Goal: Task Accomplishment & Management: Manage account settings

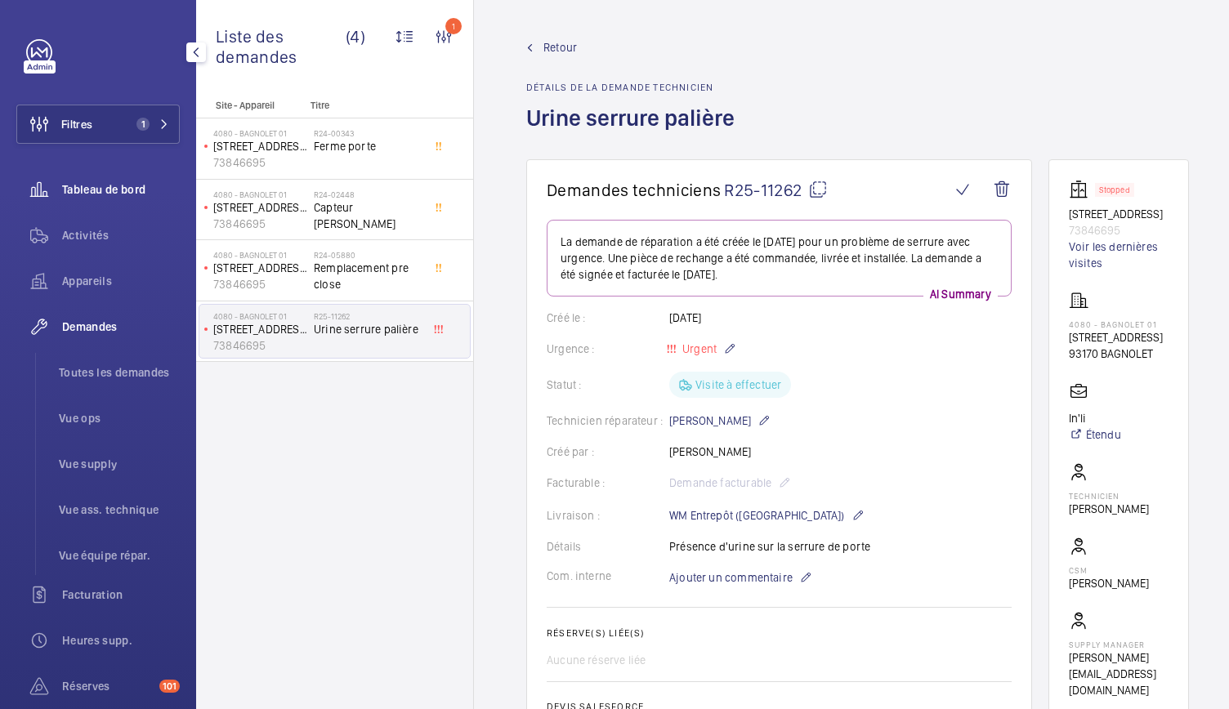
click at [126, 180] on div "Tableau de bord" at bounding box center [97, 189] width 163 height 39
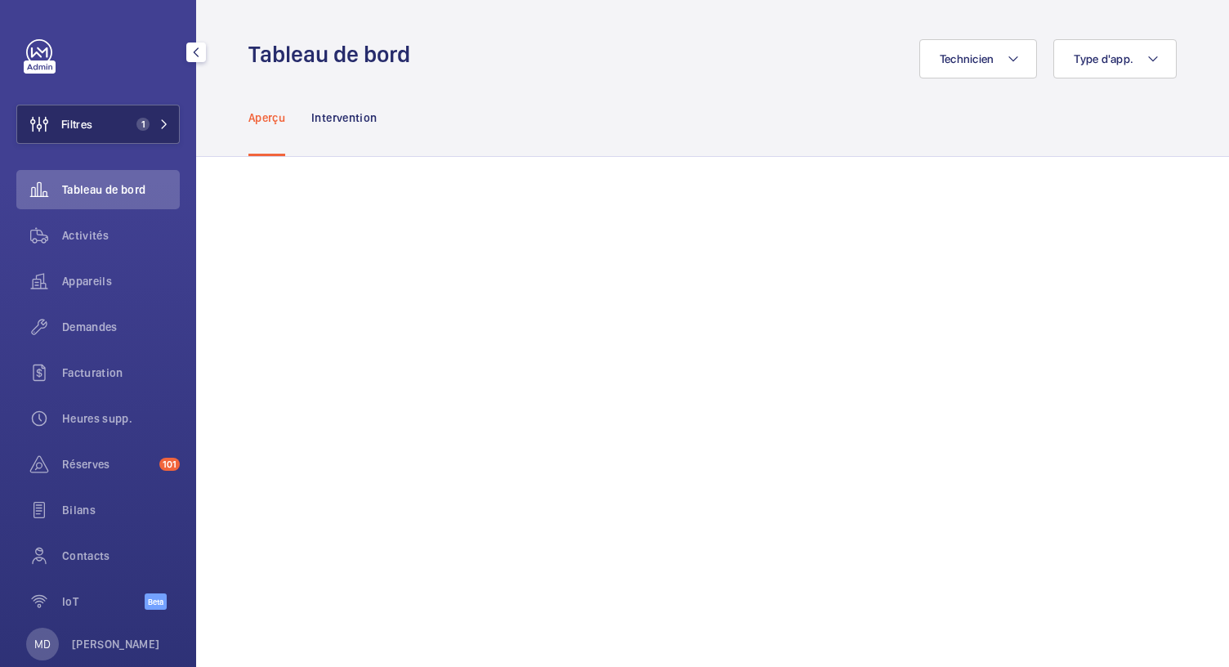
click at [153, 126] on span "1" at bounding box center [149, 124] width 39 height 13
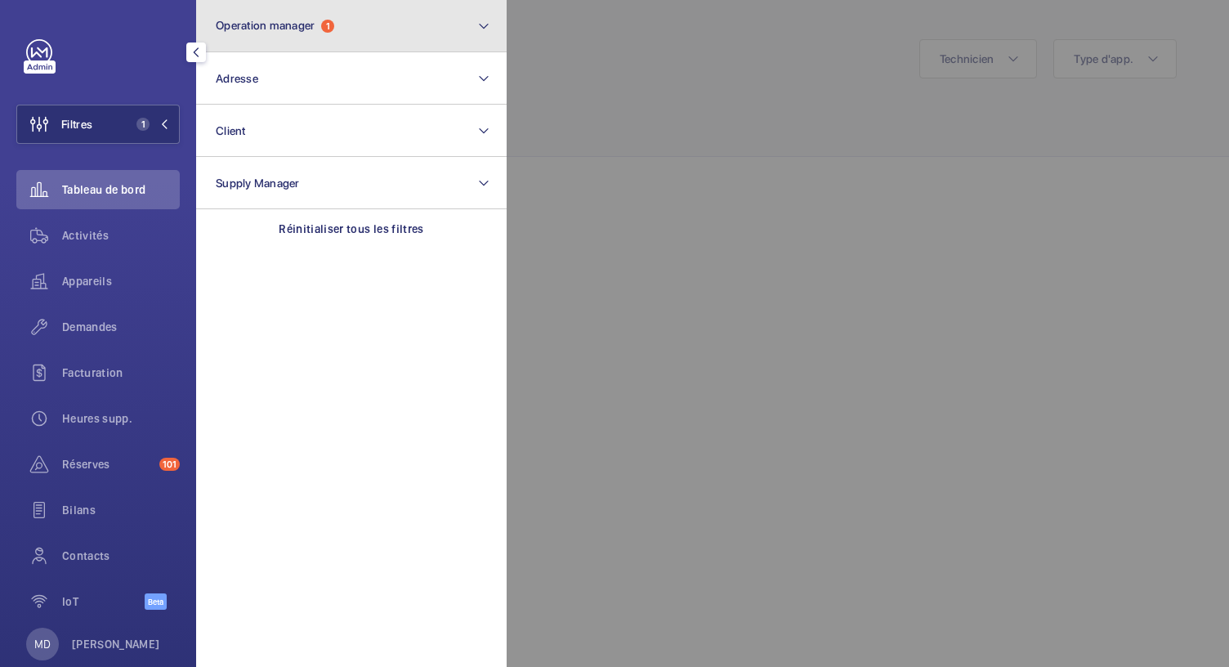
click at [300, 37] on button "Operation manager 1" at bounding box center [351, 26] width 310 height 52
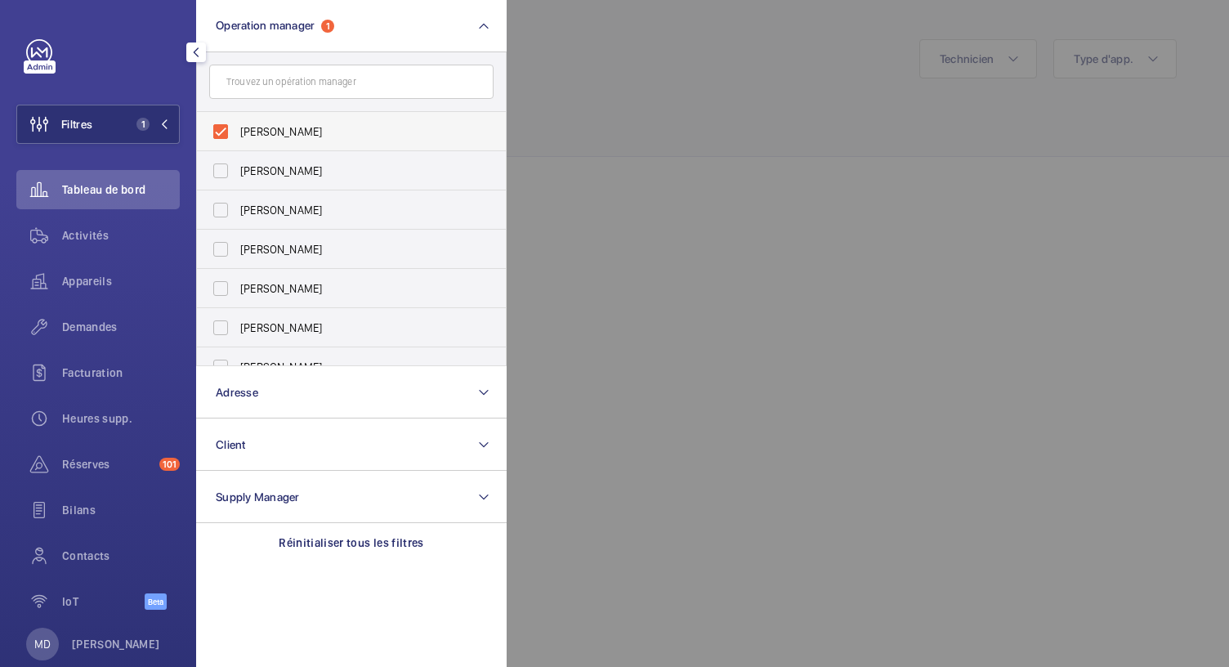
click at [226, 125] on label "[PERSON_NAME]" at bounding box center [339, 131] width 284 height 39
click at [226, 125] on input "[PERSON_NAME]" at bounding box center [220, 131] width 33 height 33
checkbox input "false"
click at [570, 65] on div at bounding box center [1121, 333] width 1229 height 667
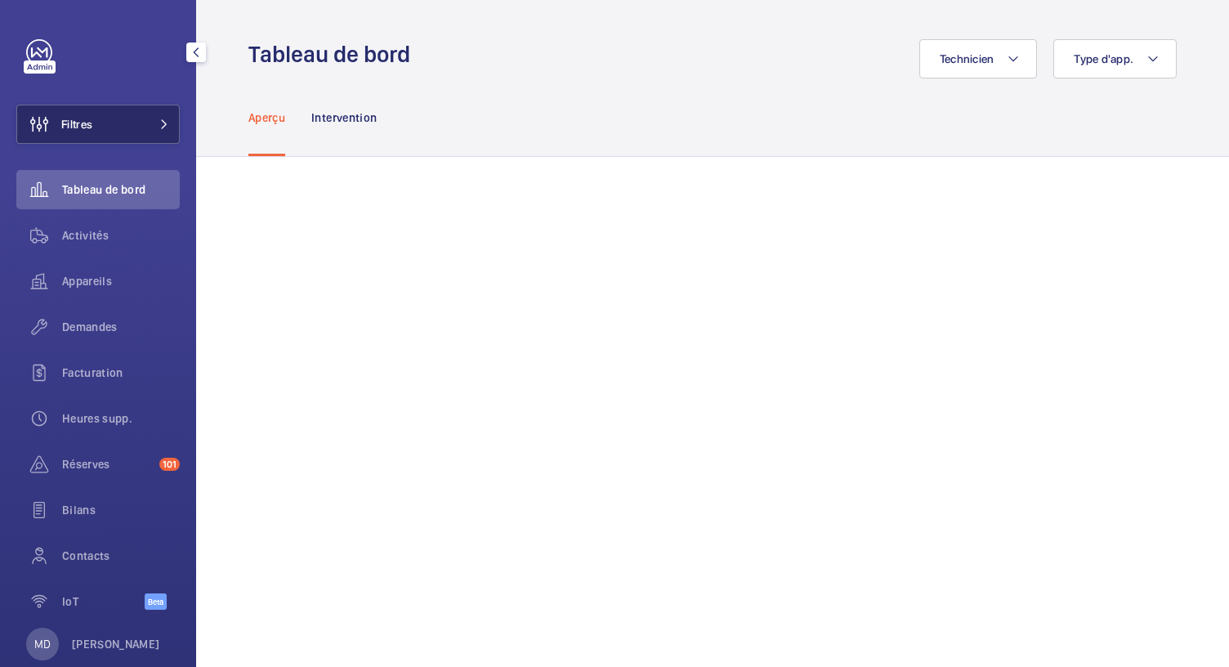
click at [172, 118] on button "Filtres" at bounding box center [97, 124] width 163 height 39
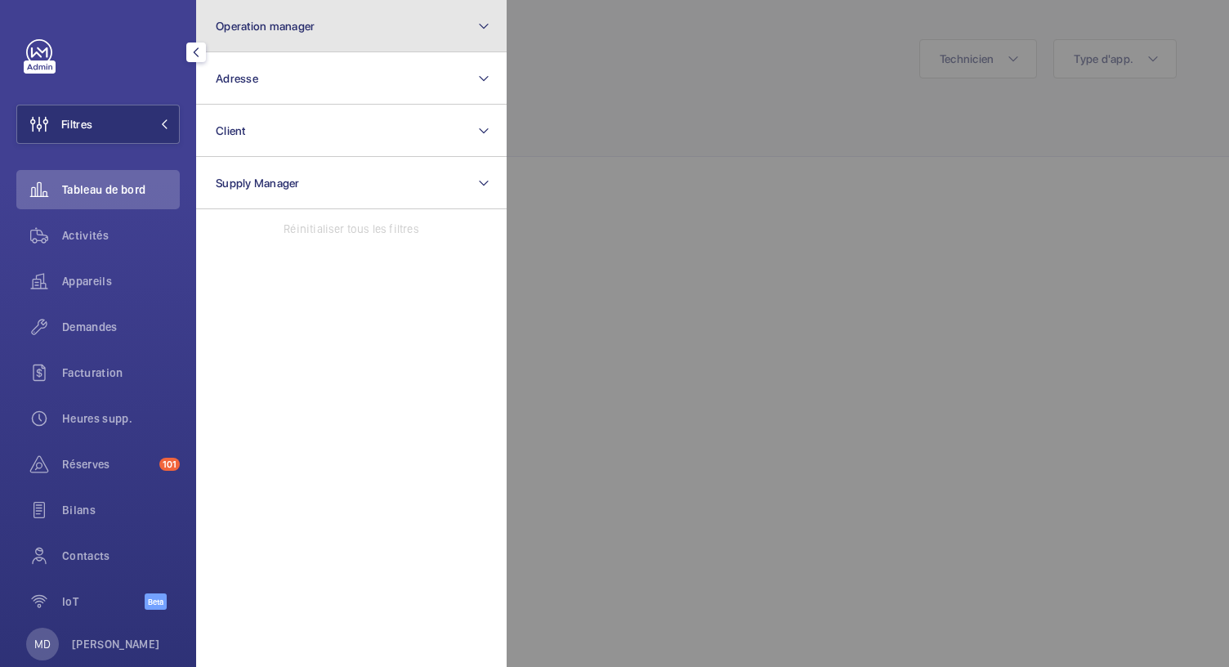
click at [321, 25] on button "Operation manager" at bounding box center [351, 26] width 310 height 52
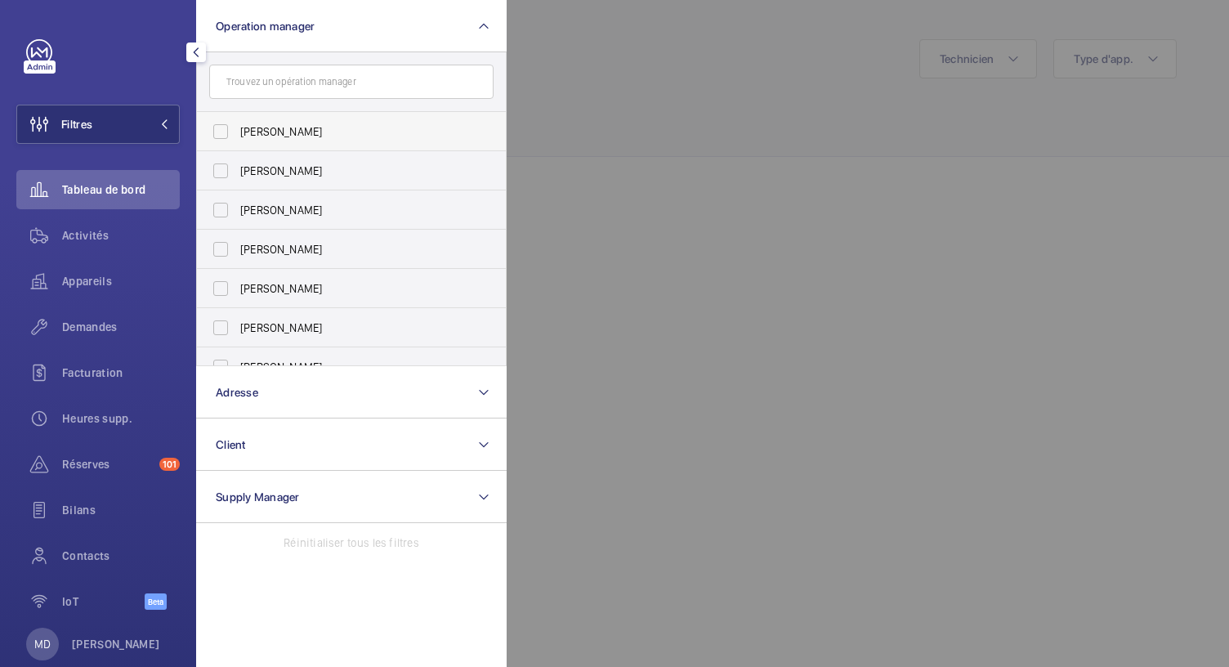
click at [226, 130] on label "[PERSON_NAME]" at bounding box center [339, 131] width 284 height 39
click at [226, 130] on input "[PERSON_NAME]" at bounding box center [220, 131] width 33 height 33
checkbox input "true"
click at [212, 170] on label "[PERSON_NAME]" at bounding box center [339, 170] width 284 height 39
click at [212, 170] on input "[PERSON_NAME]" at bounding box center [220, 170] width 33 height 33
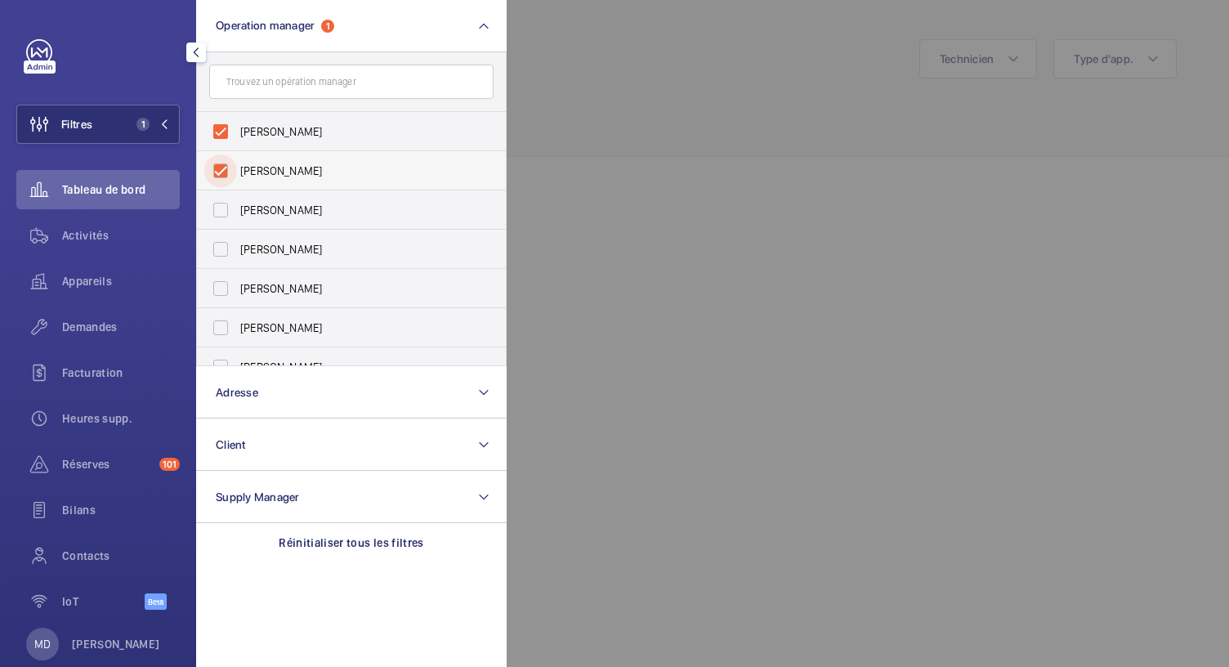
checkbox input "true"
click at [221, 212] on label "[PERSON_NAME]" at bounding box center [339, 209] width 284 height 39
click at [221, 212] on input "[PERSON_NAME]" at bounding box center [220, 210] width 33 height 33
checkbox input "true"
click at [211, 264] on label "[PERSON_NAME]" at bounding box center [339, 249] width 284 height 39
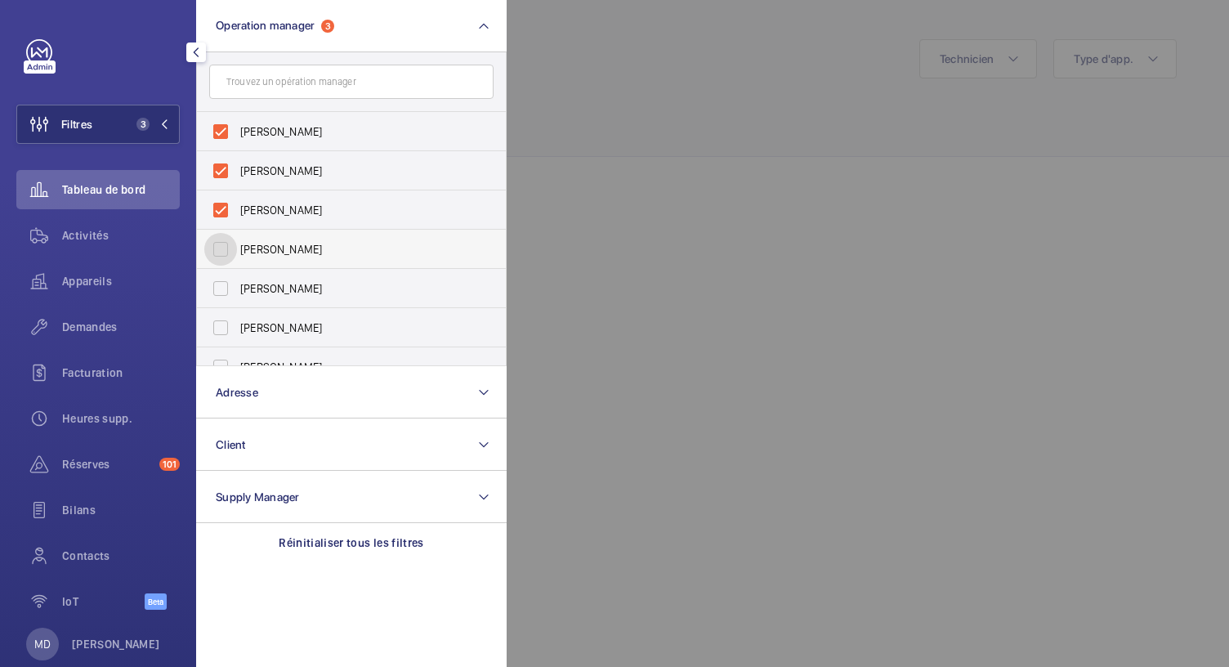
click at [211, 264] on input "[PERSON_NAME]" at bounding box center [220, 249] width 33 height 33
checkbox input "true"
click at [217, 291] on label "[PERSON_NAME]" at bounding box center [339, 288] width 284 height 39
click at [217, 291] on input "[PERSON_NAME]" at bounding box center [220, 288] width 33 height 33
drag, startPoint x: 217, startPoint y: 291, endPoint x: 237, endPoint y: 277, distance: 24.0
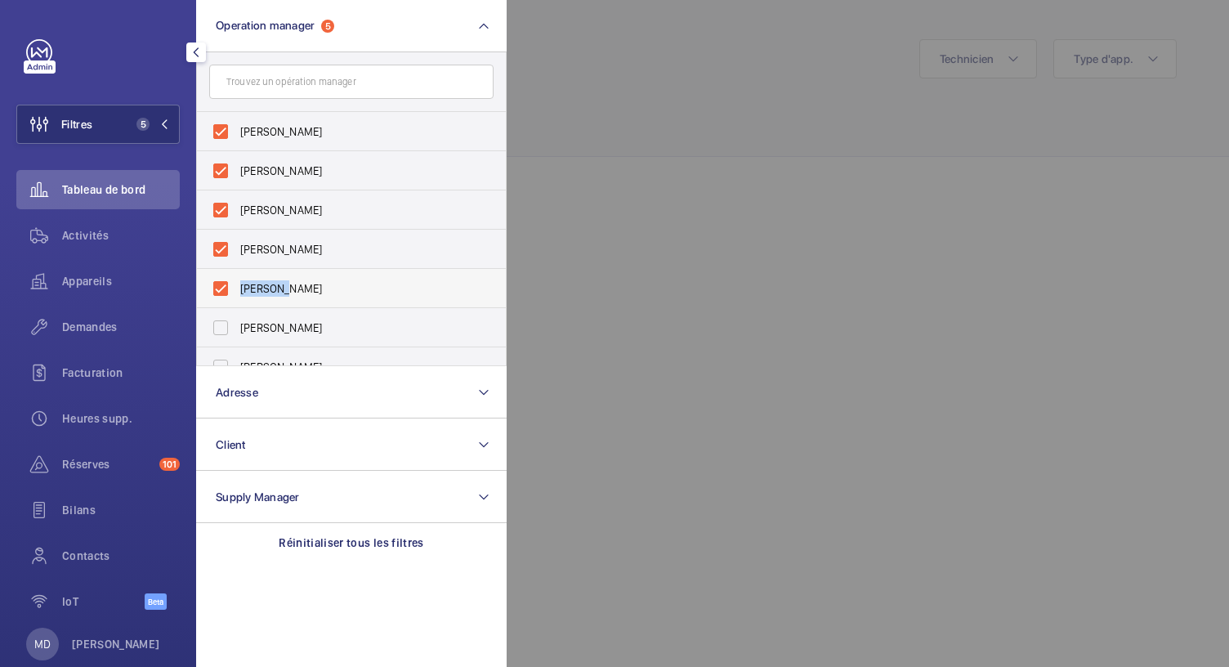
click at [237, 277] on label "[PERSON_NAME]" at bounding box center [339, 288] width 284 height 39
click at [237, 277] on input "[PERSON_NAME]" at bounding box center [220, 288] width 33 height 33
click at [217, 288] on label "[PERSON_NAME]" at bounding box center [339, 288] width 284 height 39
click at [217, 288] on input "[PERSON_NAME]" at bounding box center [220, 288] width 33 height 33
checkbox input "true"
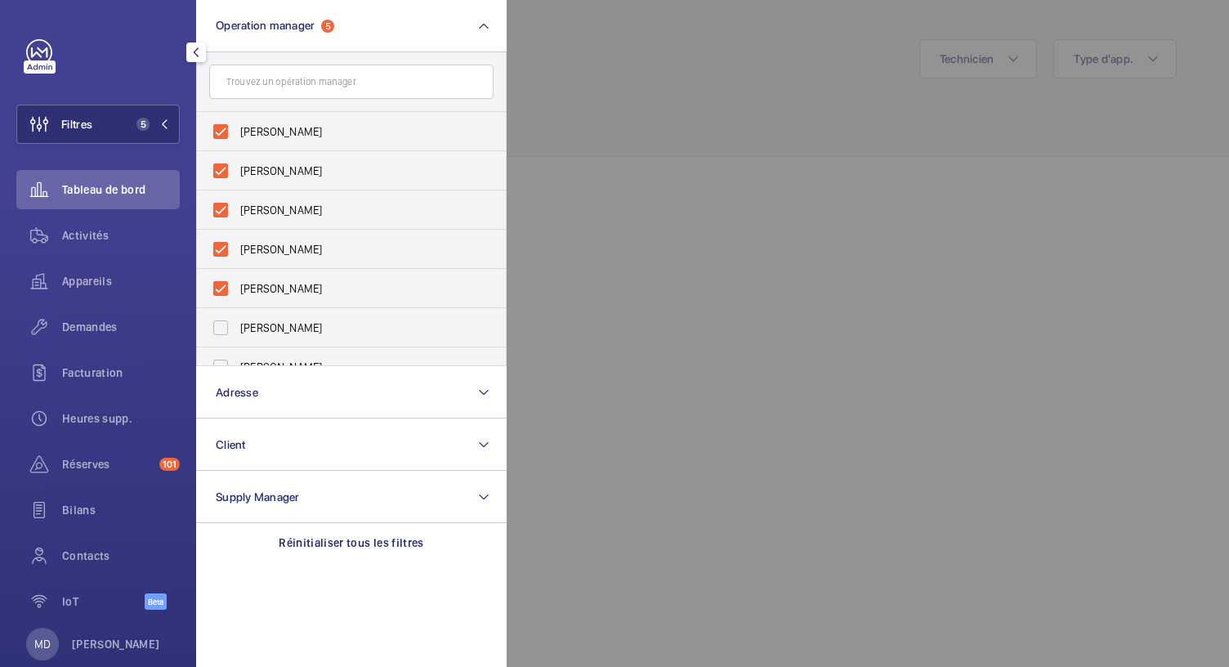
click at [654, 177] on div at bounding box center [1121, 333] width 1229 height 667
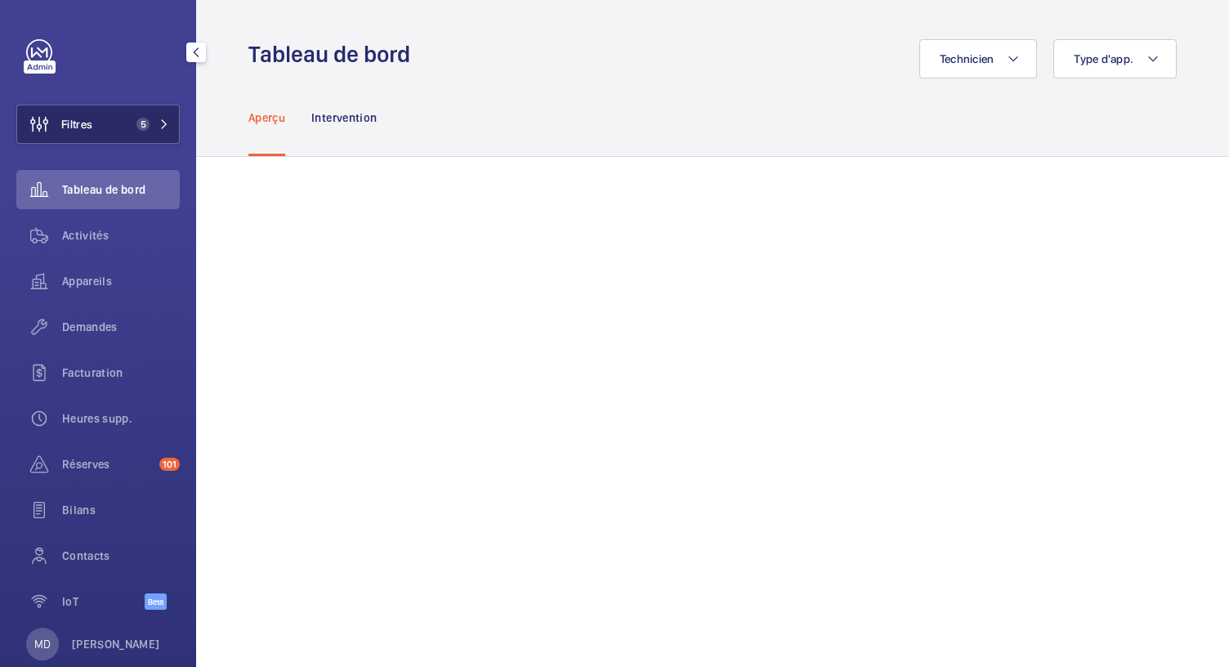
click at [147, 131] on button "Filtres 5" at bounding box center [97, 124] width 163 height 39
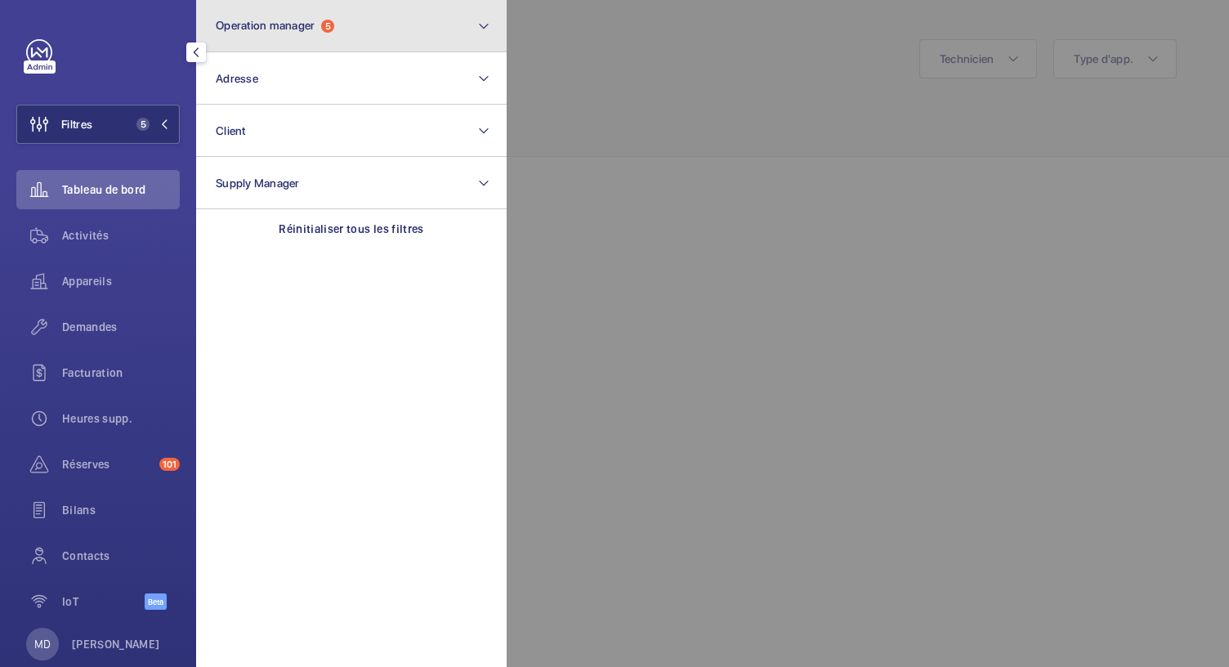
click at [347, 17] on button "Operation manager 5" at bounding box center [351, 26] width 310 height 52
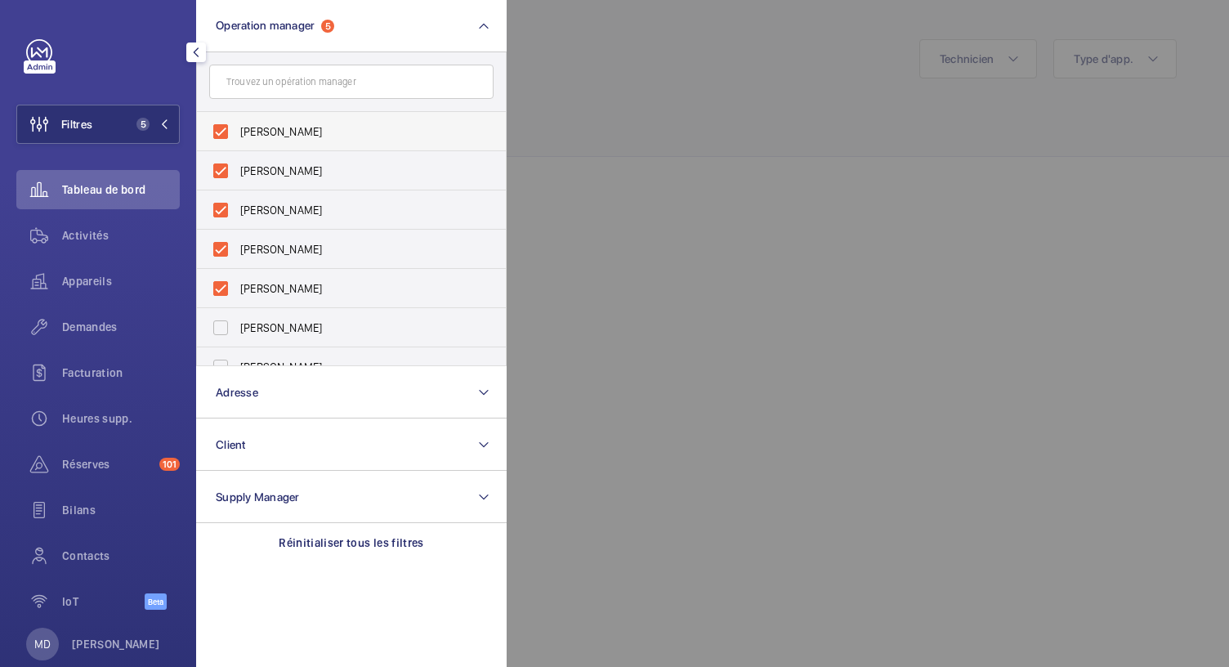
click at [215, 135] on label "[PERSON_NAME]" at bounding box center [339, 131] width 284 height 39
click at [215, 135] on input "[PERSON_NAME]" at bounding box center [220, 131] width 33 height 33
checkbox input "false"
click at [221, 128] on label "[PERSON_NAME]" at bounding box center [339, 131] width 284 height 39
click at [221, 128] on input "[PERSON_NAME]" at bounding box center [220, 131] width 33 height 33
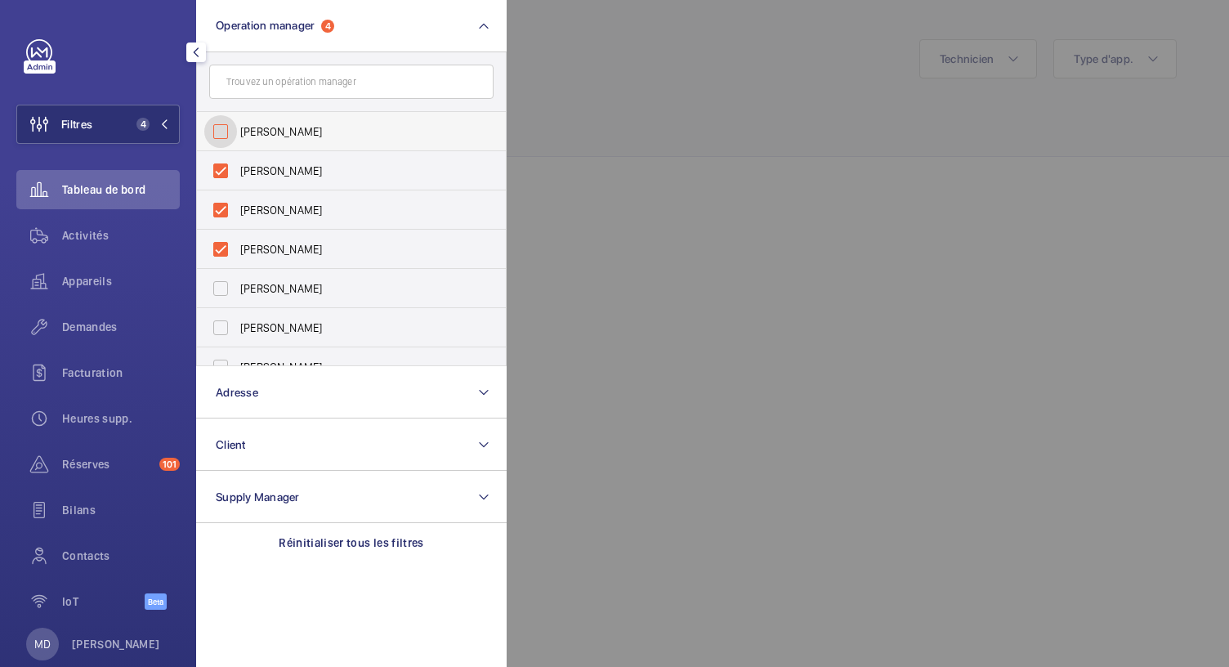
checkbox input "false"
click at [221, 132] on label "[PERSON_NAME]" at bounding box center [339, 131] width 284 height 39
click at [221, 132] on input "[PERSON_NAME]" at bounding box center [220, 131] width 33 height 33
checkbox input "false"
click at [221, 132] on label "[PERSON_NAME]" at bounding box center [339, 131] width 284 height 39
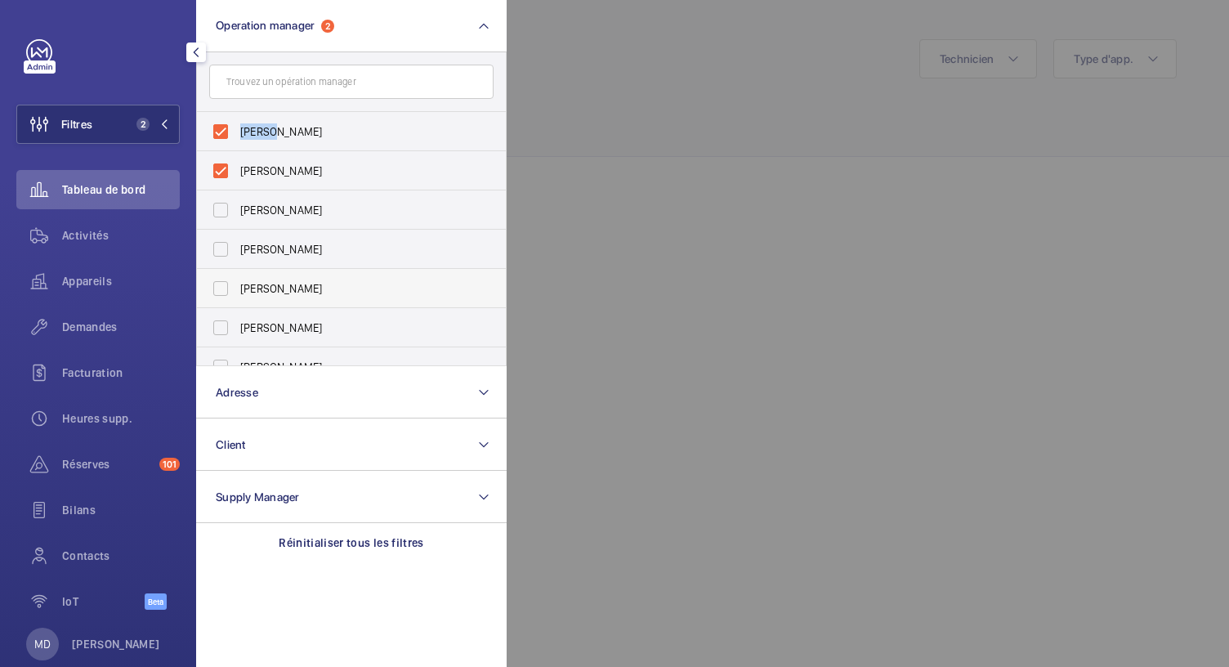
click at [221, 132] on input "[PERSON_NAME]" at bounding box center [220, 131] width 33 height 33
checkbox input "false"
click at [221, 132] on label "[PERSON_NAME]" at bounding box center [339, 131] width 284 height 39
click at [221, 132] on input "[PERSON_NAME]" at bounding box center [220, 131] width 33 height 33
checkbox input "false"
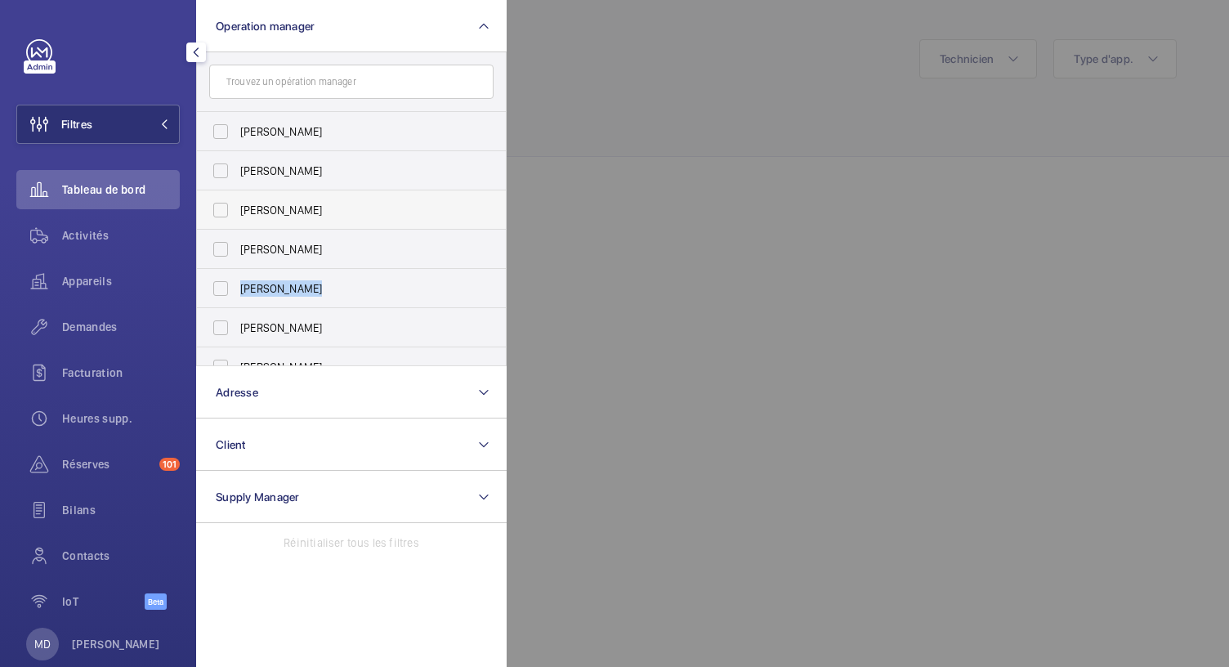
click at [400, 215] on span "[PERSON_NAME]" at bounding box center [352, 210] width 225 height 16
click at [237, 215] on input "[PERSON_NAME]" at bounding box center [220, 210] width 33 height 33
click at [224, 207] on label "[PERSON_NAME]" at bounding box center [339, 209] width 284 height 39
click at [224, 207] on input "[PERSON_NAME]" at bounding box center [220, 210] width 33 height 33
checkbox input "false"
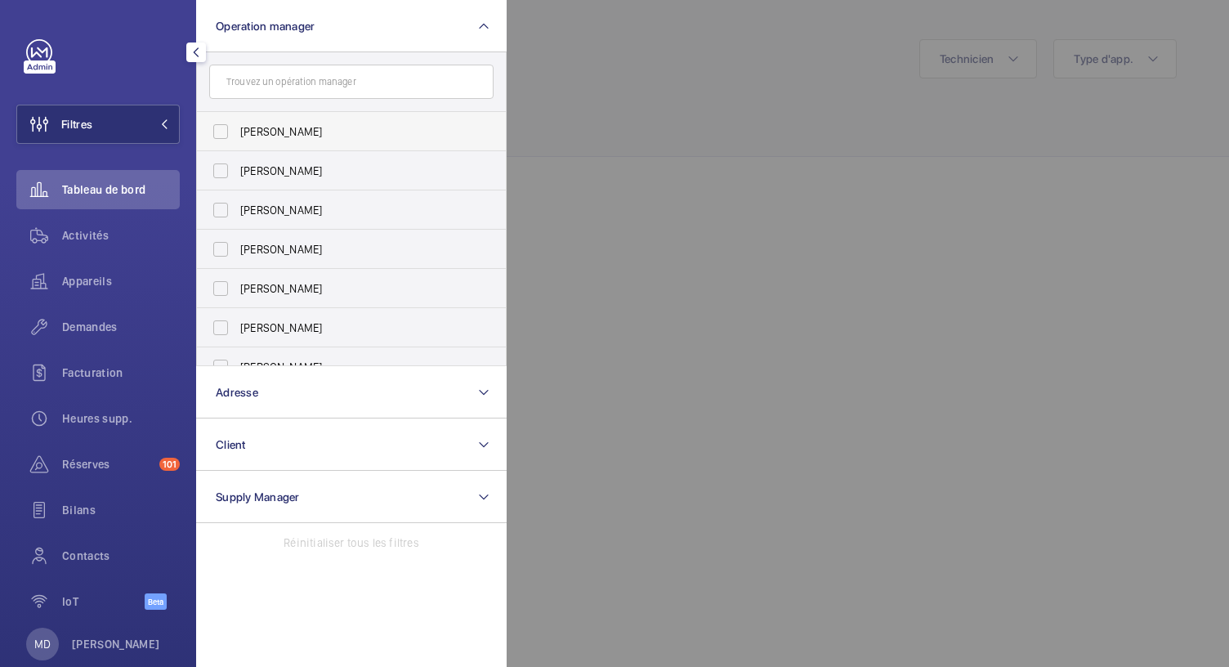
click at [219, 130] on label "[PERSON_NAME]" at bounding box center [339, 131] width 284 height 39
click at [219, 130] on input "[PERSON_NAME]" at bounding box center [220, 131] width 33 height 33
checkbox input "true"
click at [666, 106] on div at bounding box center [1121, 333] width 1229 height 667
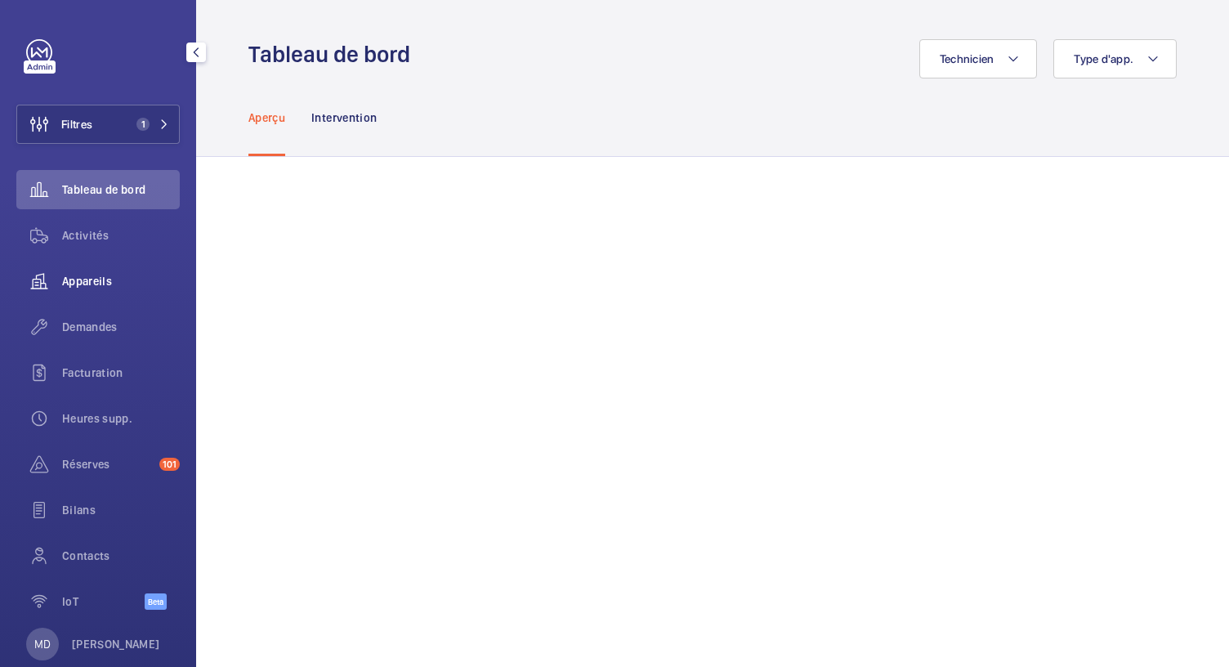
click at [91, 294] on div "Appareils" at bounding box center [97, 280] width 163 height 39
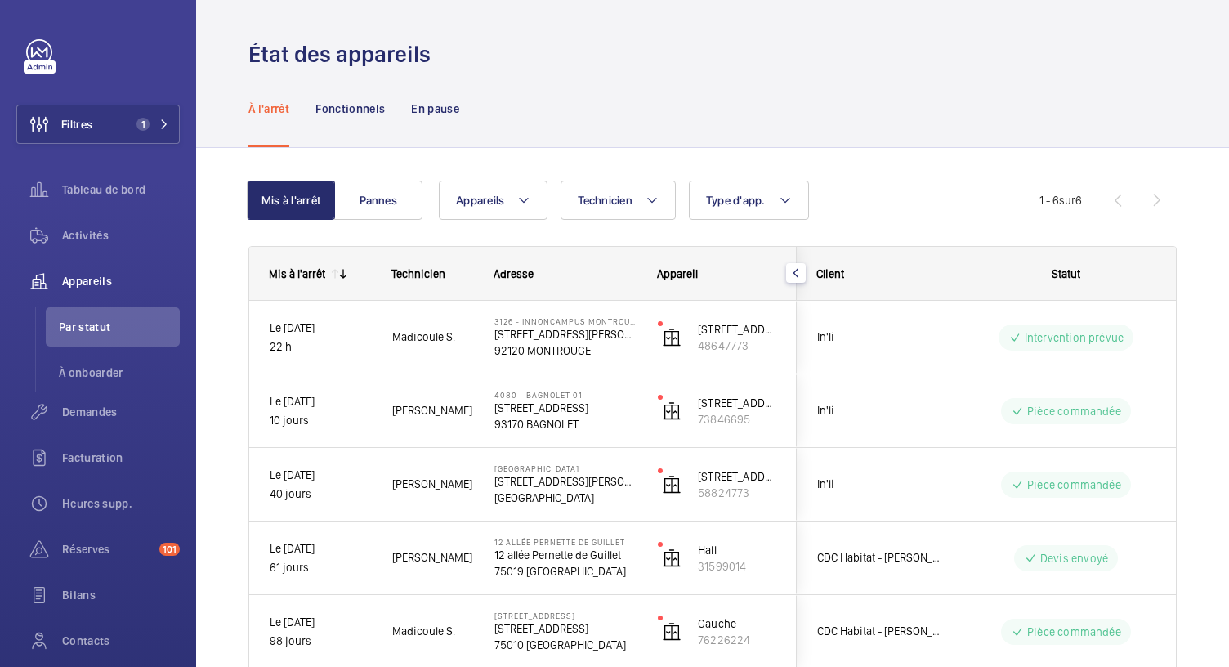
scroll to position [166, 0]
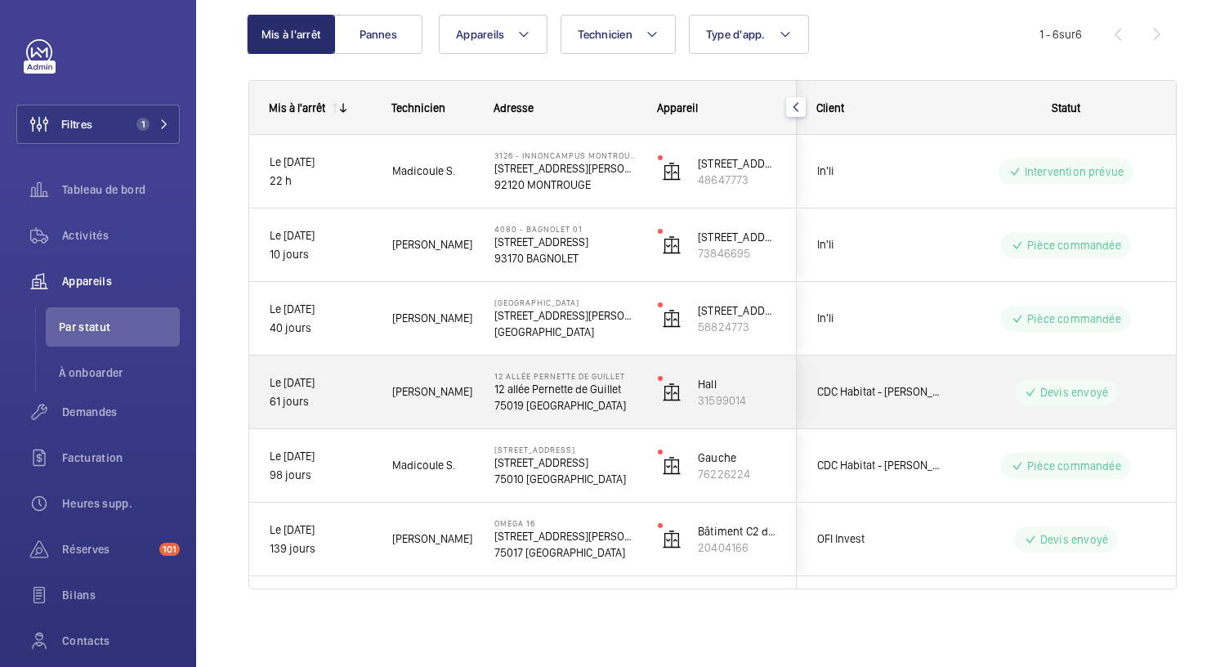
click at [552, 391] on p "12 allée Pernette de Guillet" at bounding box center [565, 389] width 142 height 16
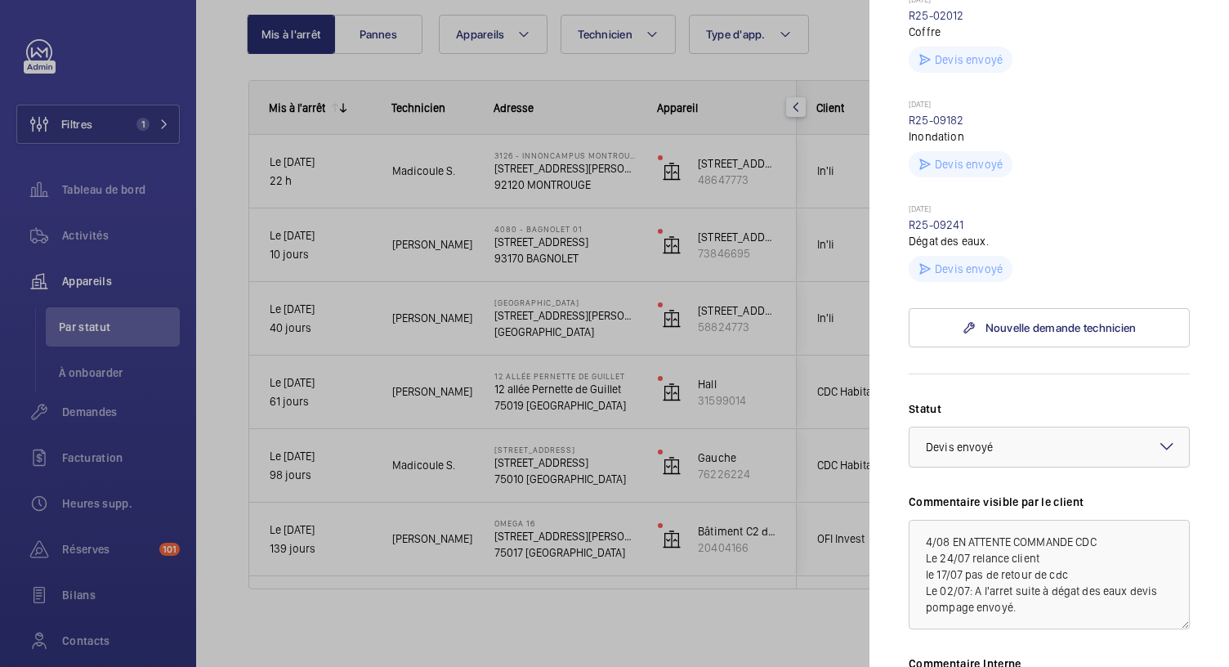
scroll to position [789, 0]
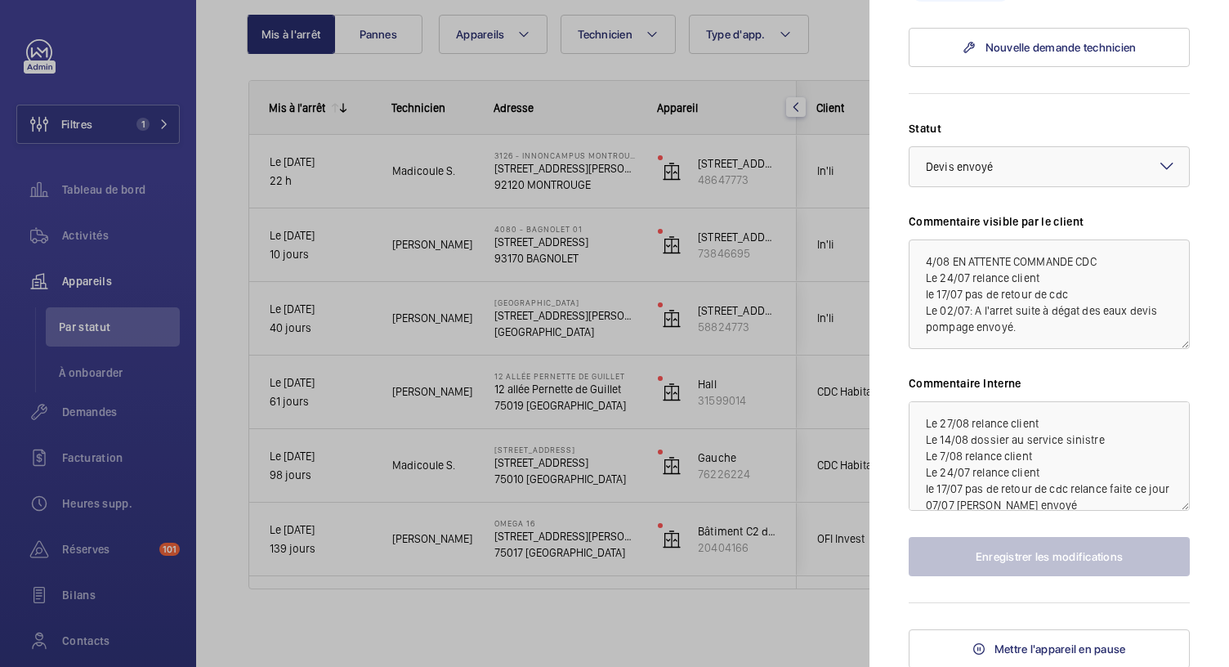
click at [559, 329] on div at bounding box center [614, 333] width 1229 height 667
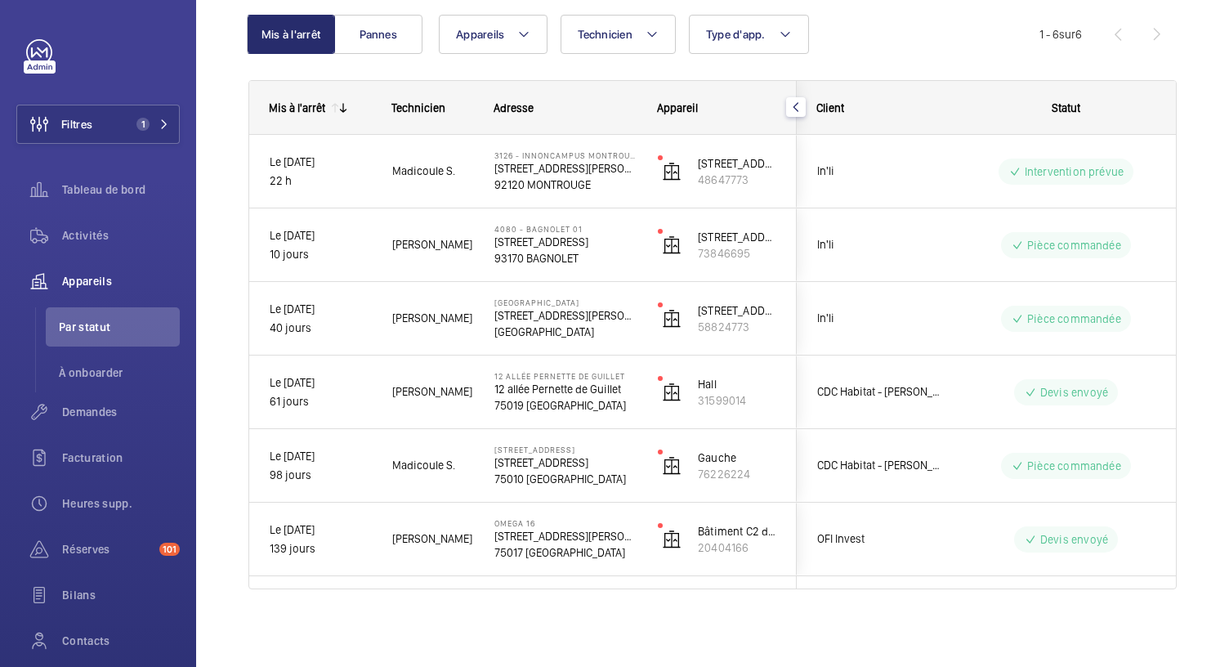
scroll to position [0, 0]
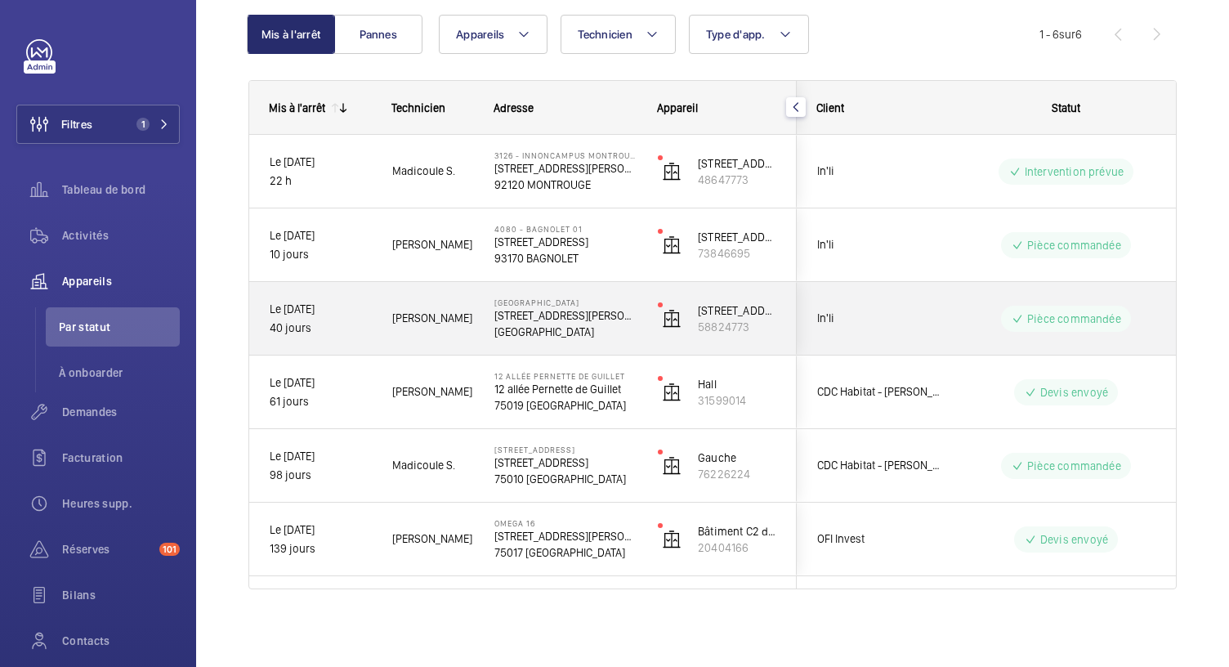
click at [559, 329] on p "92500 RUEIL-MALMAISON" at bounding box center [565, 332] width 142 height 16
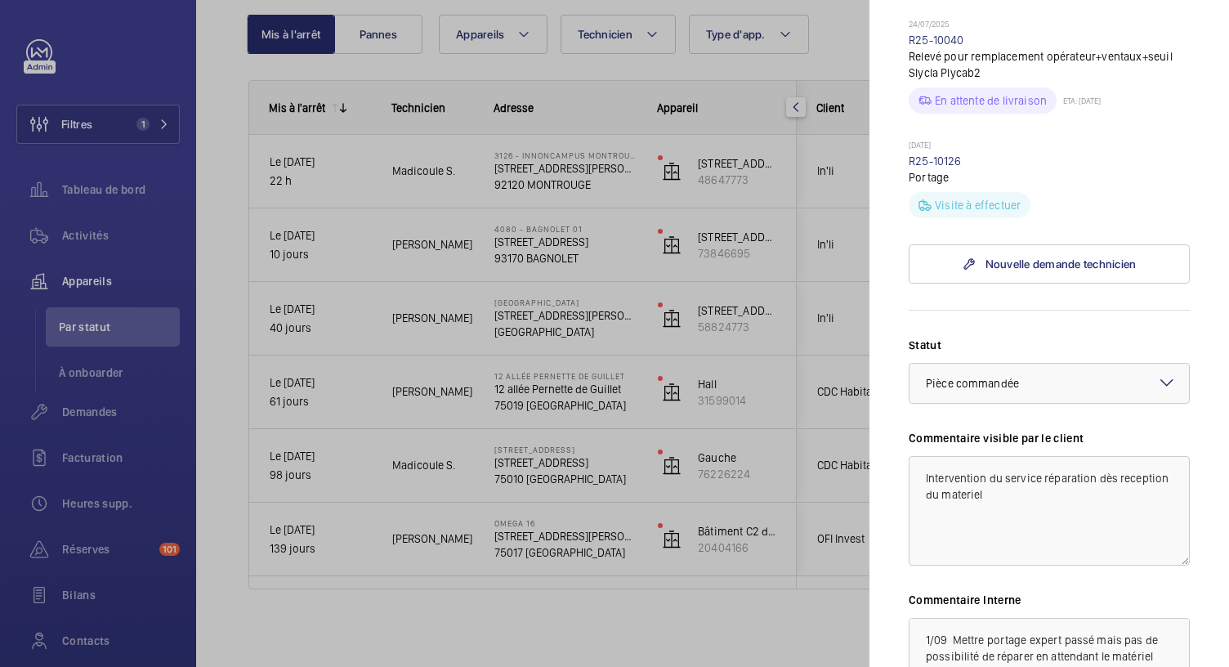
scroll to position [940, 0]
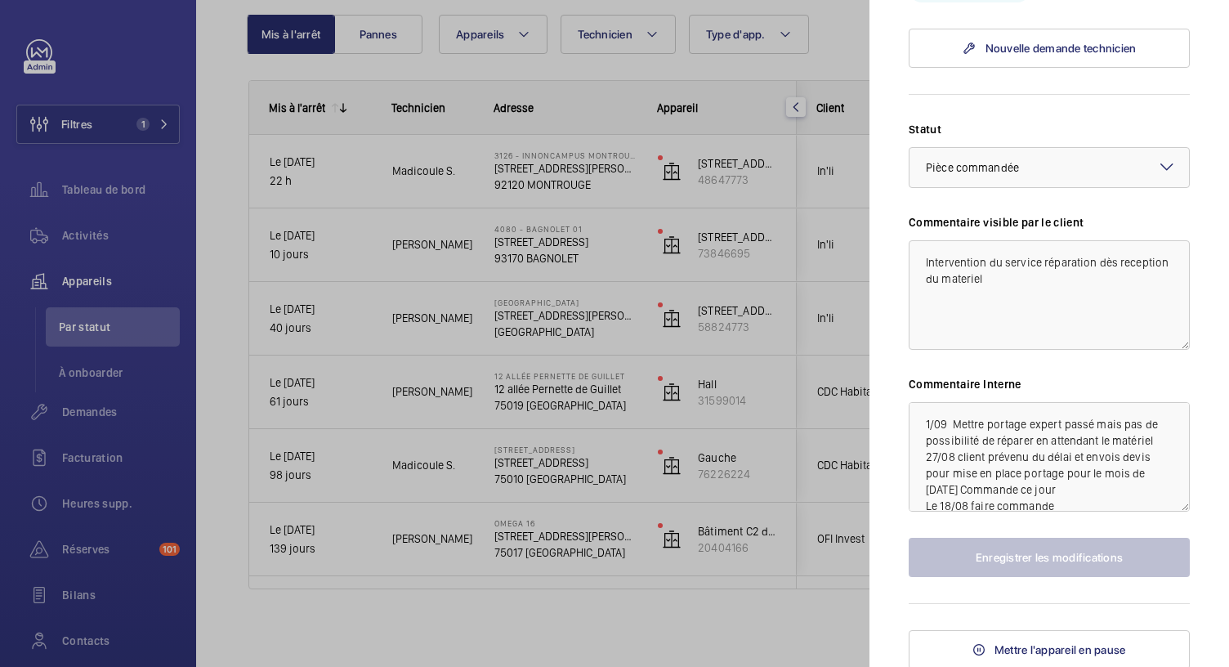
click at [529, 238] on div at bounding box center [614, 333] width 1229 height 667
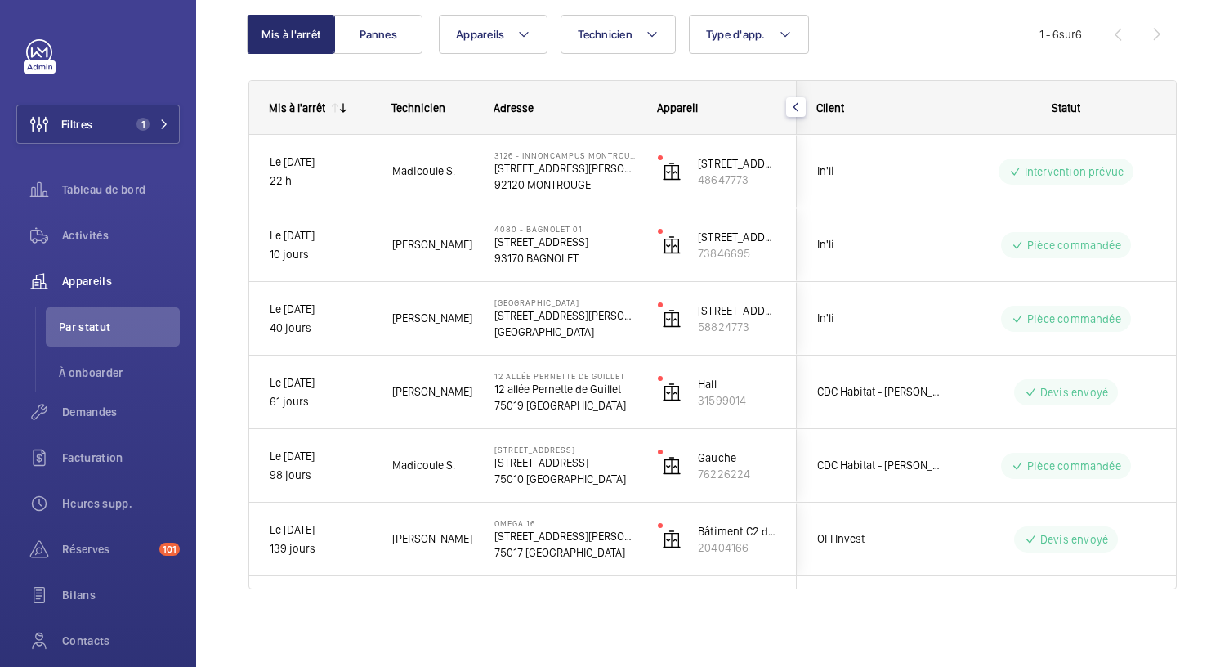
scroll to position [0, 0]
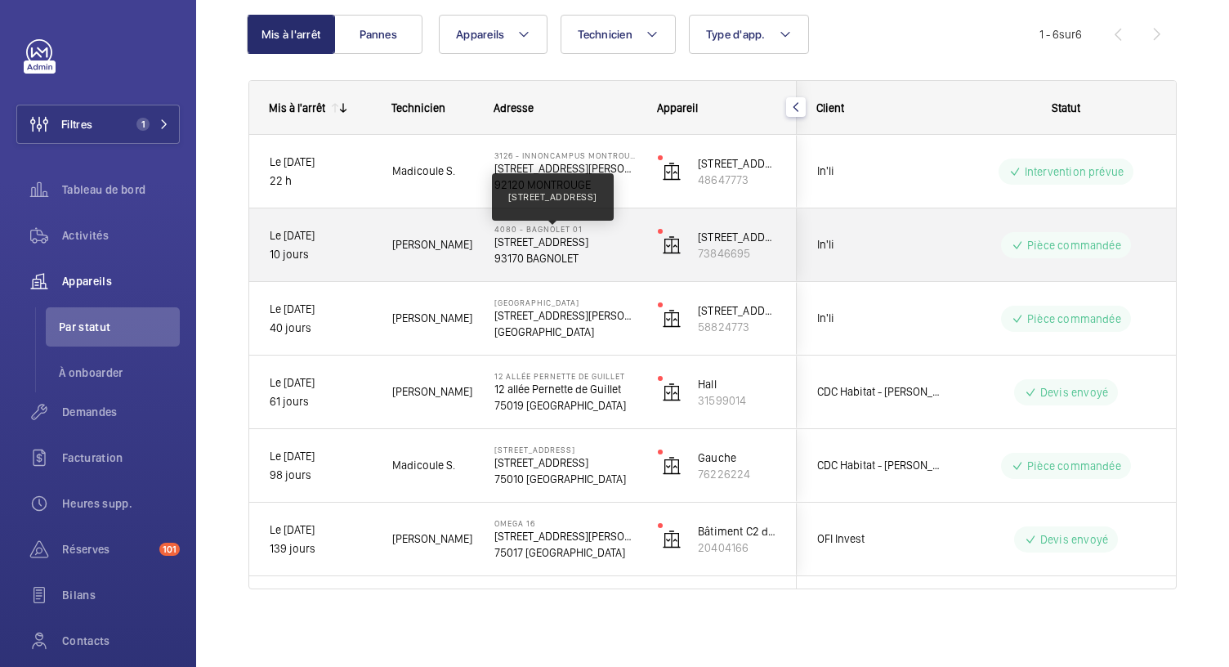
click at [529, 238] on p "88, avenue Gambetta 93170 Bagnolet" at bounding box center [565, 242] width 142 height 16
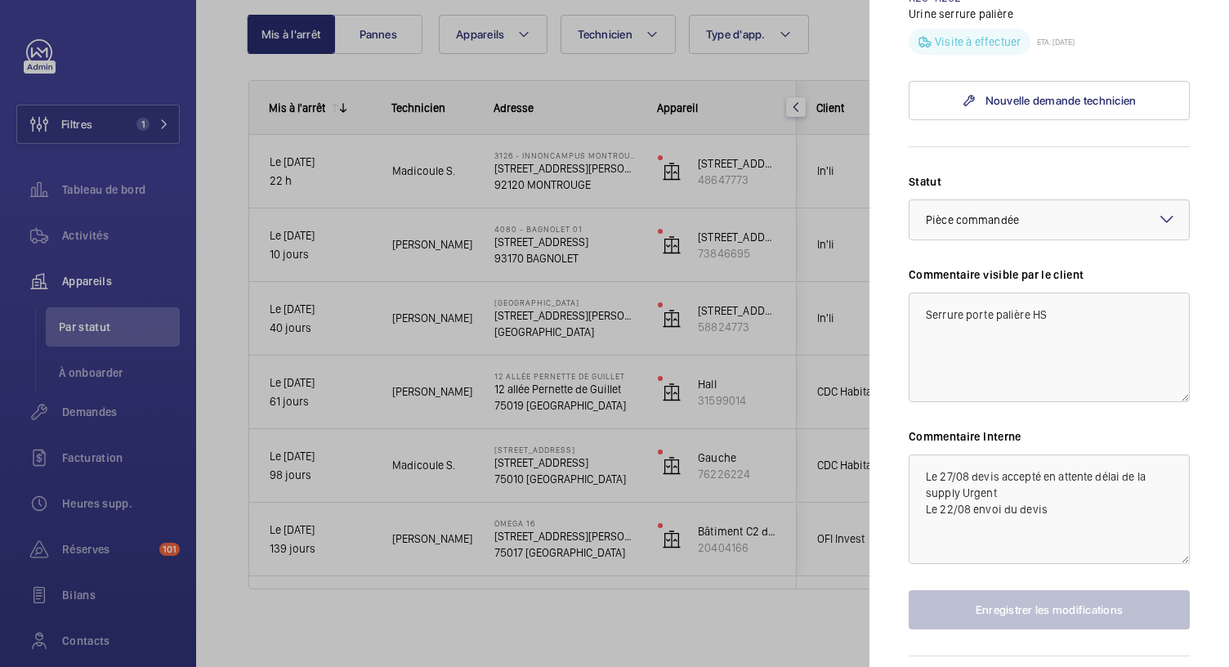
scroll to position [610, 0]
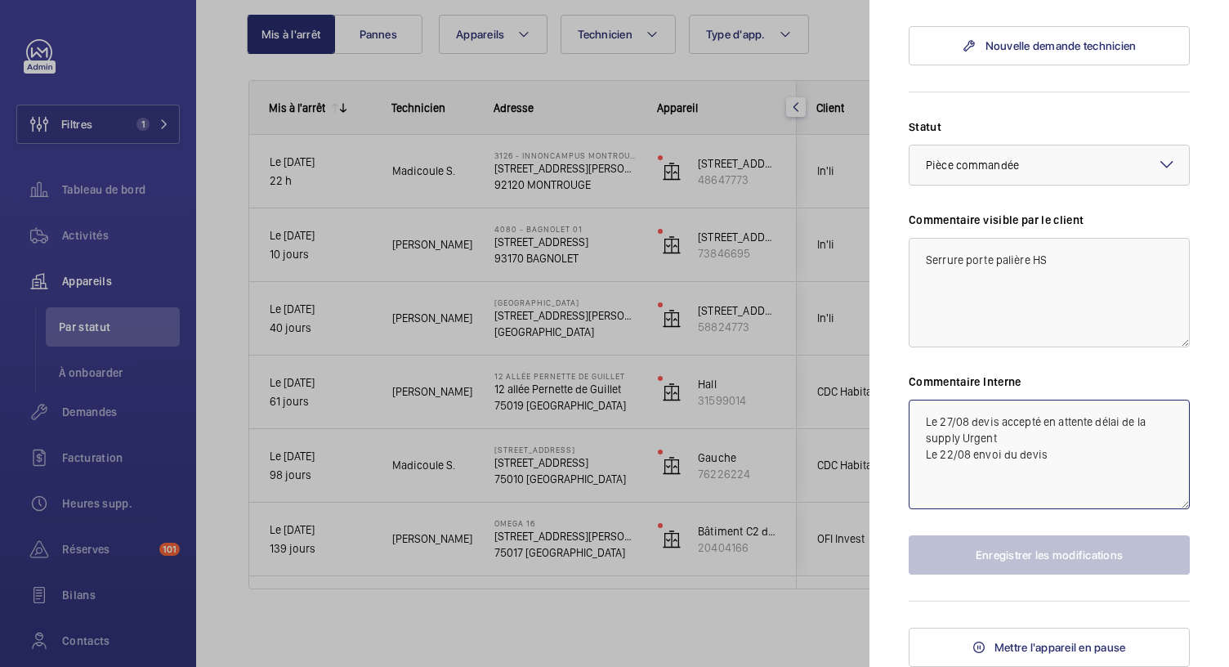
click at [914, 418] on textarea "Le 27/08 devis accepté en attente délai de la supply Urgent Le 22/08 envoi du d…" at bounding box center [1049, 454] width 281 height 109
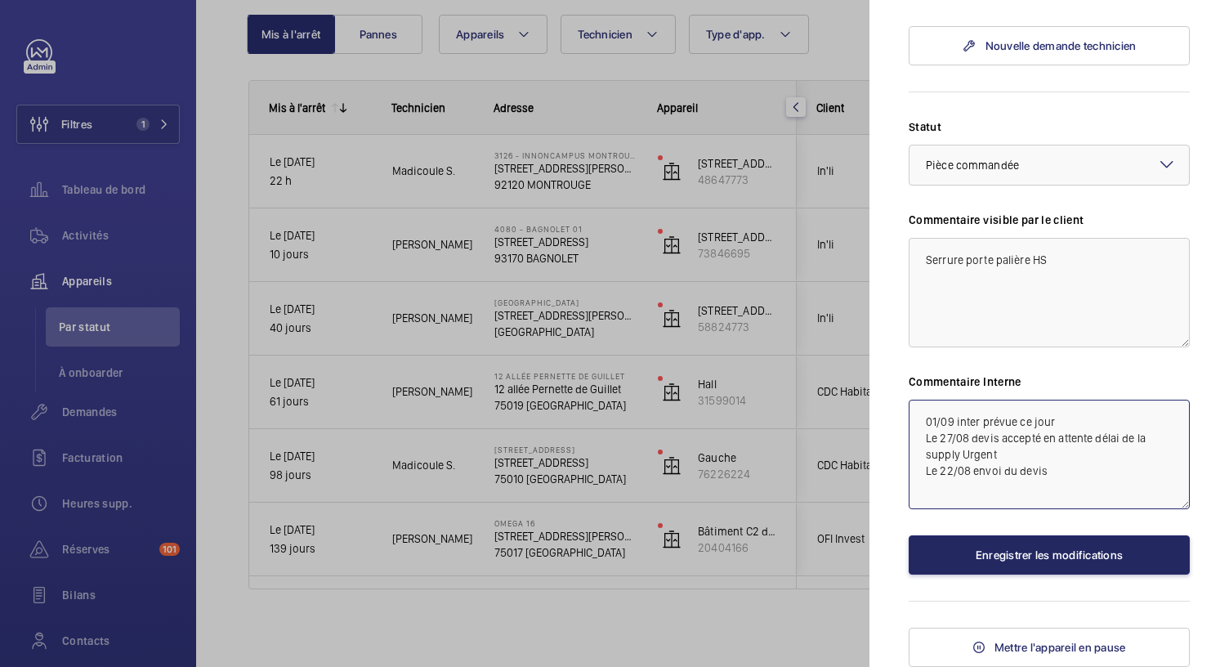
type textarea "01/09 inter prévue ce jour Le 27/08 devis accepté en attente délai de la supply…"
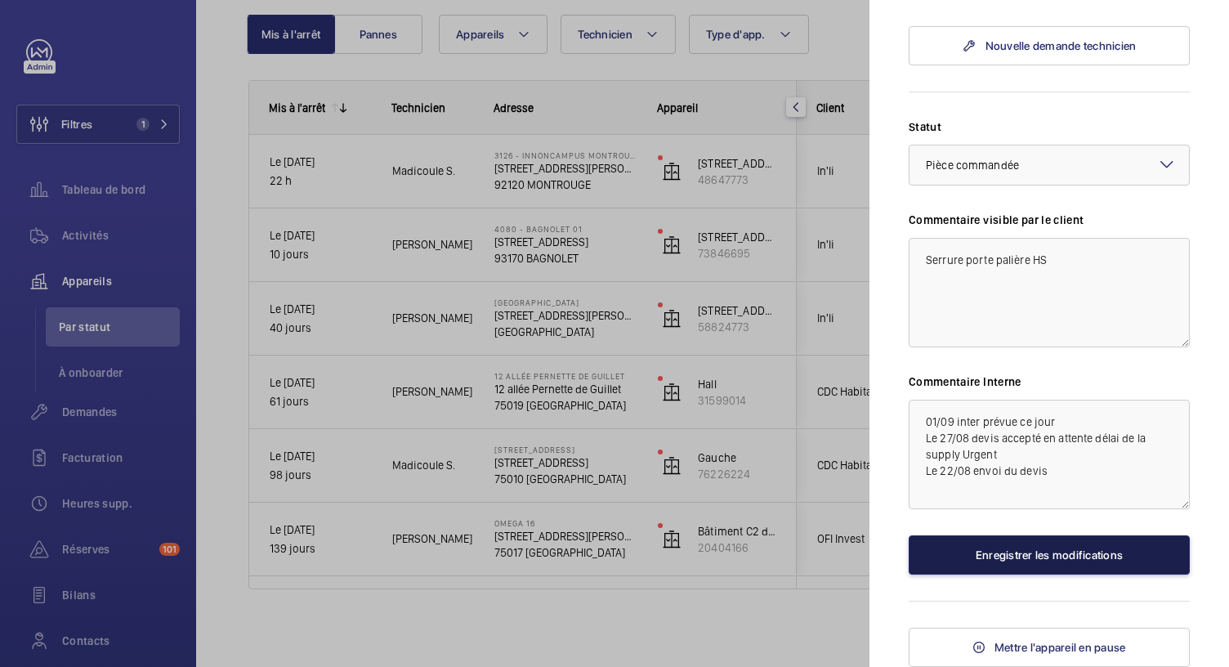
click at [974, 553] on button "Enregistrer les modifications" at bounding box center [1049, 554] width 281 height 39
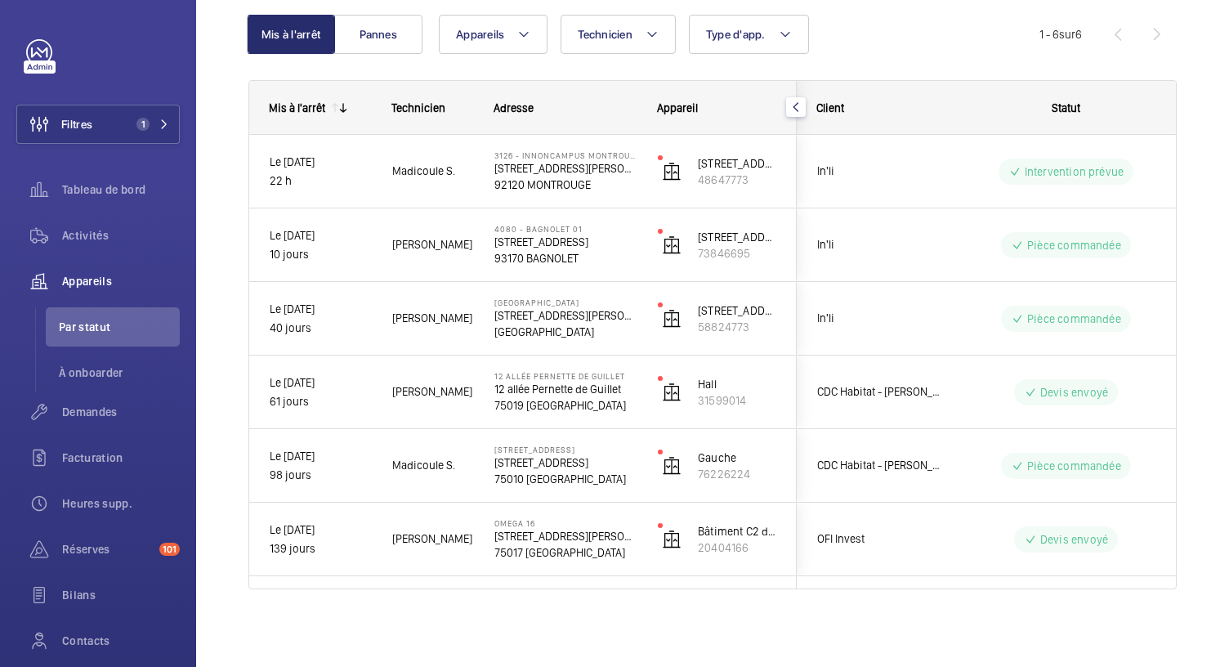
scroll to position [0, 0]
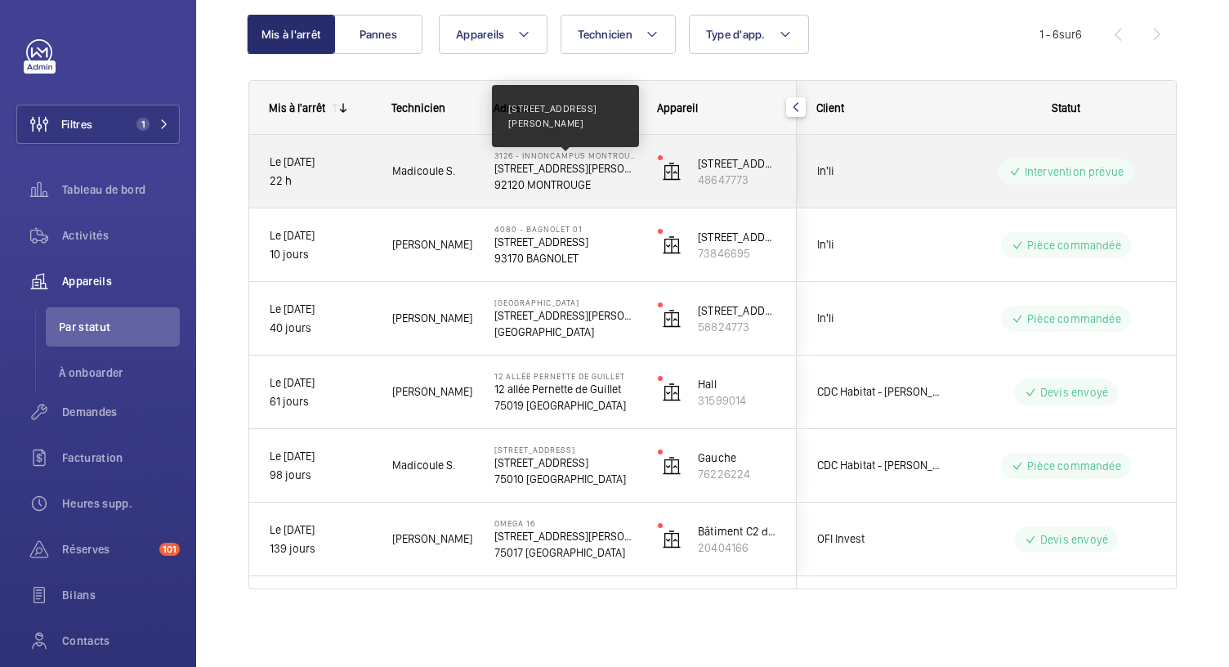
click at [610, 168] on p "210 Avenue MARX DORMOY 92120 Montrouge" at bounding box center [565, 168] width 142 height 16
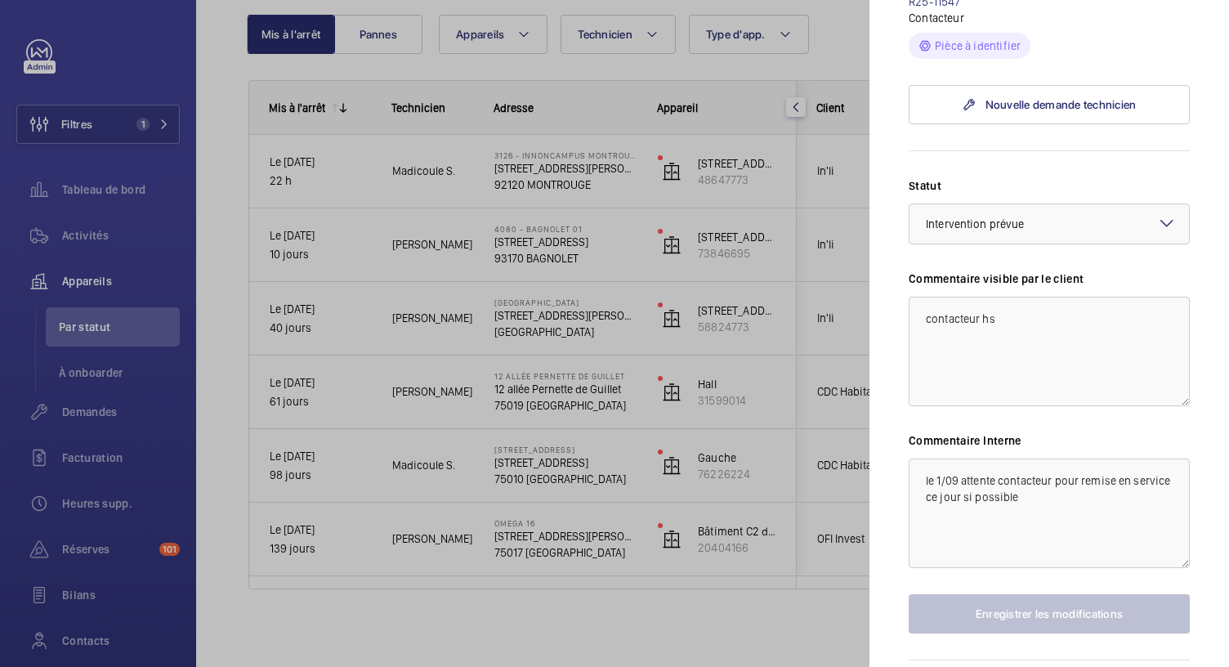
scroll to position [1193, 0]
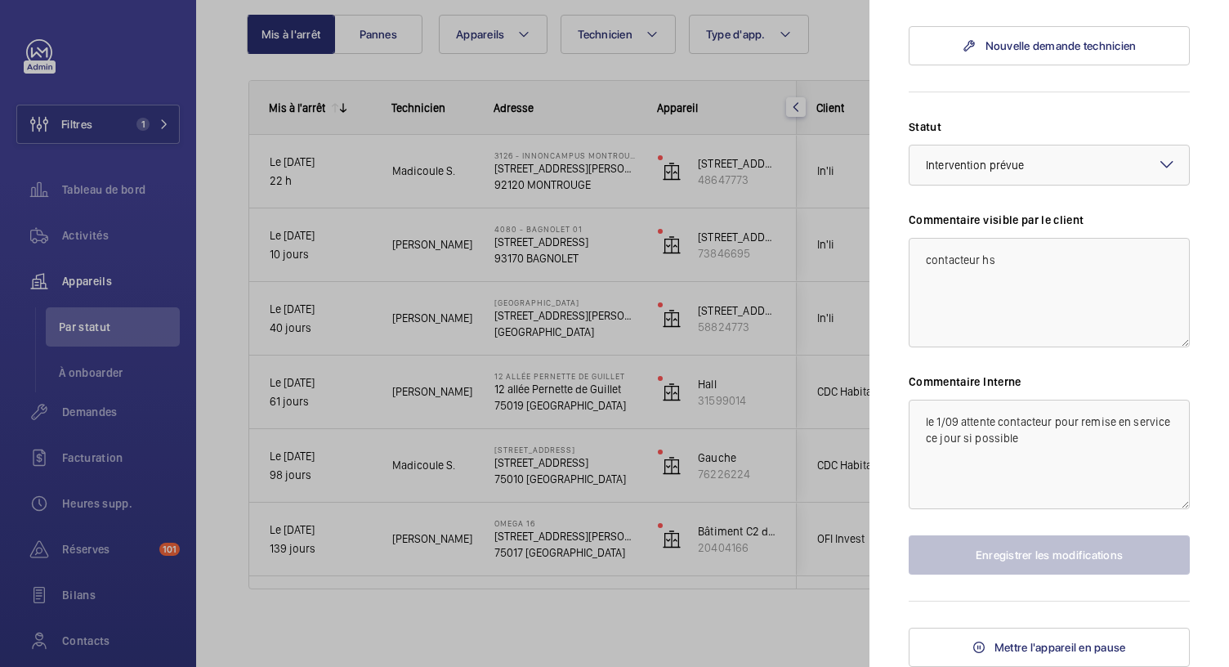
click at [824, 75] on div at bounding box center [614, 333] width 1229 height 667
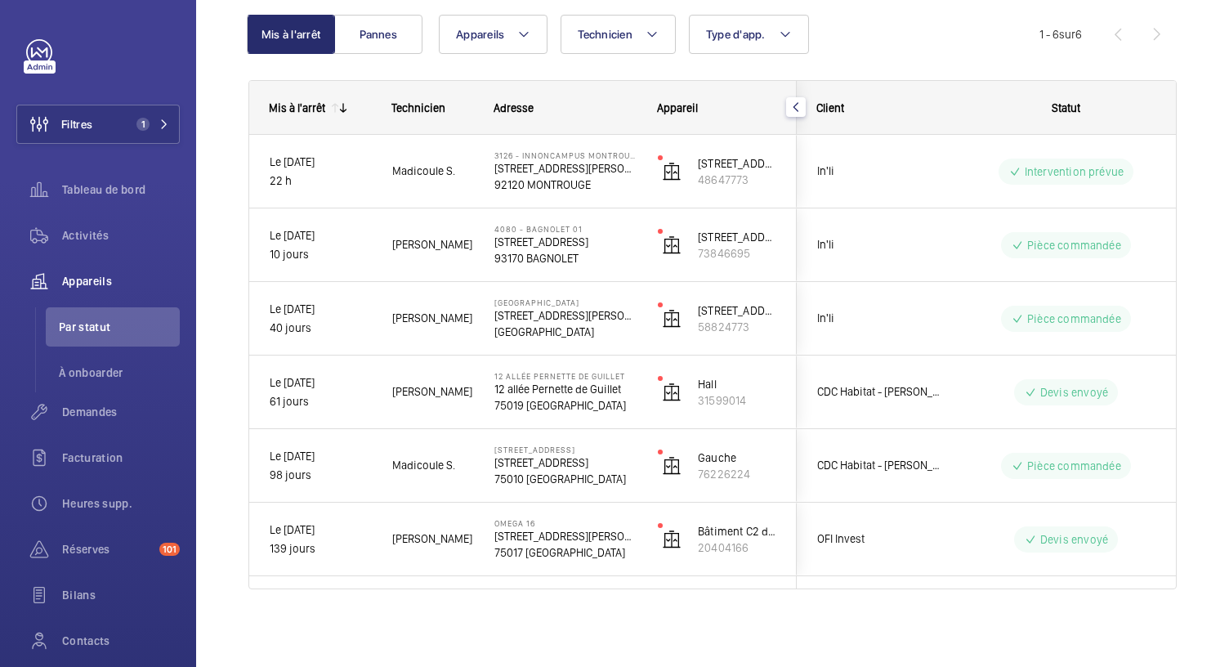
scroll to position [0, 0]
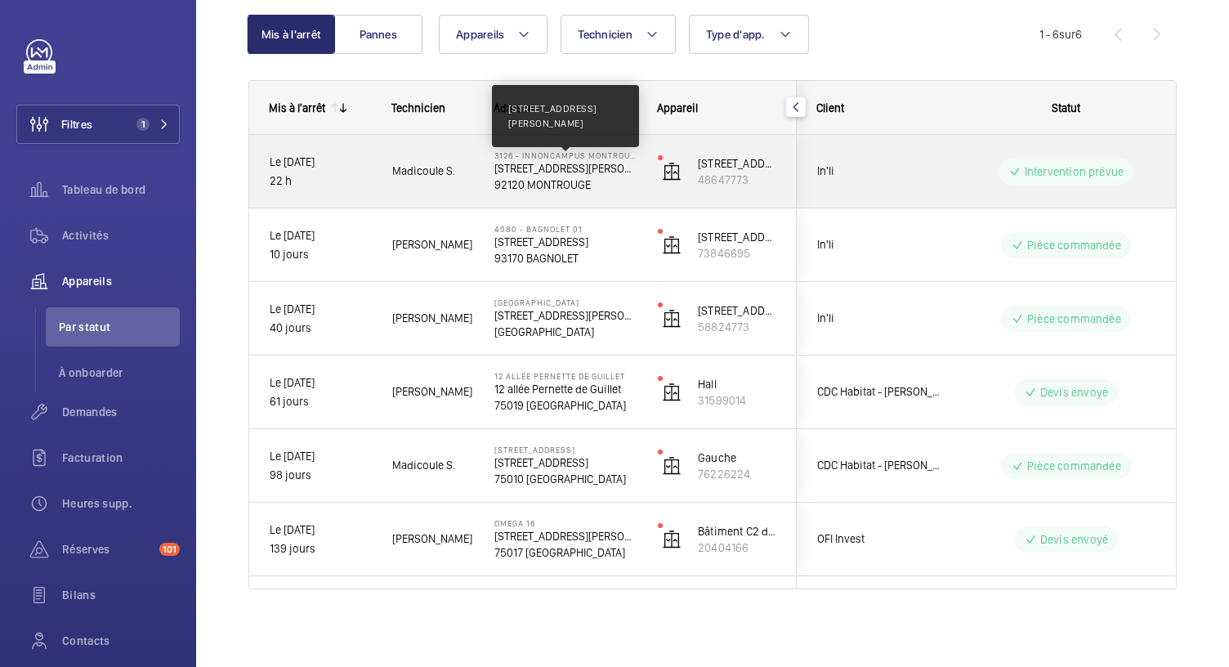
click at [534, 175] on p "210 Avenue MARX DORMOY 92120 Montrouge" at bounding box center [565, 168] width 142 height 16
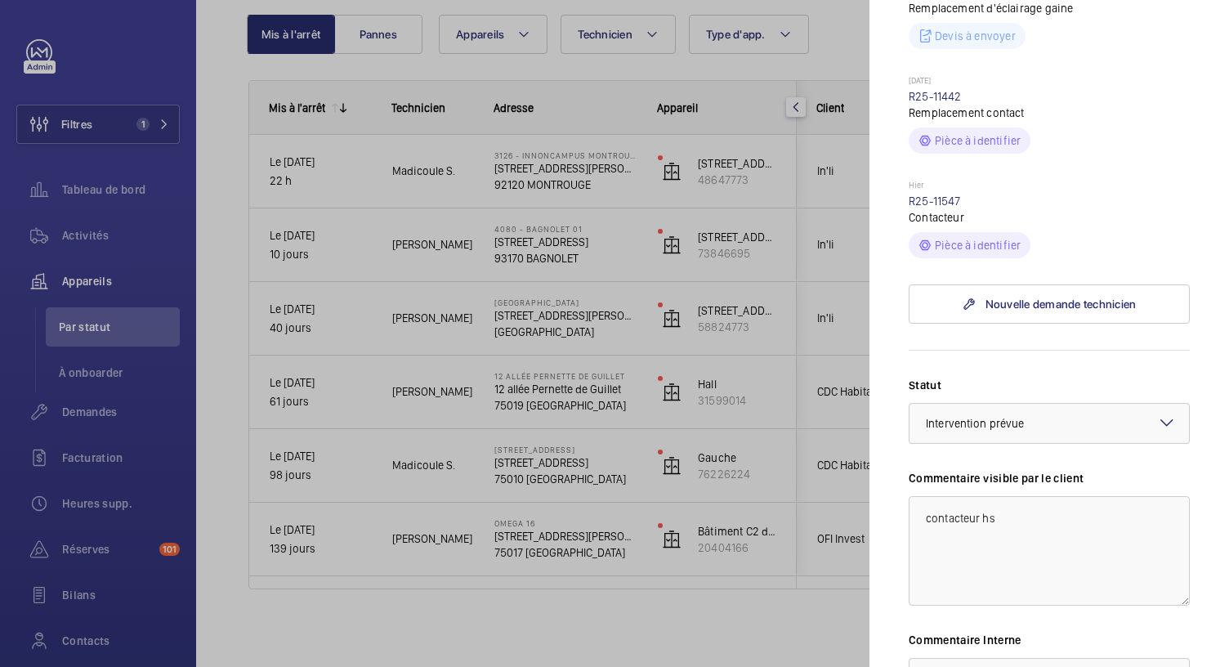
scroll to position [907, 0]
click at [926, 208] on link "R25-11547" at bounding box center [935, 200] width 52 height 13
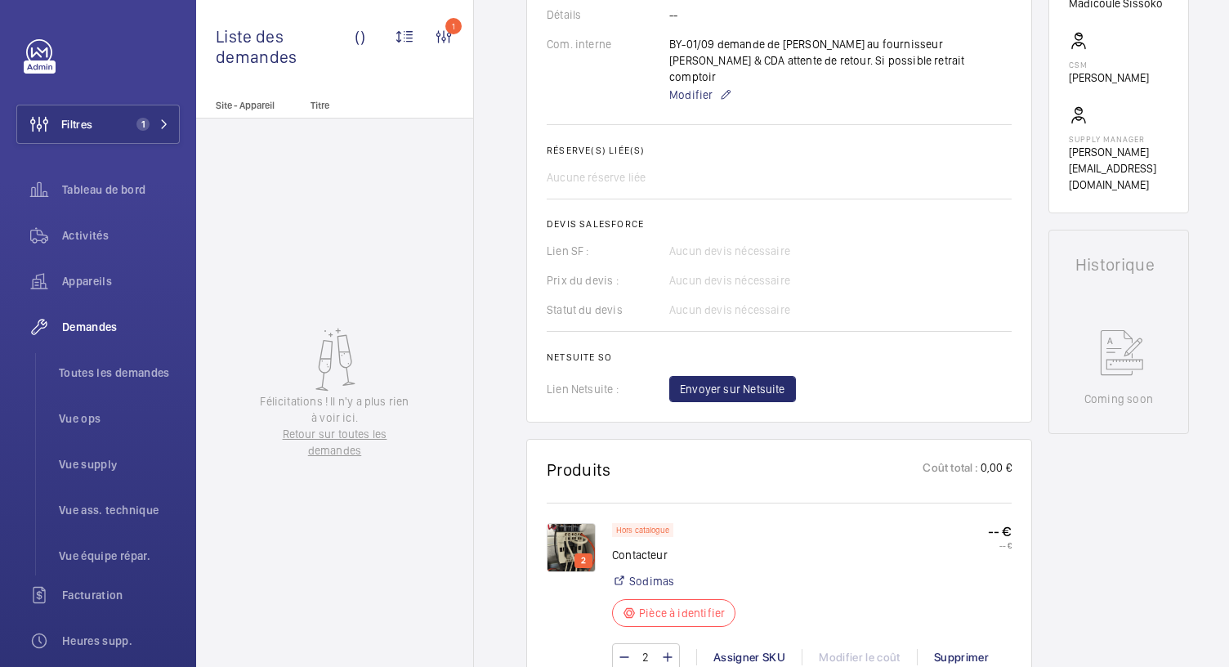
scroll to position [758, 0]
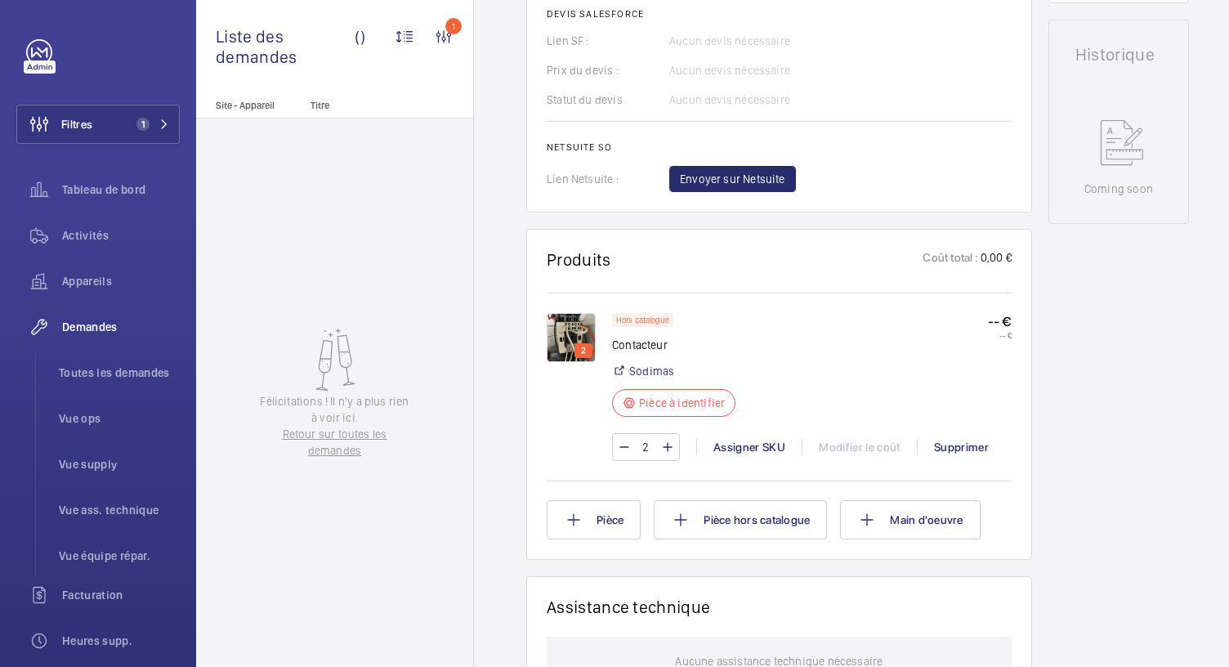
click at [583, 324] on img at bounding box center [571, 337] width 49 height 49
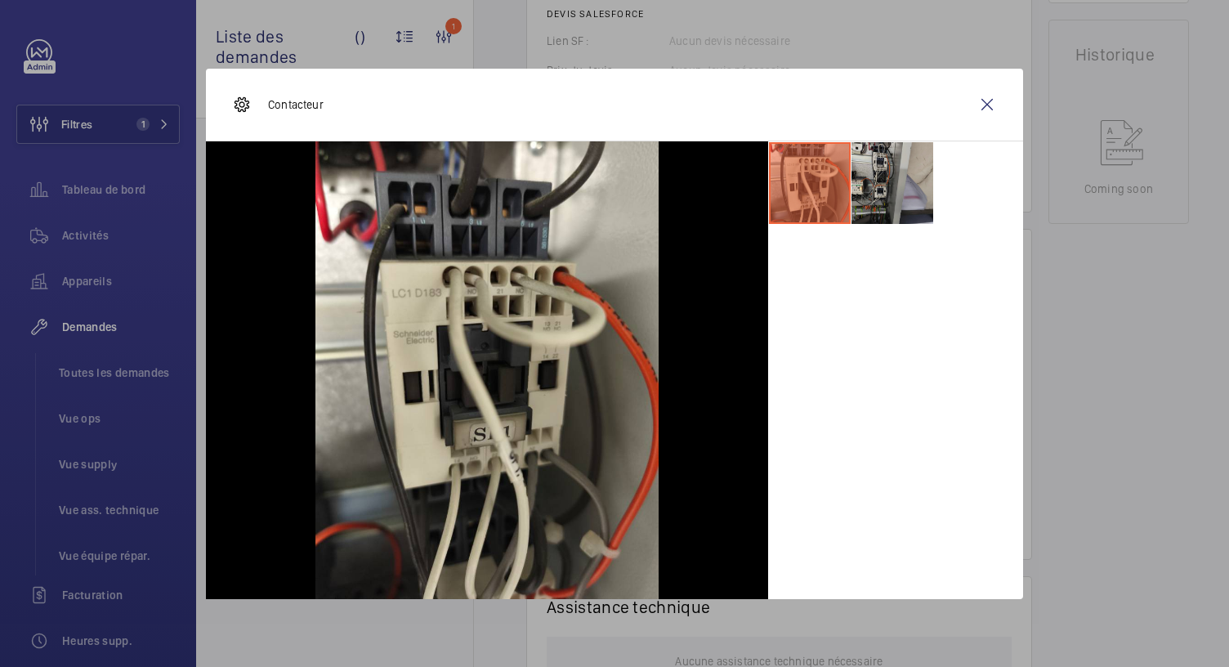
click at [887, 171] on li at bounding box center [892, 183] width 82 height 82
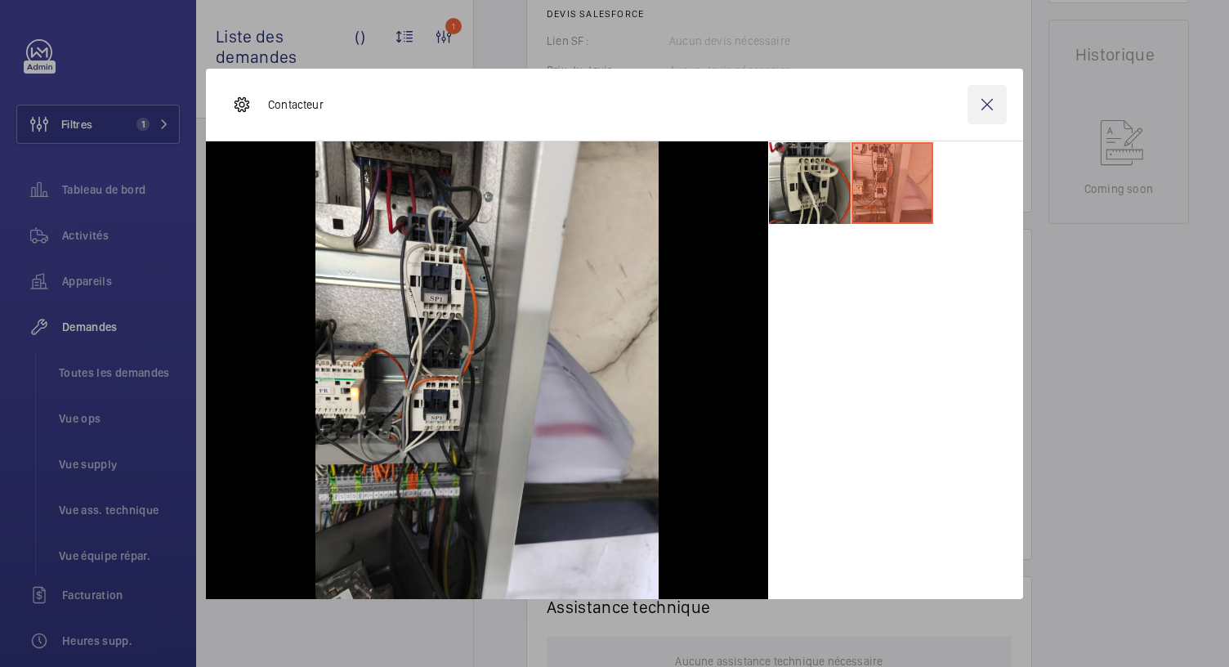
click at [981, 104] on wm-front-icon-button at bounding box center [986, 104] width 39 height 39
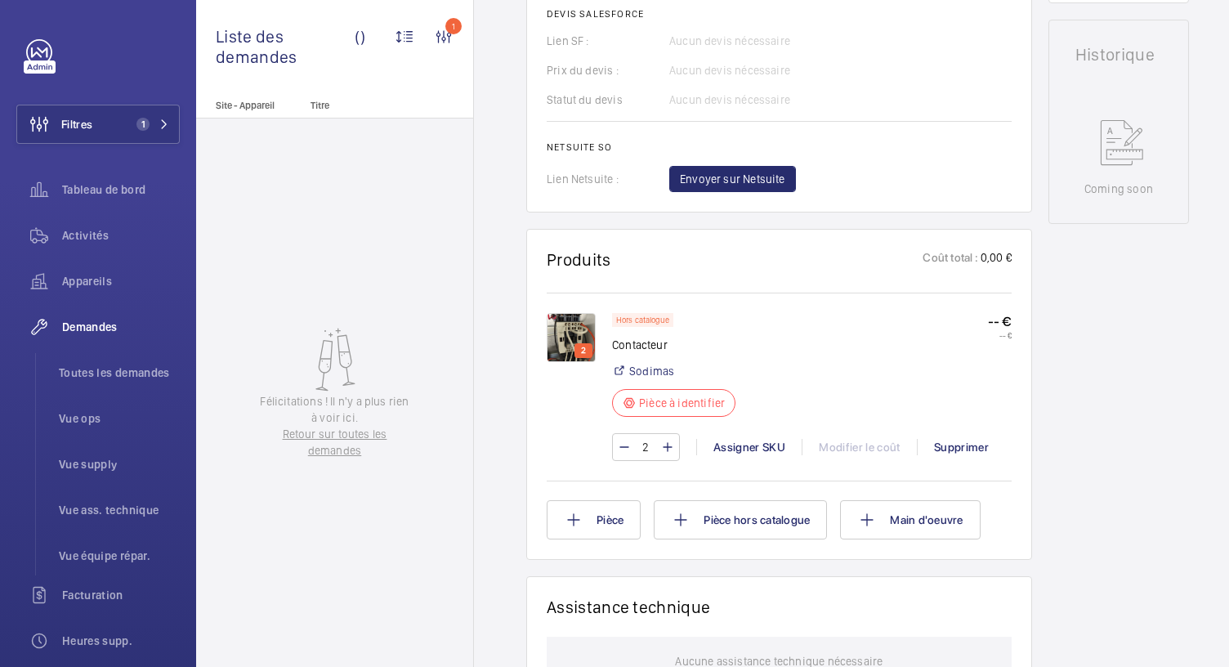
click at [579, 343] on p "2" at bounding box center [583, 350] width 11 height 15
click at [572, 329] on img at bounding box center [571, 337] width 49 height 49
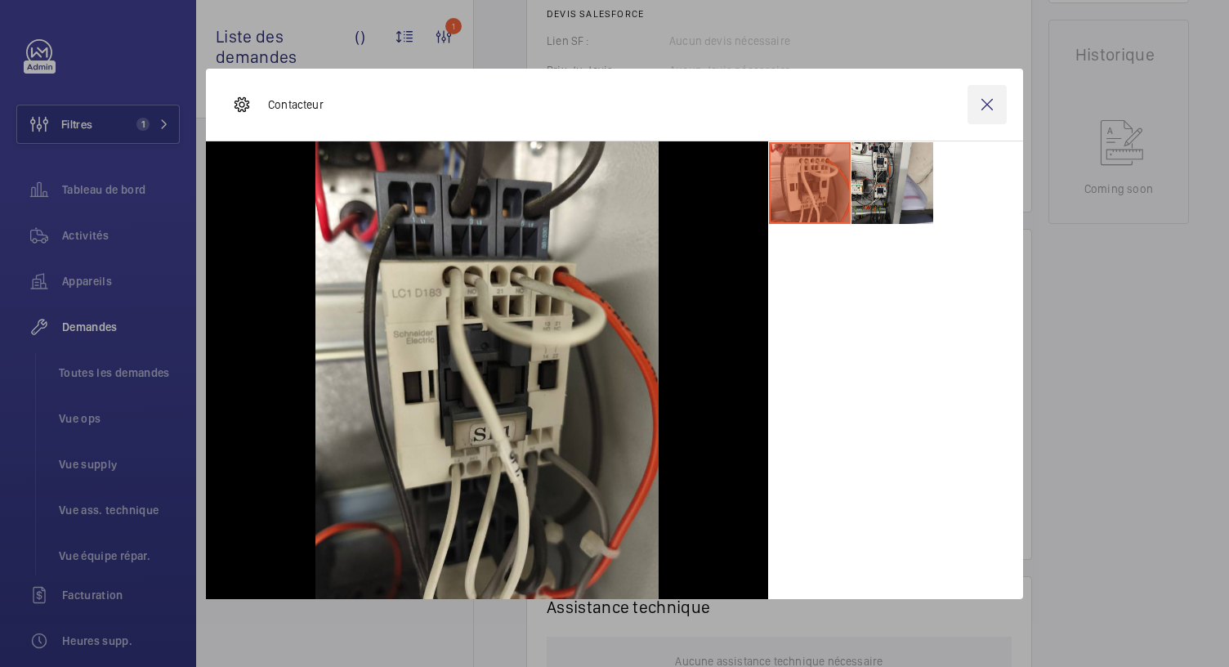
click at [992, 105] on wm-front-icon-button at bounding box center [986, 104] width 39 height 39
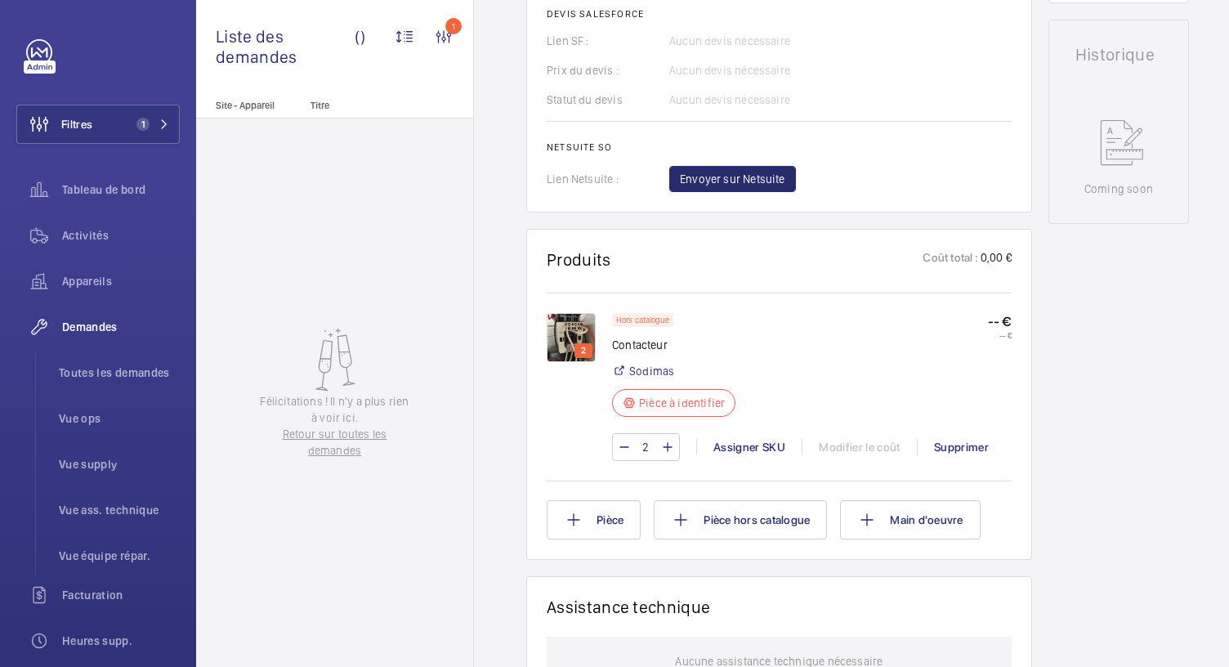
click at [561, 335] on img at bounding box center [571, 337] width 49 height 49
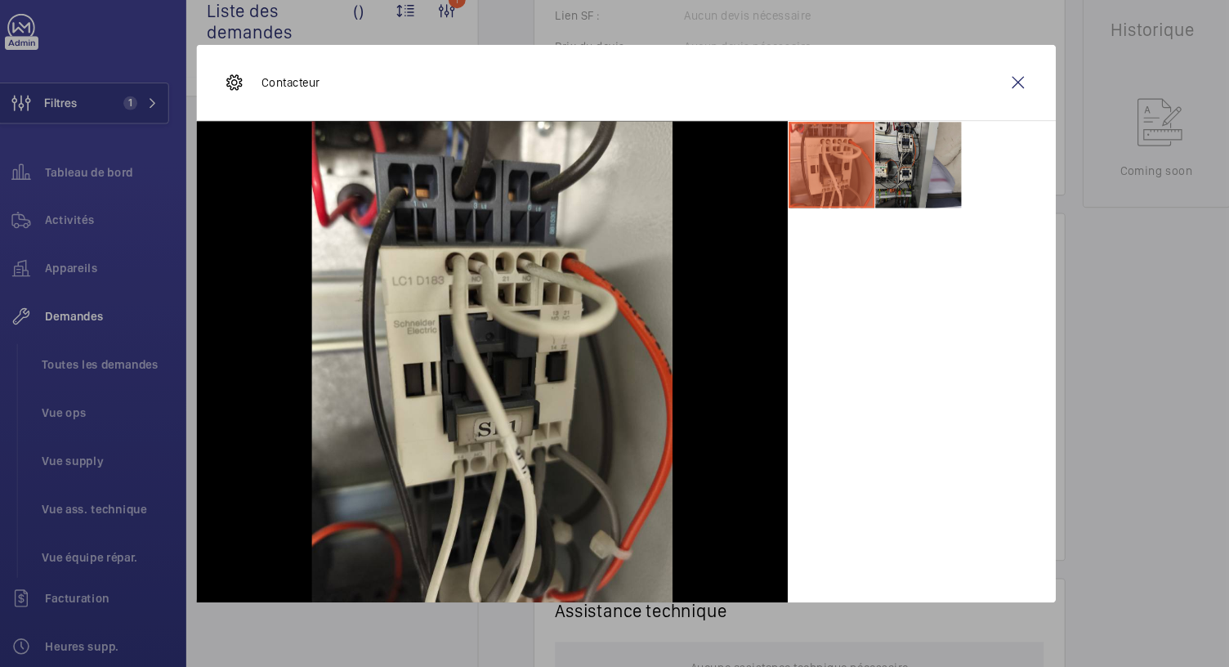
click at [875, 174] on li at bounding box center [892, 183] width 82 height 82
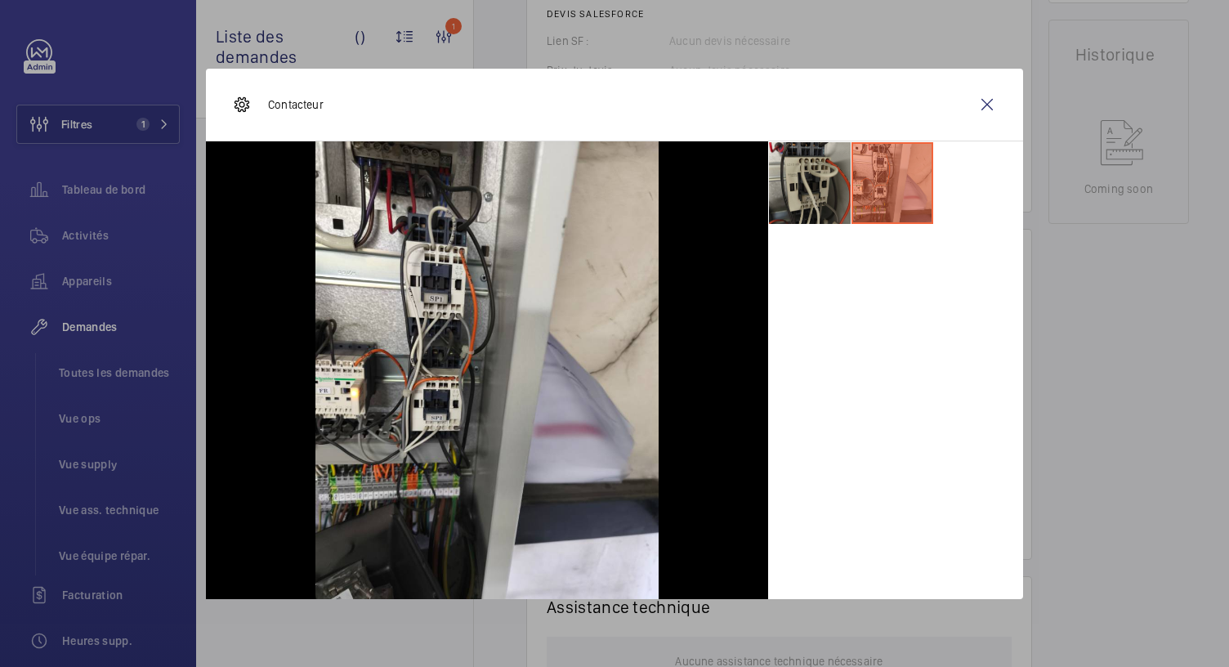
click at [828, 199] on li at bounding box center [810, 183] width 82 height 82
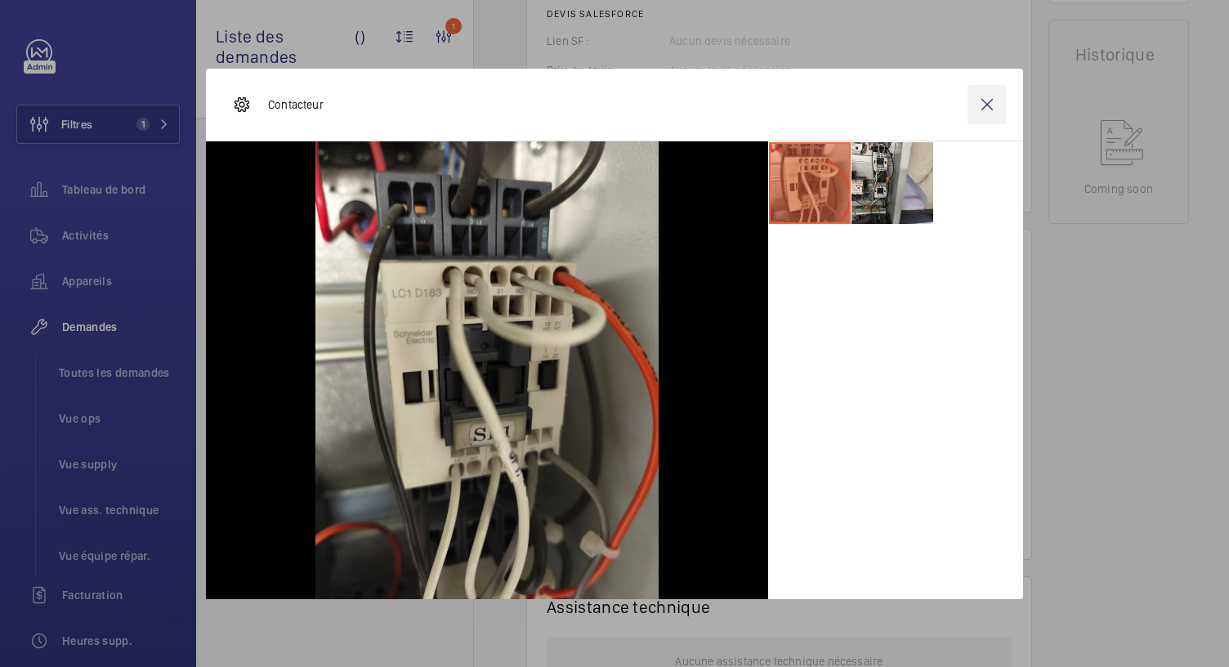
click at [989, 101] on wm-front-icon-button at bounding box center [986, 104] width 39 height 39
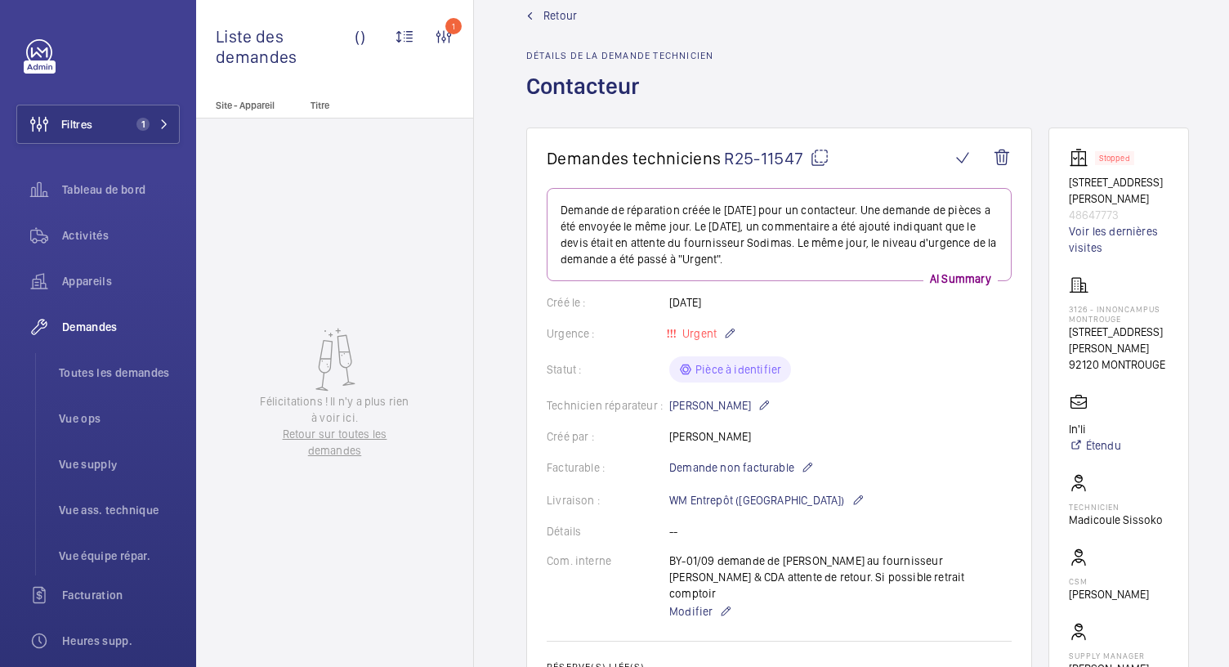
scroll to position [0, 0]
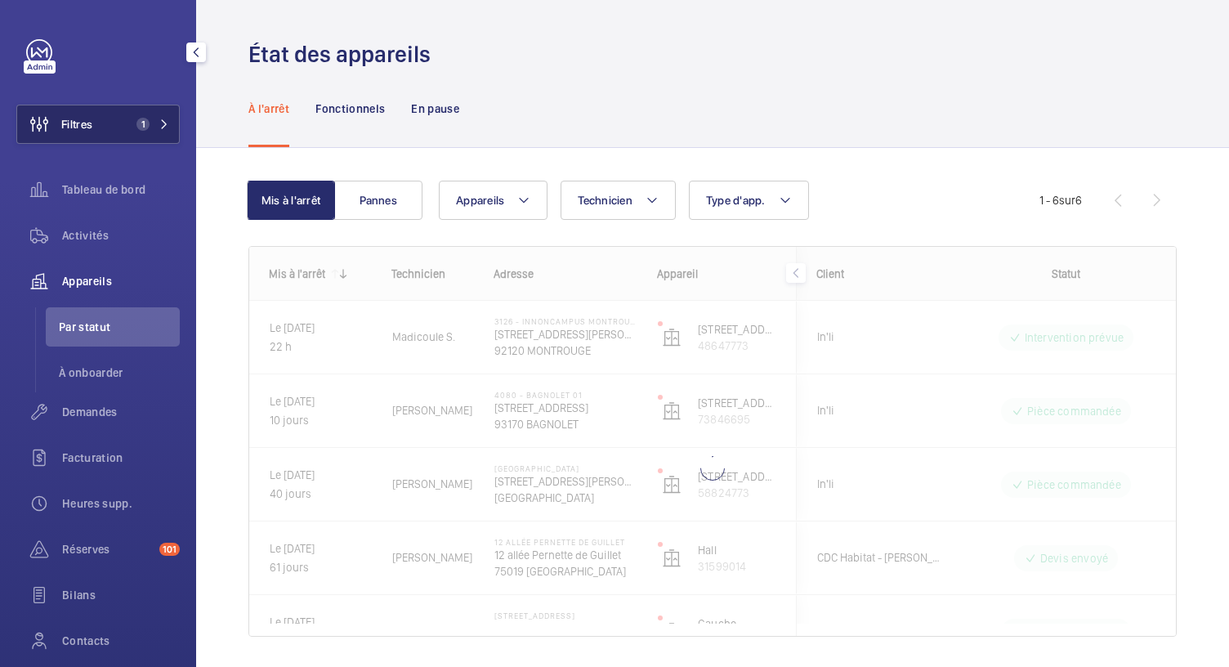
click at [124, 131] on button "Filtres 1" at bounding box center [97, 124] width 163 height 39
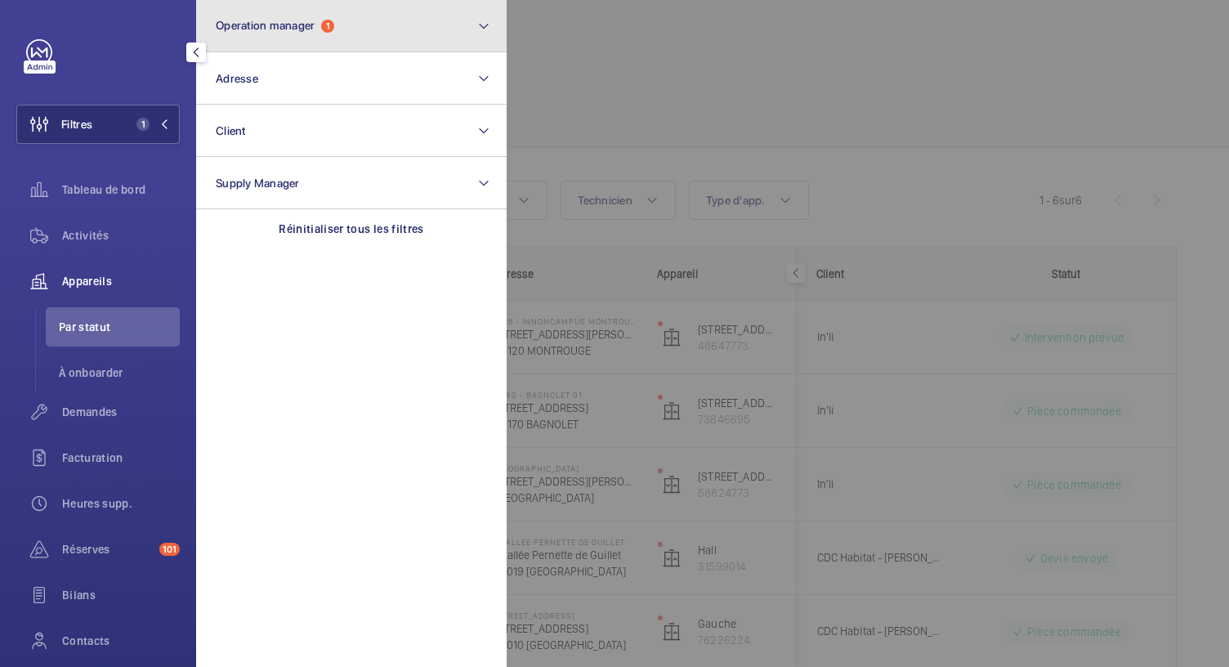
click at [325, 20] on span "Operation manager 1" at bounding box center [275, 26] width 118 height 14
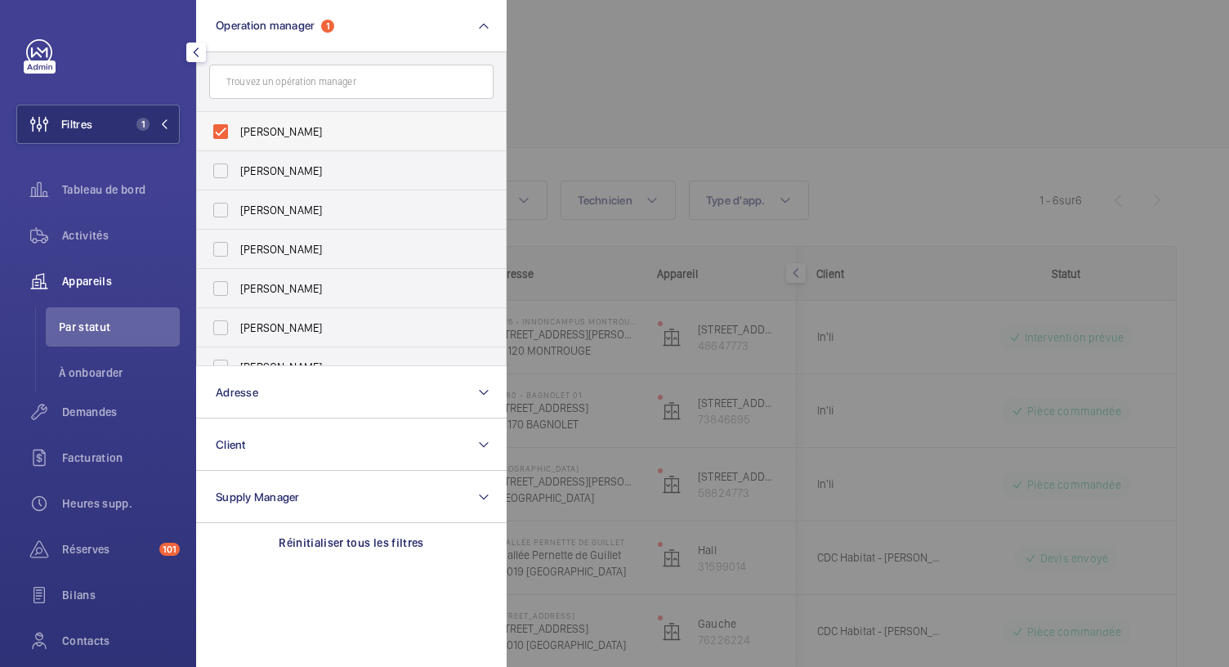
click at [219, 127] on label "[PERSON_NAME]" at bounding box center [339, 131] width 284 height 39
click at [219, 127] on input "[PERSON_NAME]" at bounding box center [220, 131] width 33 height 33
checkbox input "false"
click at [217, 283] on label "[PERSON_NAME]" at bounding box center [339, 288] width 284 height 39
click at [217, 283] on input "[PERSON_NAME]" at bounding box center [220, 288] width 33 height 33
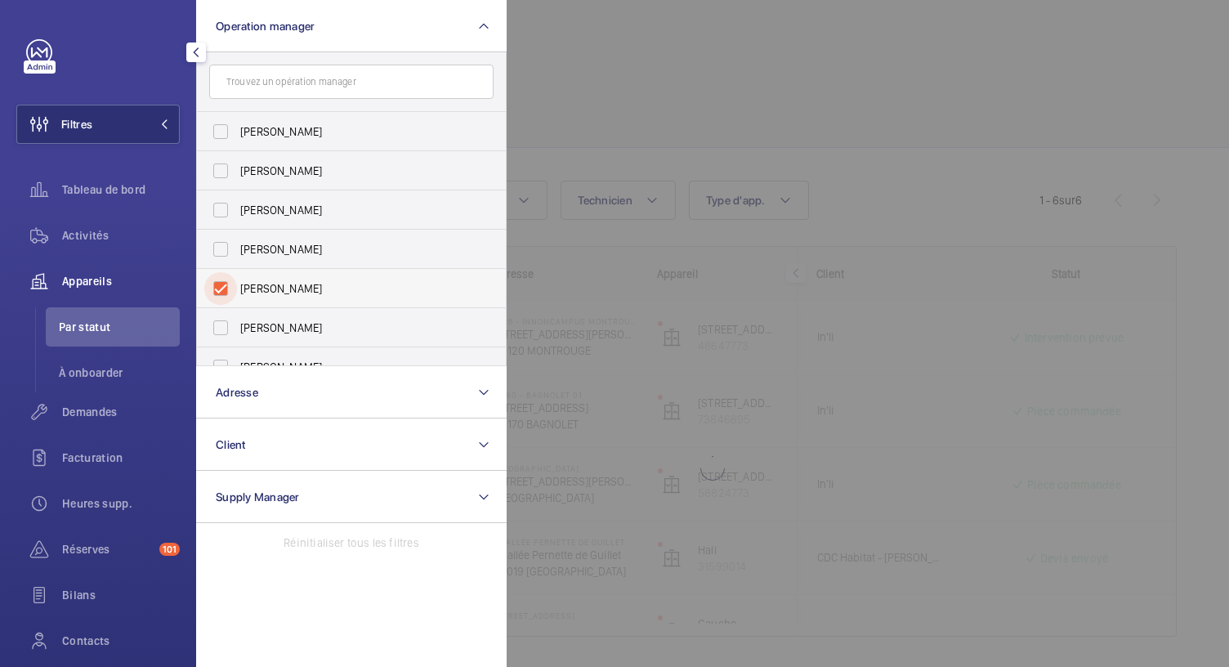
checkbox input "true"
click at [696, 101] on div at bounding box center [1121, 333] width 1229 height 667
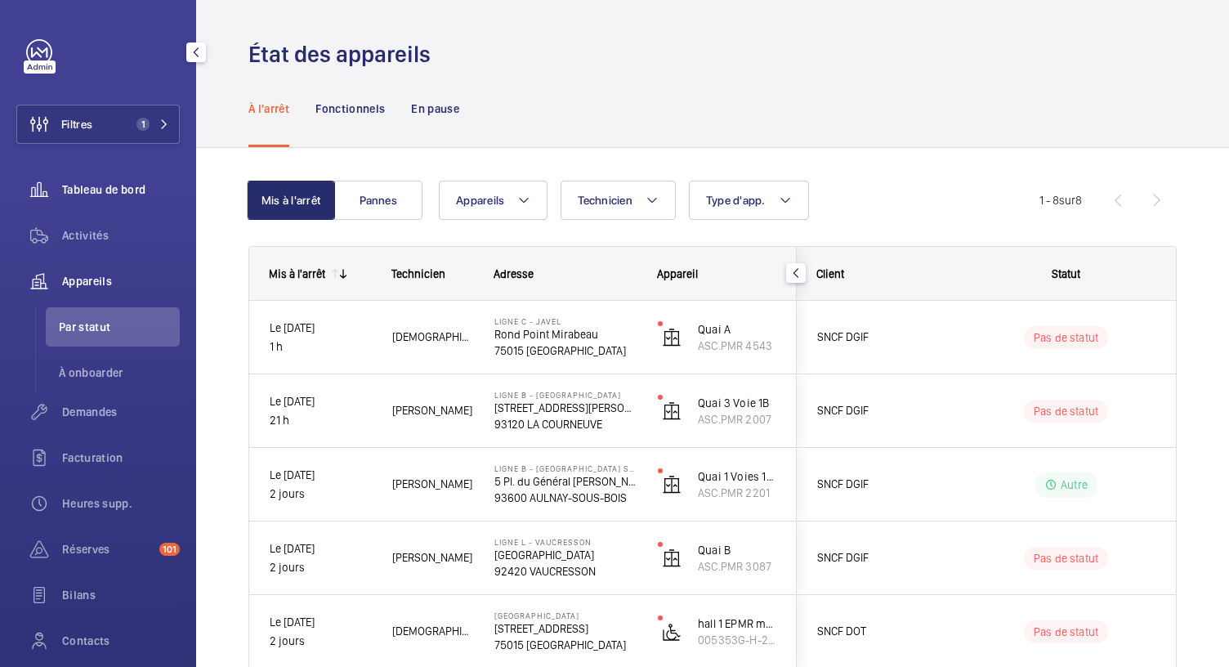
click at [132, 195] on span "Tableau de bord" at bounding box center [121, 189] width 118 height 16
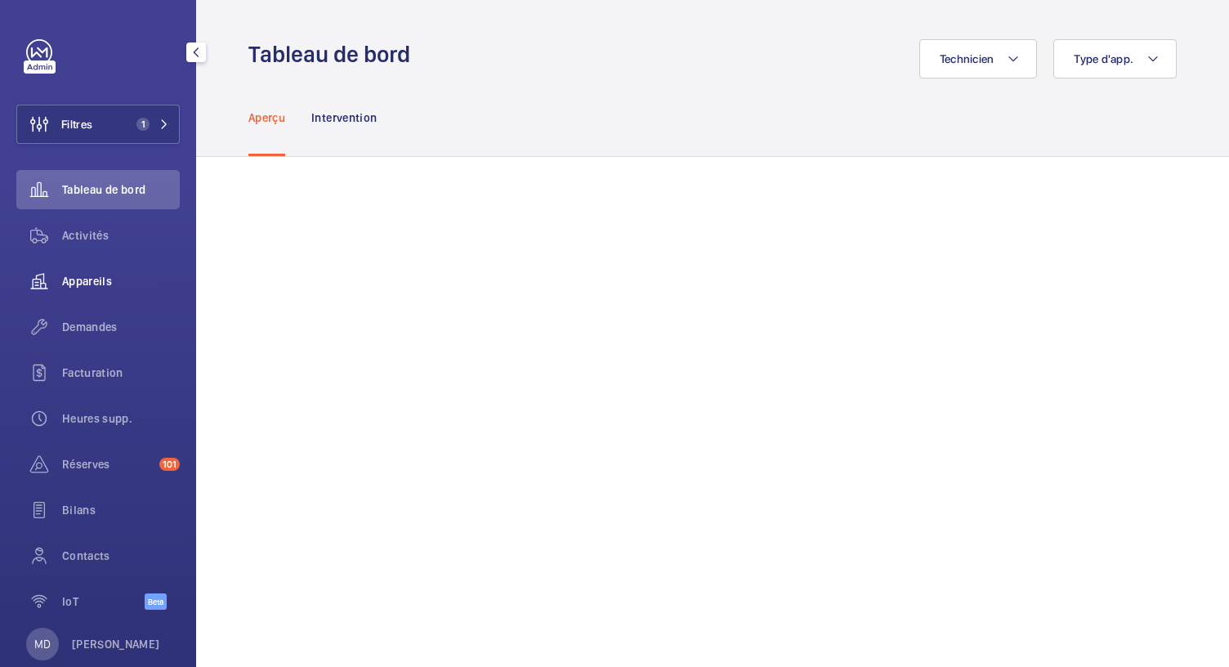
click at [95, 275] on span "Appareils" at bounding box center [121, 281] width 118 height 16
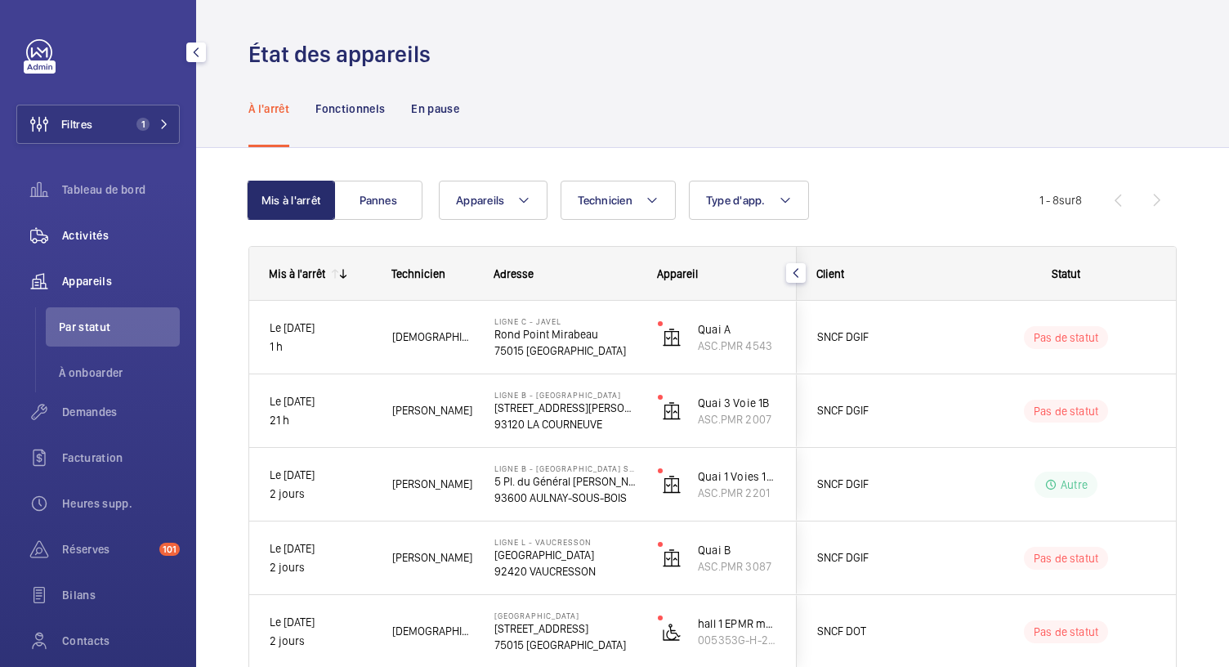
click at [100, 231] on span "Activités" at bounding box center [121, 235] width 118 height 16
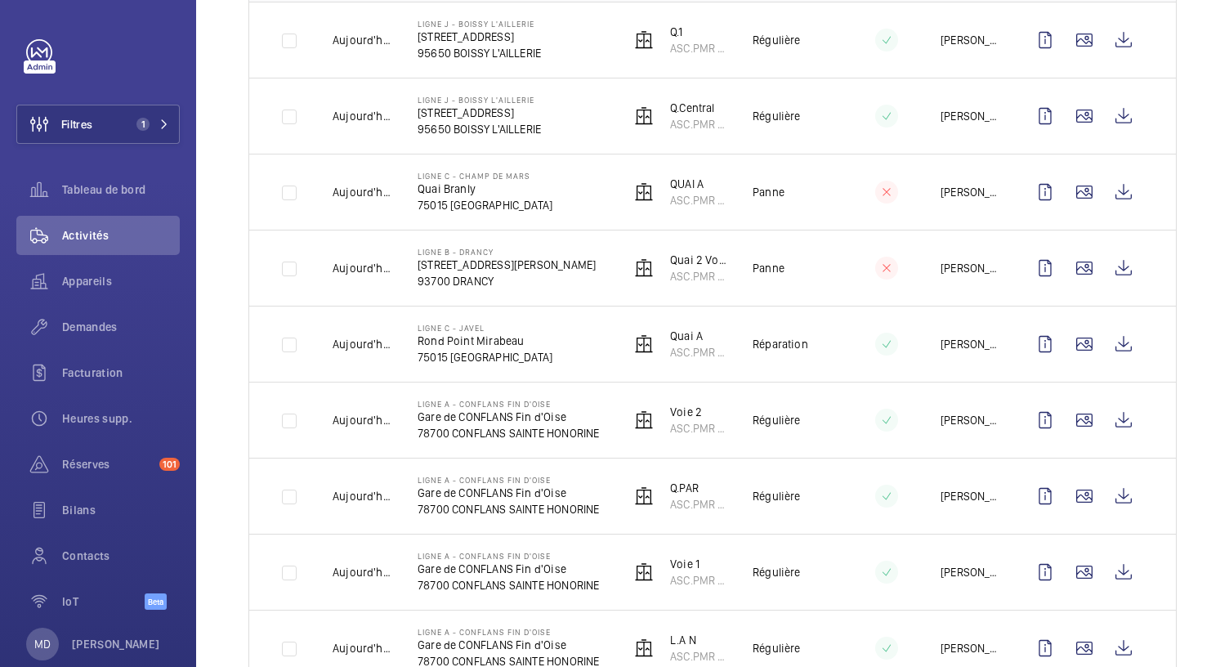
scroll to position [318, 0]
click at [110, 279] on span "Appareils" at bounding box center [121, 281] width 118 height 16
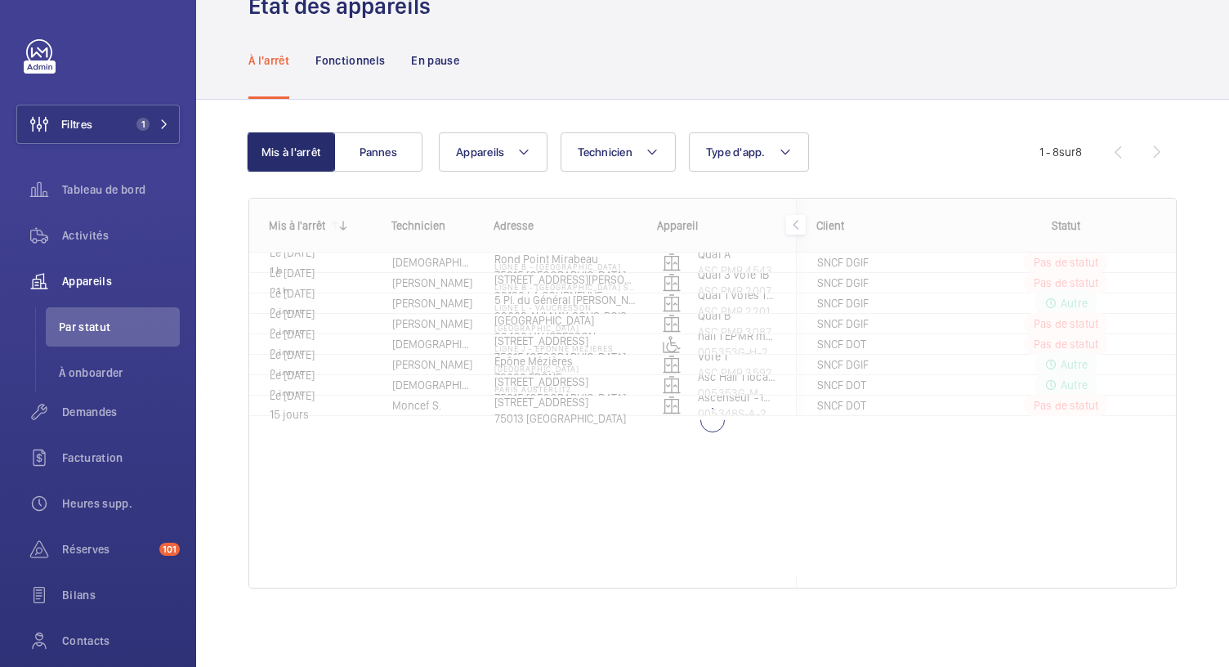
scroll to position [48, 0]
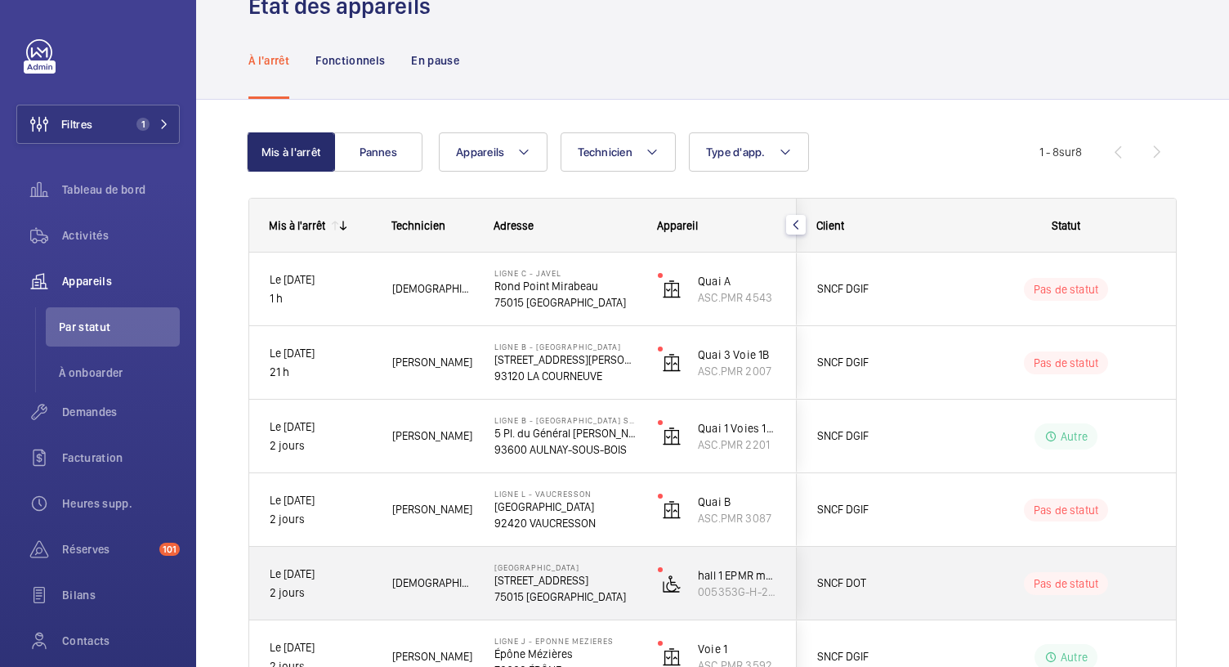
scroll to position [313, 0]
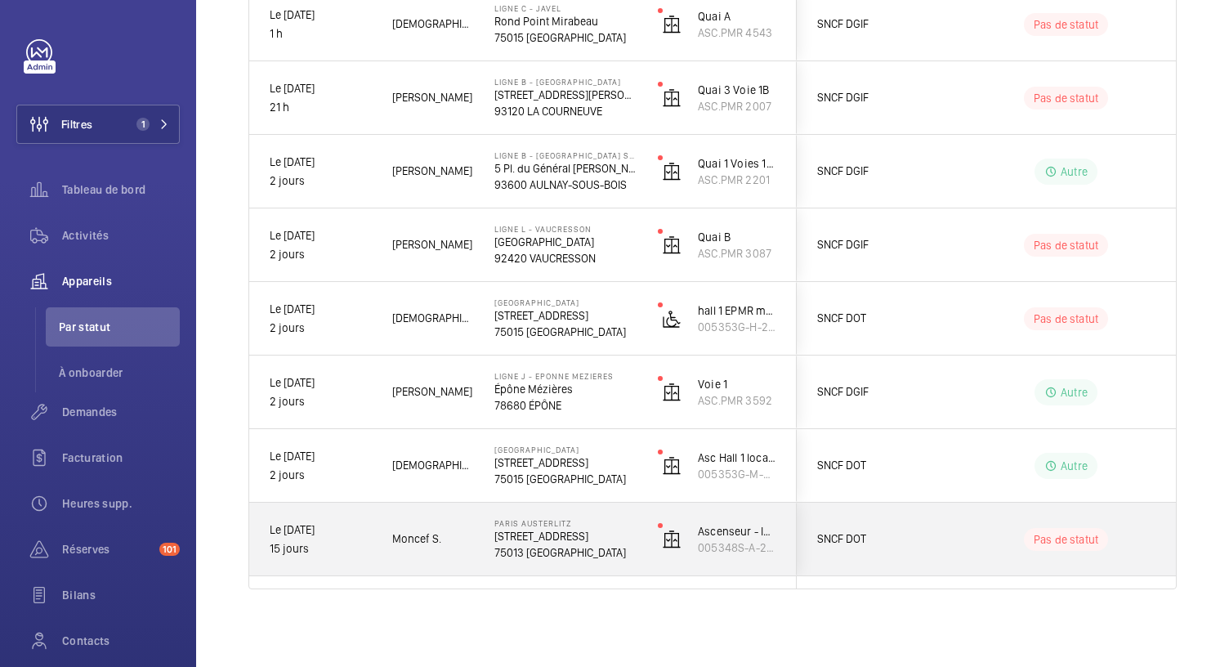
click at [562, 559] on div "PARIS AUSTERLITZ 85 QUAI D AUSTERLITZ 75013 PARIS" at bounding box center [556, 540] width 162 height 74
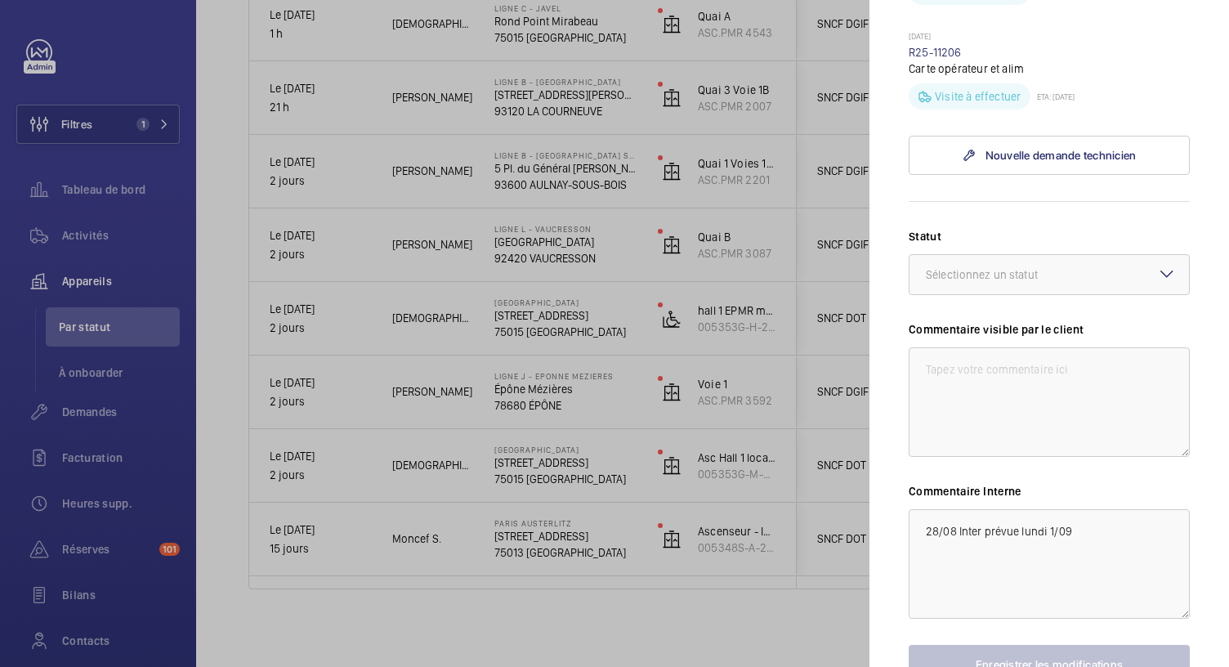
scroll to position [862, 0]
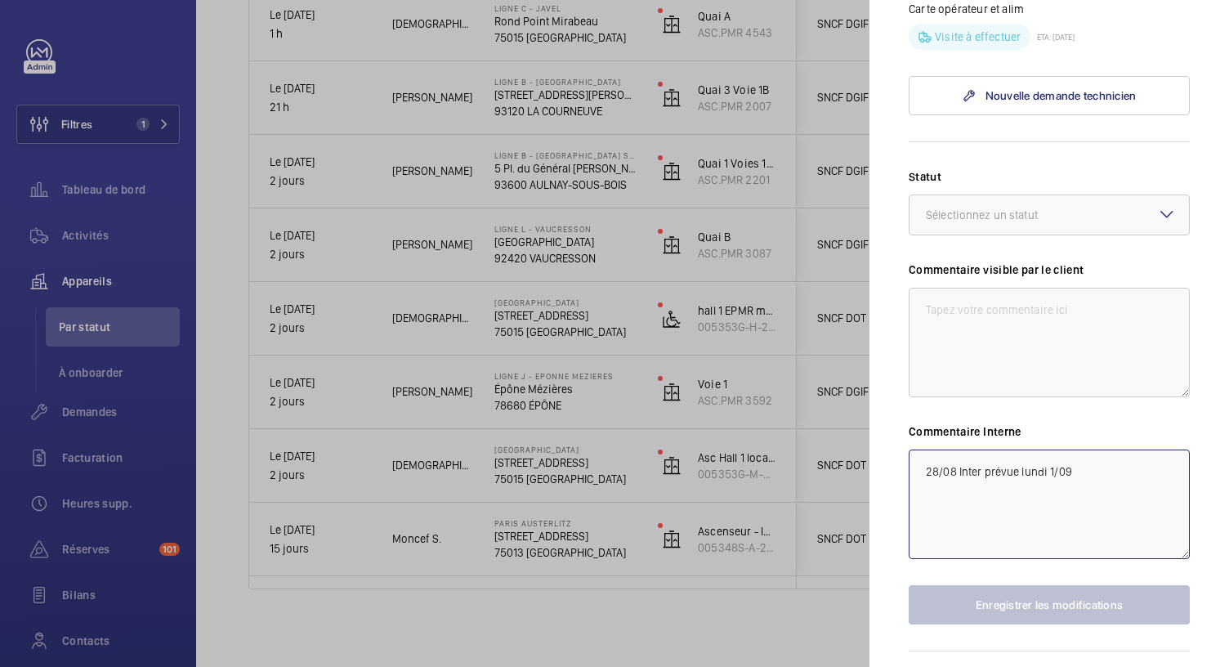
click at [922, 469] on textarea "28/08 Inter prévue lundi 1/09" at bounding box center [1049, 503] width 281 height 109
click at [1052, 470] on textarea "28/08 Inter prévue lundi 1/09" at bounding box center [1049, 503] width 281 height 109
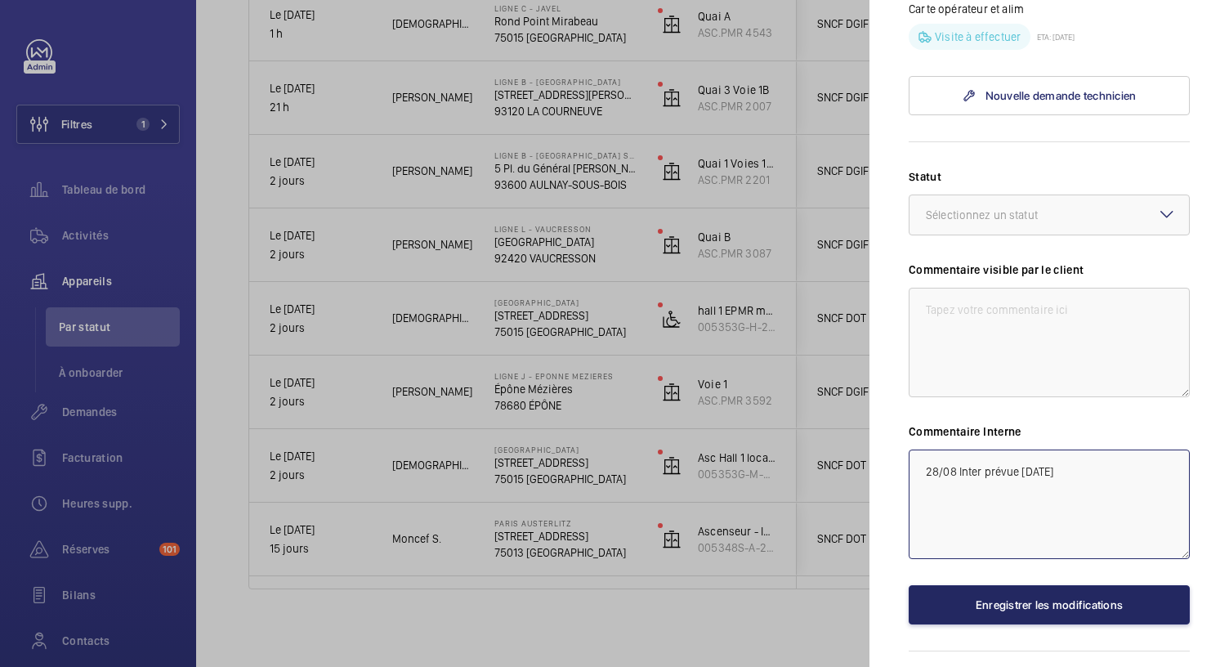
type textarea "28/08 Inter prévue lundi 2/09"
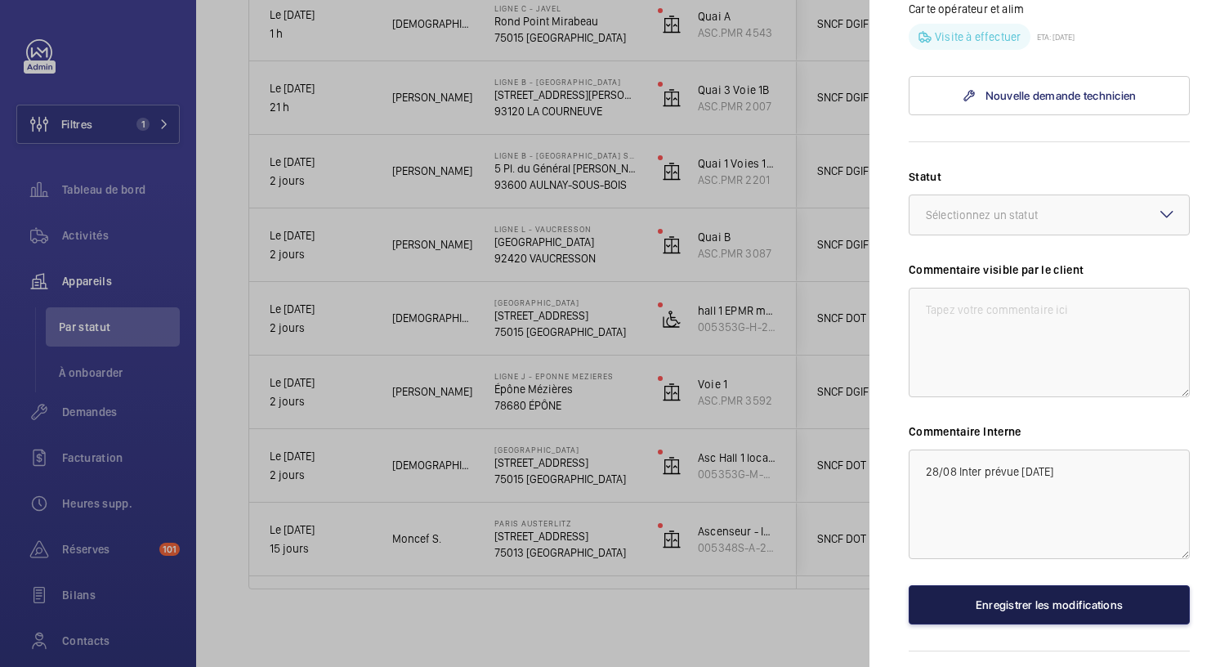
click at [1058, 605] on button "Enregistrer les modifications" at bounding box center [1049, 604] width 281 height 39
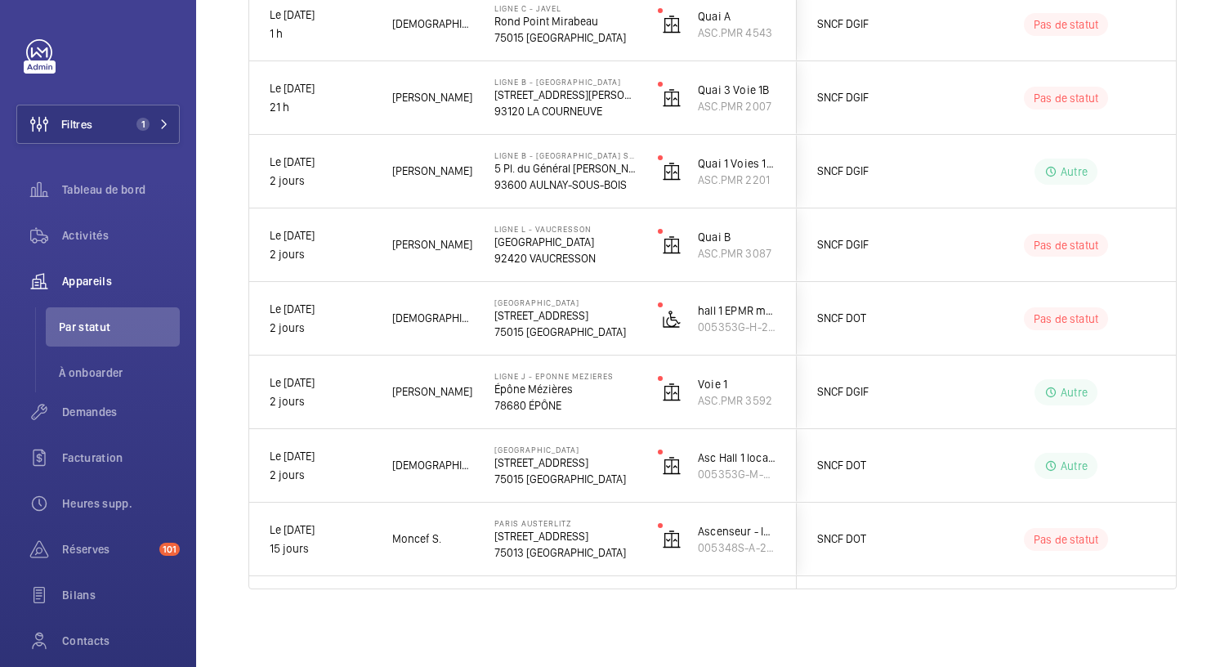
scroll to position [0, 0]
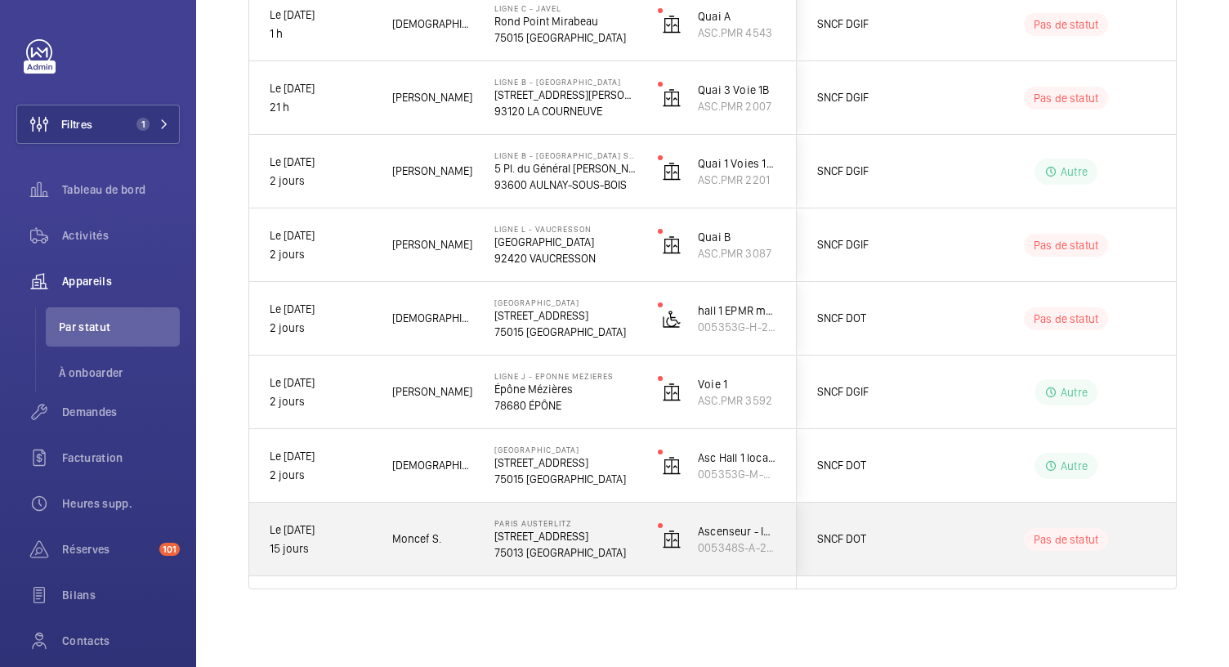
click at [534, 553] on p "75013 [GEOGRAPHIC_DATA]" at bounding box center [565, 552] width 142 height 16
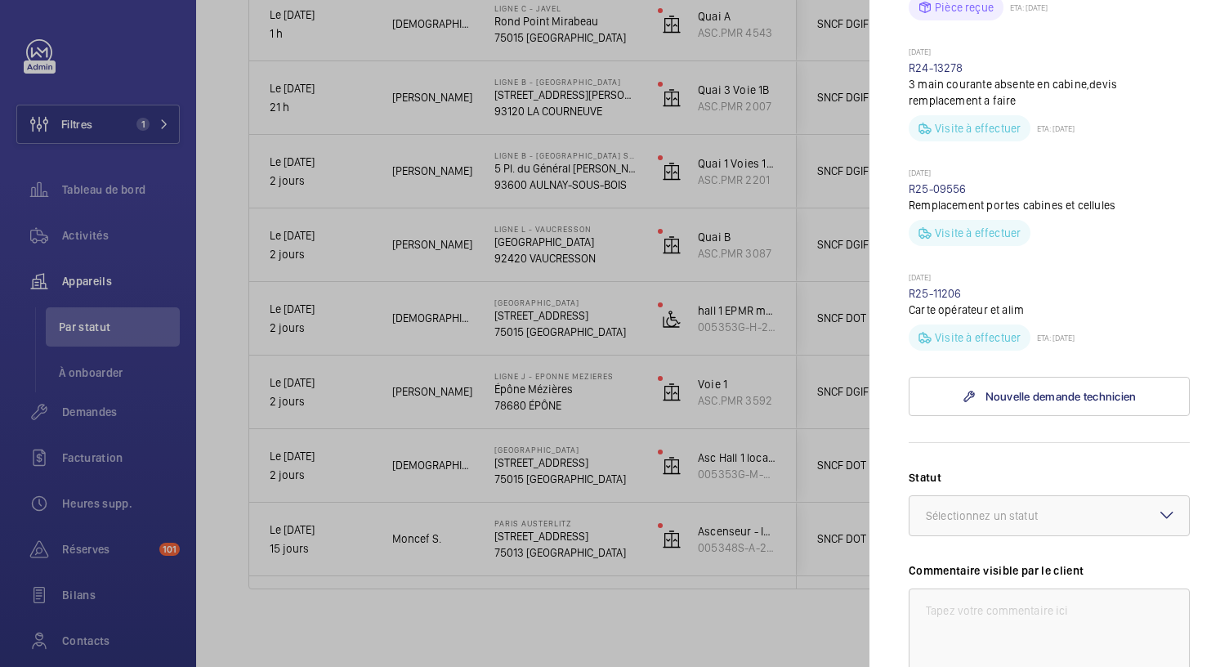
scroll to position [561, 0]
click at [569, 469] on div at bounding box center [614, 333] width 1229 height 667
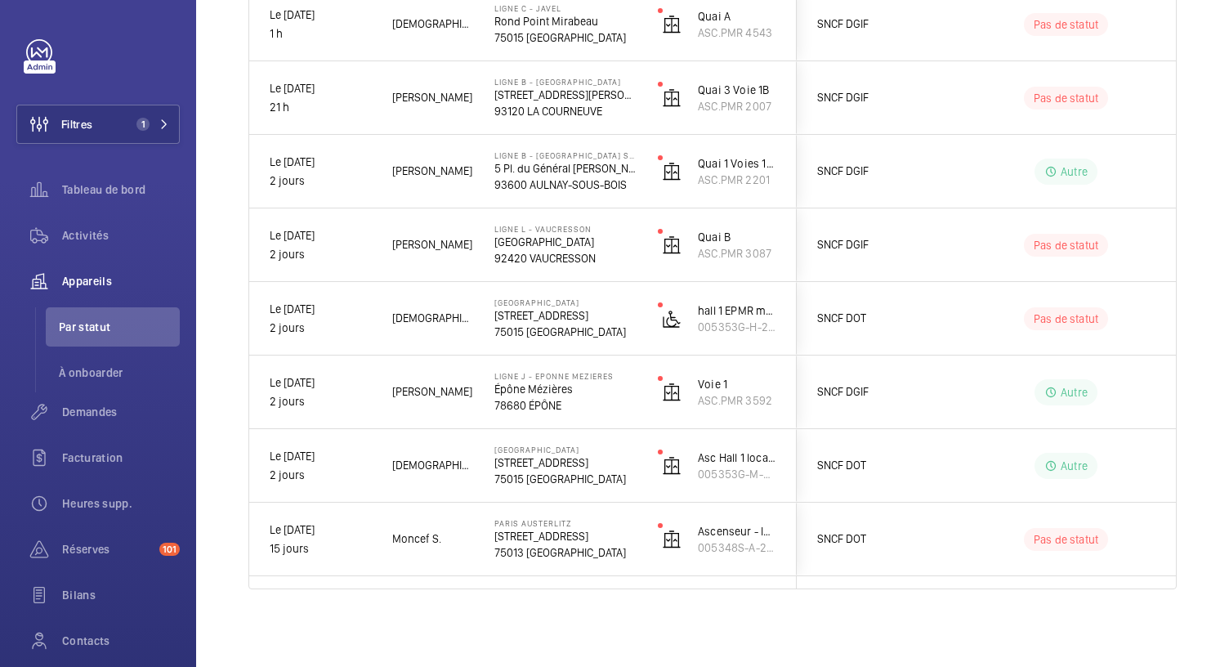
scroll to position [0, 0]
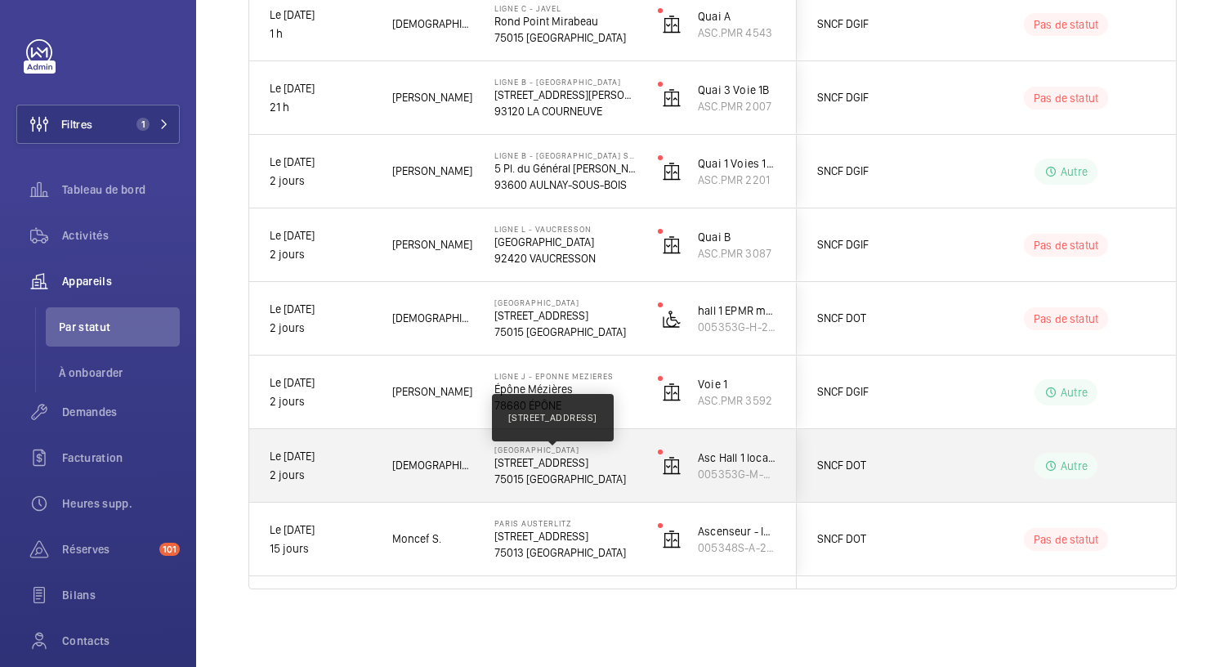
click at [569, 469] on p "17 BOULEVARD DE VAUGIRARD" at bounding box center [565, 462] width 142 height 16
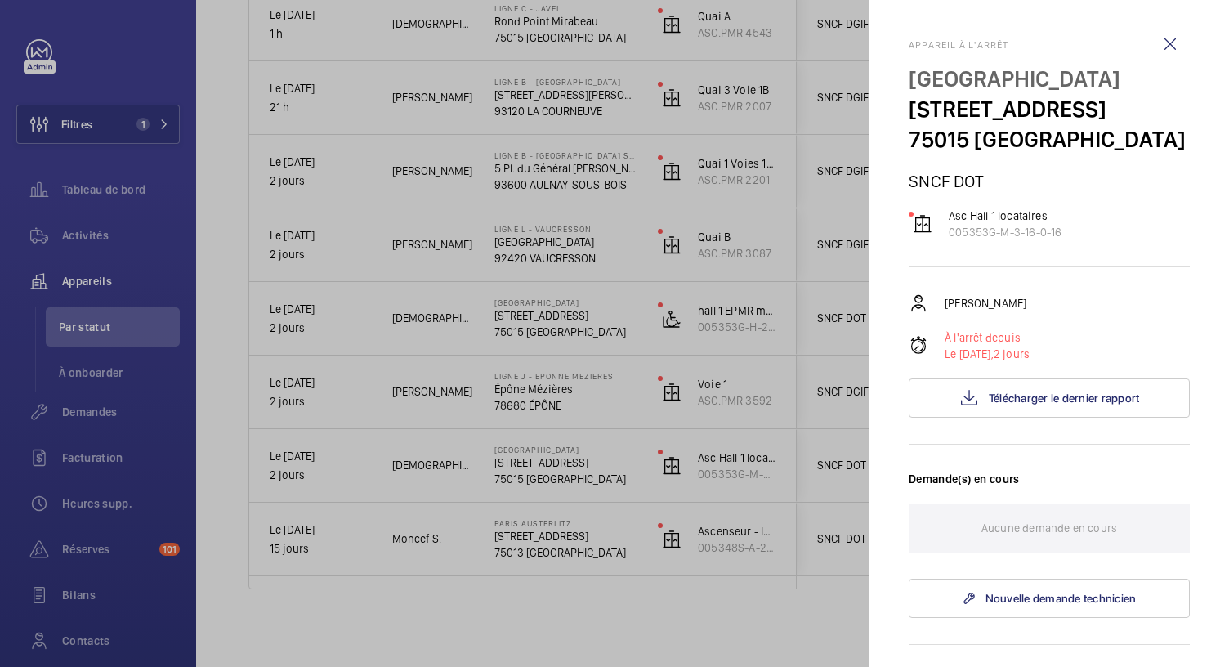
scroll to position [580, 0]
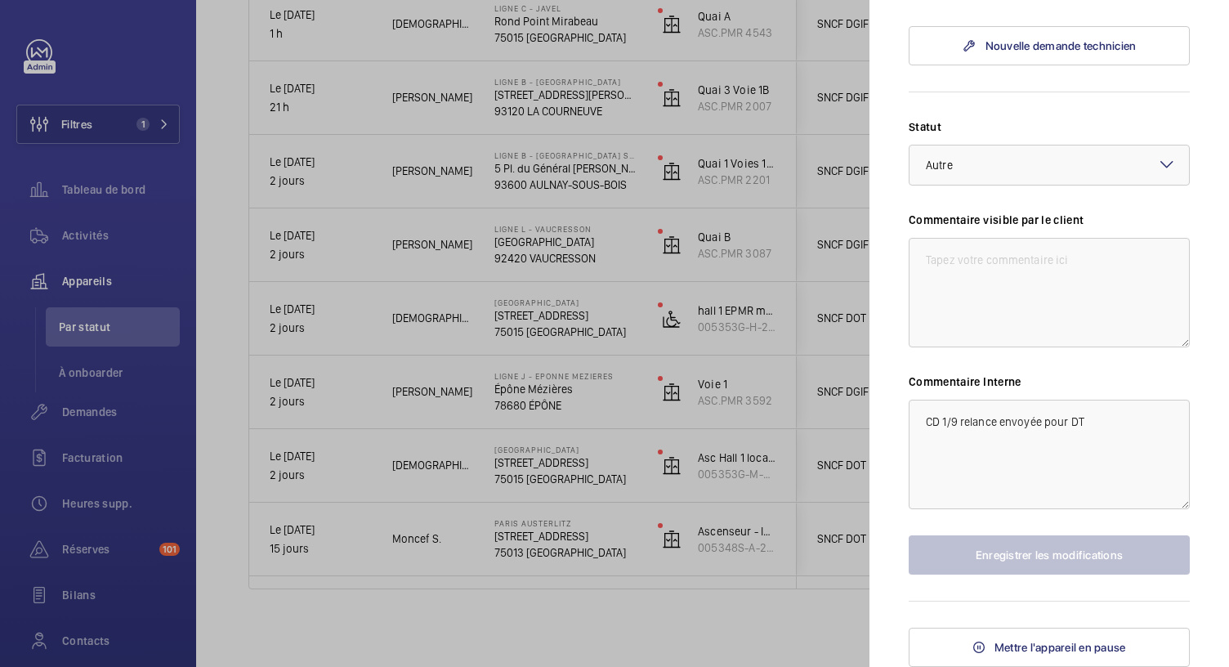
click at [527, 401] on div at bounding box center [614, 333] width 1229 height 667
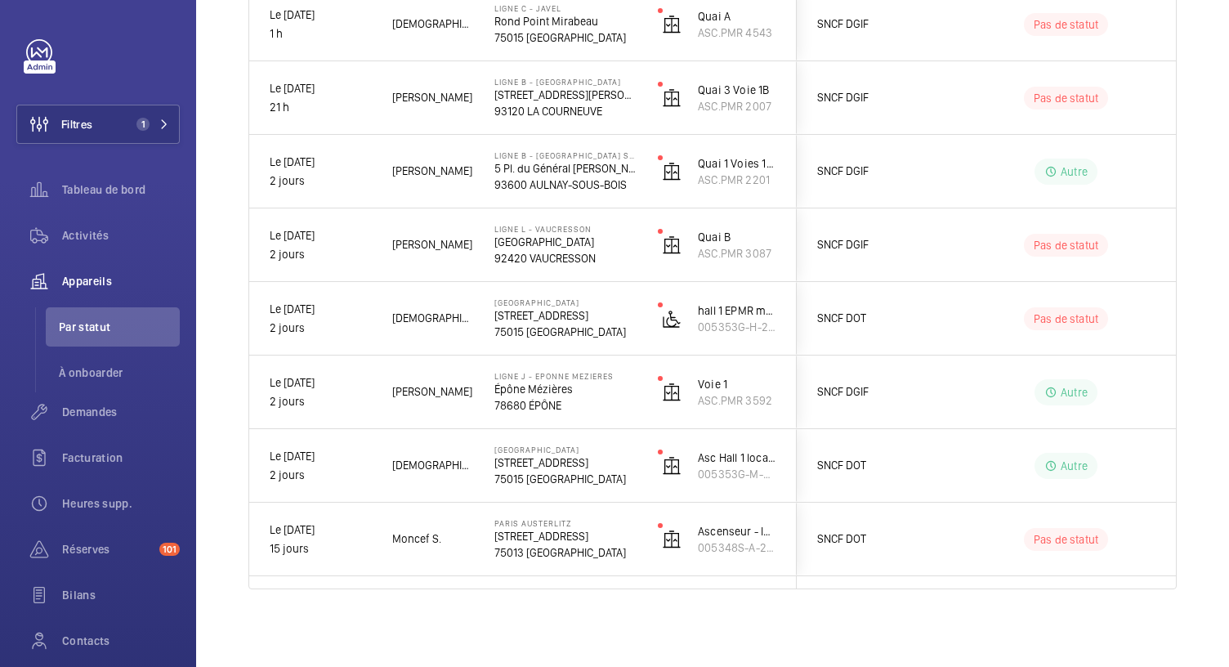
scroll to position [0, 0]
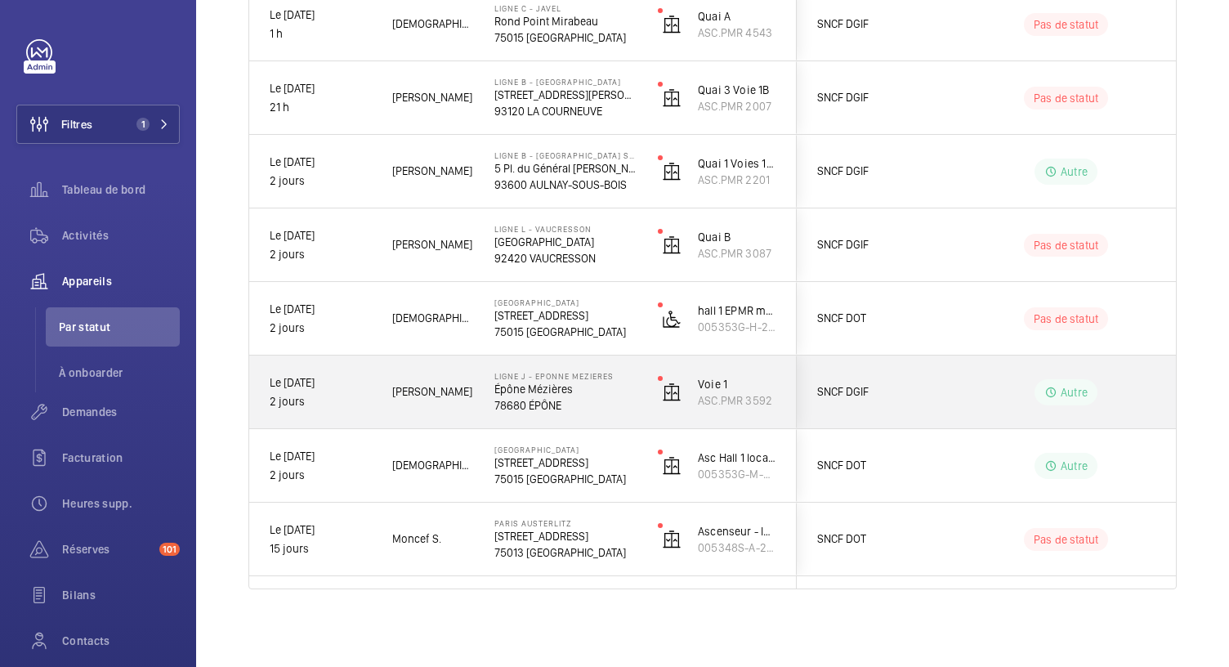
click at [516, 403] on p "78680 ÉPÔNE" at bounding box center [565, 405] width 142 height 16
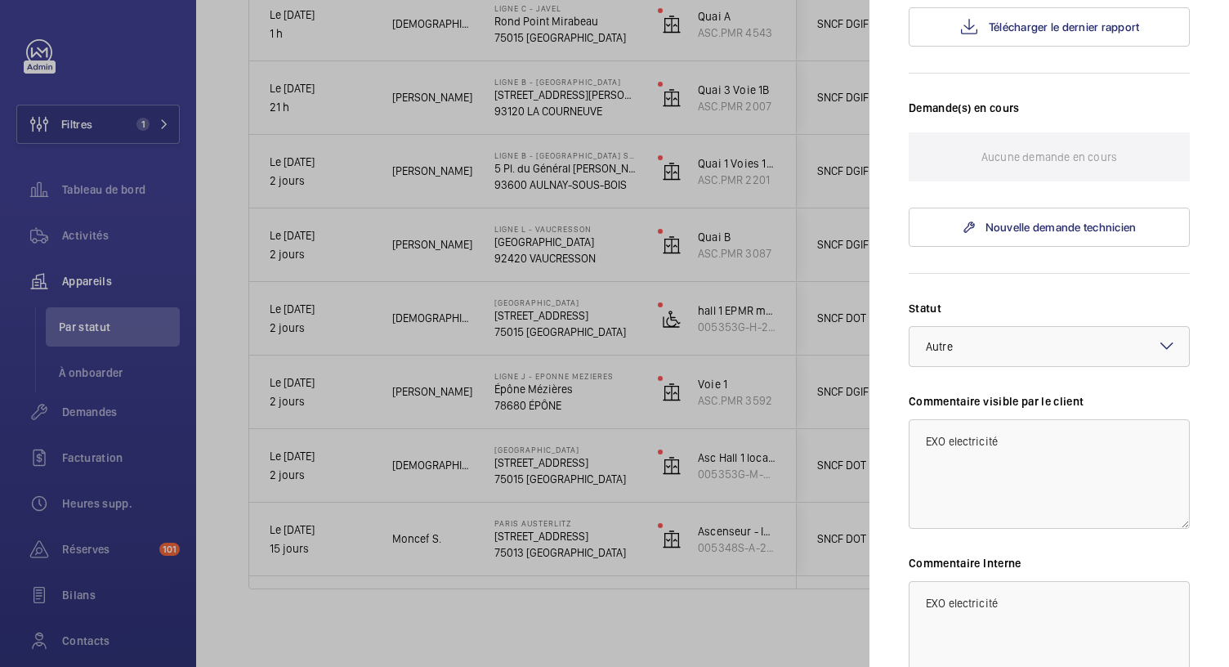
scroll to position [400, 0]
click at [572, 315] on div at bounding box center [614, 333] width 1229 height 667
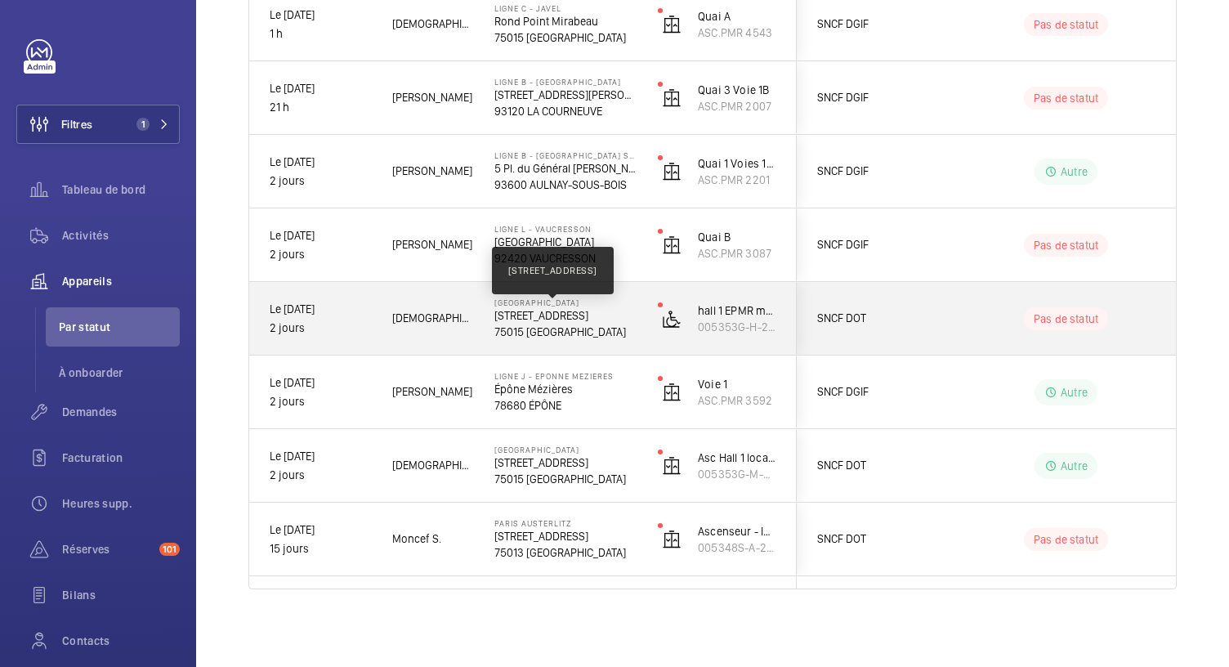
click at [572, 315] on p "17 BOULEVARD DE VAUGIRARD" at bounding box center [565, 315] width 142 height 16
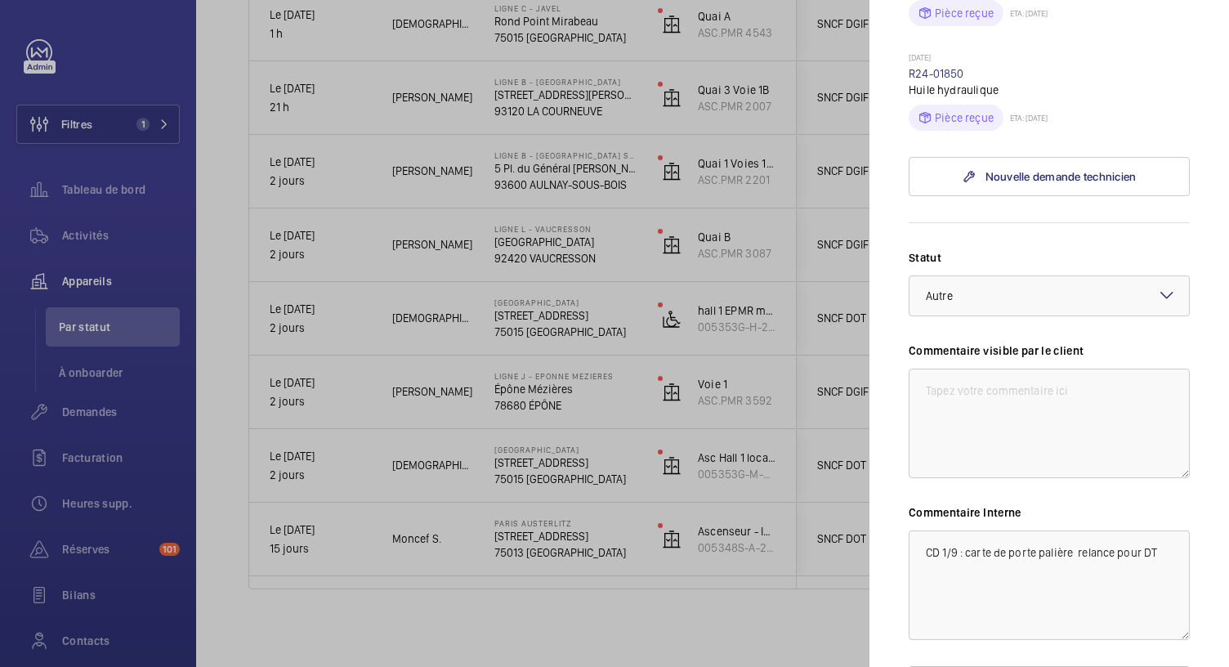
scroll to position [556, 0]
click at [509, 251] on div at bounding box center [614, 333] width 1229 height 667
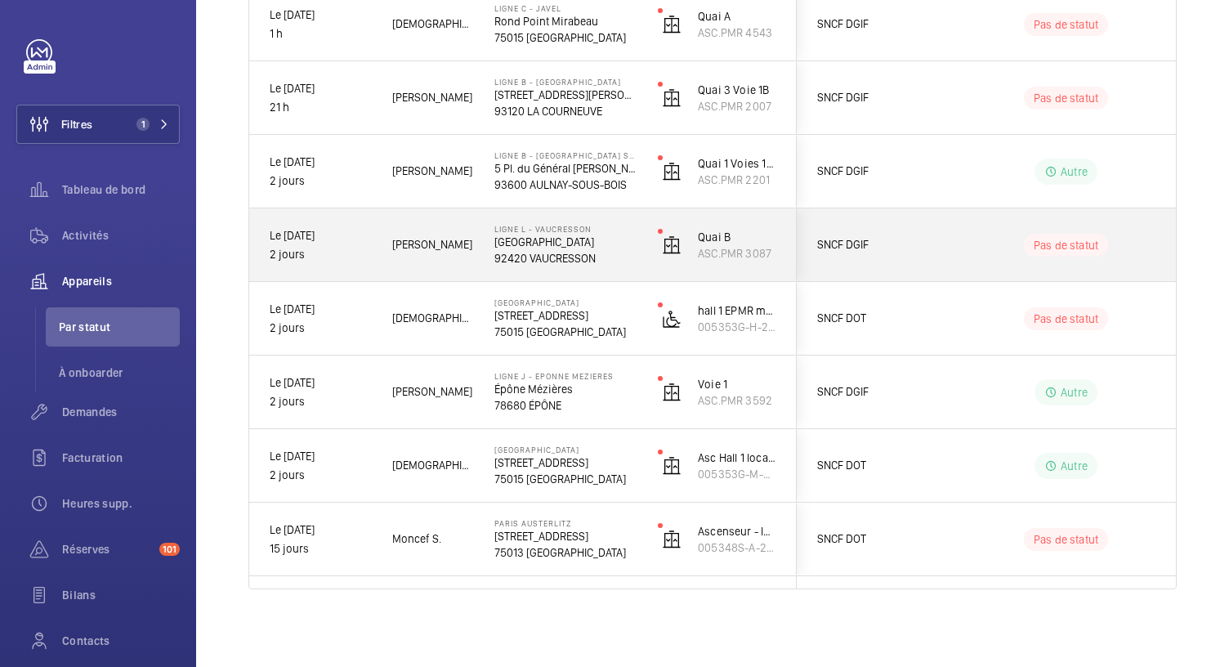
click at [509, 251] on p "92420 VAUCRESSON" at bounding box center [565, 258] width 142 height 16
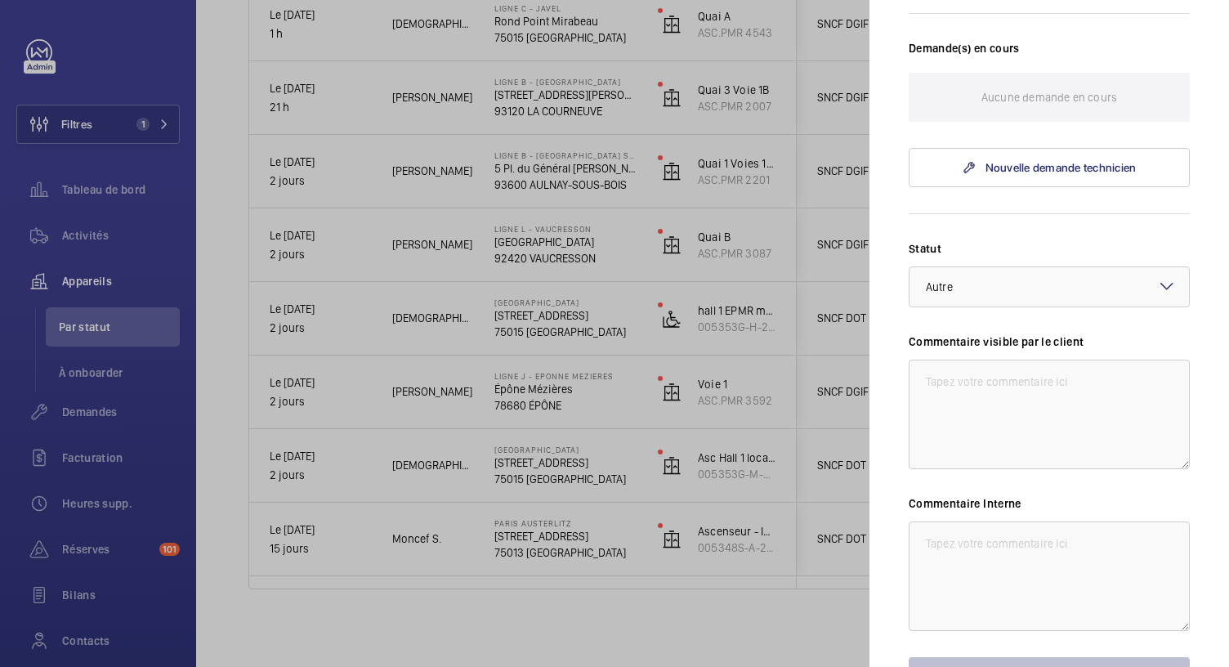
scroll to position [551, 0]
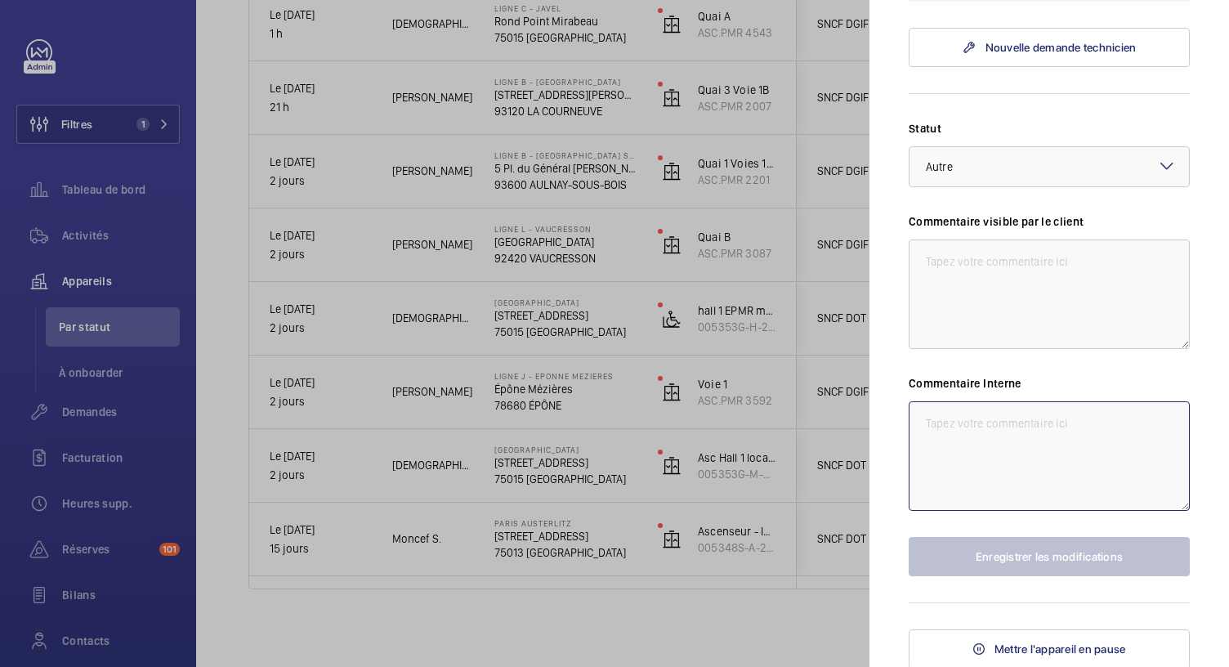
click at [945, 436] on textarea at bounding box center [1049, 455] width 281 height 109
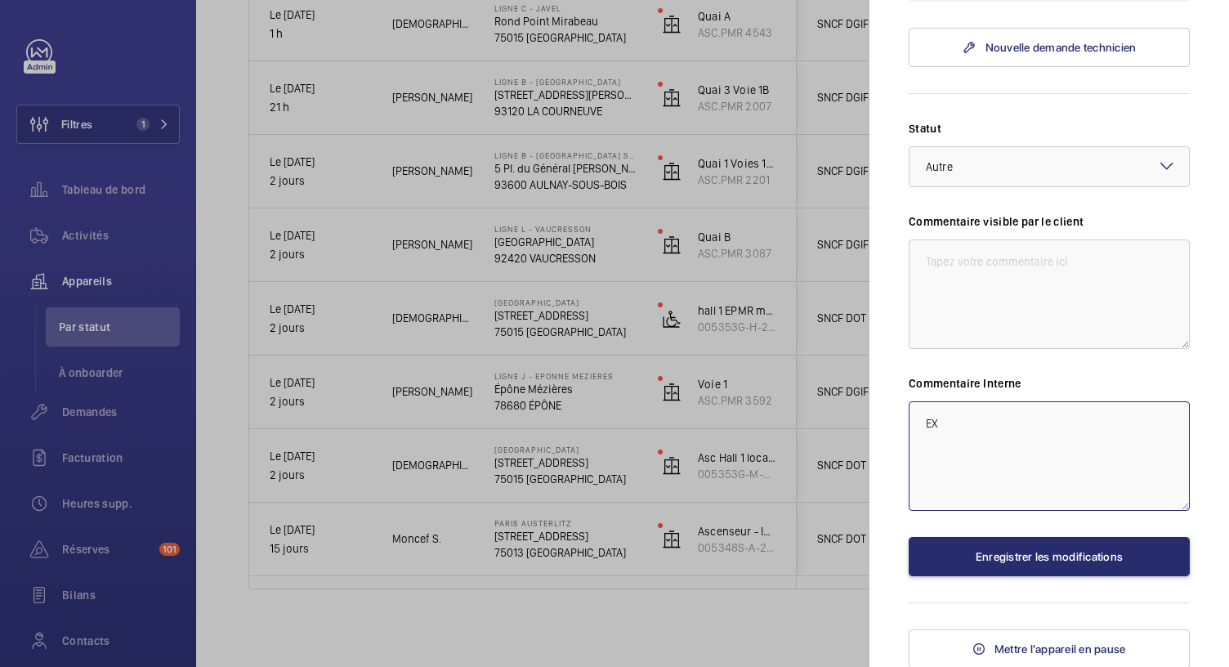
type textarea "E"
type textarea "EXO inondation"
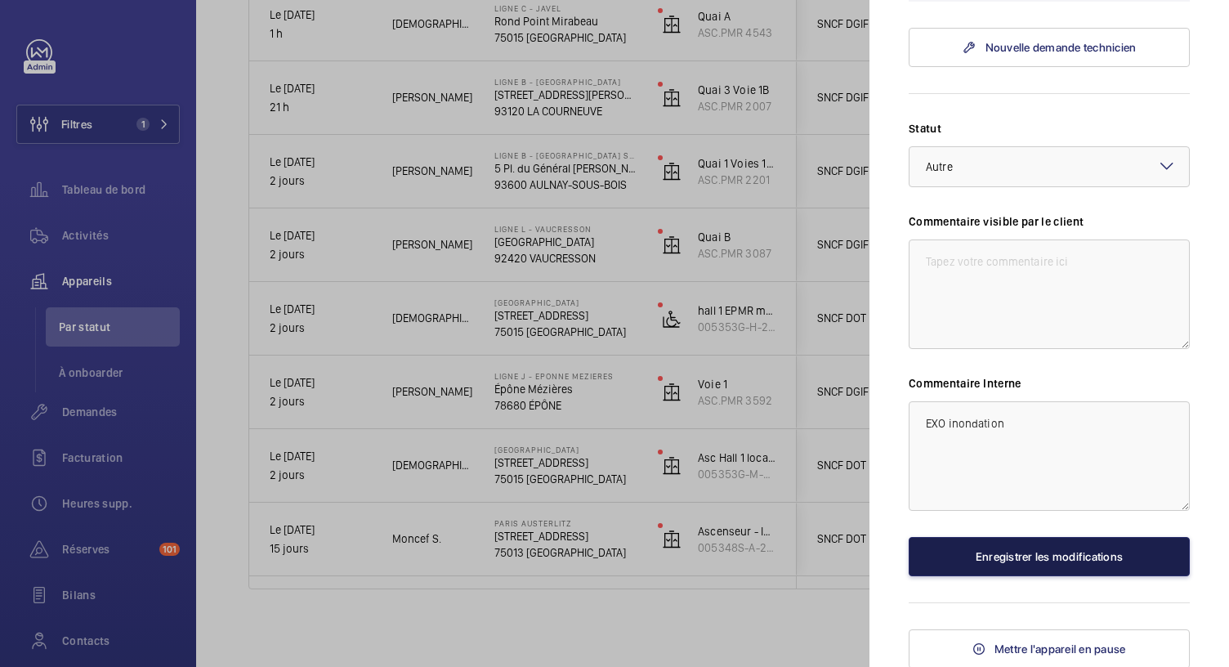
click at [982, 550] on button "Enregistrer les modifications" at bounding box center [1049, 556] width 281 height 39
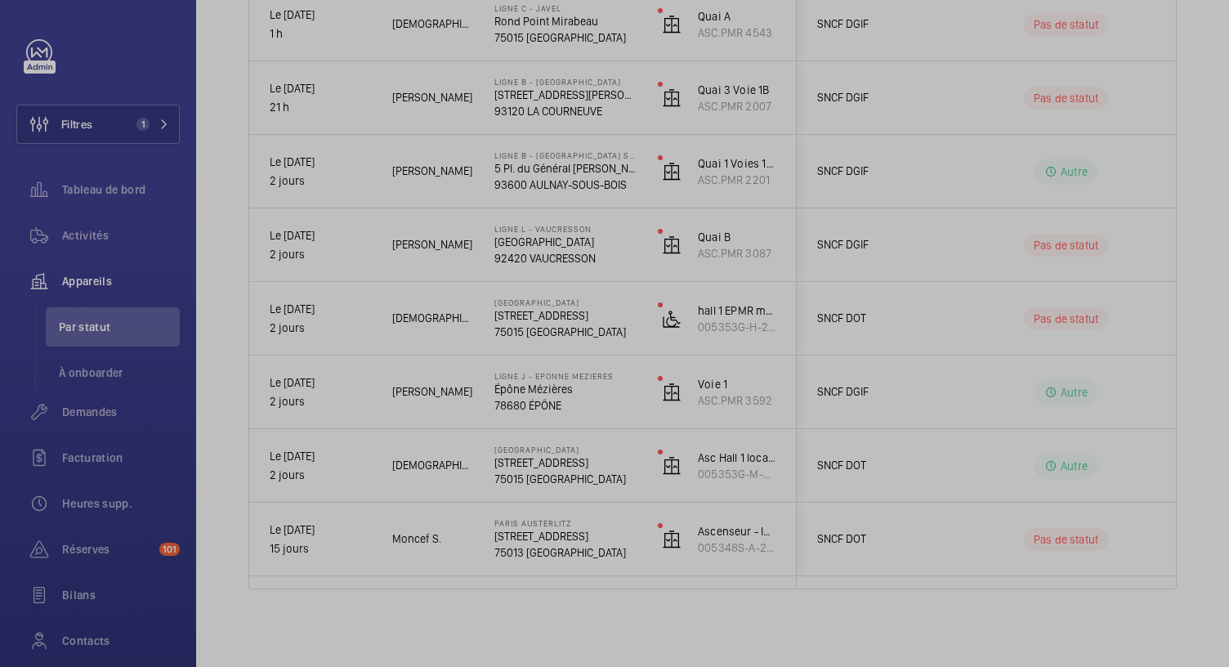
scroll to position [0, 0]
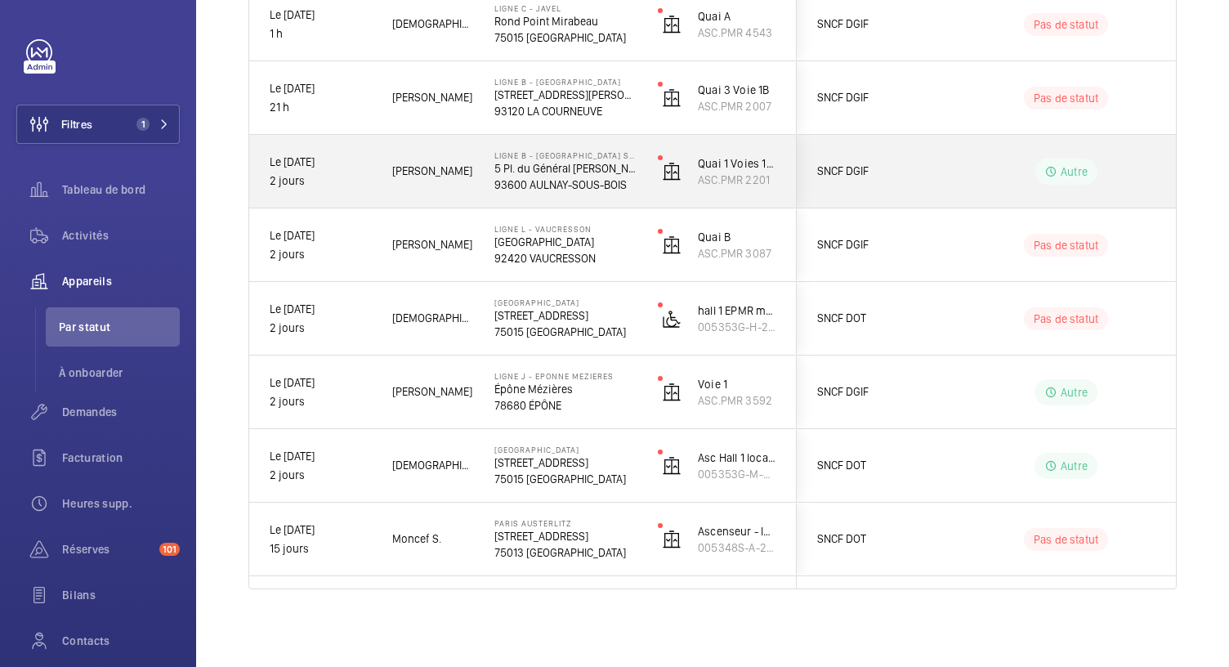
click at [606, 164] on p "5 Pl. du Général de Gaulle" at bounding box center [565, 168] width 142 height 16
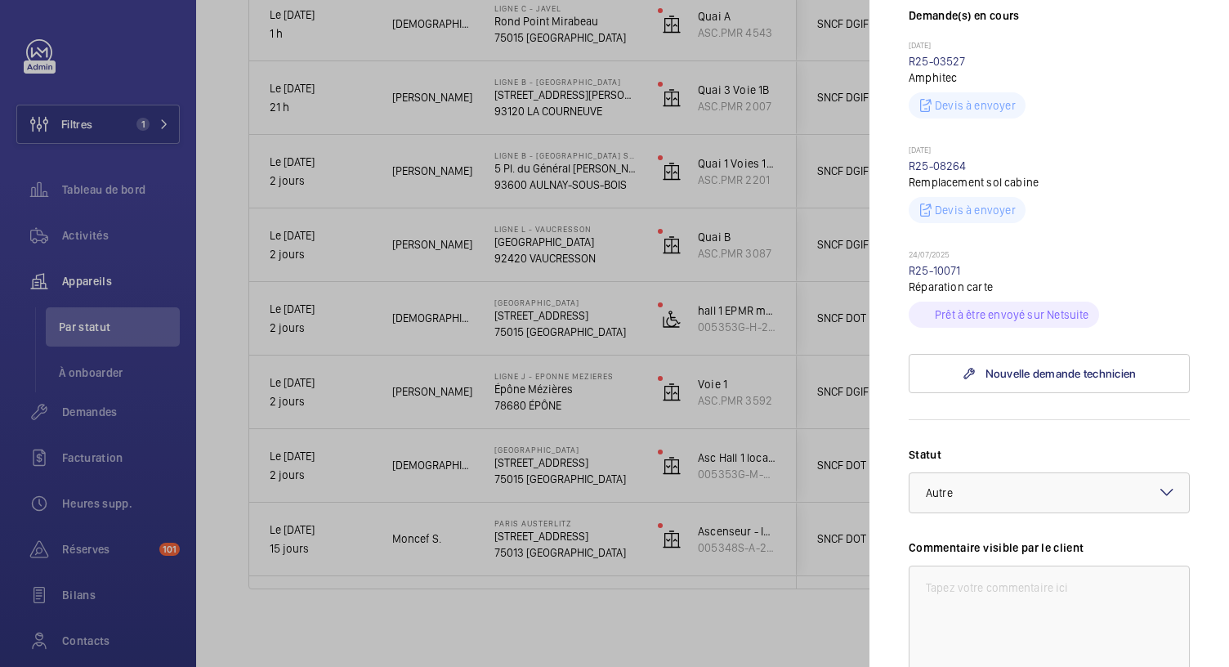
scroll to position [850, 0]
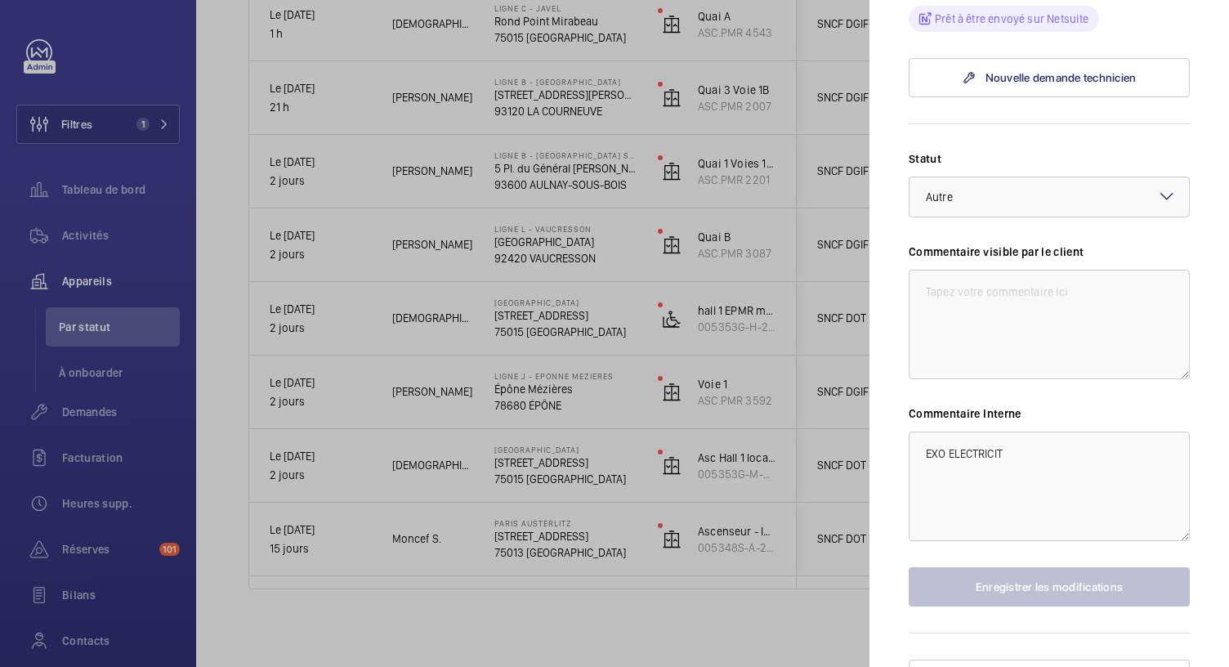
click at [603, 115] on div at bounding box center [614, 333] width 1229 height 667
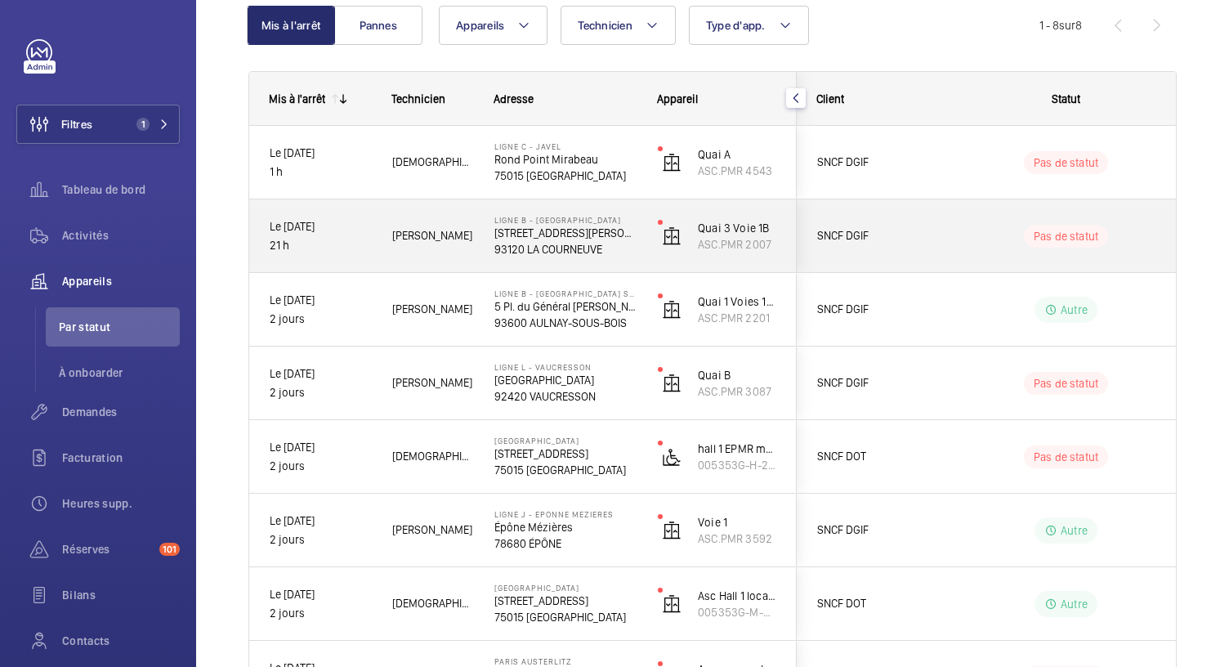
scroll to position [172, 0]
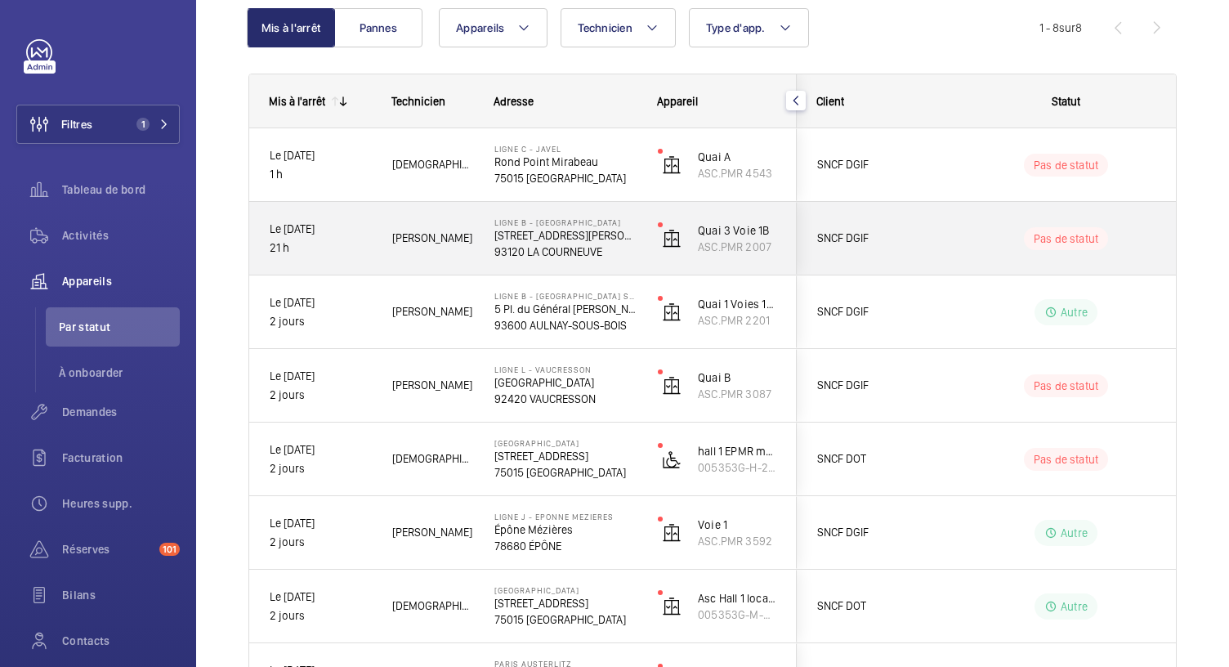
click at [624, 248] on p "93120 LA COURNEUVE" at bounding box center [565, 251] width 142 height 16
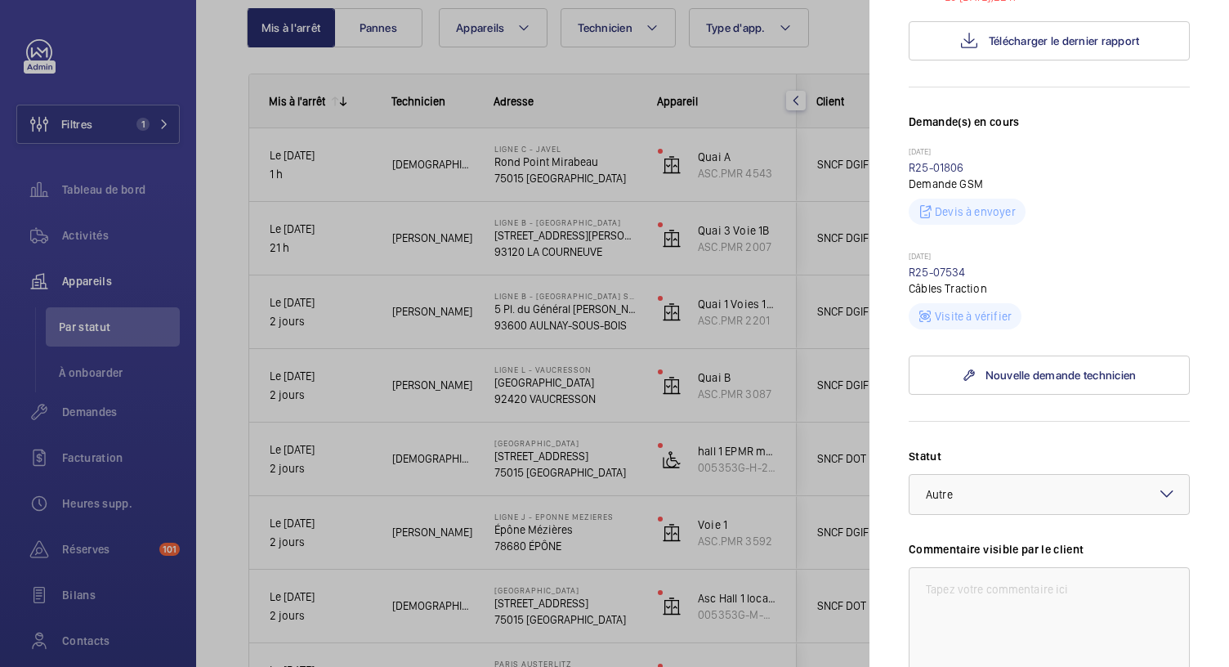
scroll to position [685, 0]
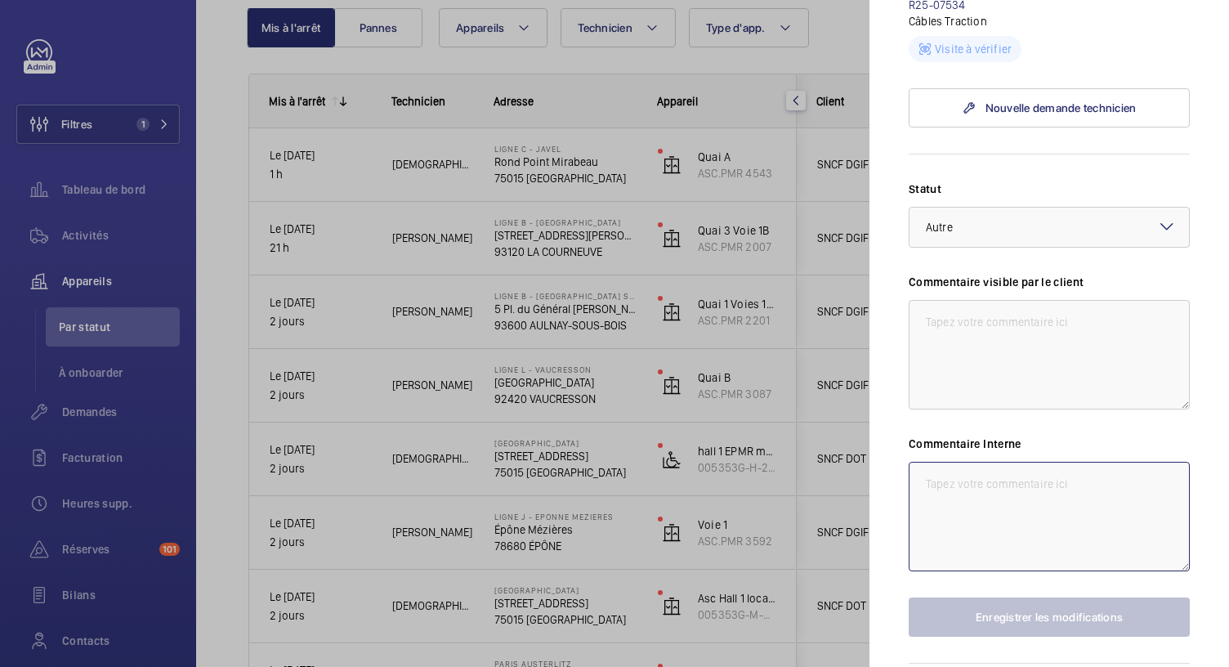
click at [936, 462] on textarea at bounding box center [1049, 516] width 281 height 109
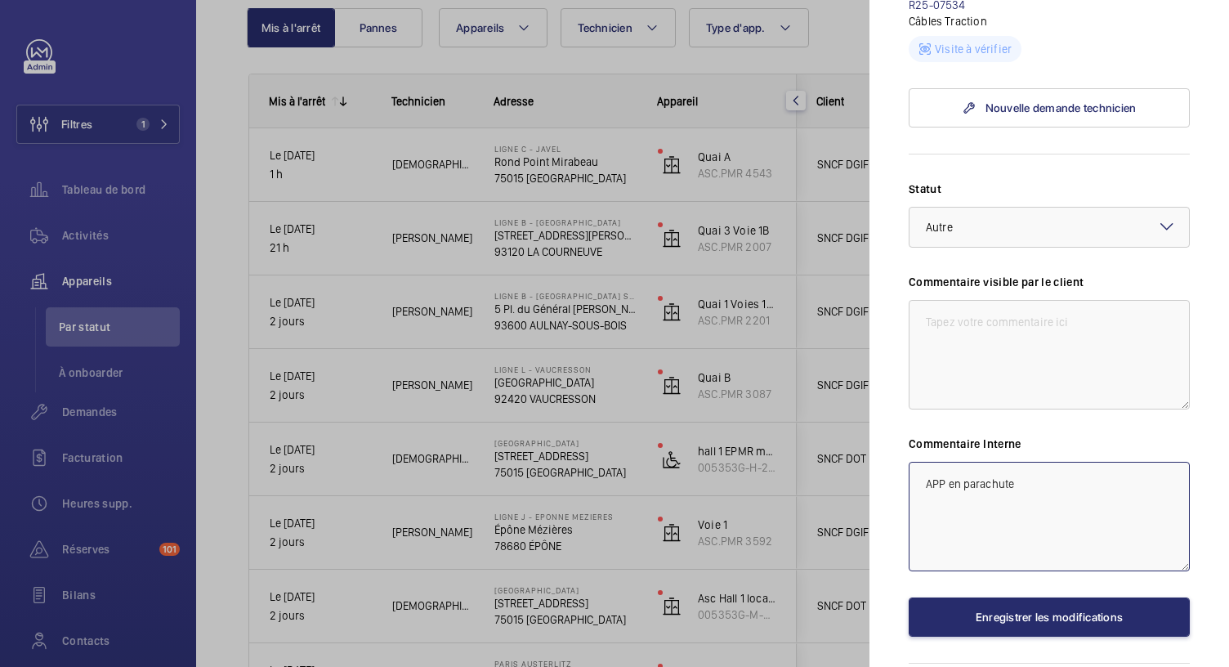
click at [922, 462] on textarea "APP en parachute" at bounding box center [1049, 516] width 281 height 109
type textarea "01/09 APP en parachute"
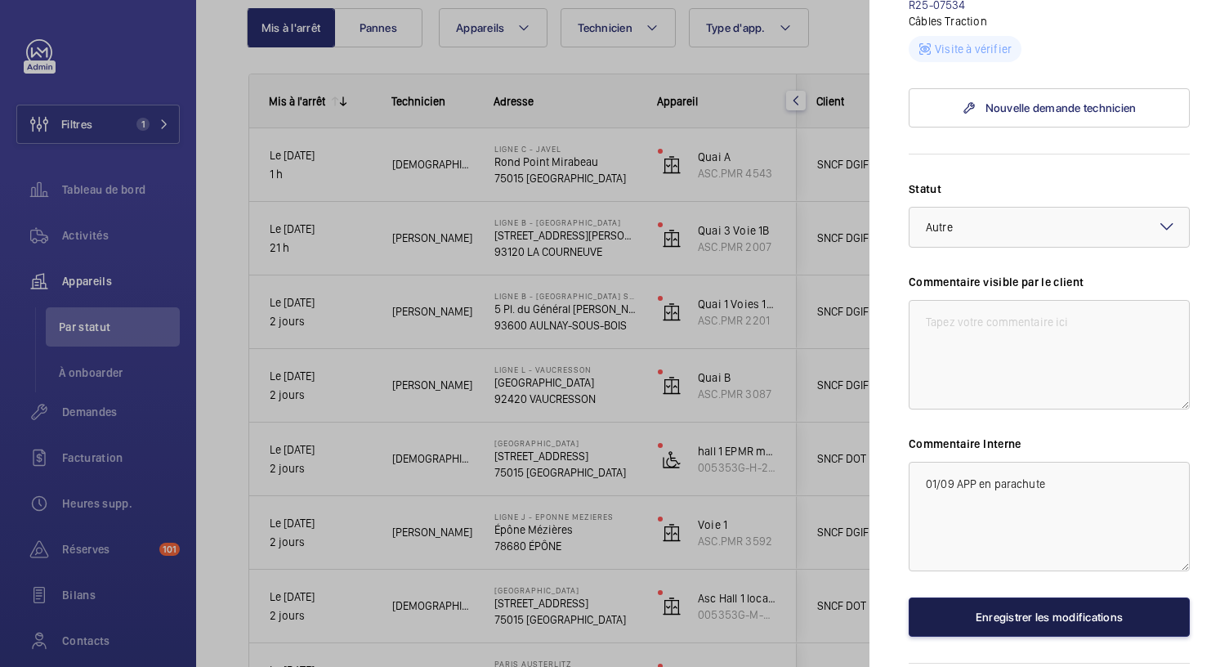
click at [981, 597] on button "Enregistrer les modifications" at bounding box center [1049, 616] width 281 height 39
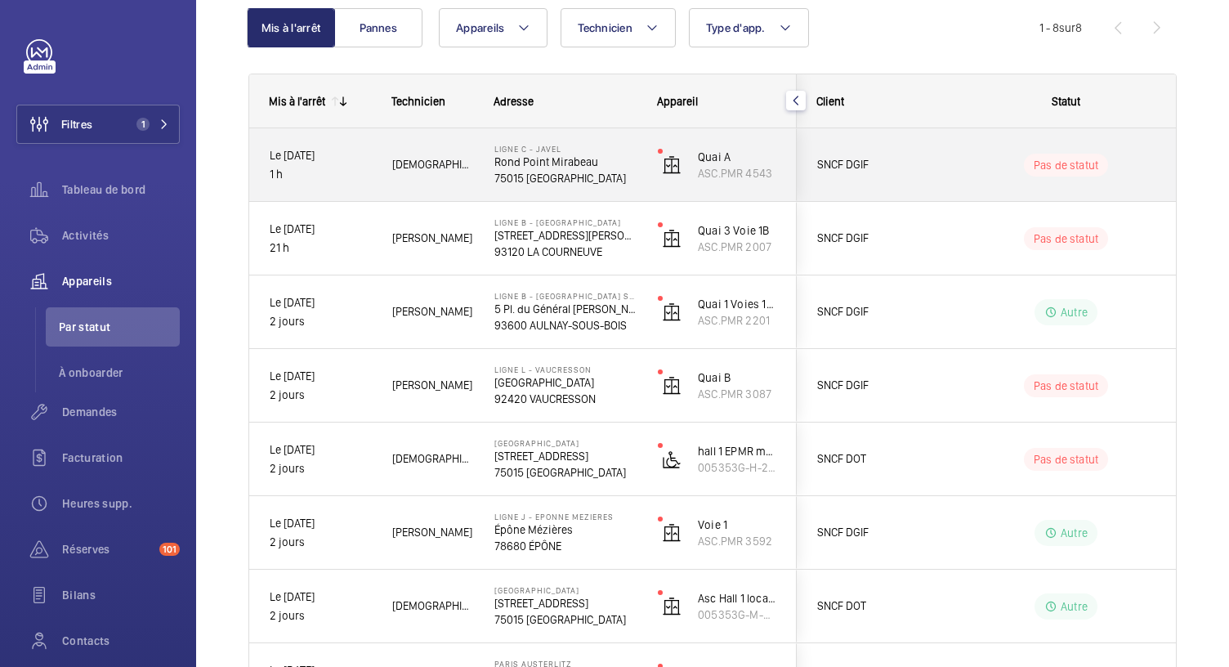
click at [564, 170] on p "75015 PARIS" at bounding box center [565, 178] width 142 height 16
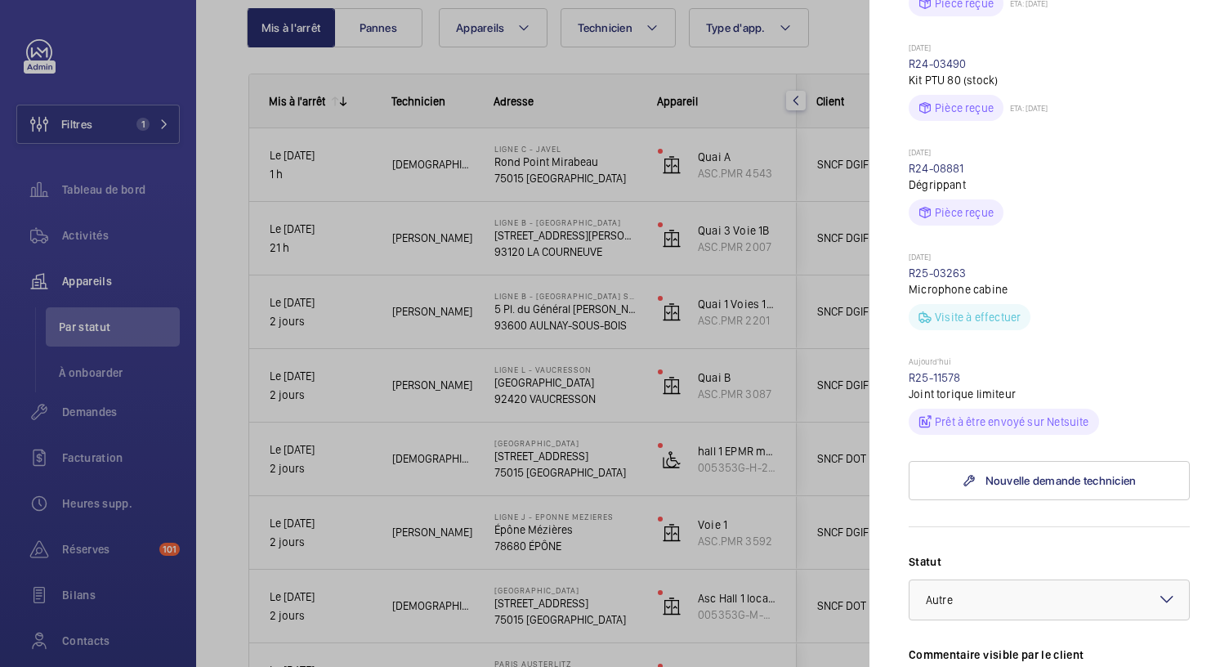
scroll to position [566, 0]
click at [958, 378] on link "R25-11578" at bounding box center [935, 376] width 52 height 13
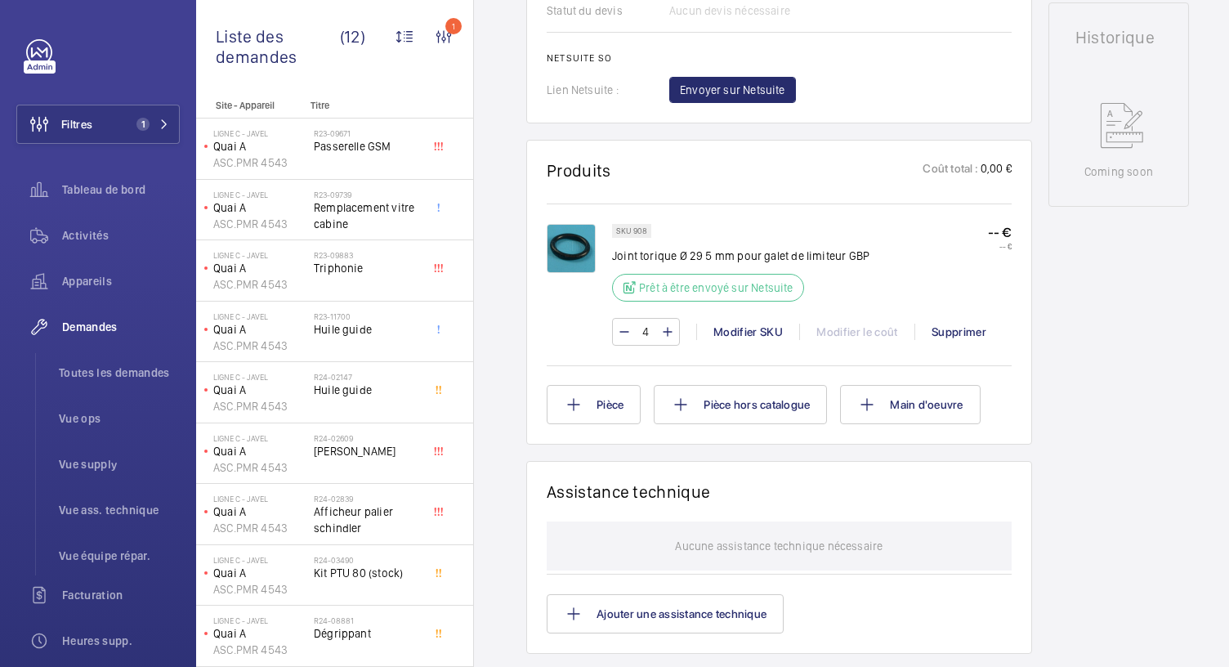
scroll to position [784, 0]
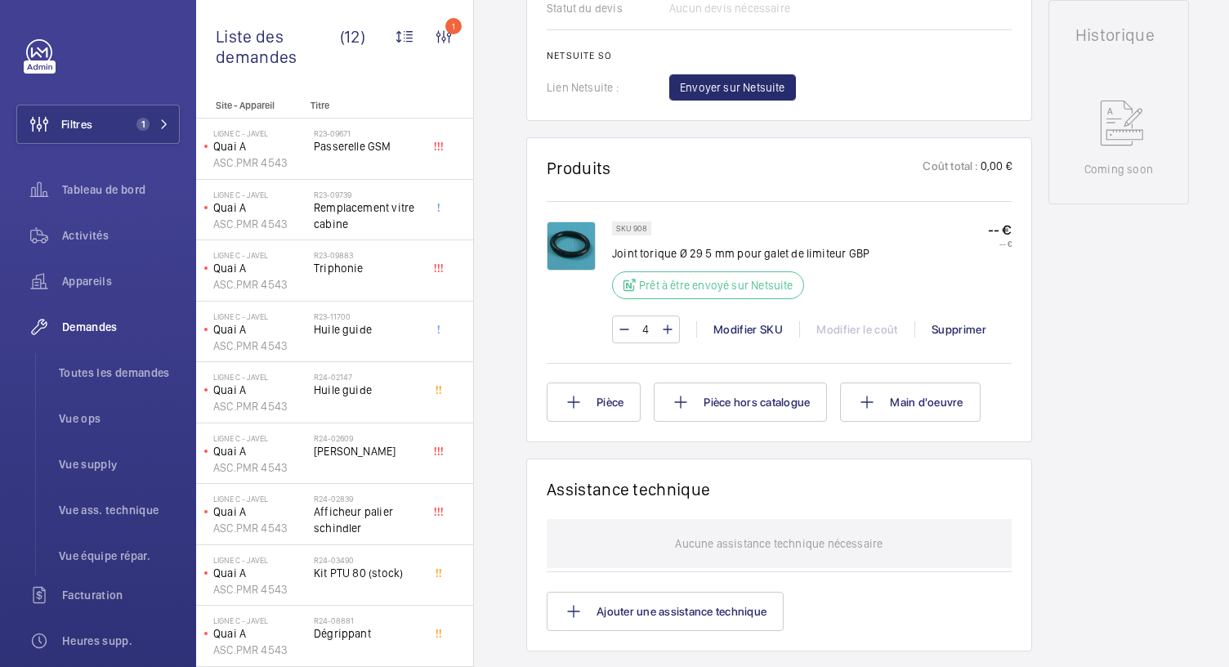
click at [557, 248] on img at bounding box center [571, 245] width 49 height 49
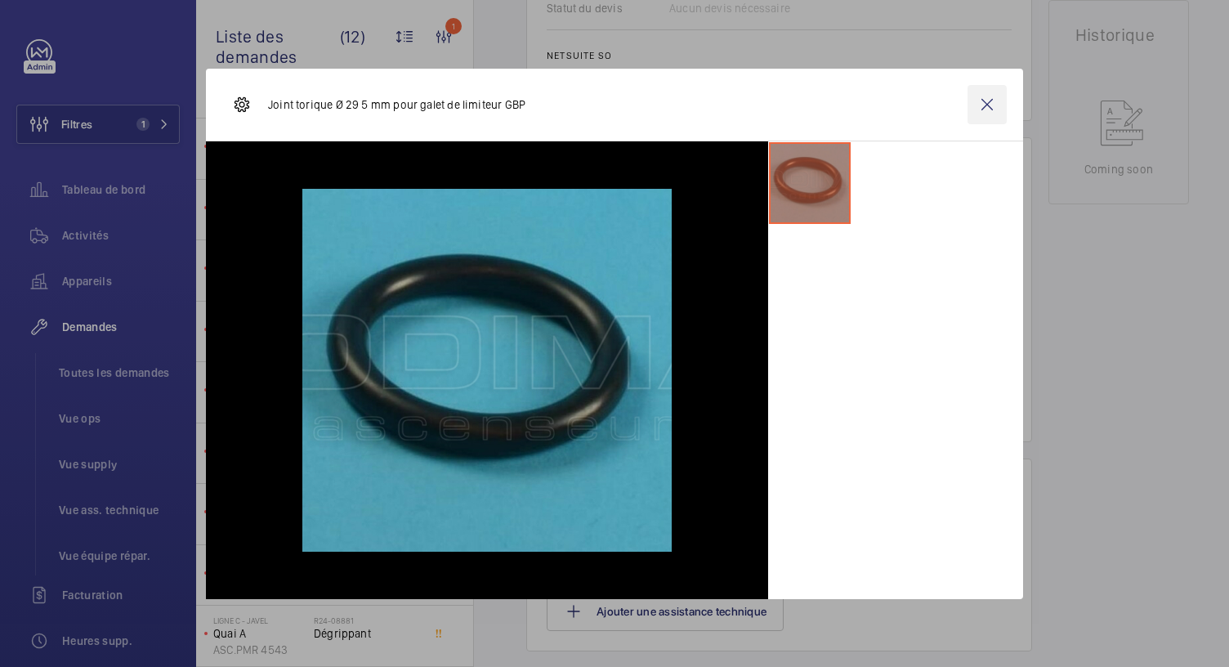
click at [977, 113] on wm-front-icon-button at bounding box center [986, 104] width 39 height 39
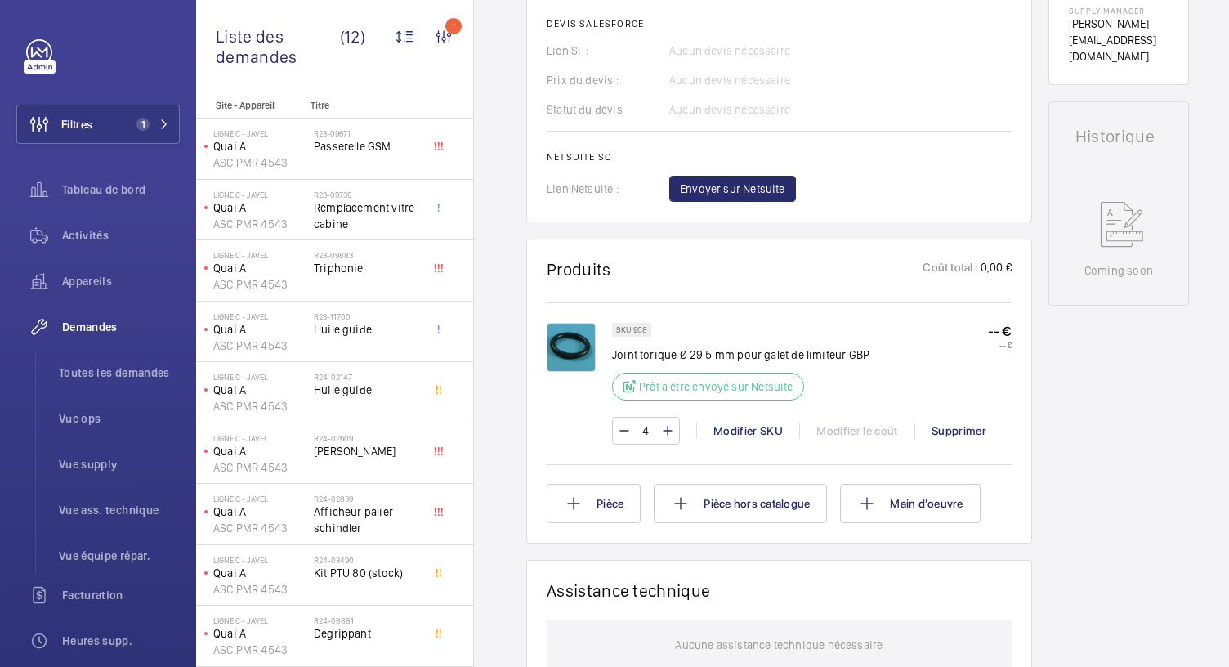
scroll to position [684, 0]
drag, startPoint x: 614, startPoint y: 353, endPoint x: 878, endPoint y: 355, distance: 263.1
click at [878, 355] on div "SKU 908 Joint torique Ø 29 5 mm pour galet de limiteur GBP Prêt à être envoyé s…" at bounding box center [812, 365] width 400 height 87
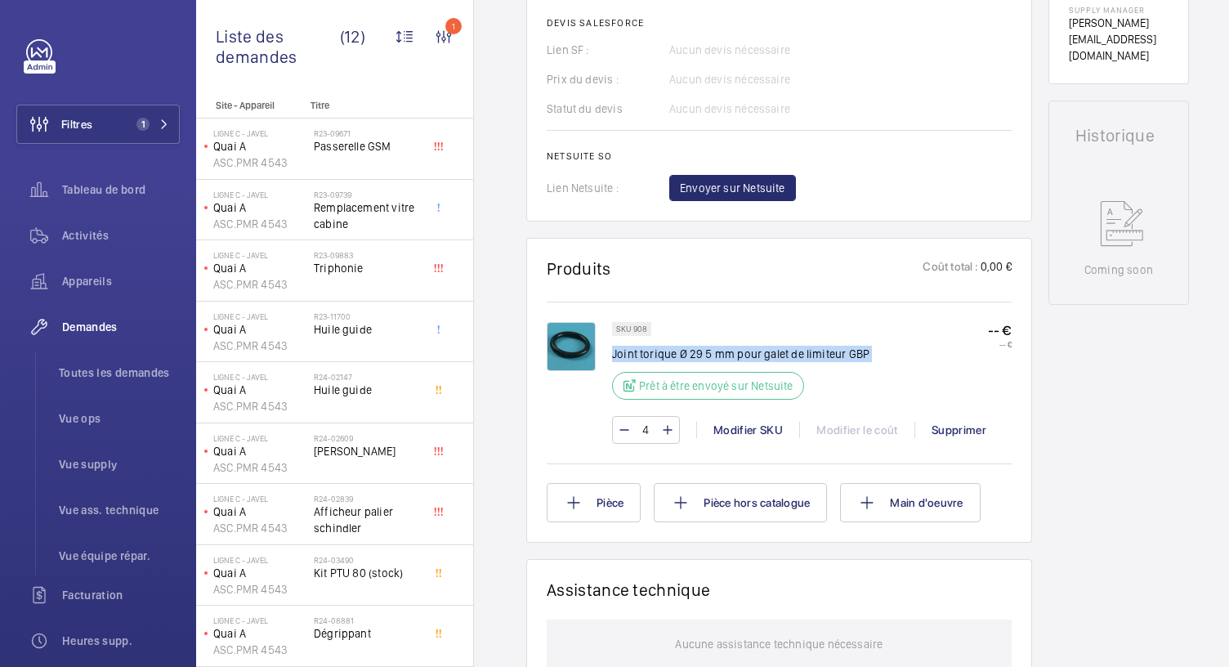
drag, startPoint x: 878, startPoint y: 355, endPoint x: 618, endPoint y: 359, distance: 259.9
click at [618, 359] on div "SKU 908 Joint torique Ø 29 5 mm pour galet de limiteur GBP Prêt à être envoyé s…" at bounding box center [812, 365] width 400 height 87
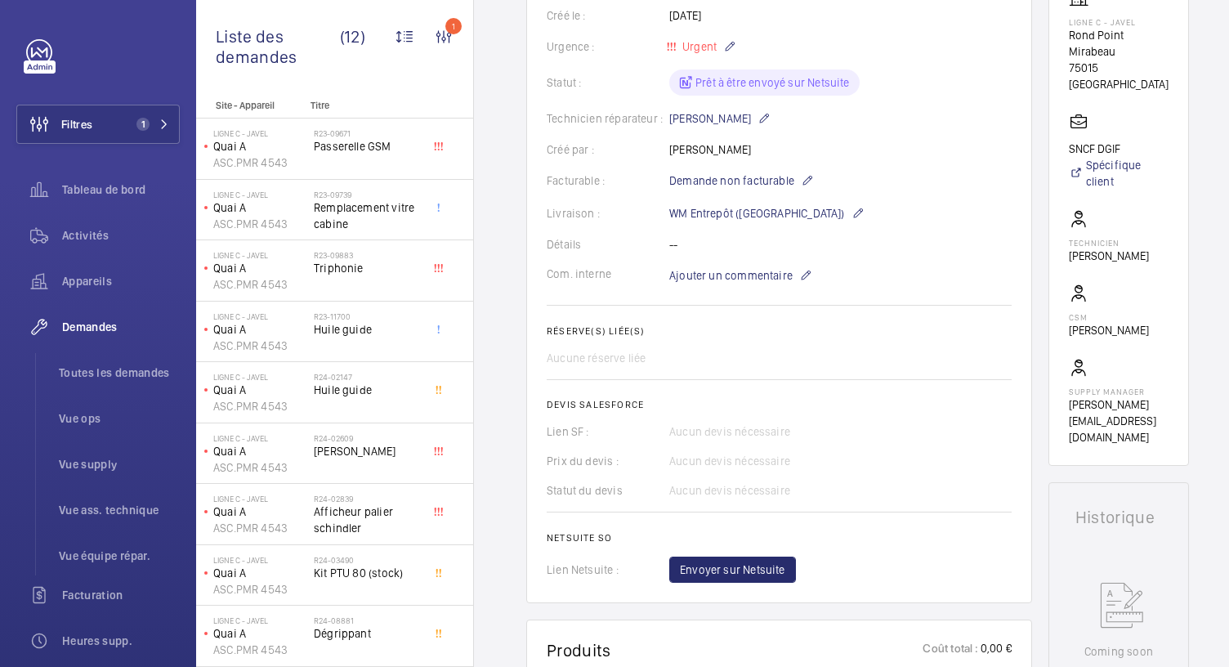
scroll to position [302, 0]
click at [851, 214] on mat-icon at bounding box center [857, 213] width 13 height 20
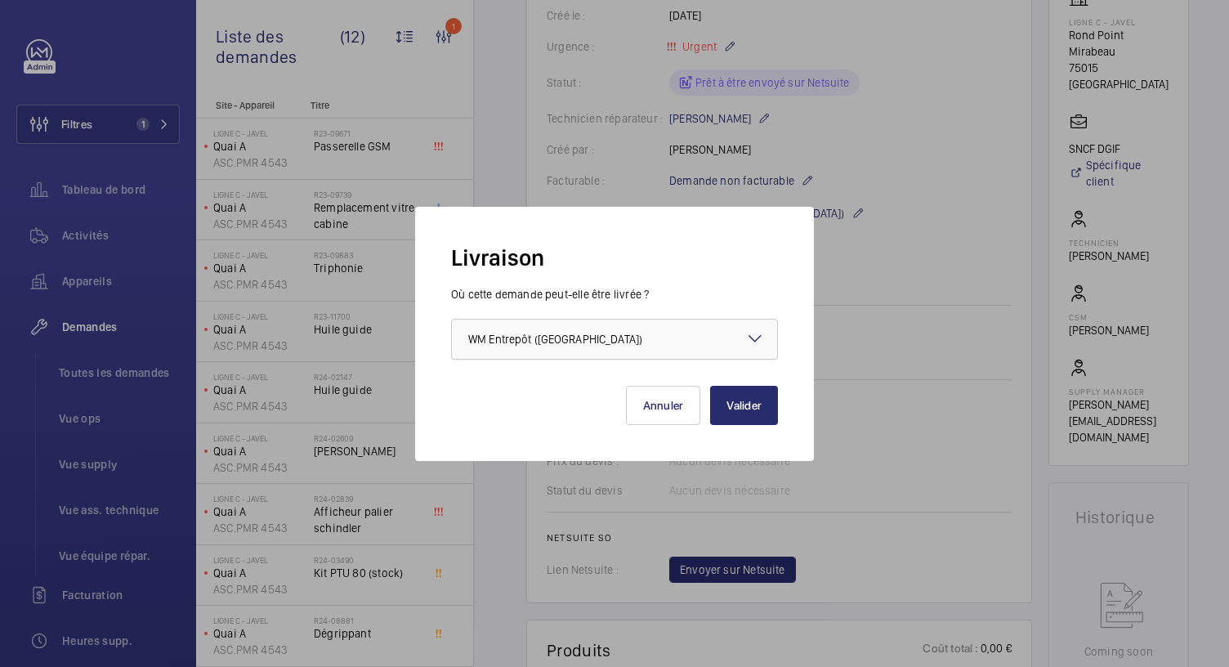
click at [735, 339] on div at bounding box center [614, 338] width 325 height 39
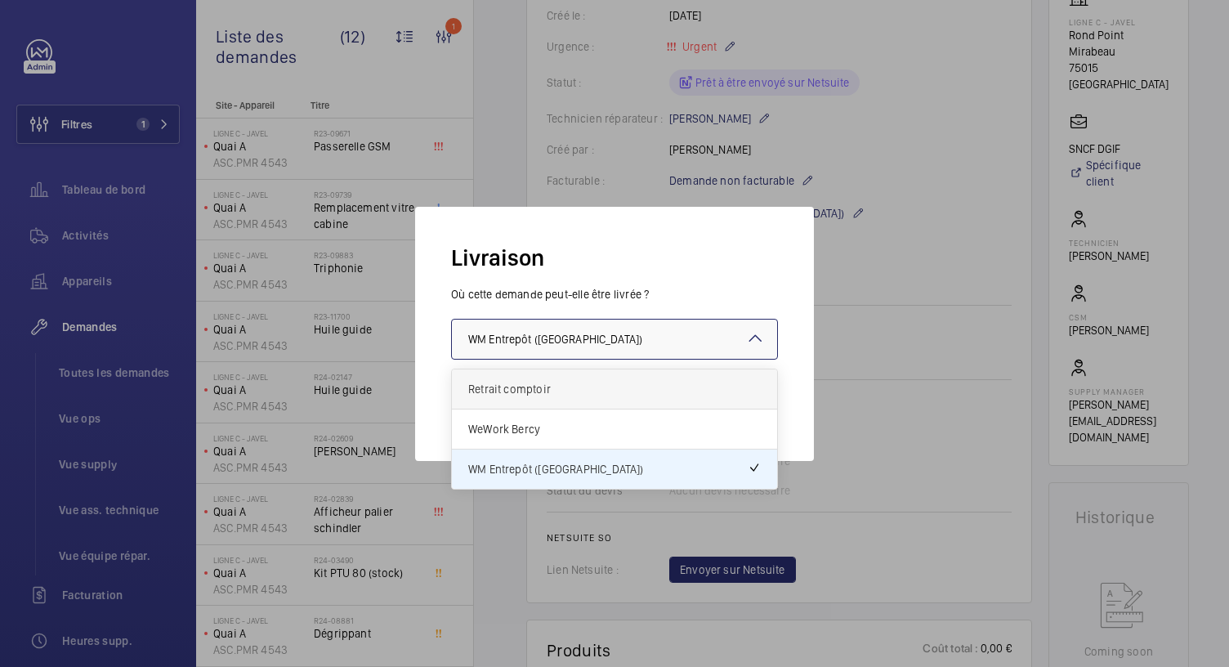
click at [536, 387] on span "Retrait comptoir" at bounding box center [614, 389] width 293 height 16
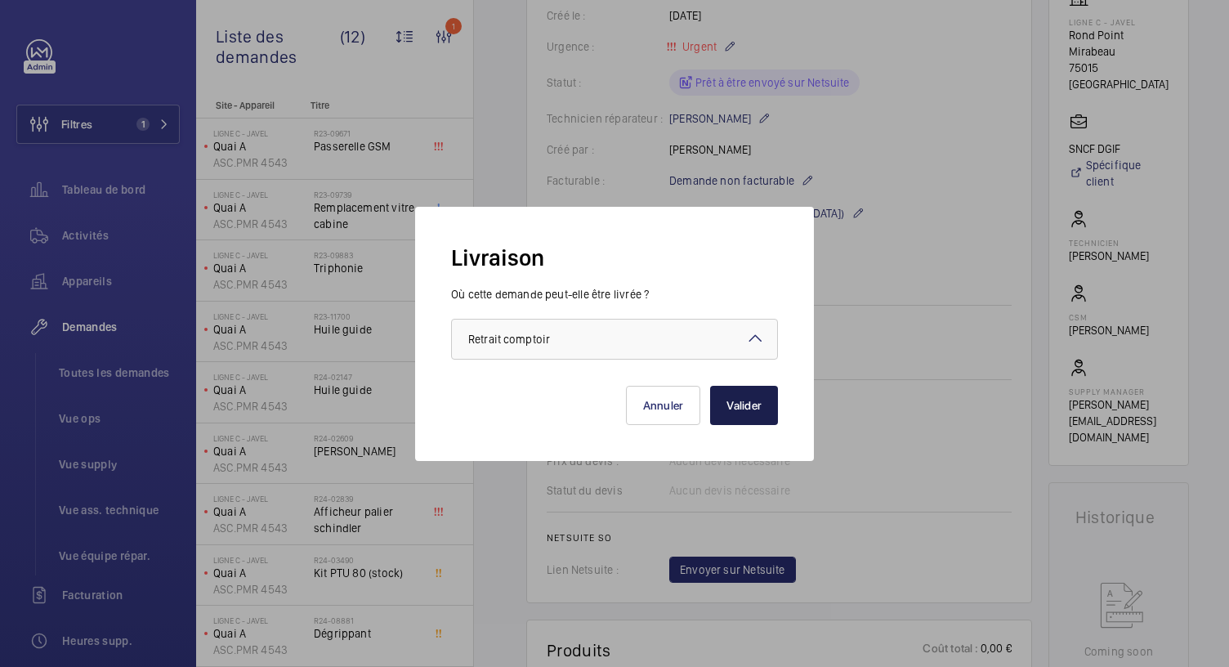
click at [727, 412] on button "Valider" at bounding box center [744, 405] width 68 height 39
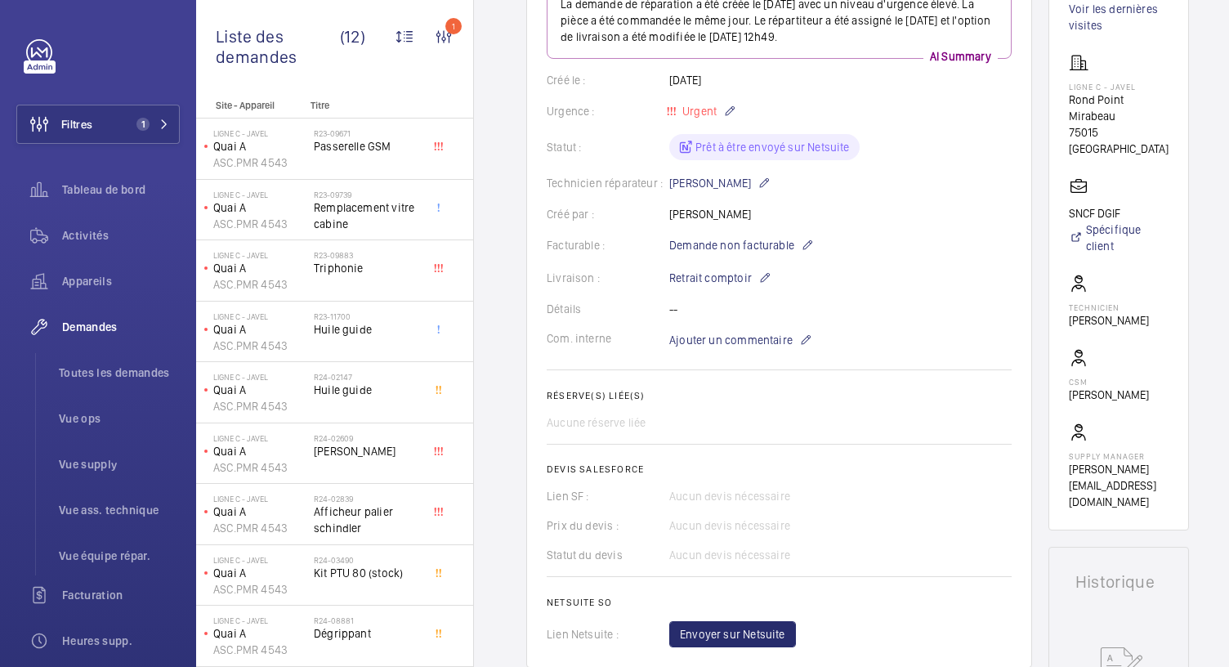
scroll to position [0, 0]
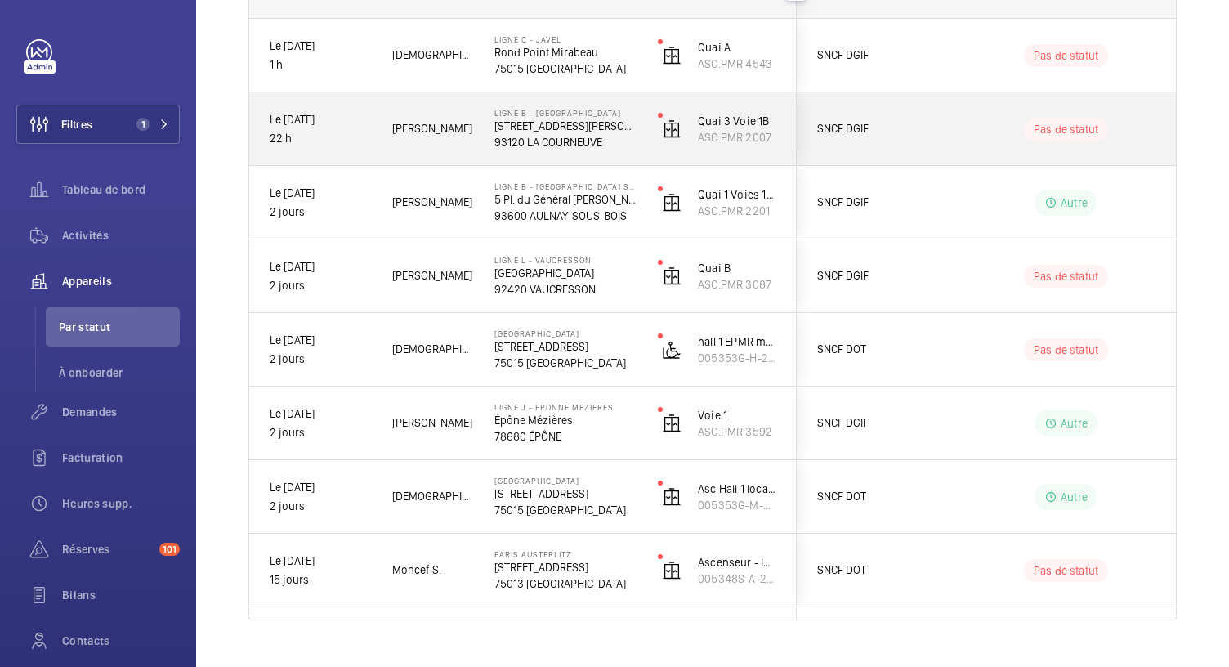
scroll to position [313, 0]
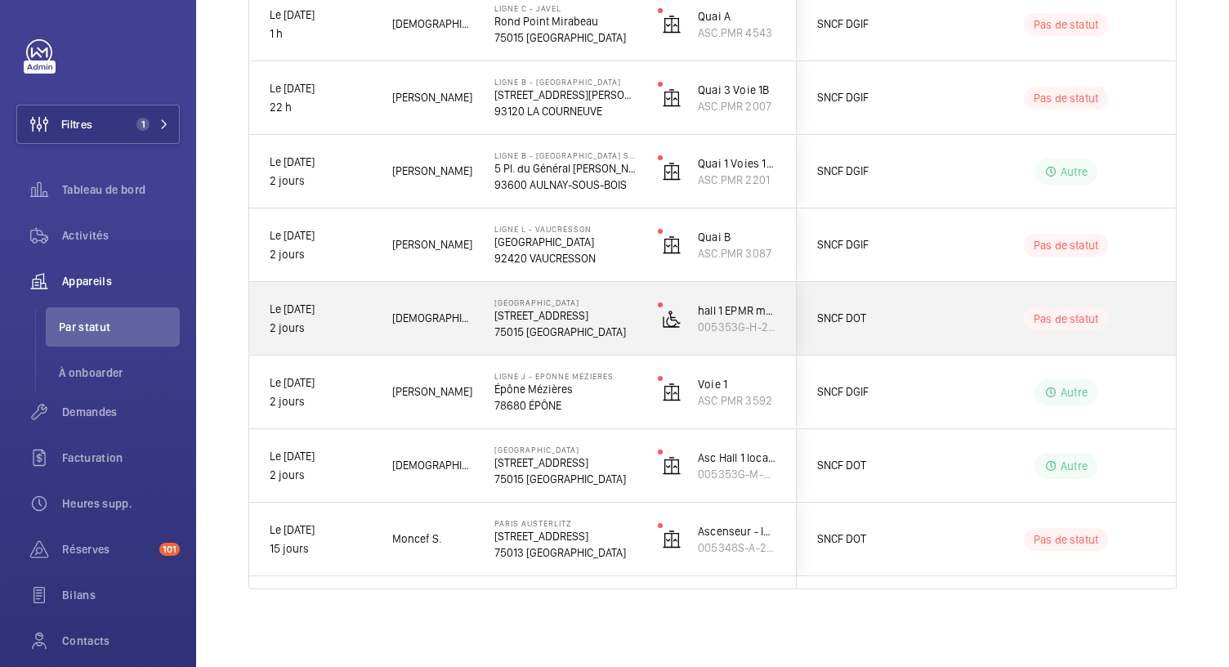
click at [556, 329] on p "75015 PARIS" at bounding box center [565, 332] width 142 height 16
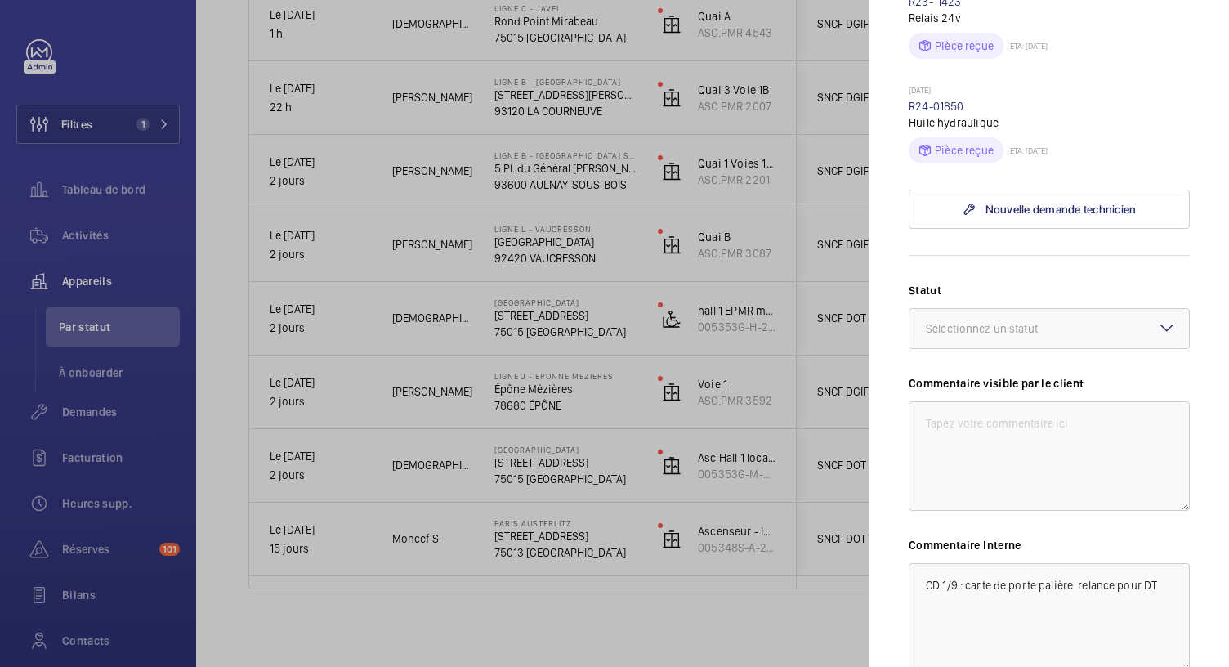
scroll to position [505, 0]
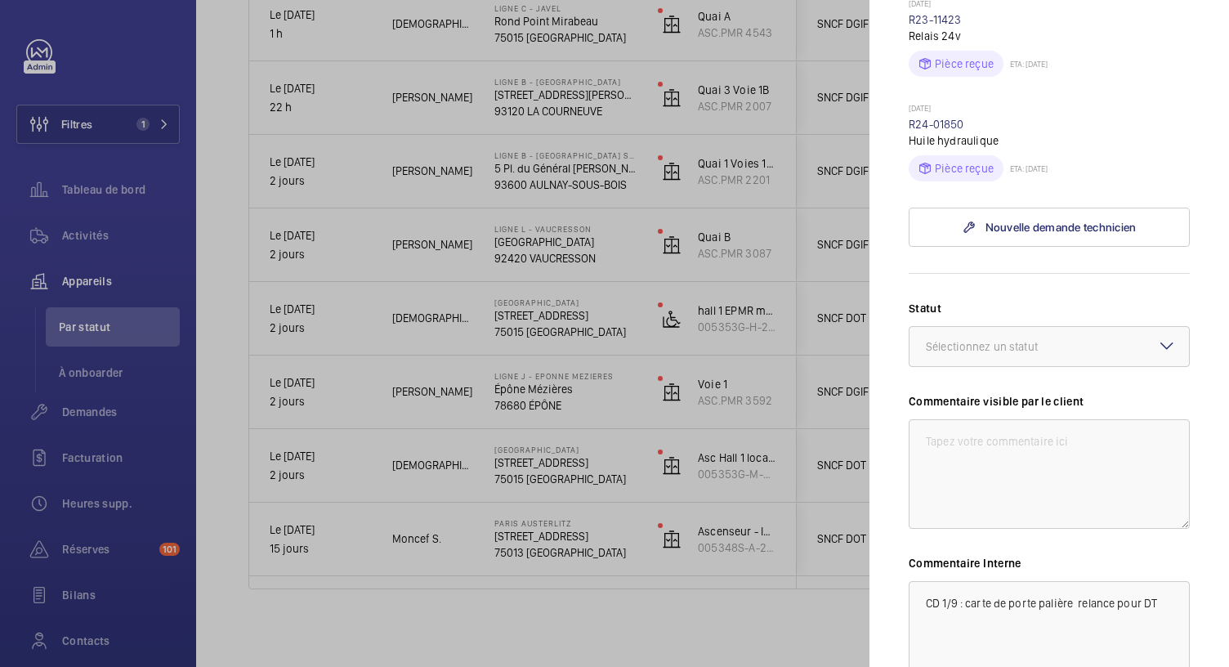
click at [557, 482] on div at bounding box center [614, 333] width 1229 height 667
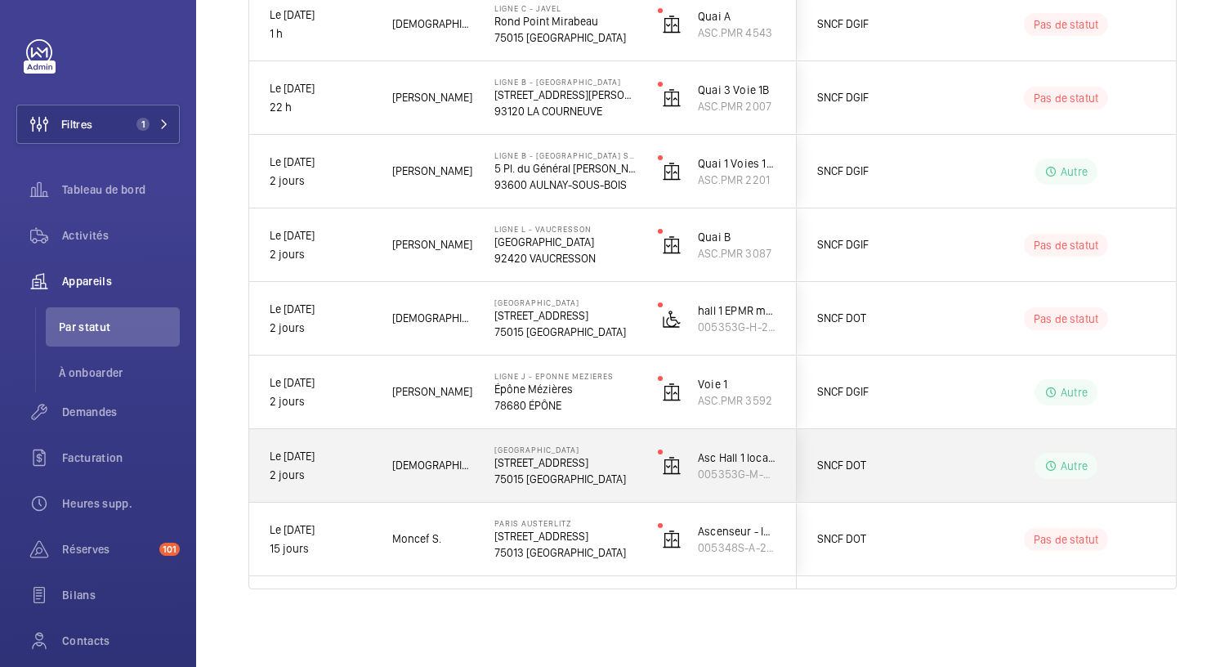
click at [557, 482] on p "75015 PARIS" at bounding box center [565, 479] width 142 height 16
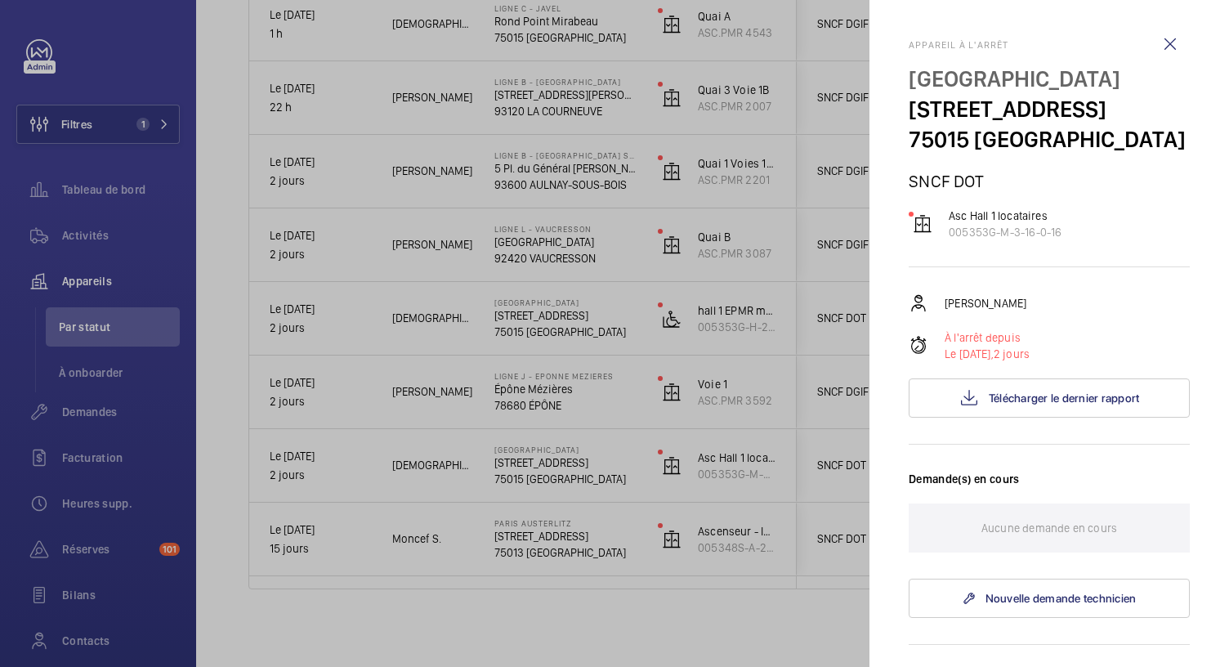
click at [493, 626] on div at bounding box center [614, 333] width 1229 height 667
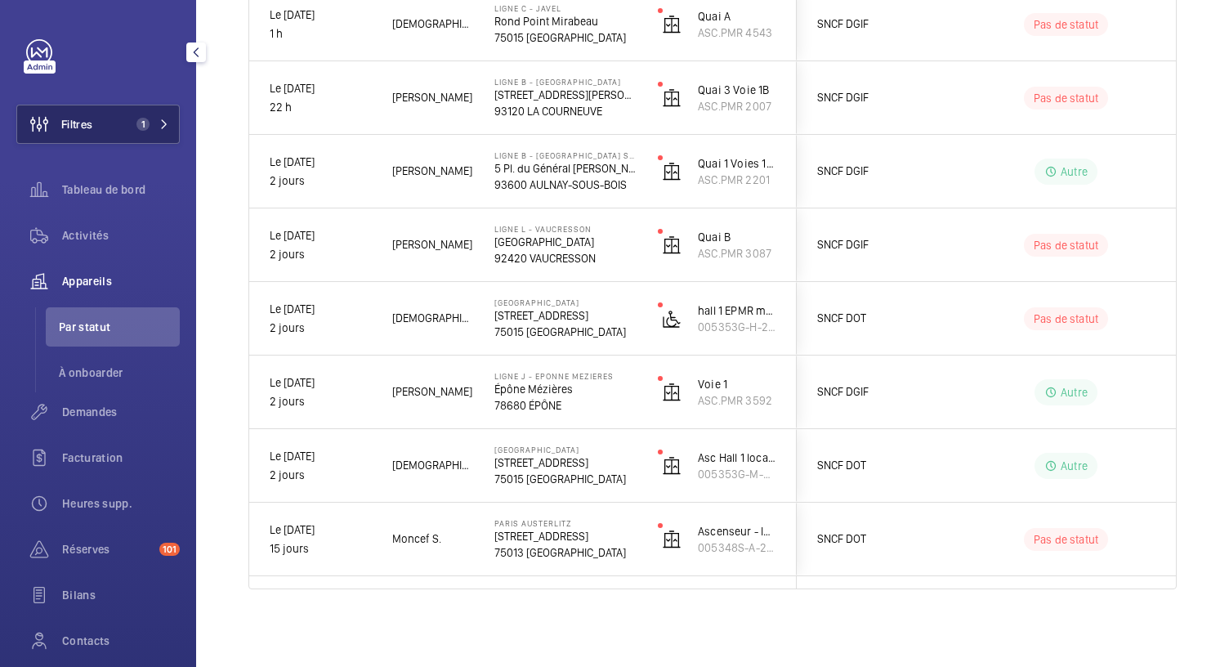
click at [150, 124] on span "1" at bounding box center [149, 124] width 39 height 13
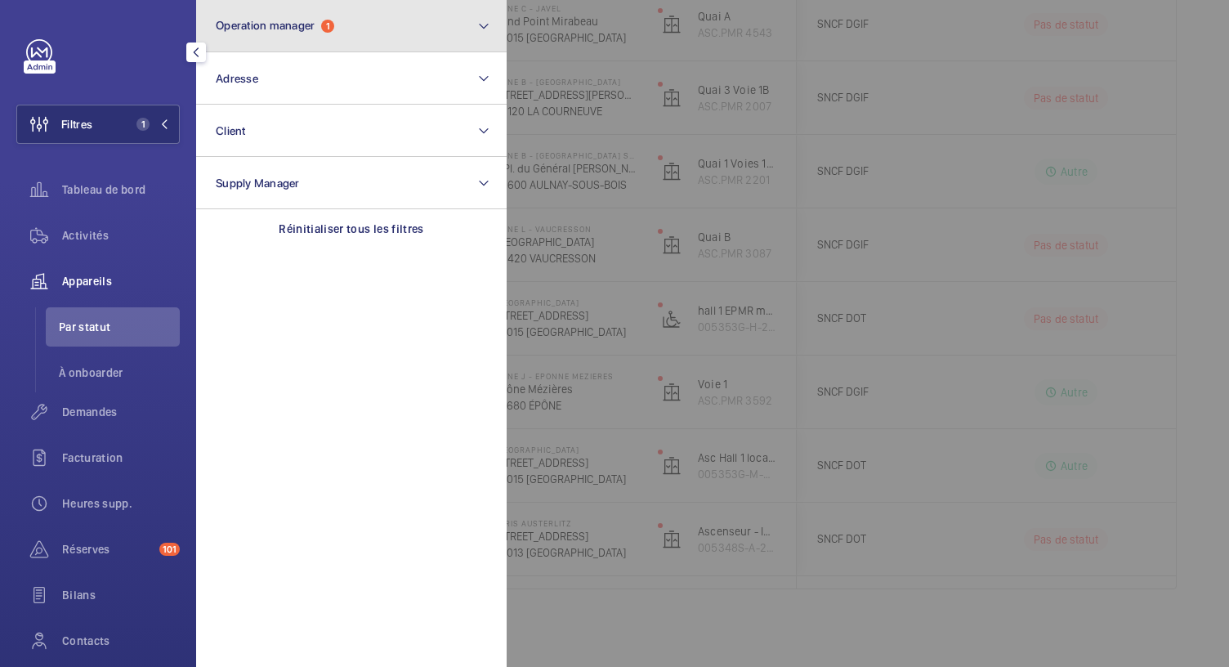
click at [303, 29] on span "Operation manager" at bounding box center [265, 25] width 99 height 13
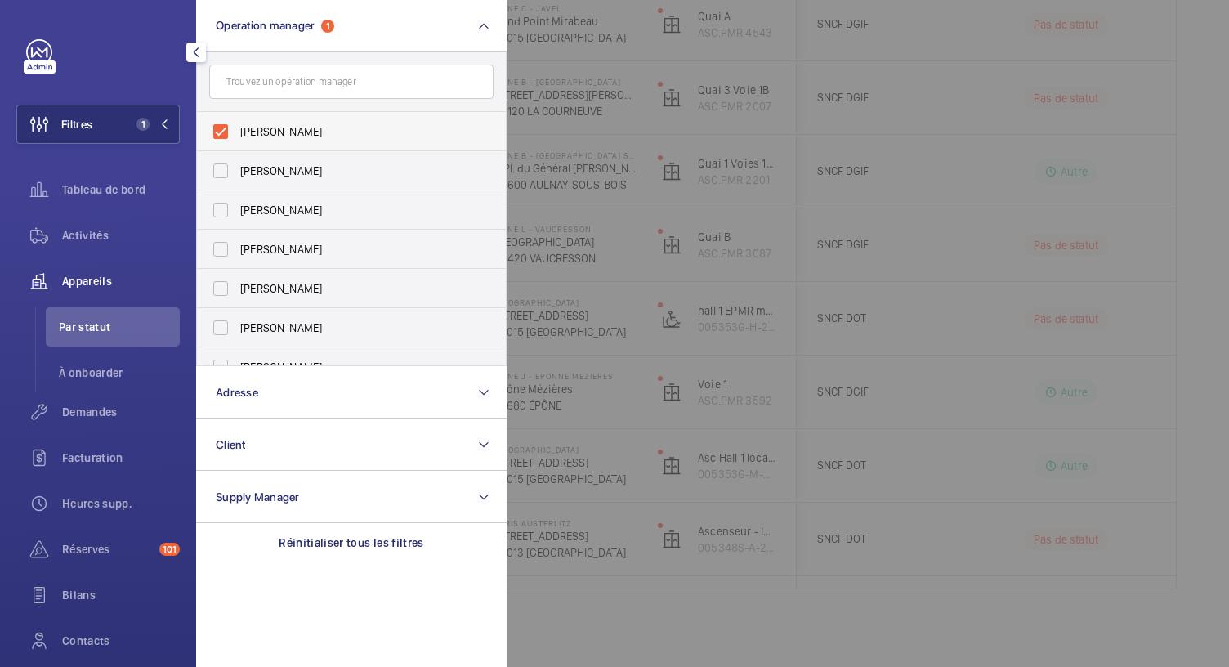
click at [219, 136] on label "[PERSON_NAME]" at bounding box center [339, 131] width 284 height 39
click at [219, 136] on input "[PERSON_NAME]" at bounding box center [220, 131] width 33 height 33
checkbox input "false"
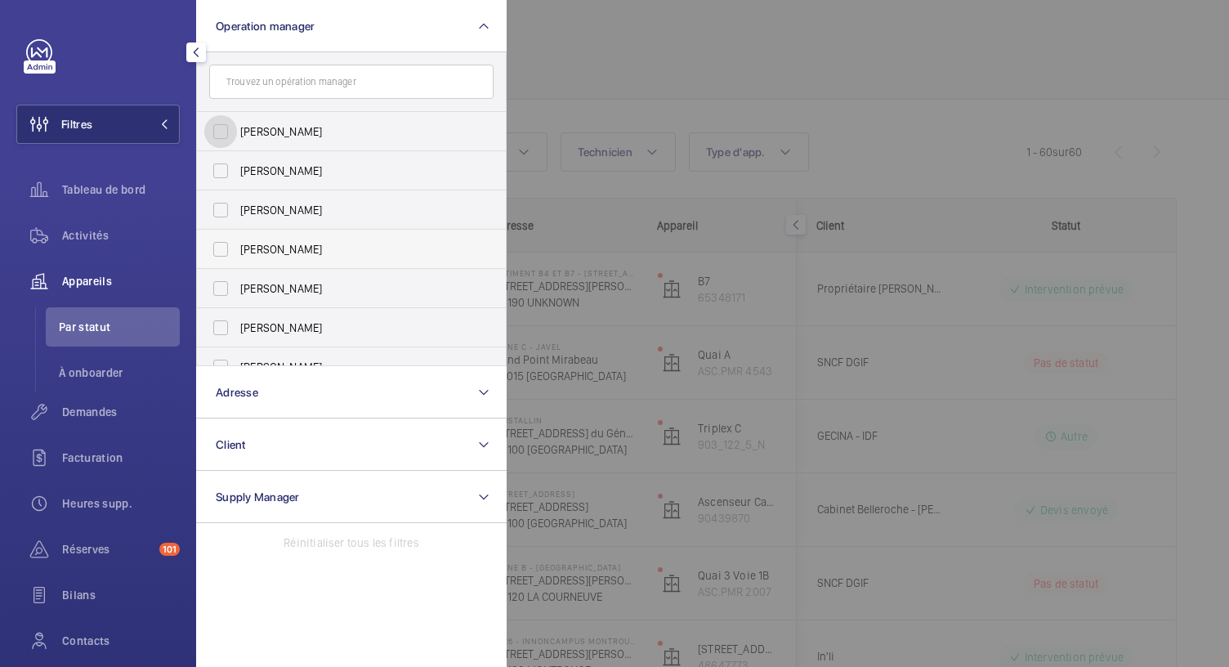
scroll to position [60, 0]
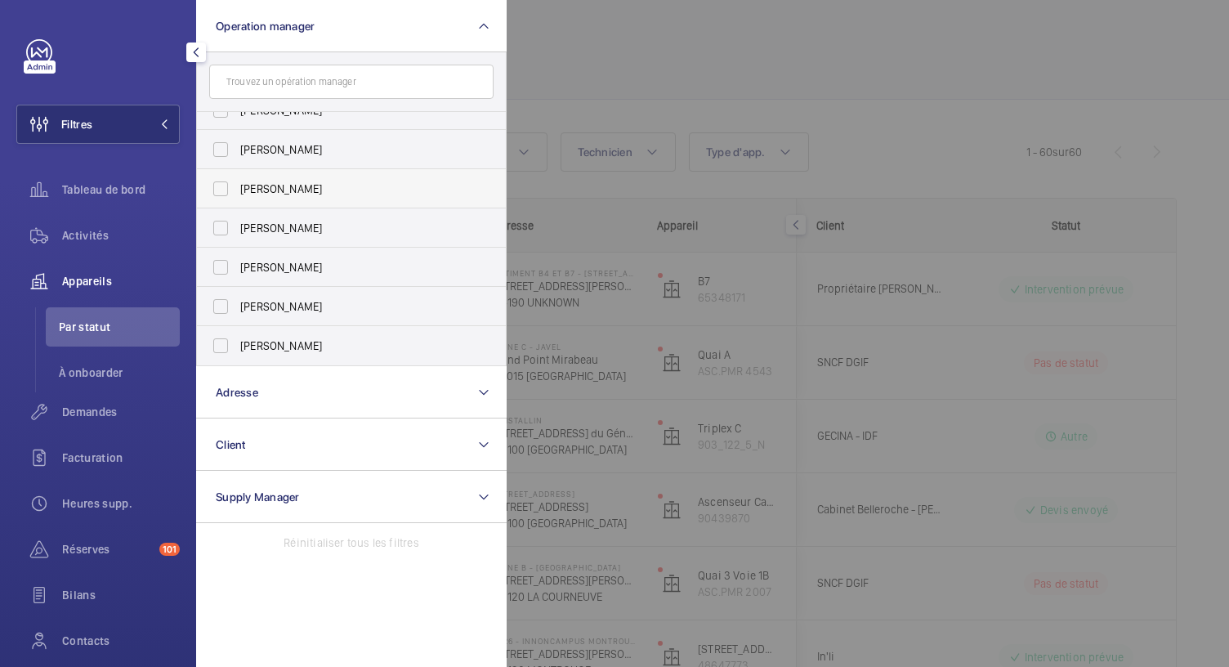
click at [221, 185] on label "[PERSON_NAME]" at bounding box center [339, 188] width 284 height 39
click at [221, 185] on input "[PERSON_NAME]" at bounding box center [220, 188] width 33 height 33
checkbox input "true"
click at [89, 187] on span "Tableau de bord" at bounding box center [121, 189] width 118 height 16
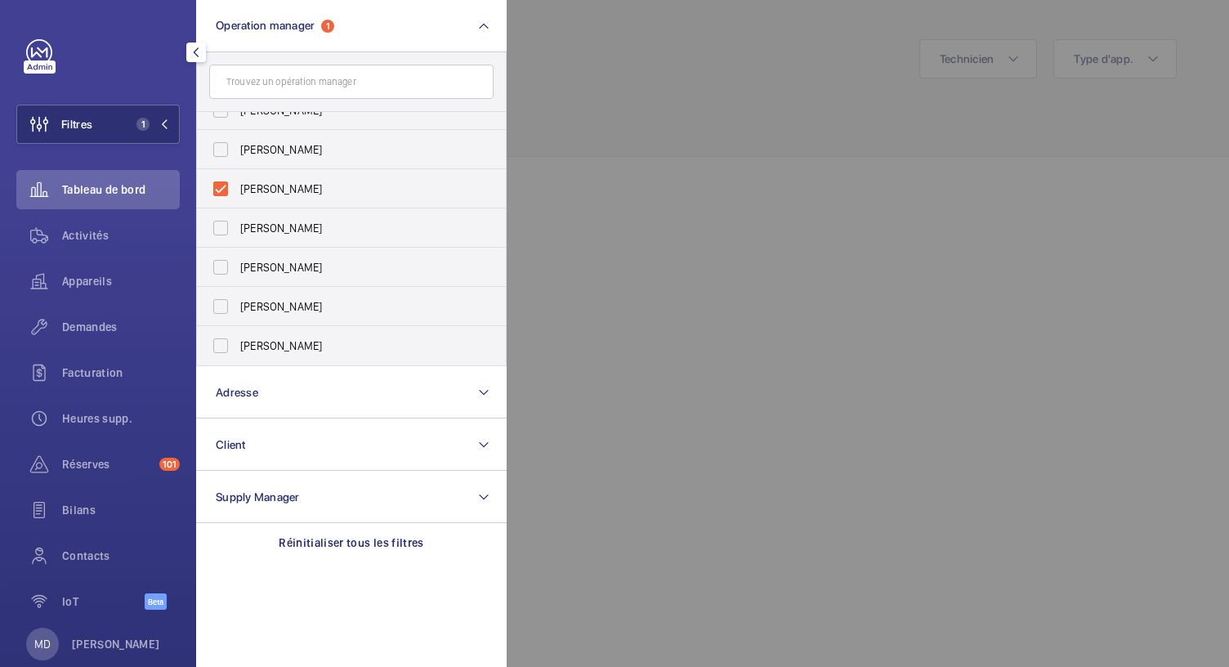
click at [559, 130] on div at bounding box center [1121, 333] width 1229 height 667
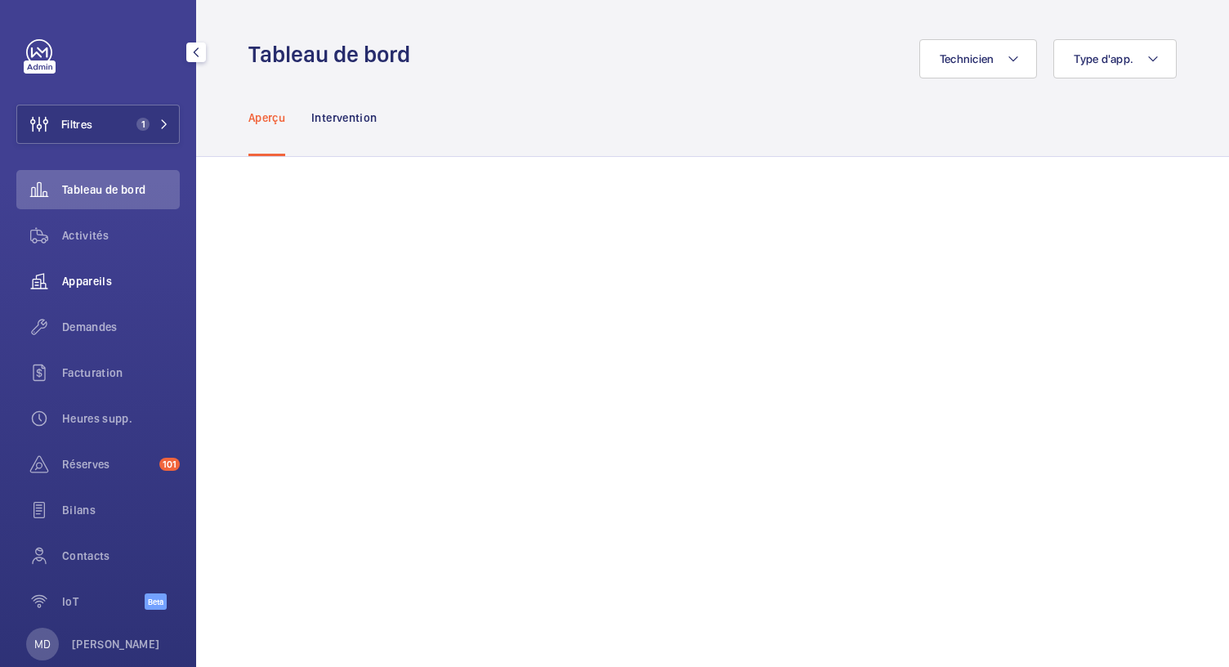
click at [87, 276] on span "Appareils" at bounding box center [121, 281] width 118 height 16
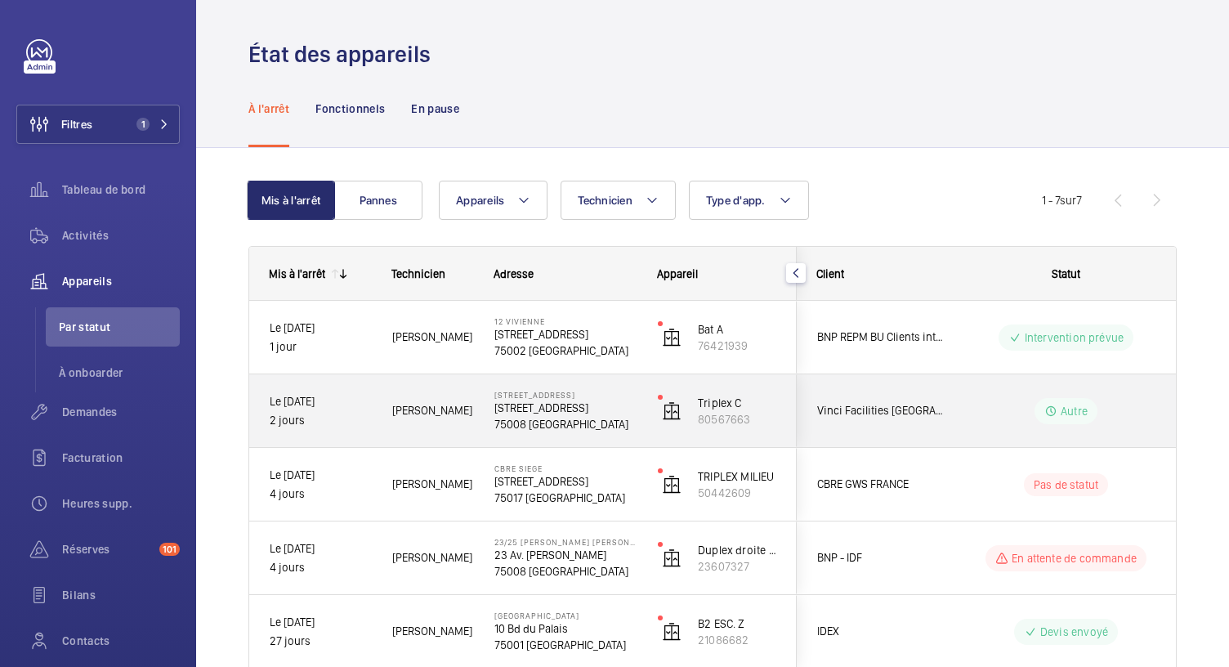
scroll to position [239, 0]
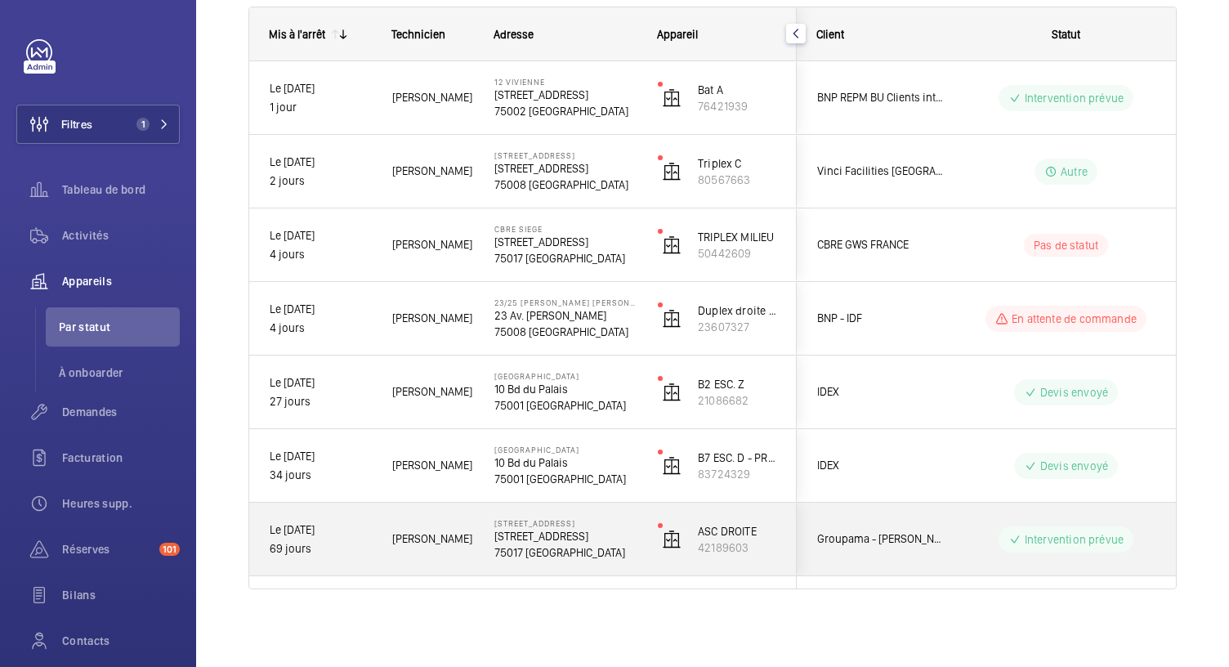
click at [561, 531] on p "7 Rue de Tilsitt, 75017 PARIS" at bounding box center [565, 536] width 142 height 16
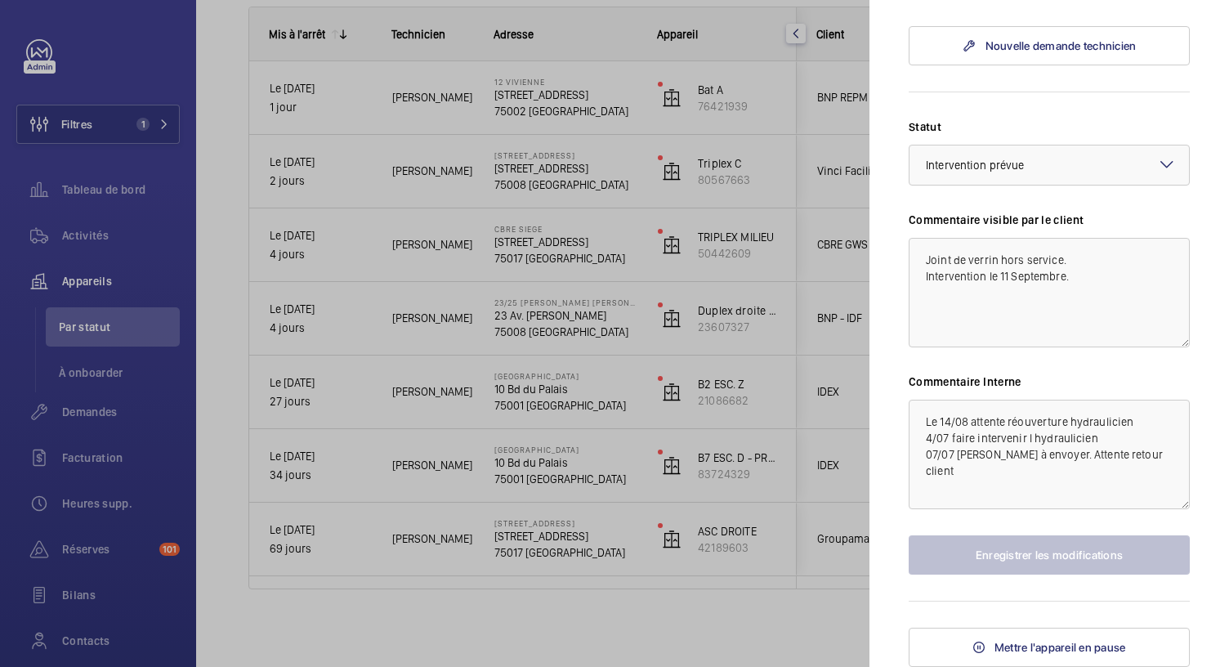
scroll to position [794, 0]
click at [926, 450] on textarea "Le 14/08 attente réouverture hydraulicien 4/07 faire intervenir l hydraulicien …" at bounding box center [1049, 454] width 281 height 109
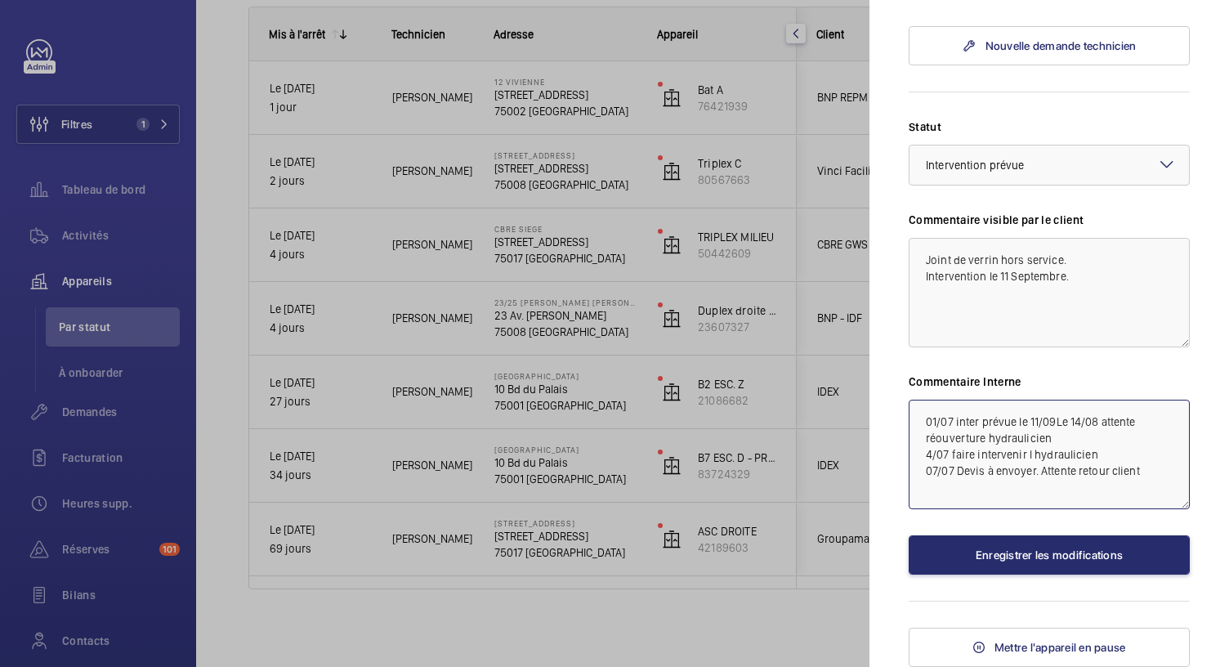
click at [950, 447] on textarea "01/07 inter prévue le 11/09Le 14/08 attente réouverture hydraulicien 4/07 faire…" at bounding box center [1049, 454] width 281 height 109
click at [1056, 446] on textarea "01/09 inter prévue le 11/09Le 14/08 attente réouverture hydraulicien 4/07 faire…" at bounding box center [1049, 454] width 281 height 109
type textarea "01/09 inter prévue le 11/09 Le 14/08 attente réouverture hydraulicien 4/07 fair…"
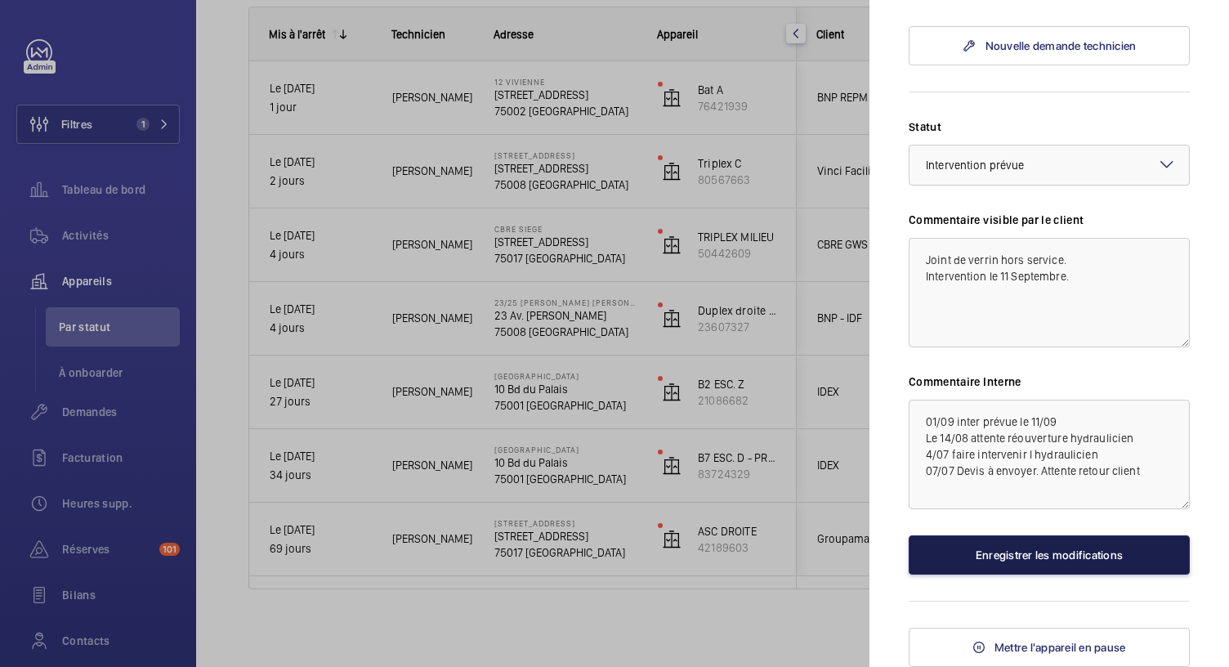
click at [1008, 574] on button "Enregistrer les modifications" at bounding box center [1049, 554] width 281 height 39
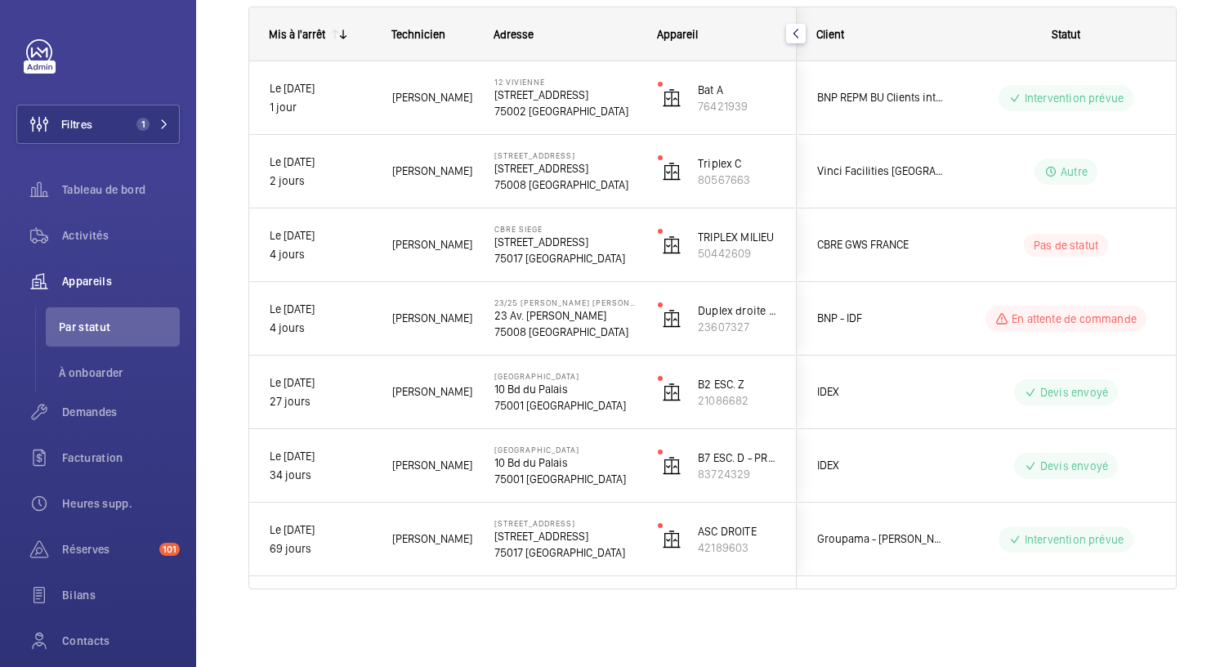
scroll to position [0, 0]
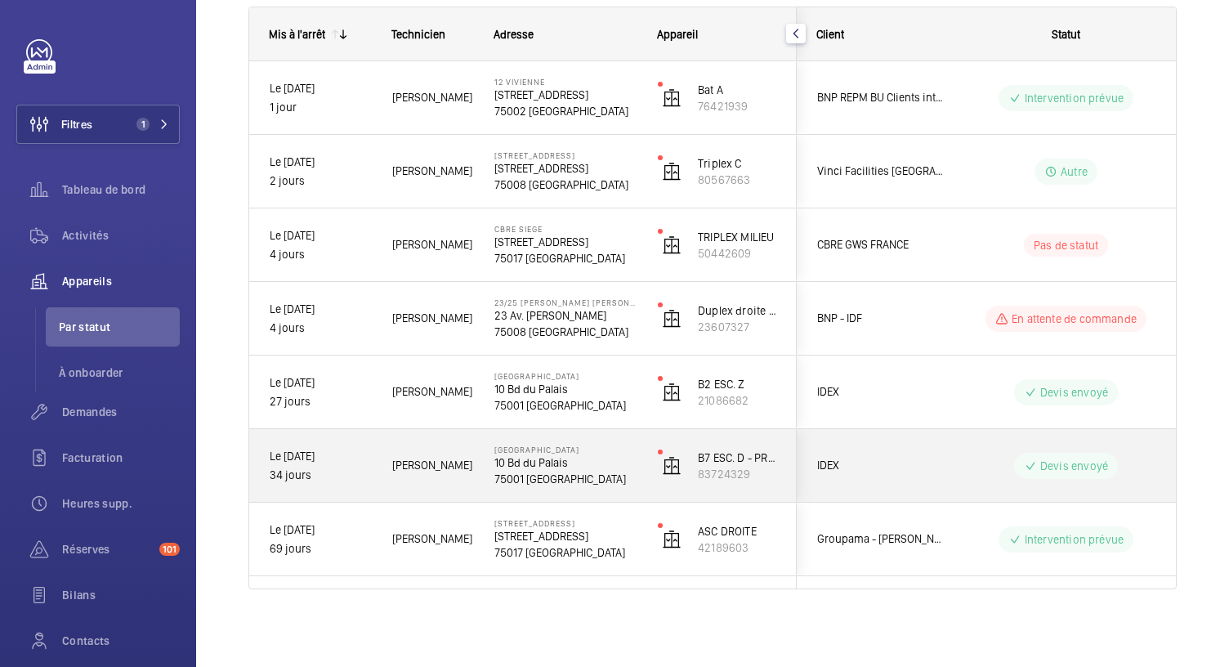
click at [526, 471] on p "75001 PARIS" at bounding box center [565, 479] width 142 height 16
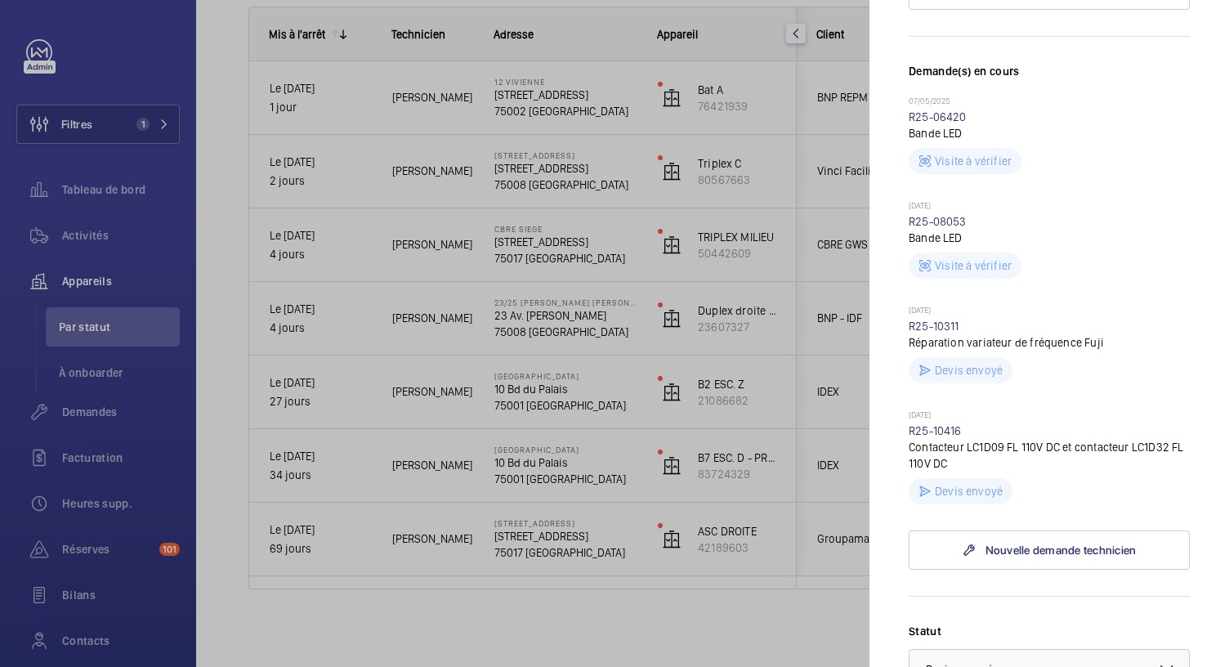
scroll to position [387, 0]
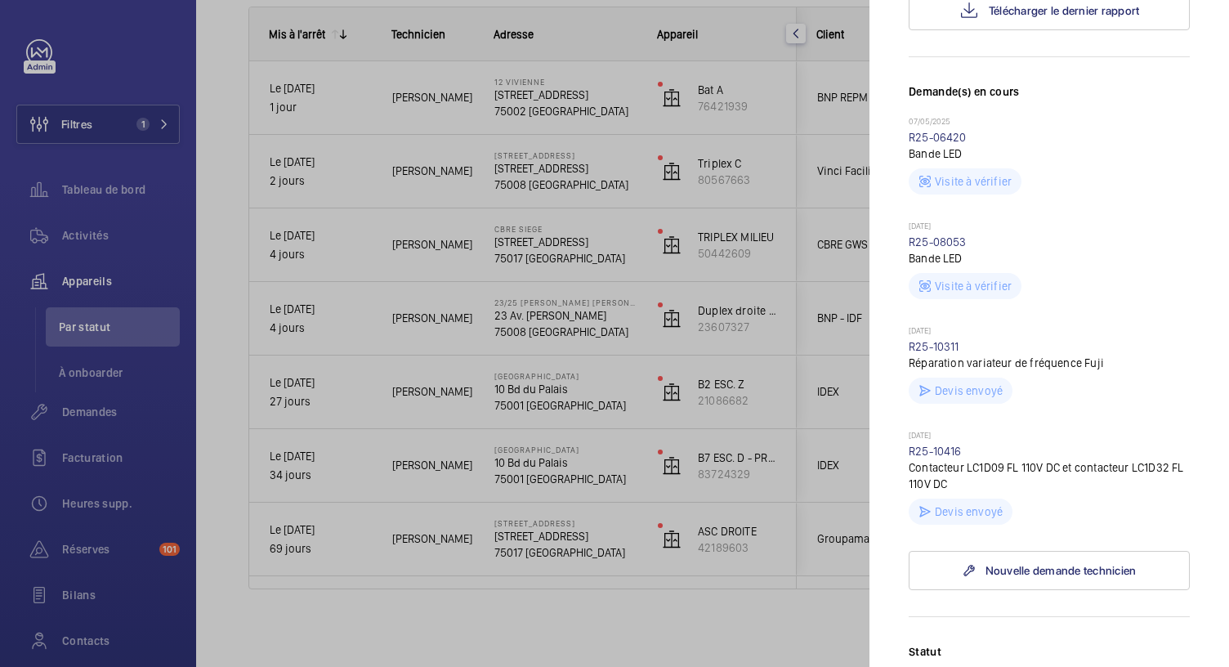
click at [510, 391] on div at bounding box center [614, 333] width 1229 height 667
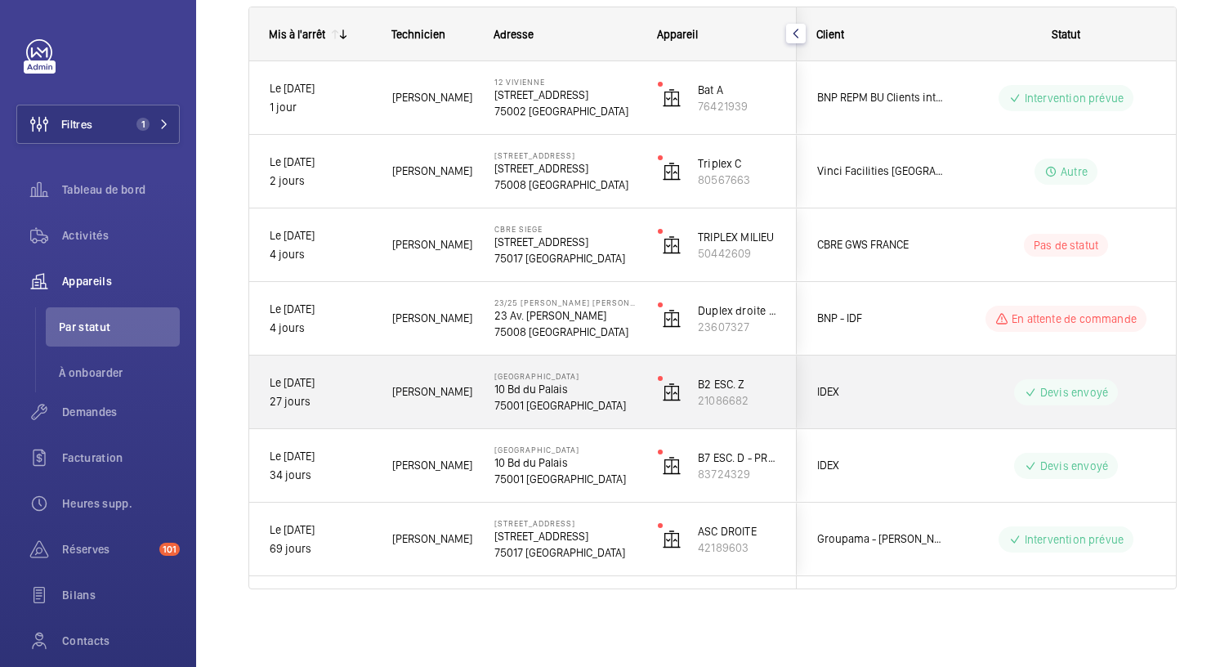
click at [510, 391] on p "10 Bd du Palais" at bounding box center [565, 389] width 142 height 16
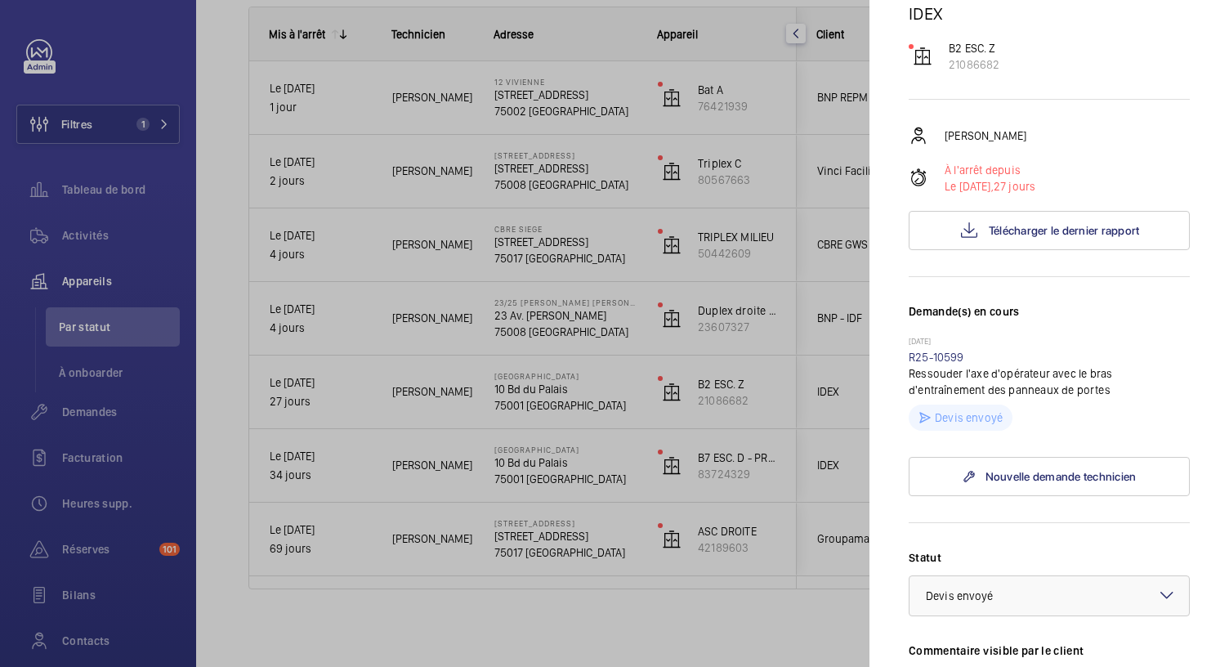
scroll to position [163, 0]
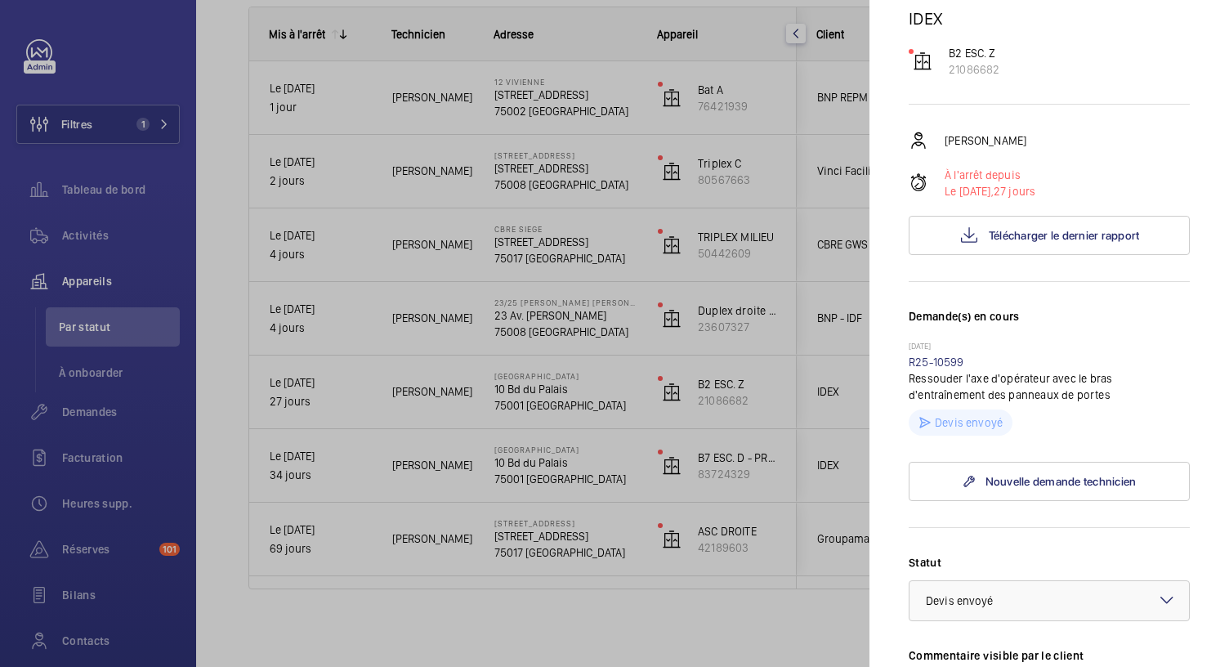
drag, startPoint x: 931, startPoint y: 386, endPoint x: 979, endPoint y: 388, distance: 47.4
click at [931, 386] on p "Ressouder l'axe d'opérateur avec le bras d'entraînement des panneaux de portes" at bounding box center [1049, 386] width 281 height 33
click at [587, 321] on div at bounding box center [614, 333] width 1229 height 667
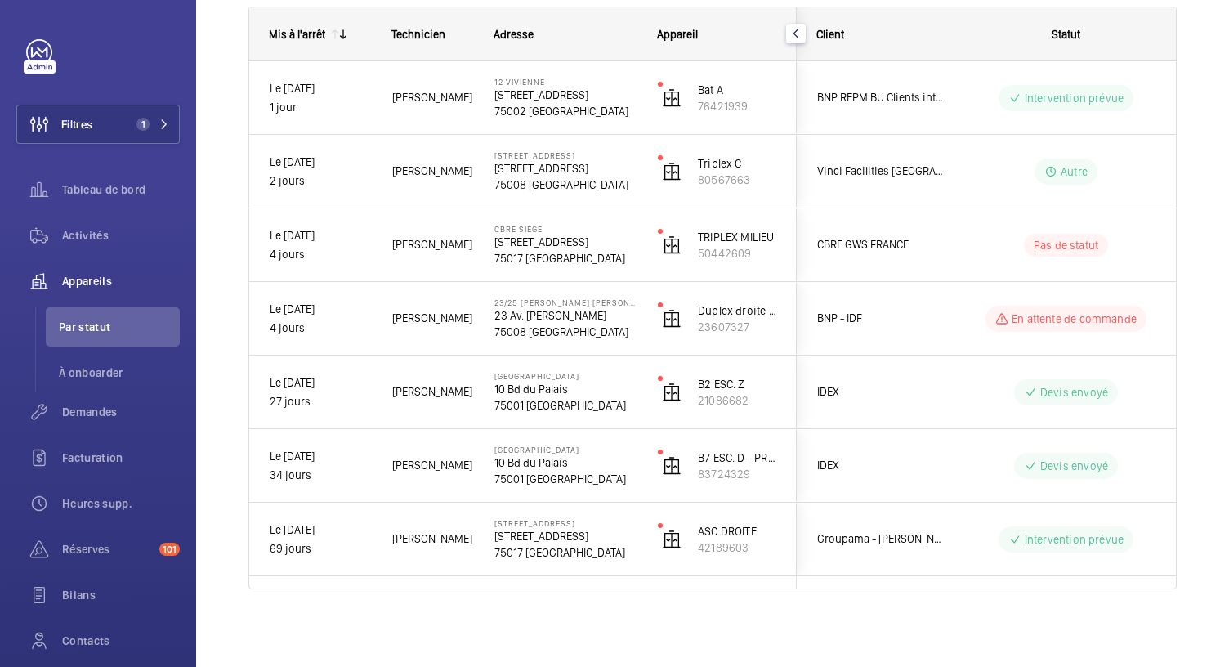
scroll to position [0, 0]
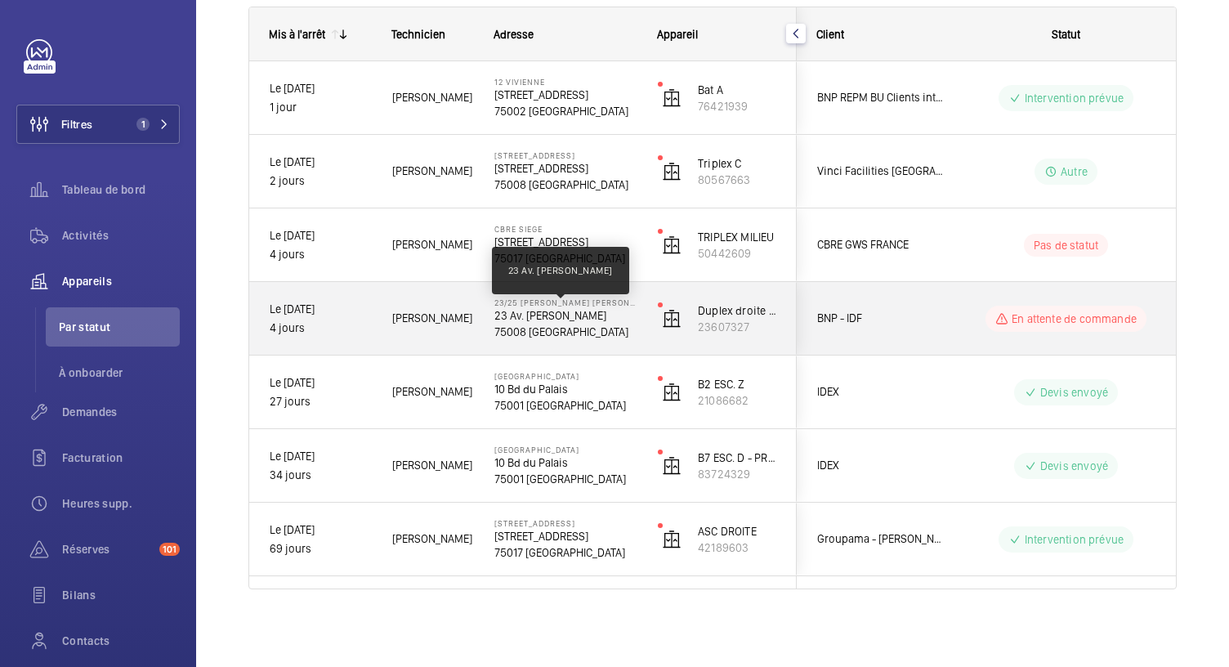
click at [587, 321] on p "23 Av. Franklin Delano Roosevelt" at bounding box center [565, 315] width 142 height 16
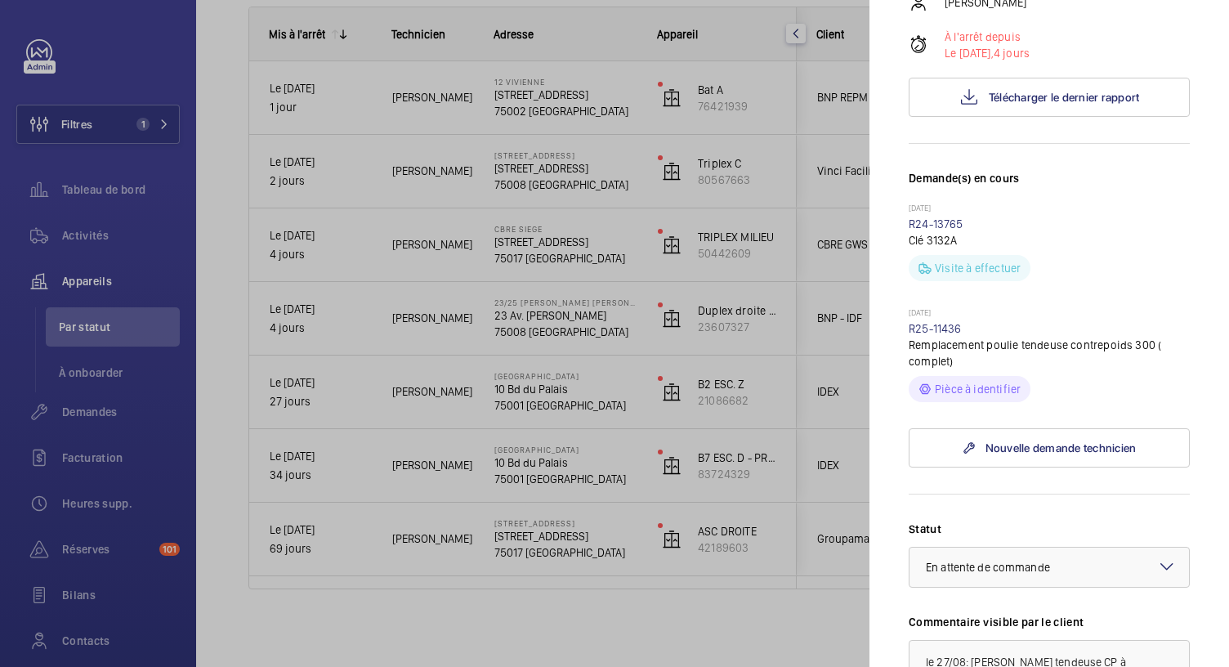
scroll to position [328, 0]
click at [949, 337] on link "R25-11436" at bounding box center [935, 330] width 53 height 13
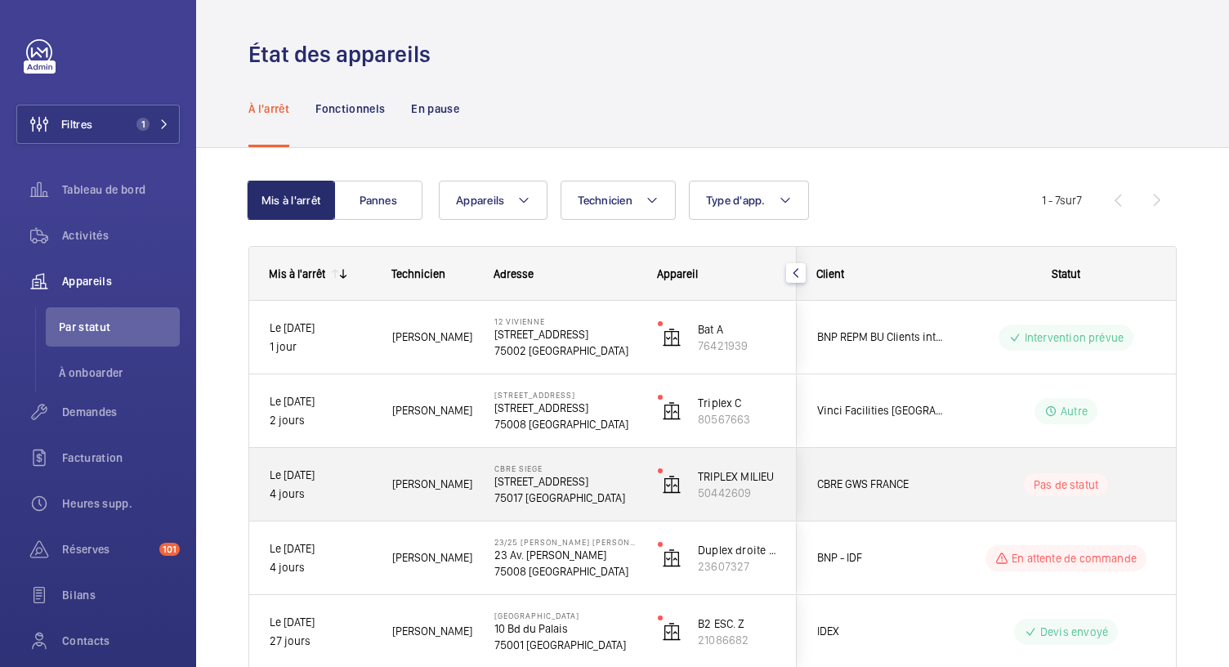
click at [511, 498] on p "75017 PARIS" at bounding box center [565, 497] width 142 height 16
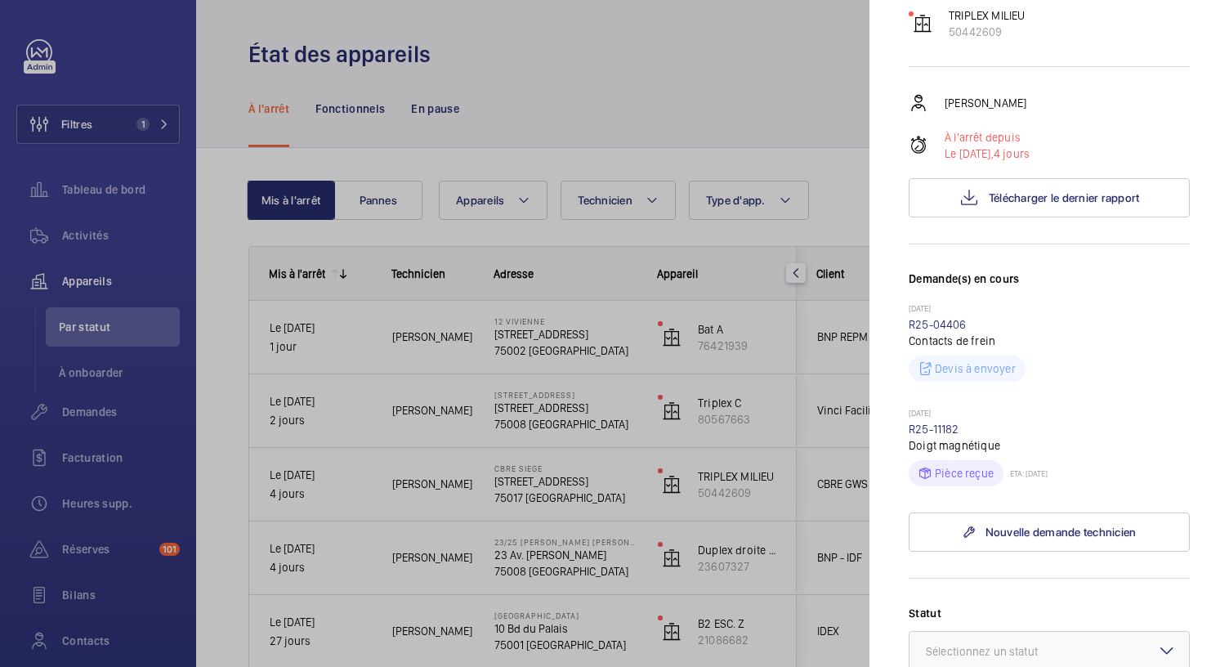
scroll to position [199, 0]
click at [779, 92] on div at bounding box center [614, 333] width 1229 height 667
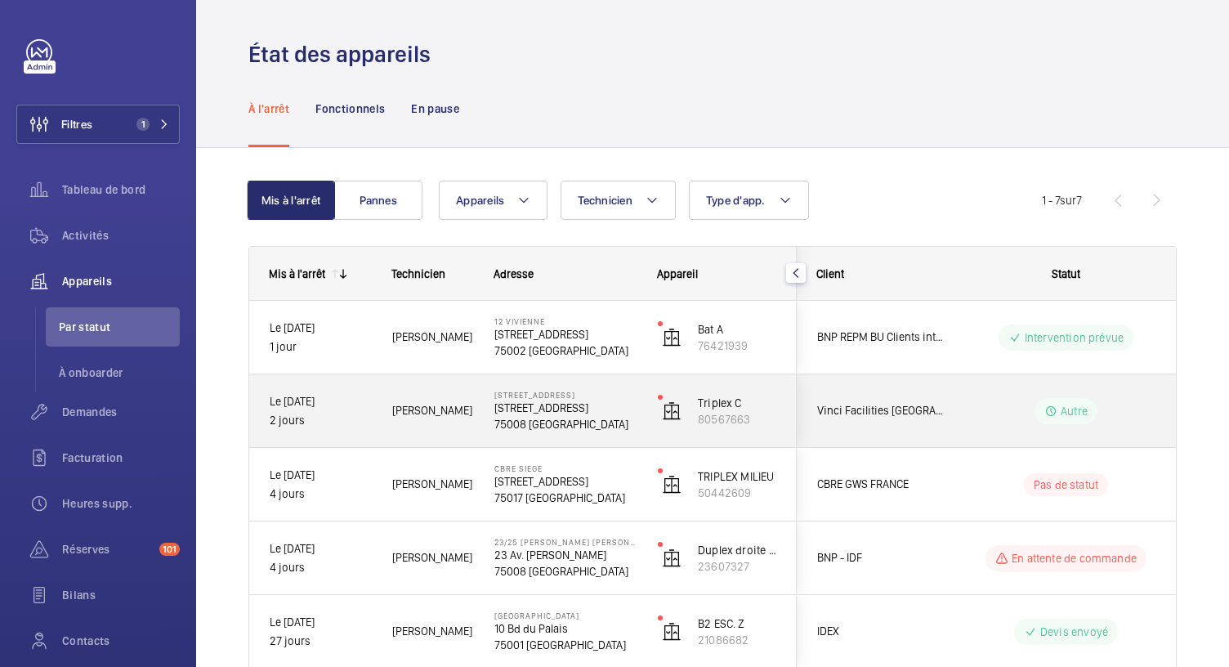
click at [534, 413] on p "10 Rue de Madrid" at bounding box center [565, 408] width 142 height 16
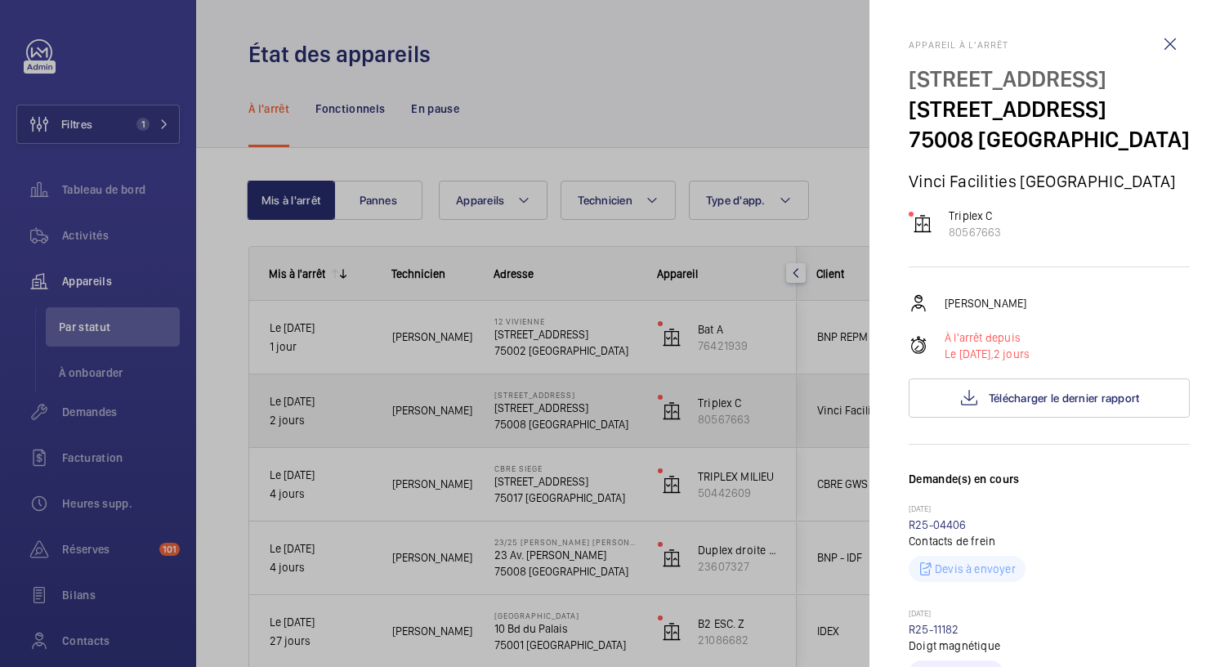
click at [534, 413] on mat-sidenav-container "Filtres 1 Tableau de bord Activités Appareils Par statut À onboarder Demandes F…" at bounding box center [614, 333] width 1229 height 667
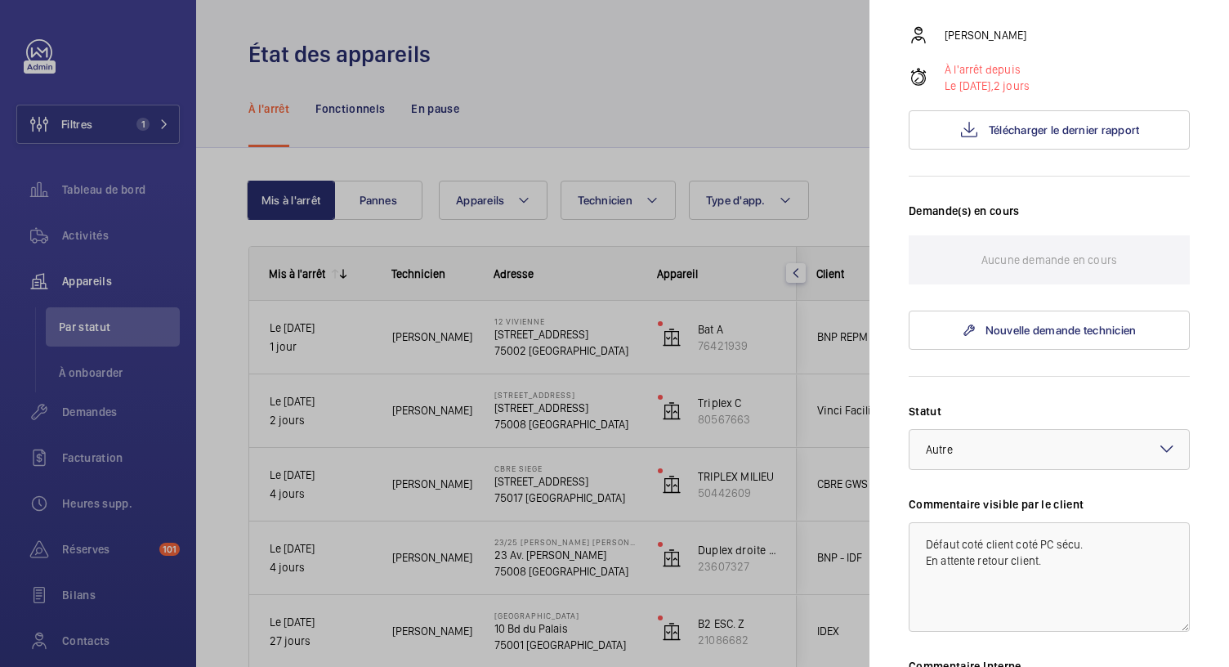
scroll to position [266, 0]
click at [503, 344] on div at bounding box center [614, 333] width 1229 height 667
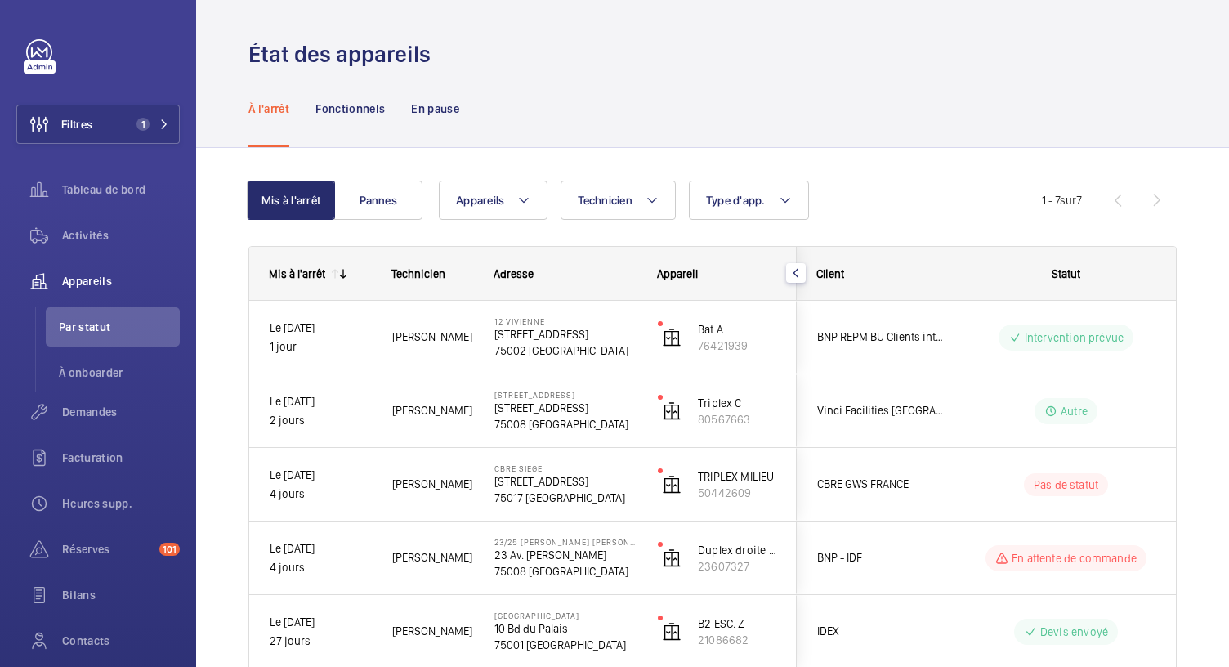
scroll to position [0, 0]
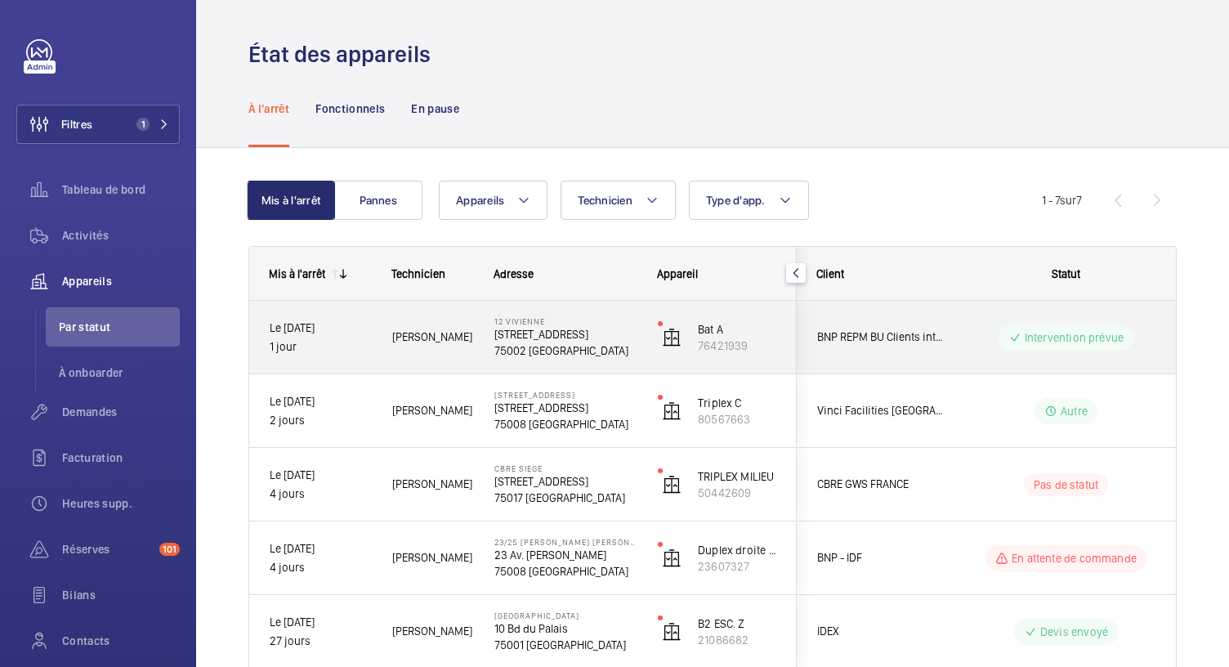
click at [503, 344] on p "75002 [GEOGRAPHIC_DATA]" at bounding box center [565, 350] width 142 height 16
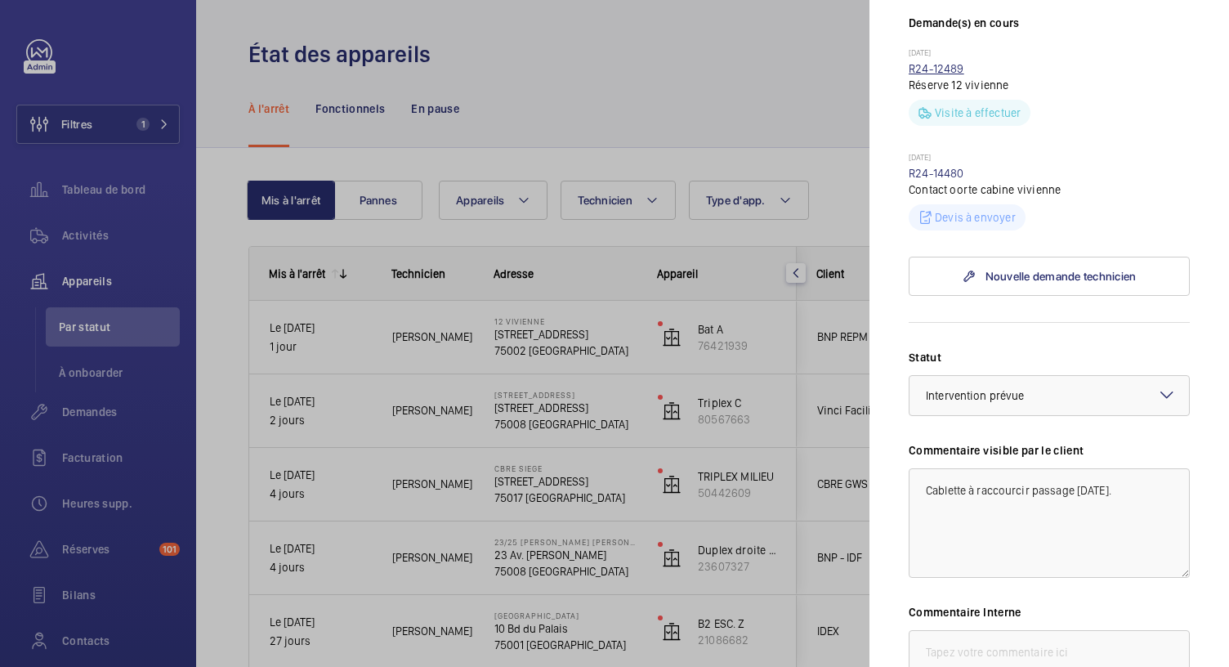
scroll to position [453, 0]
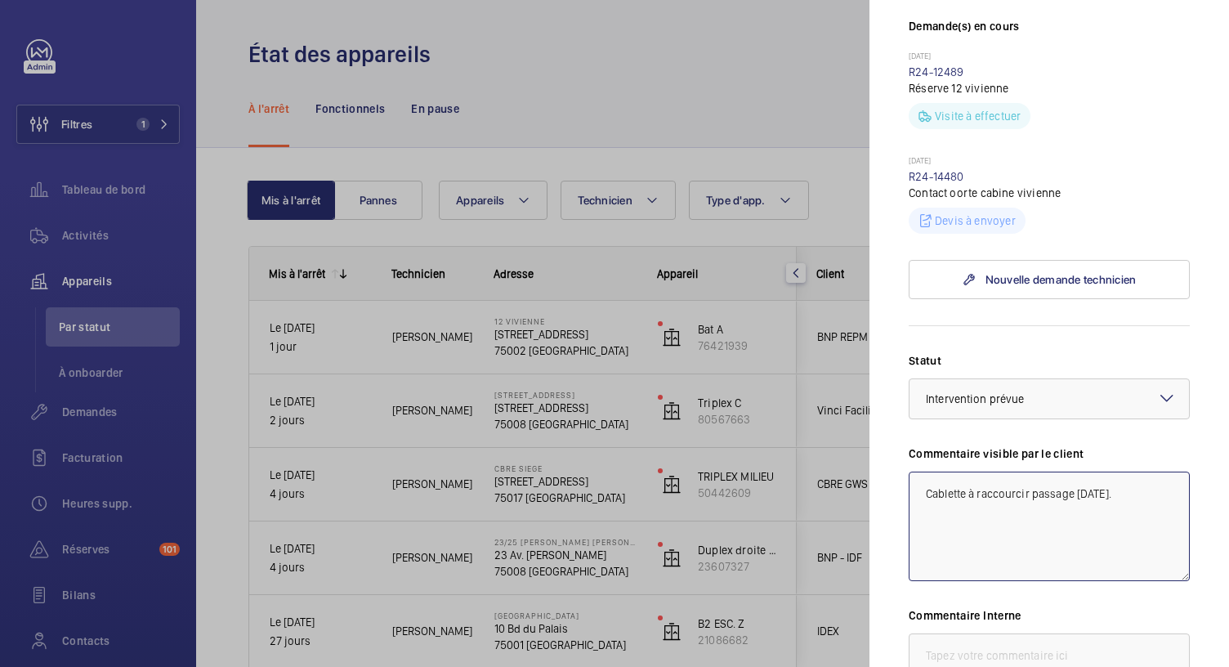
click at [936, 529] on textarea "Cablette à raccourcir passage Lundi 01/09/25." at bounding box center [1049, 525] width 281 height 109
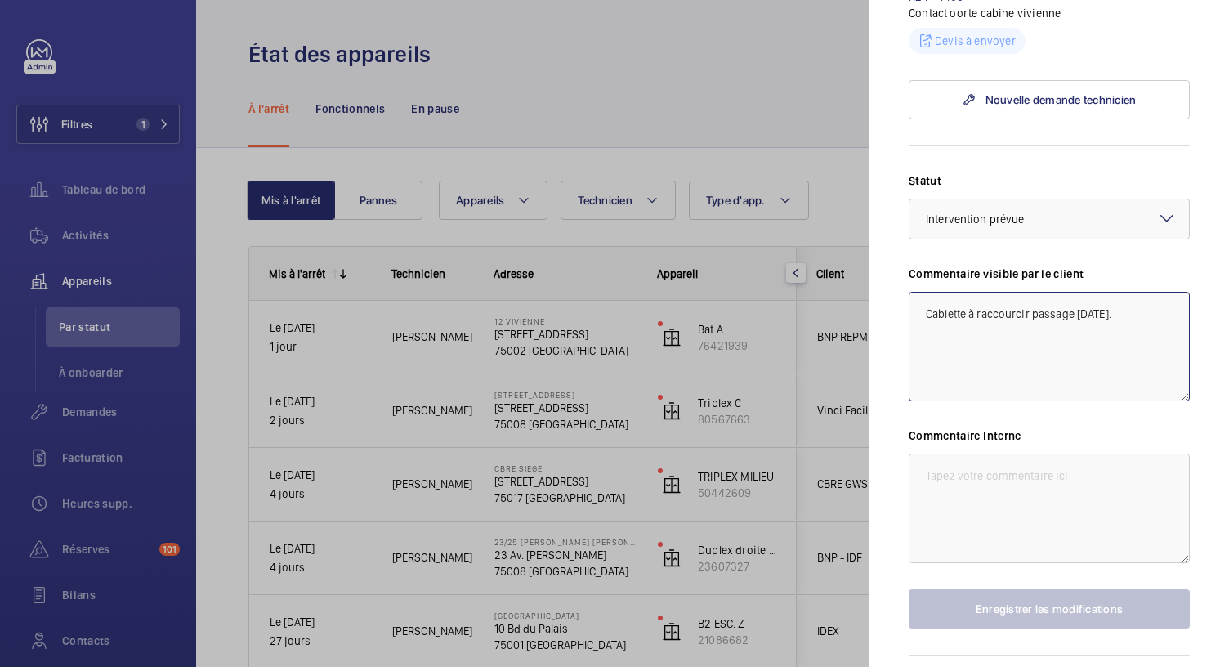
scroll to position [685, 0]
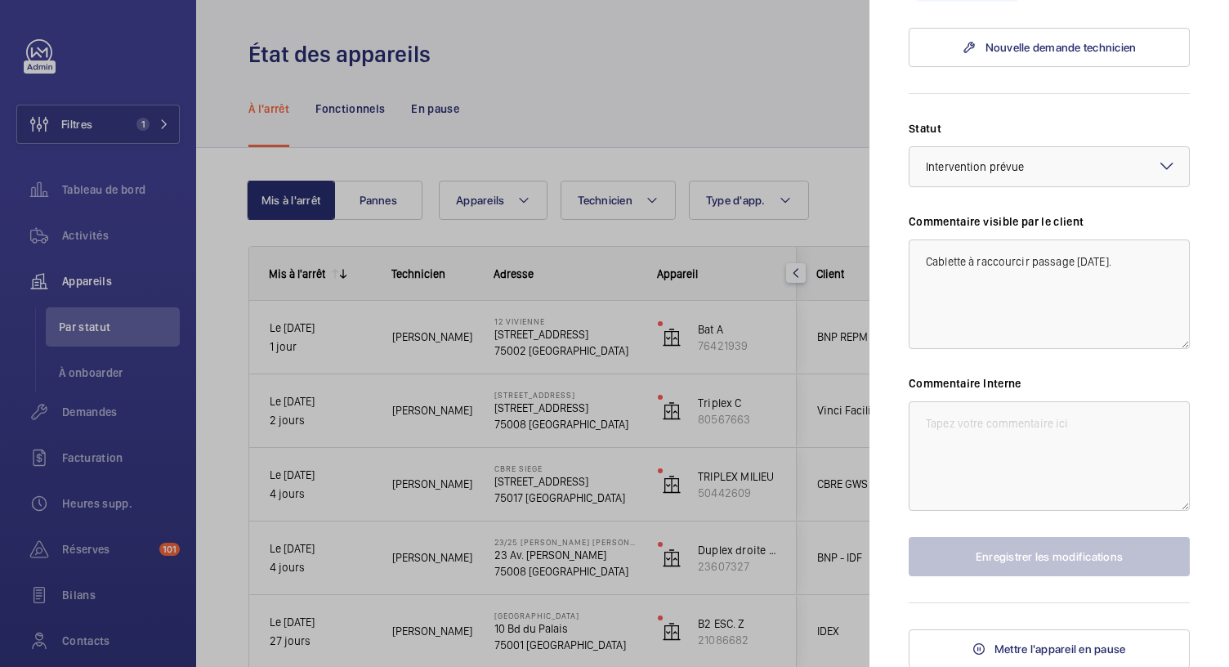
click at [730, 100] on div at bounding box center [614, 333] width 1229 height 667
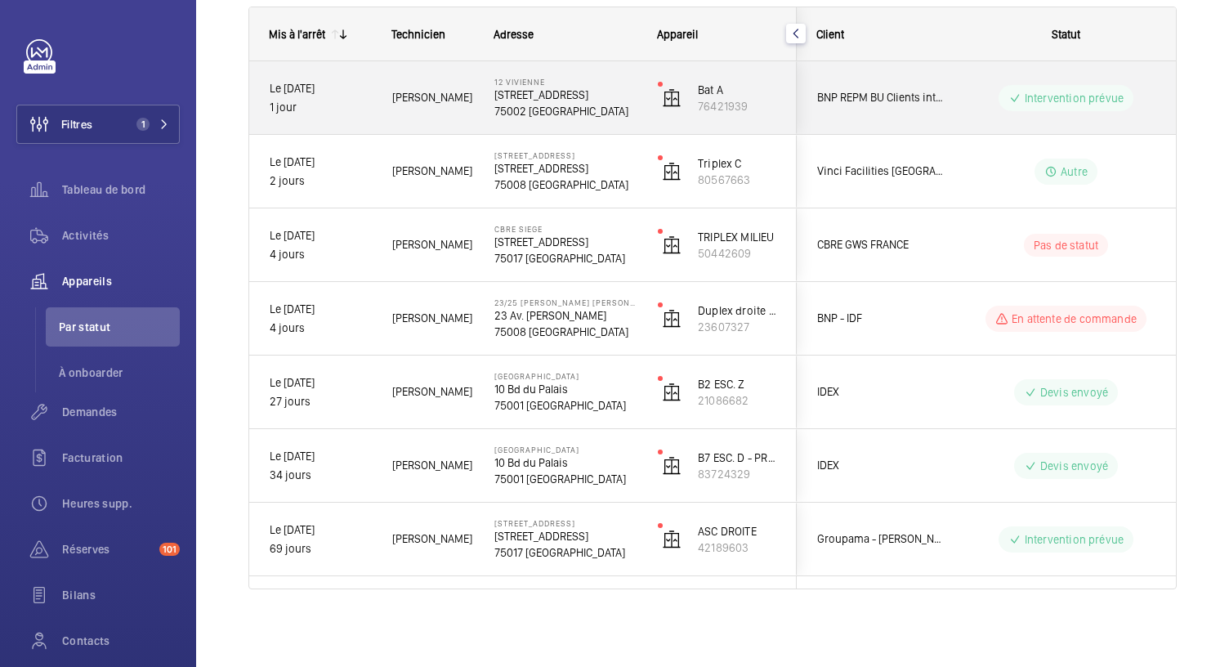
scroll to position [0, 0]
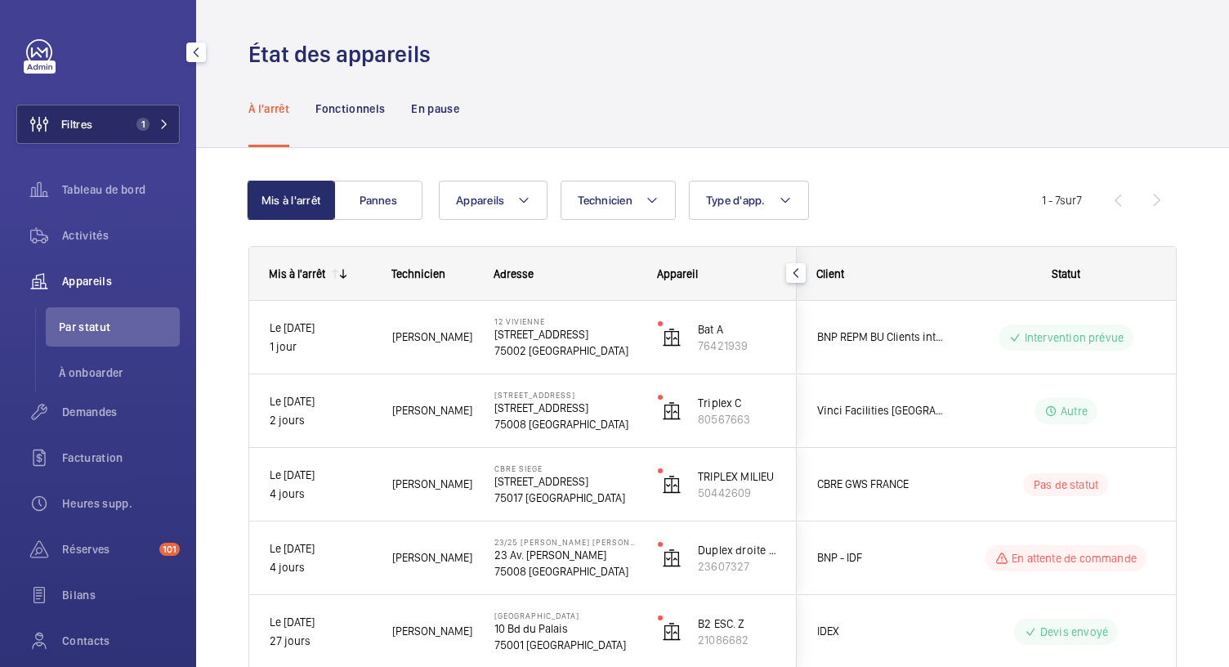
click at [130, 130] on span "1" at bounding box center [140, 124] width 20 height 13
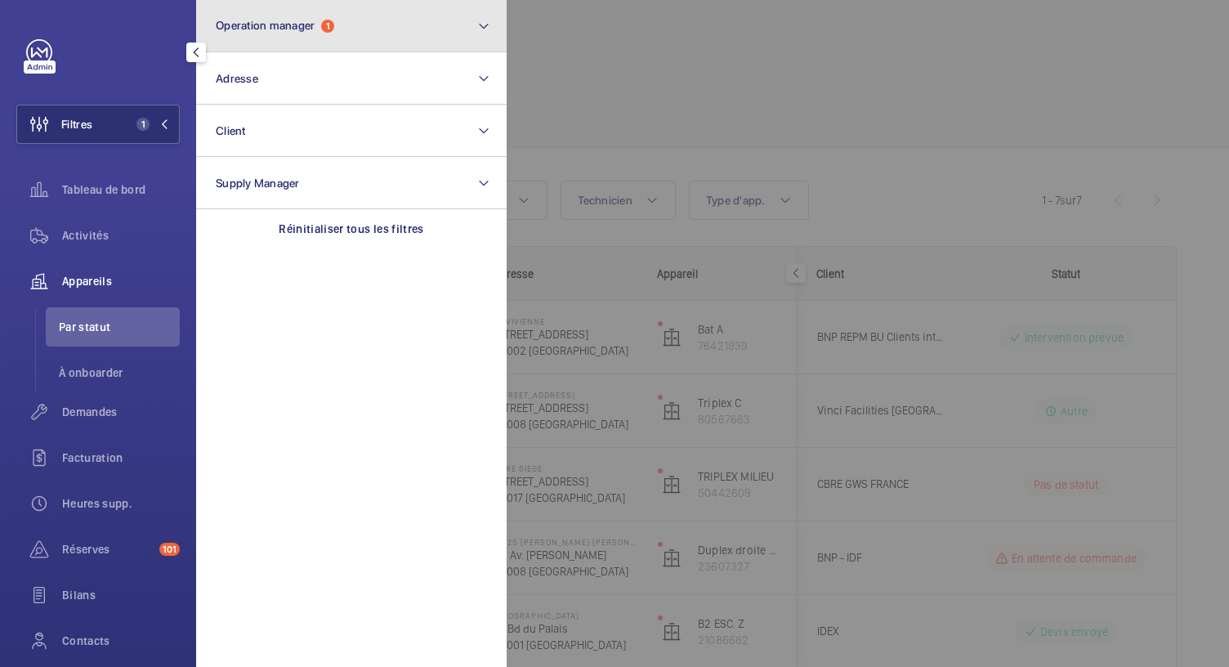
click at [364, 45] on button "Operation manager 1" at bounding box center [351, 26] width 310 height 52
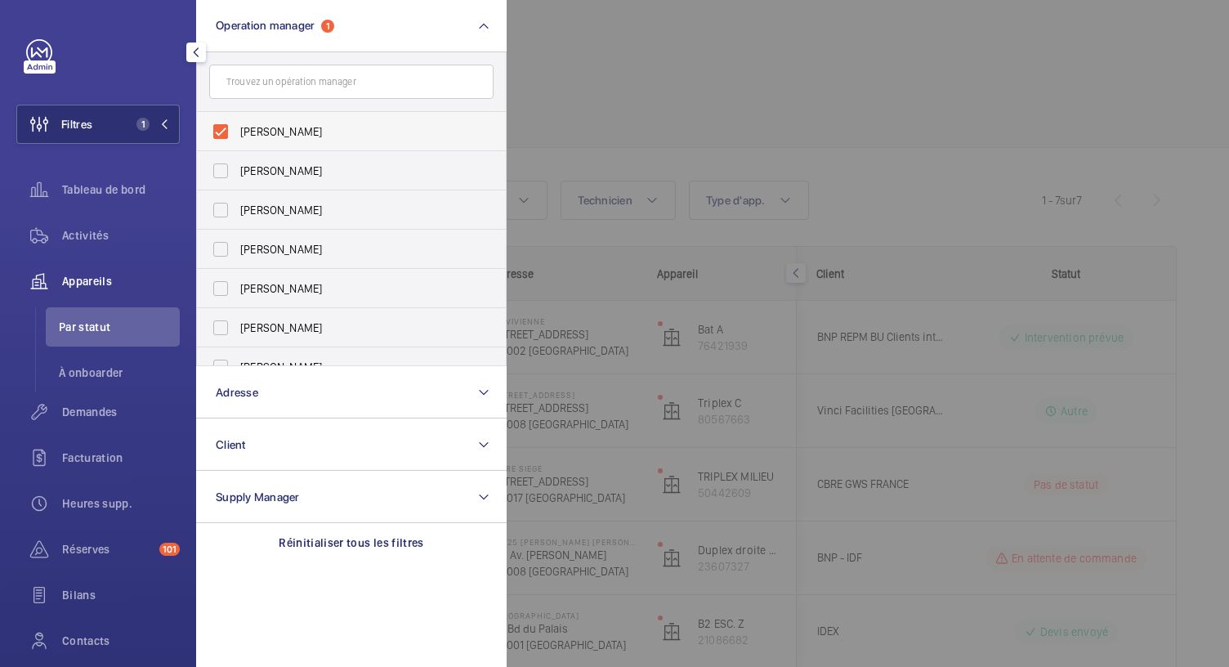
click at [217, 132] on label "[PERSON_NAME]" at bounding box center [339, 131] width 284 height 39
click at [217, 132] on input "[PERSON_NAME]" at bounding box center [220, 131] width 33 height 33
checkbox input "false"
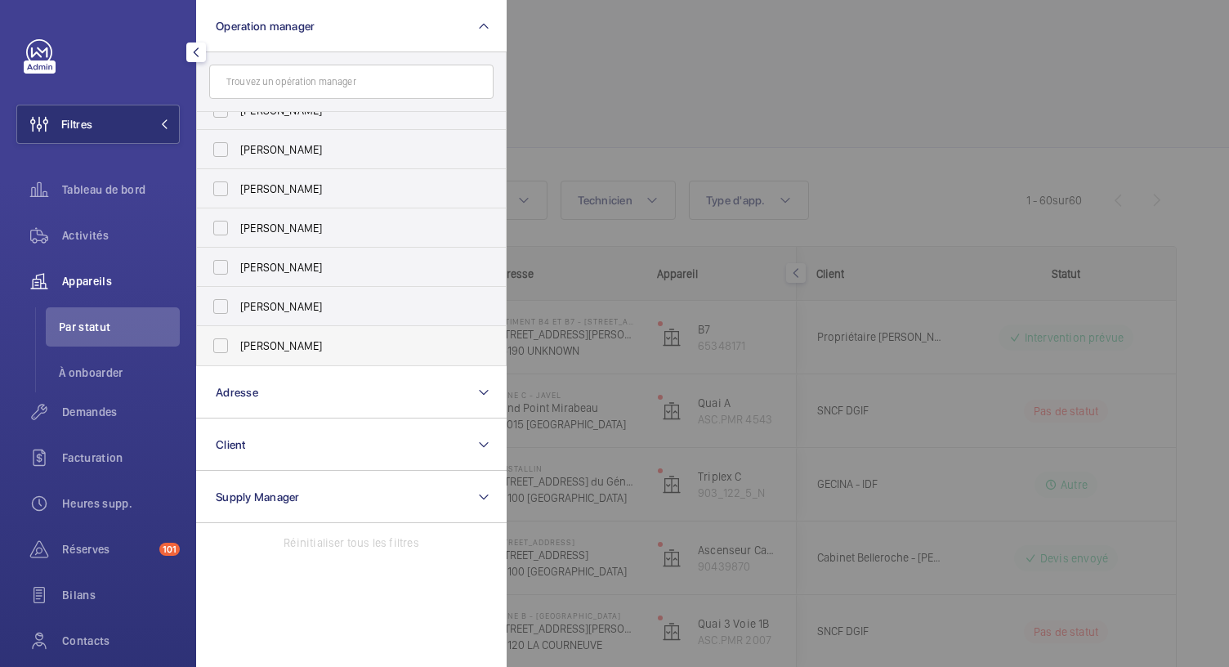
click at [221, 349] on label "[PERSON_NAME]" at bounding box center [339, 345] width 284 height 39
click at [221, 349] on input "[PERSON_NAME]" at bounding box center [220, 345] width 33 height 33
checkbox input "true"
click at [116, 187] on span "Tableau de bord" at bounding box center [121, 189] width 118 height 16
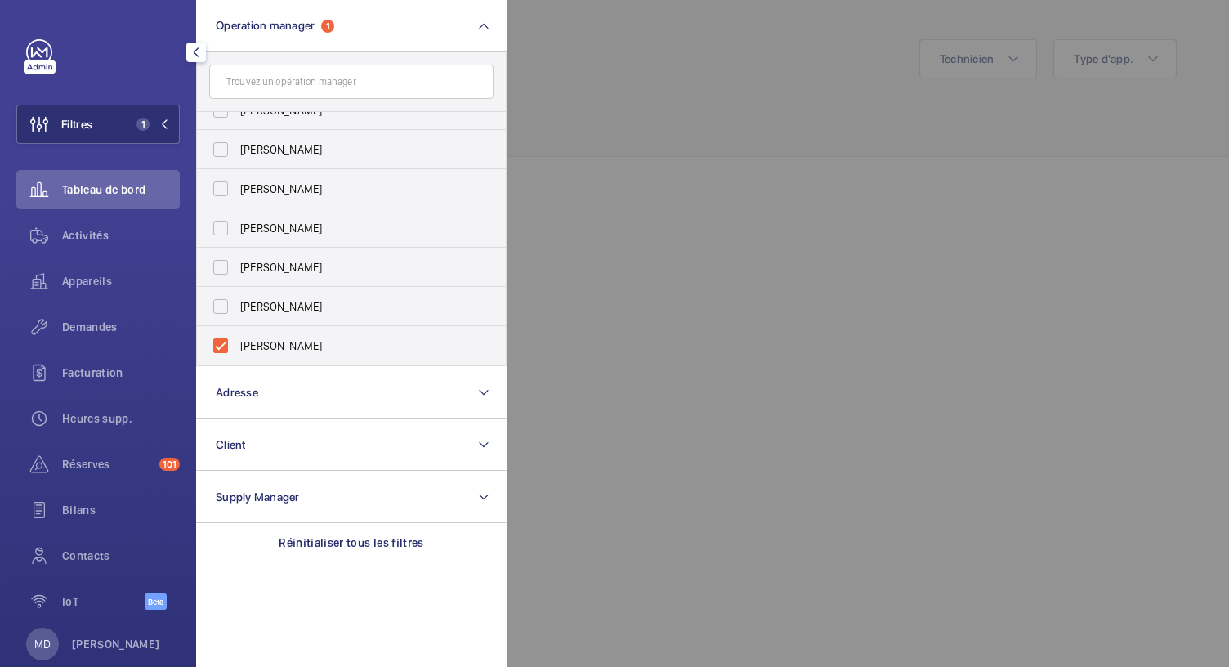
click at [578, 96] on div at bounding box center [1121, 333] width 1229 height 667
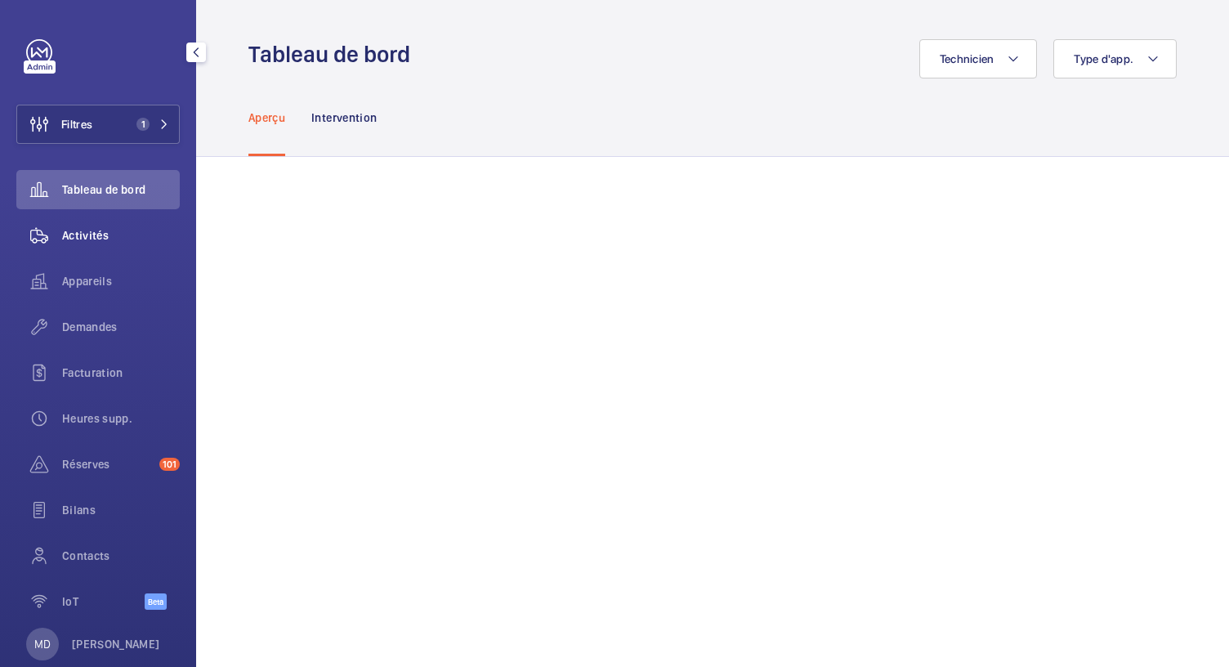
click at [57, 236] on wm-front-icon-button at bounding box center [39, 235] width 46 height 39
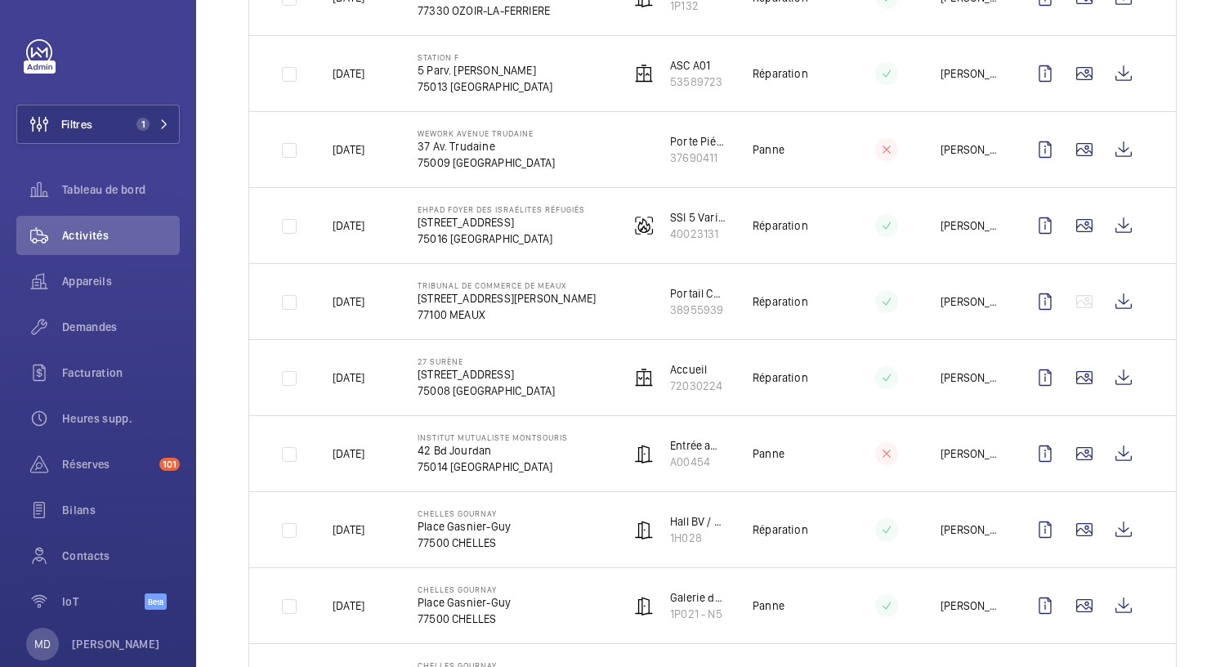
scroll to position [1410, 0]
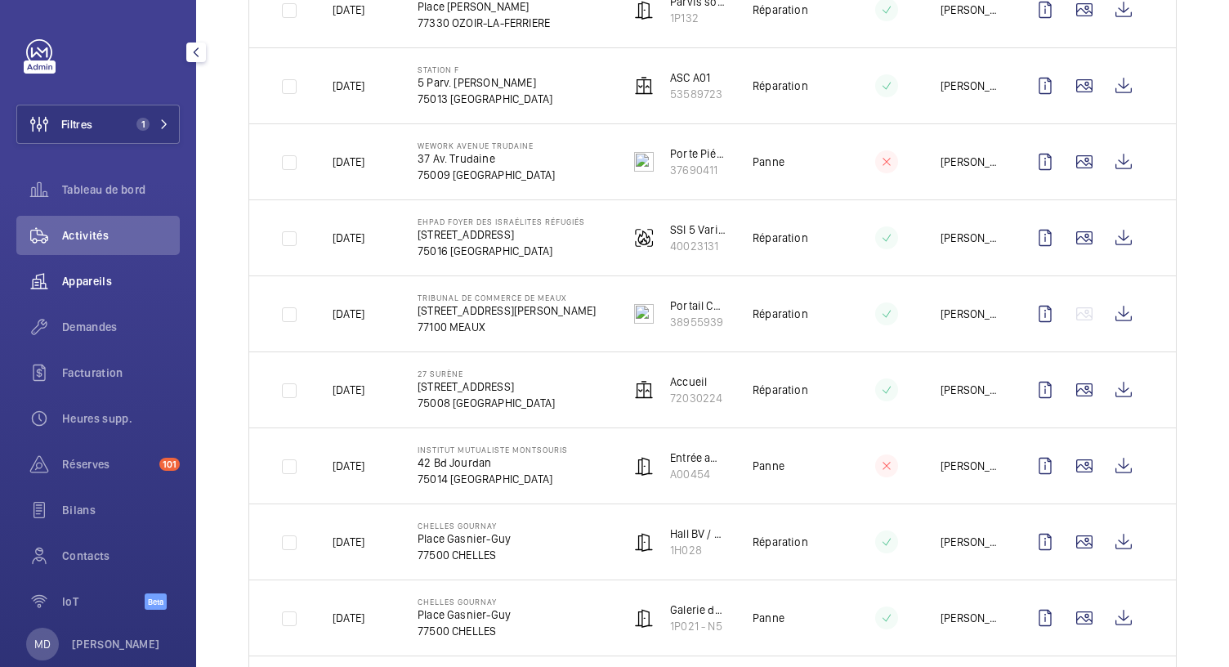
click at [63, 274] on span "Appareils" at bounding box center [121, 281] width 118 height 16
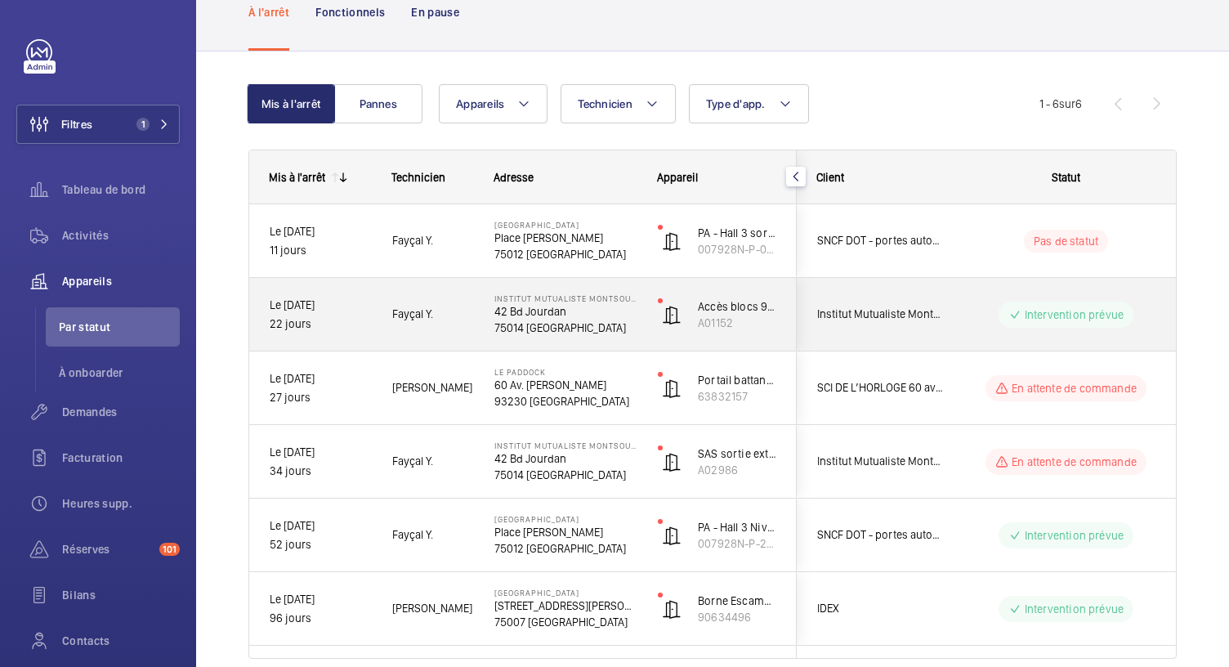
scroll to position [166, 0]
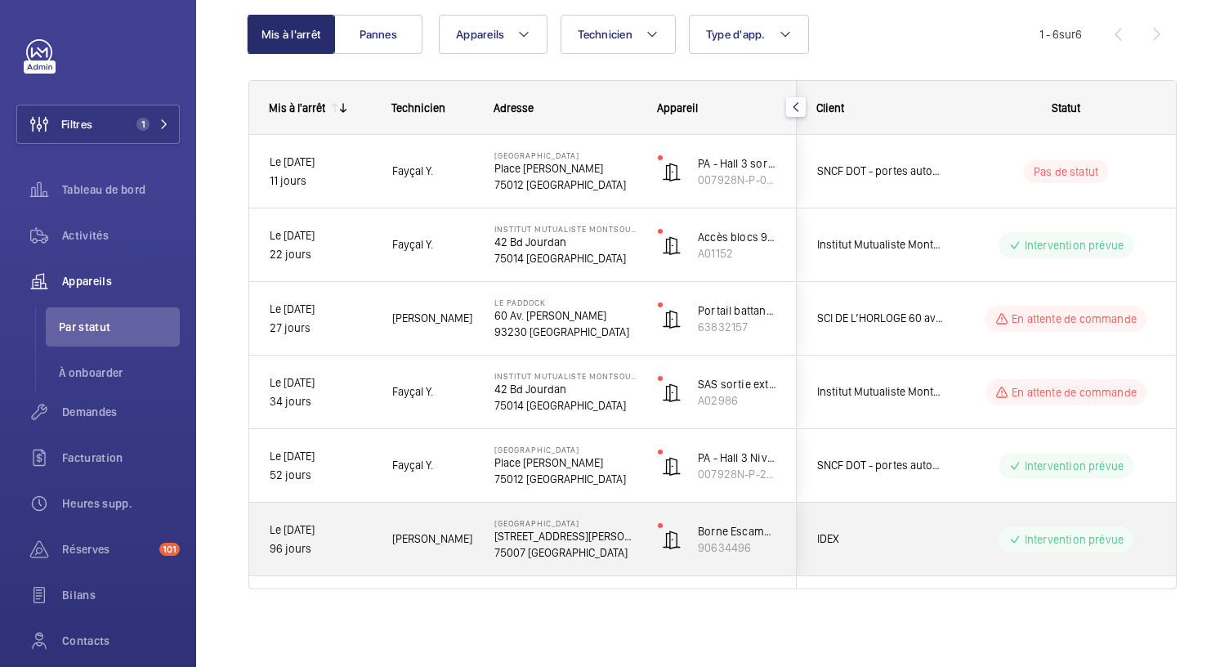
click at [554, 545] on p "75007 PARIS" at bounding box center [565, 552] width 142 height 16
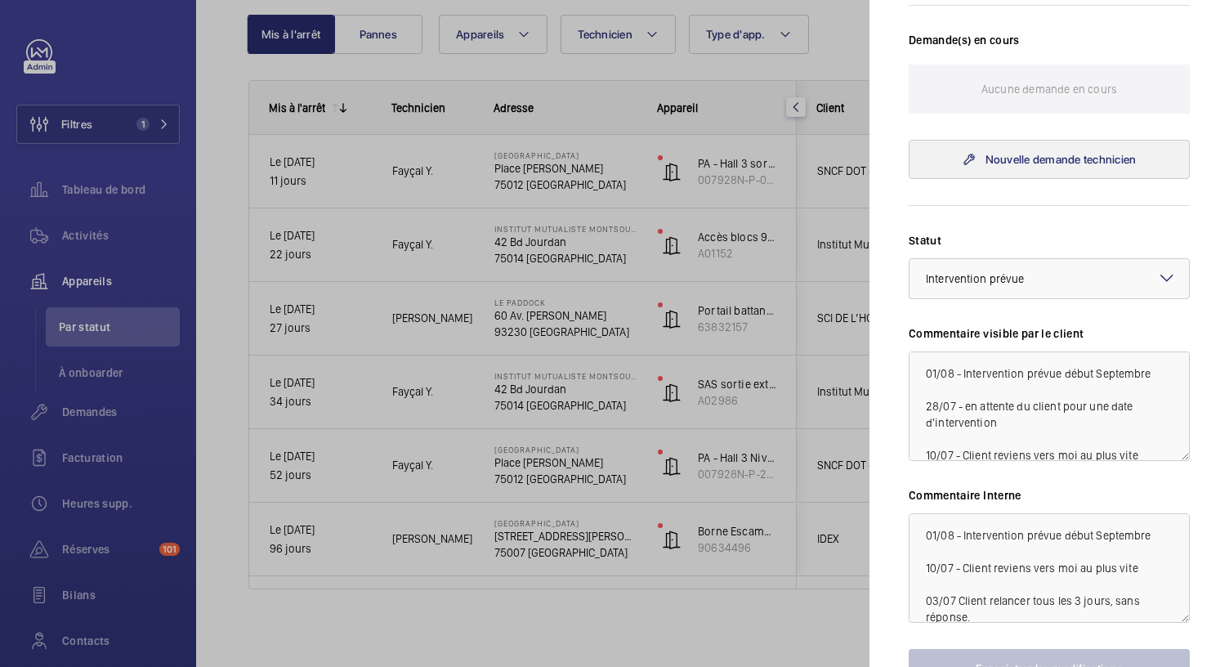
scroll to position [551, 0]
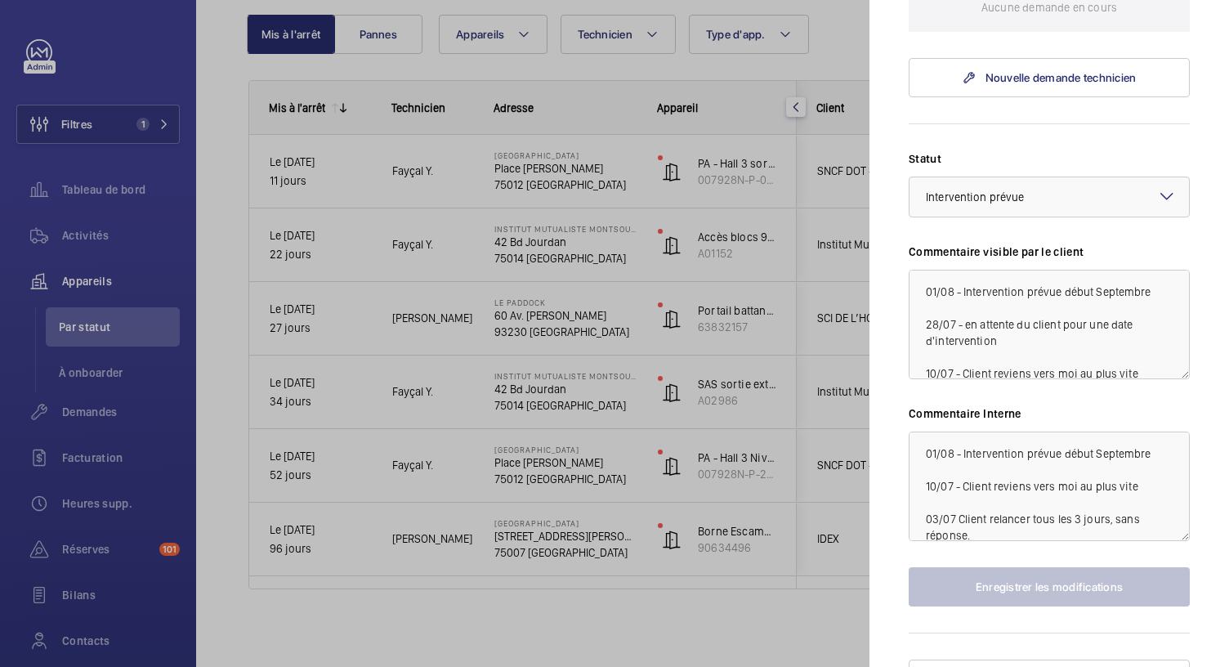
click at [556, 468] on div at bounding box center [614, 333] width 1229 height 667
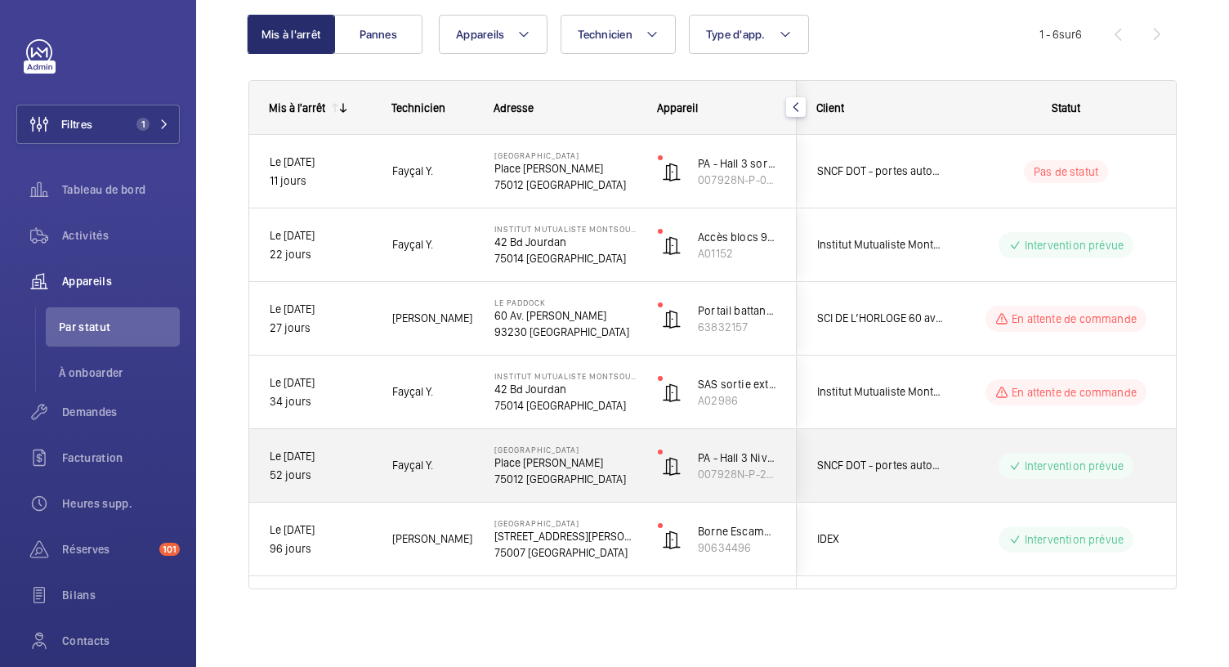
click at [556, 468] on p "Place Louis Armand" at bounding box center [565, 462] width 142 height 16
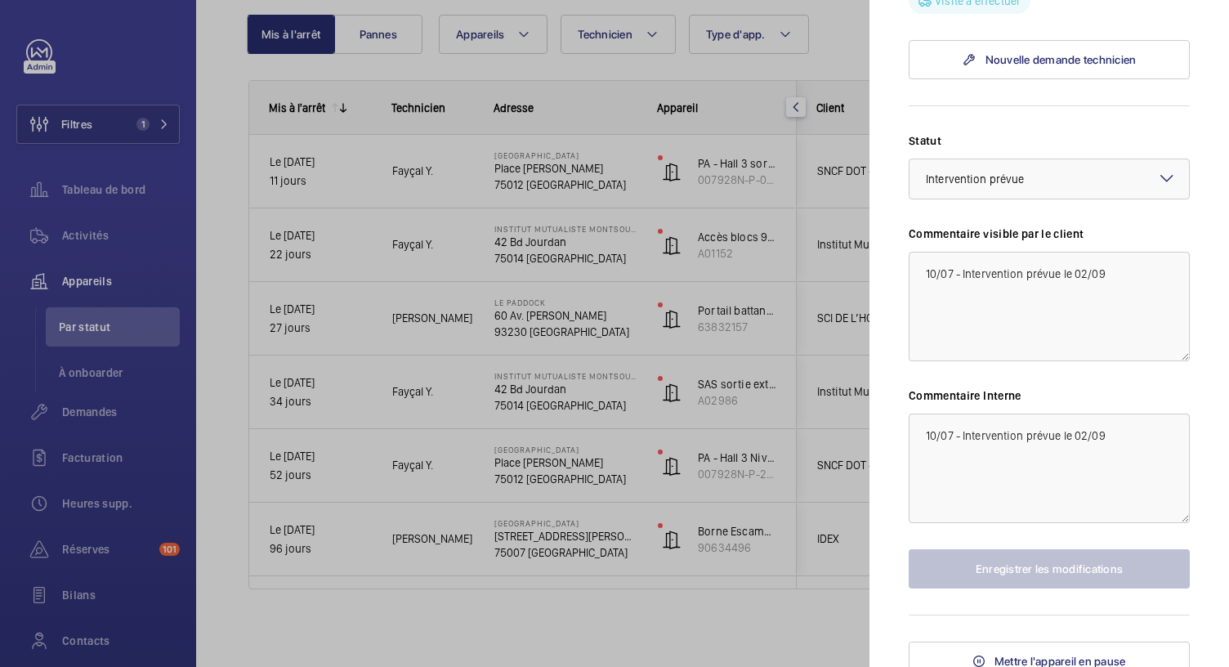
scroll to position [580, 0]
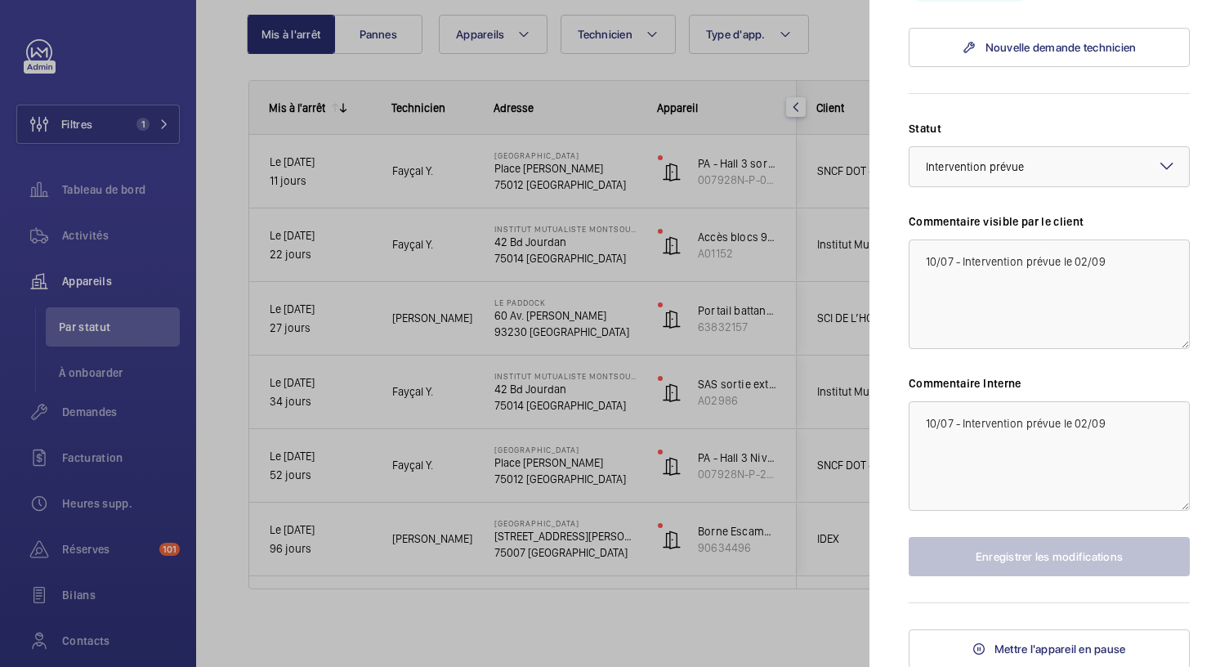
click at [549, 400] on div at bounding box center [614, 333] width 1229 height 667
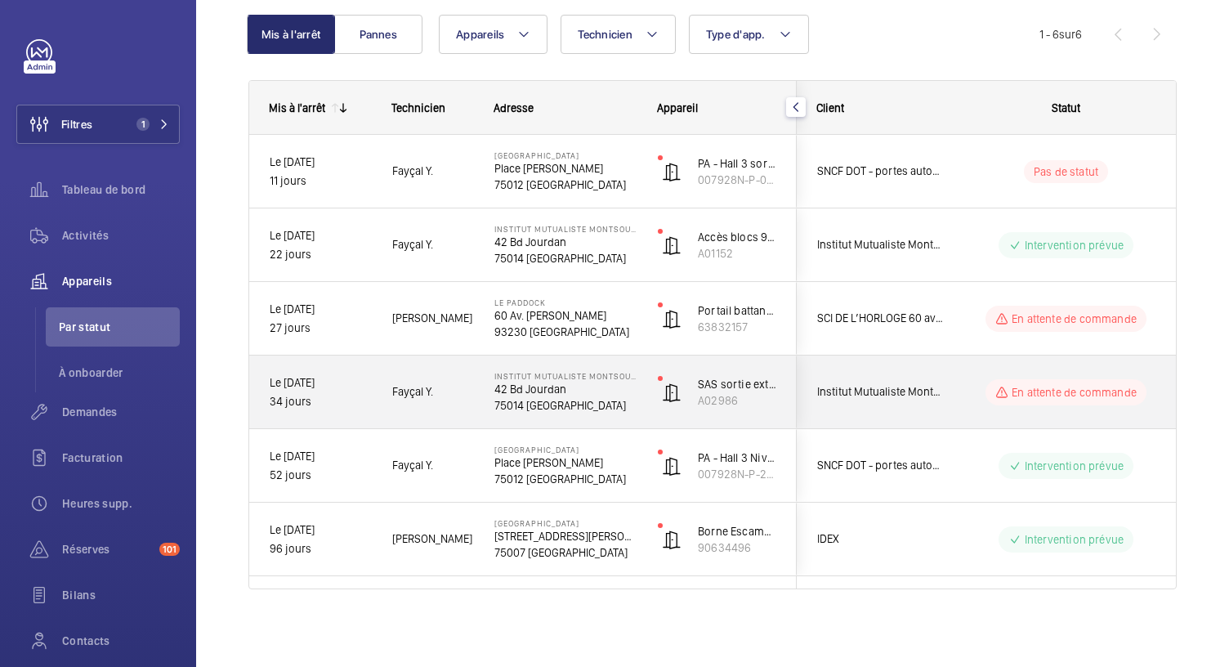
click at [549, 400] on p "75014 PARIS" at bounding box center [565, 405] width 142 height 16
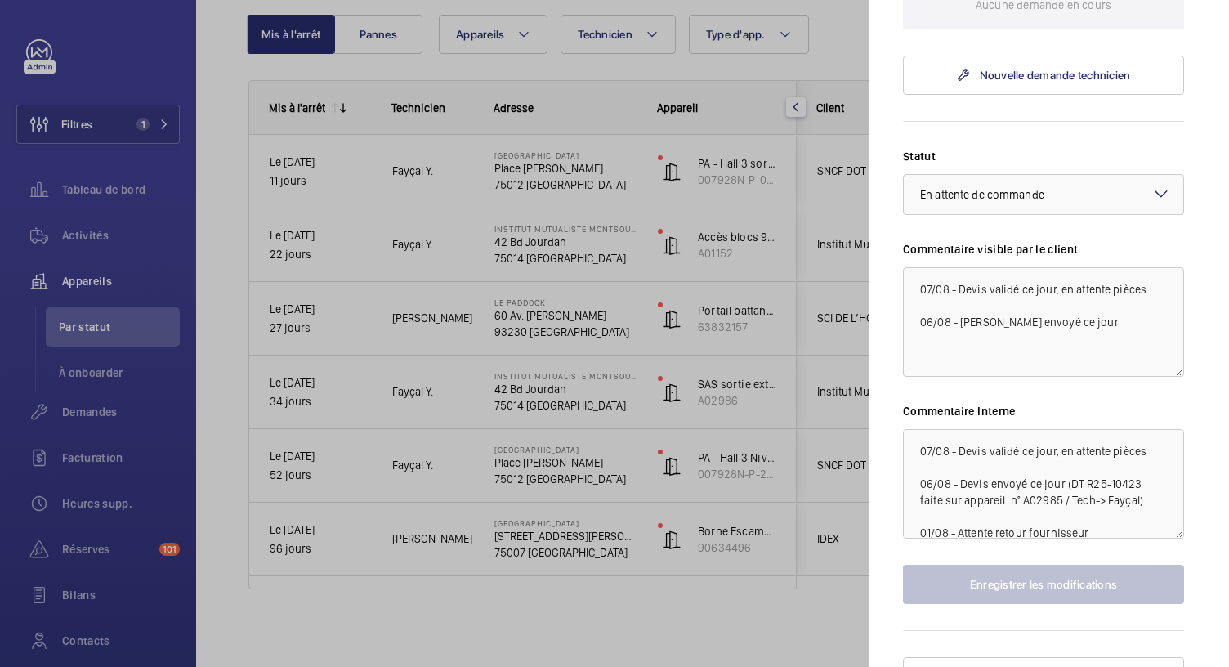
scroll to position [552, 6]
drag, startPoint x: 1065, startPoint y: 498, endPoint x: 1135, endPoint y: 500, distance: 69.5
click at [1135, 500] on textarea "07/08 - Devis validé ce jour, en attente pièces 06/08 - Devis envoyé ce jour (D…" at bounding box center [1043, 484] width 281 height 109
click at [869, 309] on div at bounding box center [614, 333] width 1229 height 667
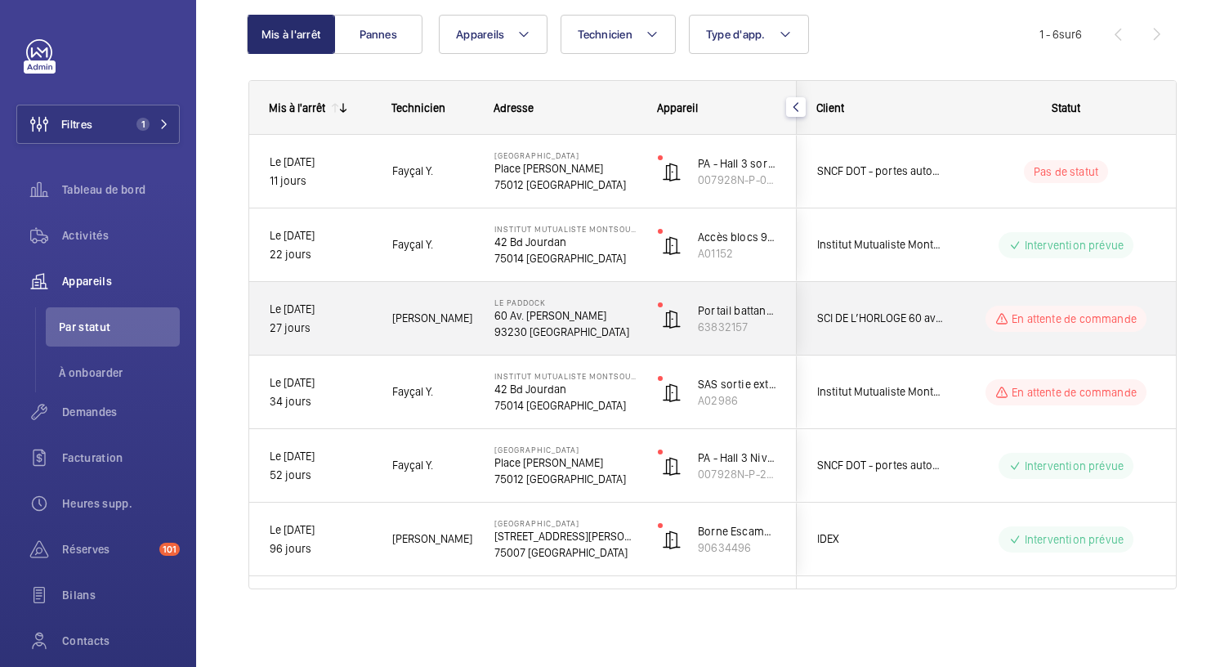
click at [548, 328] on p "93230 [GEOGRAPHIC_DATA]" at bounding box center [565, 332] width 142 height 16
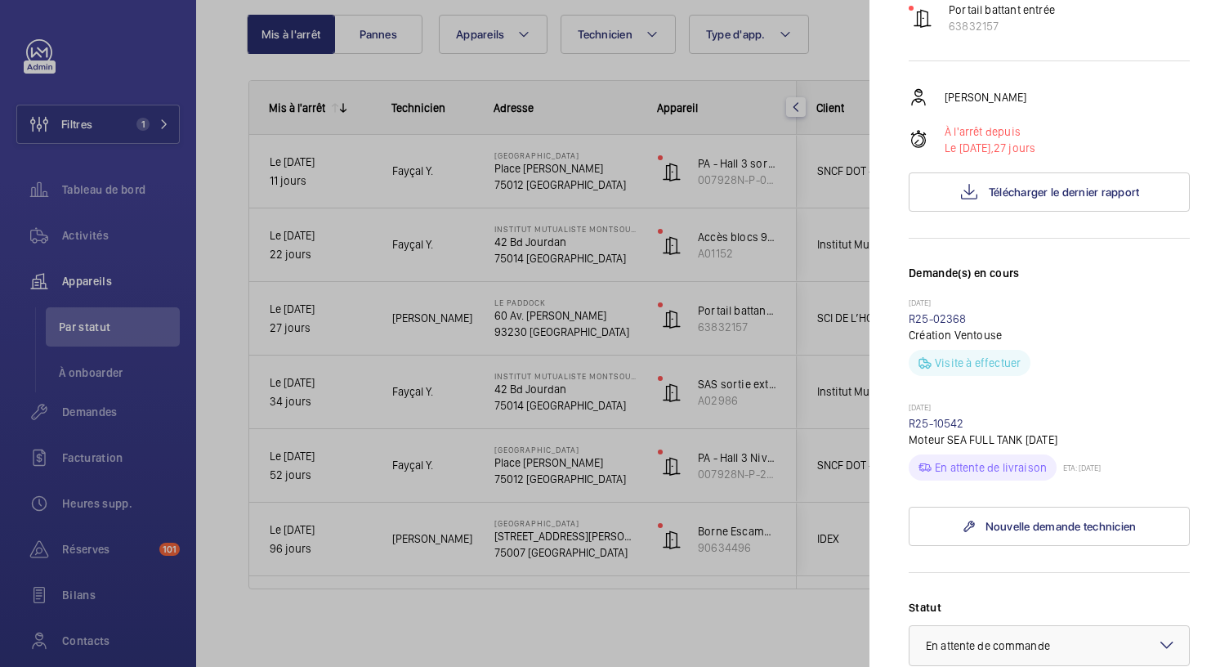
scroll to position [243, 0]
click at [851, 35] on div at bounding box center [614, 333] width 1229 height 667
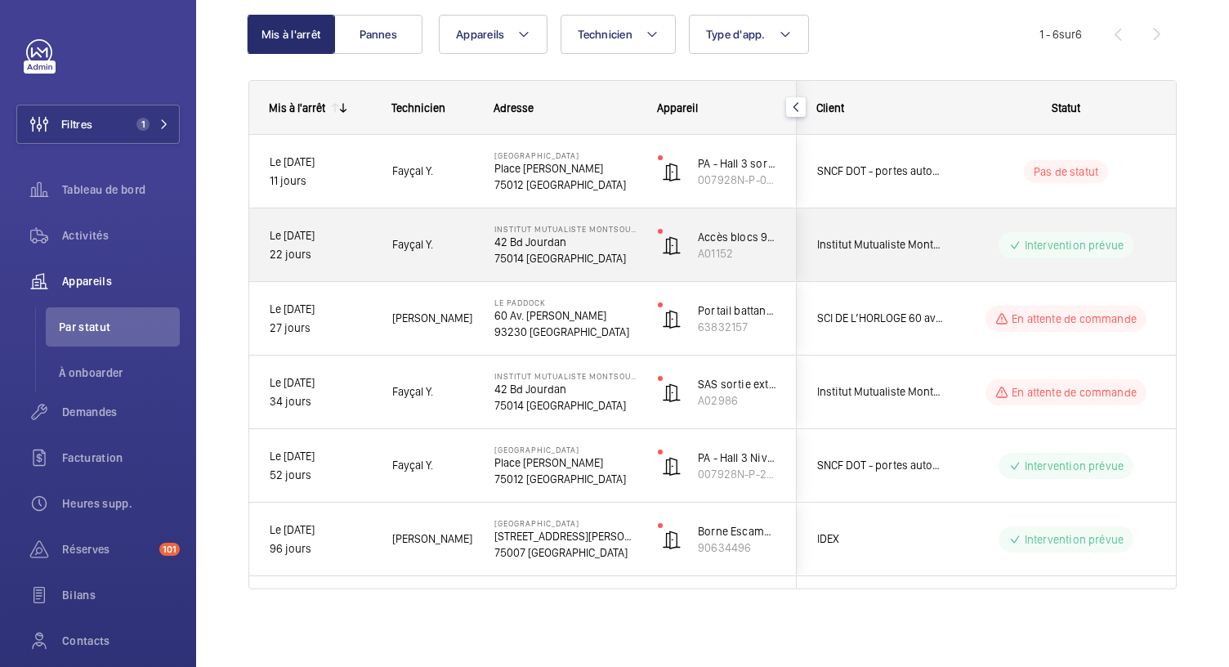
click at [549, 260] on p "75014 PARIS" at bounding box center [565, 258] width 142 height 16
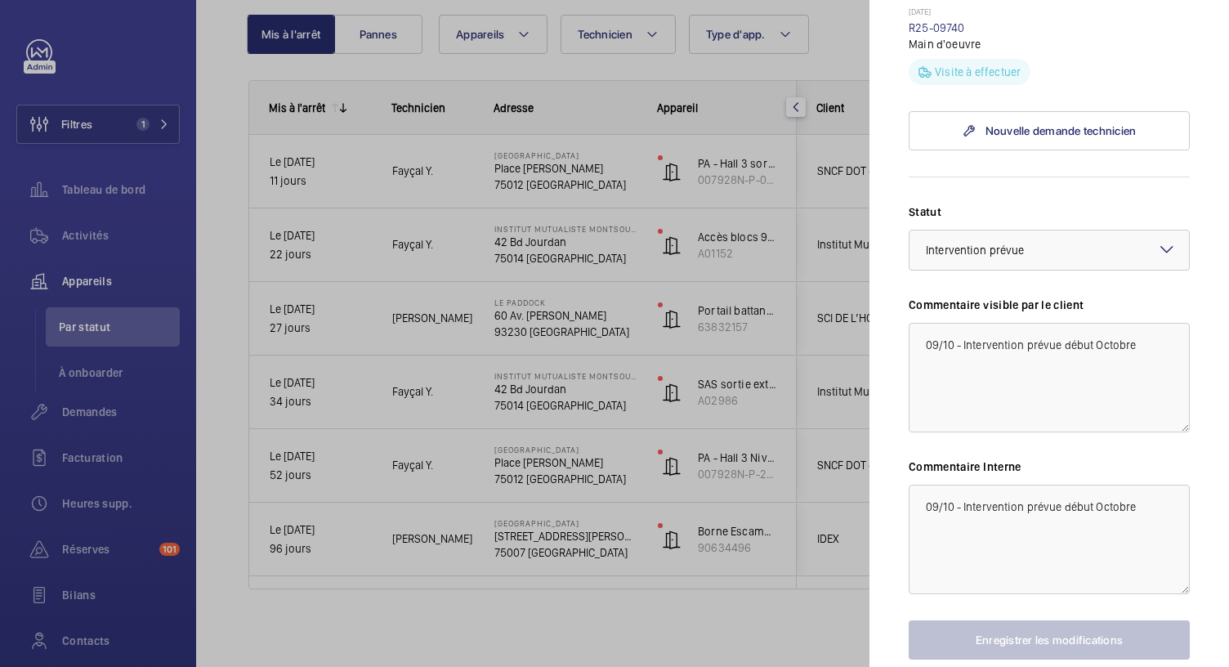
scroll to position [632, 0]
click at [565, 176] on div at bounding box center [614, 333] width 1229 height 667
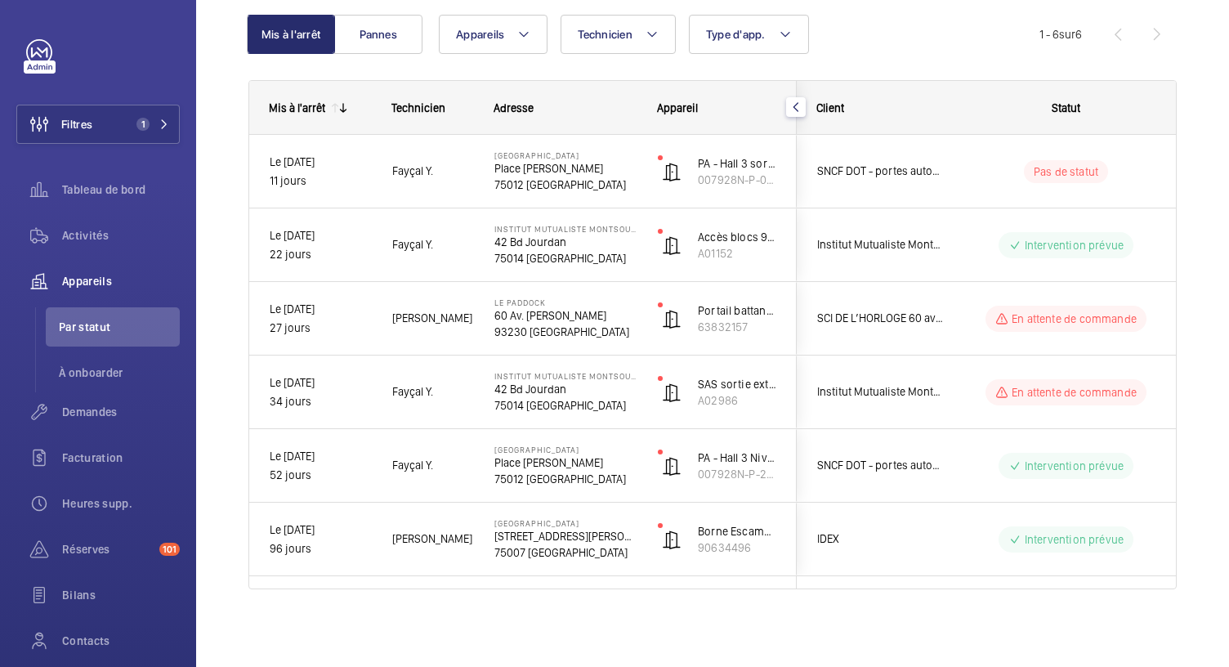
scroll to position [0, 0]
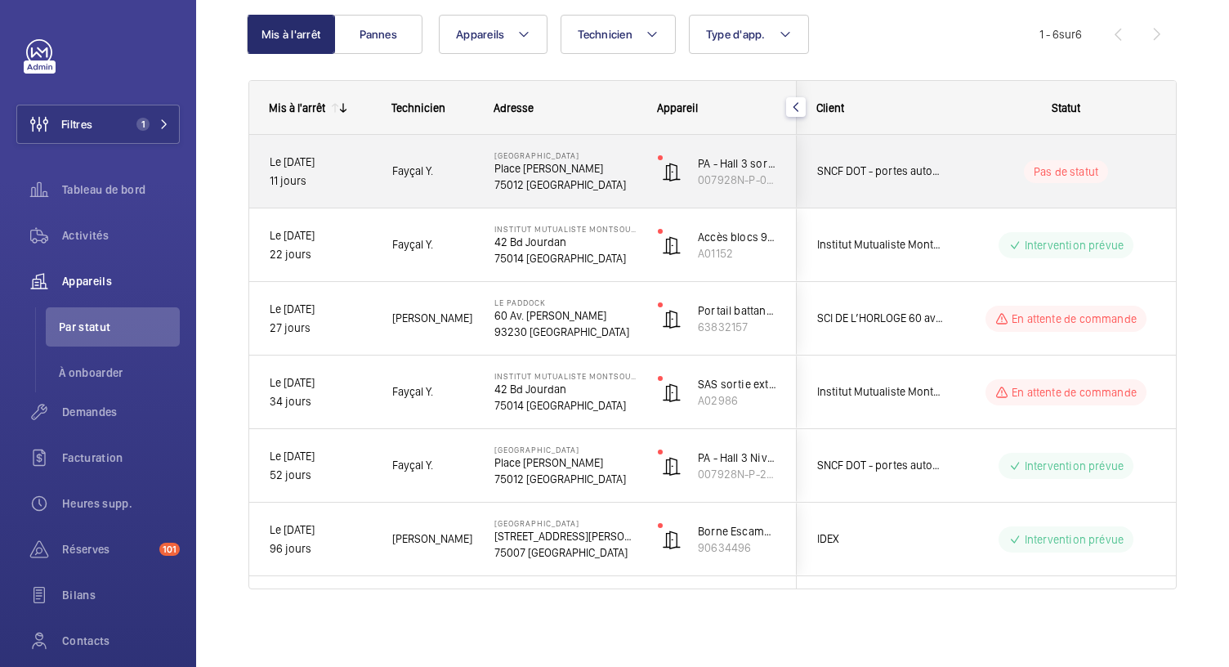
click at [554, 176] on p "75012 PARIS" at bounding box center [565, 184] width 142 height 16
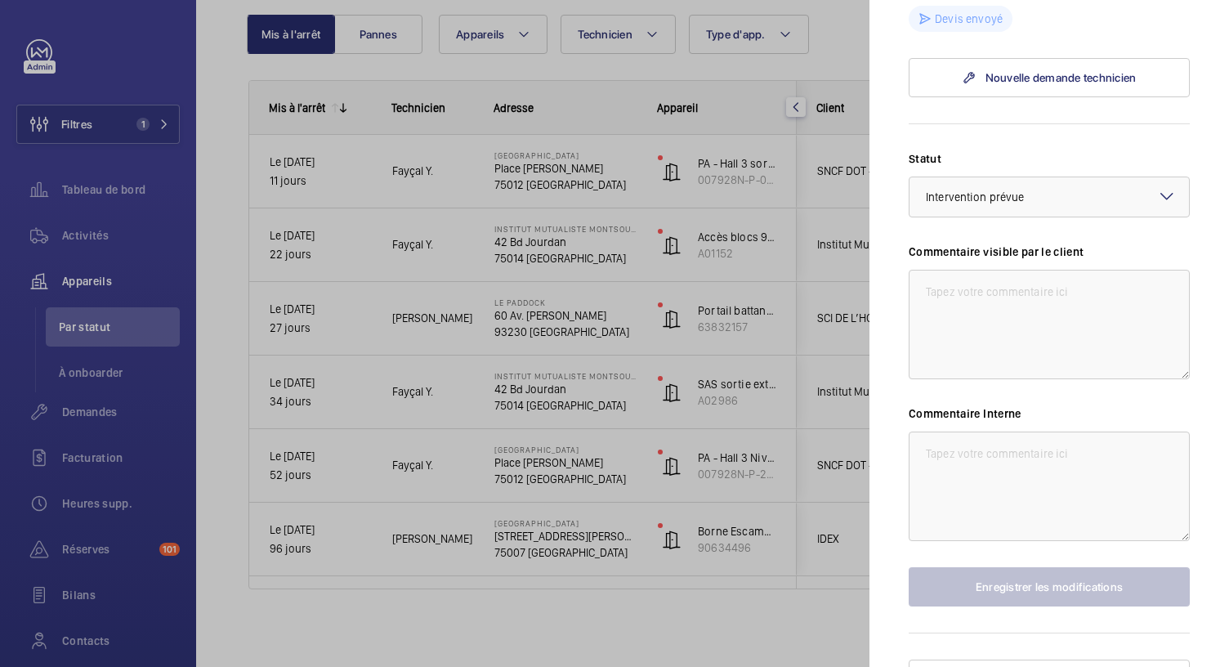
scroll to position [685, 0]
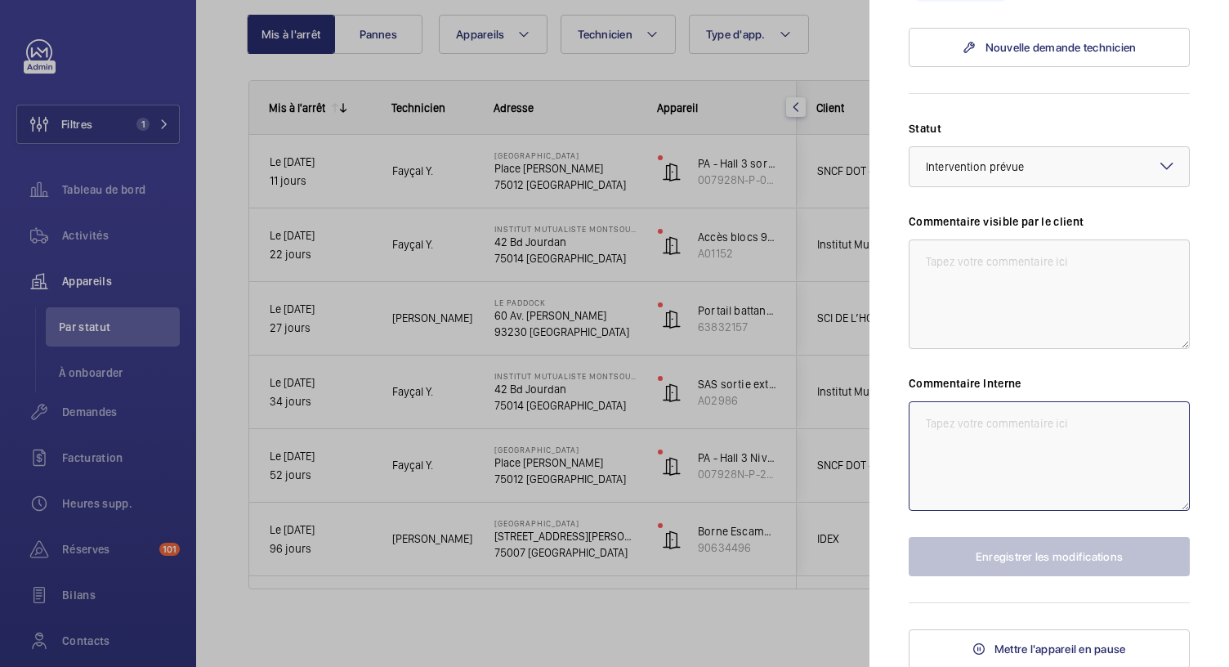
click at [972, 443] on textarea at bounding box center [1049, 455] width 281 height 109
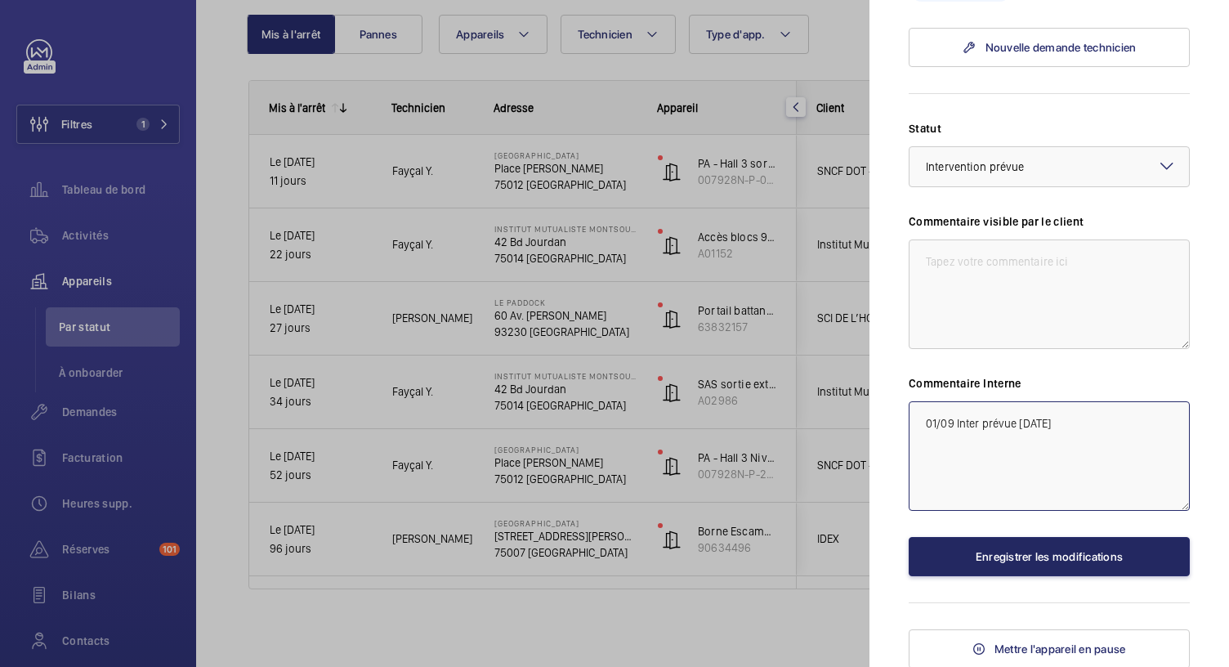
type textarea "01/09 Inter prévue demain"
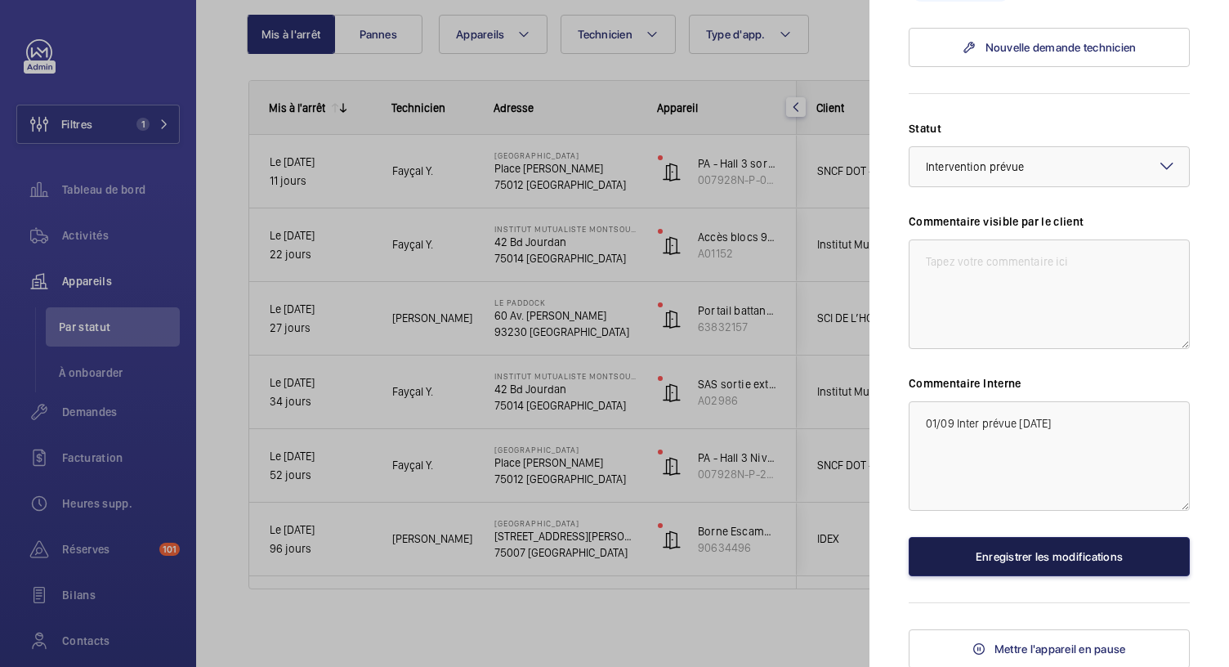
click at [1006, 553] on button "Enregistrer les modifications" at bounding box center [1049, 556] width 281 height 39
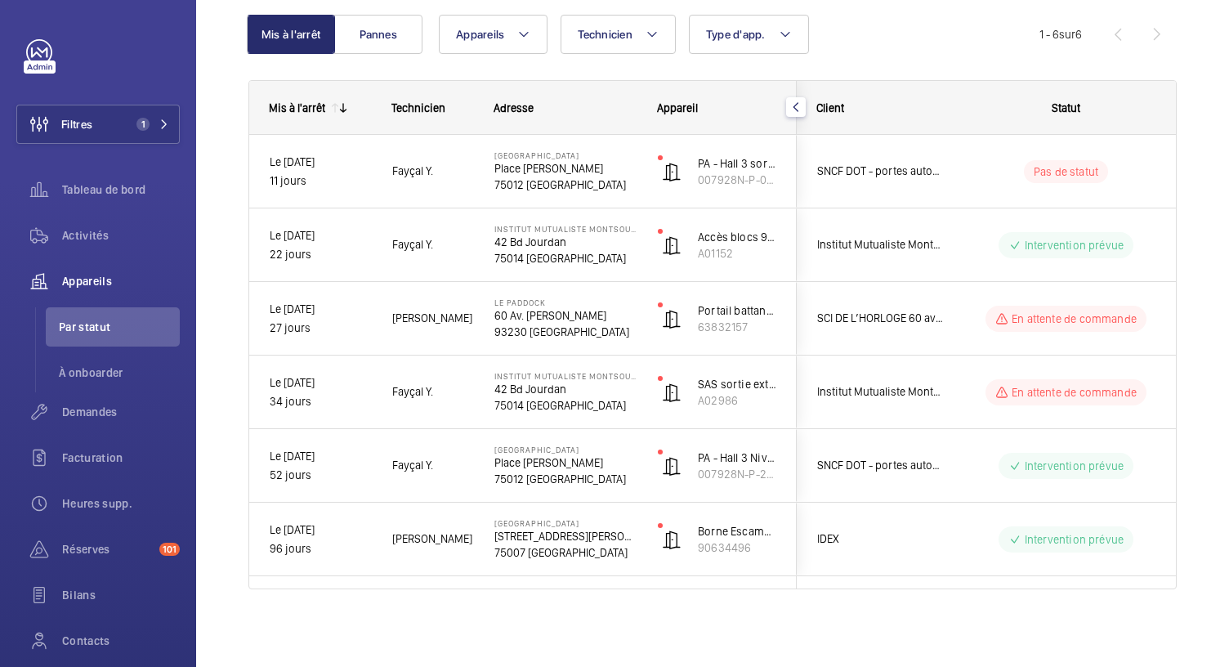
scroll to position [0, 0]
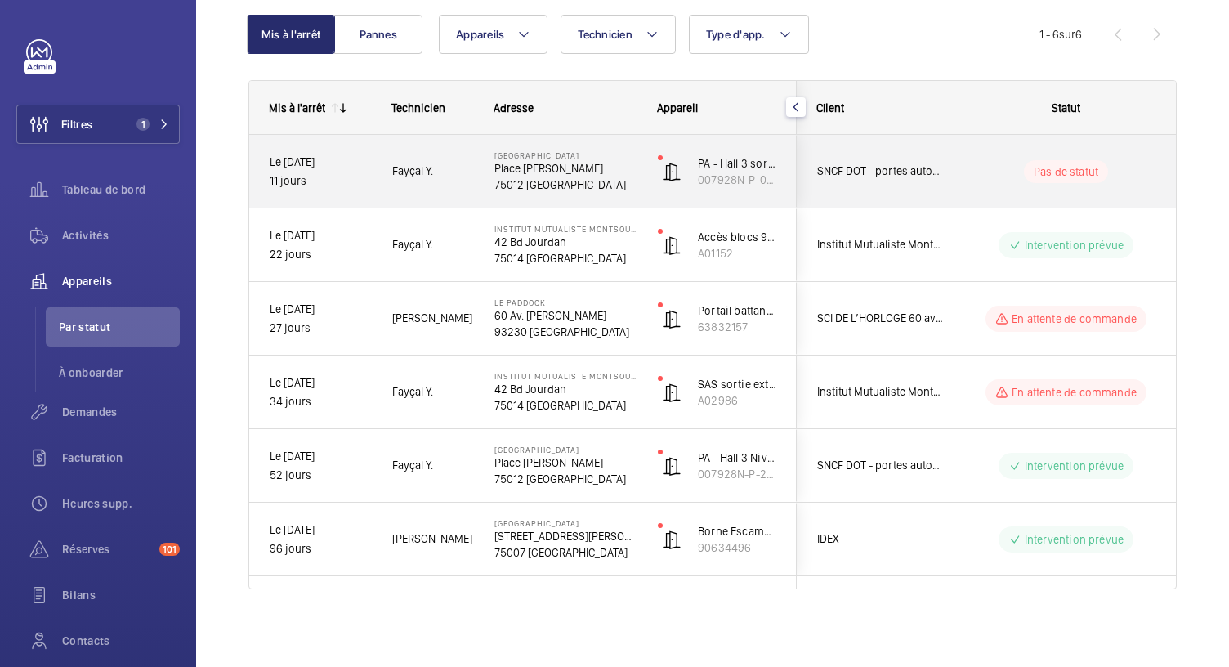
click at [529, 168] on p "Place Louis Armand" at bounding box center [565, 168] width 142 height 16
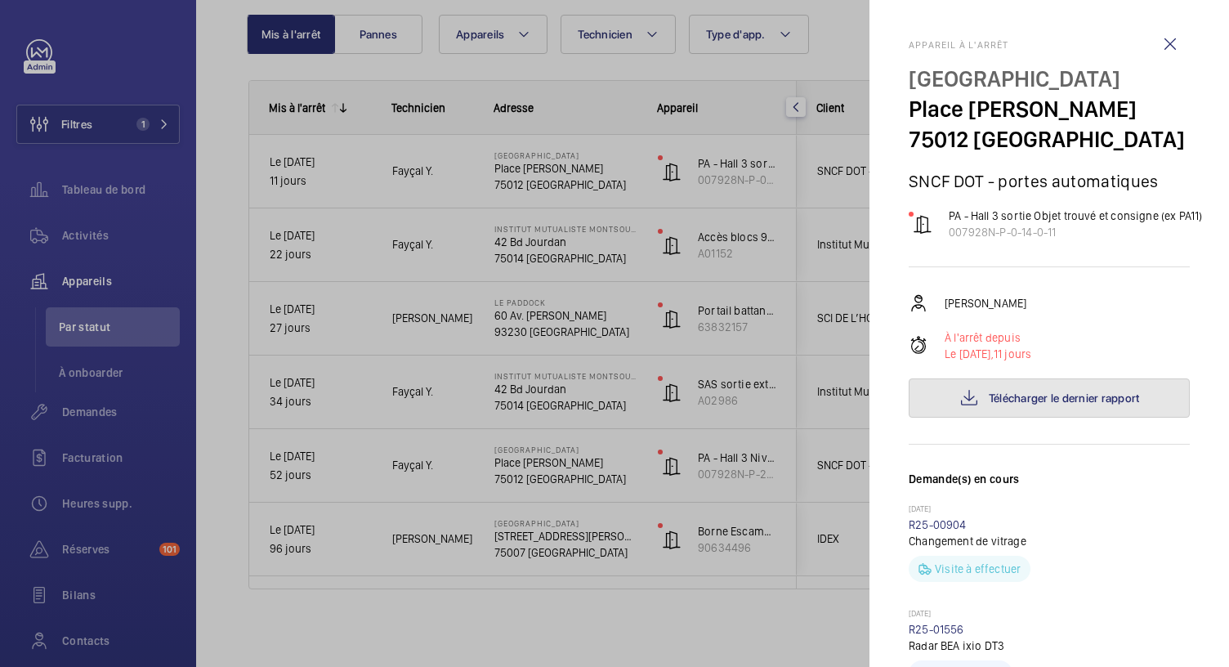
click at [1016, 408] on button "Télécharger le dernier rapport" at bounding box center [1049, 397] width 281 height 39
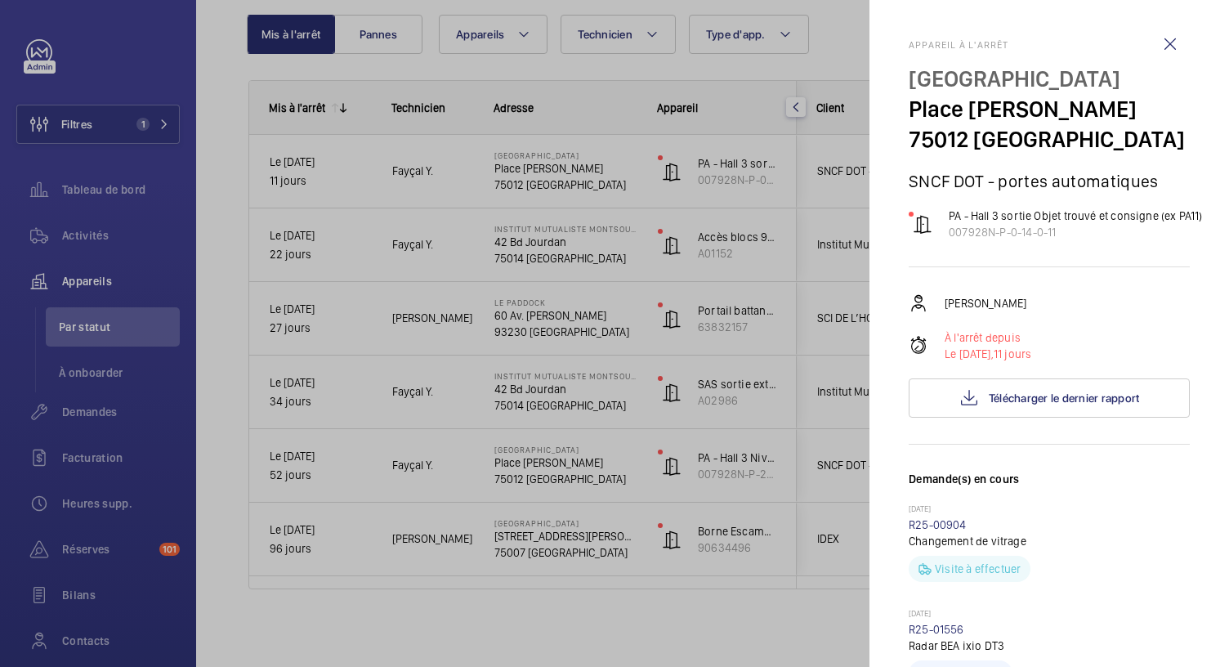
click at [209, 110] on div at bounding box center [614, 333] width 1229 height 667
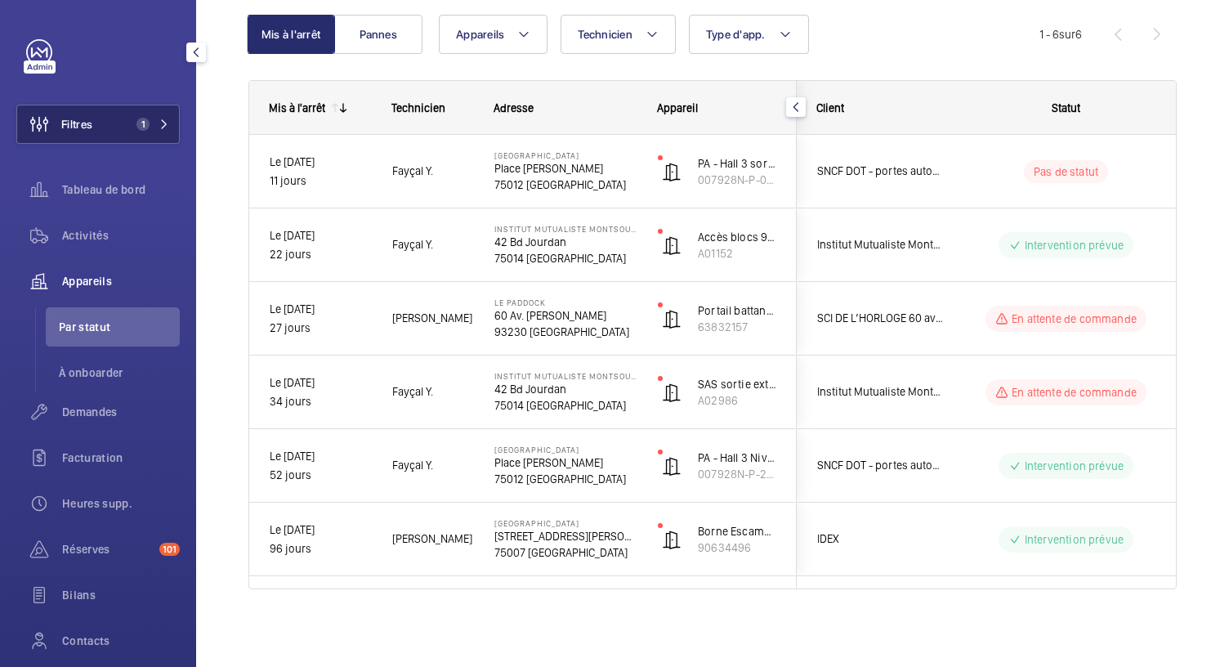
click at [145, 122] on span "1" at bounding box center [149, 124] width 39 height 13
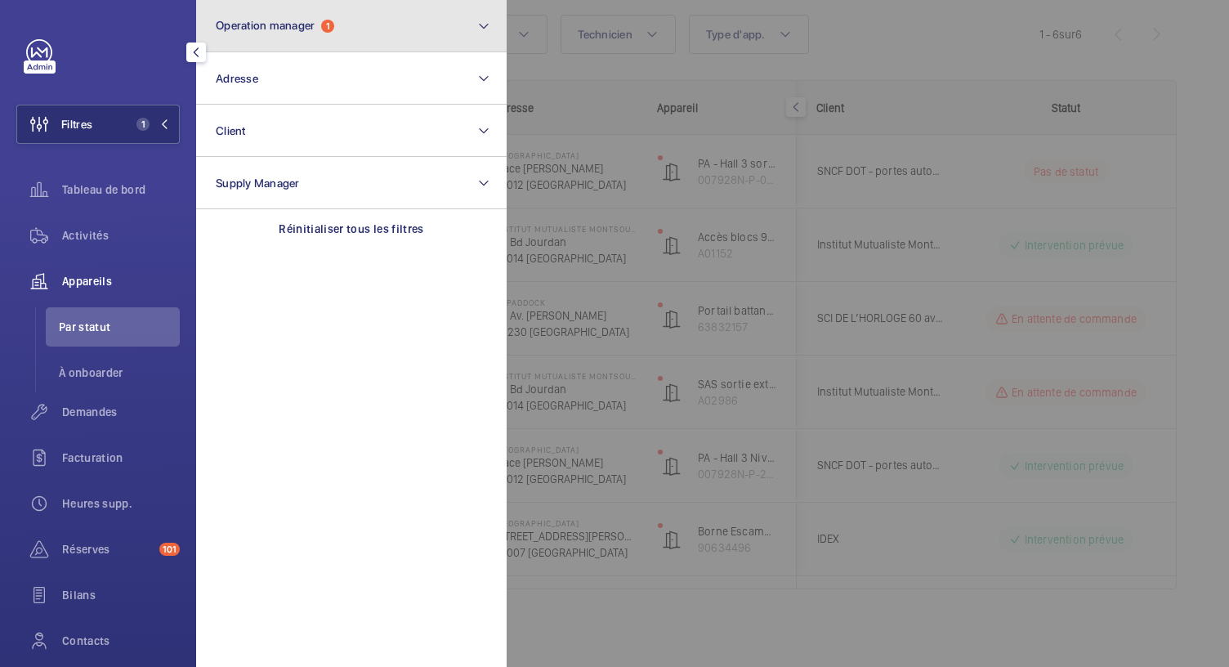
click at [359, 42] on button "Operation manager 1" at bounding box center [351, 26] width 310 height 52
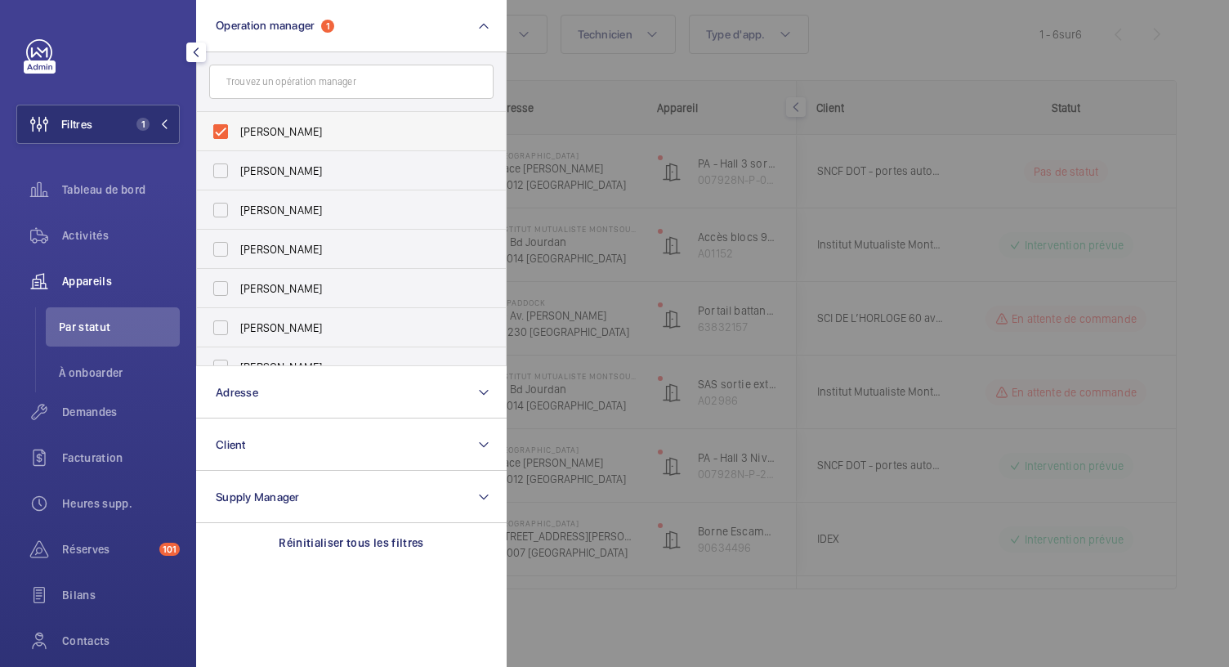
click at [222, 136] on label "[PERSON_NAME]" at bounding box center [339, 131] width 284 height 39
click at [222, 136] on input "[PERSON_NAME]" at bounding box center [220, 131] width 33 height 33
checkbox input "false"
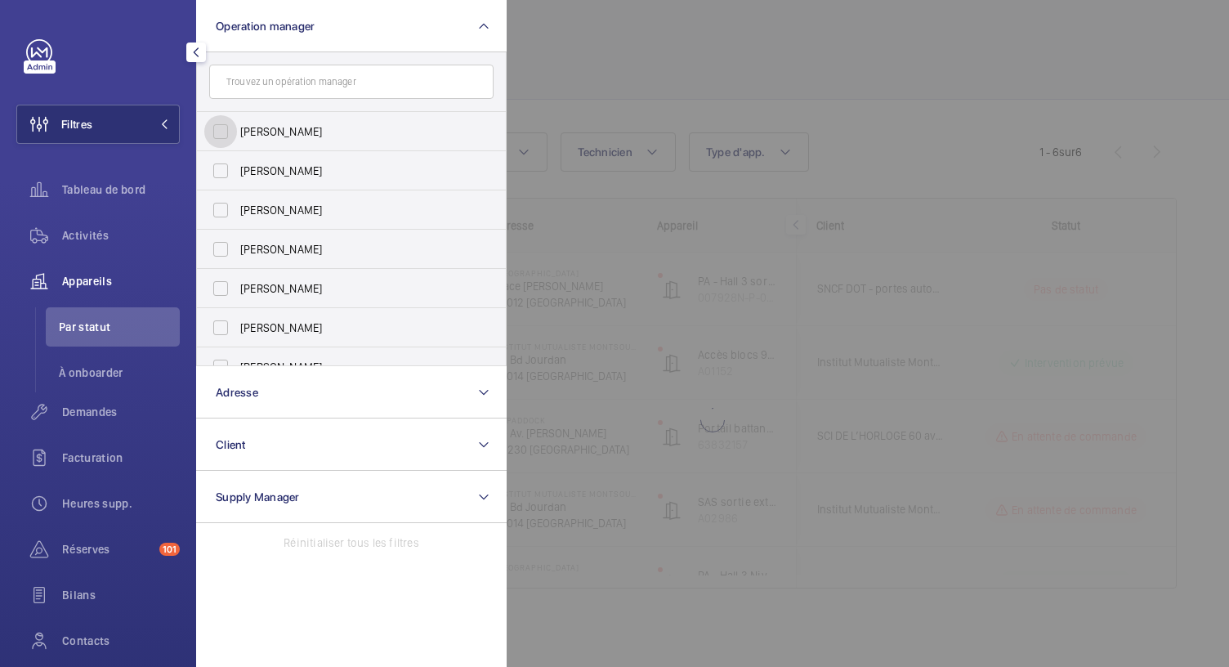
scroll to position [48, 0]
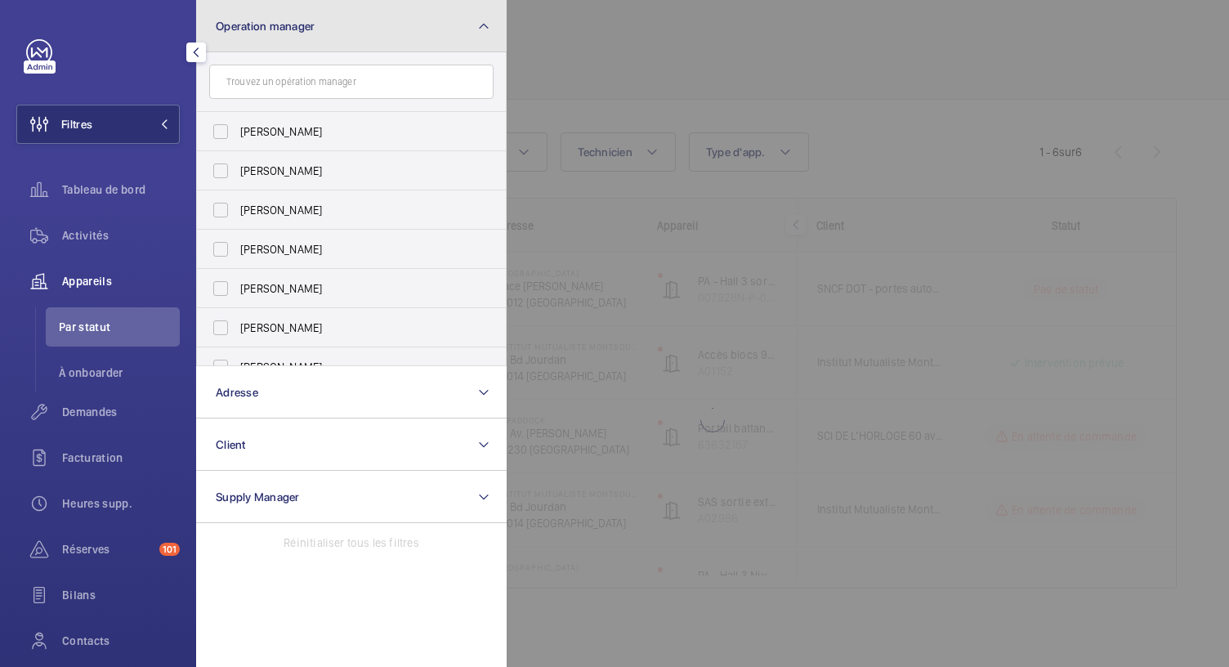
click at [310, 37] on button "Operation manager" at bounding box center [351, 26] width 310 height 52
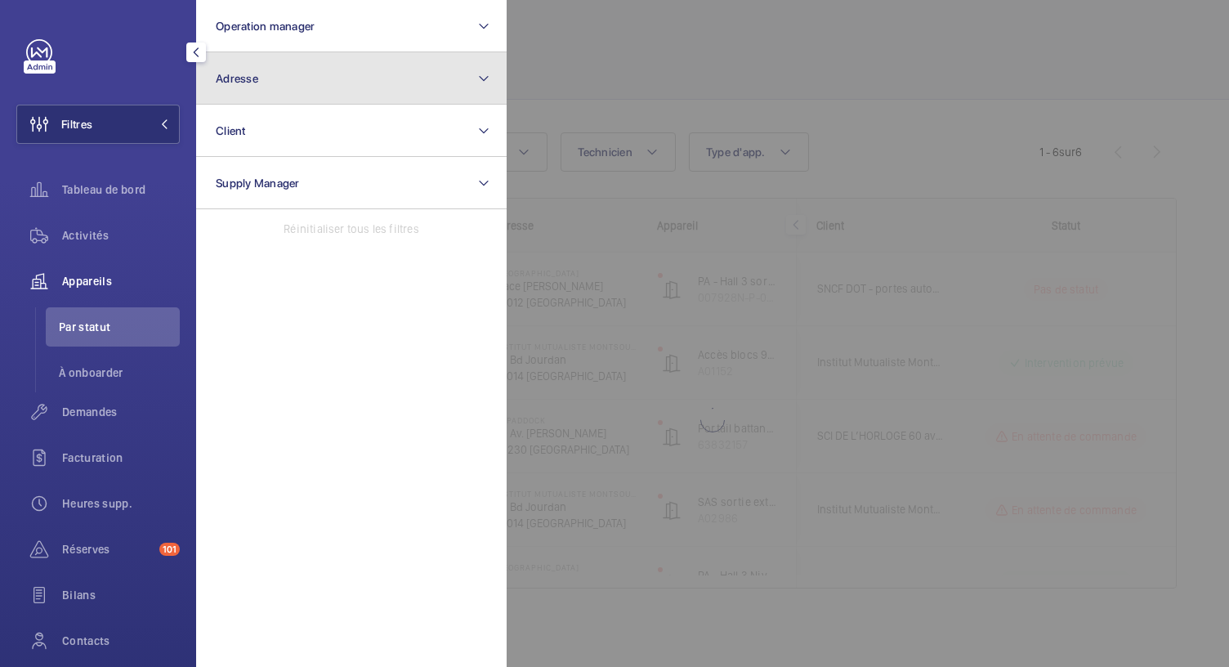
click at [278, 91] on button "Adresse" at bounding box center [351, 78] width 310 height 52
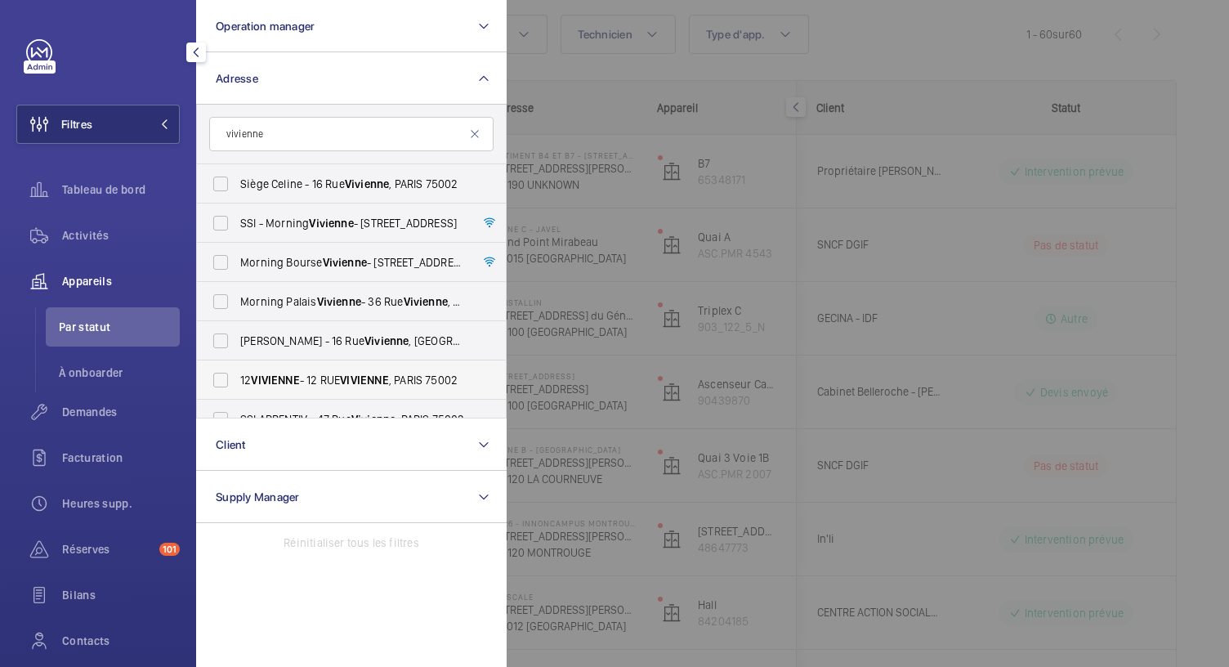
scroll to position [96, 0]
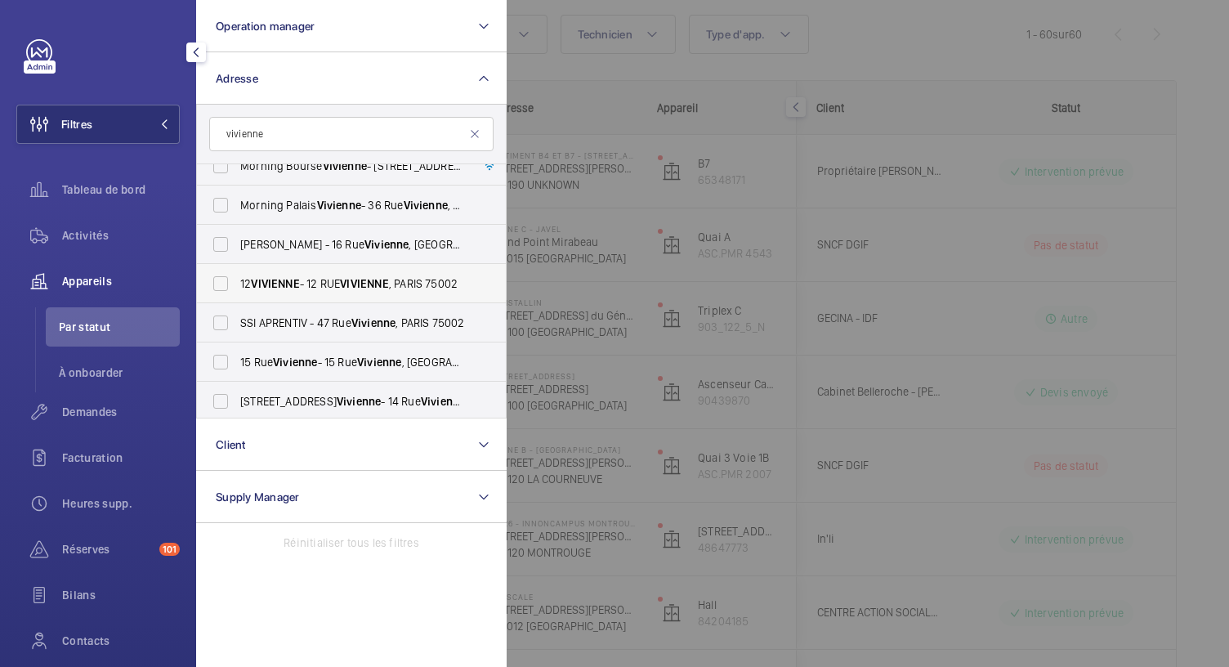
type input "vivienne"
click at [272, 285] on span "VIVIENNE" at bounding box center [275, 283] width 48 height 13
click at [237, 285] on input "12 VIVIENNE - 12 RUE VIVIENNE , PARIS 75002" at bounding box center [220, 283] width 33 height 33
checkbox input "true"
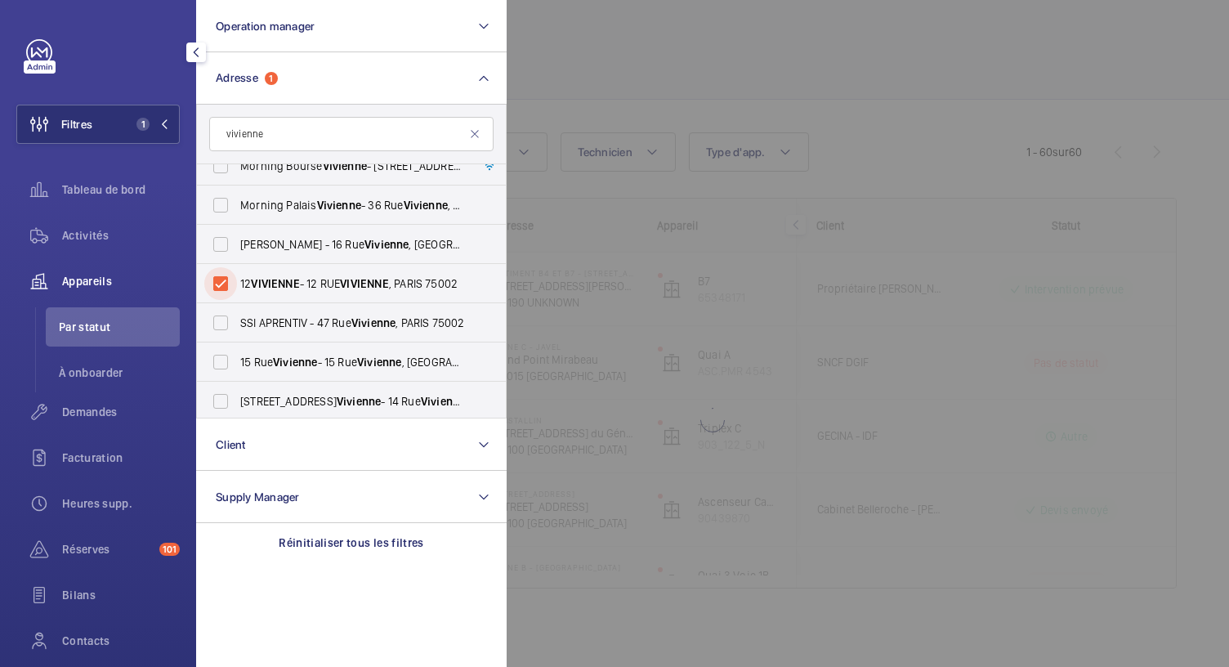
scroll to position [48, 0]
click at [641, 63] on div at bounding box center [1121, 333] width 1229 height 667
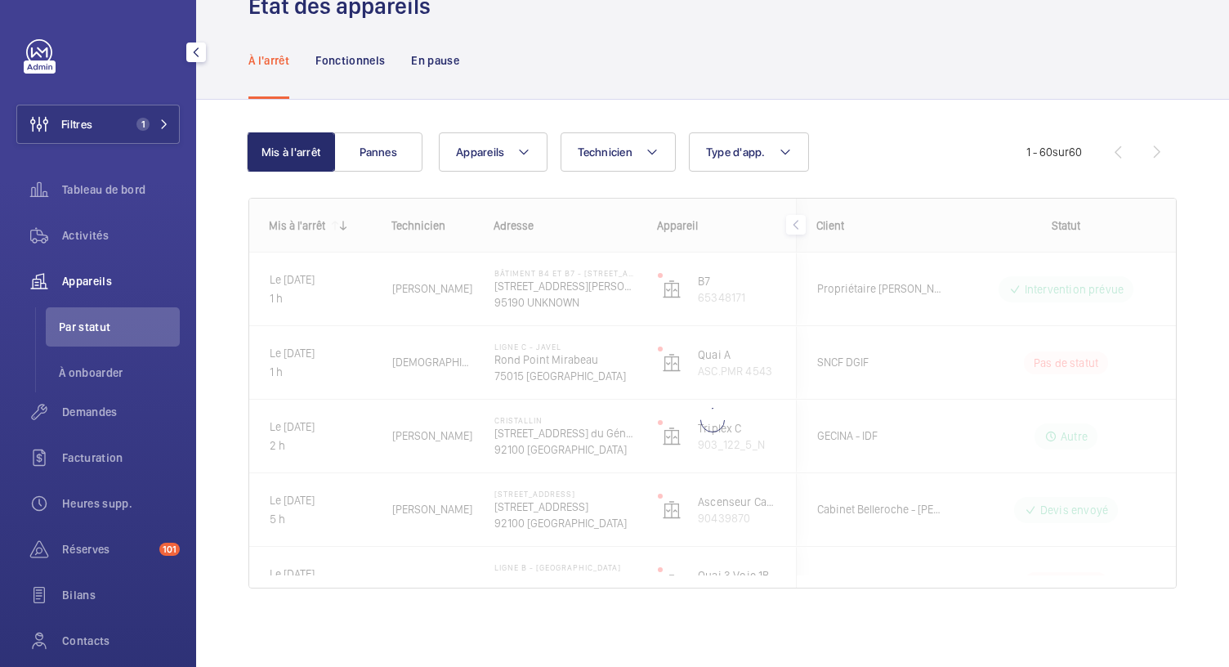
scroll to position [0, 0]
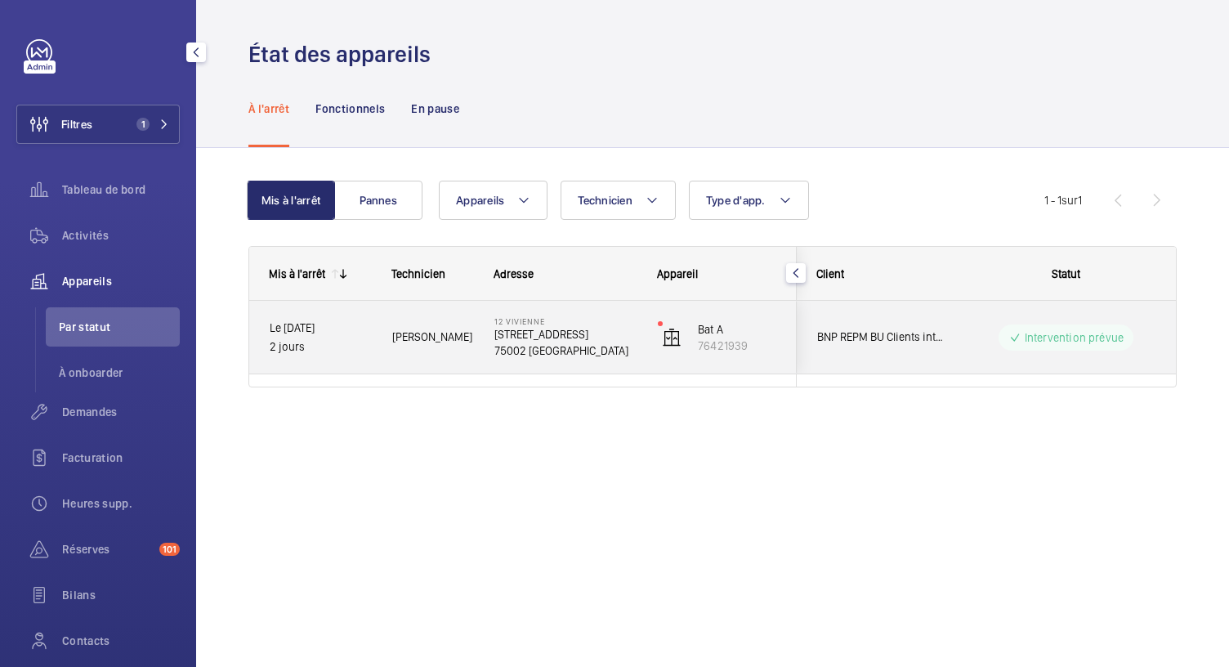
click at [518, 346] on p "75002 [GEOGRAPHIC_DATA]" at bounding box center [565, 350] width 142 height 16
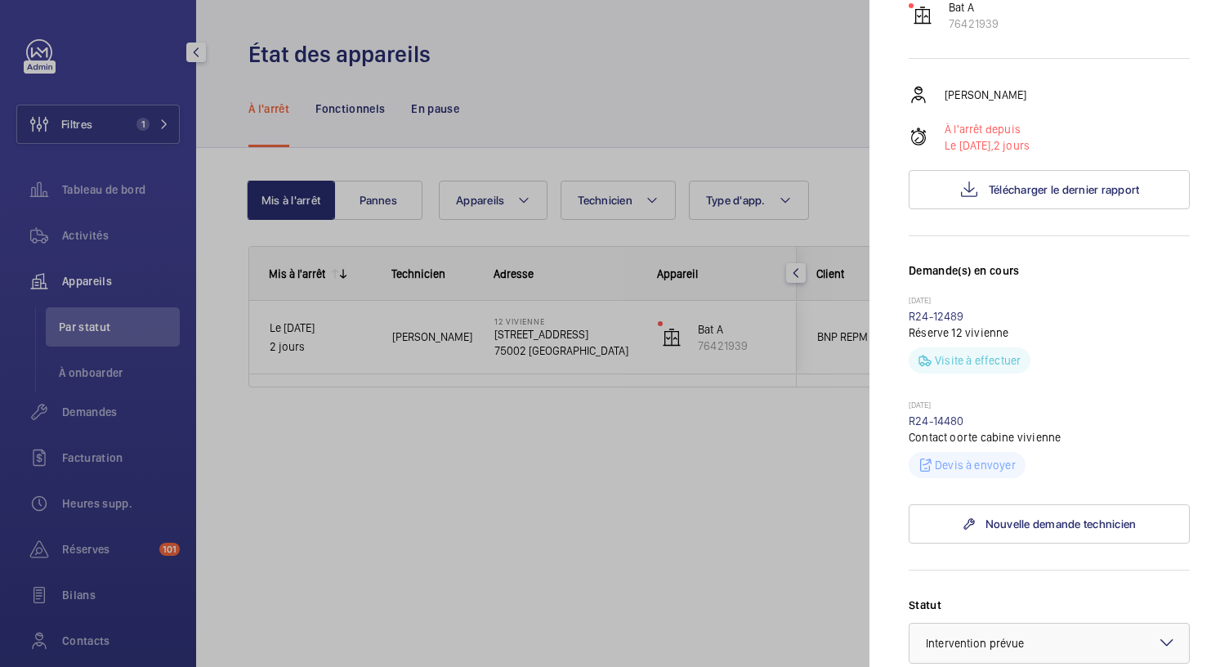
scroll to position [208, 0]
click at [95, 231] on div at bounding box center [614, 333] width 1229 height 667
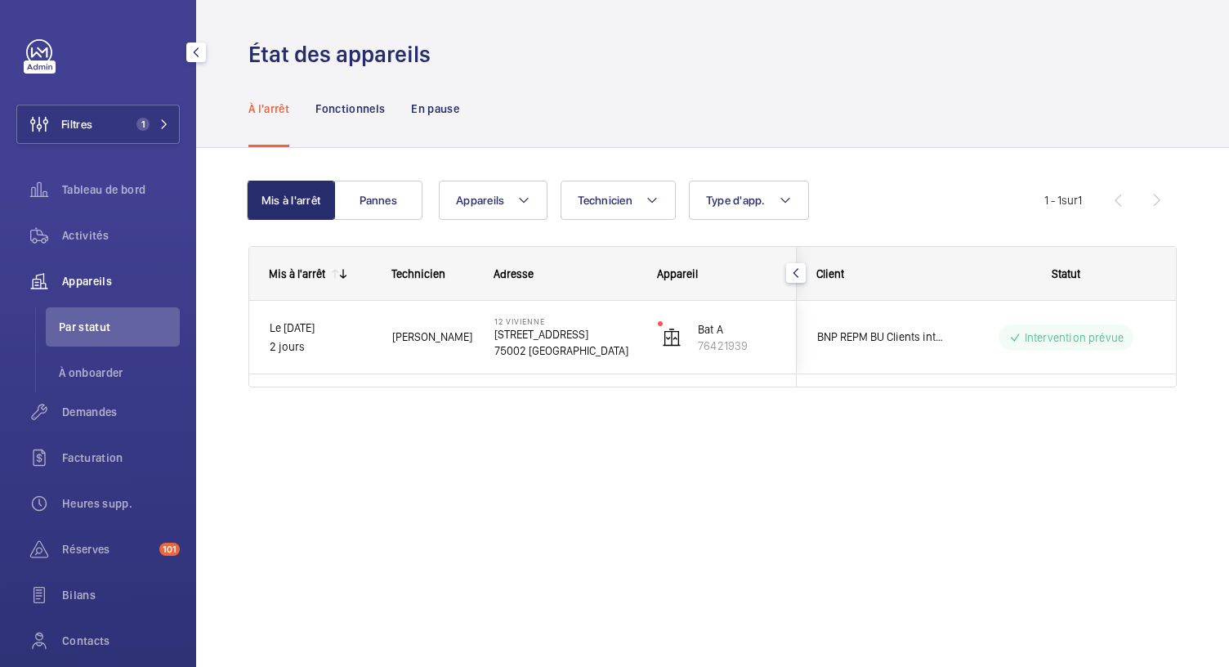
click at [105, 240] on span "Activités" at bounding box center [121, 235] width 118 height 16
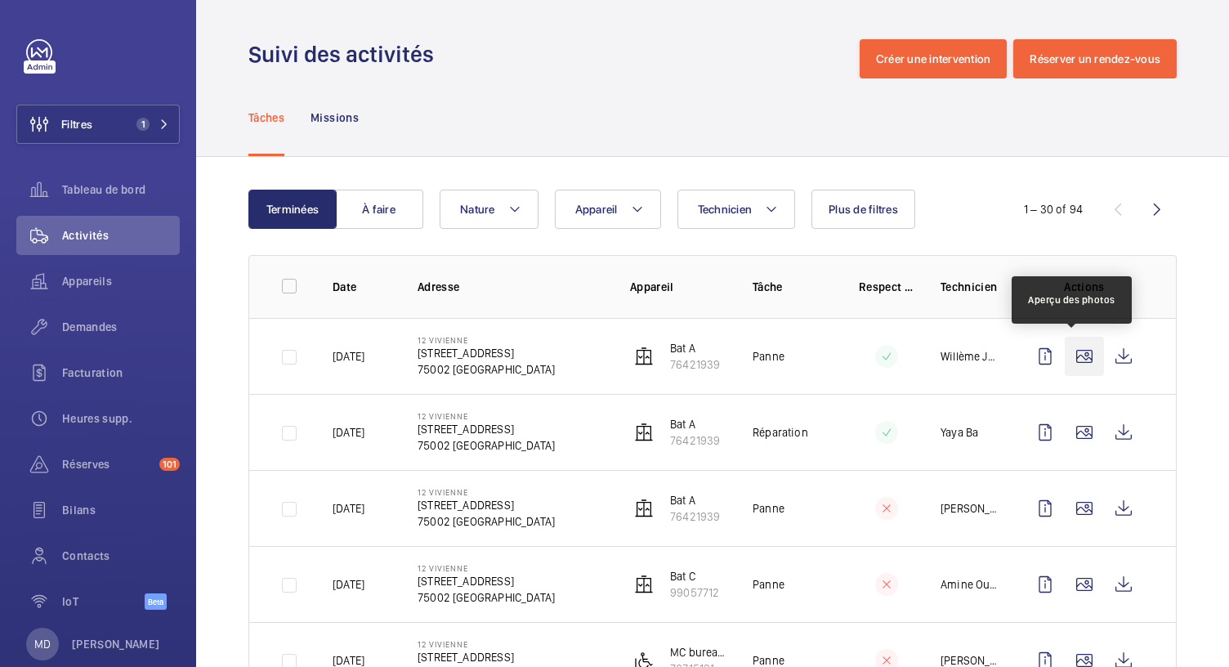
click at [1076, 364] on wm-front-icon-button at bounding box center [1084, 356] width 39 height 39
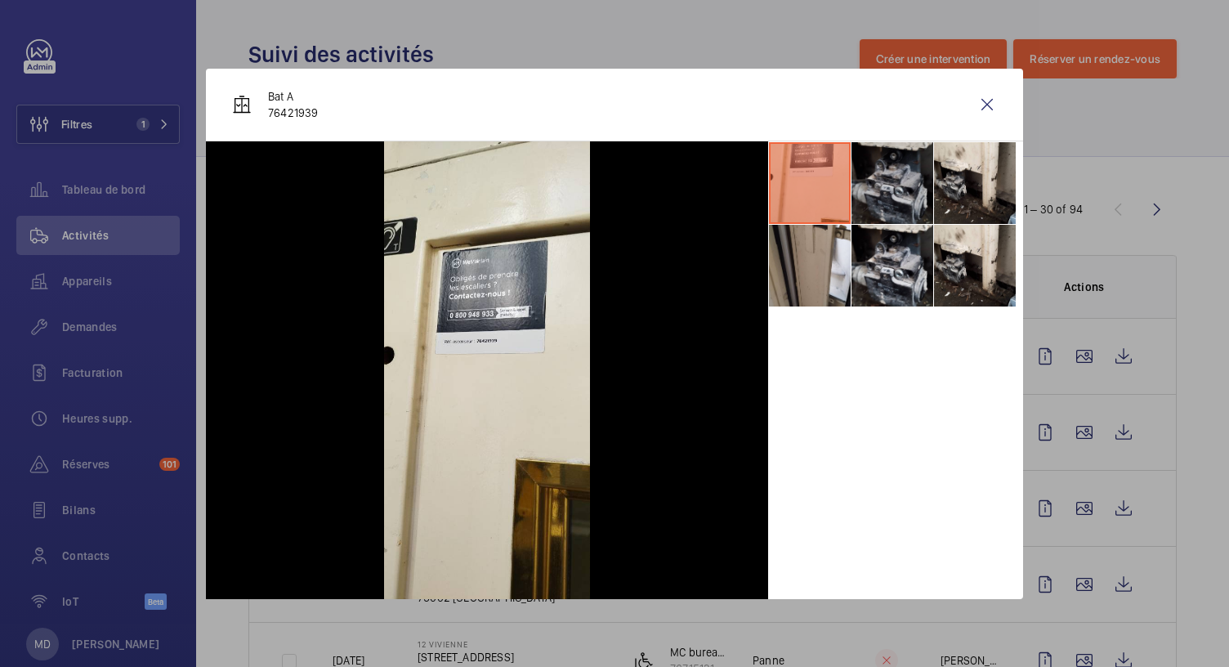
click at [894, 181] on li at bounding box center [892, 183] width 82 height 82
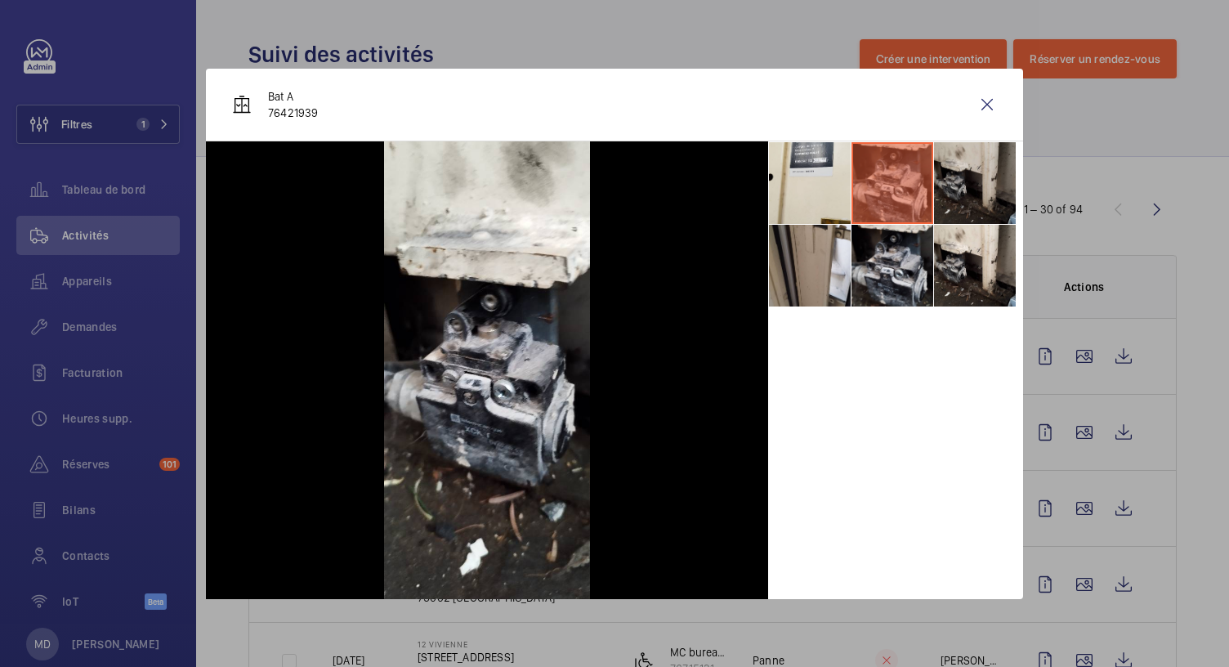
click at [969, 193] on li at bounding box center [975, 183] width 82 height 82
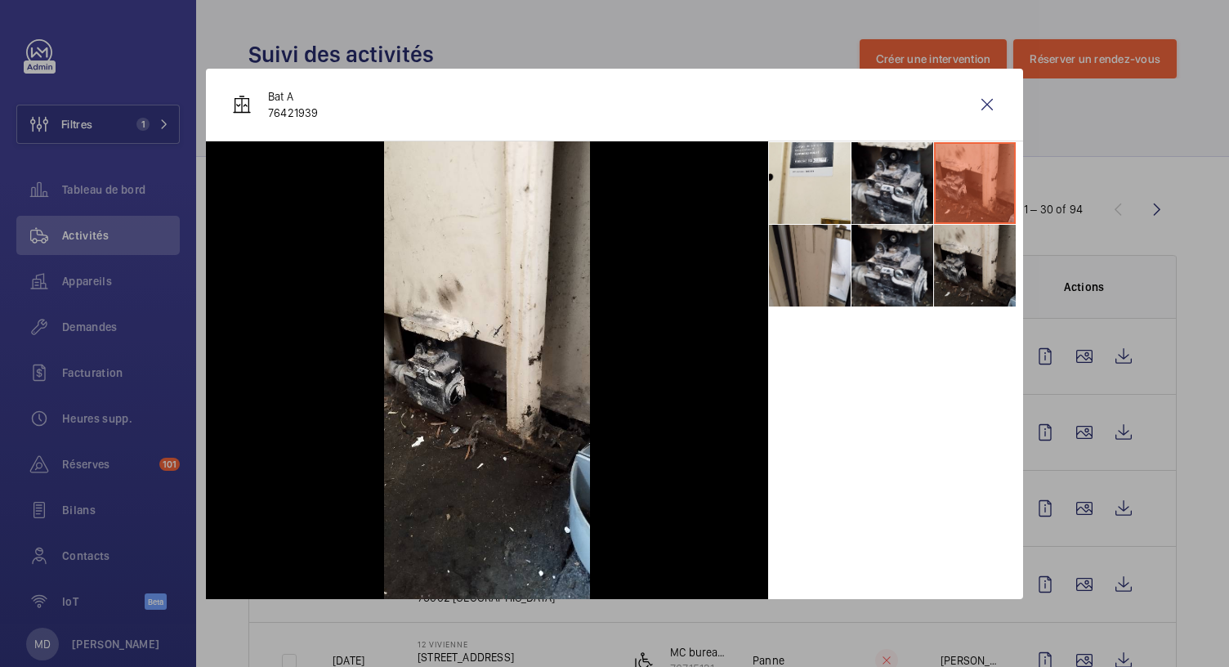
click at [976, 262] on li at bounding box center [975, 266] width 82 height 82
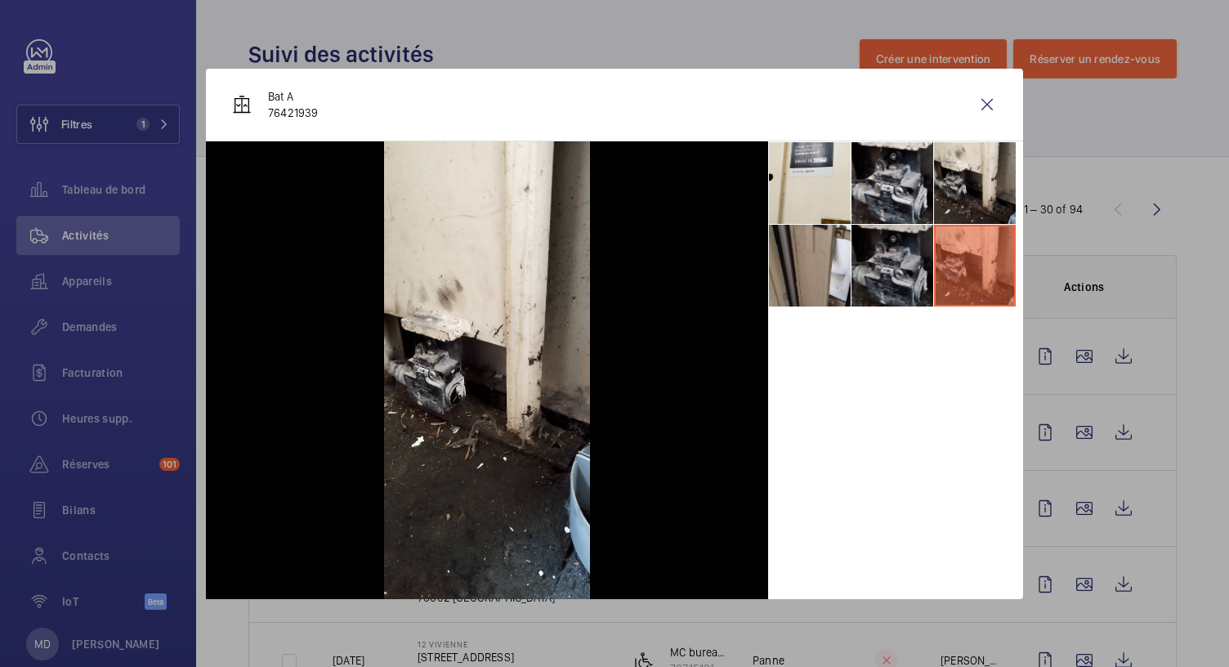
click at [891, 270] on li at bounding box center [892, 266] width 82 height 82
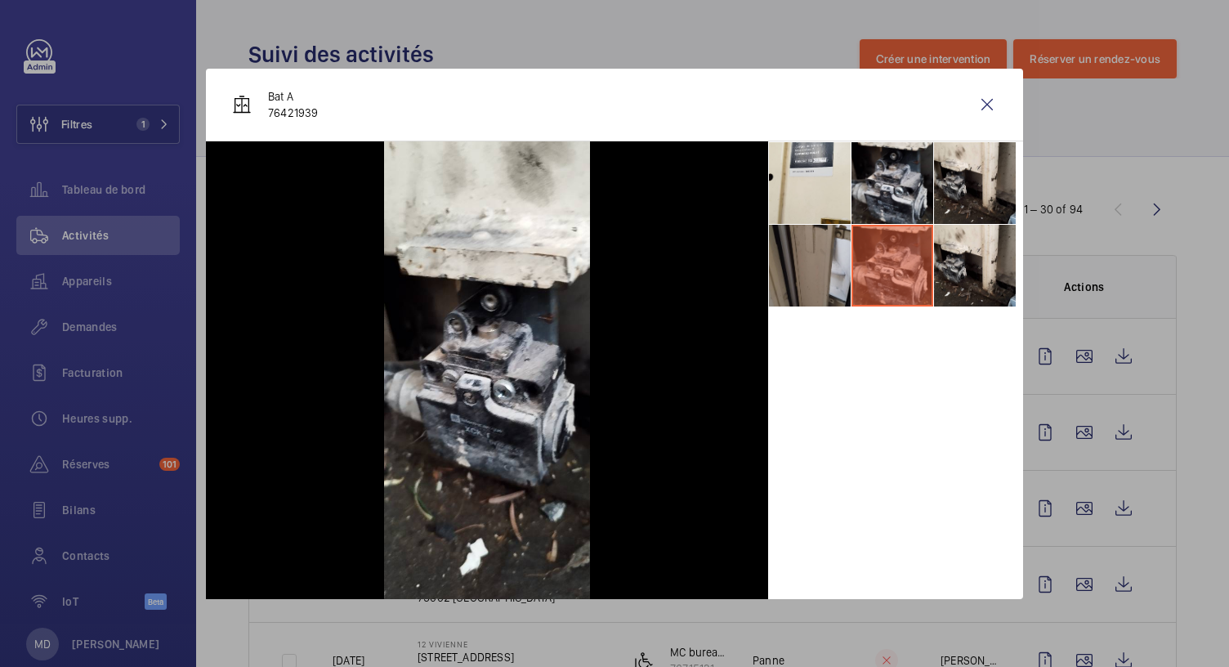
click at [807, 275] on li at bounding box center [810, 266] width 82 height 82
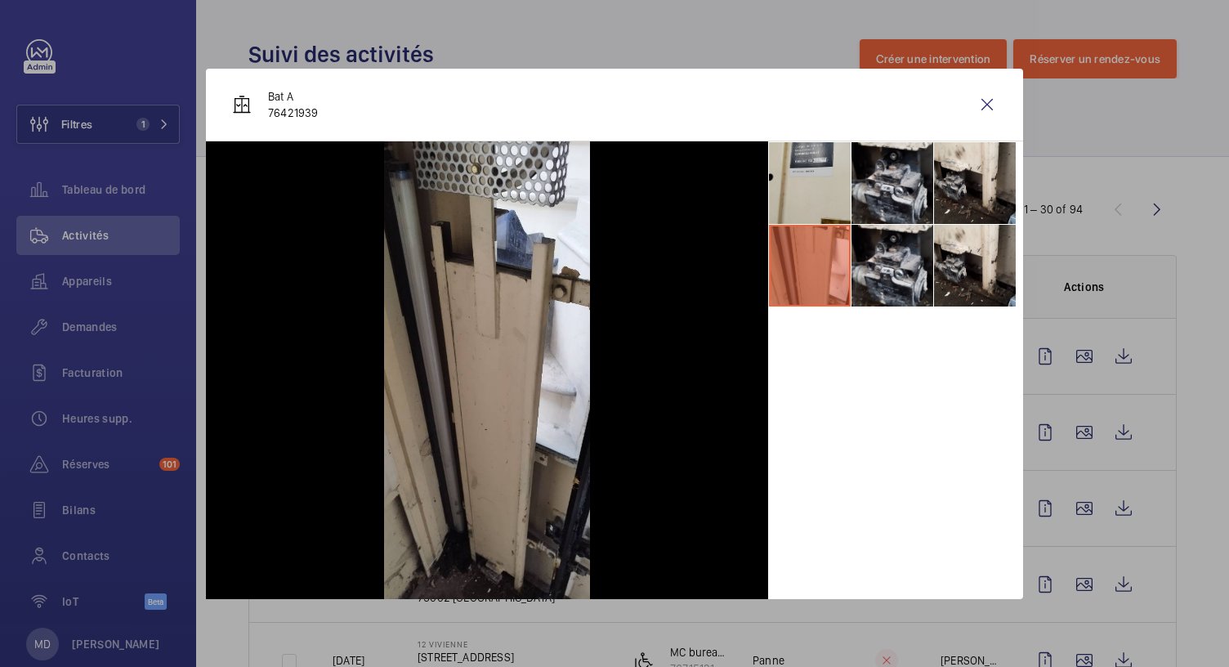
click at [831, 179] on li at bounding box center [810, 183] width 82 height 82
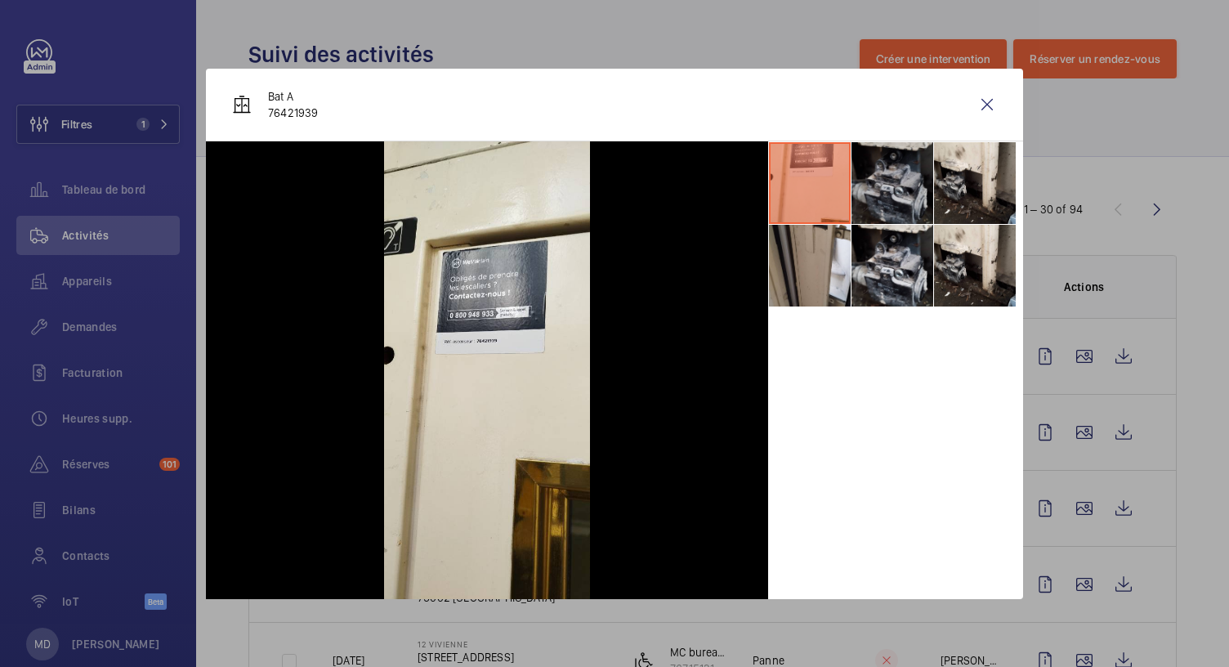
click at [900, 189] on li at bounding box center [892, 183] width 82 height 82
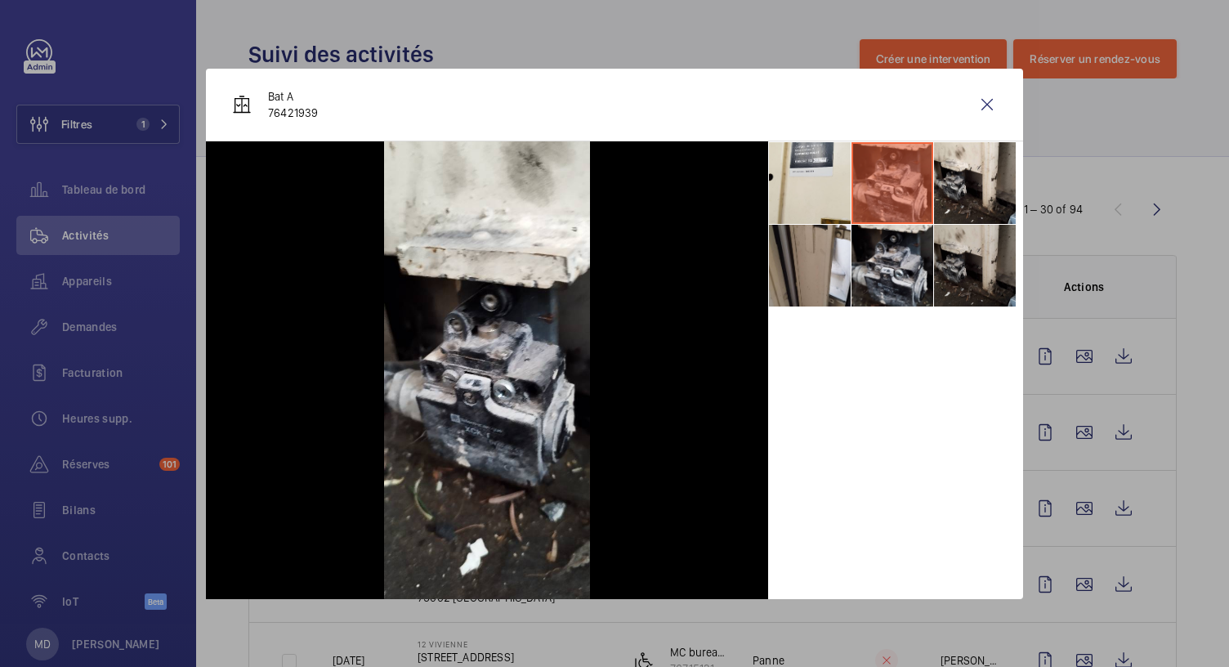
click at [977, 268] on li at bounding box center [975, 266] width 82 height 82
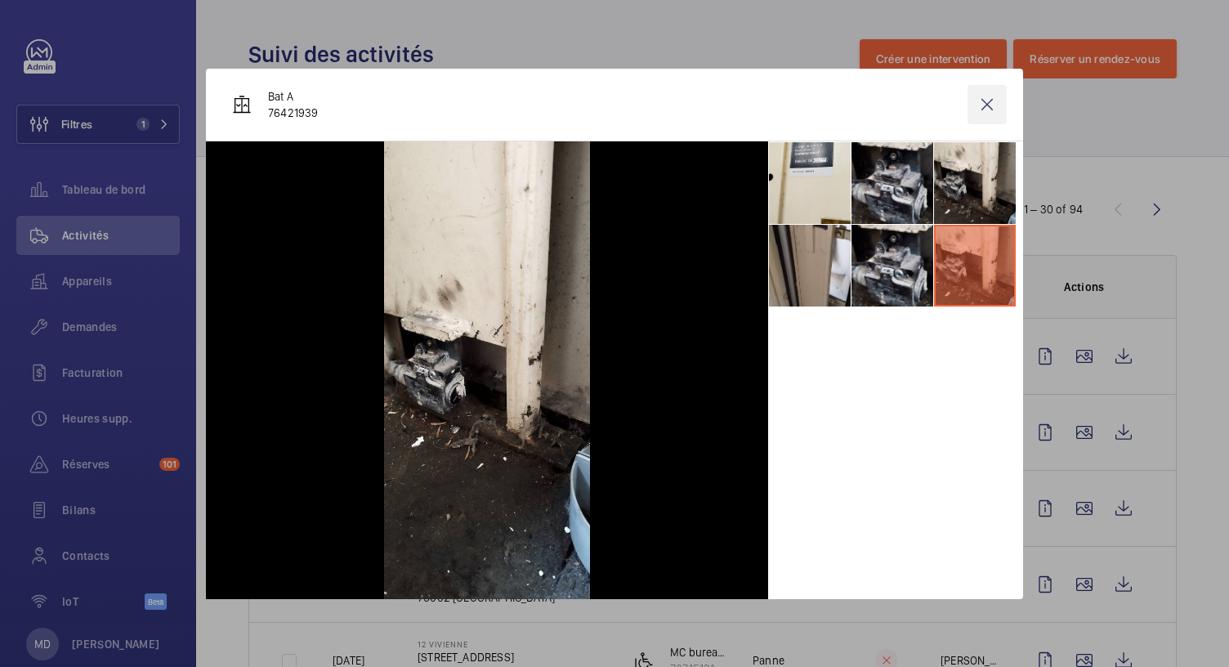
click at [989, 98] on wm-front-icon-button at bounding box center [986, 104] width 39 height 39
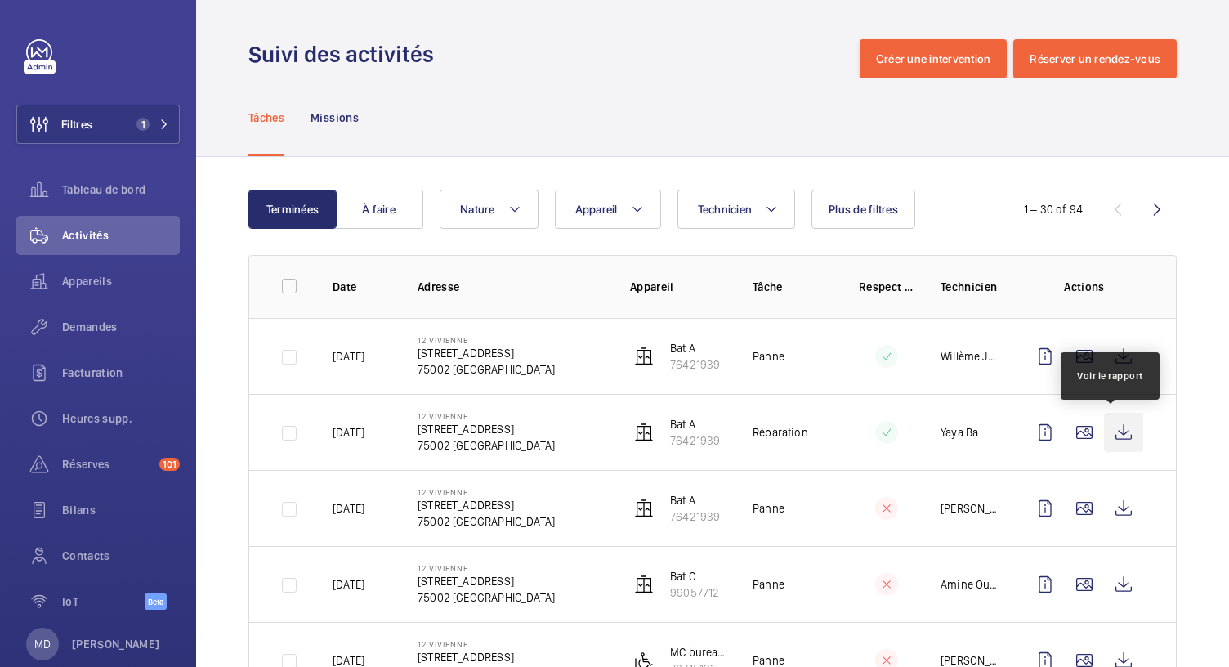
click at [1118, 427] on wm-front-icon-button at bounding box center [1123, 432] width 39 height 39
click at [1106, 436] on wm-front-icon-button at bounding box center [1123, 432] width 39 height 39
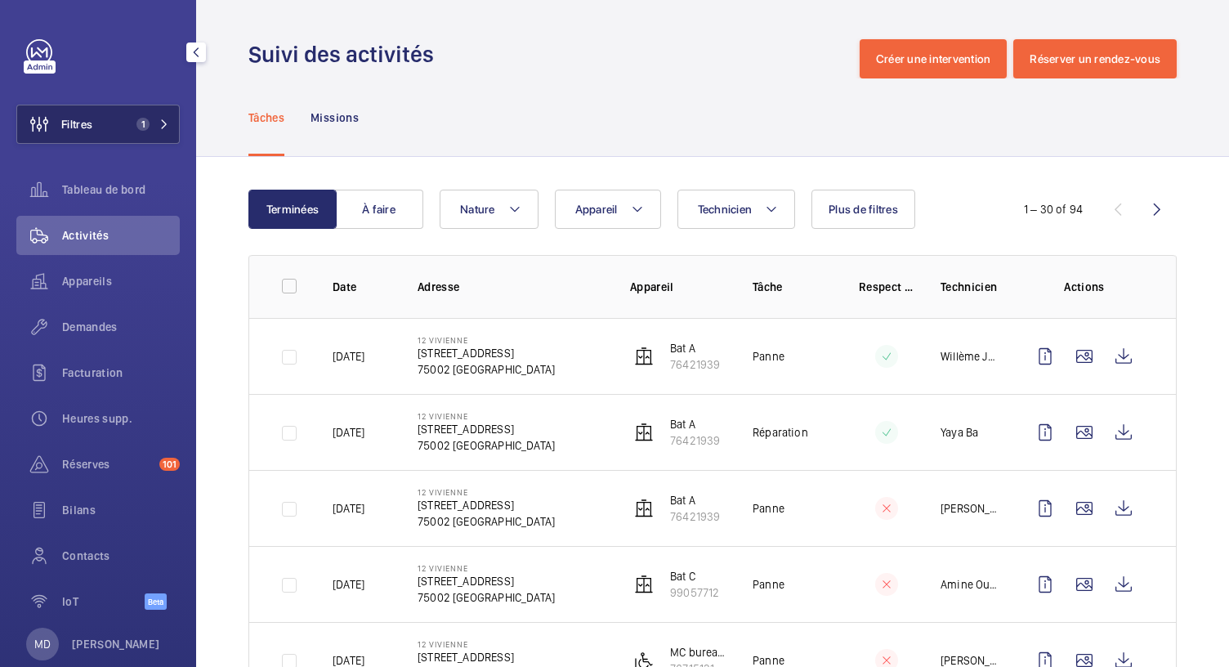
click at [130, 118] on span "1" at bounding box center [140, 124] width 20 height 13
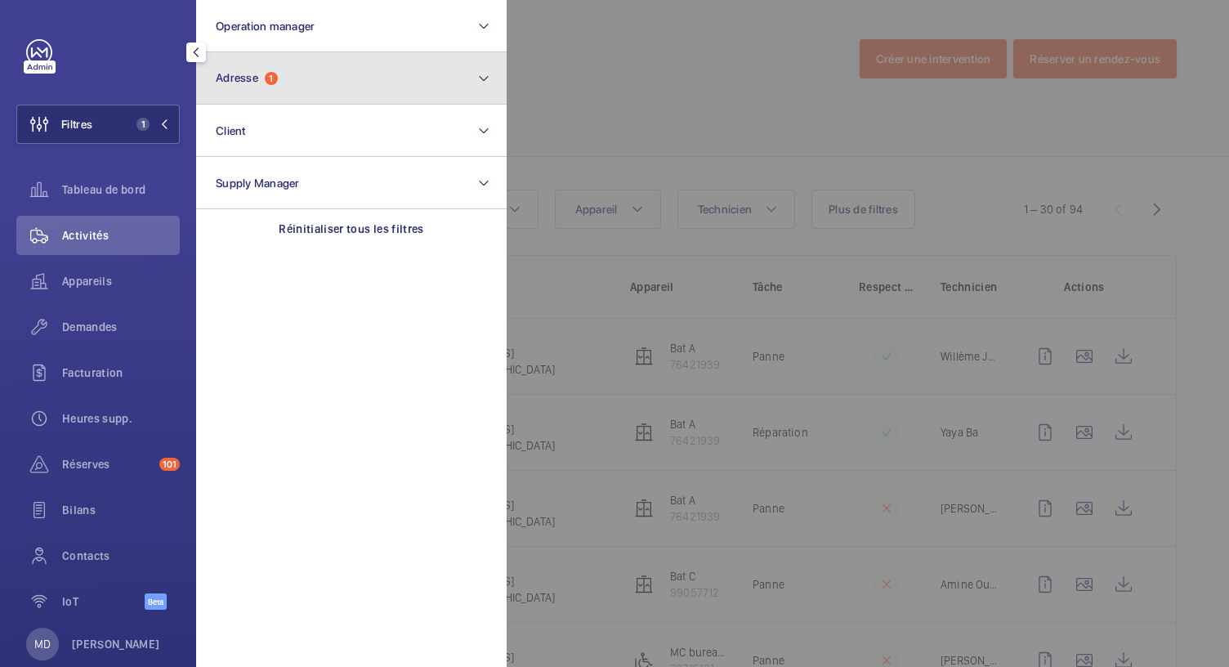
click at [302, 89] on button "Adresse 1" at bounding box center [351, 78] width 310 height 52
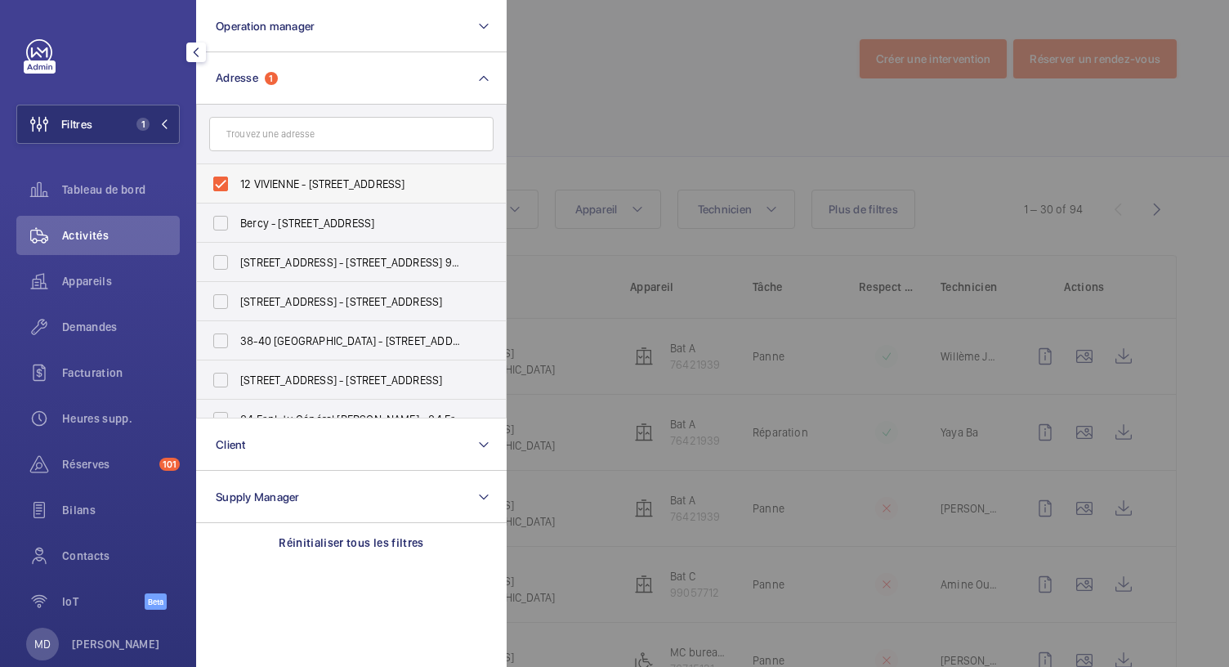
click at [220, 184] on label "12 VIVIENNE - 12 RUE VIVIENNE, PARIS 75002" at bounding box center [339, 183] width 284 height 39
click at [220, 184] on input "12 VIVIENNE - 12 RUE VIVIENNE, PARIS 75002" at bounding box center [220, 184] width 33 height 33
checkbox input "false"
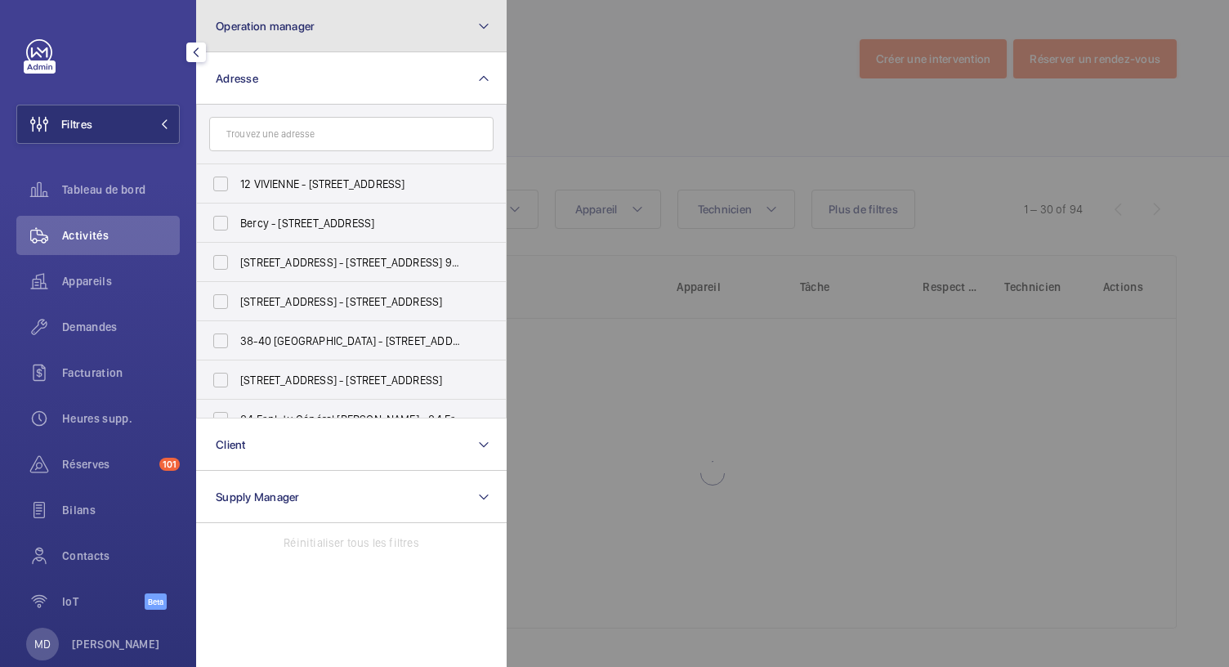
click at [298, 45] on button "Operation manager" at bounding box center [351, 26] width 310 height 52
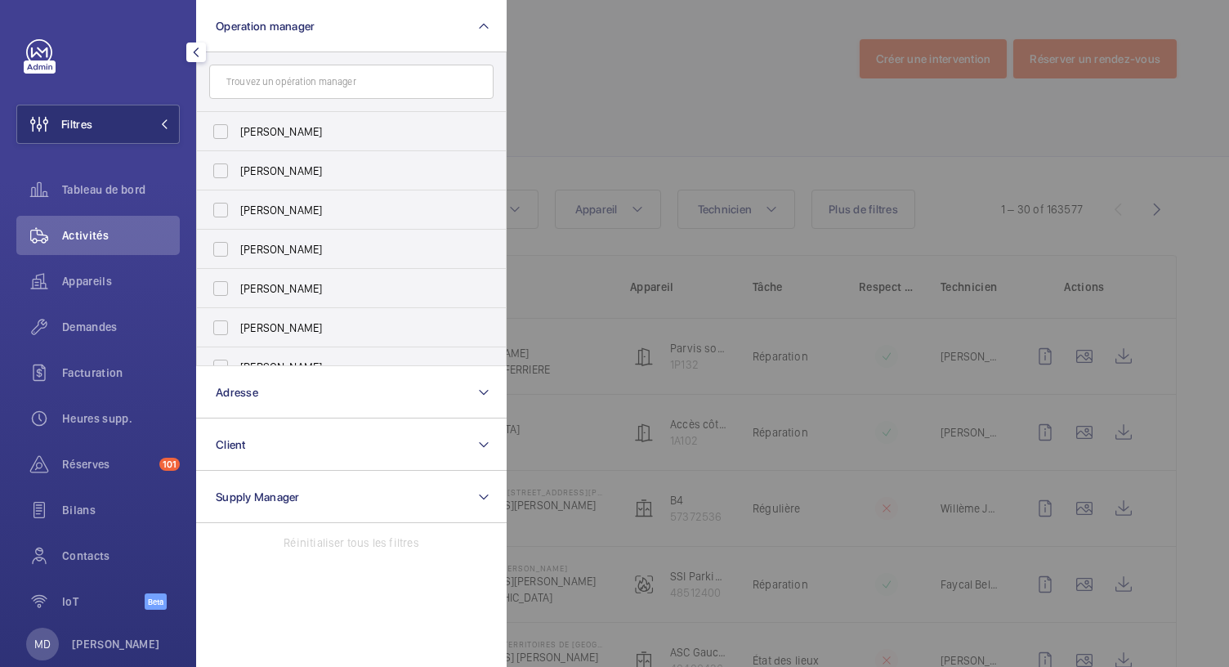
click at [641, 86] on div at bounding box center [1121, 333] width 1229 height 667
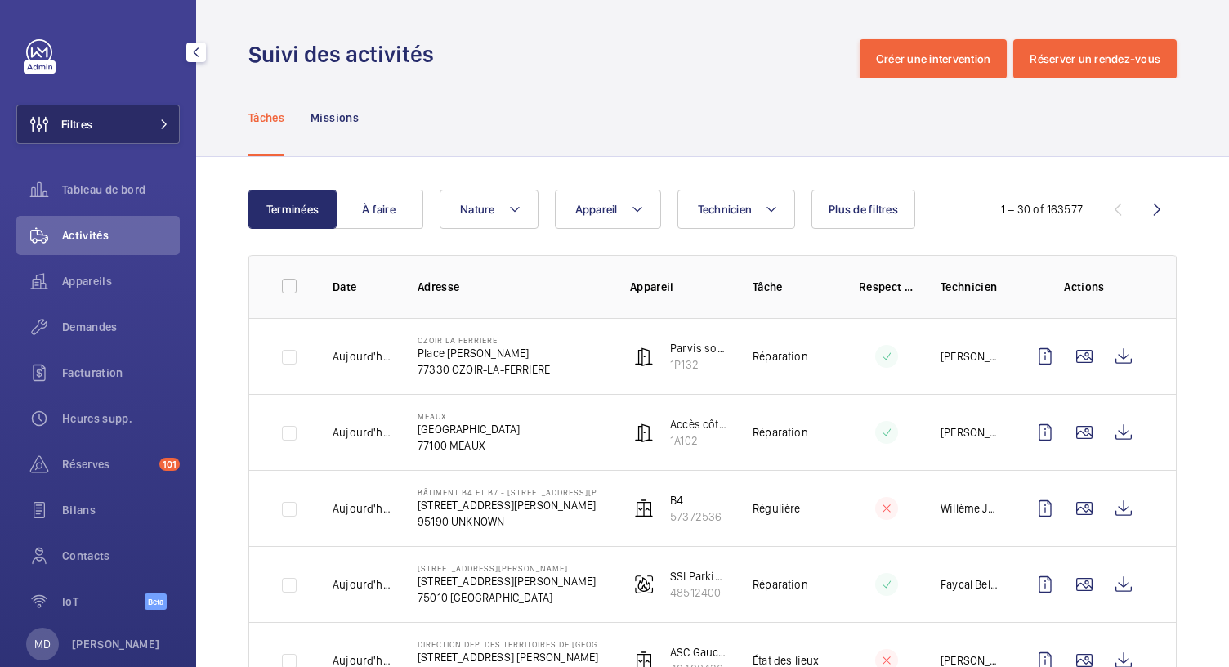
click at [133, 137] on button "Filtres" at bounding box center [97, 124] width 163 height 39
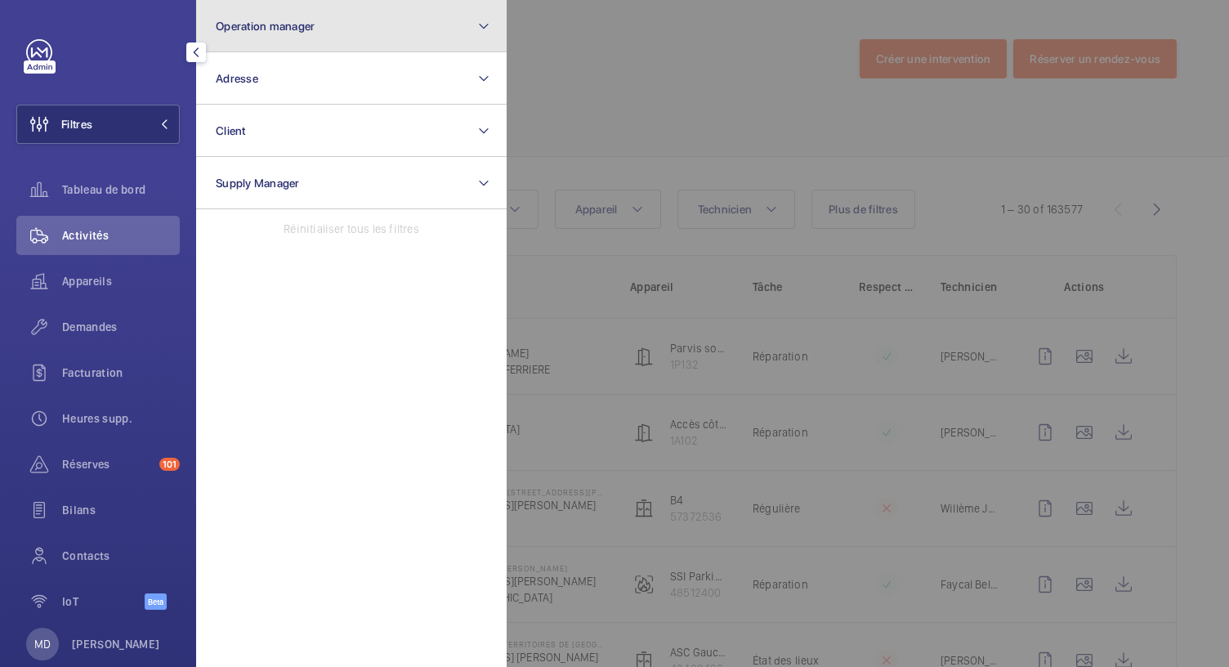
click at [333, 38] on button "Operation manager" at bounding box center [351, 26] width 310 height 52
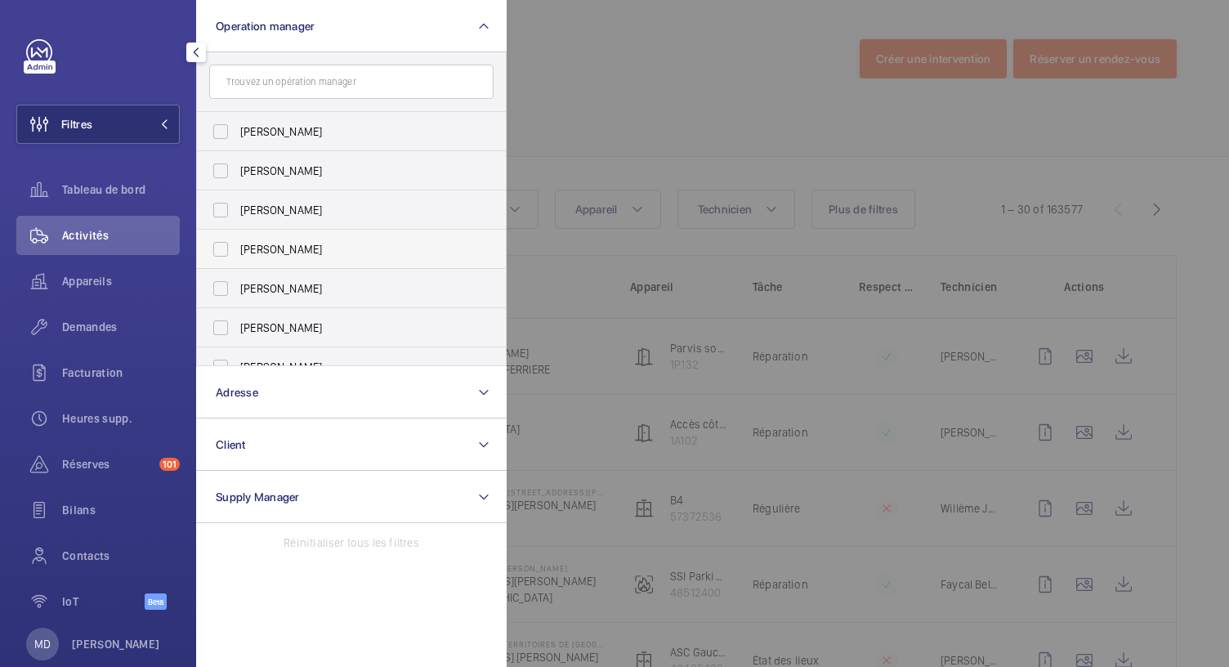
click at [226, 250] on label "[PERSON_NAME]" at bounding box center [339, 249] width 284 height 39
click at [226, 250] on input "[PERSON_NAME]" at bounding box center [220, 249] width 33 height 33
checkbox input "true"
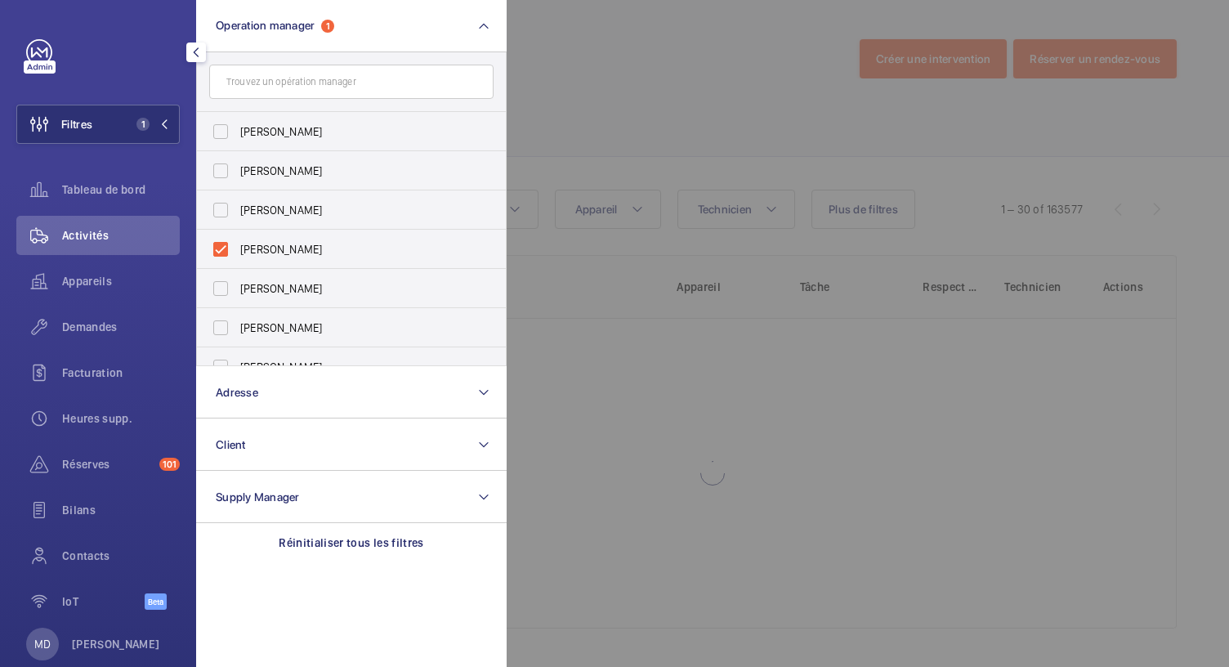
click at [587, 125] on div at bounding box center [1121, 333] width 1229 height 667
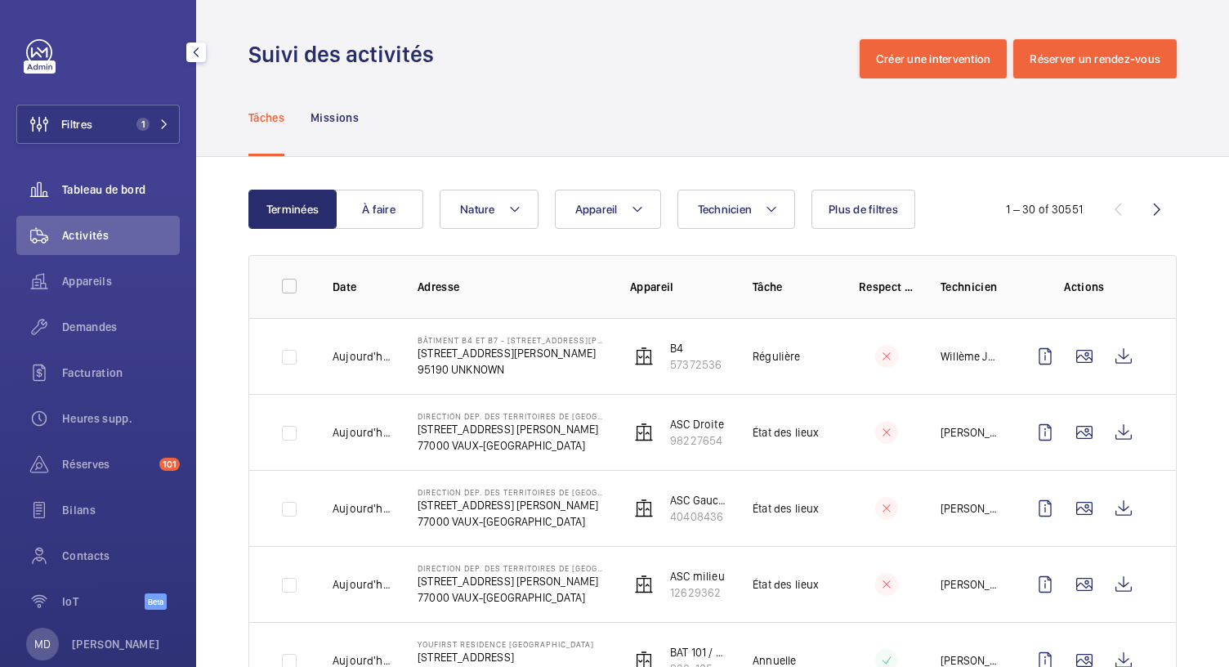
click at [103, 199] on div "Tableau de bord" at bounding box center [97, 189] width 163 height 39
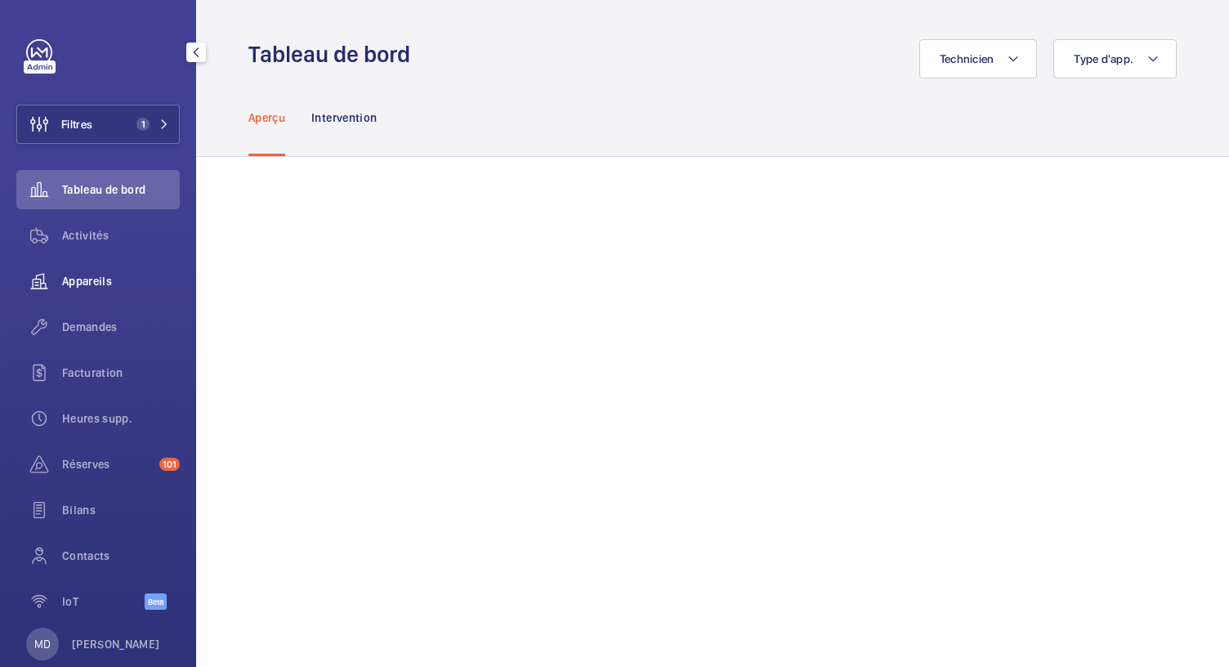
click at [93, 270] on div "Appareils" at bounding box center [97, 280] width 163 height 39
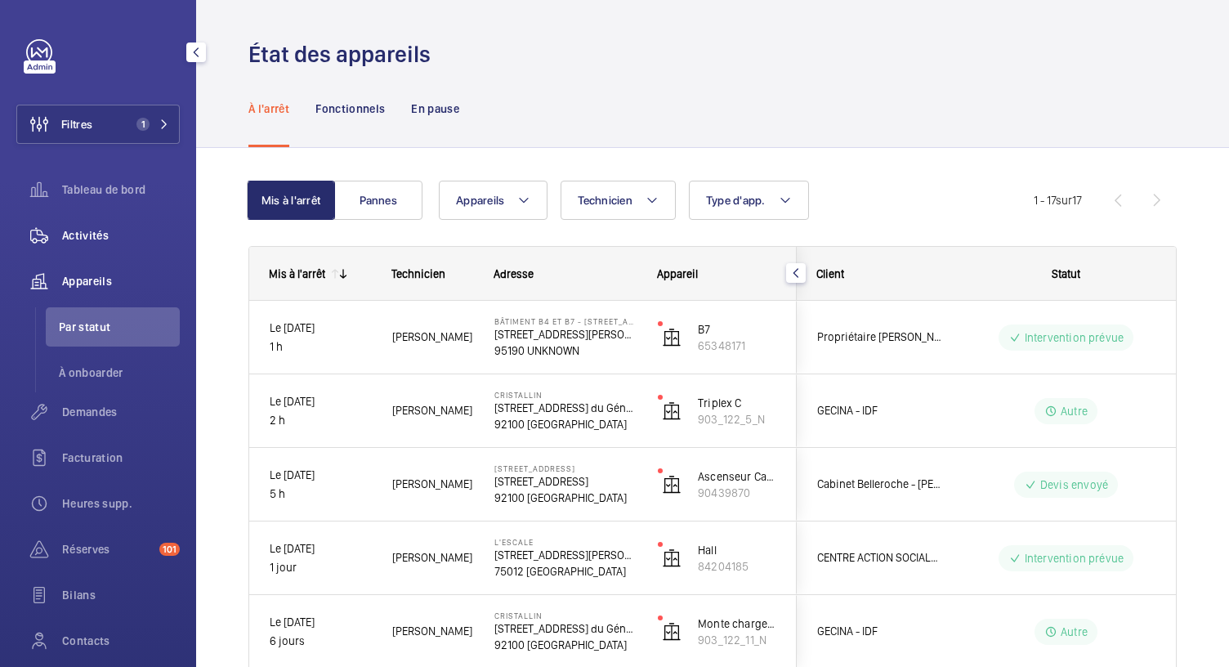
click at [101, 234] on span "Activités" at bounding box center [121, 235] width 118 height 16
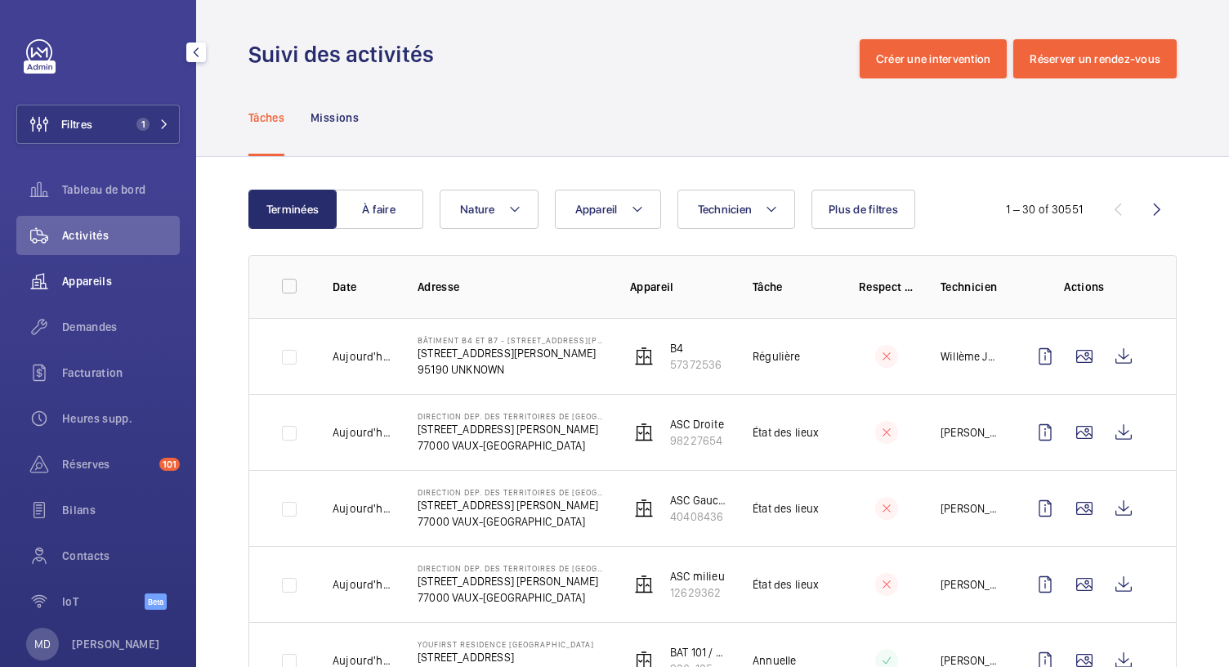
click at [101, 284] on span "Appareils" at bounding box center [121, 281] width 118 height 16
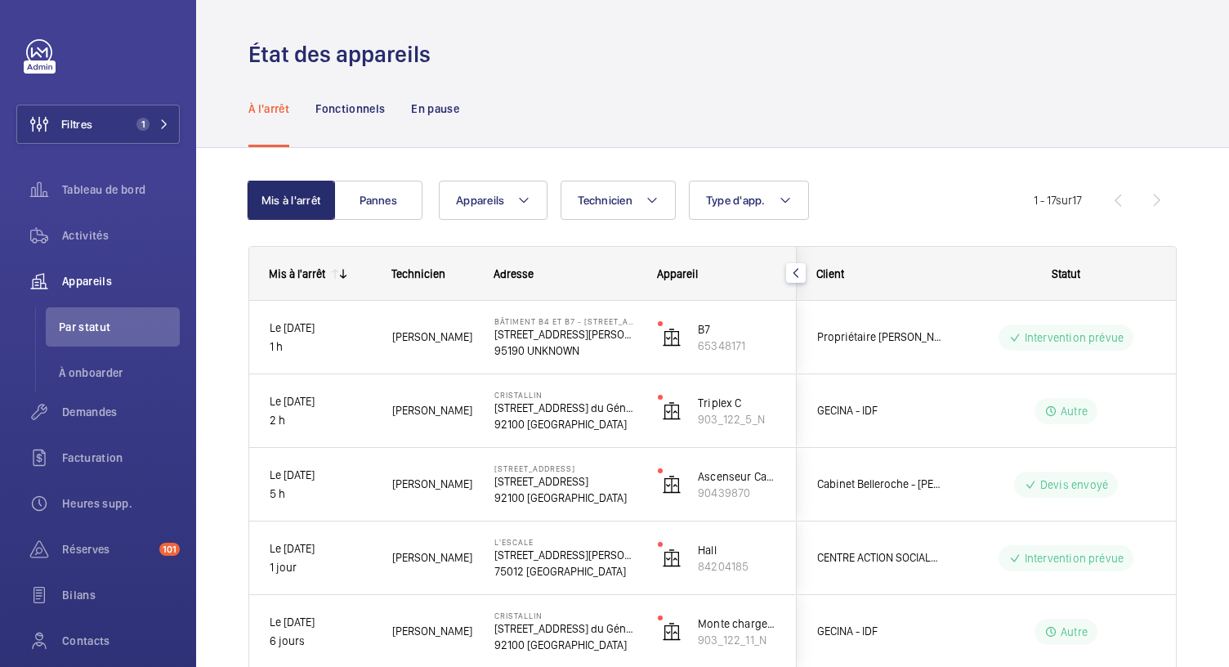
scroll to position [975, 0]
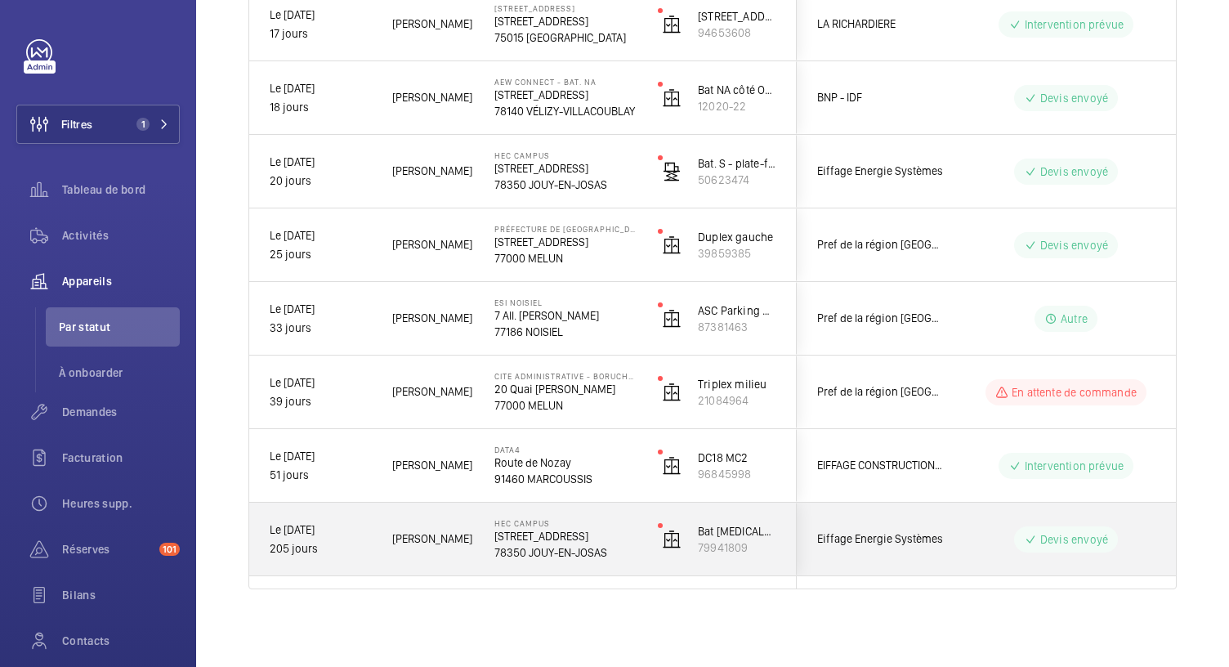
click at [538, 540] on p "1 Rue de la Libération" at bounding box center [565, 536] width 142 height 16
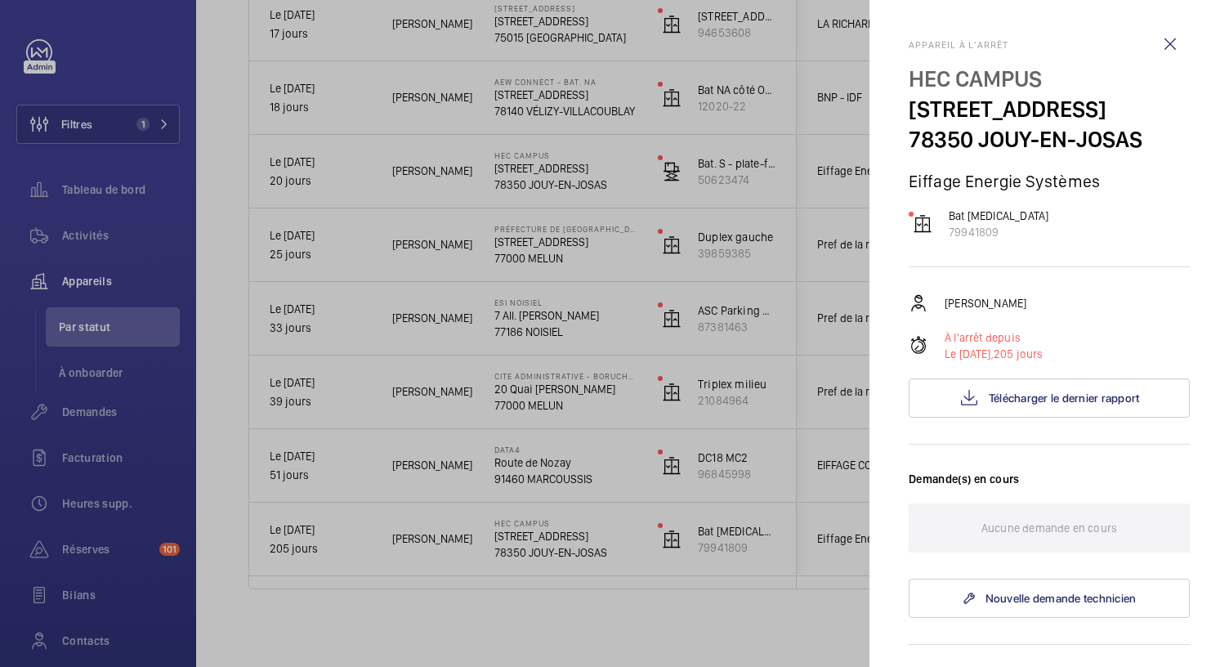
scroll to position [551, 0]
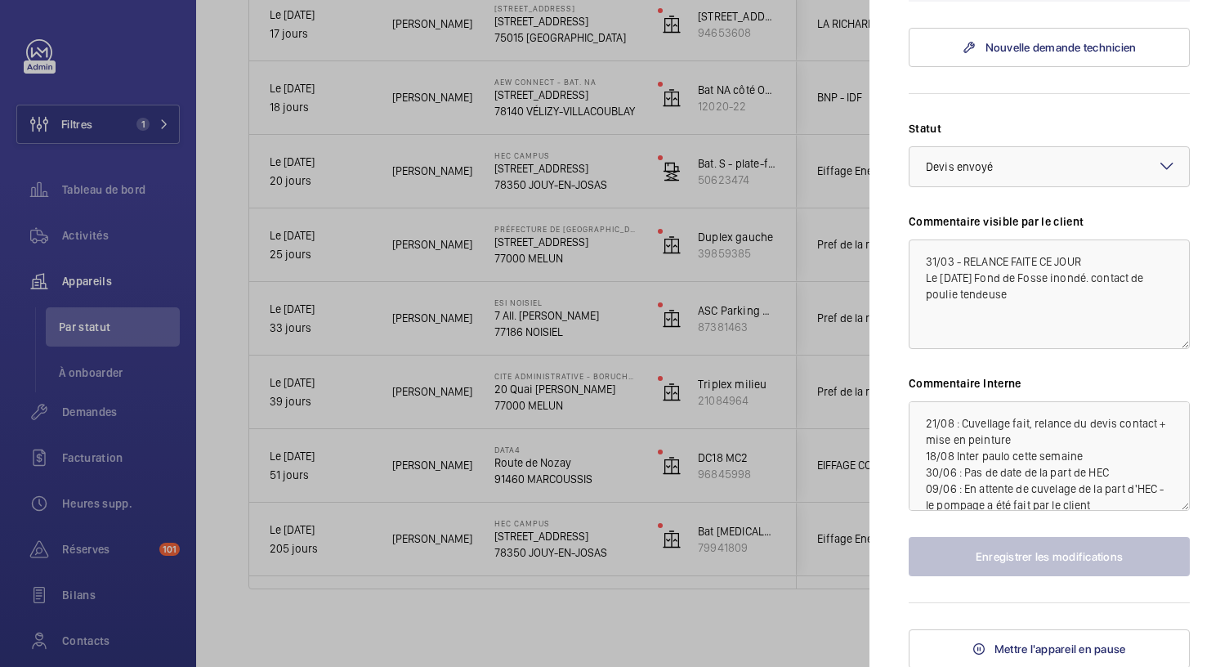
click at [514, 485] on div at bounding box center [614, 333] width 1229 height 667
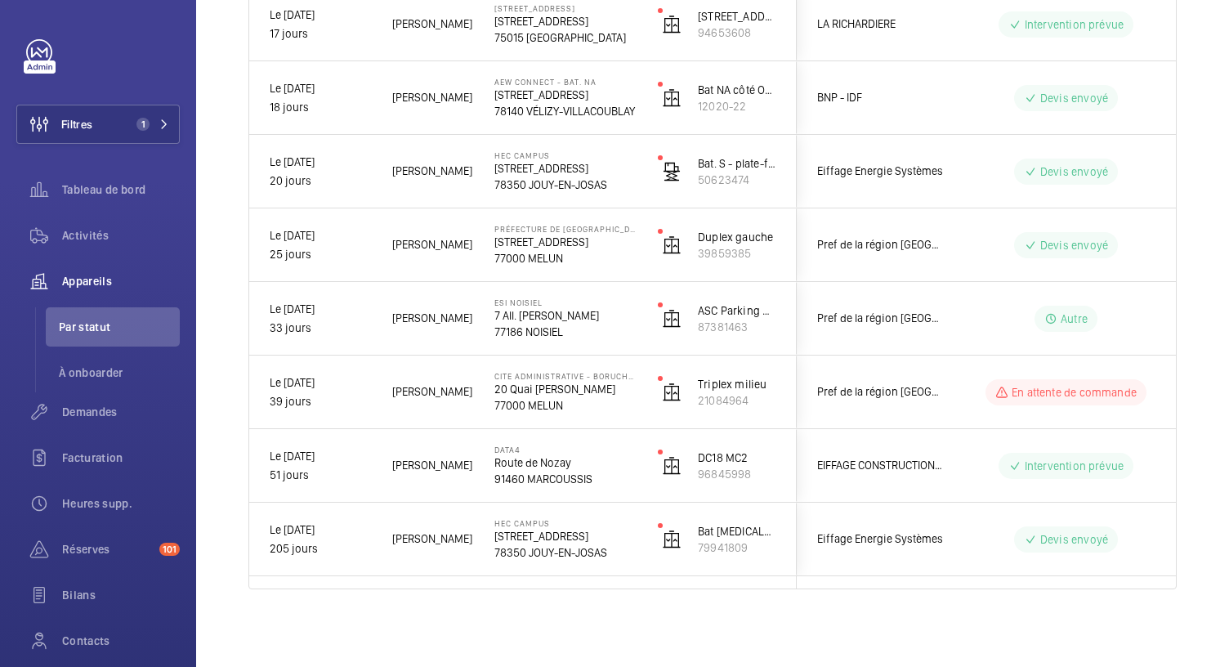
scroll to position [0, 0]
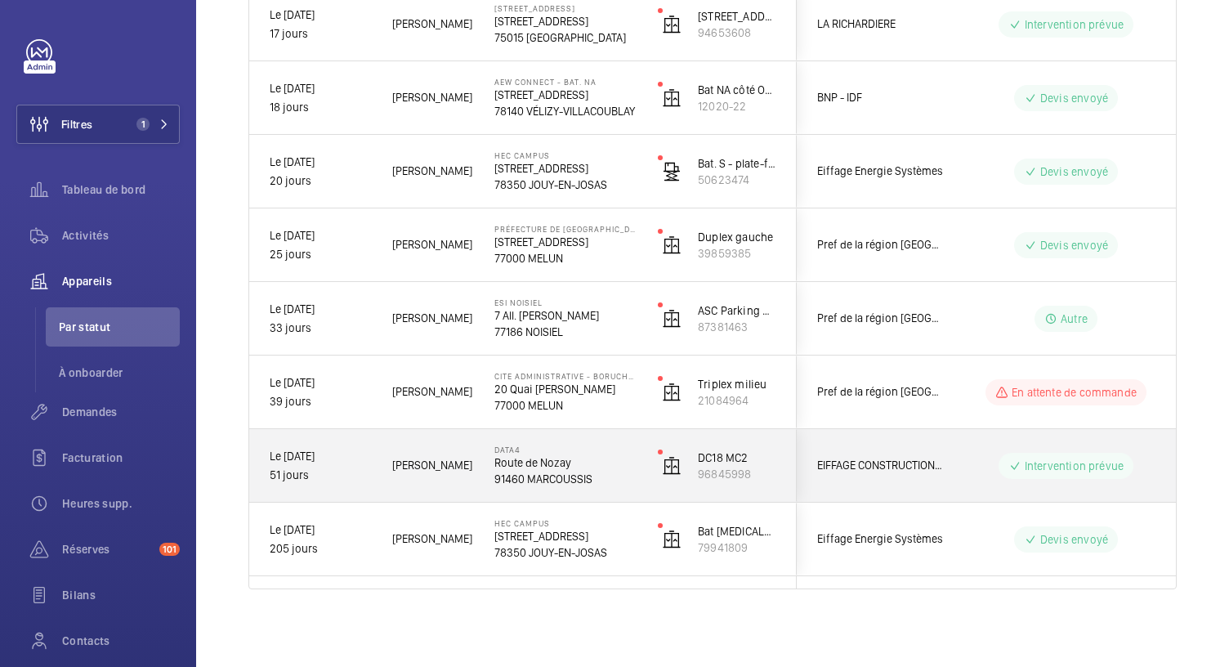
click at [566, 465] on p "Route de Nozay" at bounding box center [565, 462] width 142 height 16
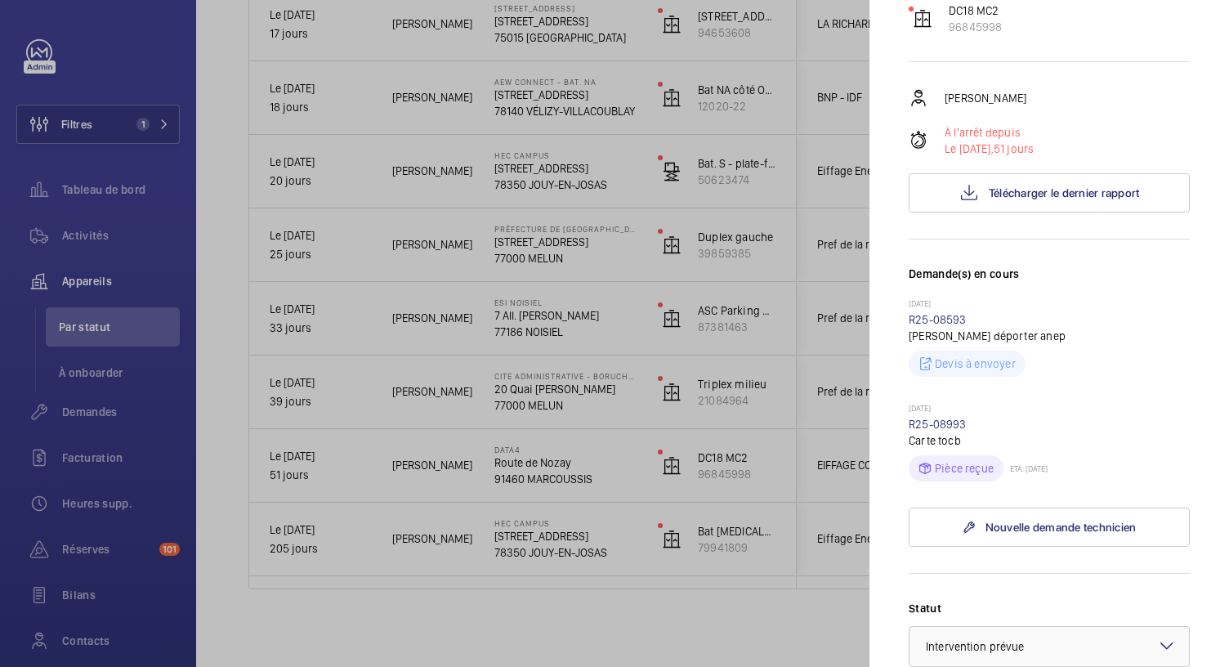
scroll to position [195, 0]
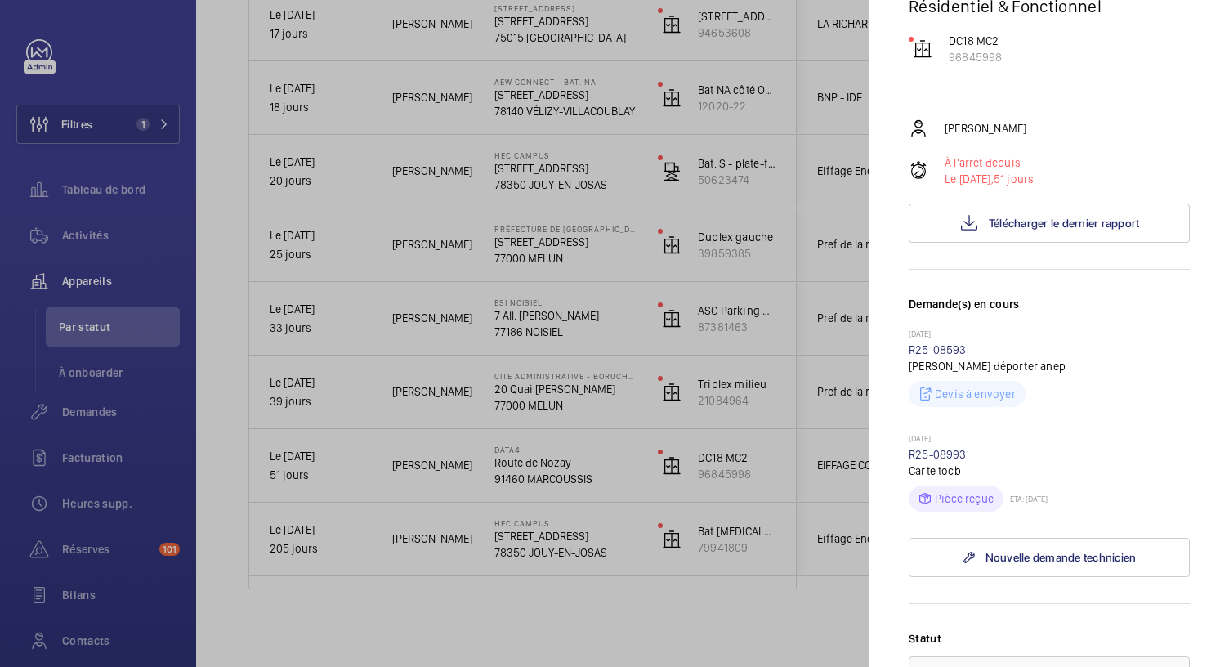
click at [579, 386] on div at bounding box center [614, 333] width 1229 height 667
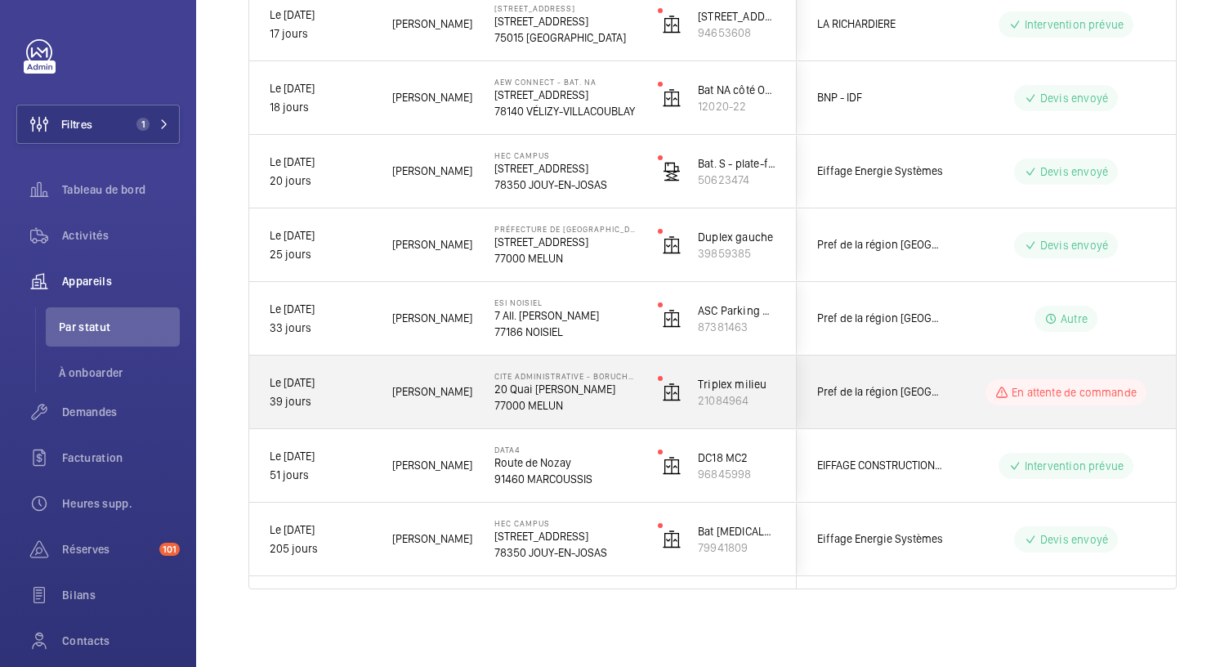
click at [579, 386] on p "20 Quai Hippolyte Rossignol" at bounding box center [565, 389] width 142 height 16
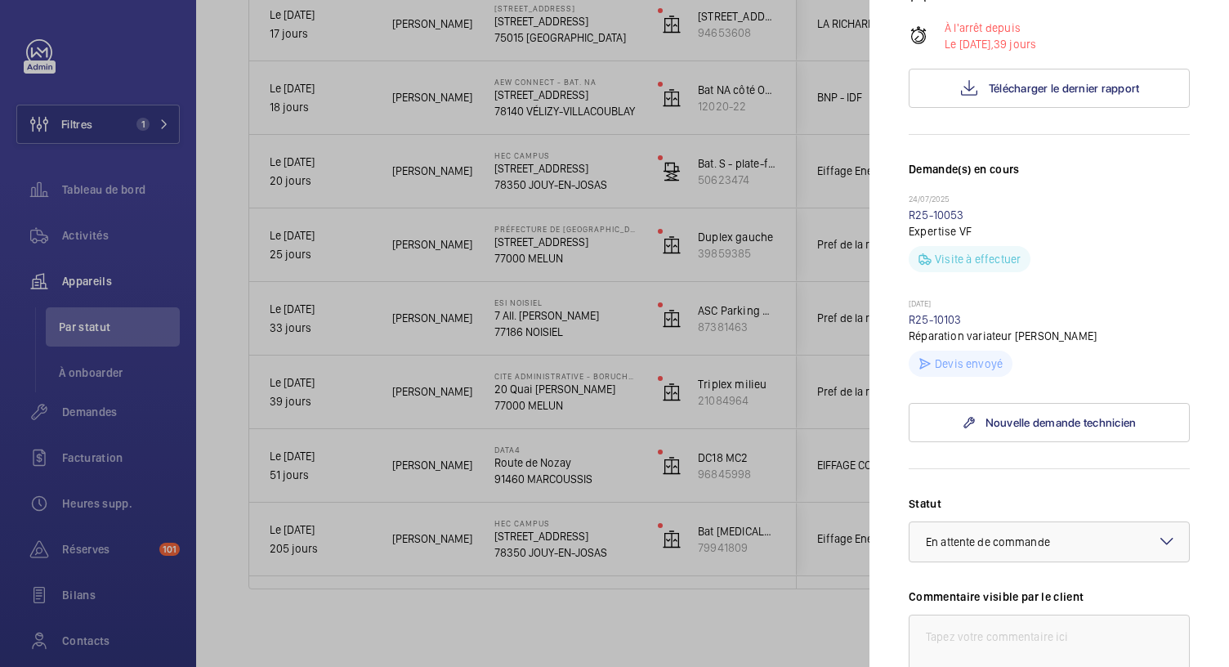
scroll to position [327, 0]
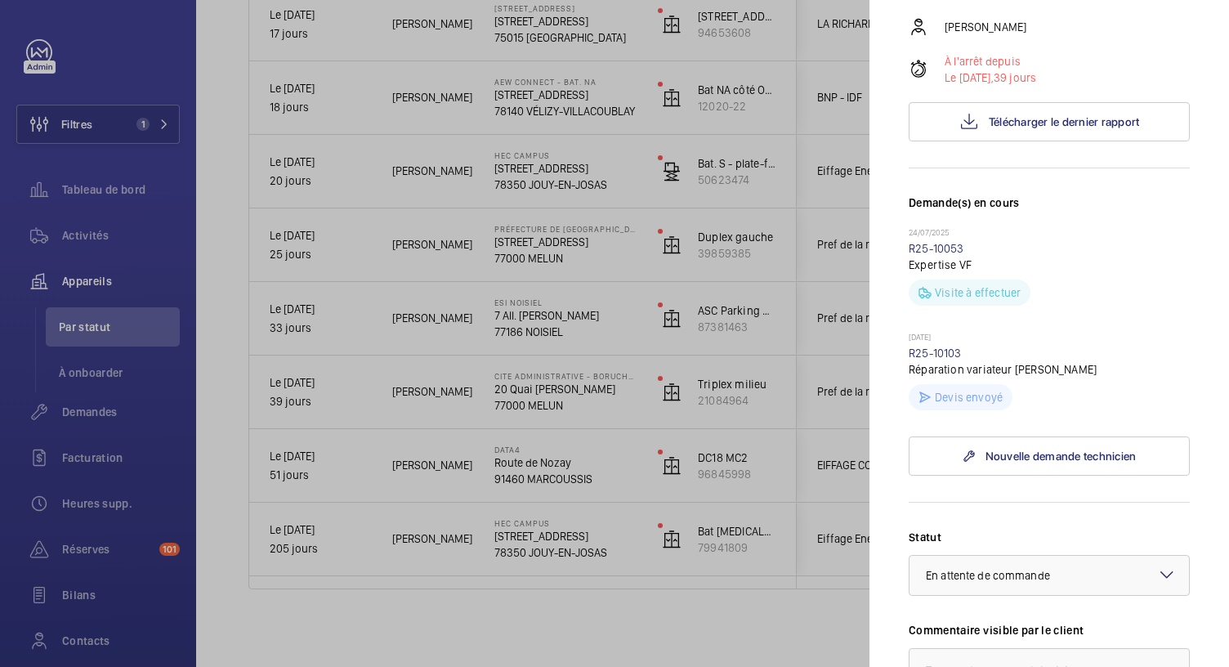
click at [573, 329] on div at bounding box center [614, 333] width 1229 height 667
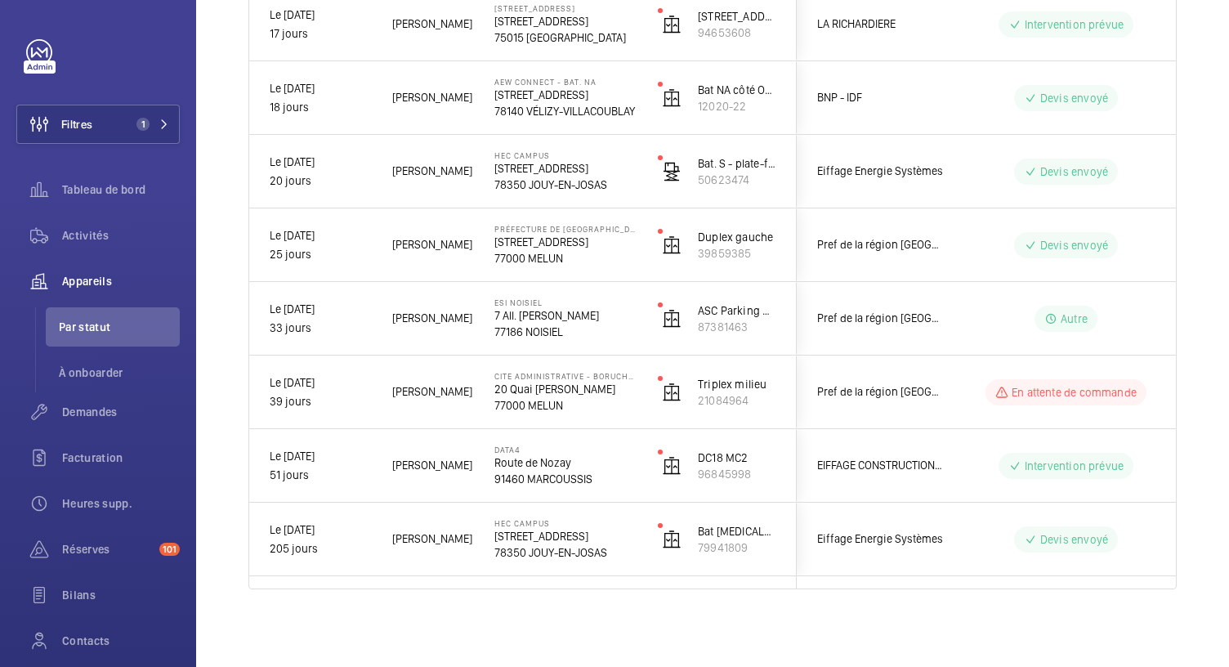
scroll to position [0, 0]
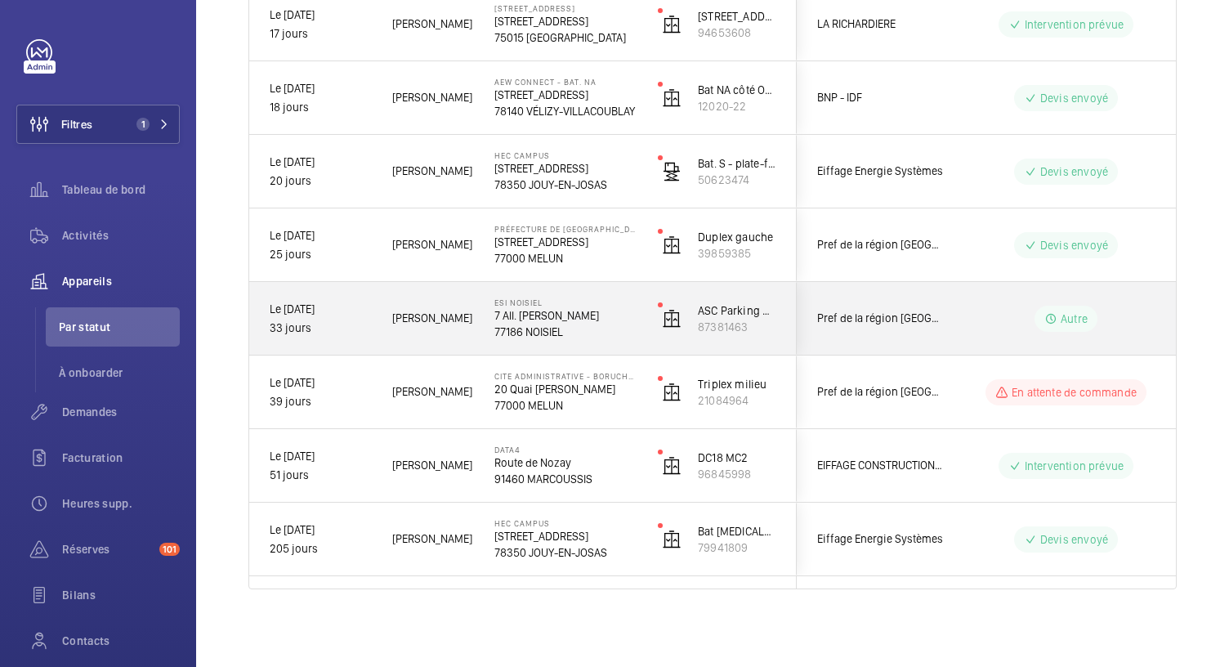
click at [573, 329] on p "77186 NOISIEL" at bounding box center [565, 332] width 142 height 16
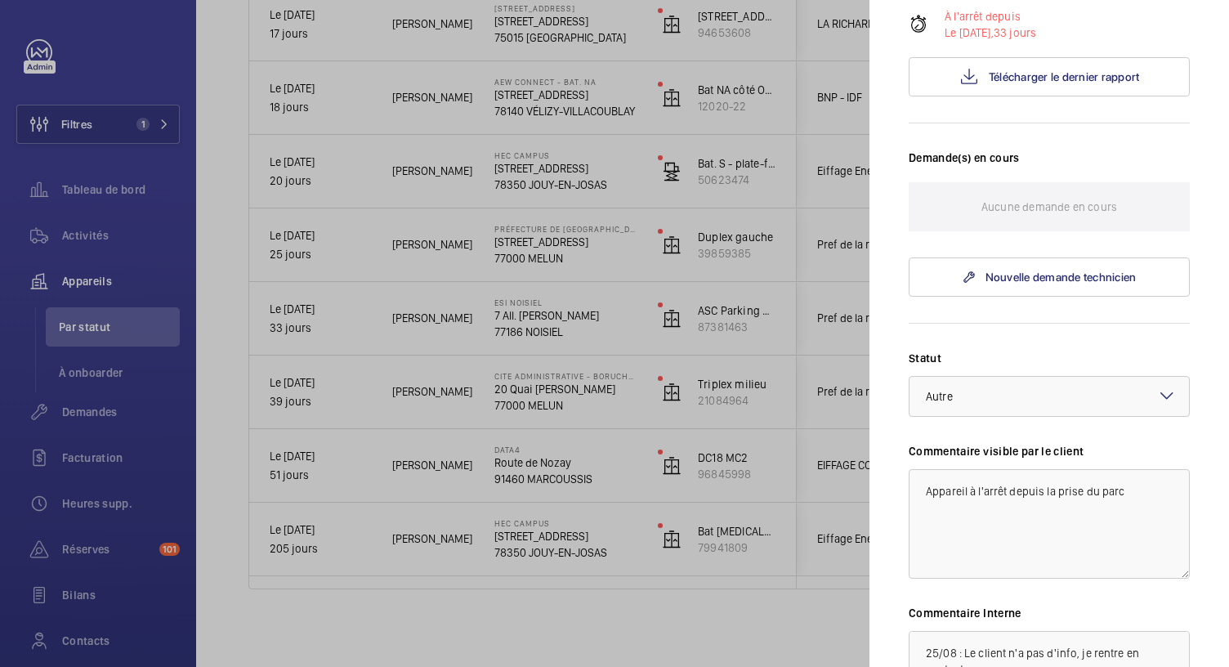
scroll to position [342, 0]
click at [503, 253] on div at bounding box center [614, 333] width 1229 height 667
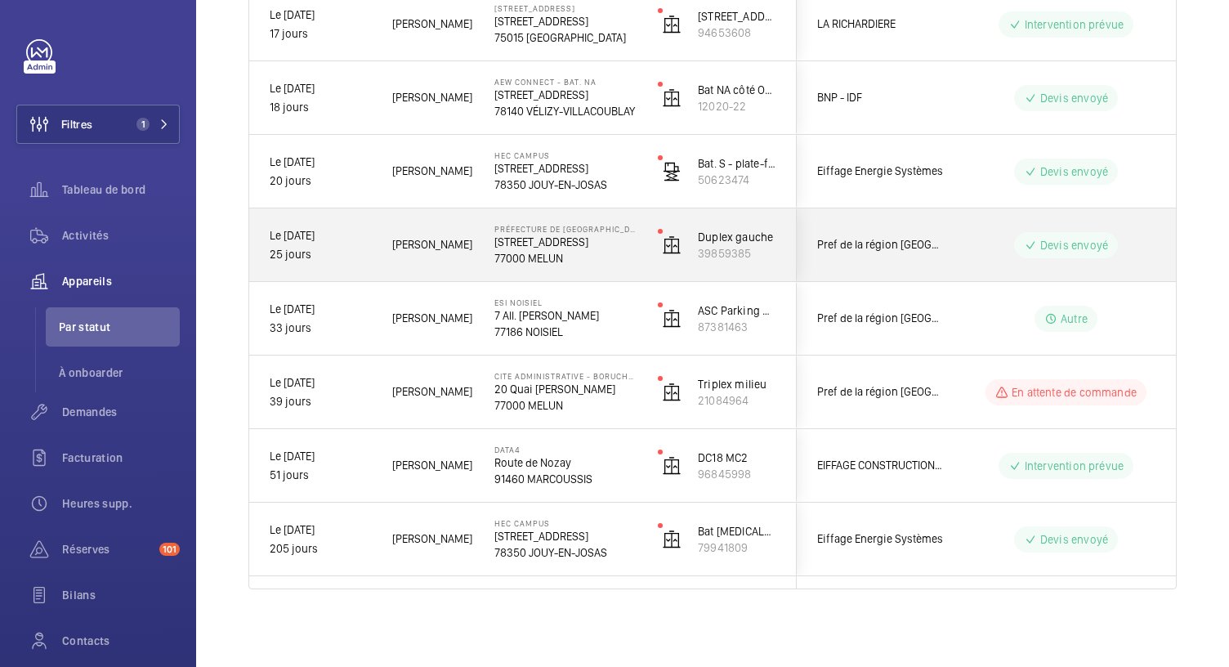
click at [503, 253] on p "77000 MELUN" at bounding box center [565, 258] width 142 height 16
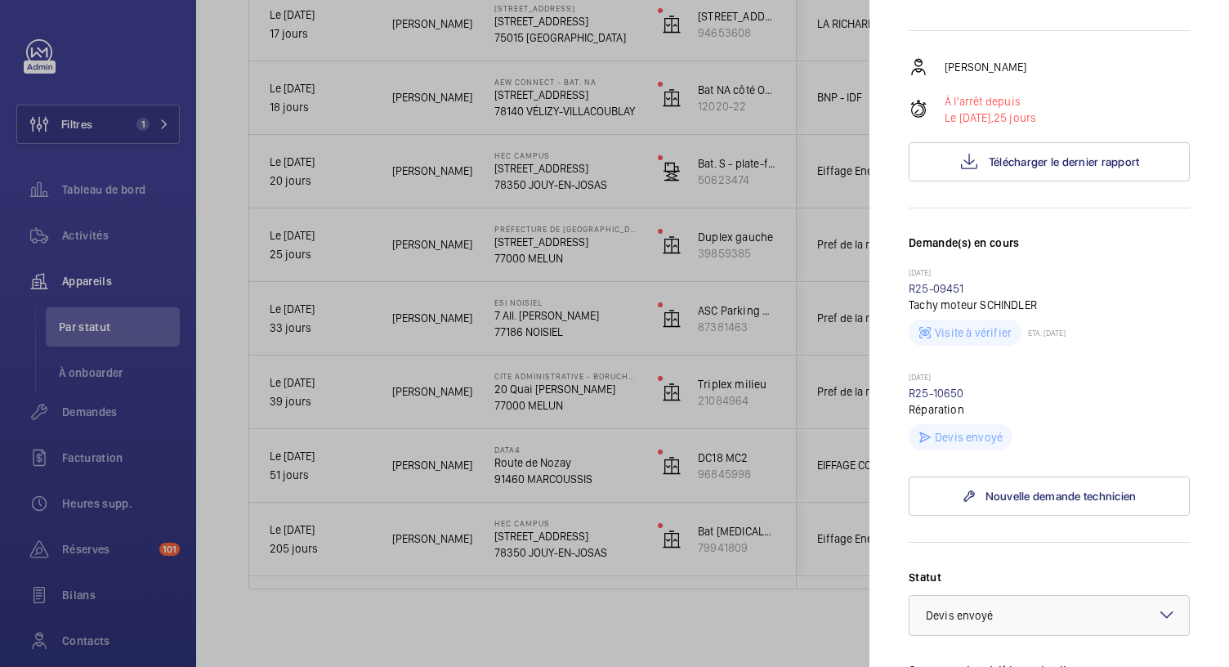
scroll to position [272, 0]
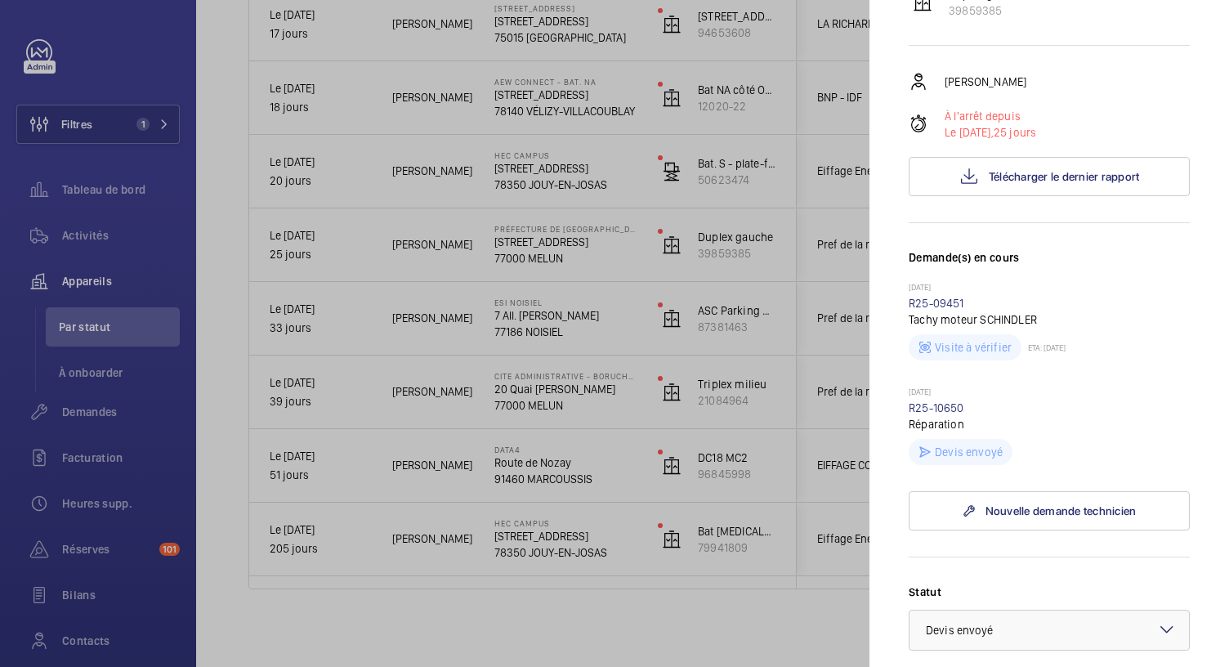
click at [576, 172] on div at bounding box center [614, 333] width 1229 height 667
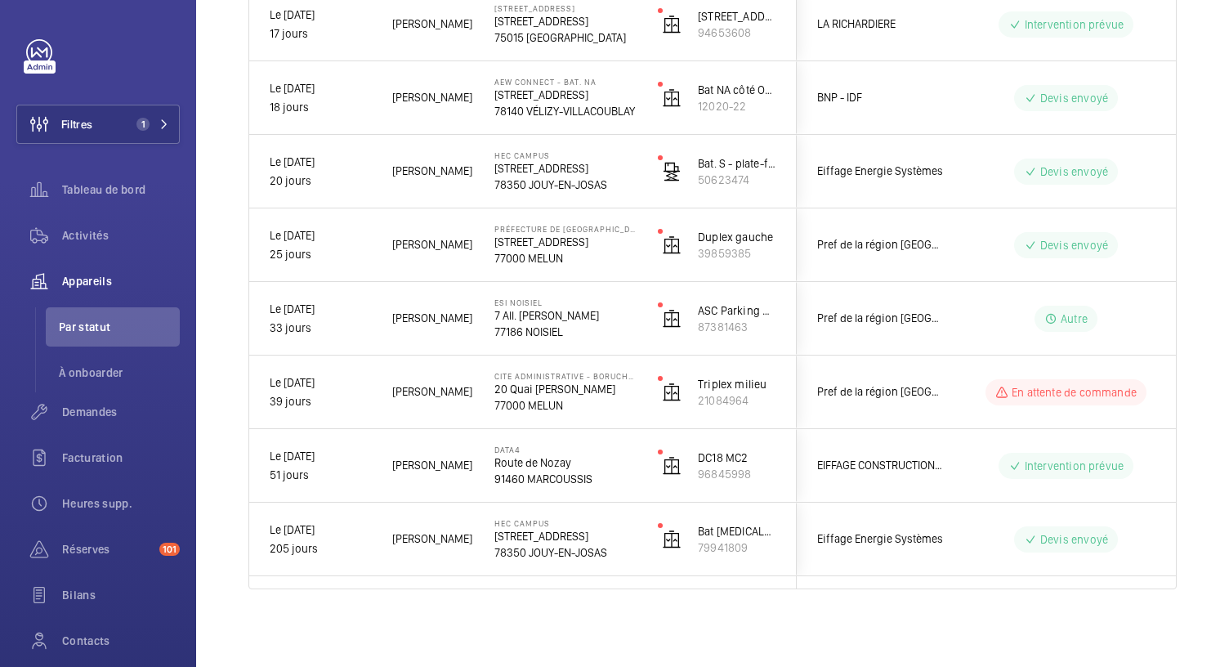
scroll to position [0, 0]
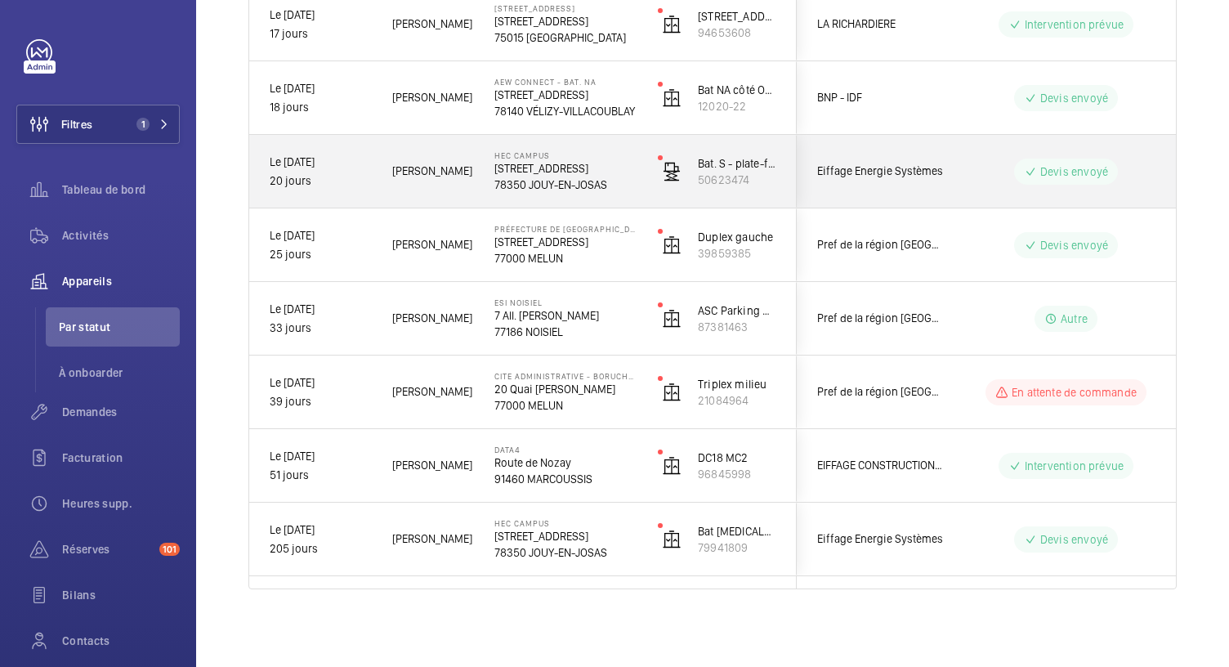
click at [576, 172] on p "1 Rue de la Libération" at bounding box center [565, 168] width 142 height 16
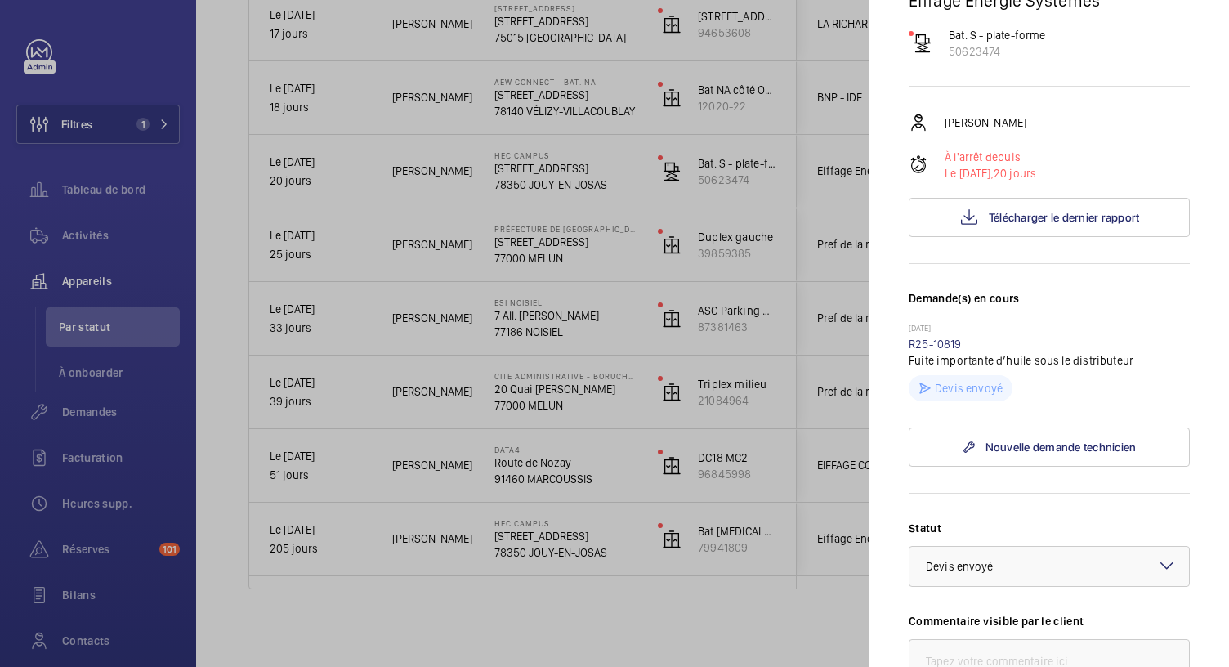
scroll to position [180, 0]
click at [619, 105] on div at bounding box center [614, 333] width 1229 height 667
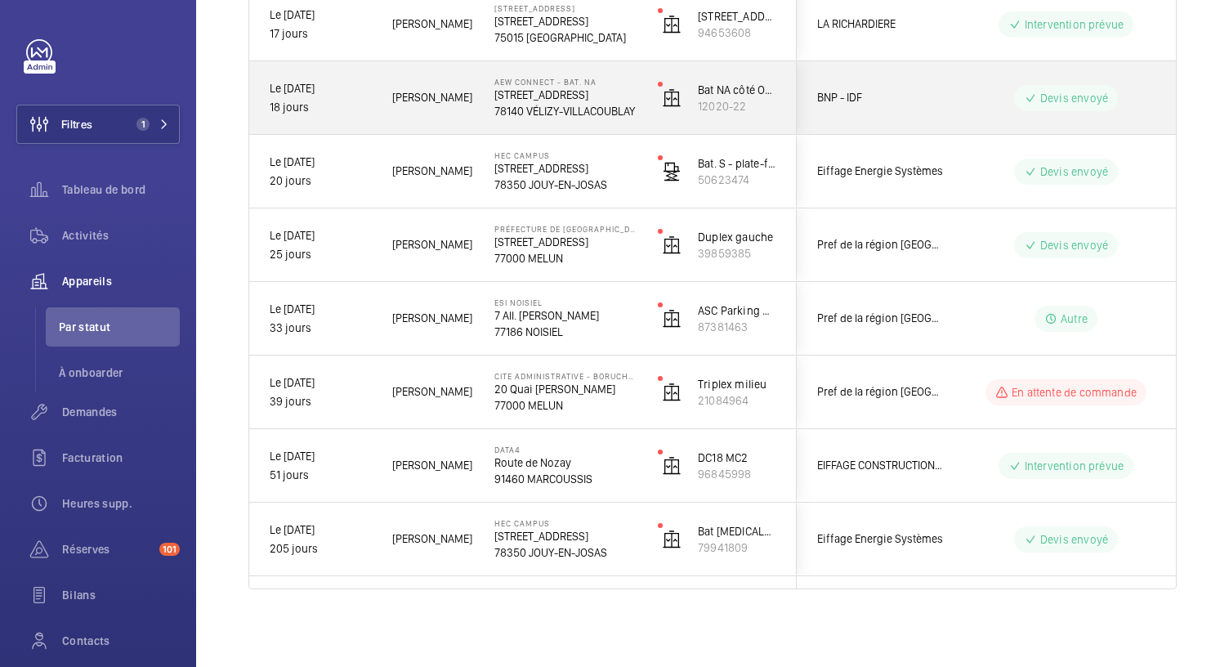
click at [619, 105] on p "78140 VÉLIZY-VILLACOUBLAY" at bounding box center [565, 111] width 142 height 16
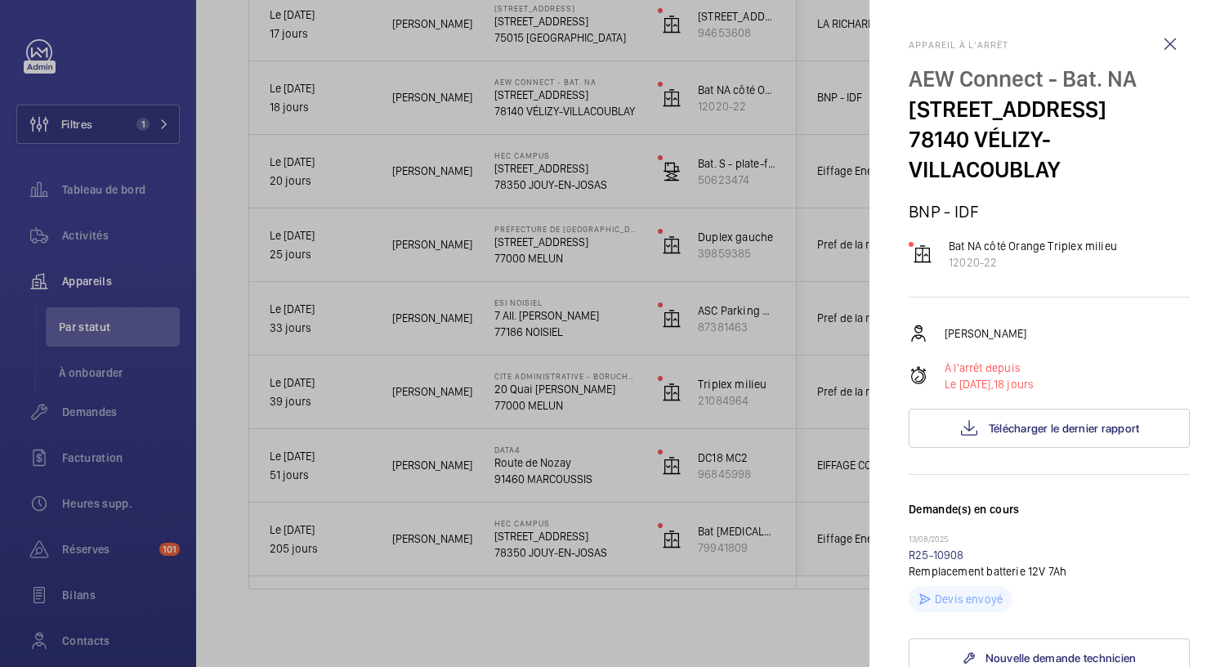
click at [596, 160] on div at bounding box center [614, 333] width 1229 height 667
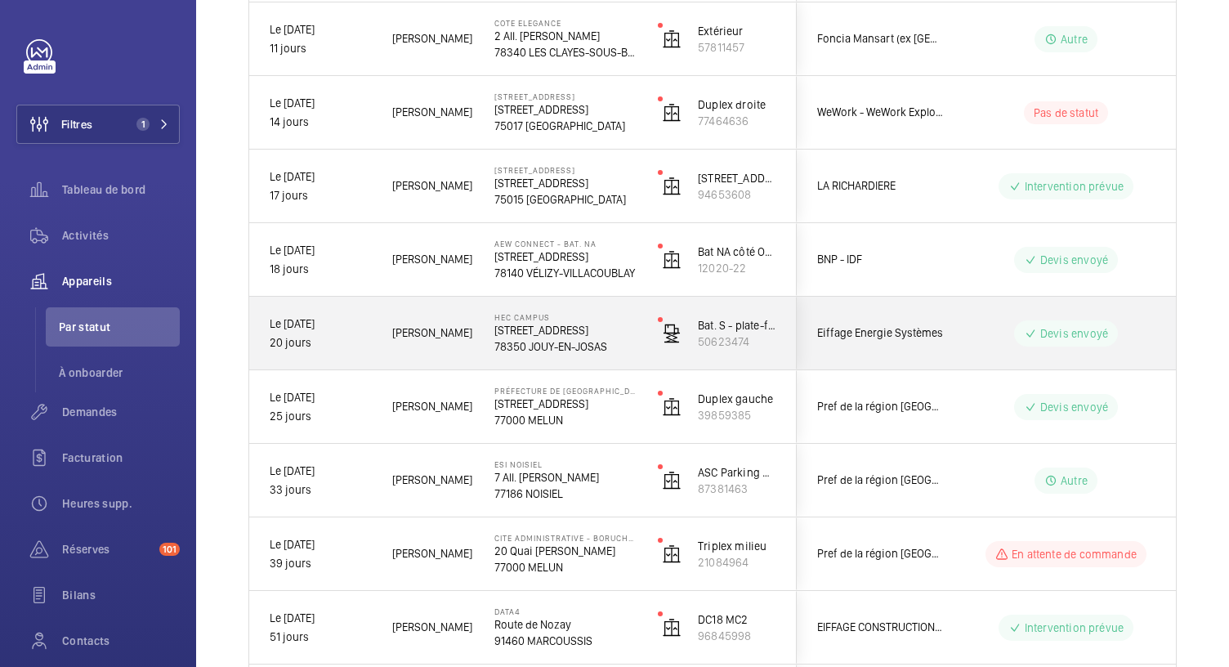
scroll to position [810, 0]
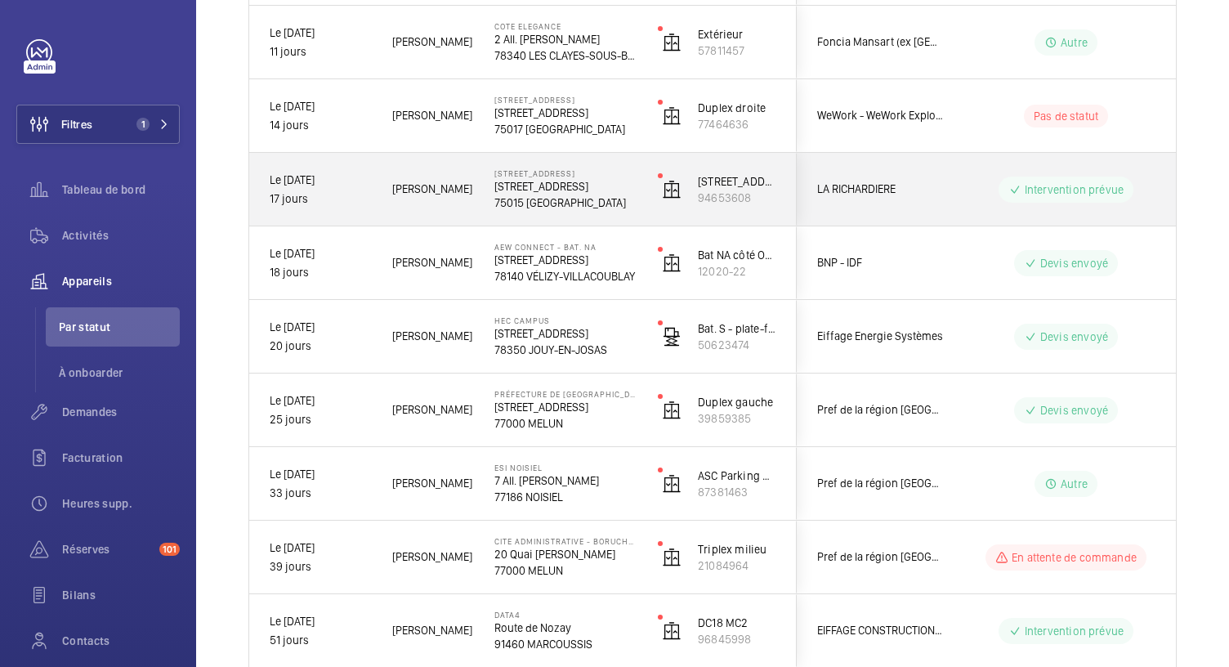
click at [582, 202] on p "75015 PARIS" at bounding box center [565, 202] width 142 height 16
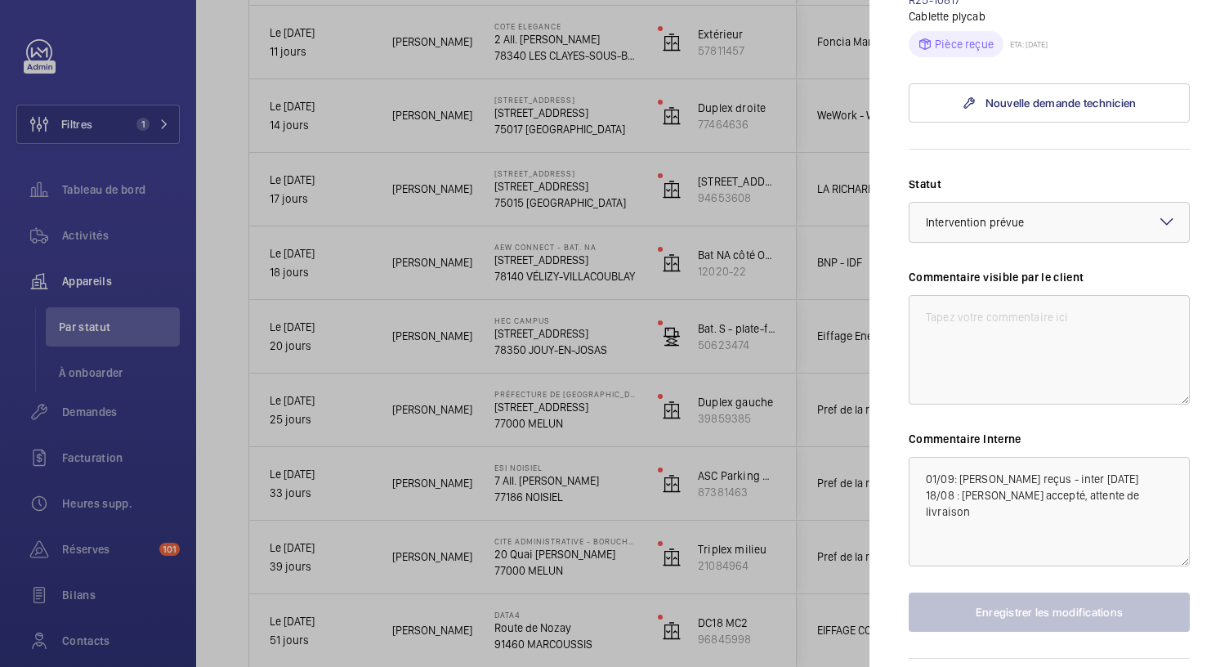
scroll to position [0, 0]
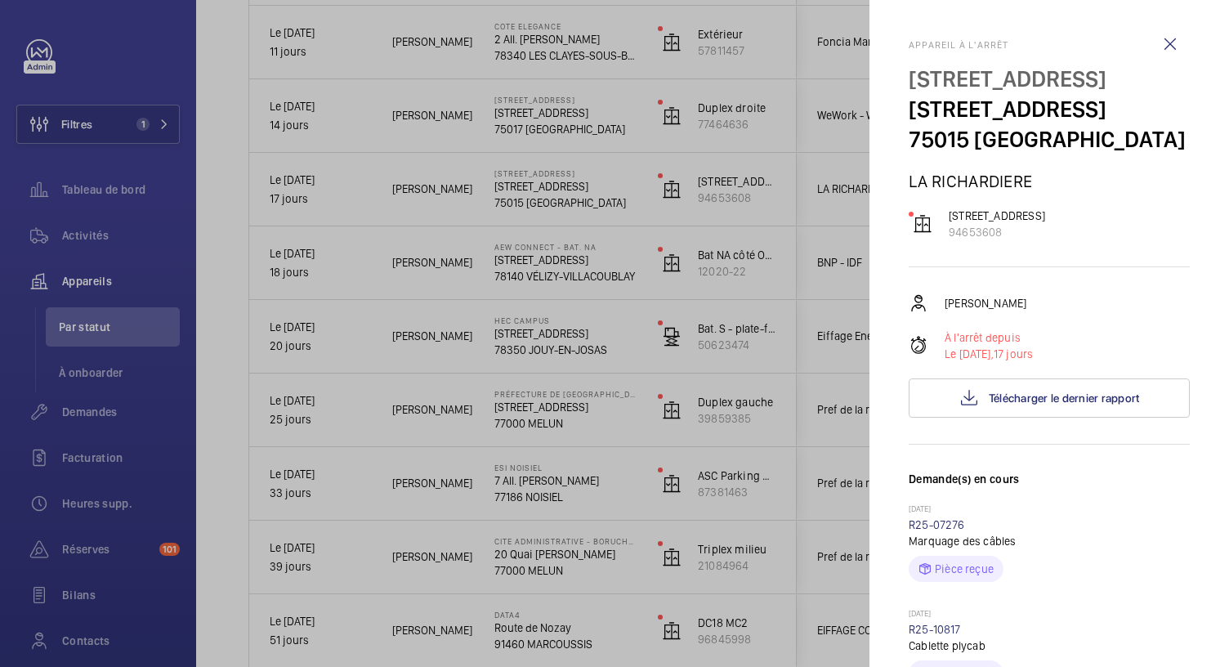
click at [561, 123] on div at bounding box center [614, 333] width 1229 height 667
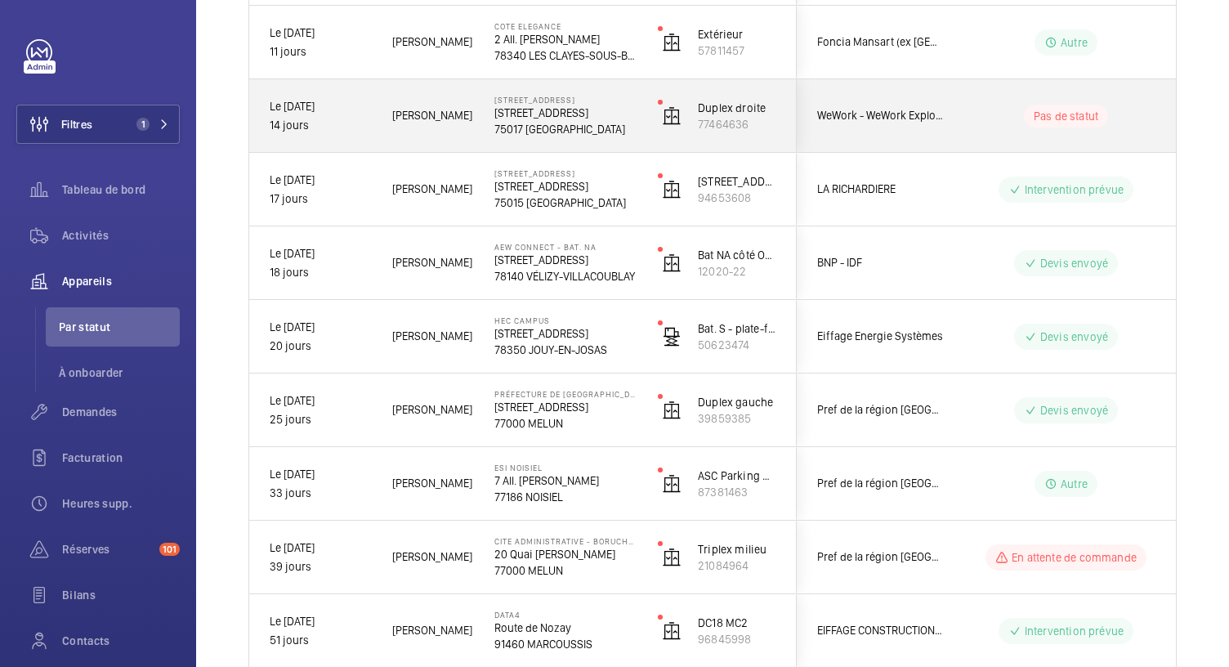
click at [561, 123] on p "75017 PARIS" at bounding box center [565, 129] width 142 height 16
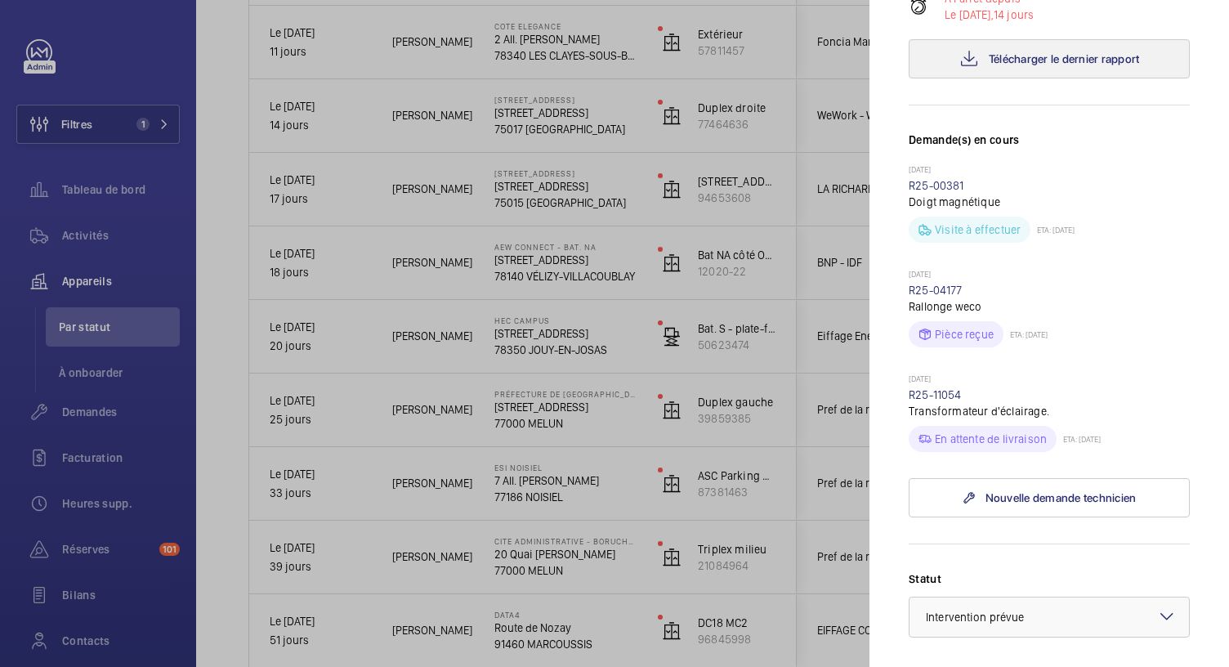
scroll to position [343, 0]
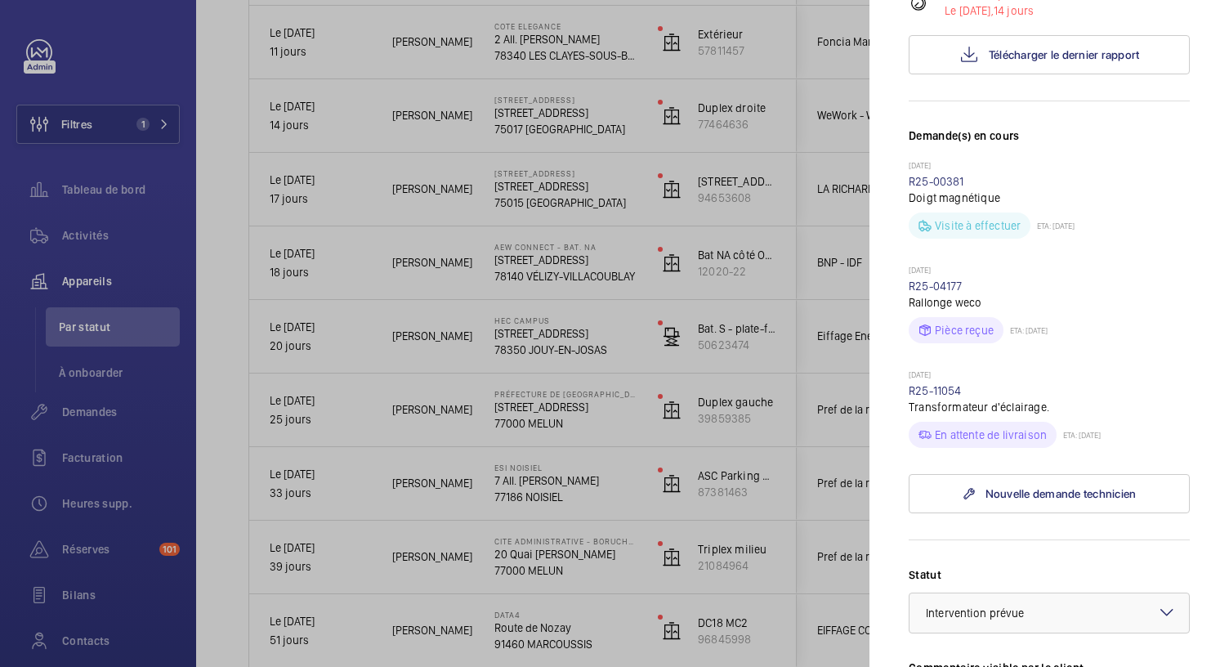
click at [598, 38] on div at bounding box center [614, 333] width 1229 height 667
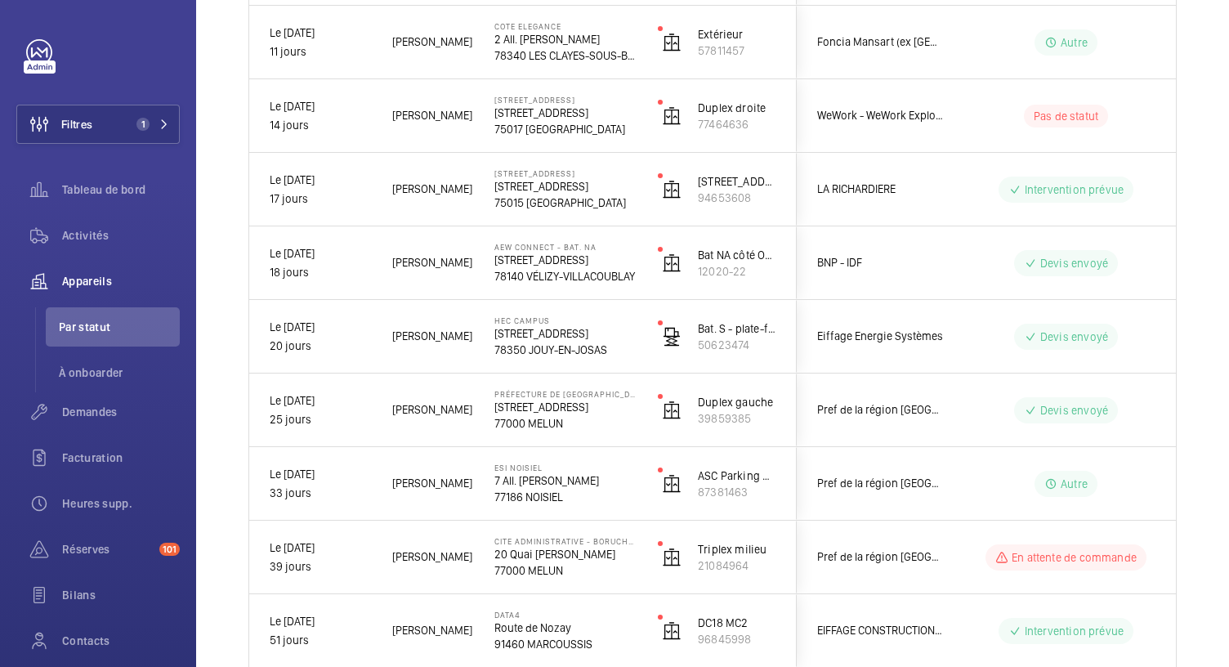
scroll to position [0, 0]
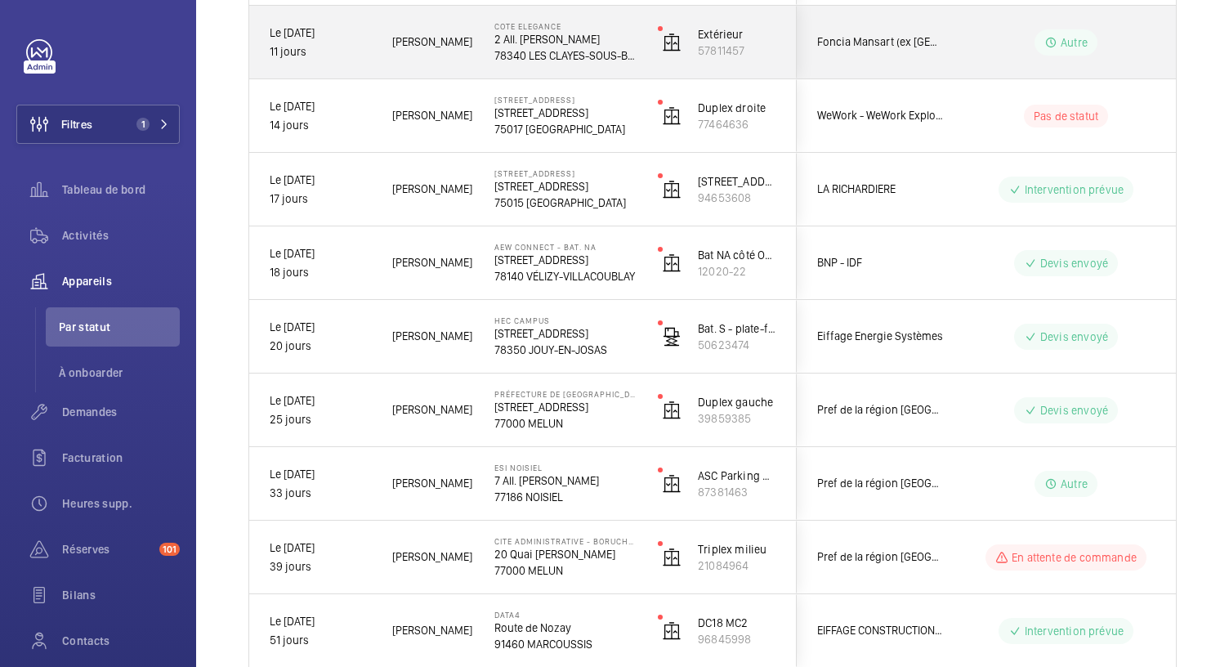
click at [598, 38] on p "2 All. Henri Langlois" at bounding box center [565, 39] width 142 height 16
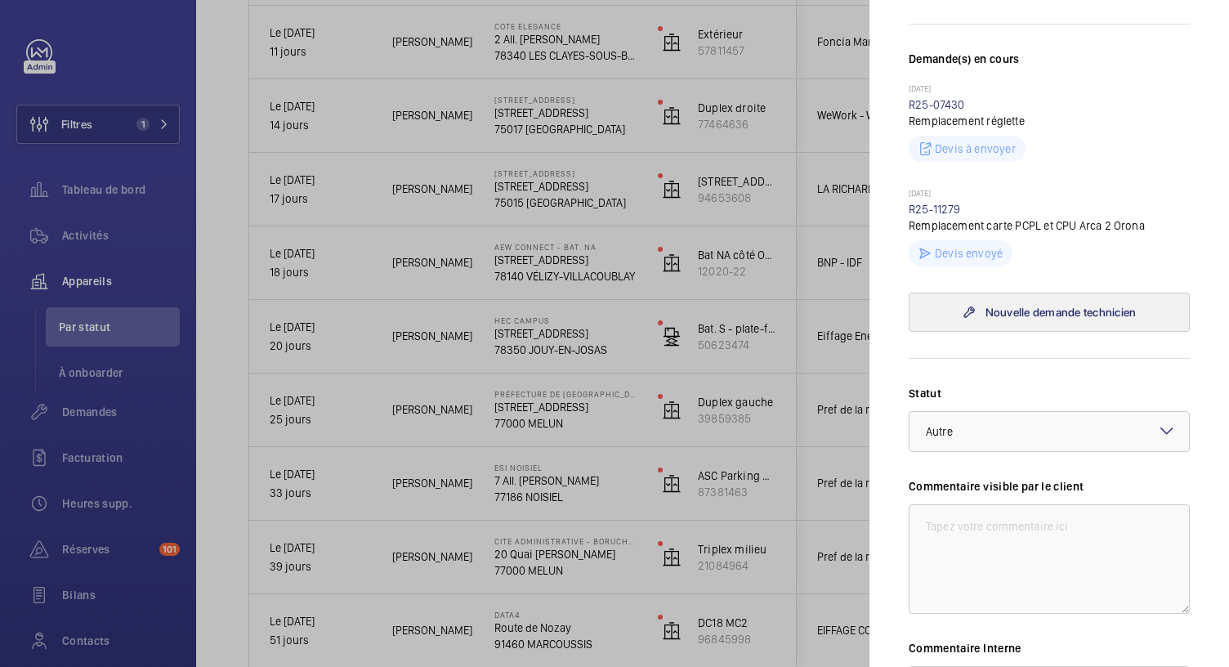
scroll to position [470, 0]
click at [694, 246] on div at bounding box center [614, 333] width 1229 height 667
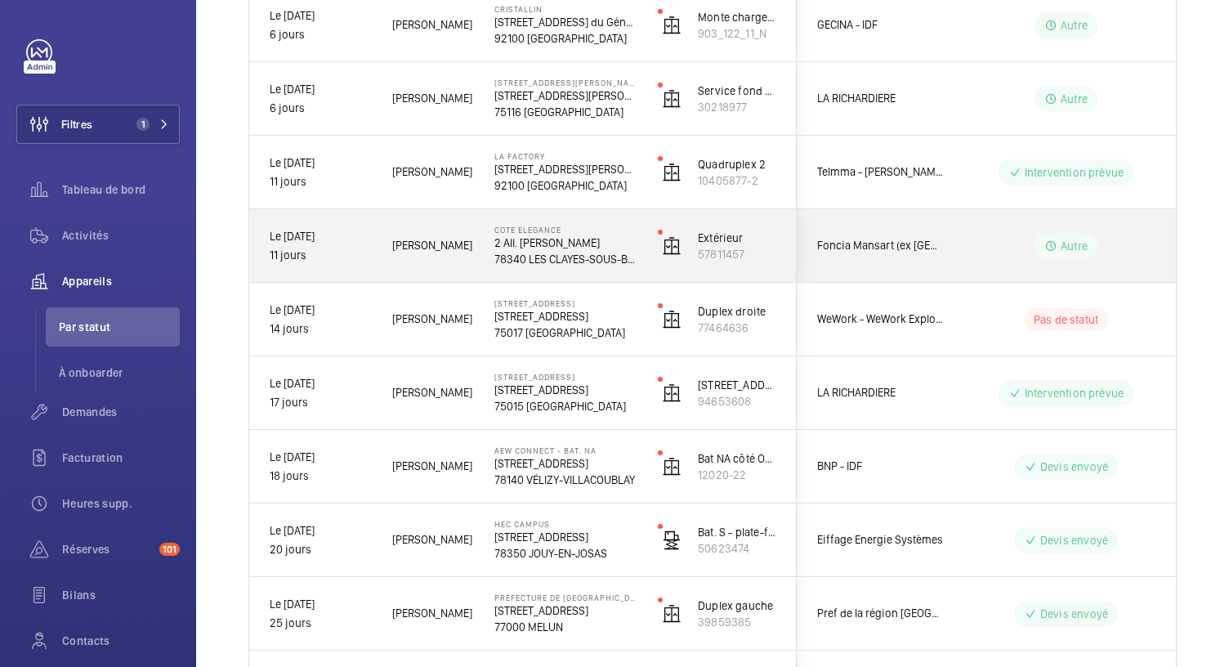
scroll to position [420, 0]
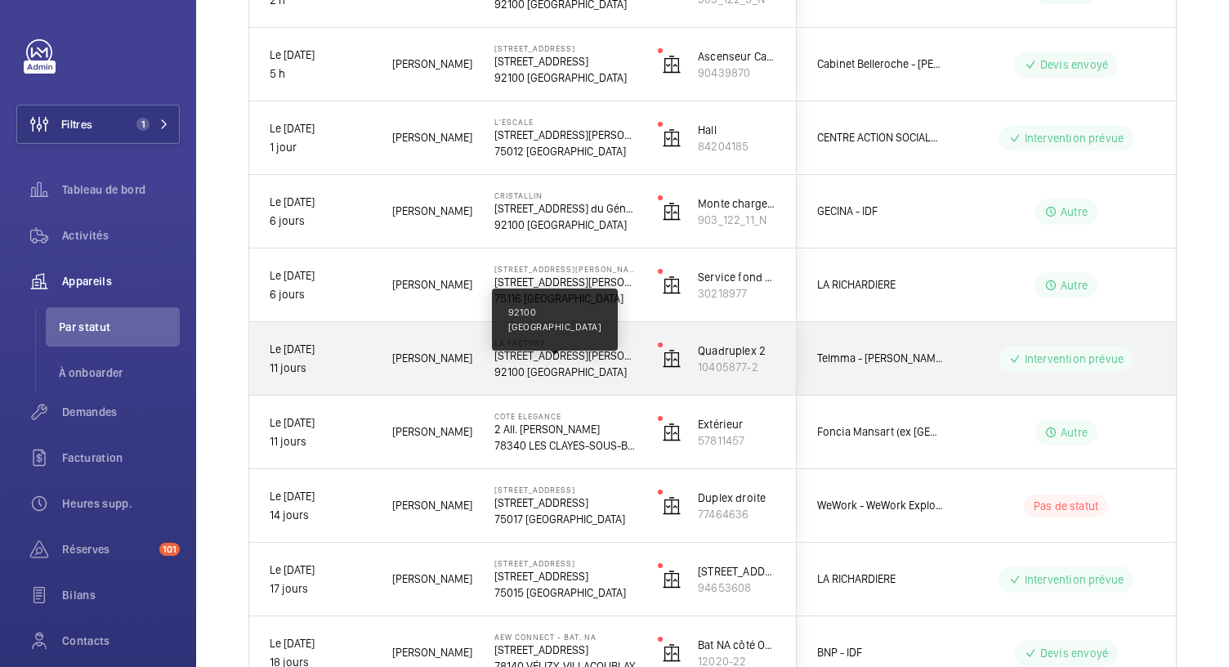
click at [578, 364] on p "92100 BOULOGNE-BILLANCOURT" at bounding box center [565, 372] width 142 height 16
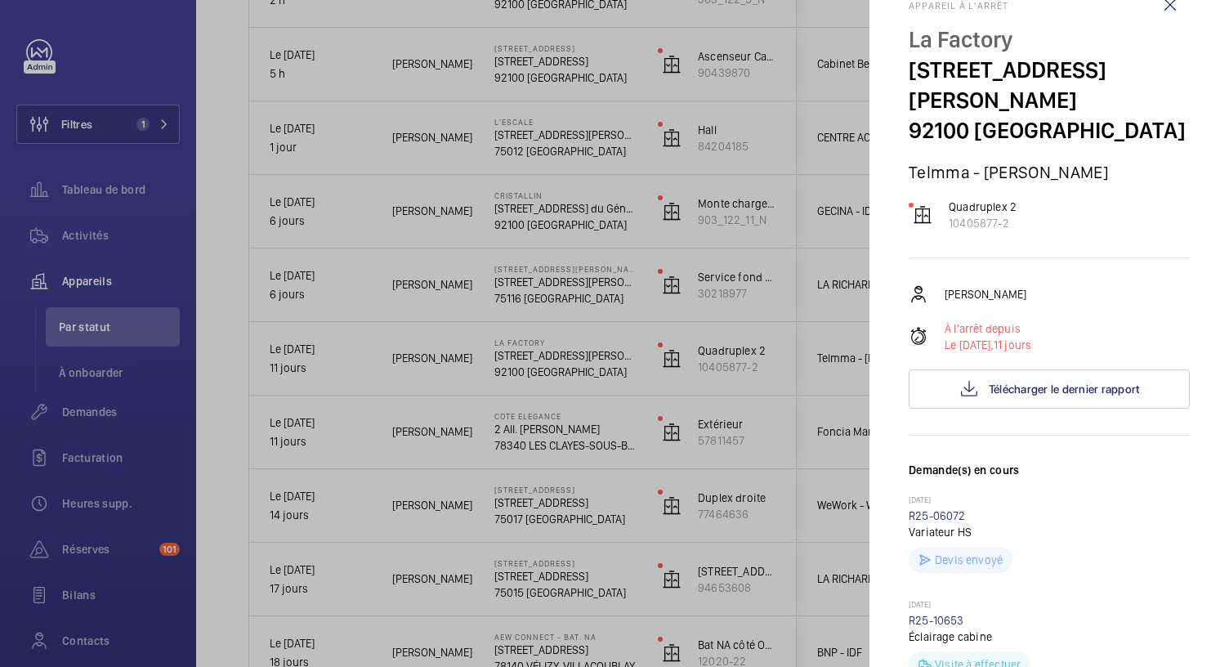
scroll to position [0, 0]
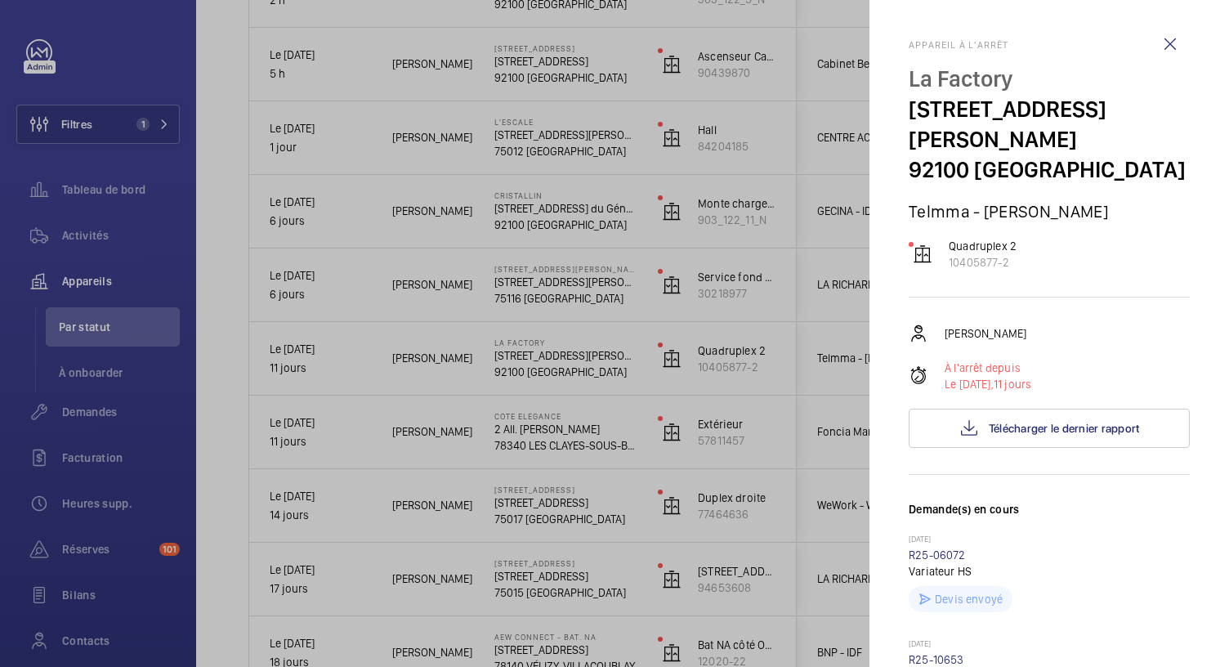
click at [544, 292] on div at bounding box center [614, 333] width 1229 height 667
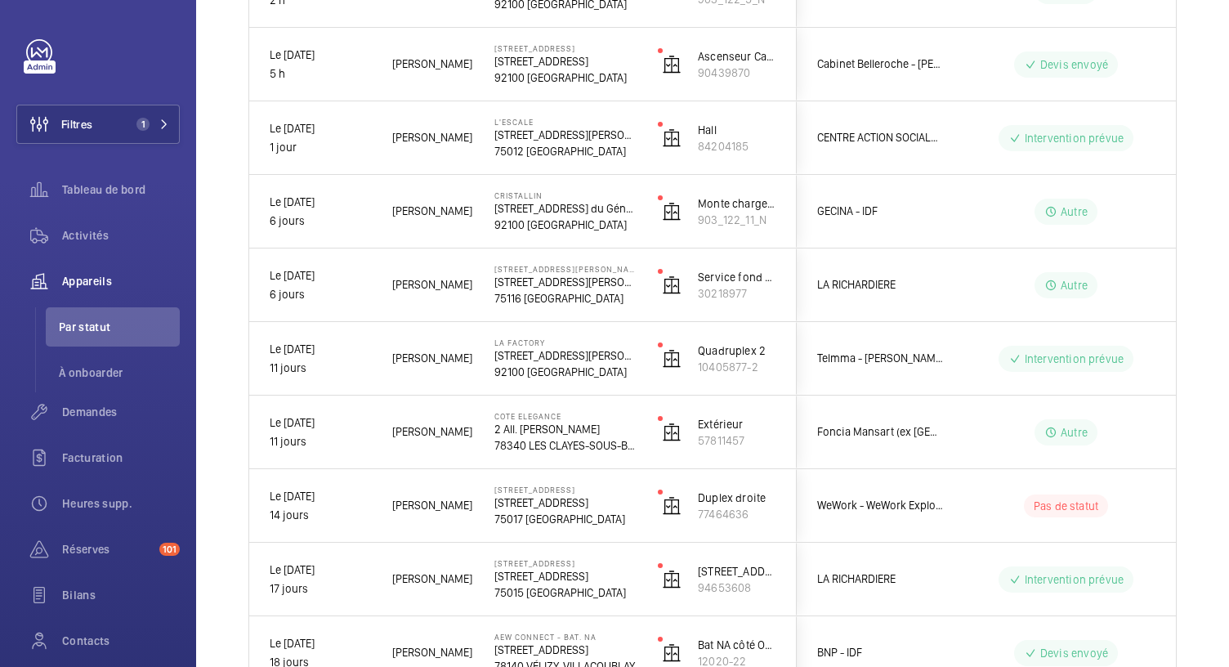
click at [544, 292] on p "75116 PARIS" at bounding box center [565, 298] width 142 height 16
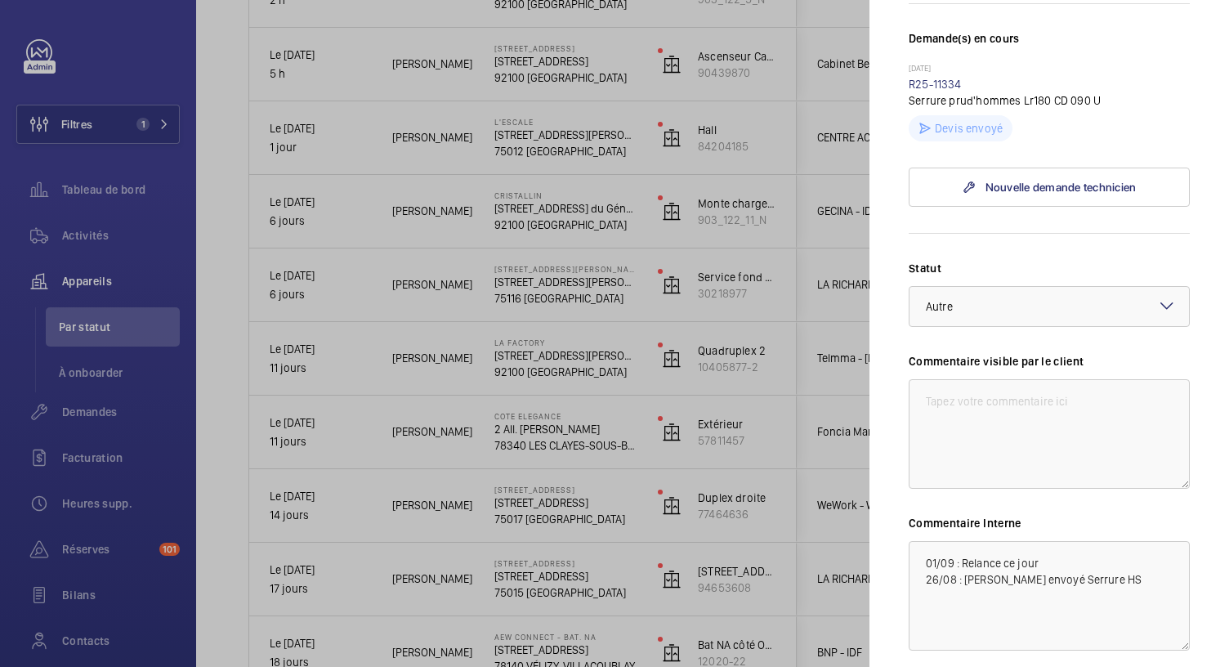
scroll to position [610, 0]
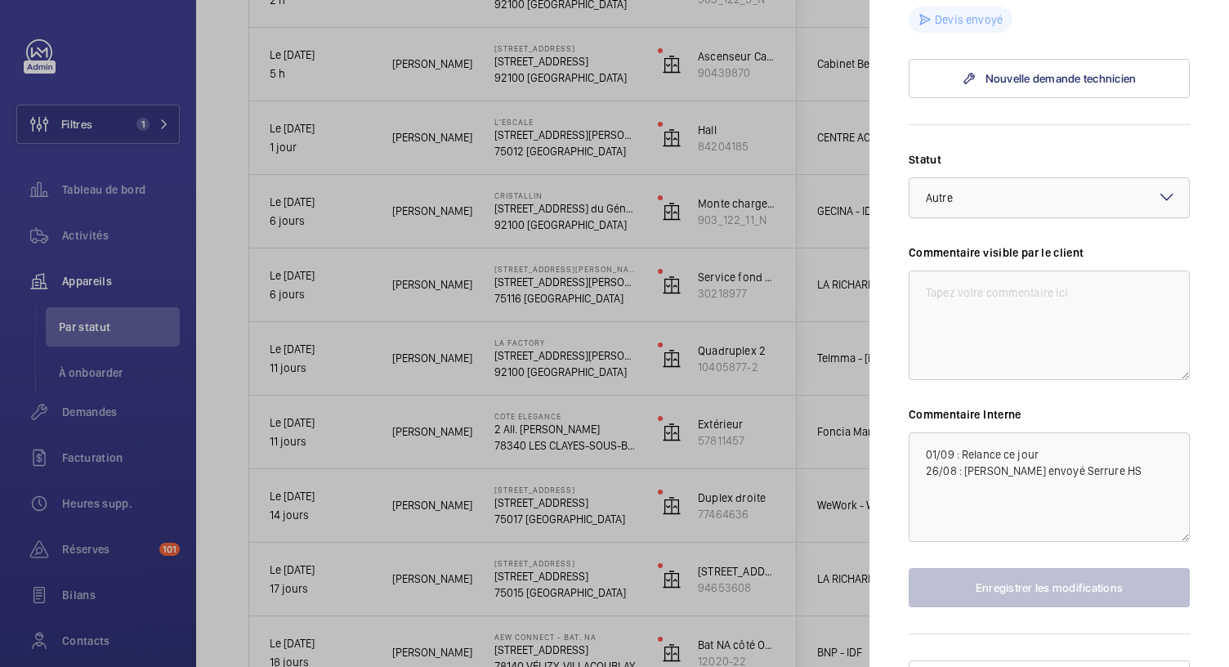
click at [562, 217] on div at bounding box center [614, 333] width 1229 height 667
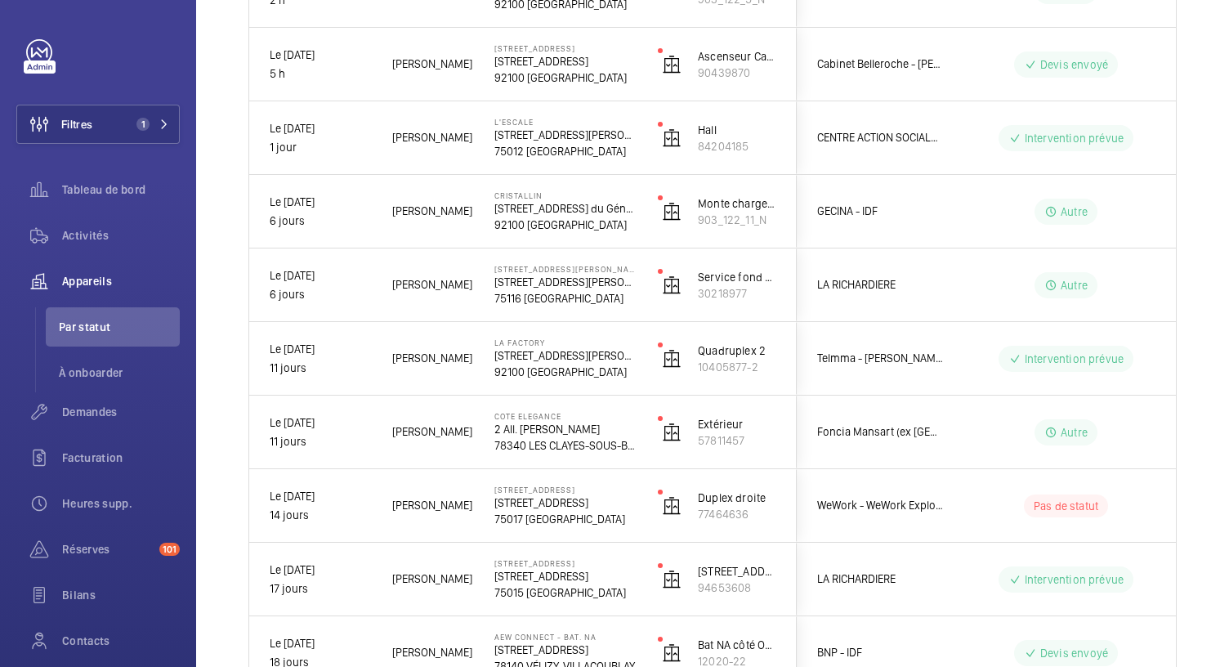
scroll to position [0, 0]
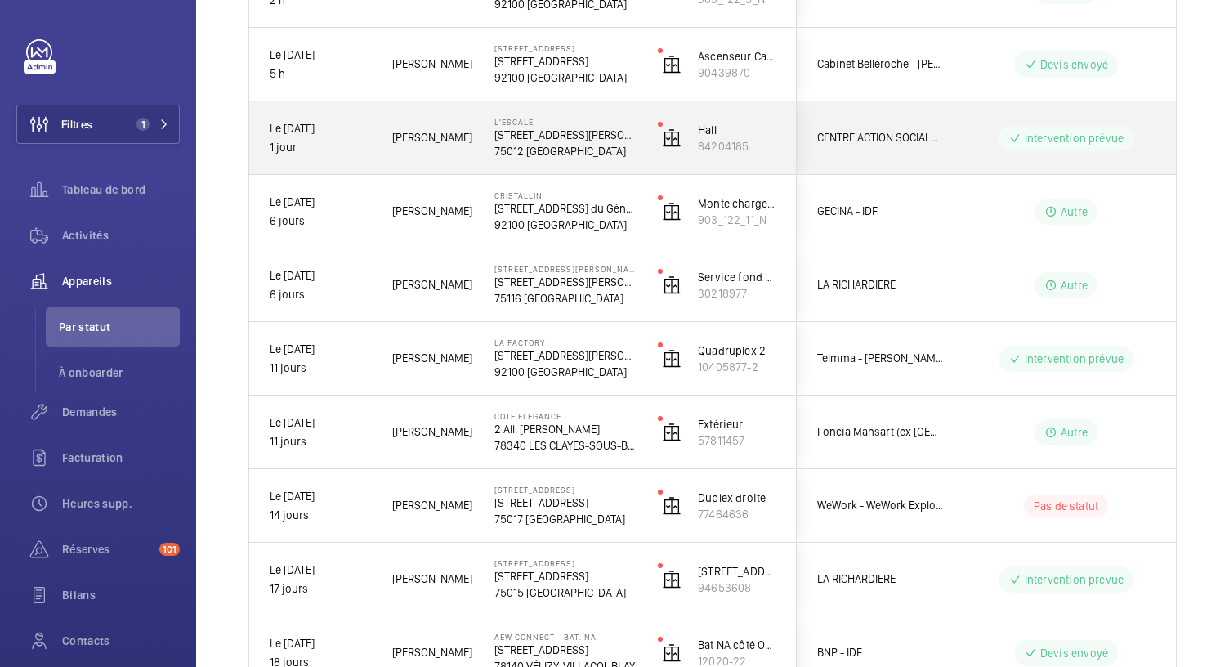
click at [557, 130] on p "4 Rue Claude Tillier" at bounding box center [565, 135] width 142 height 16
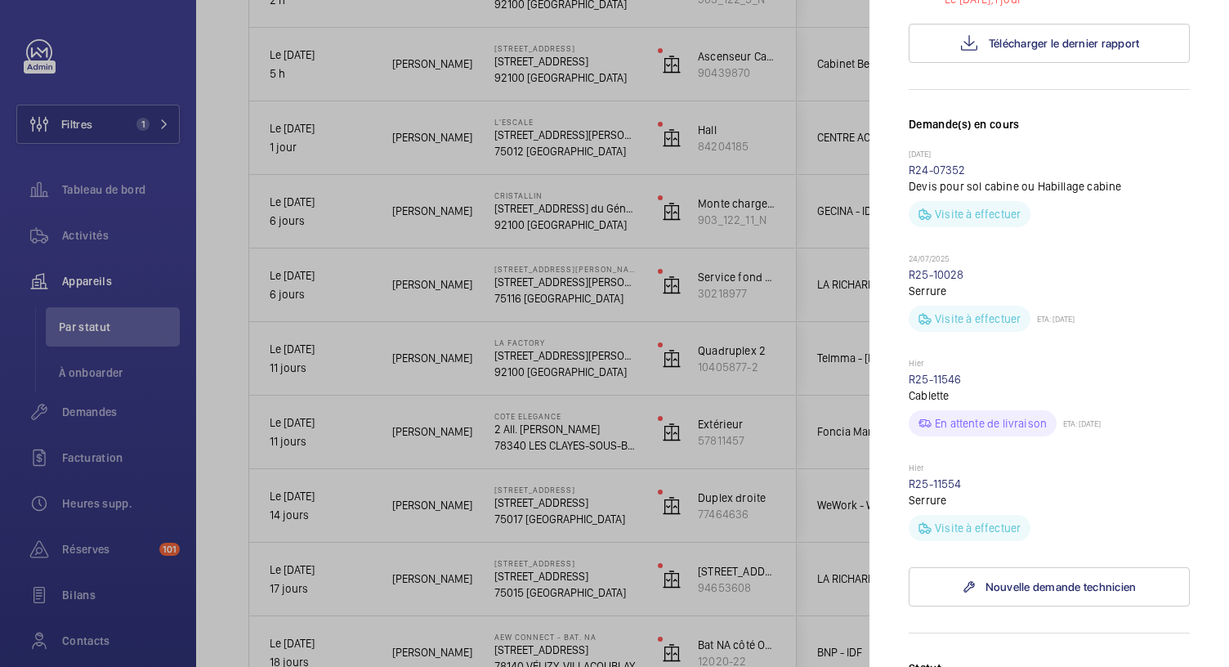
scroll to position [404, 0]
click at [924, 478] on link "R25-11554" at bounding box center [935, 484] width 53 height 13
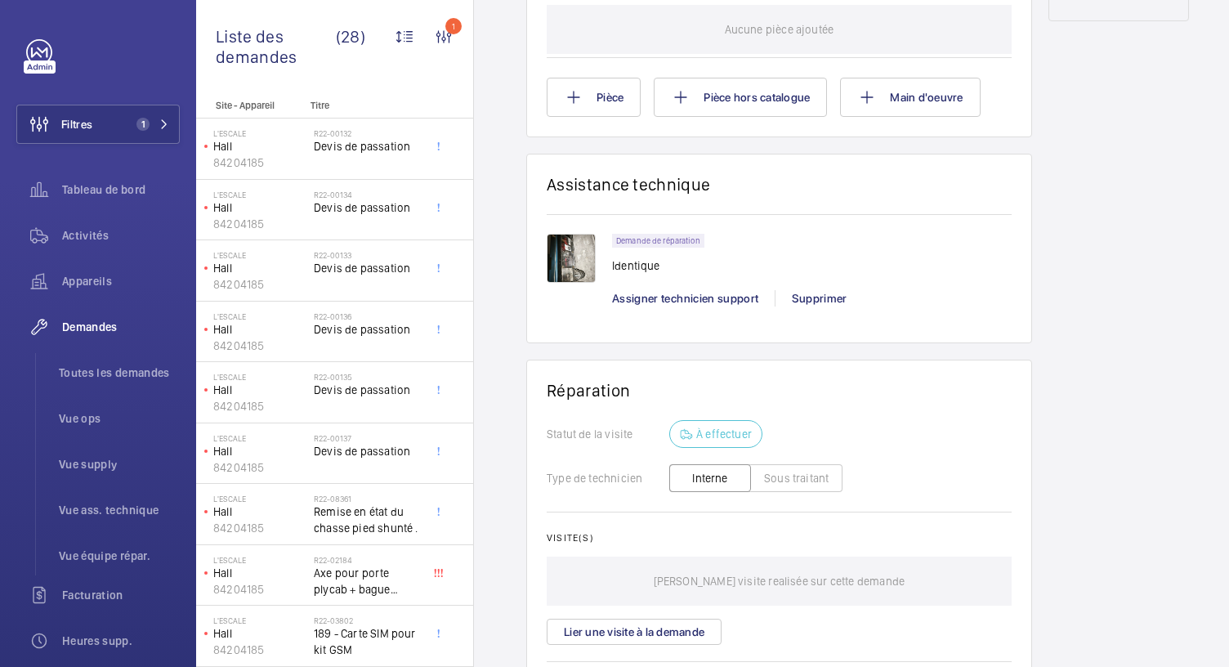
scroll to position [1124, 0]
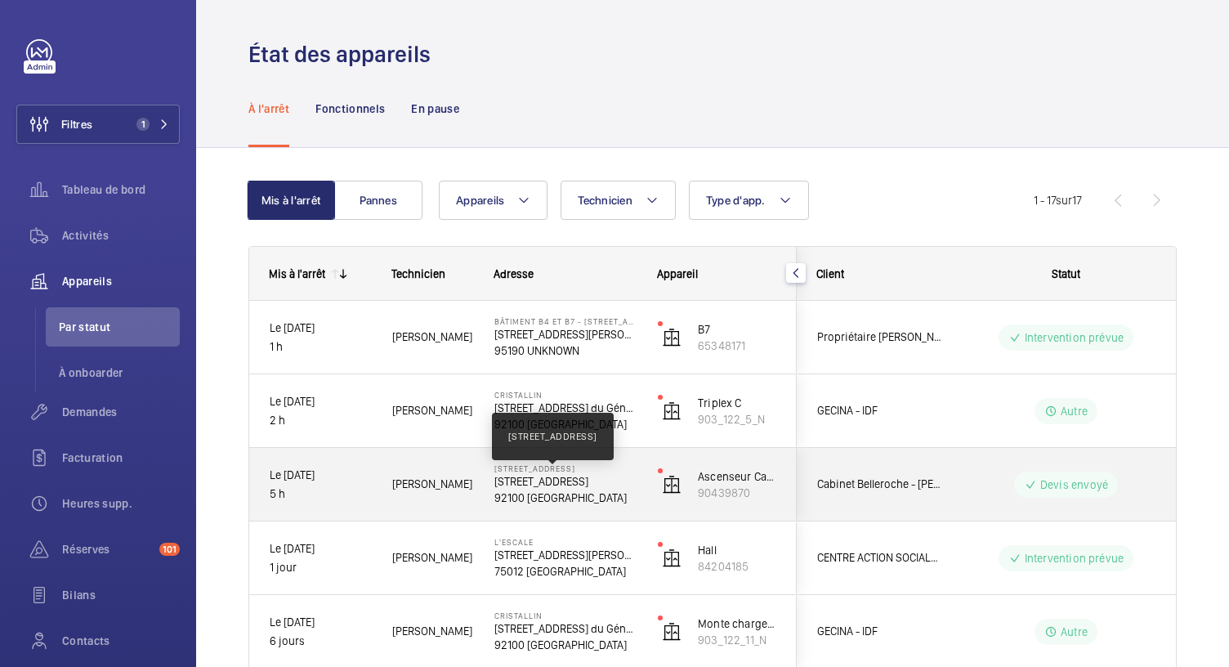
click at [571, 482] on p "4 Avenue du Stade de Coubertin, 92100 BOULOGNE-BILLANCOURT" at bounding box center [565, 481] width 142 height 16
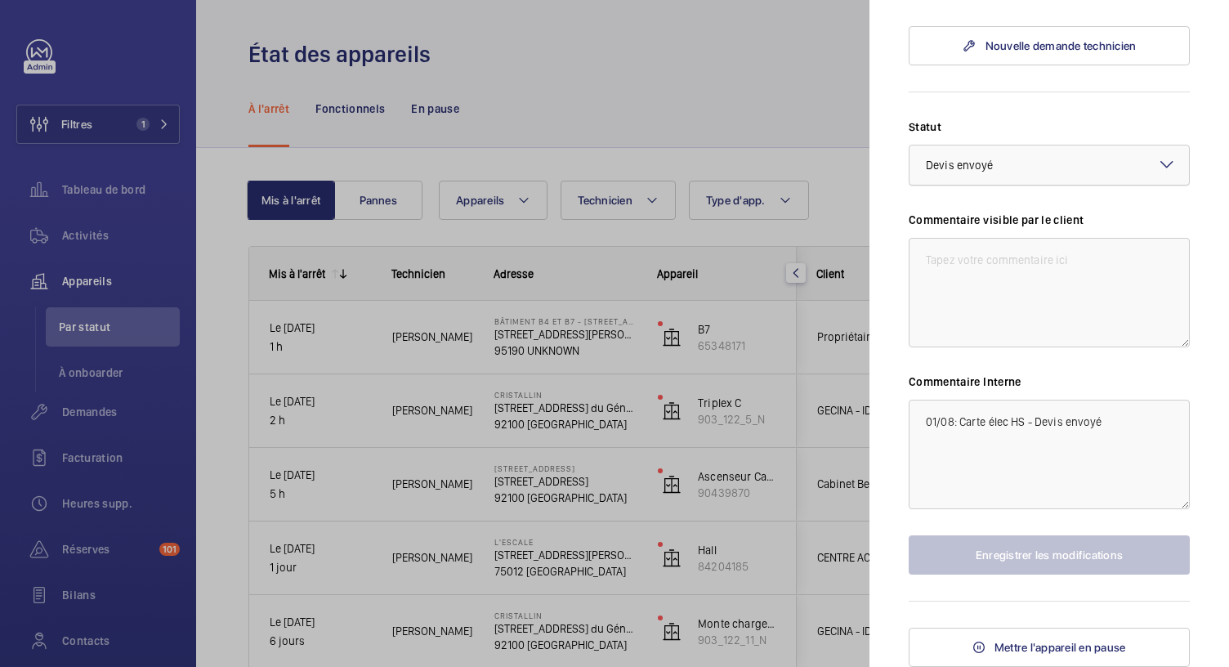
scroll to position [672, 0]
click at [952, 450] on textarea "01/08: Carte élec HS - Devis envoyé" at bounding box center [1049, 454] width 281 height 109
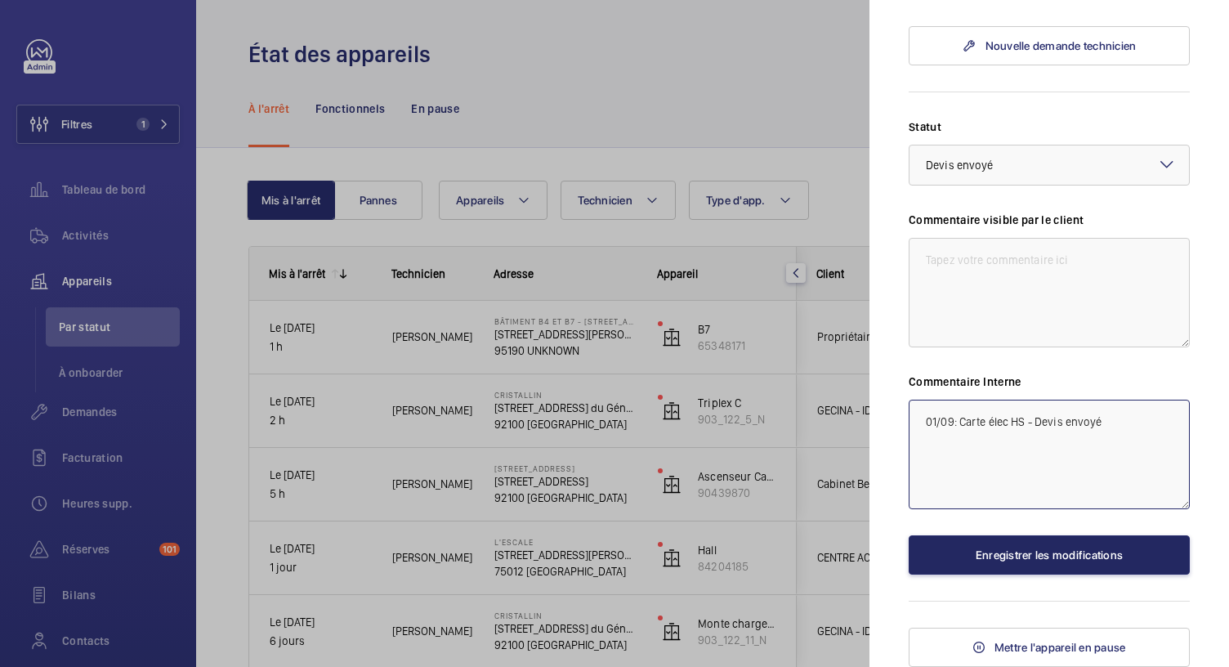
type textarea "01/09: Carte élec HS - Devis envoyé"
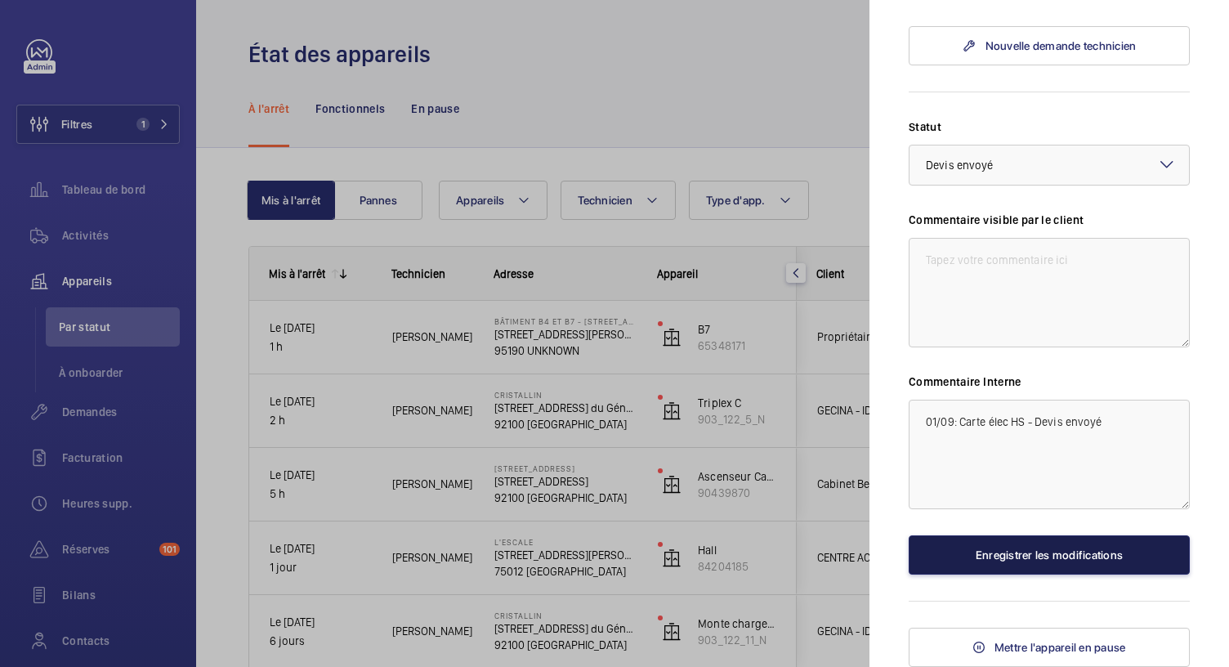
click at [977, 574] on button "Enregistrer les modifications" at bounding box center [1049, 554] width 281 height 39
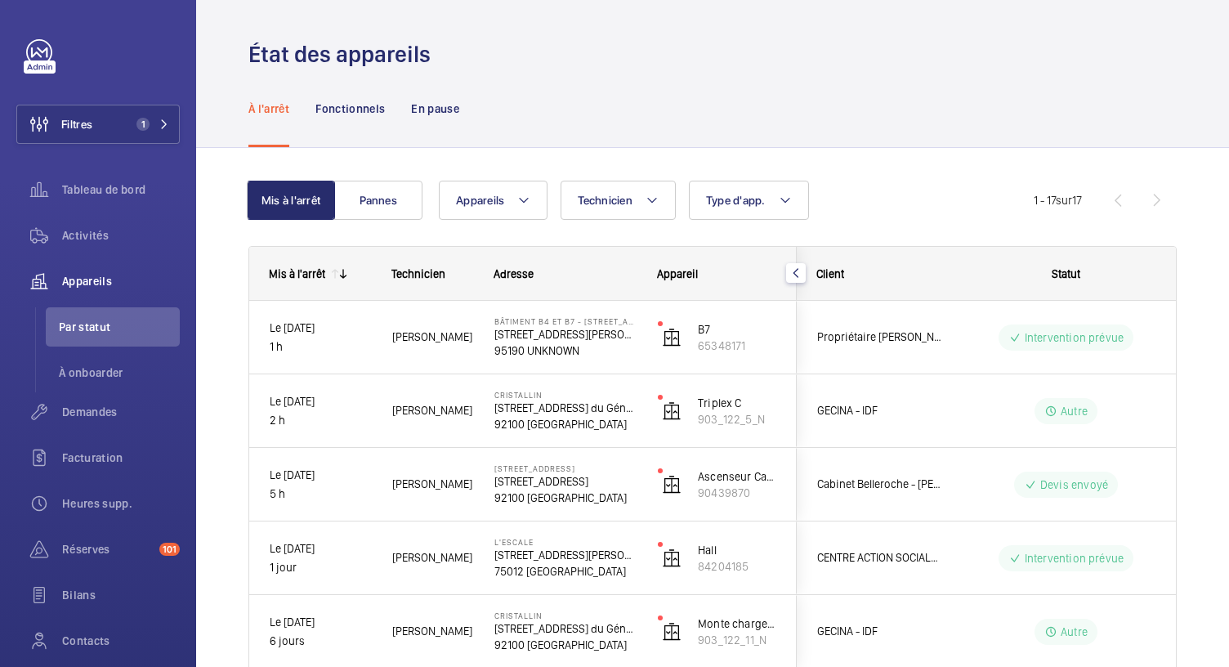
scroll to position [0, 0]
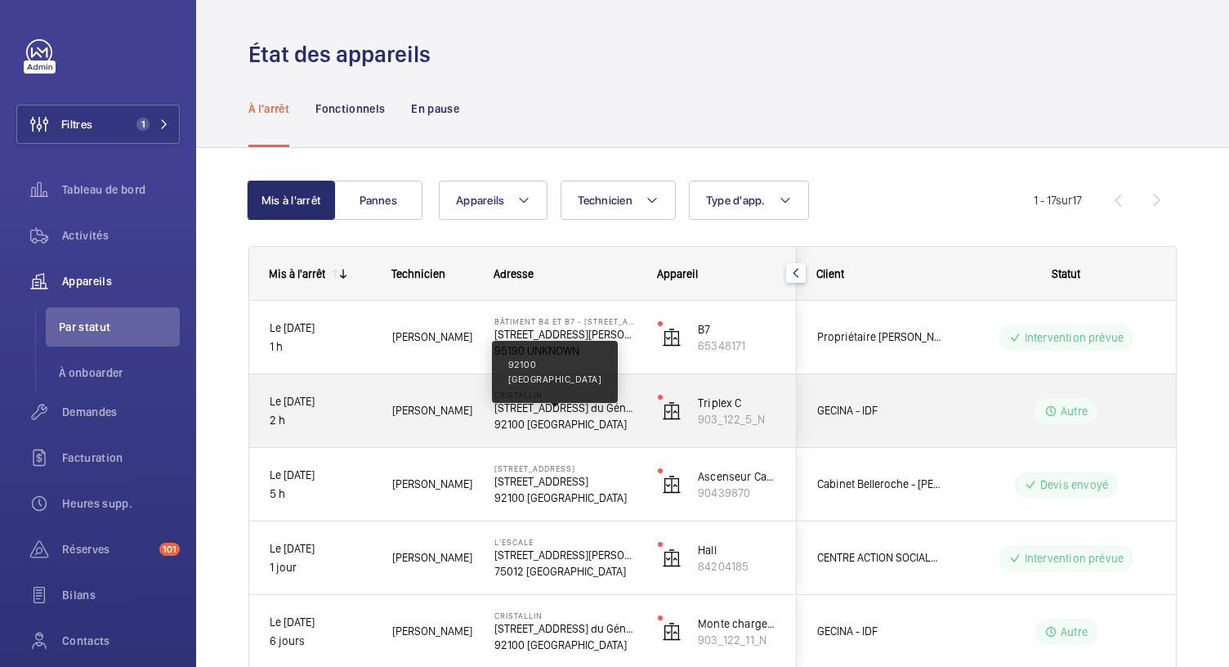
click at [552, 425] on p "92100 BOULOGNE-BILLANCOURT" at bounding box center [565, 424] width 142 height 16
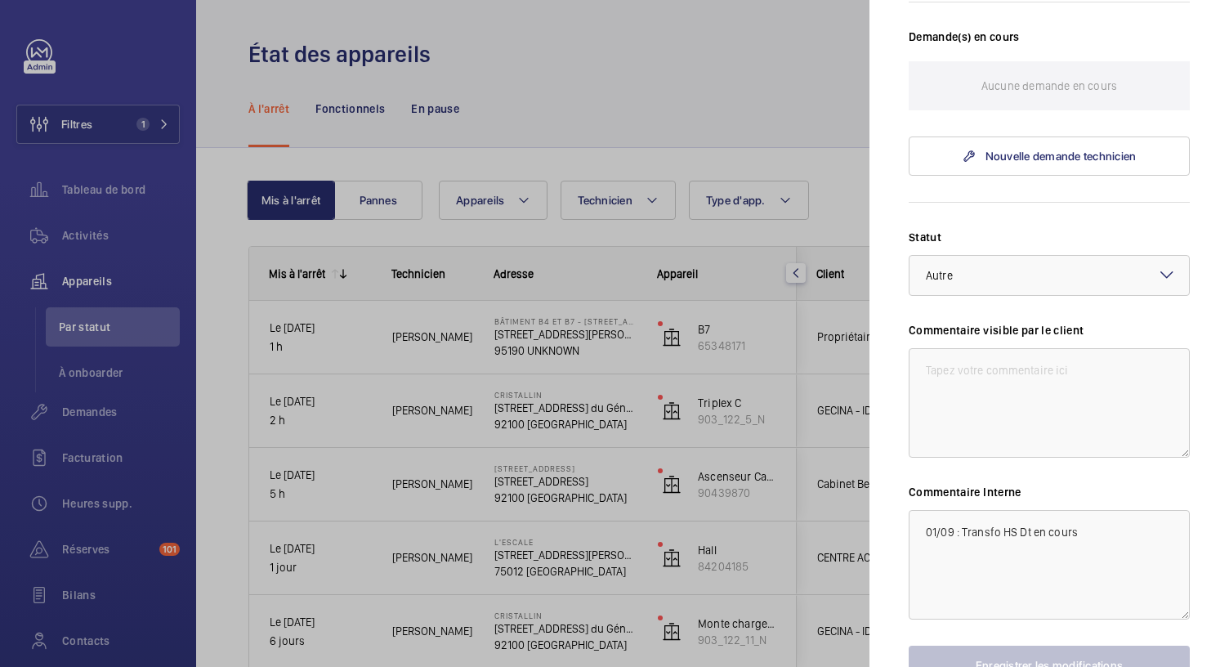
scroll to position [580, 0]
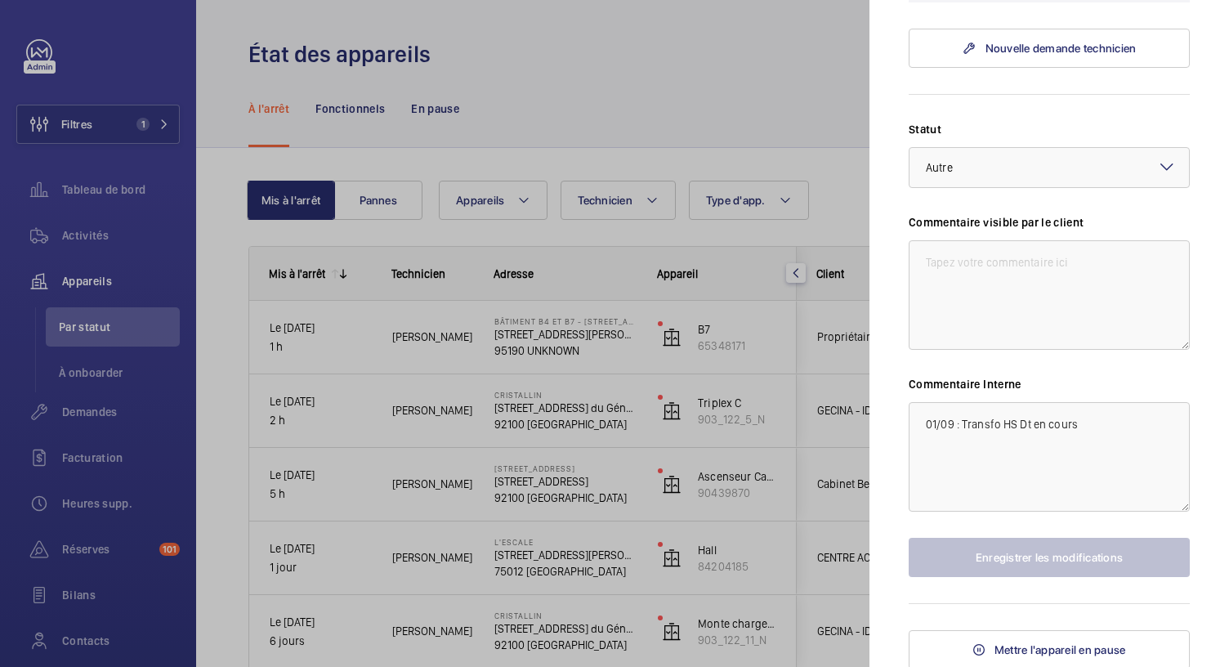
click at [595, 123] on div at bounding box center [614, 333] width 1229 height 667
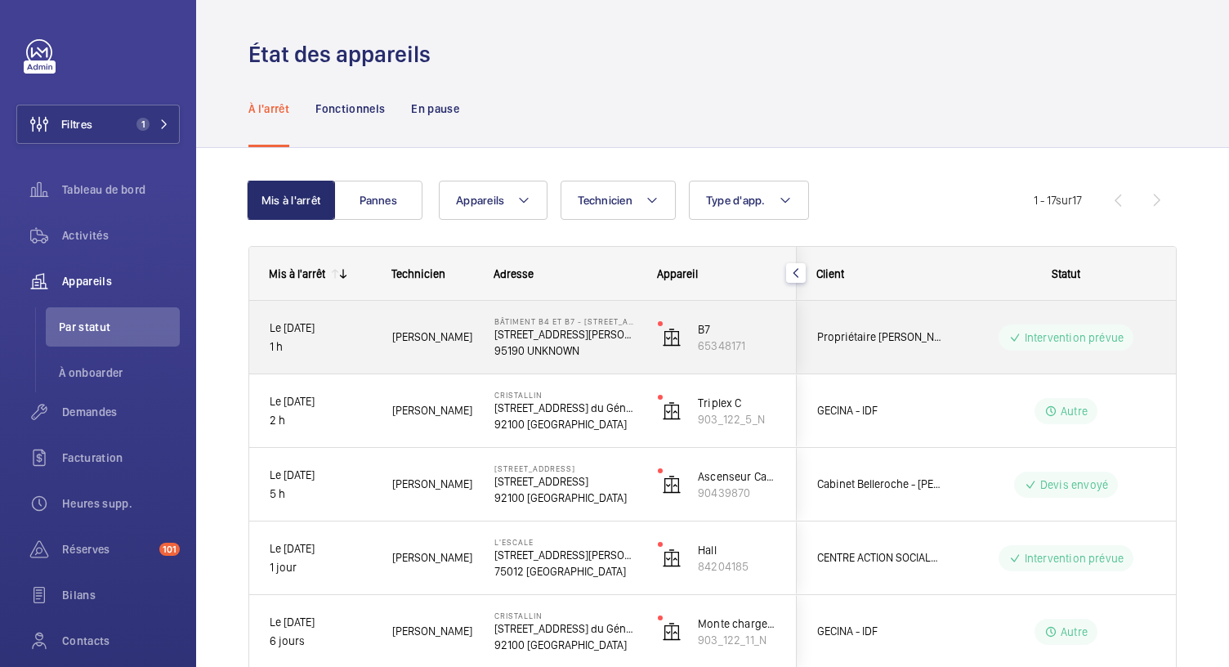
click at [596, 345] on p "95190 UNKNOWN" at bounding box center [565, 350] width 142 height 16
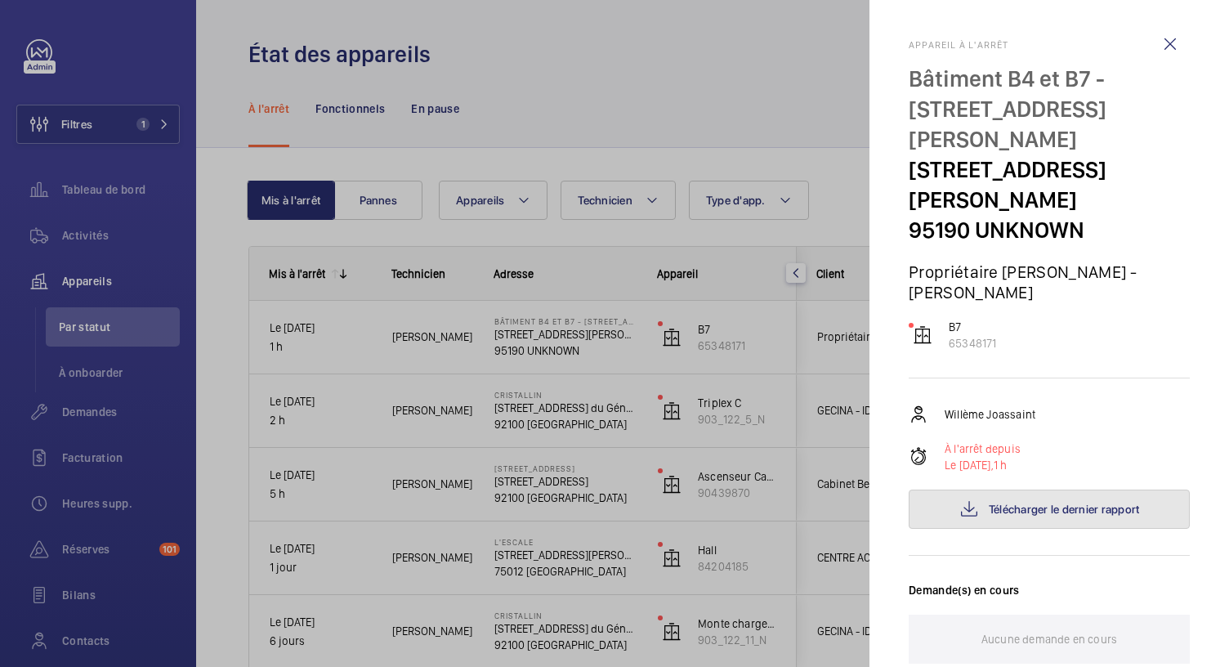
click at [1046, 489] on button "Télécharger le dernier rapport" at bounding box center [1049, 508] width 281 height 39
click at [726, 114] on div at bounding box center [614, 333] width 1229 height 667
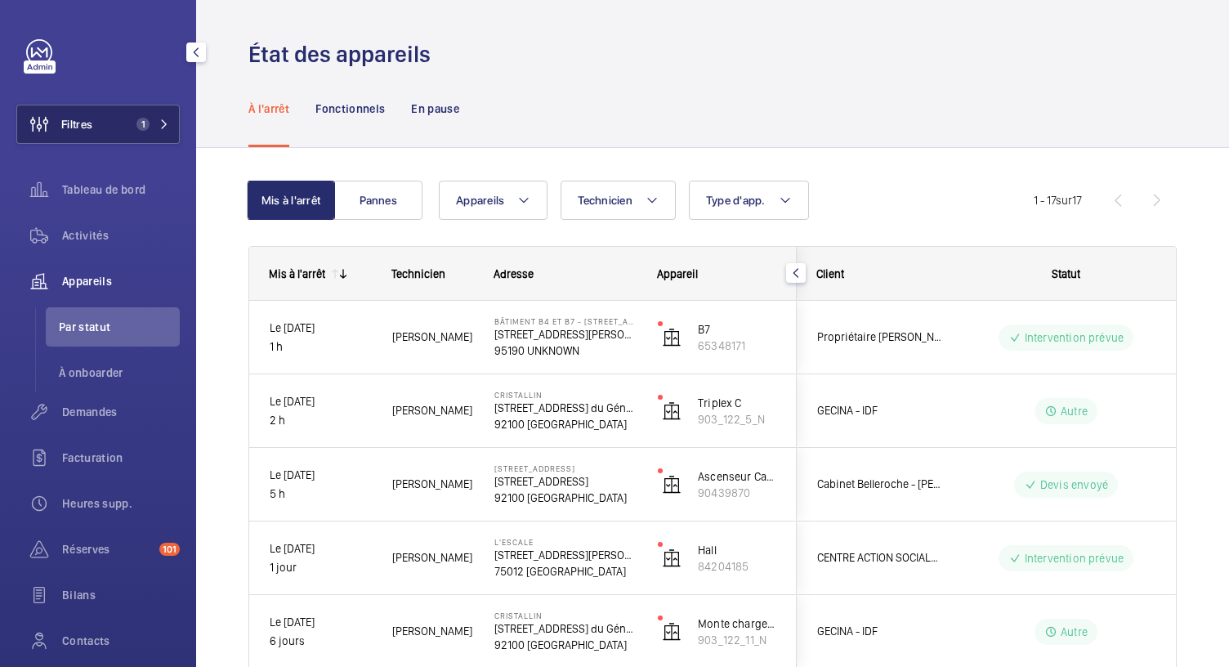
click at [159, 115] on button "Filtres 1" at bounding box center [97, 124] width 163 height 39
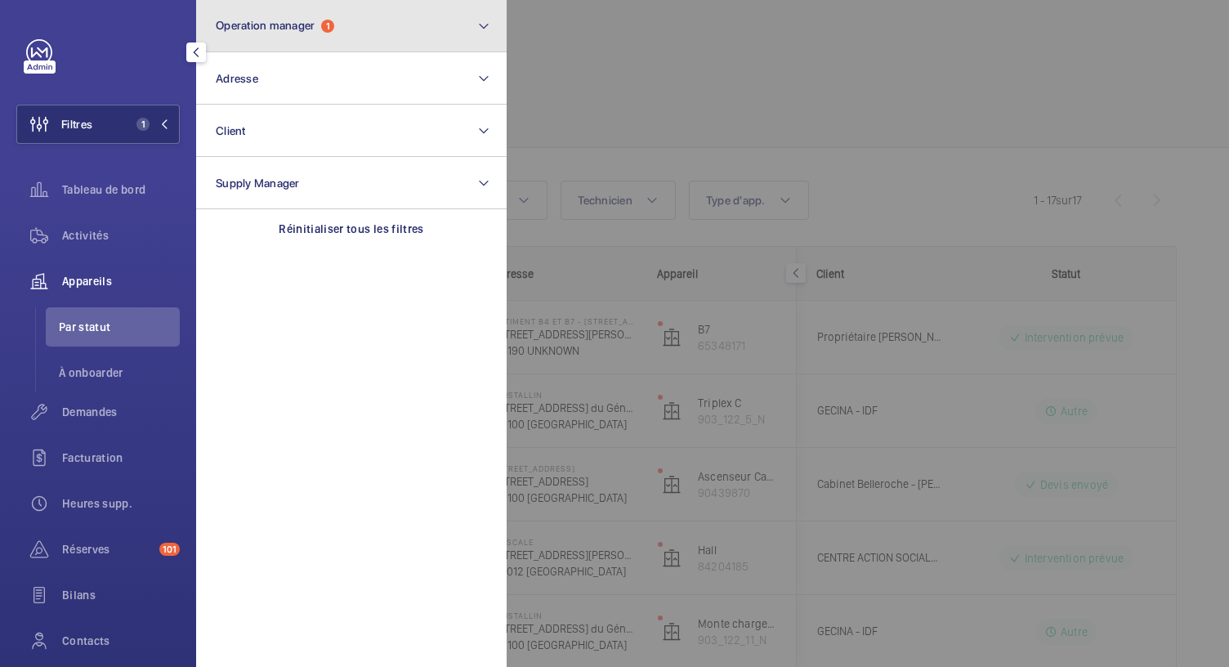
click at [318, 21] on span "Operation manager 1" at bounding box center [275, 26] width 118 height 14
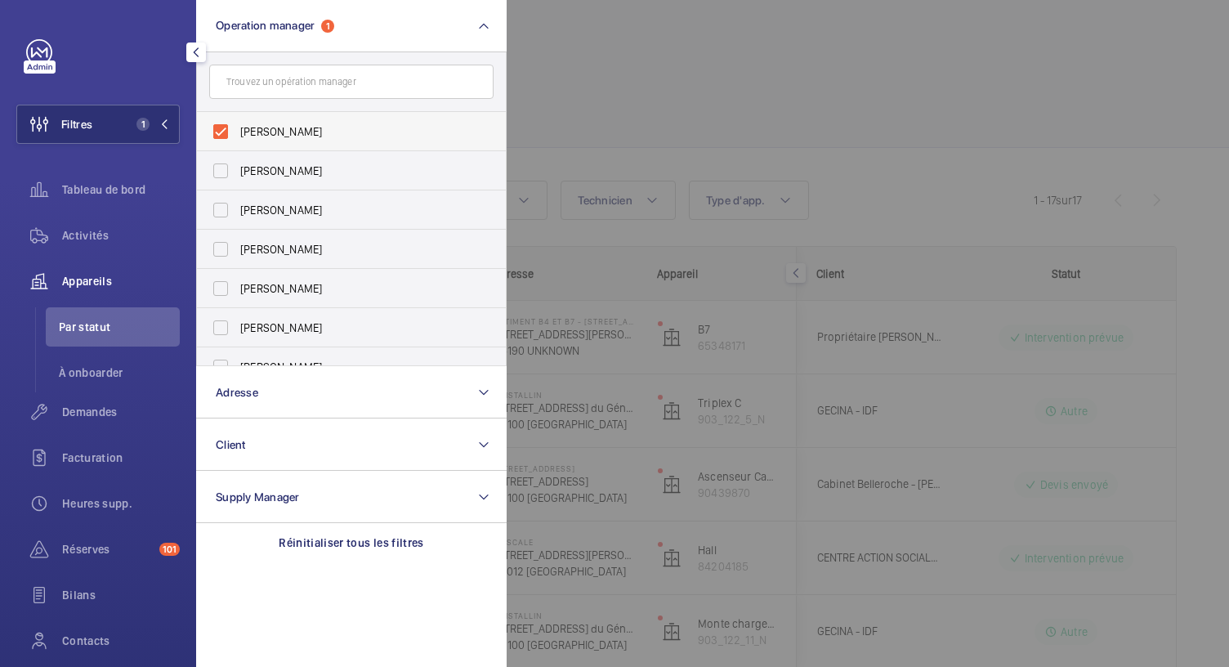
click at [211, 135] on label "[PERSON_NAME]" at bounding box center [339, 131] width 284 height 39
click at [211, 135] on input "[PERSON_NAME]" at bounding box center [220, 131] width 33 height 33
checkbox input "false"
click at [222, 215] on label "[PERSON_NAME]" at bounding box center [339, 209] width 284 height 39
click at [222, 215] on input "[PERSON_NAME]" at bounding box center [220, 210] width 33 height 33
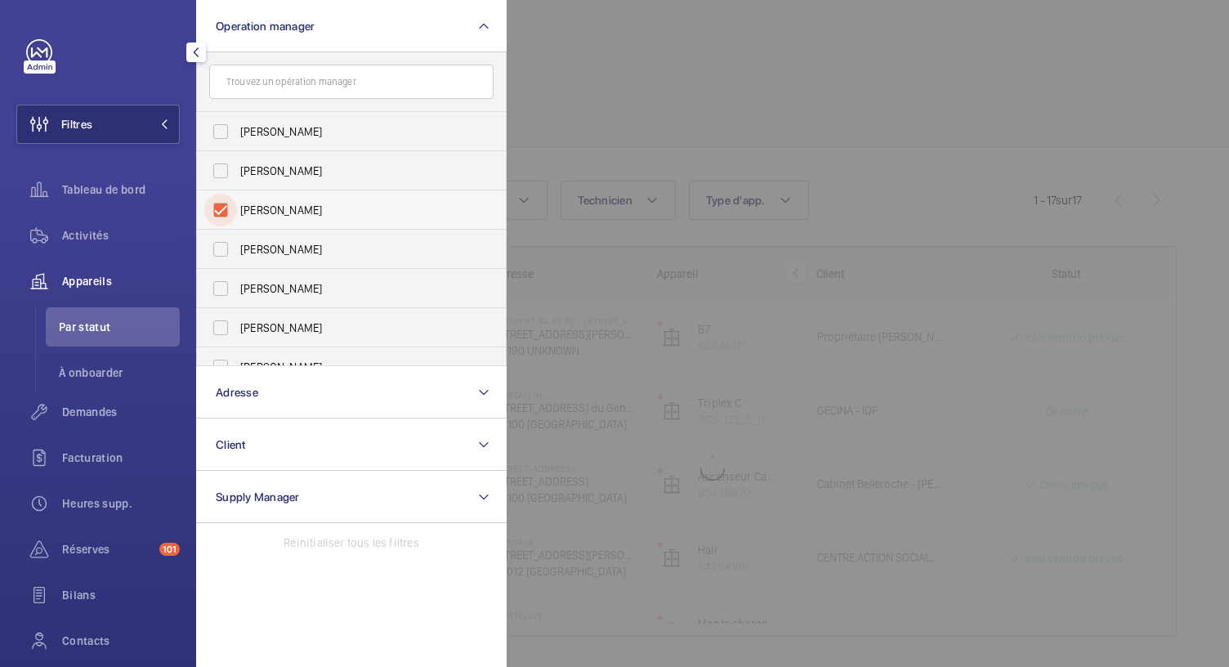
checkbox input "true"
click at [120, 195] on span "Tableau de bord" at bounding box center [121, 189] width 118 height 16
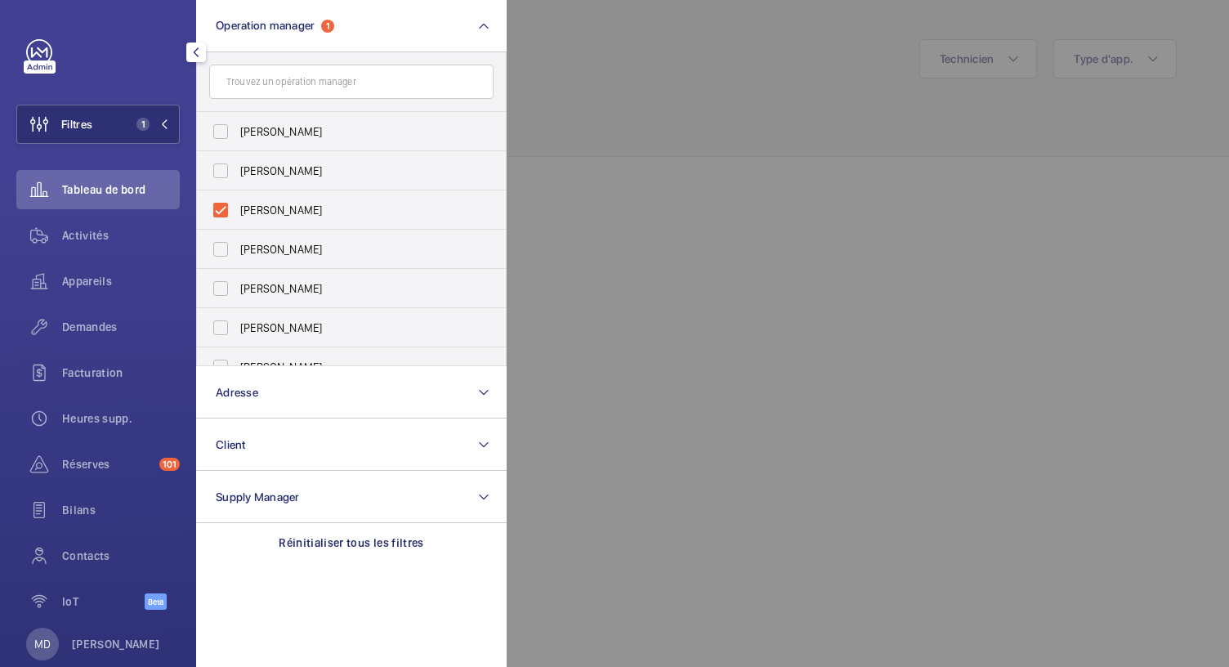
click at [737, 92] on div at bounding box center [1121, 333] width 1229 height 667
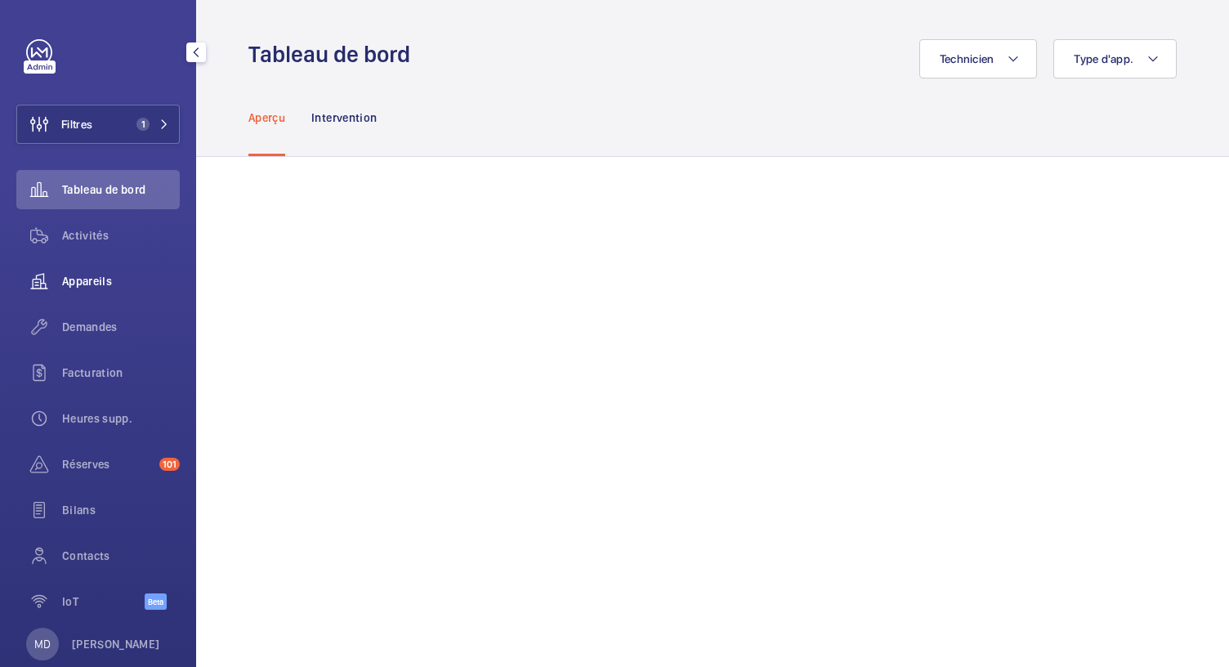
click at [81, 282] on span "Appareils" at bounding box center [121, 281] width 118 height 16
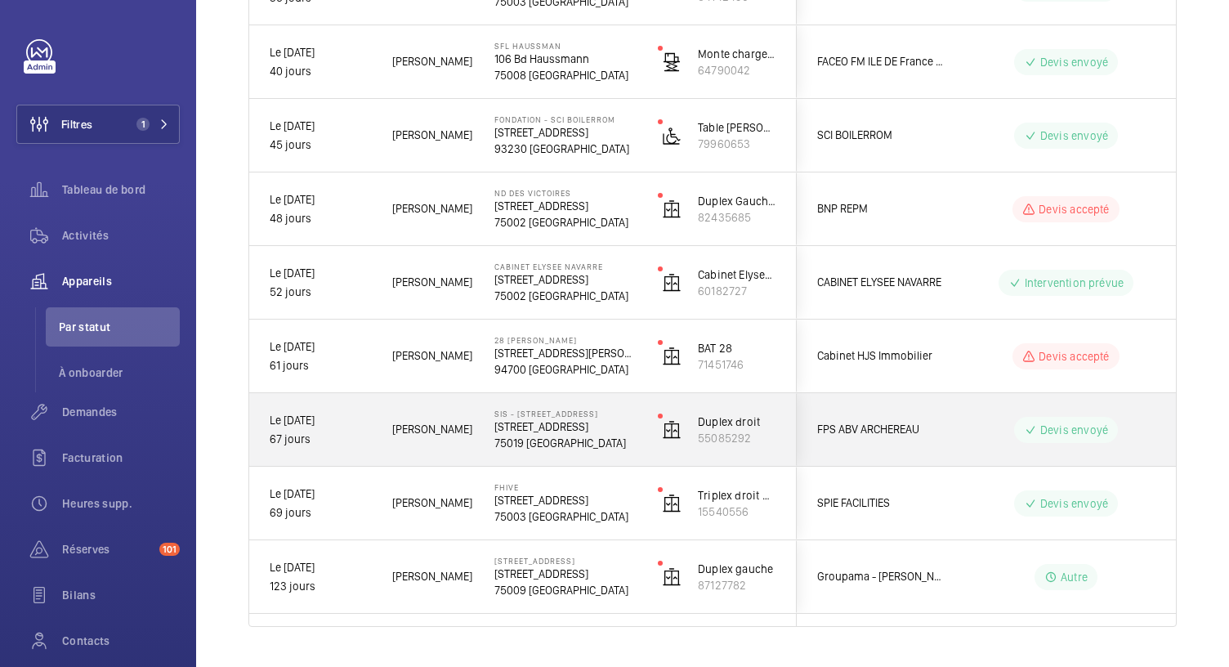
scroll to position [901, 0]
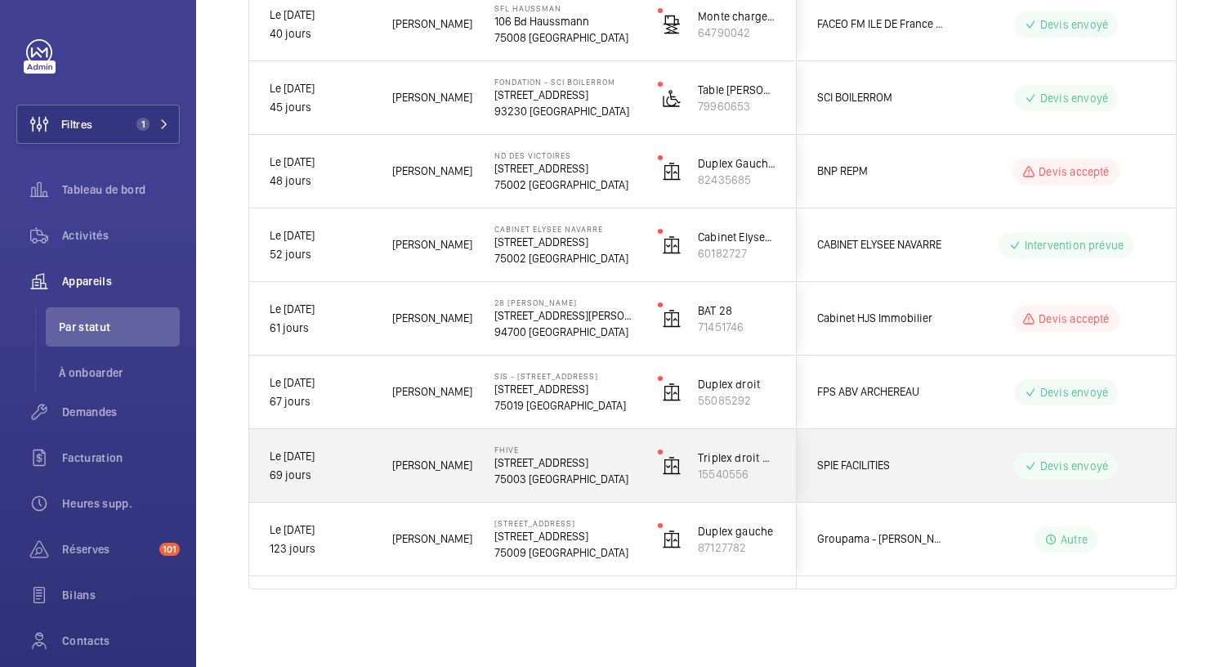
click at [562, 471] on p "75003 [GEOGRAPHIC_DATA]" at bounding box center [565, 479] width 142 height 16
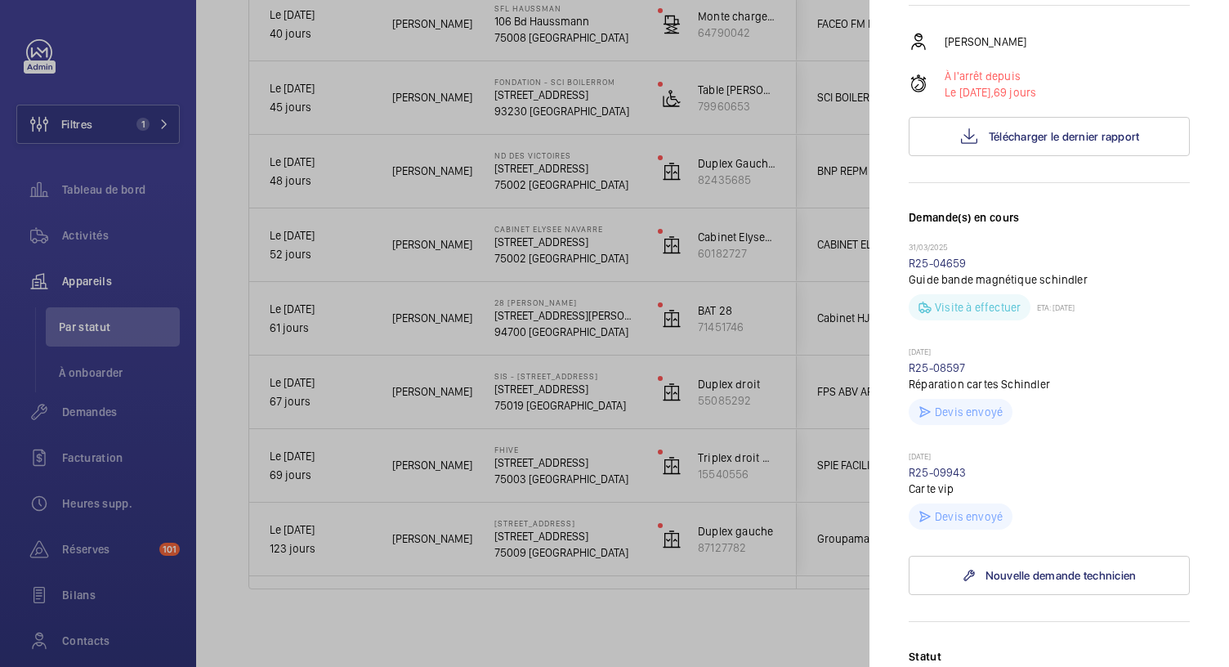
scroll to position [379, 0]
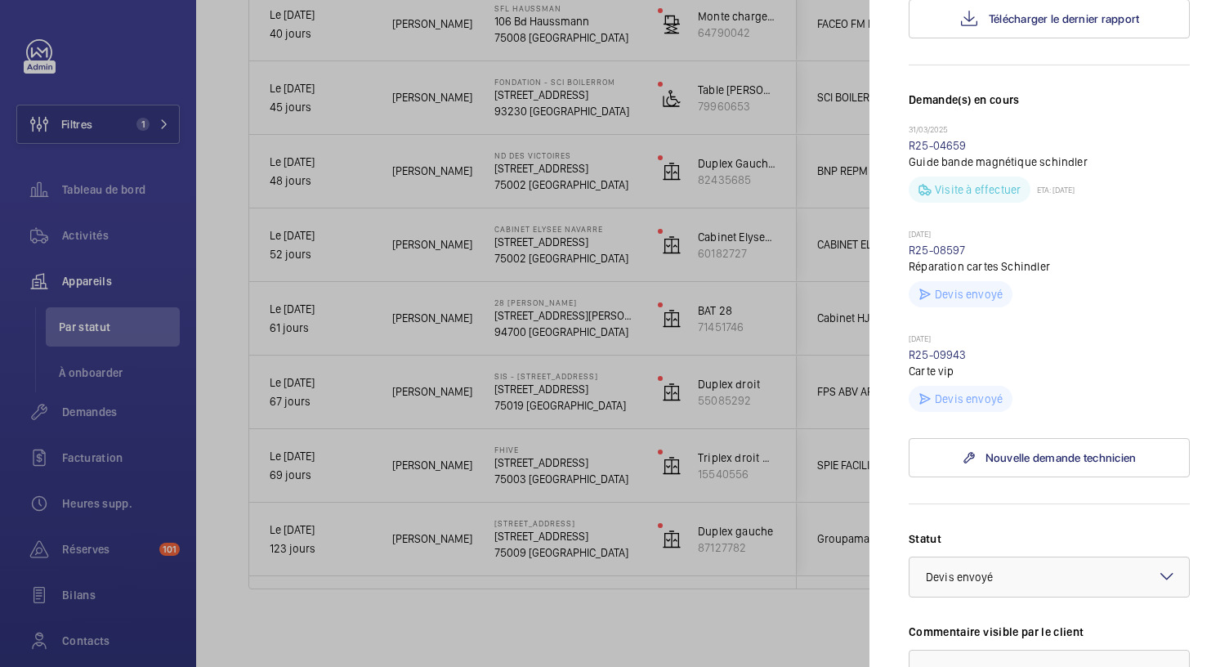
click at [531, 404] on div at bounding box center [614, 333] width 1229 height 667
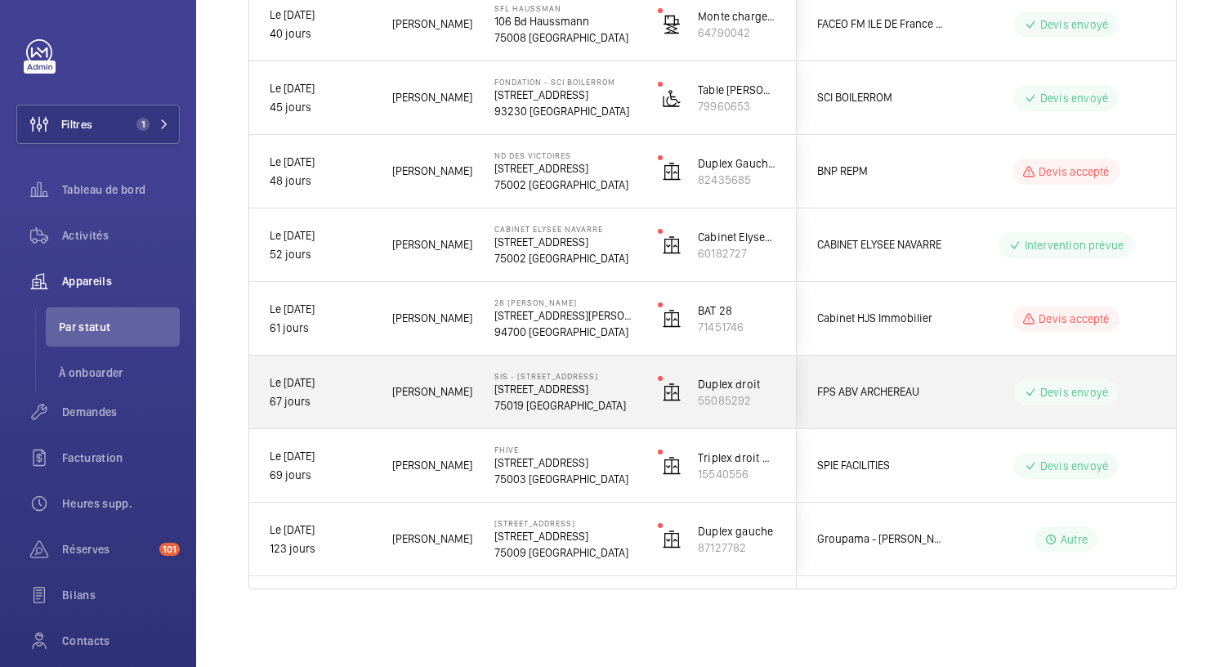
click at [531, 401] on p "75019 [GEOGRAPHIC_DATA]" at bounding box center [565, 405] width 142 height 16
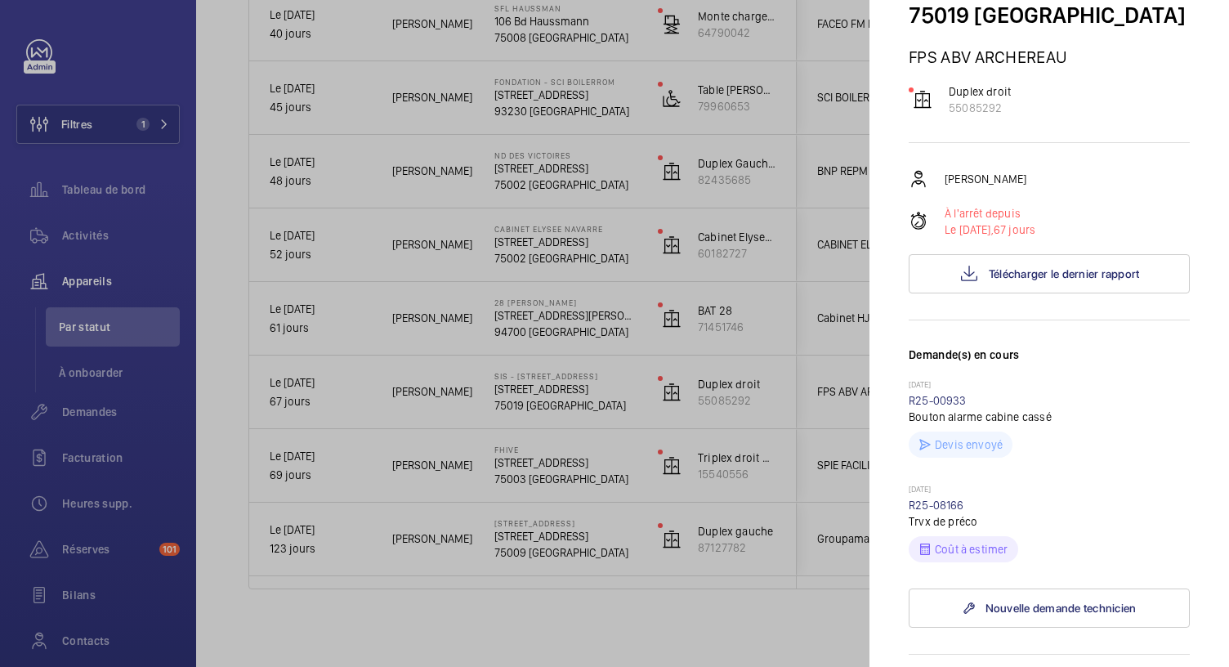
scroll to position [108, 0]
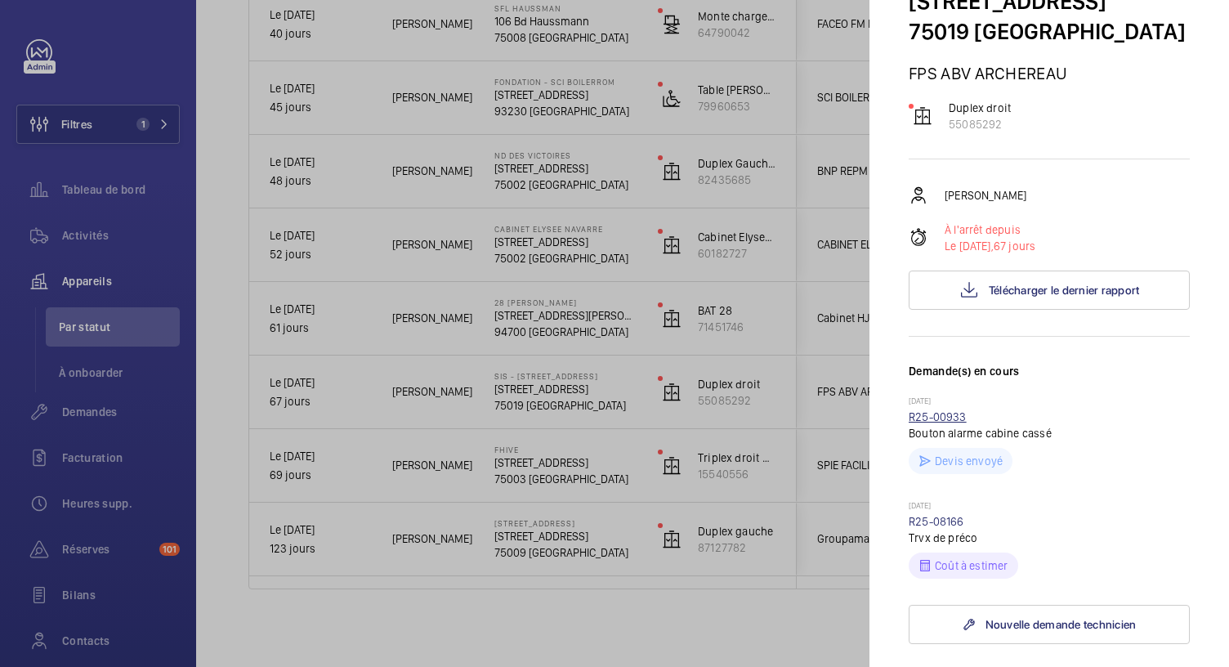
click at [935, 423] on link "R25-00933" at bounding box center [938, 416] width 58 height 13
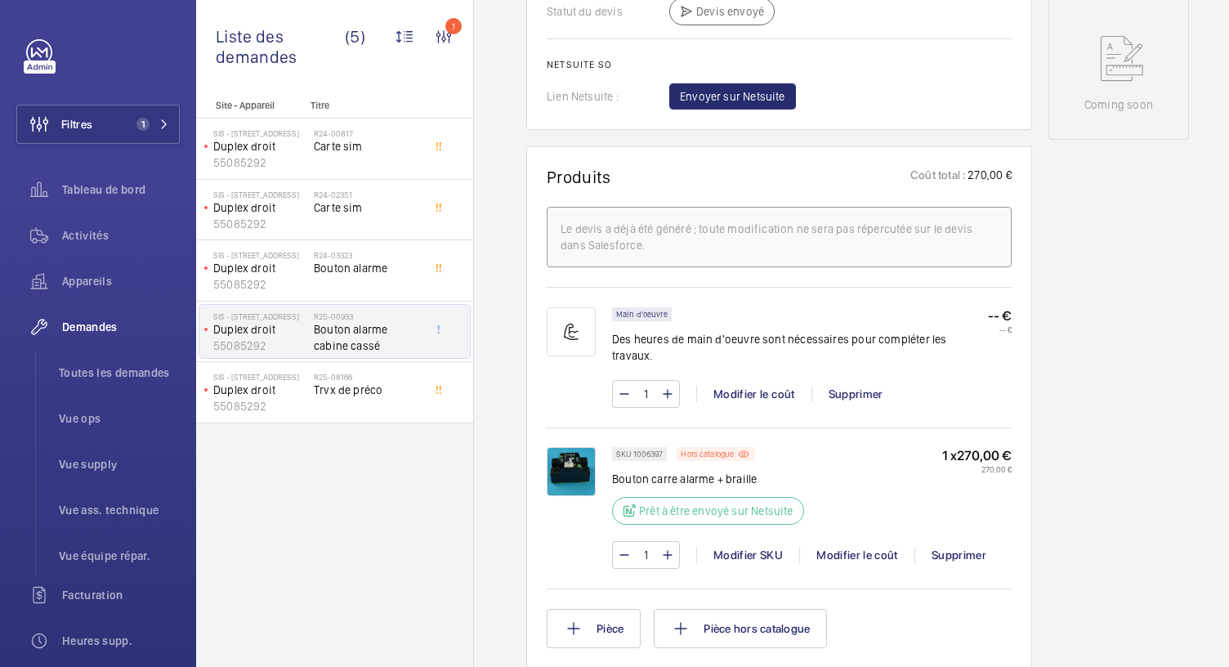
scroll to position [830, 0]
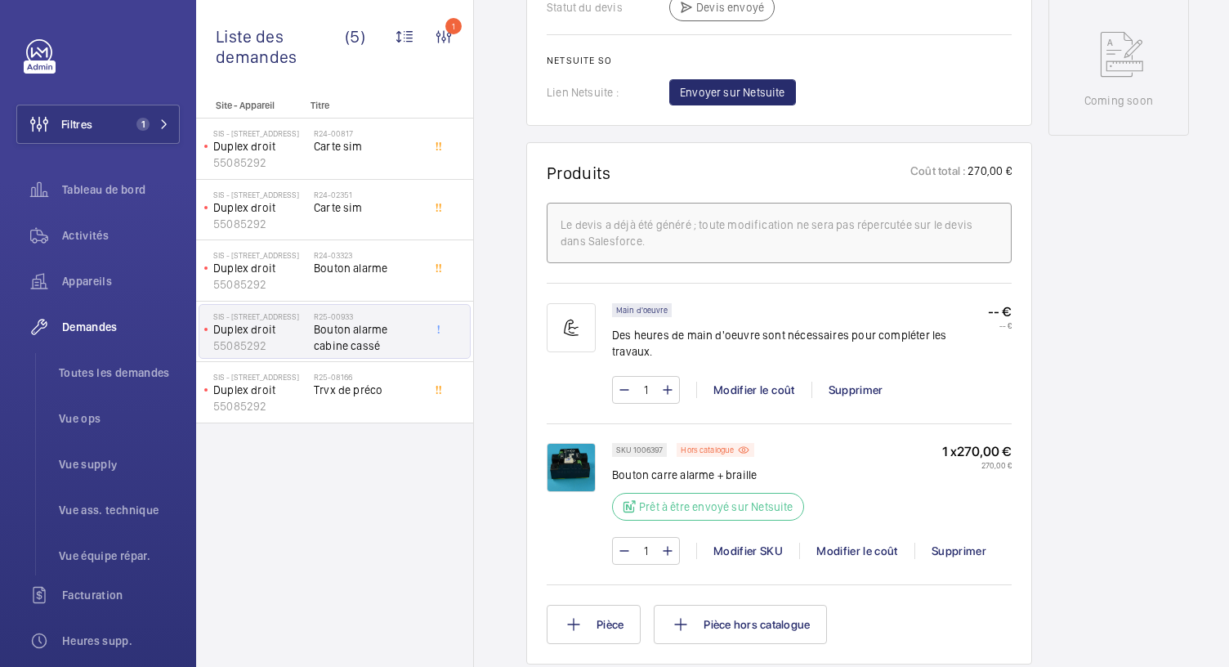
click at [578, 450] on img at bounding box center [571, 467] width 49 height 49
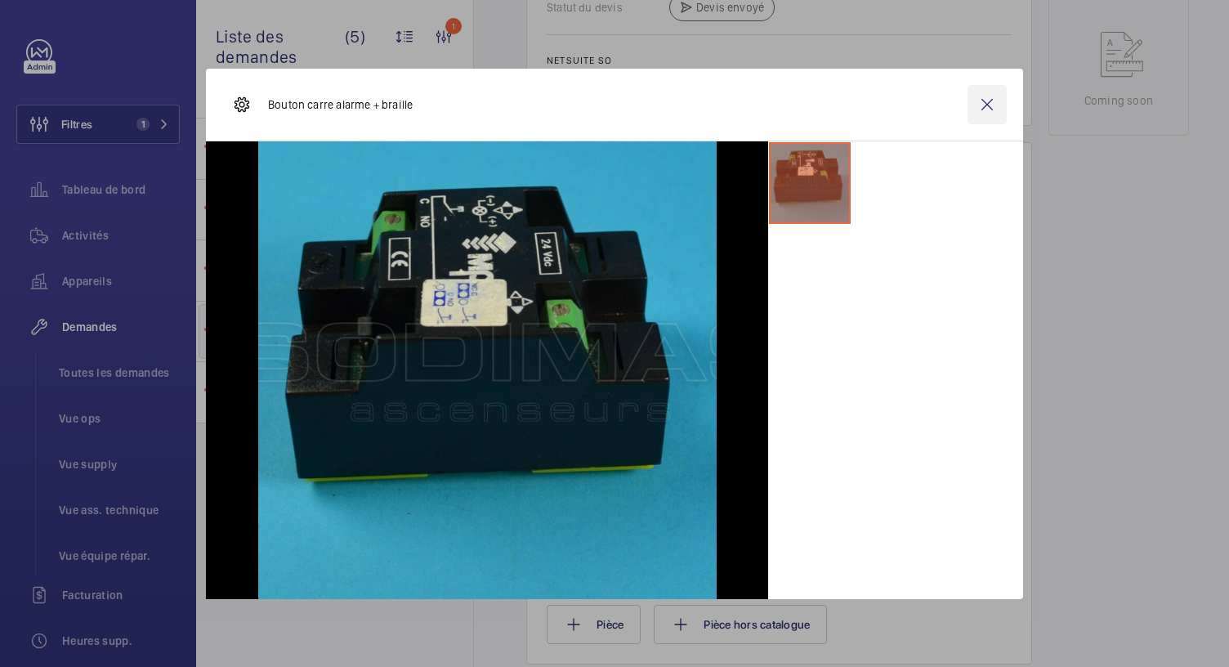
click at [990, 109] on wm-front-icon-button at bounding box center [986, 104] width 39 height 39
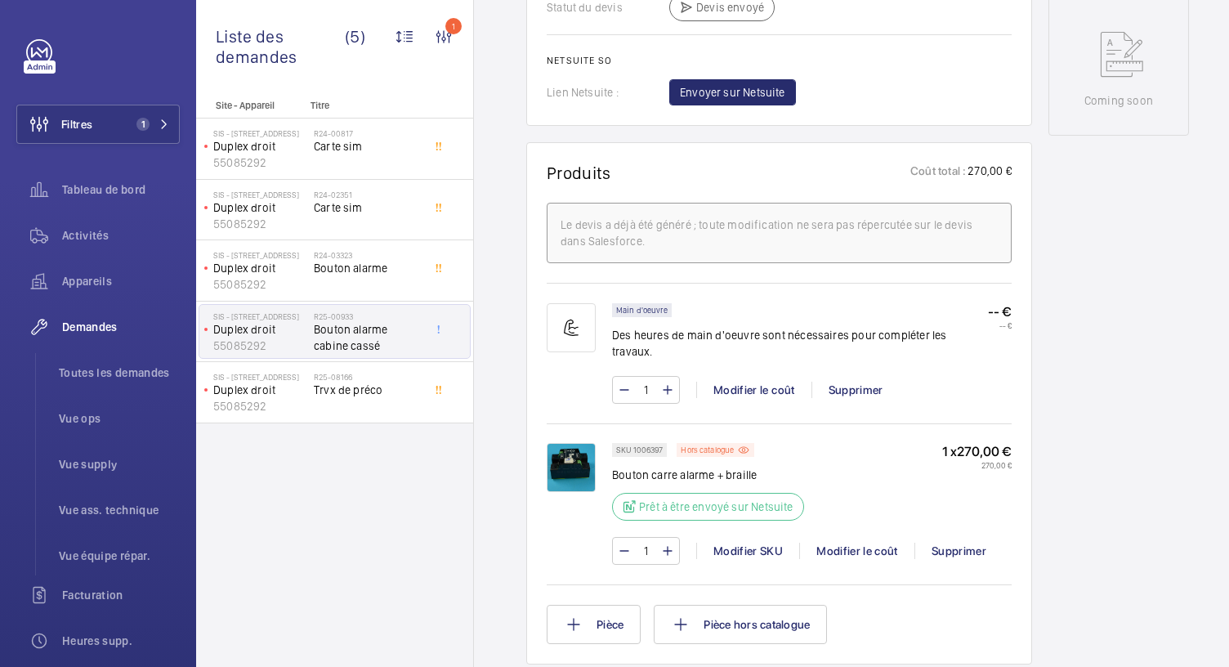
scroll to position [386, 0]
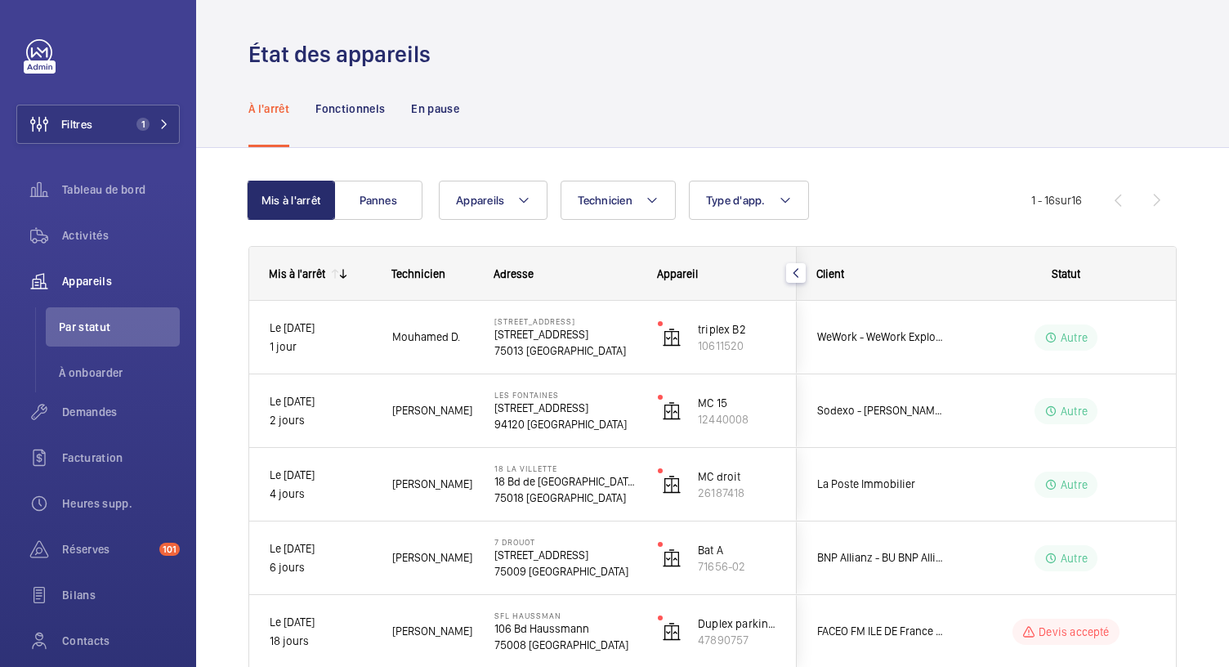
scroll to position [901, 0]
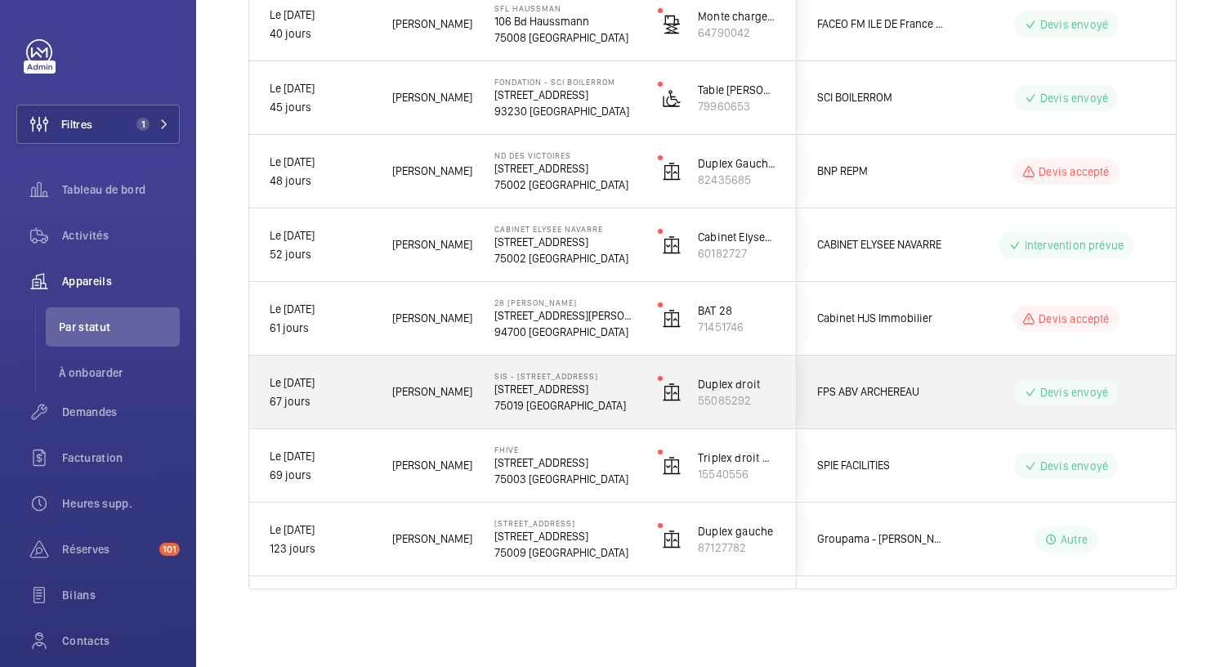
click at [529, 404] on p "75019 [GEOGRAPHIC_DATA]" at bounding box center [565, 405] width 142 height 16
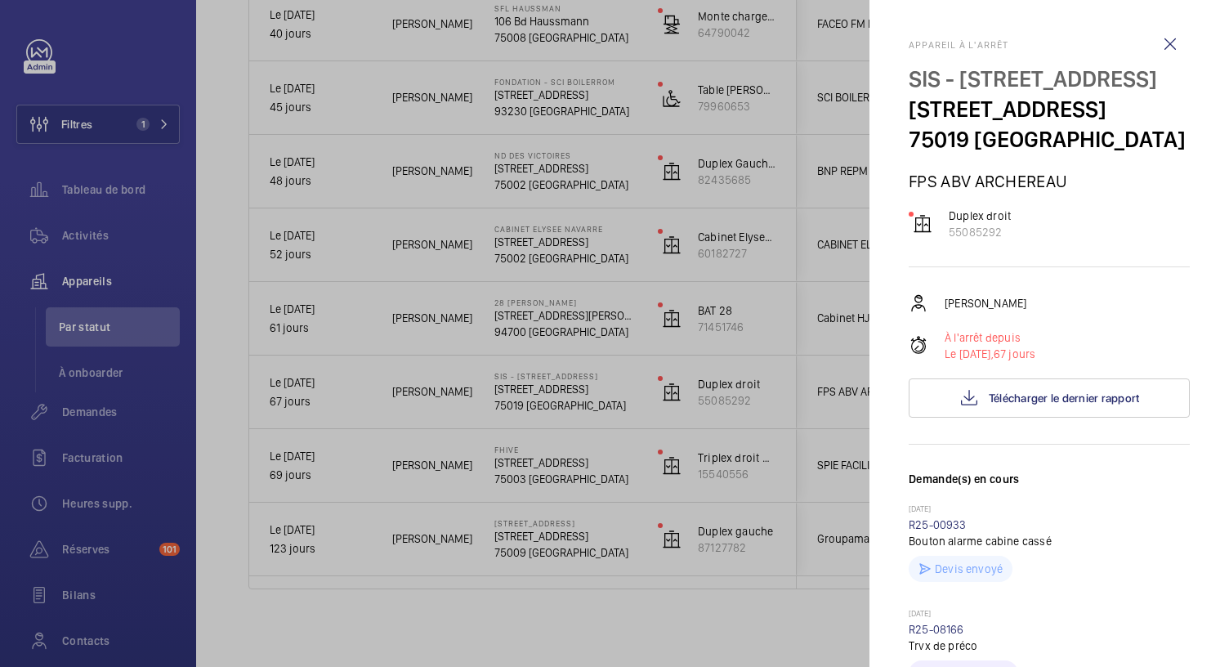
scroll to position [614, 0]
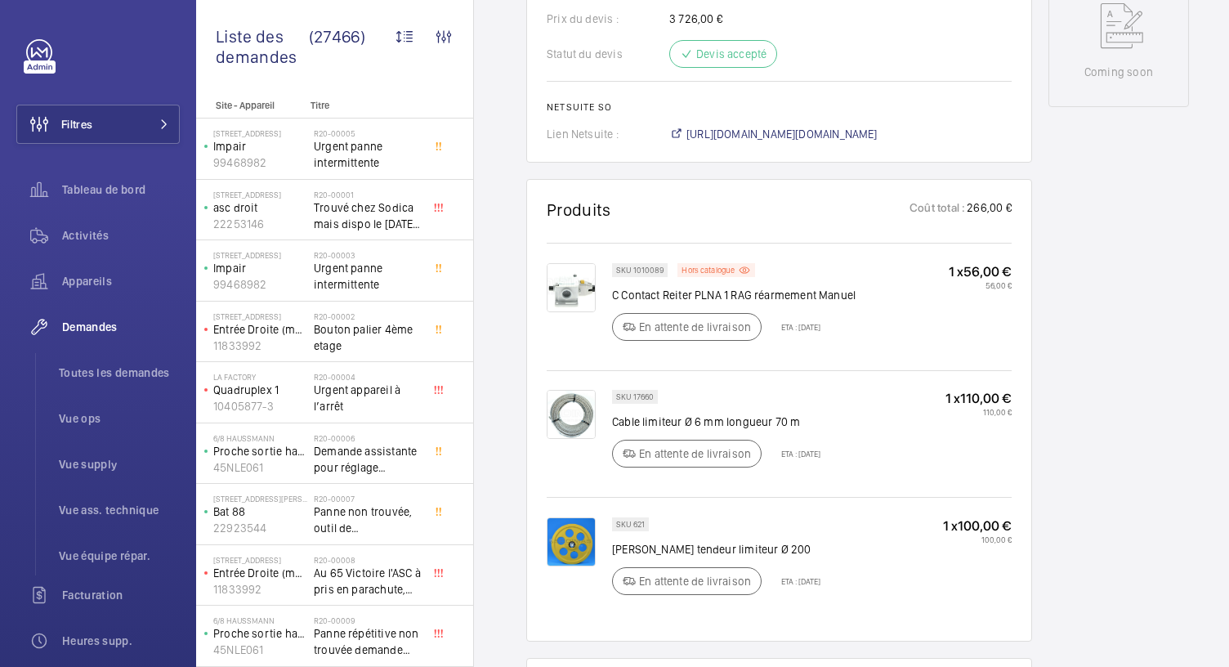
scroll to position [869, 0]
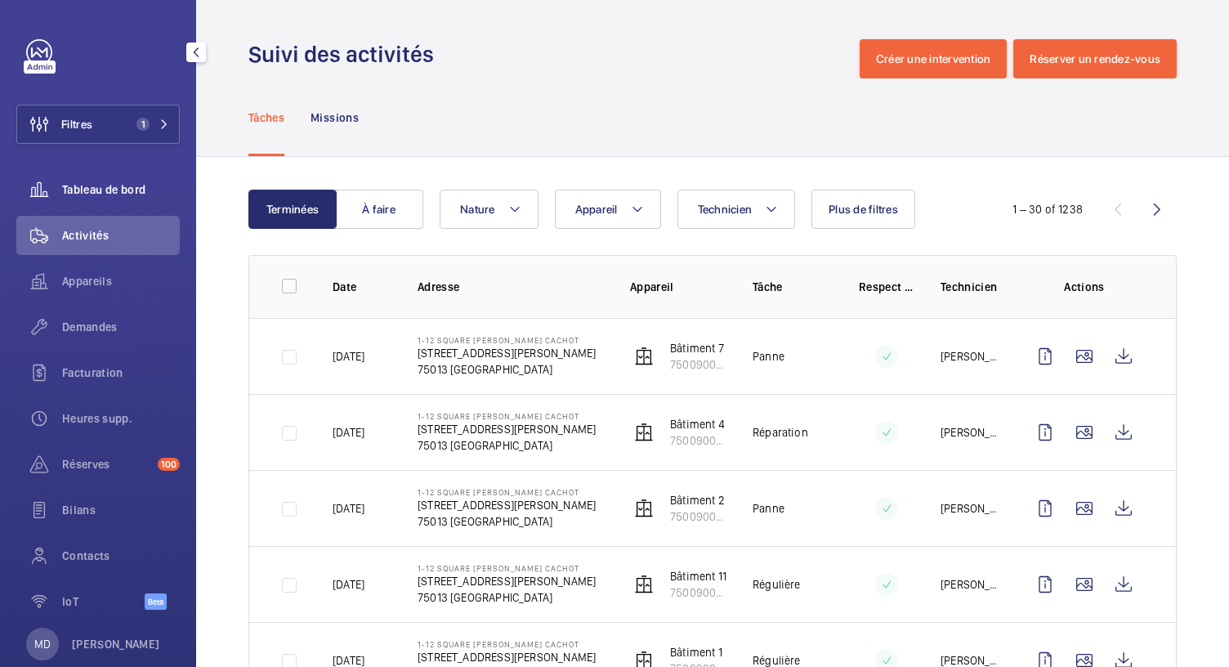
scroll to position [109, 0]
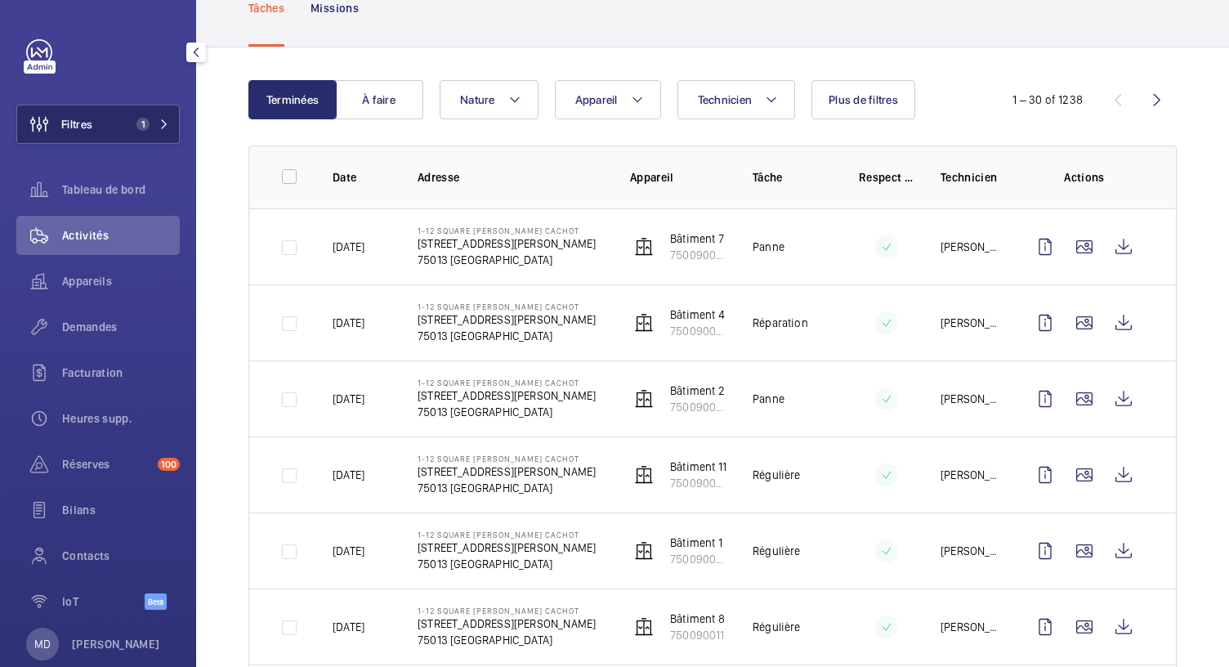
click at [141, 122] on span "1" at bounding box center [142, 124] width 13 height 13
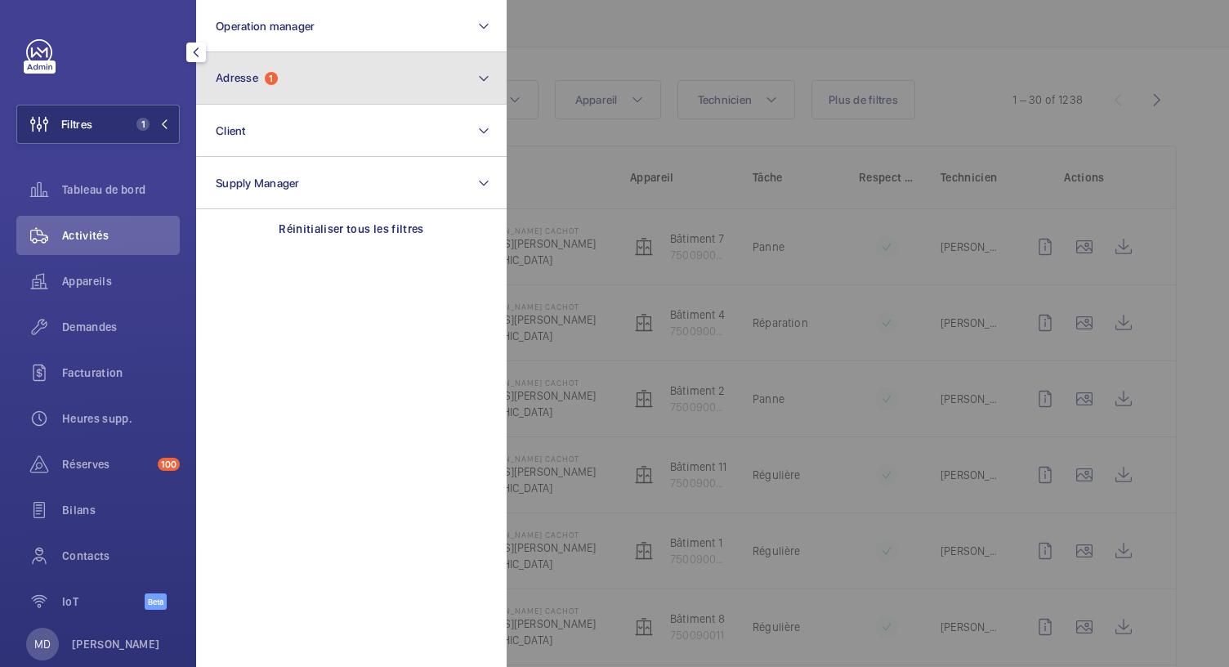
click at [271, 78] on span "1" at bounding box center [271, 78] width 13 height 13
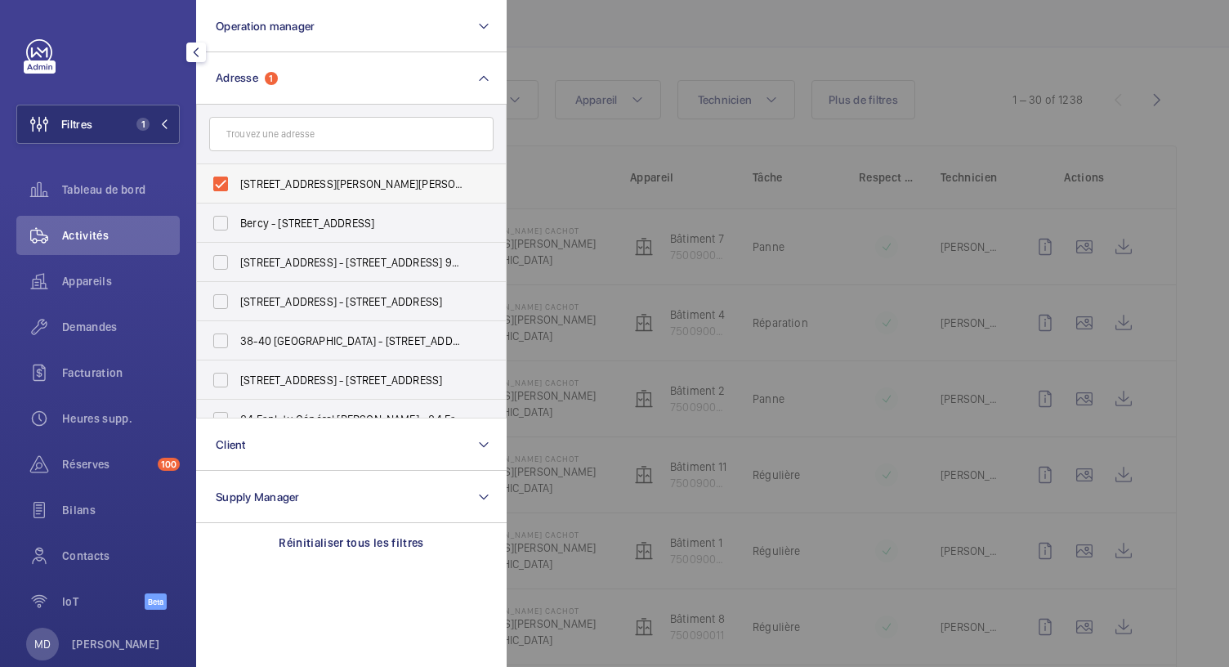
click at [215, 181] on label "1-12 square Albin Cachot - 1-12 square Albin Cachot, 75013 PARIS, PARIS 75013" at bounding box center [339, 183] width 284 height 39
click at [215, 181] on input "1-12 square Albin Cachot - 1-12 square Albin Cachot, 75013 PARIS, PARIS 75013" at bounding box center [220, 184] width 33 height 33
checkbox input "false"
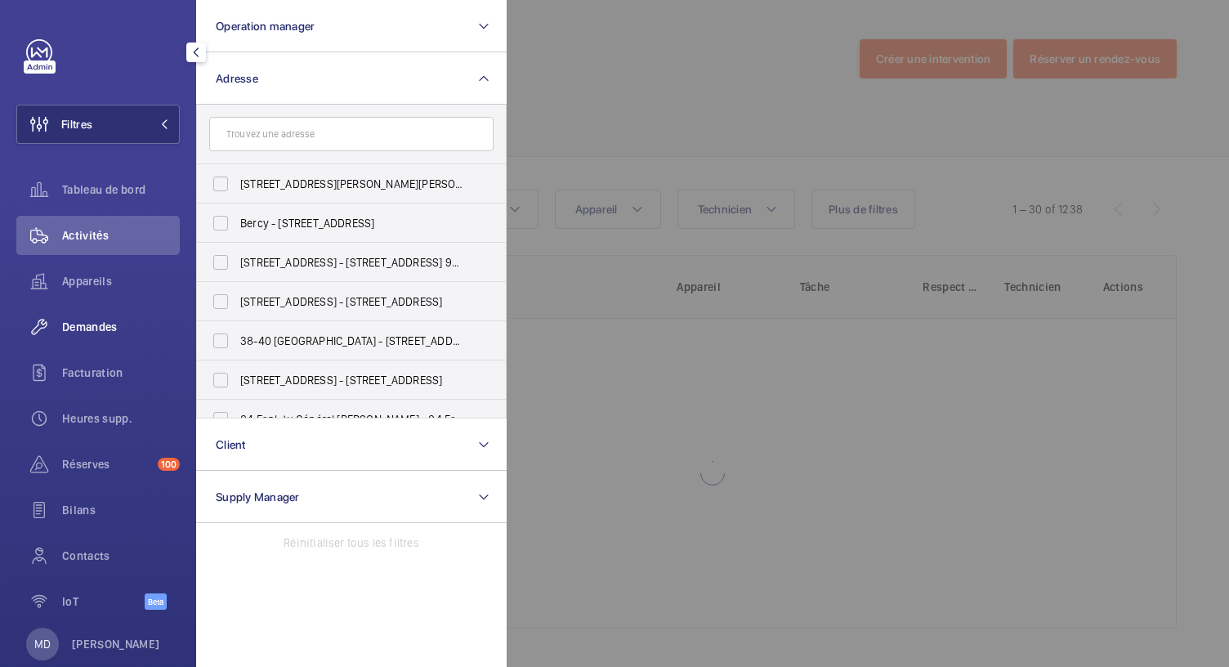
click at [103, 339] on div "Demandes" at bounding box center [97, 326] width 163 height 39
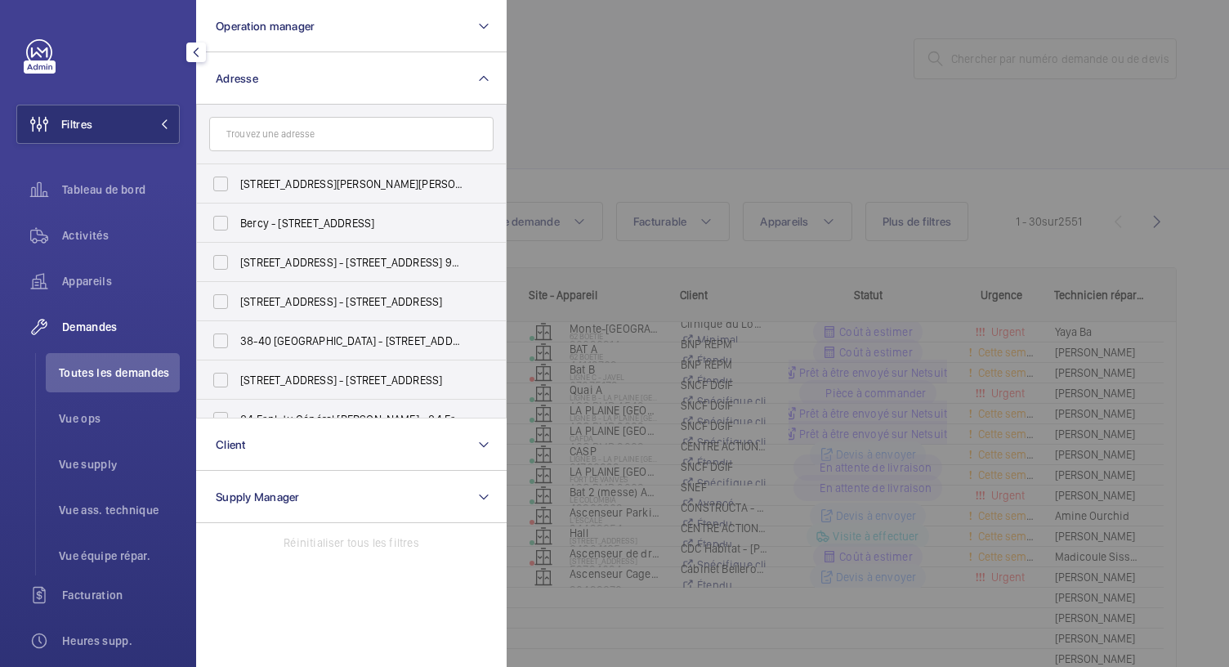
click at [657, 83] on div at bounding box center [1121, 333] width 1229 height 667
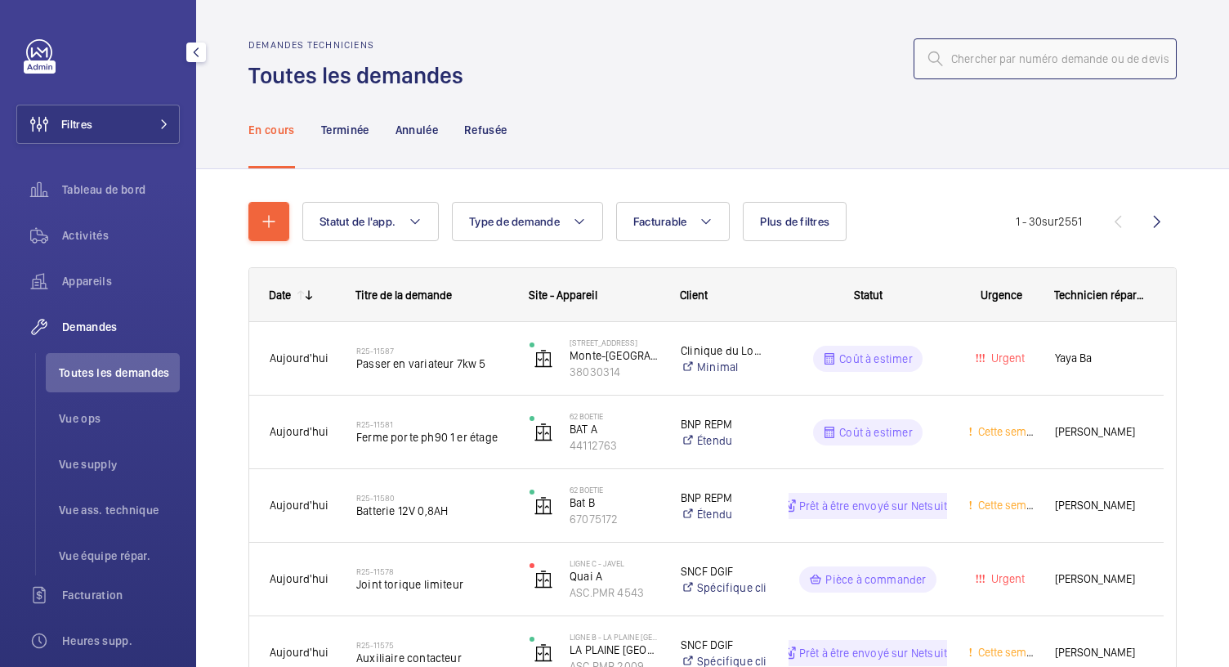
click at [958, 56] on input "text" at bounding box center [1044, 58] width 263 height 41
paste input "DT R25-10423"
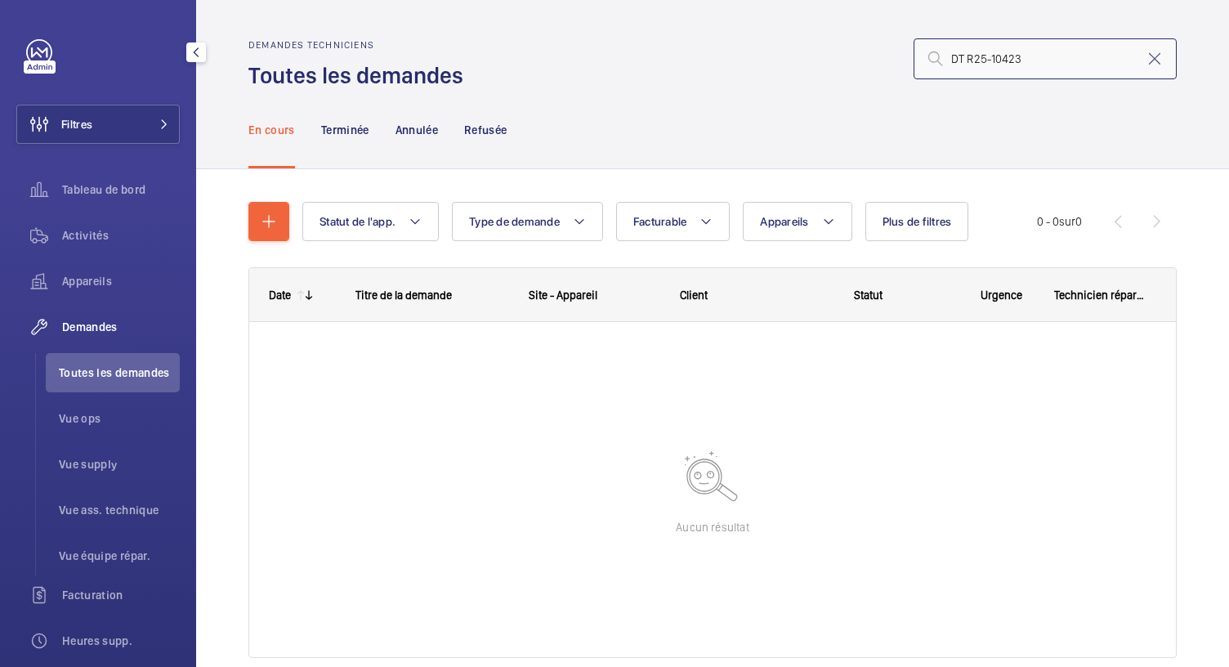
drag, startPoint x: 953, startPoint y: 59, endPoint x: 941, endPoint y: 60, distance: 11.6
click at [941, 60] on input "DT R25-10423" at bounding box center [1044, 58] width 263 height 41
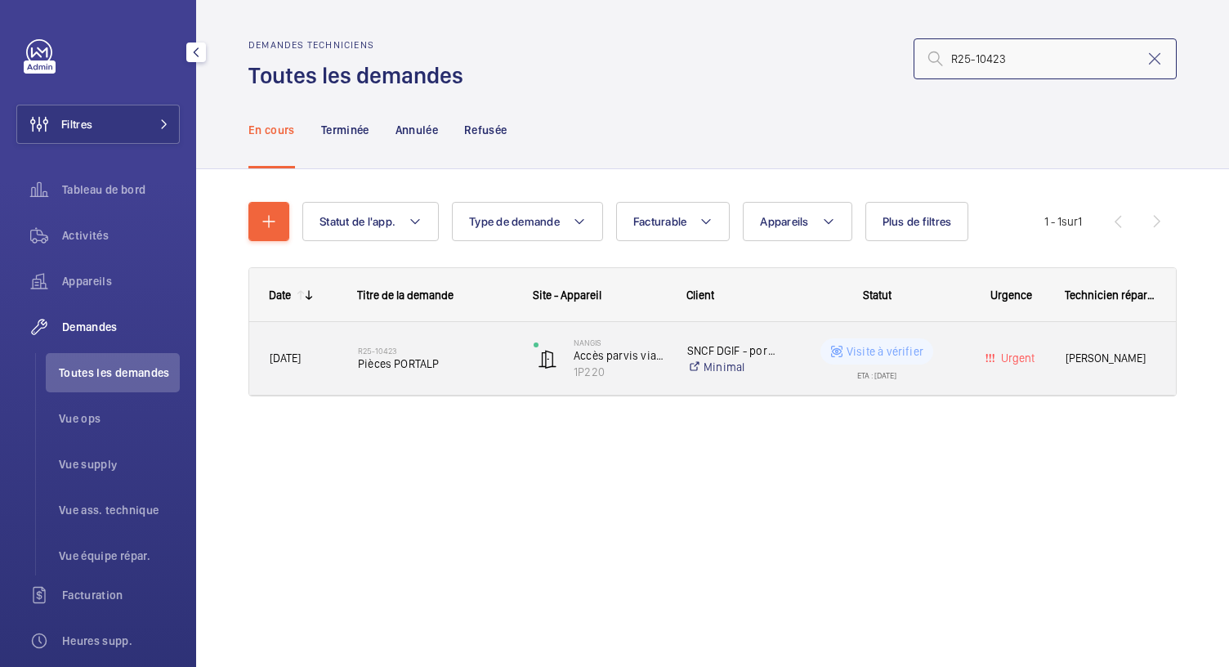
type input "R25-10423"
click at [404, 367] on span "Pièces PORTALP" at bounding box center [435, 363] width 154 height 16
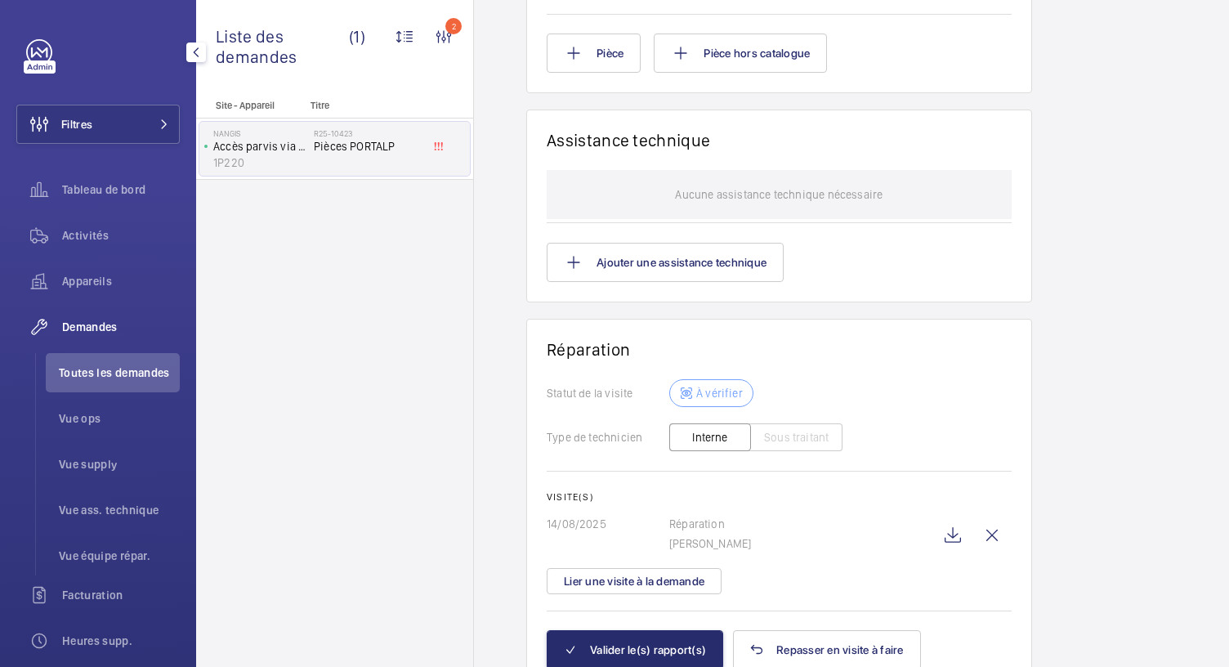
scroll to position [1767, 0]
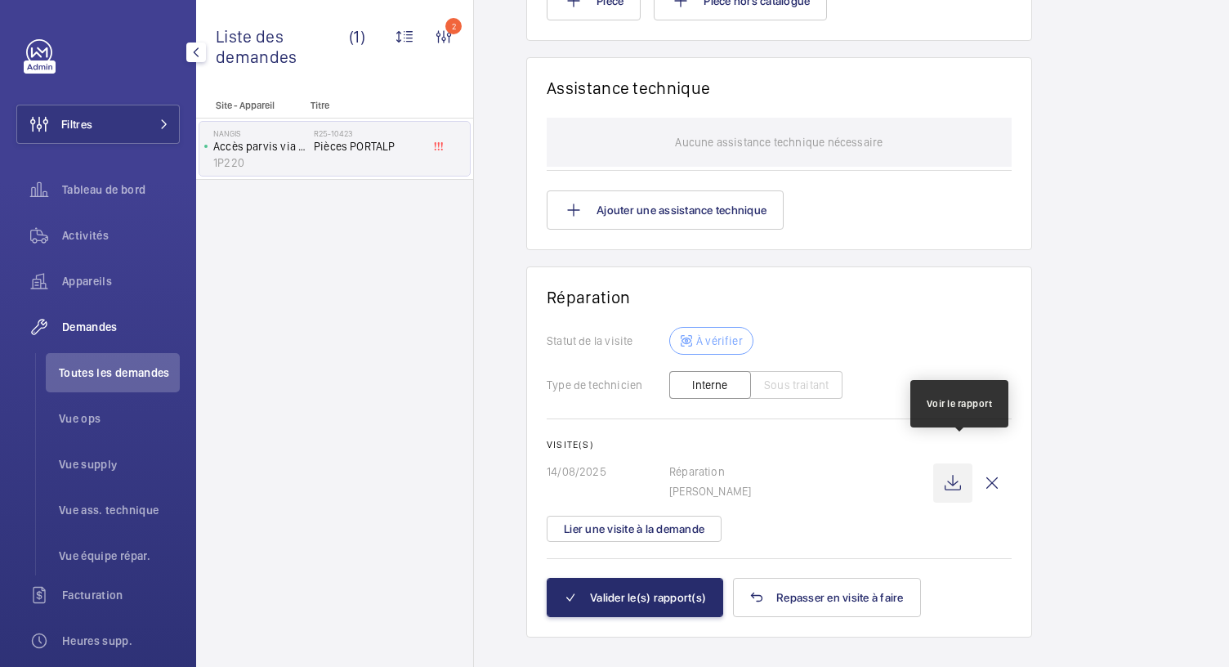
click at [953, 463] on wm-front-icon-button at bounding box center [952, 482] width 39 height 39
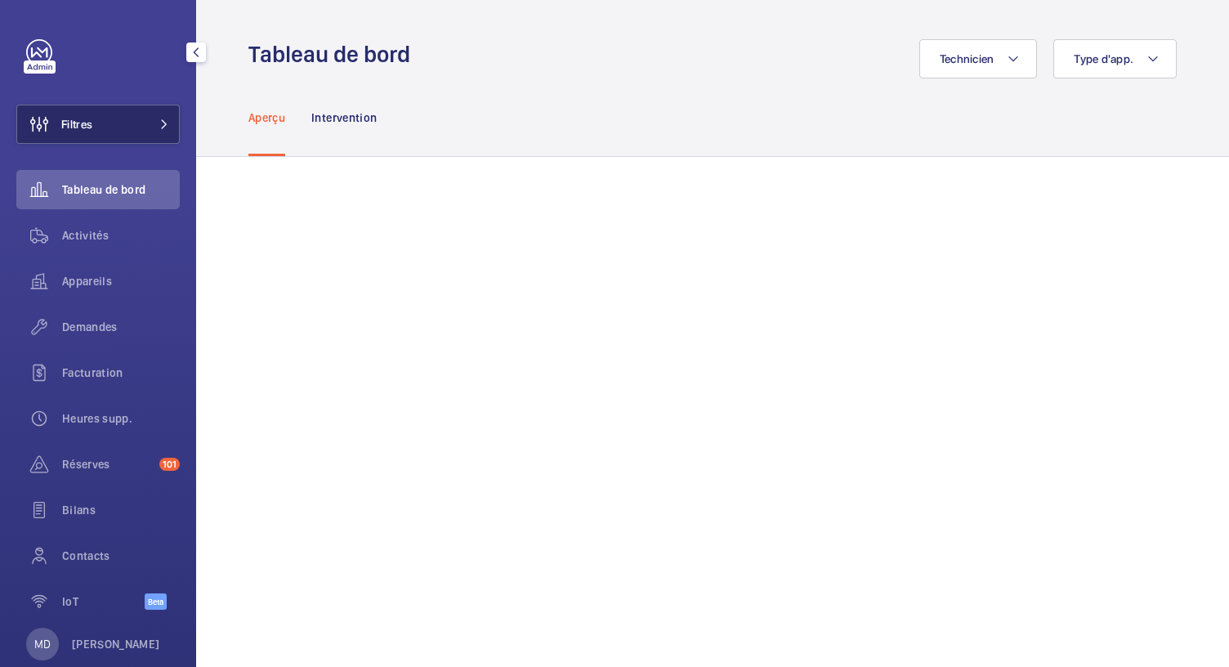
click at [138, 131] on button "Filtres" at bounding box center [97, 124] width 163 height 39
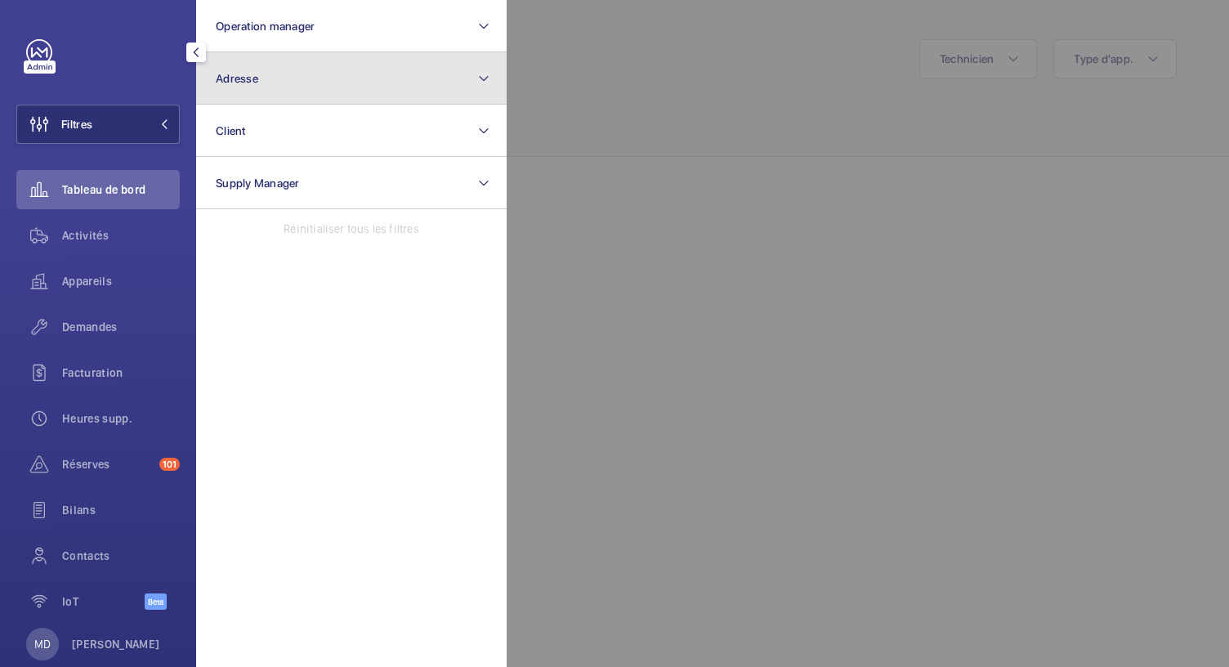
click at [253, 87] on button "Adresse" at bounding box center [351, 78] width 310 height 52
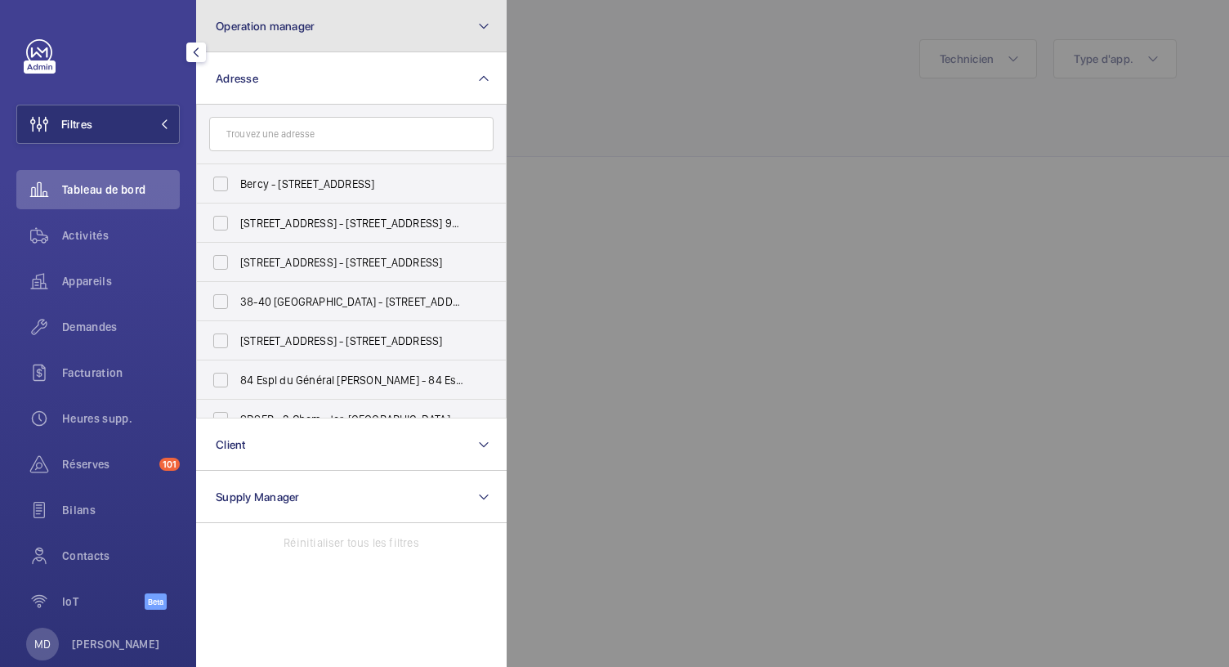
click at [266, 35] on button "Operation manager" at bounding box center [351, 26] width 310 height 52
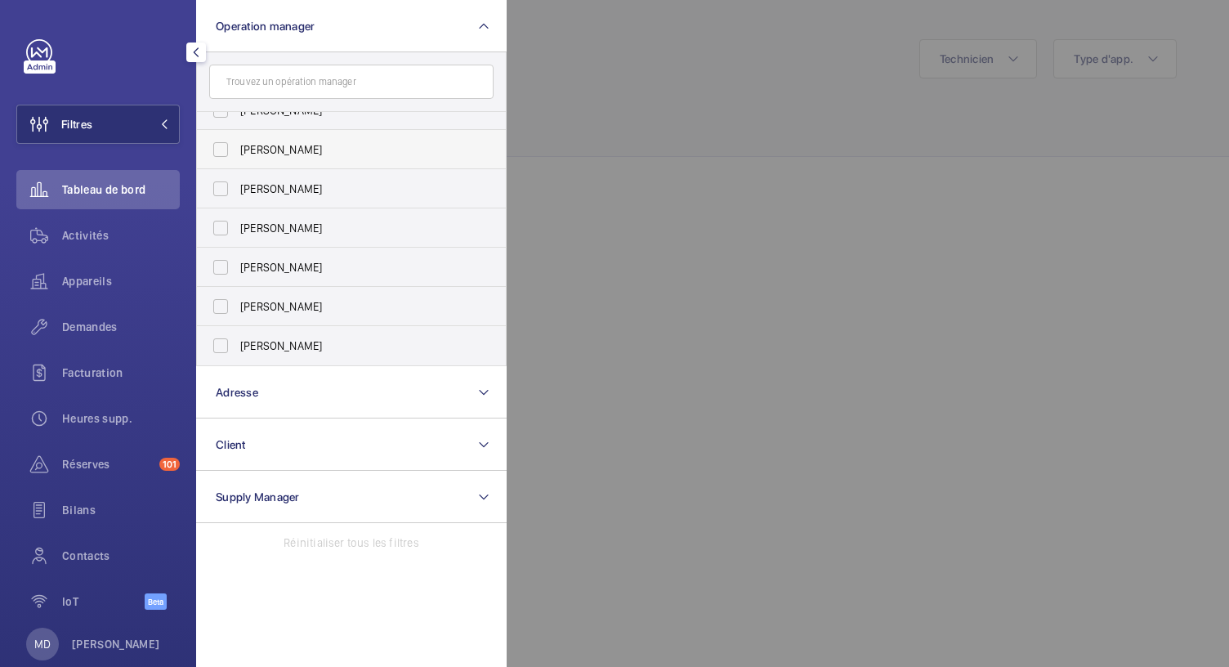
scroll to position [22, 0]
click at [221, 148] on label "[PERSON_NAME]" at bounding box center [339, 148] width 284 height 39
click at [221, 148] on input "[PERSON_NAME]" at bounding box center [220, 148] width 33 height 33
checkbox input "true"
click at [592, 191] on div at bounding box center [1121, 333] width 1229 height 667
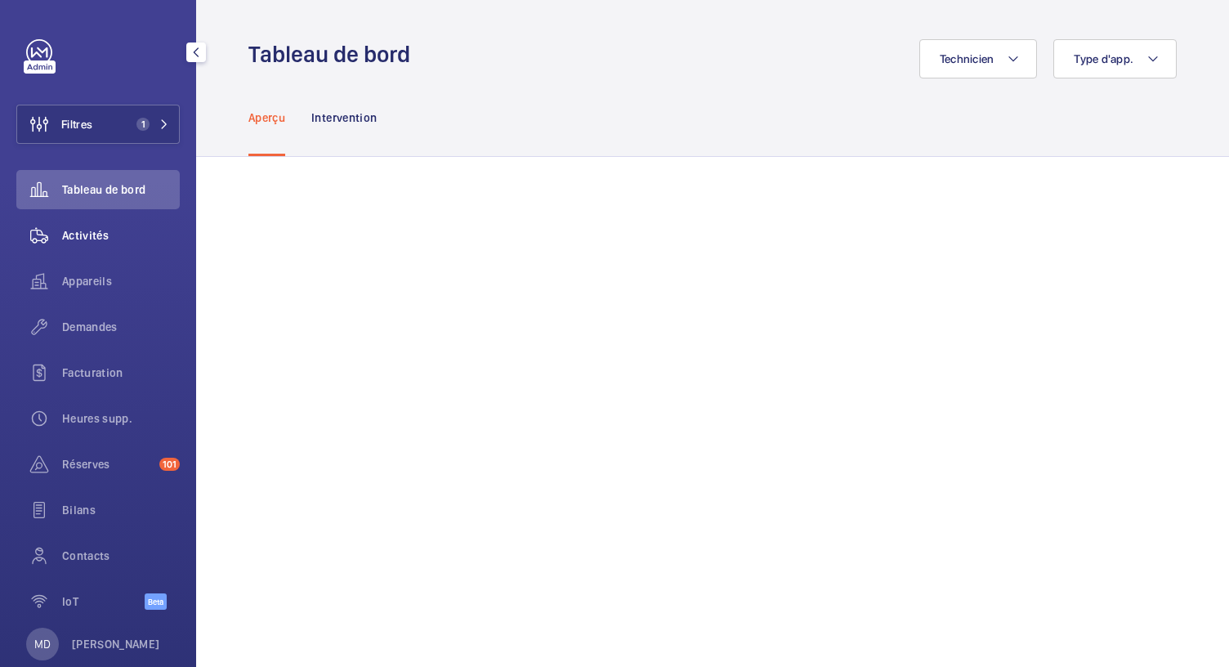
scroll to position [2, 0]
click at [101, 272] on span "Appareils" at bounding box center [121, 278] width 118 height 16
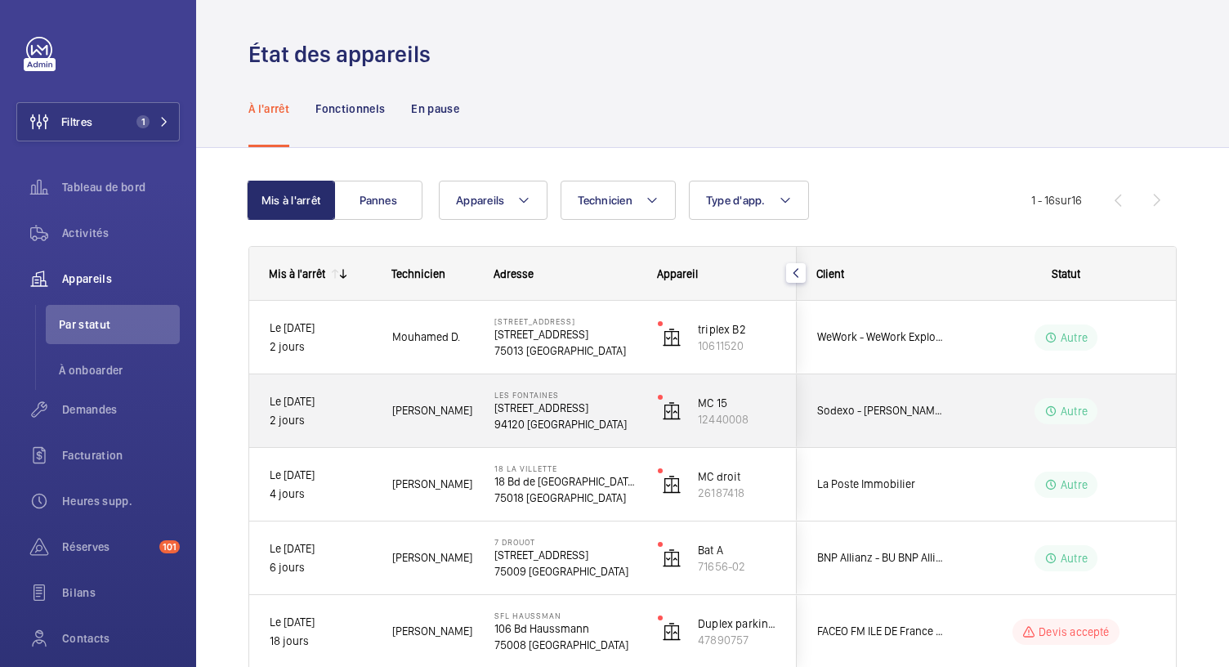
click at [409, 394] on div "[PERSON_NAME]" at bounding box center [423, 410] width 101 height 51
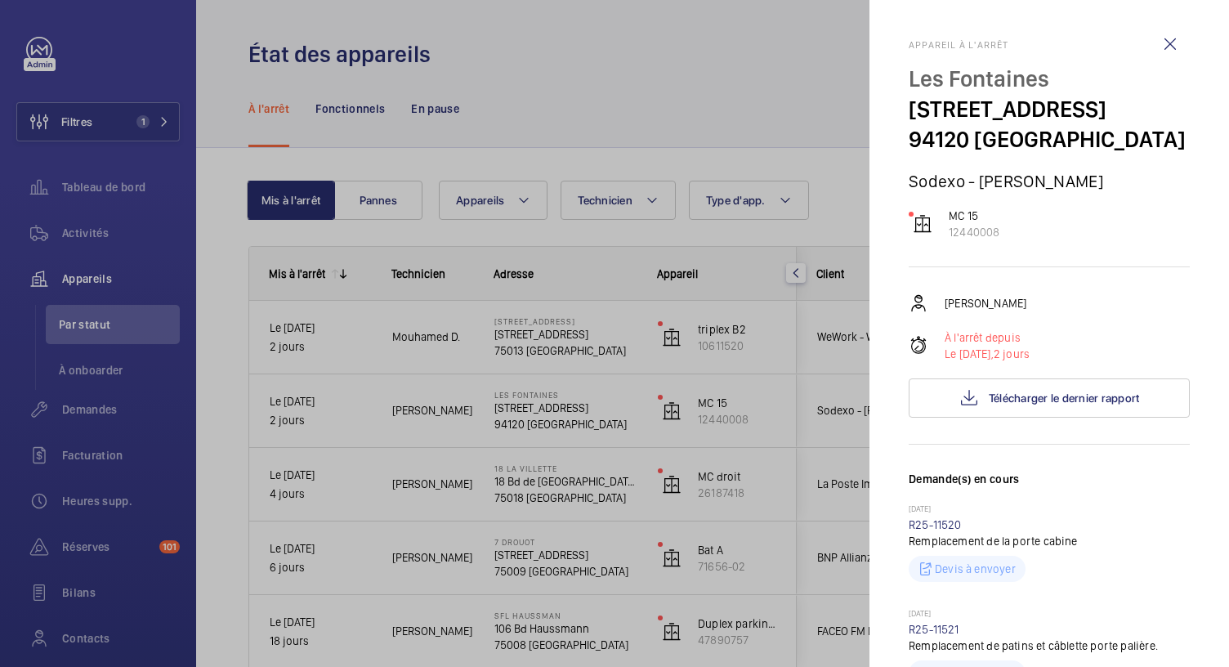
click at [672, 99] on div at bounding box center [614, 333] width 1229 height 667
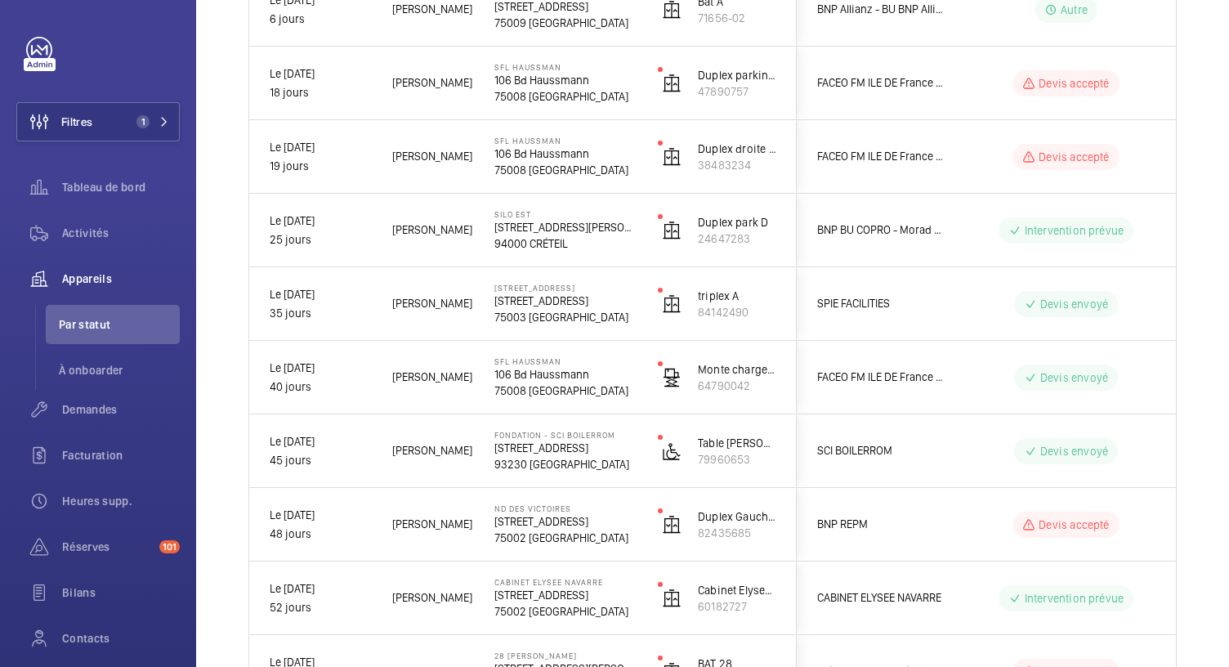
scroll to position [901, 0]
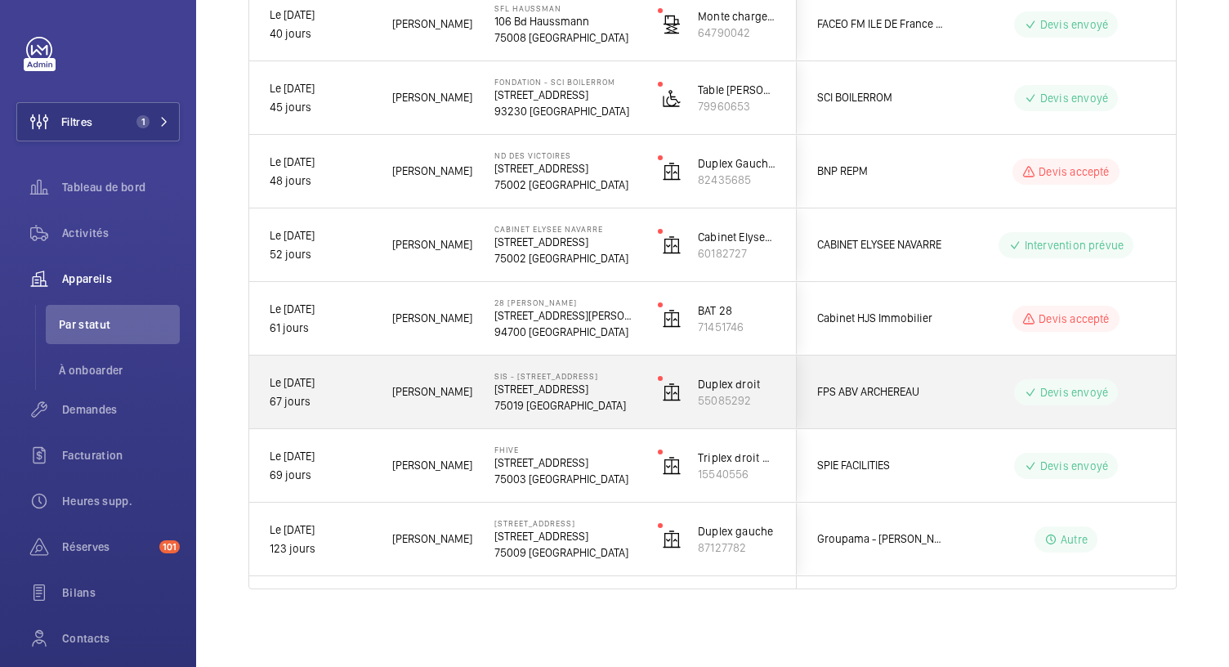
click at [525, 399] on p "75019 [GEOGRAPHIC_DATA]" at bounding box center [565, 405] width 142 height 16
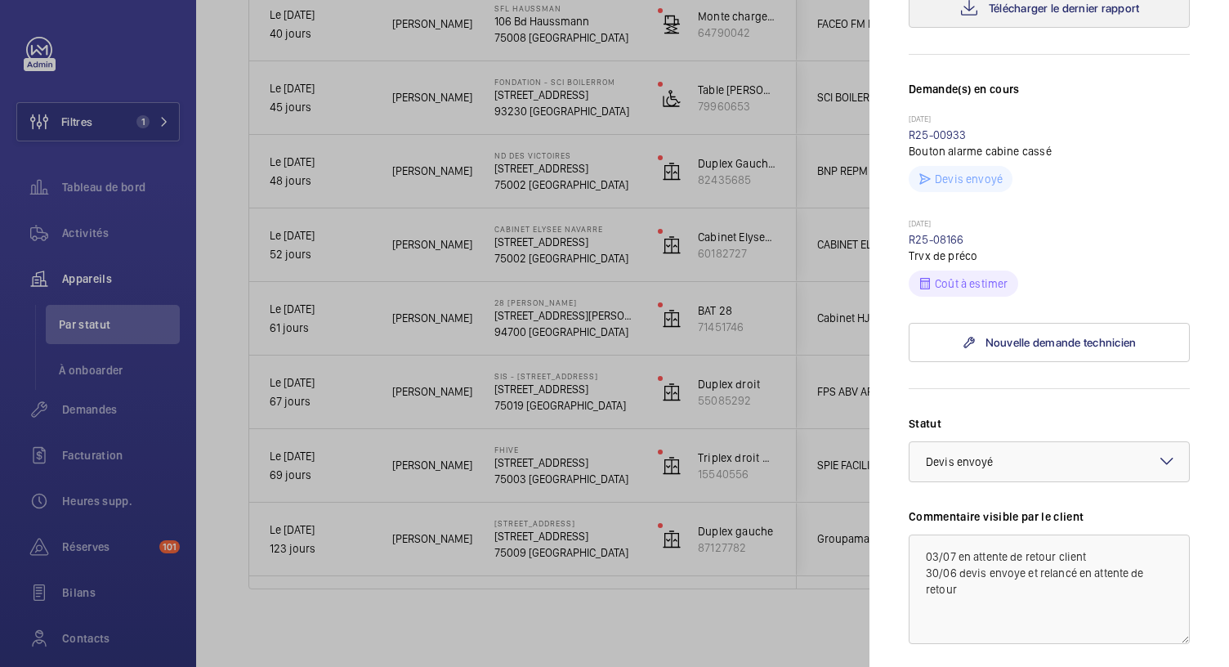
scroll to position [391, 0]
click at [945, 140] on link "R25-00933" at bounding box center [938, 133] width 58 height 13
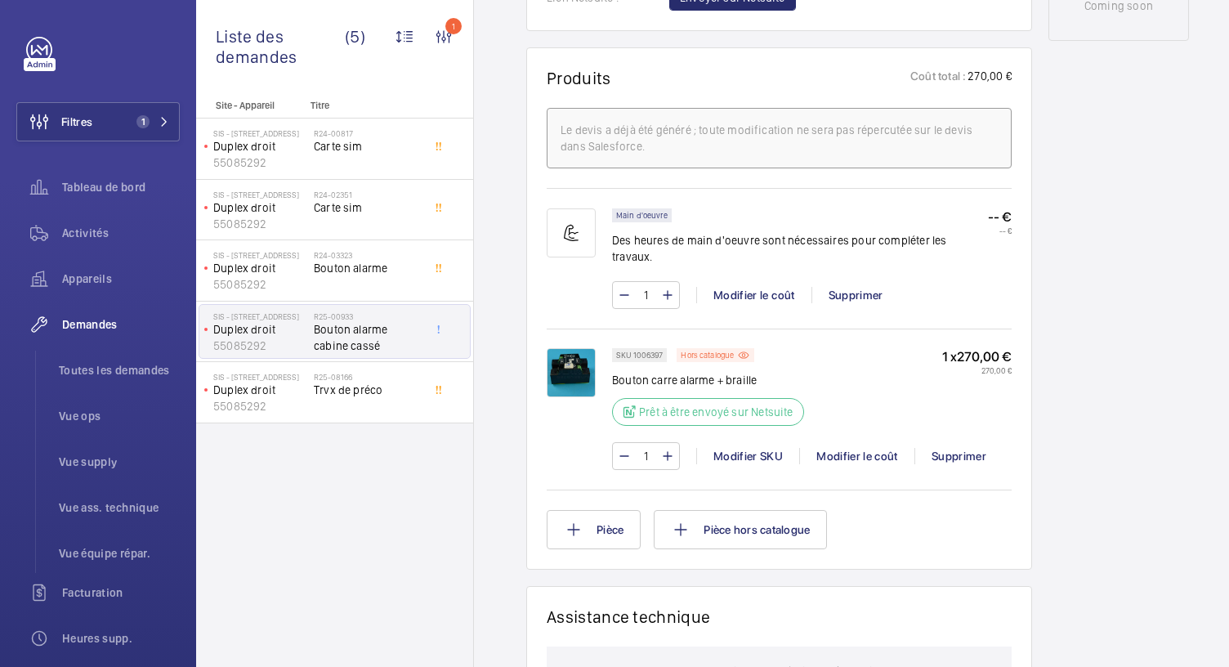
scroll to position [926, 0]
click at [706, 351] on p "Hors catalogue" at bounding box center [707, 354] width 53 height 6
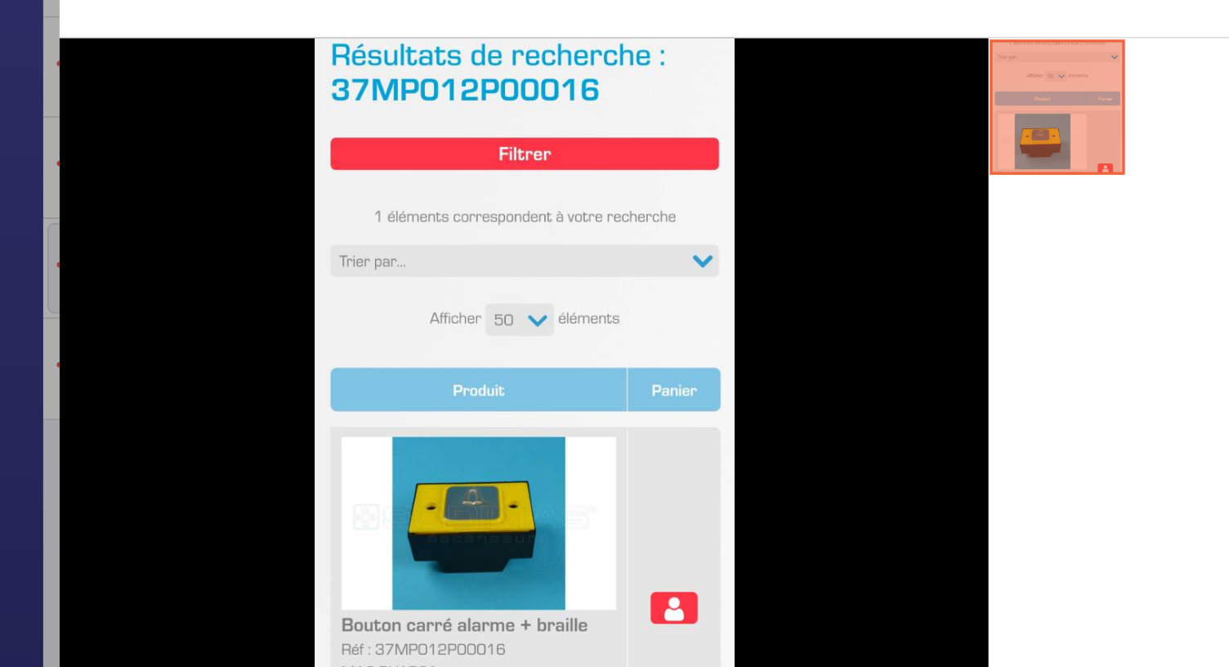
scroll to position [23, 0]
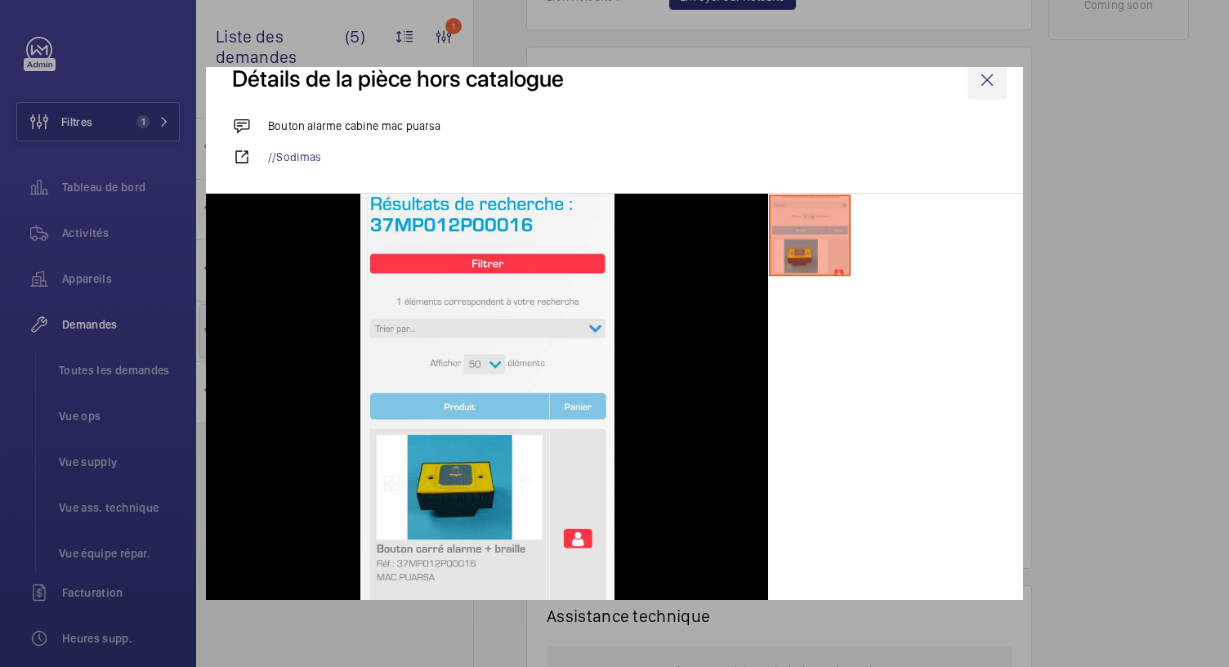
click at [969, 79] on wm-front-icon-button at bounding box center [986, 79] width 39 height 39
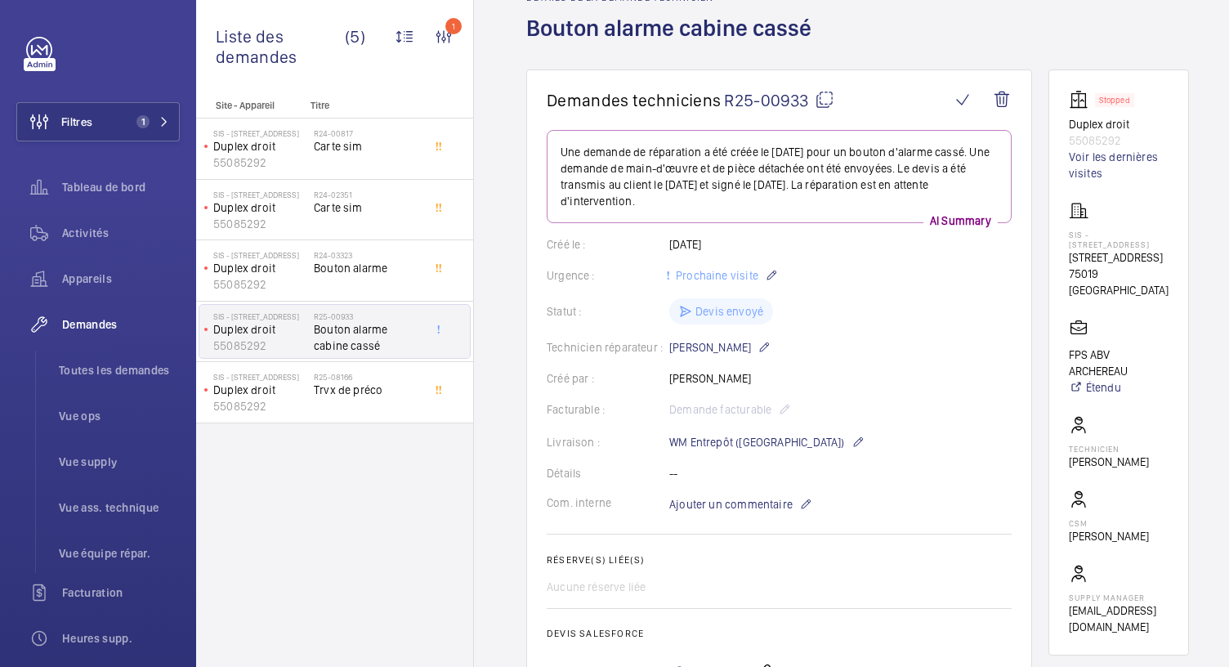
scroll to position [87, 0]
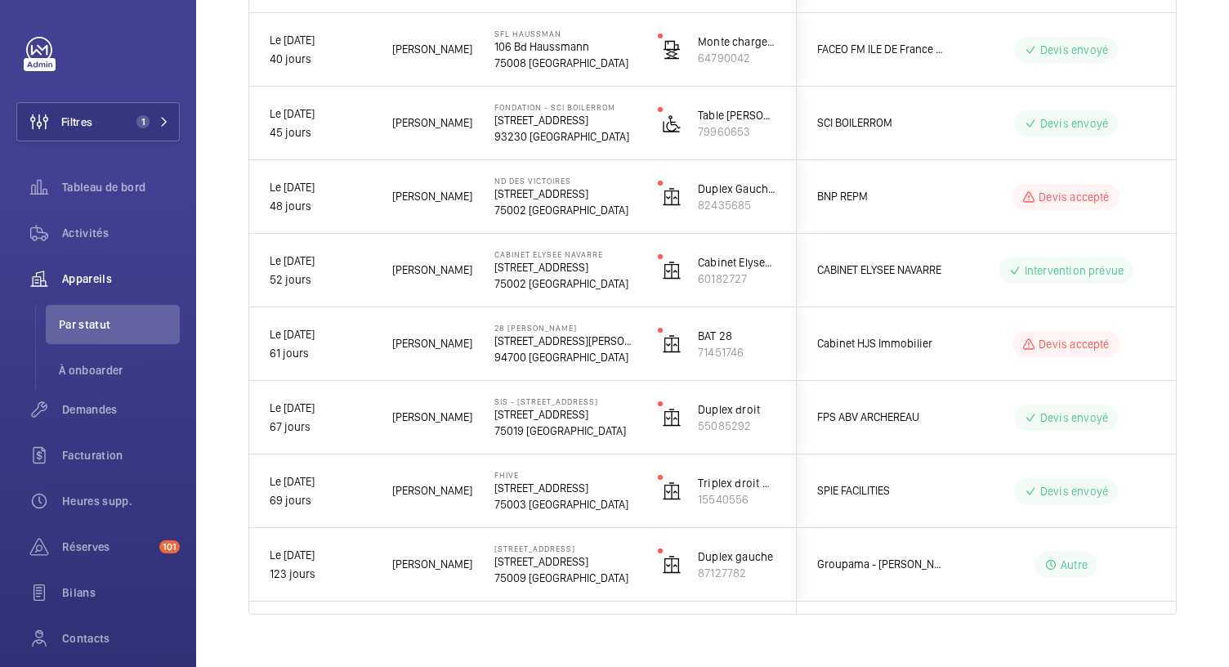
scroll to position [901, 0]
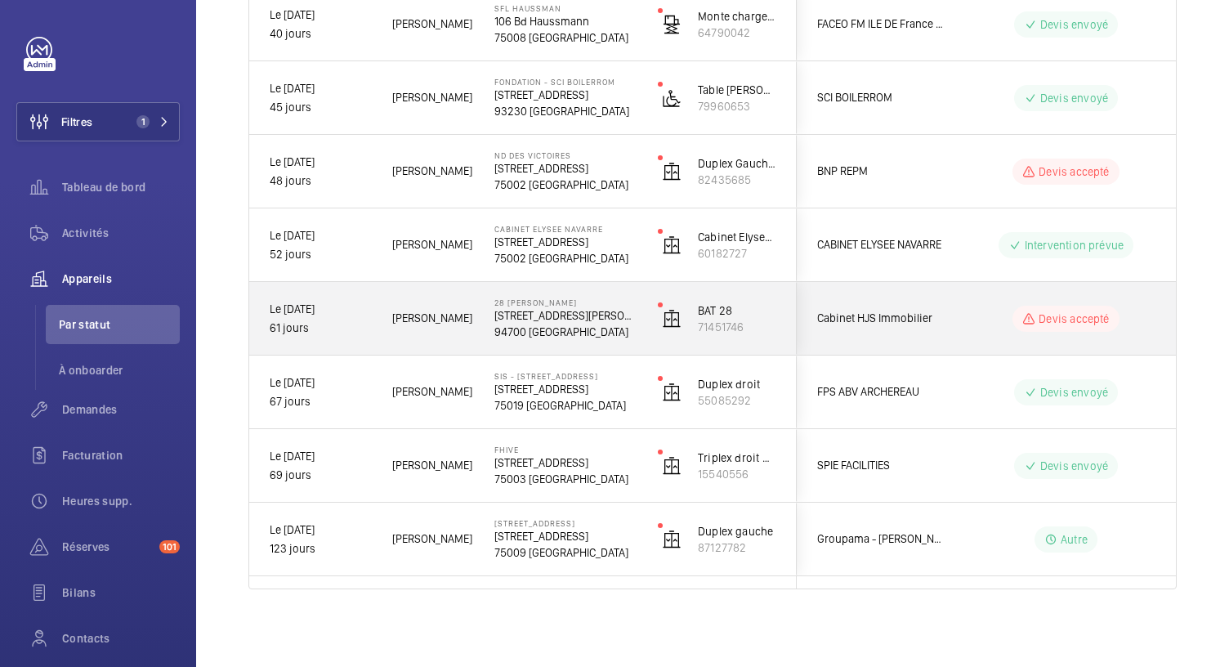
click at [536, 324] on p "94700 [GEOGRAPHIC_DATA]" at bounding box center [565, 332] width 142 height 16
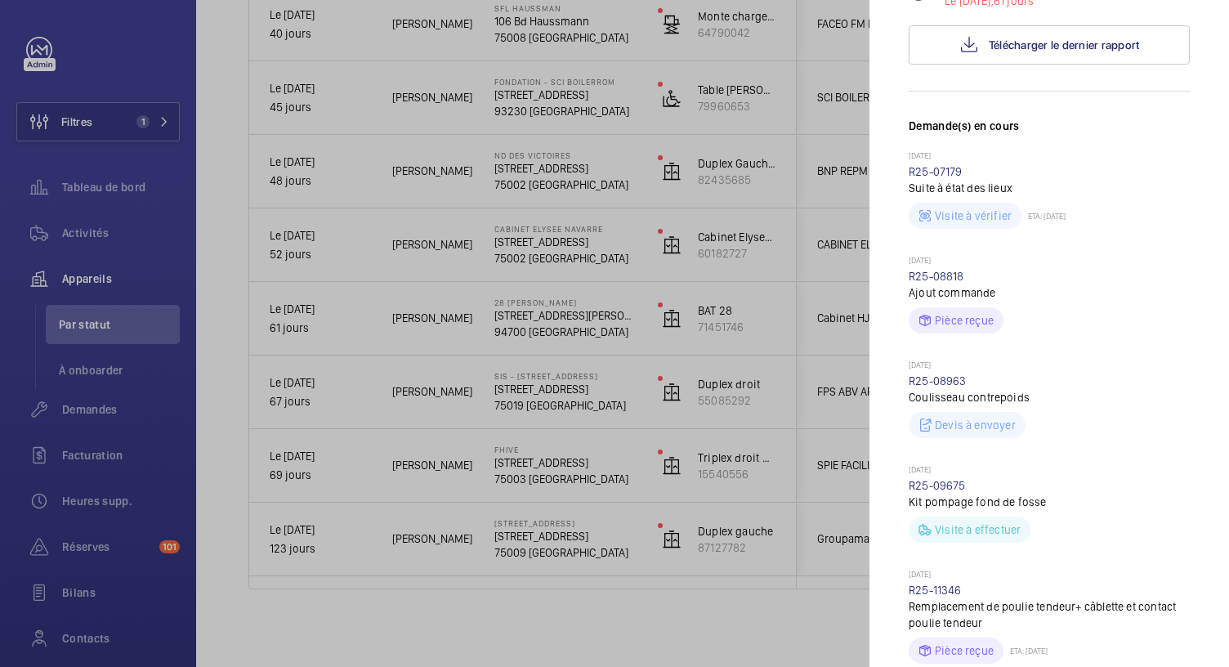
scroll to position [386, 0]
click at [945, 581] on link "R25-11346" at bounding box center [935, 587] width 53 height 13
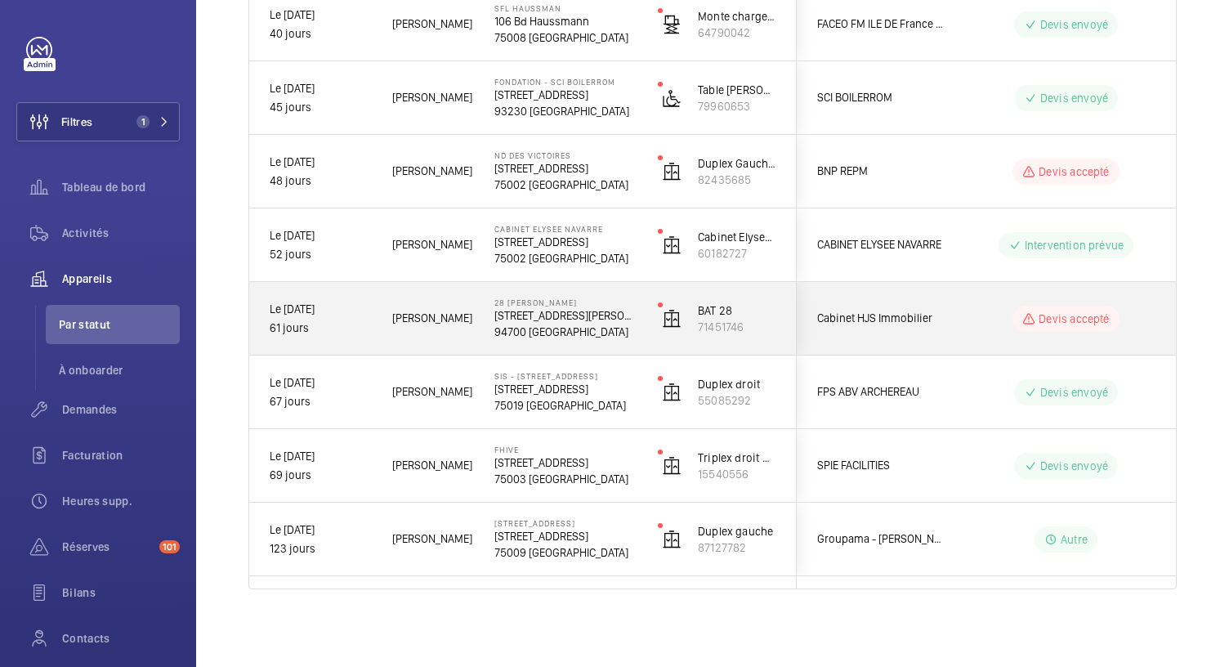
scroll to position [883, 0]
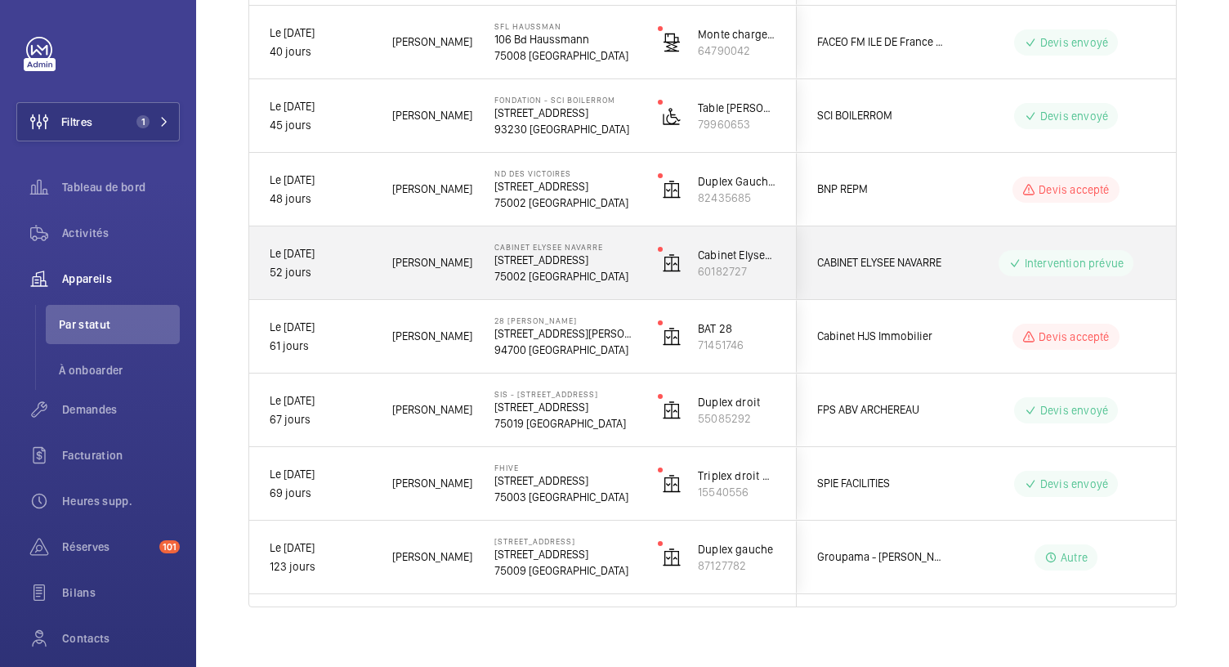
click at [549, 280] on p "75002 [GEOGRAPHIC_DATA]" at bounding box center [565, 276] width 142 height 16
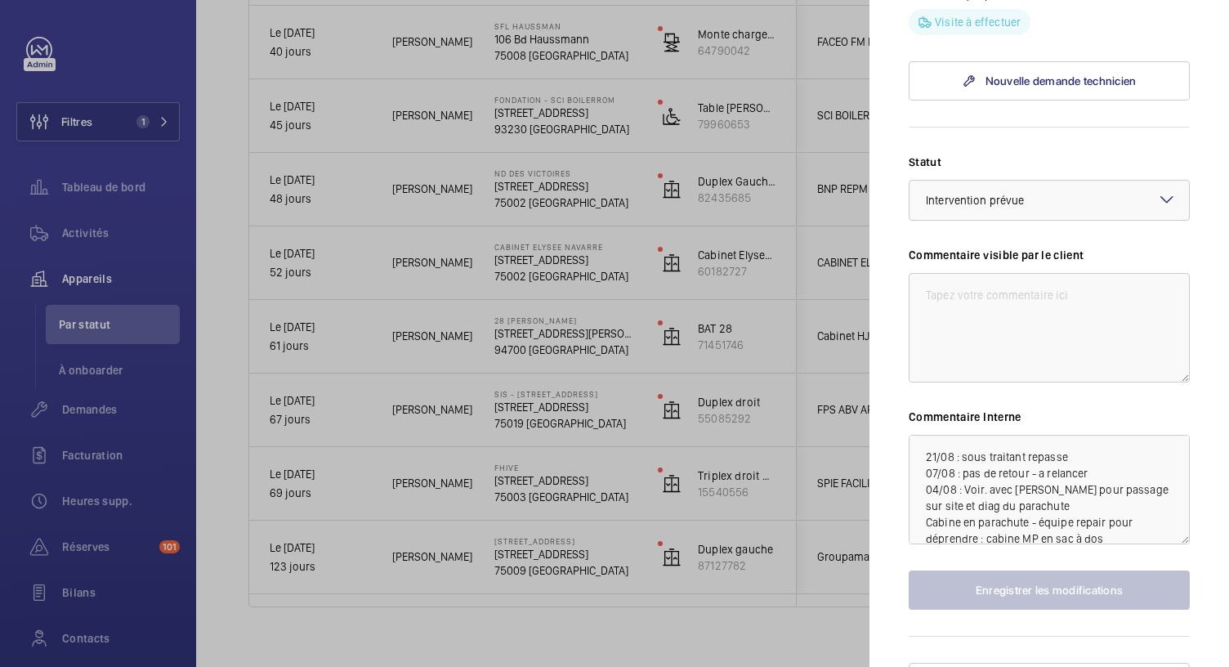
scroll to position [1072, 0]
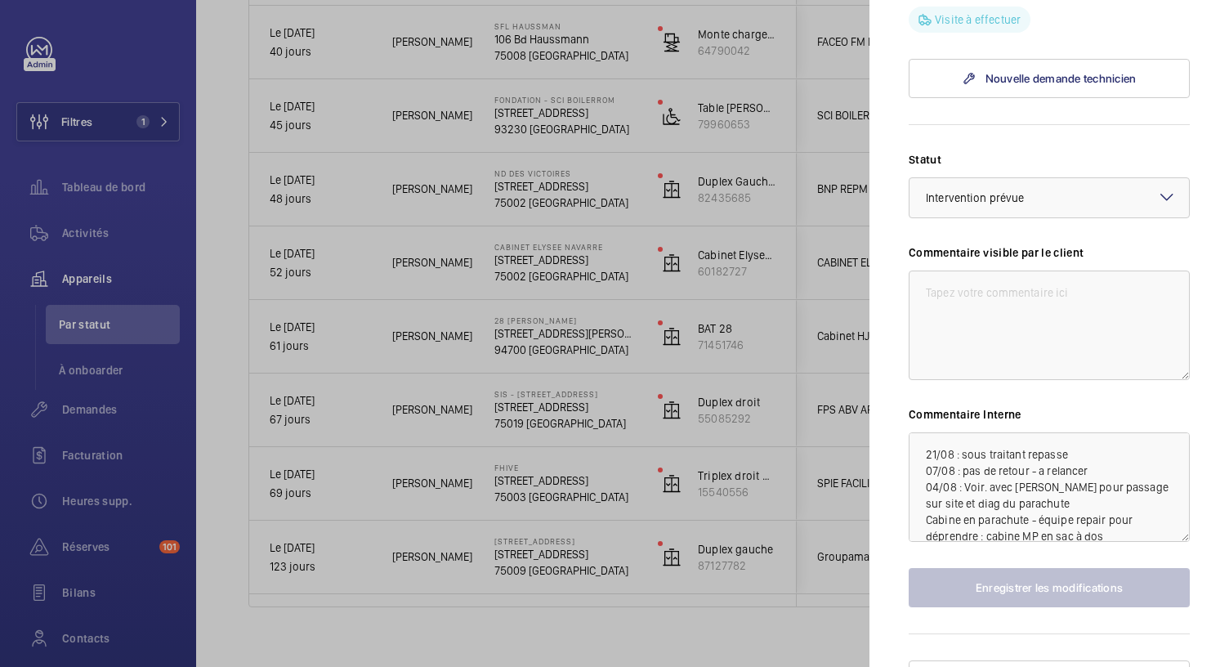
click at [486, 628] on div at bounding box center [614, 333] width 1229 height 667
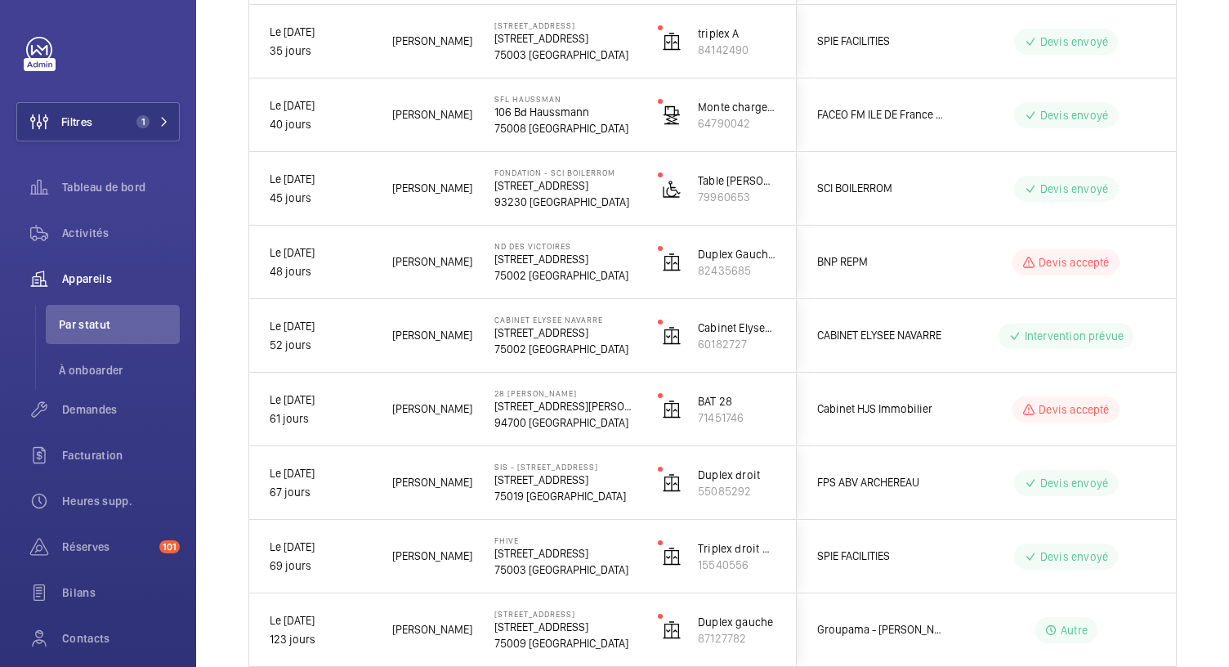
scroll to position [800, 0]
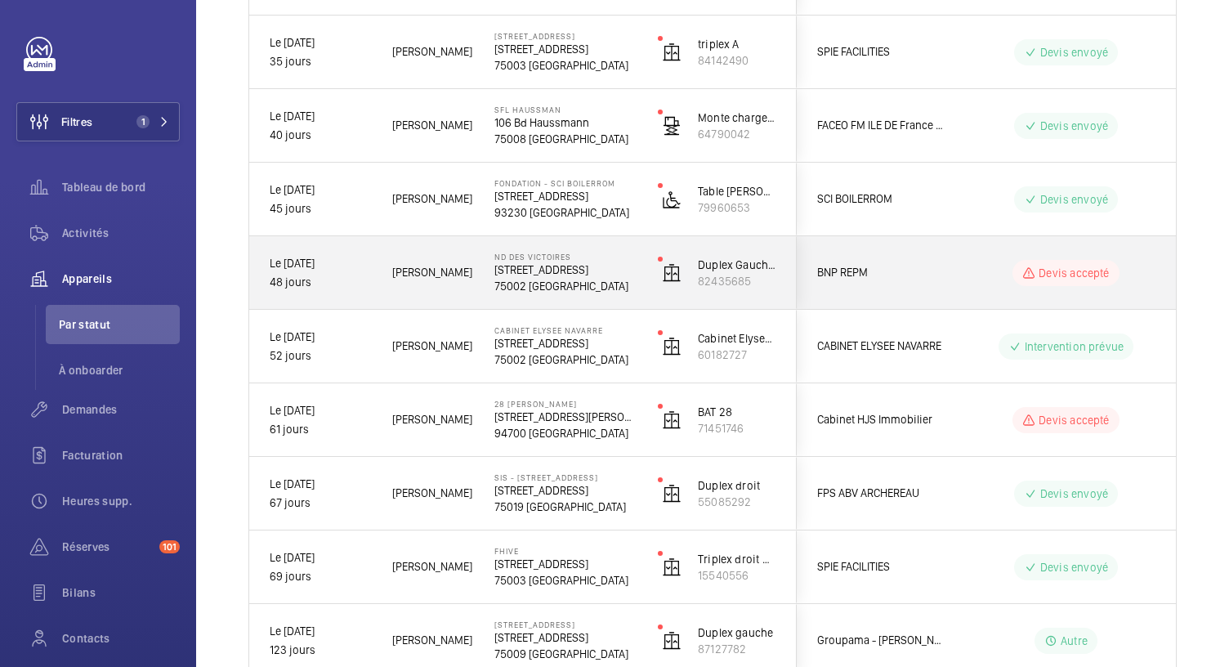
click at [513, 293] on div "ND DES VICTOIRES 46 Rue Notre Dame des Victoires, 75002 PARIS 75002 PARIS" at bounding box center [556, 273] width 162 height 74
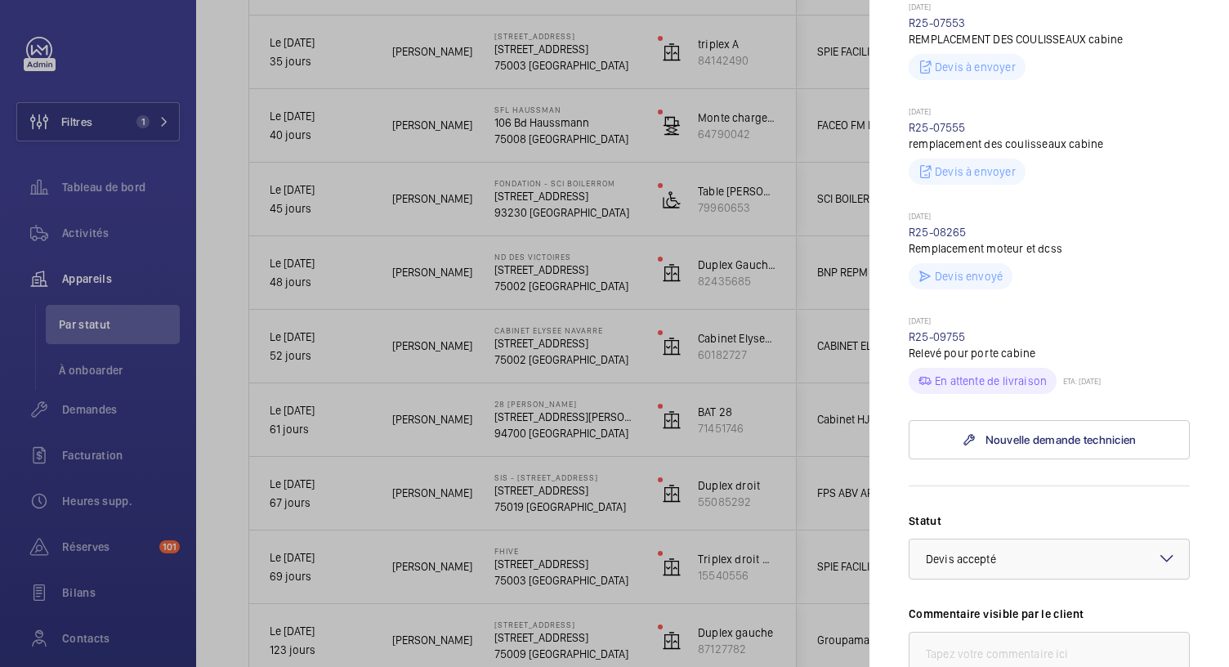
scroll to position [812, 0]
click at [520, 140] on div at bounding box center [614, 333] width 1229 height 667
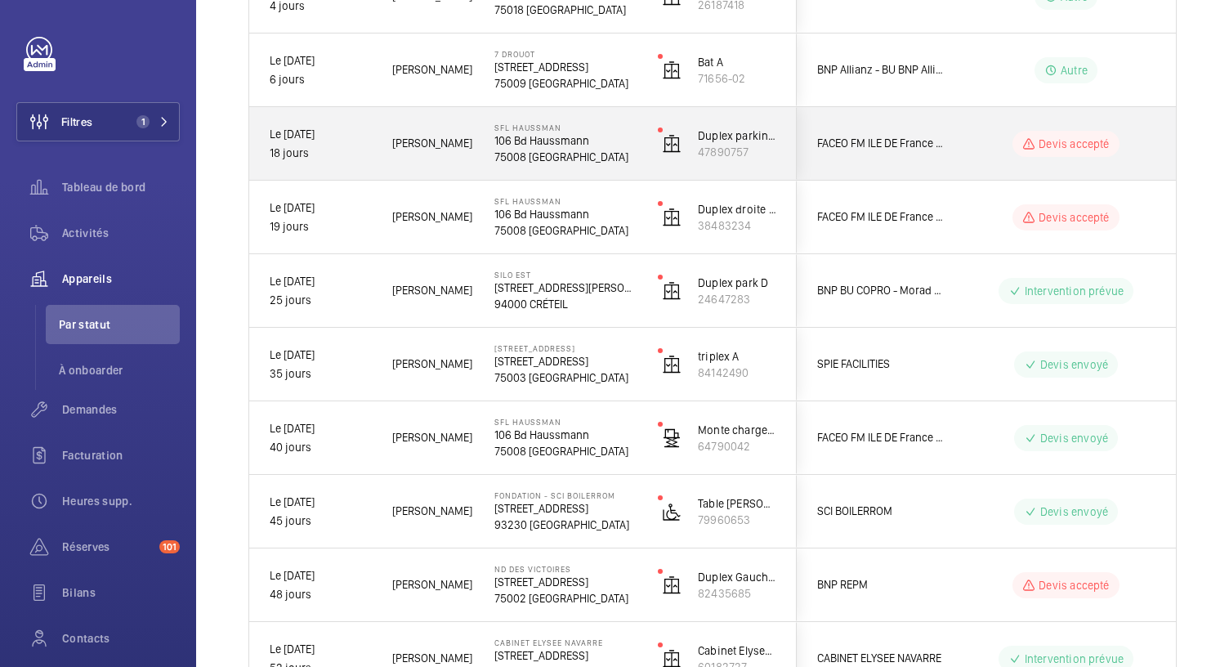
scroll to position [486, 0]
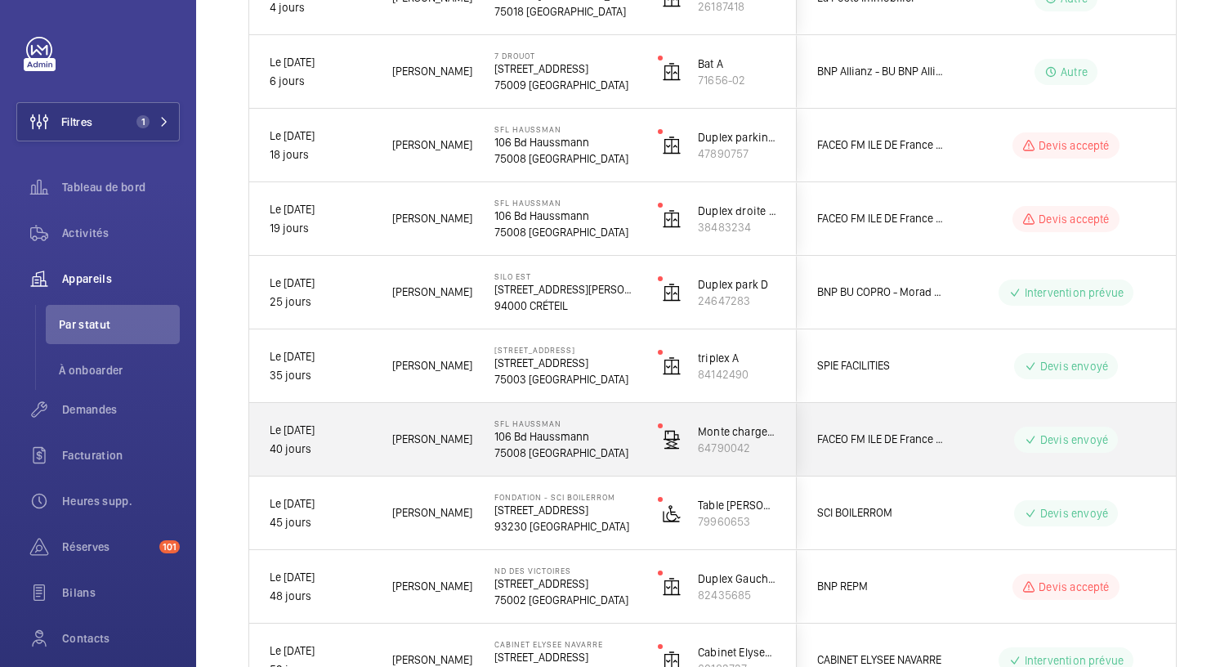
click at [530, 445] on p "75008 [GEOGRAPHIC_DATA]" at bounding box center [565, 452] width 142 height 16
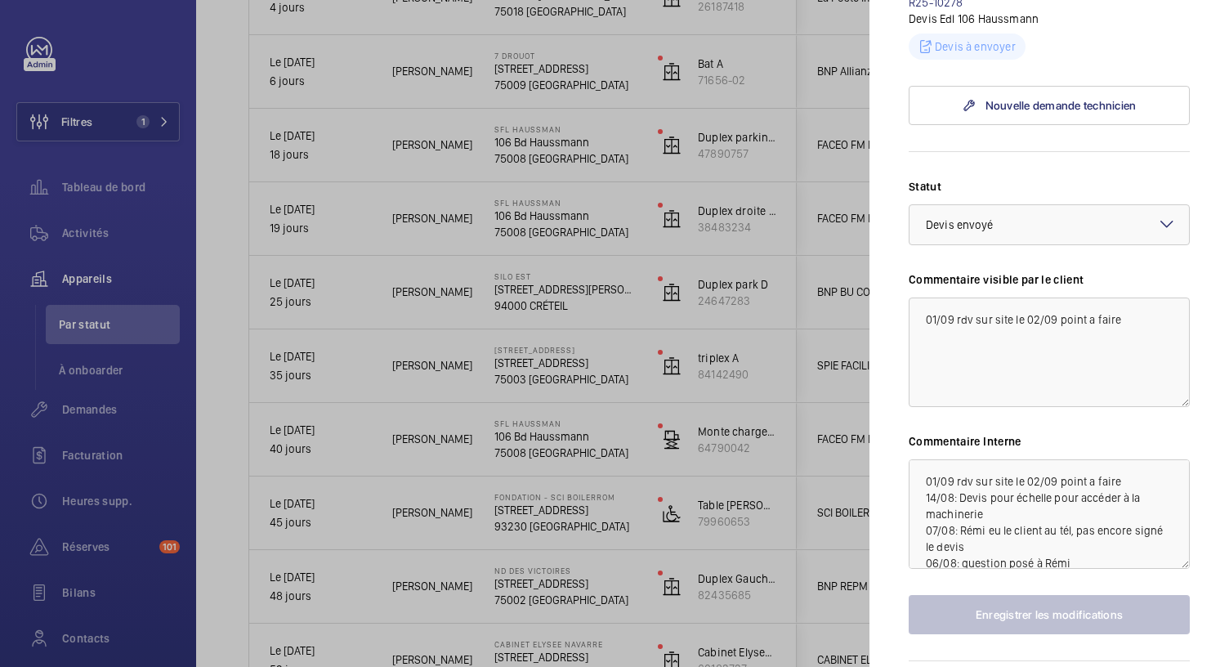
scroll to position [543, 0]
click at [630, 437] on div at bounding box center [614, 333] width 1229 height 667
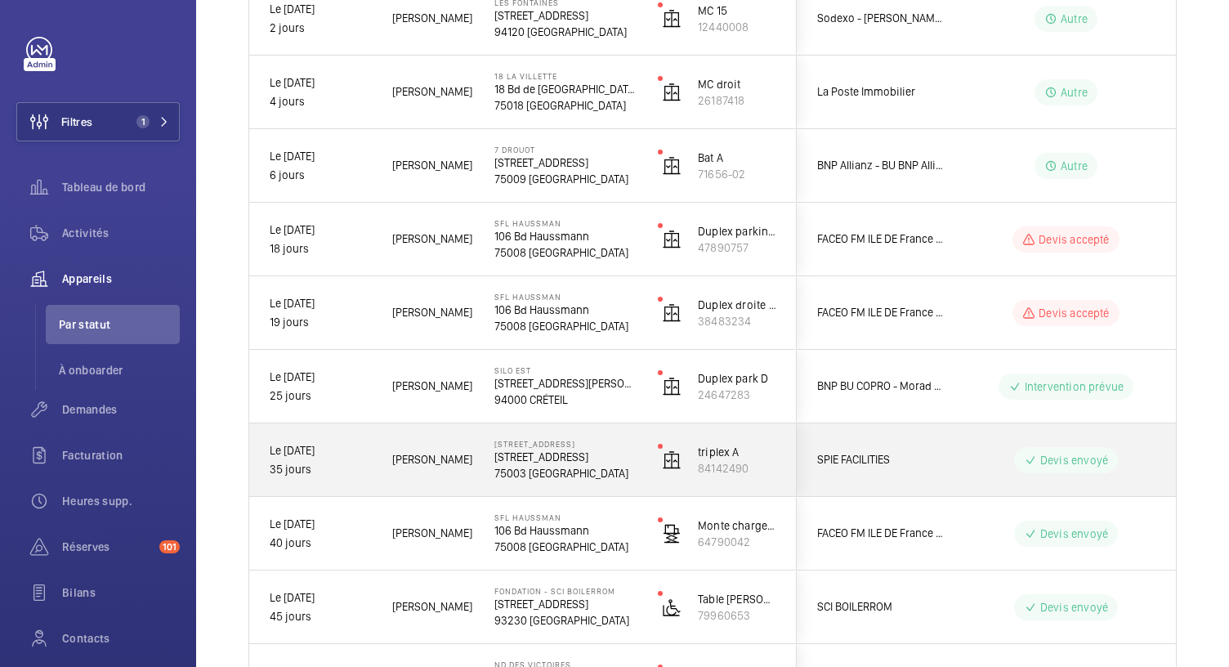
scroll to position [391, 0]
click at [553, 460] on p "[STREET_ADDRESS]" at bounding box center [565, 457] width 142 height 16
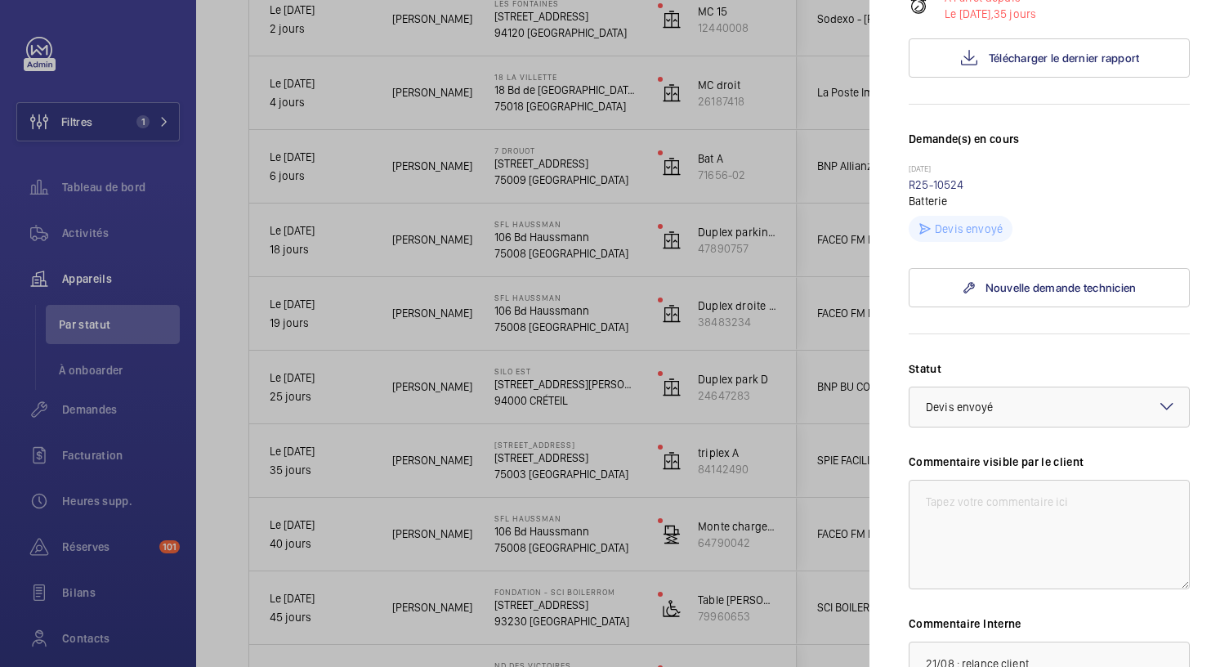
scroll to position [340, 0]
click at [569, 161] on div at bounding box center [614, 333] width 1229 height 667
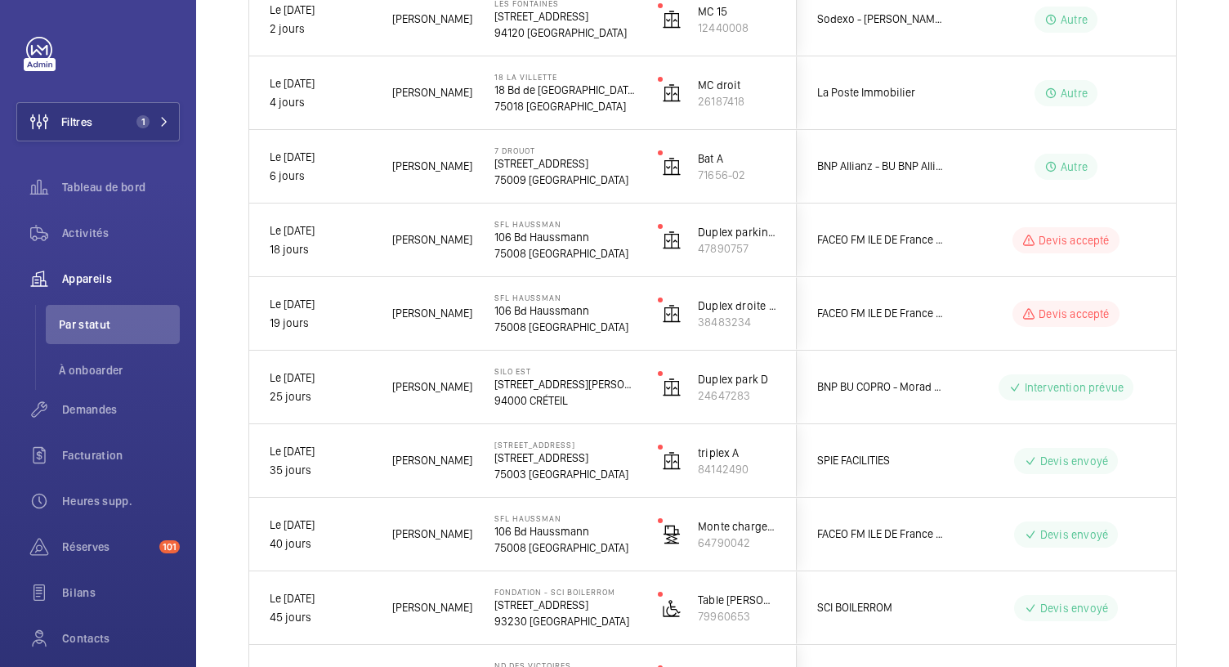
scroll to position [0, 0]
click at [569, 161] on mat-sidenav-container "Filtres 1 Tableau de bord Activités Appareils Par statut À onboarder Demandes F…" at bounding box center [614, 333] width 1229 height 667
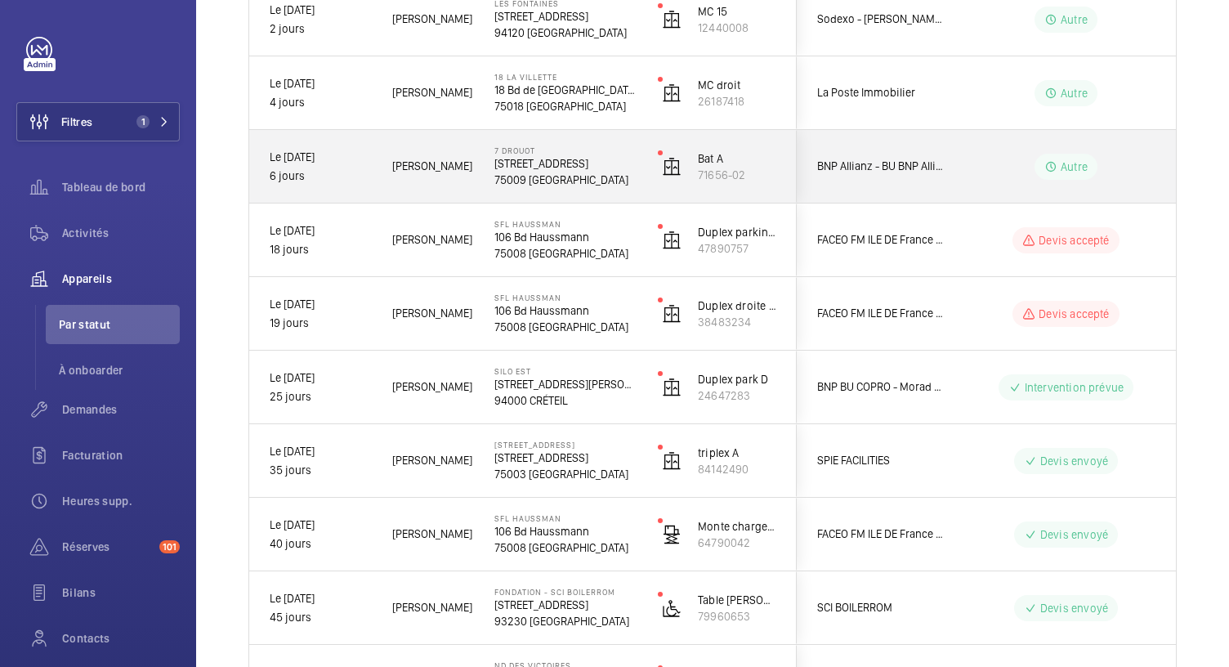
click at [581, 170] on p "[STREET_ADDRESS]" at bounding box center [565, 163] width 142 height 16
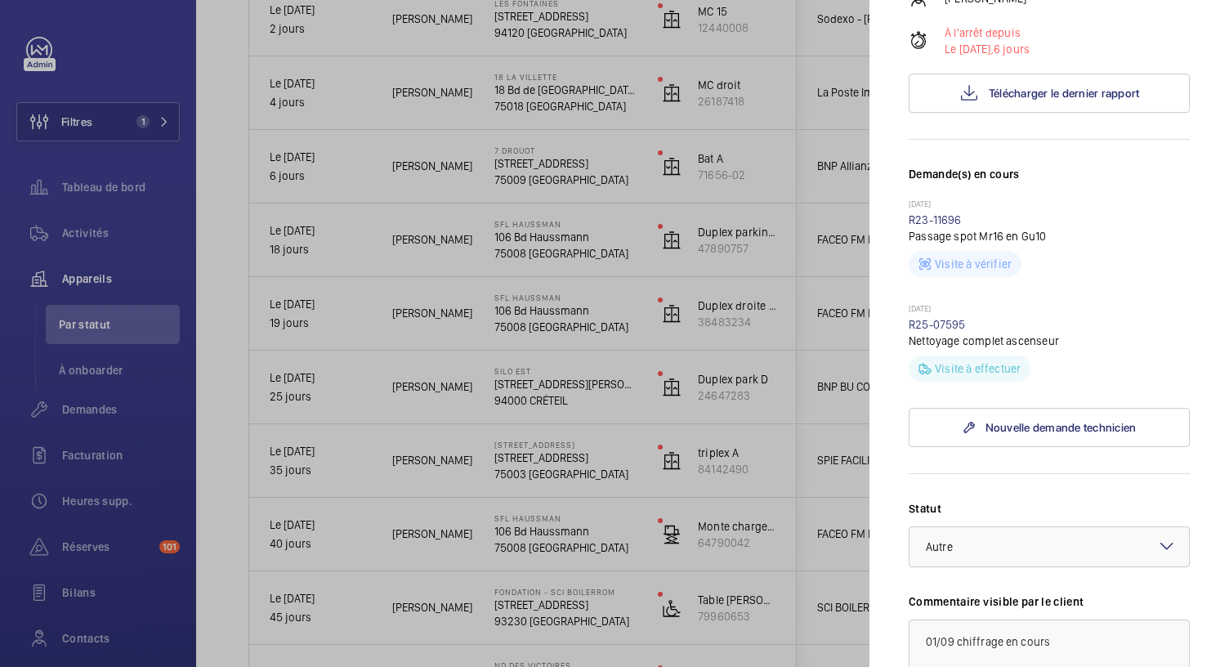
scroll to position [373, 0]
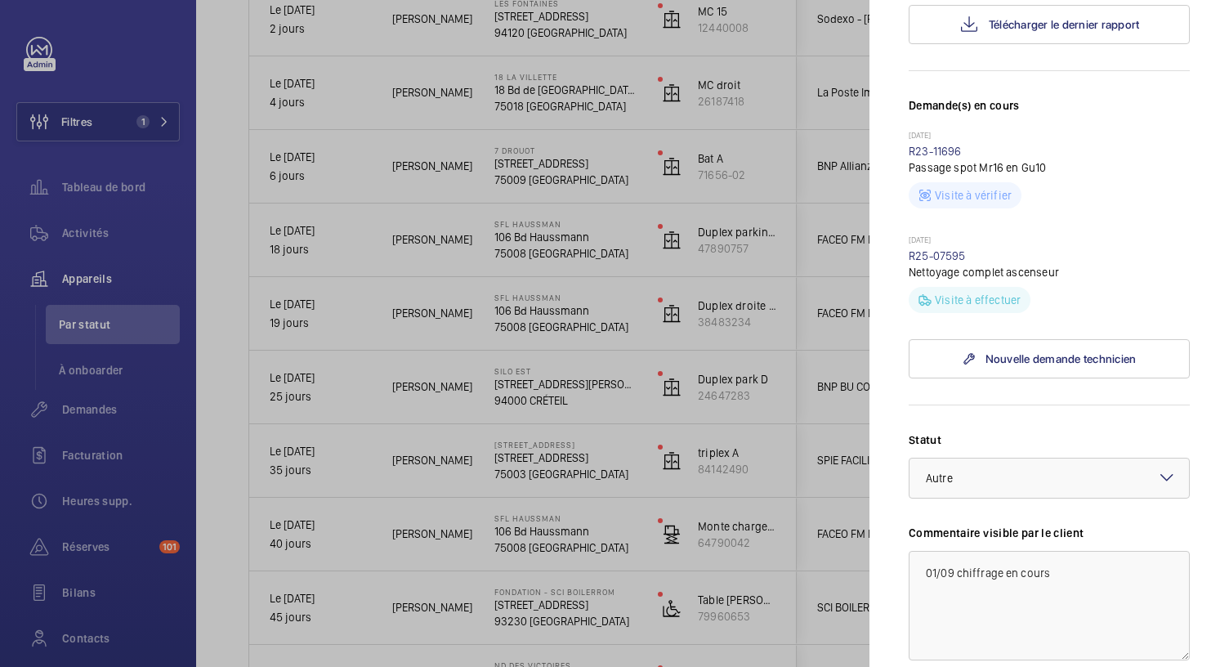
click at [578, 179] on div at bounding box center [614, 333] width 1229 height 667
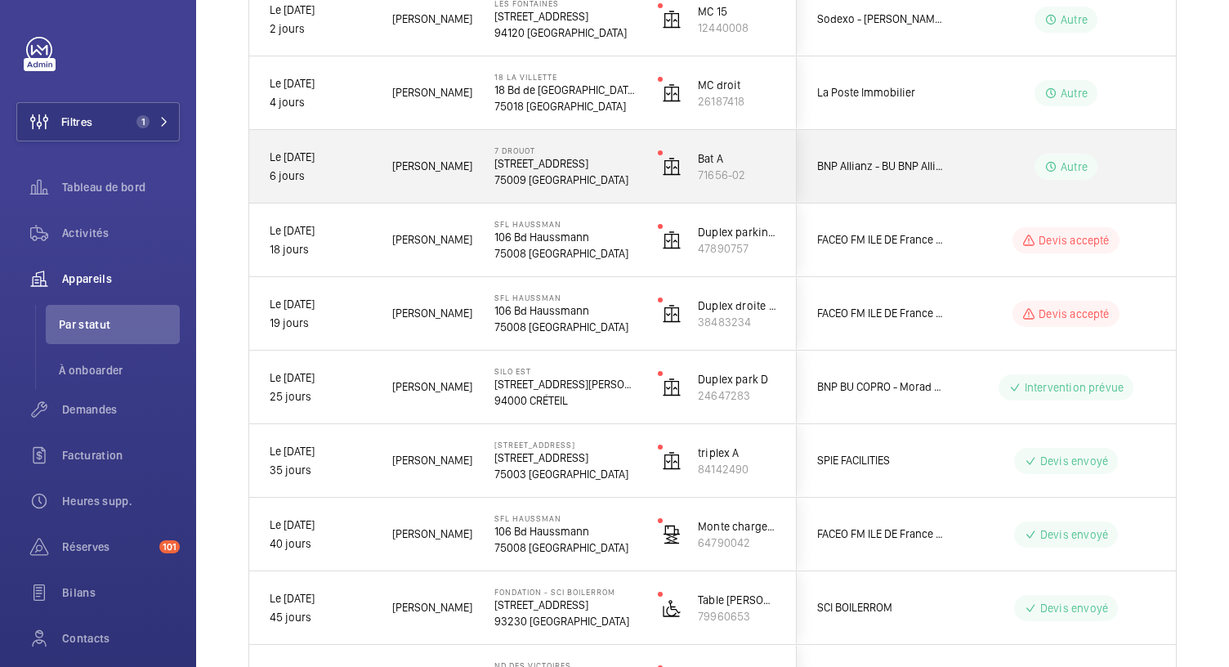
click at [578, 179] on p "75009 [GEOGRAPHIC_DATA]" at bounding box center [565, 180] width 142 height 16
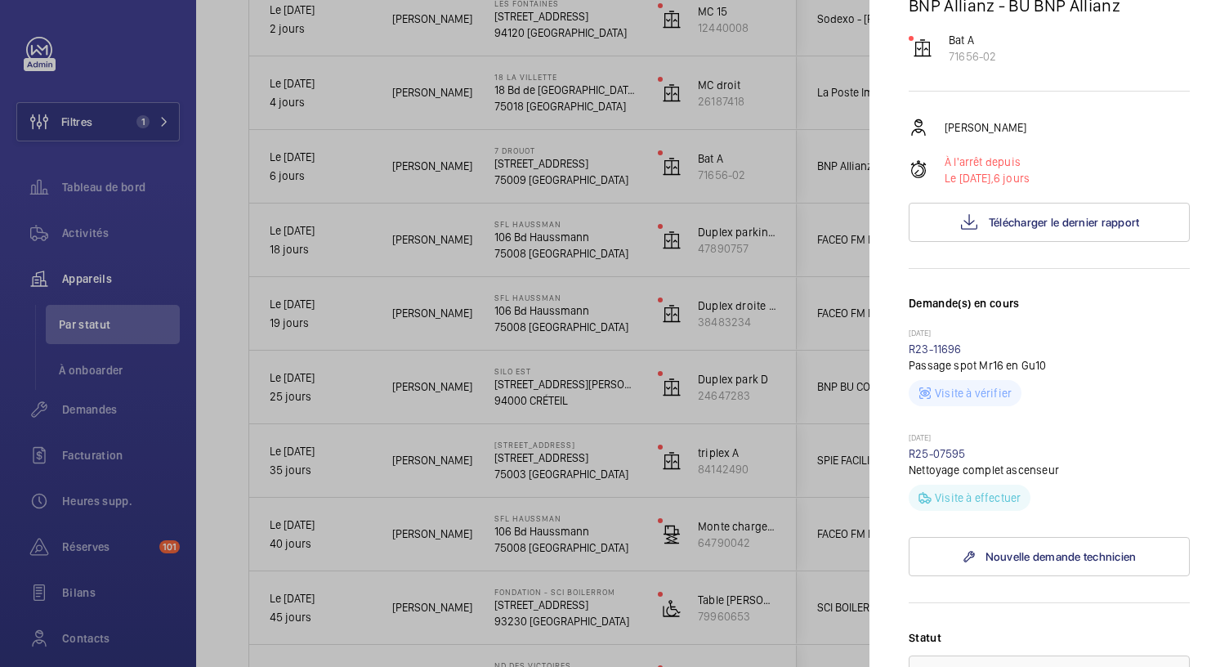
scroll to position [175, 0]
click at [801, 194] on div at bounding box center [614, 333] width 1229 height 667
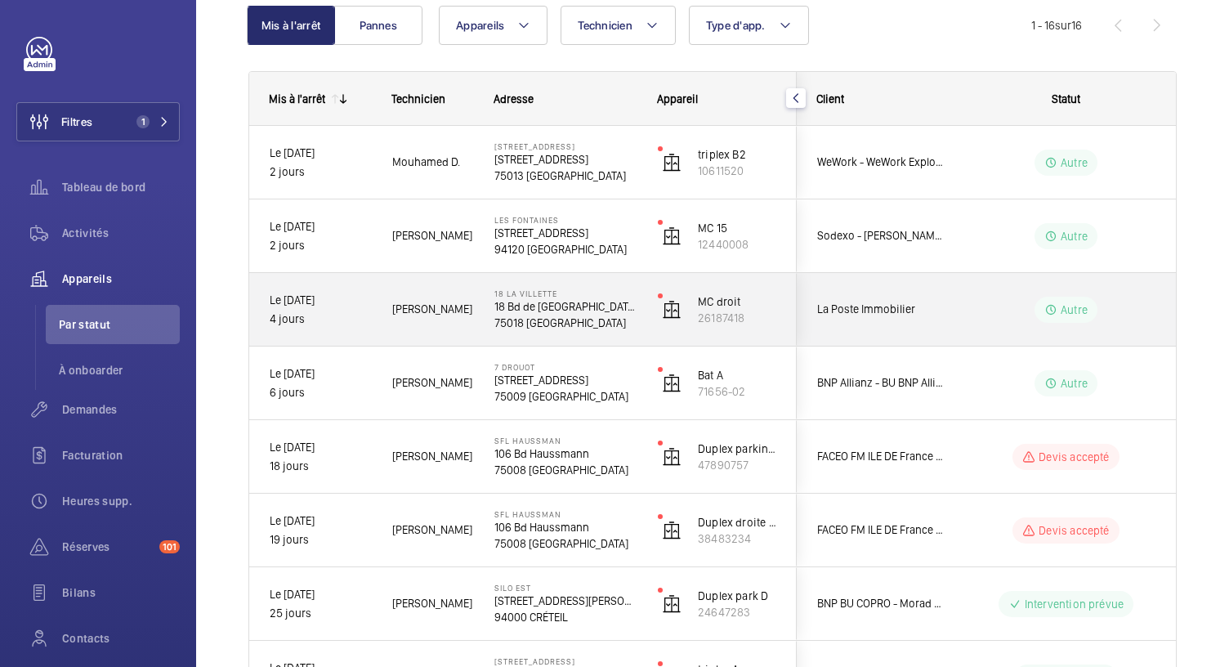
click at [571, 306] on p "18 Bd de [GEOGRAPHIC_DATA]" at bounding box center [565, 306] width 142 height 16
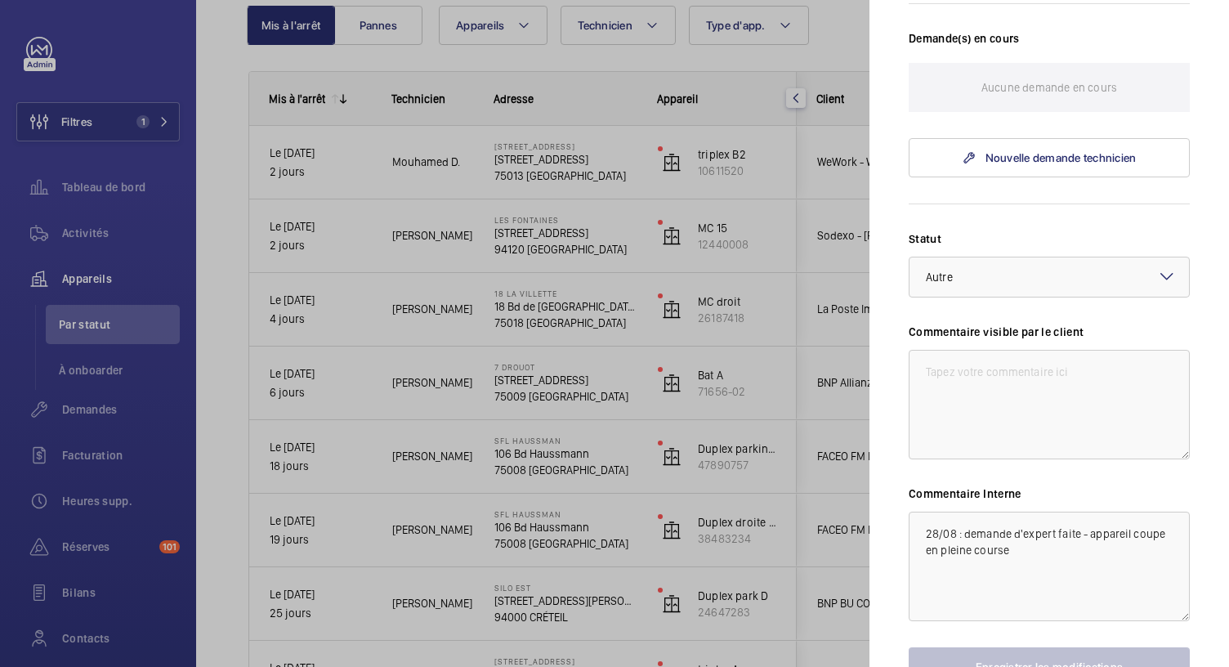
scroll to position [469, 0]
click at [542, 241] on div at bounding box center [614, 333] width 1229 height 667
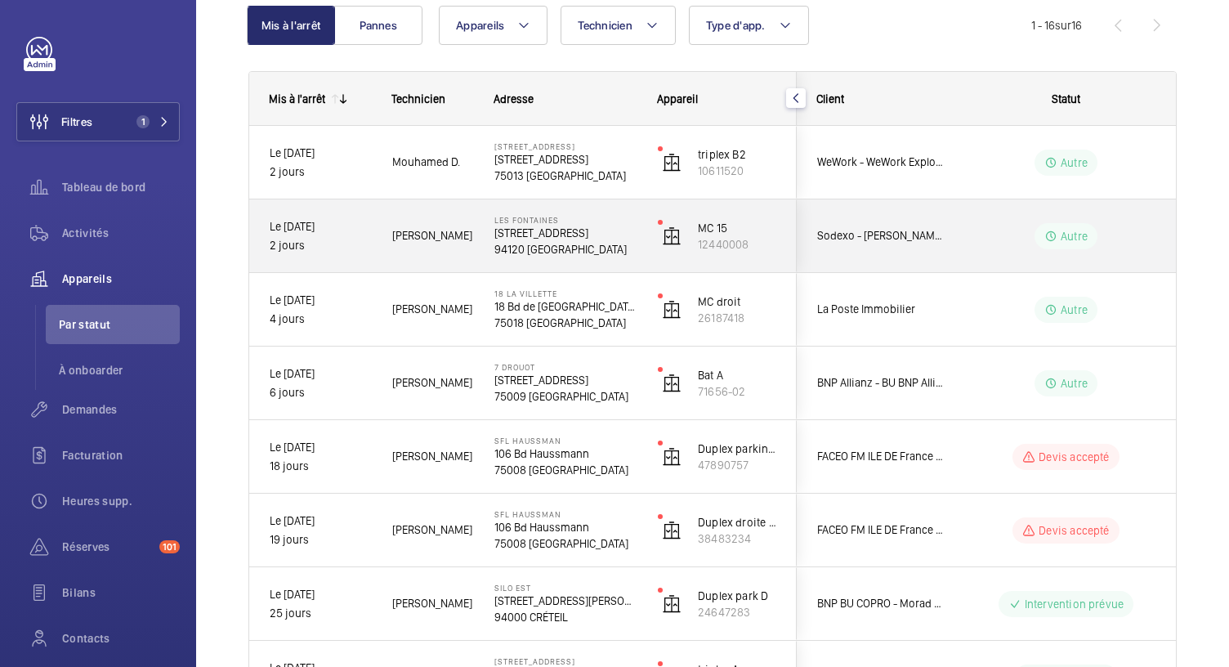
click at [542, 241] on p "94120 [GEOGRAPHIC_DATA]" at bounding box center [565, 249] width 142 height 16
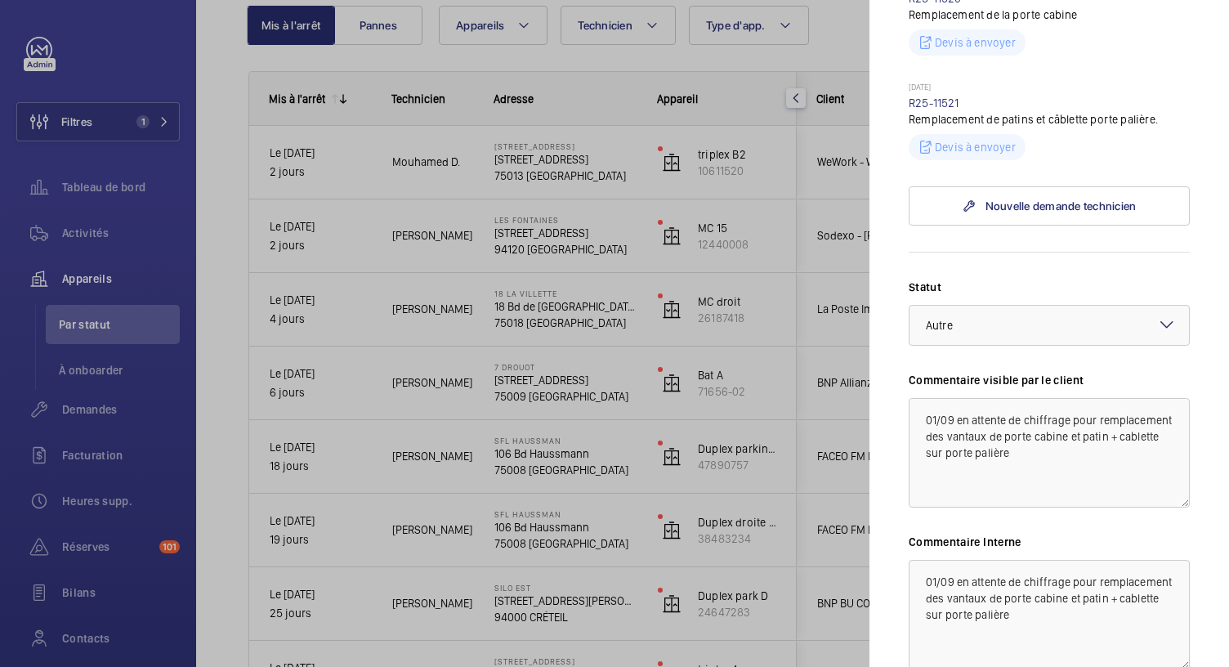
scroll to position [544, 0]
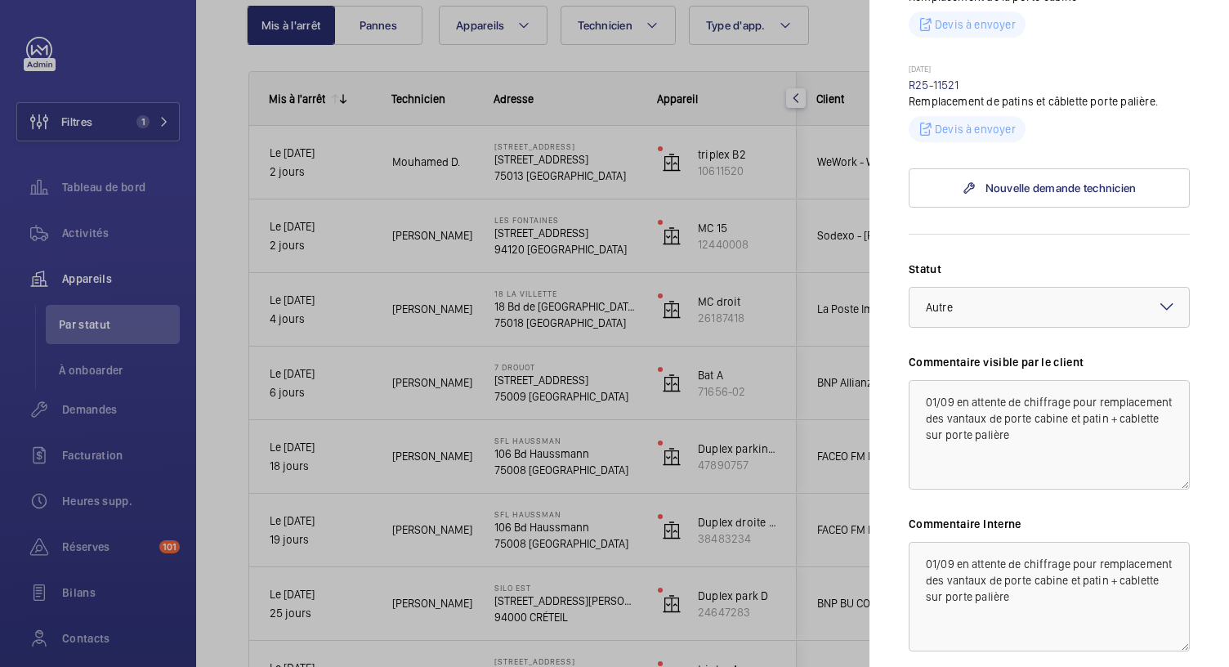
click at [572, 171] on div at bounding box center [614, 333] width 1229 height 667
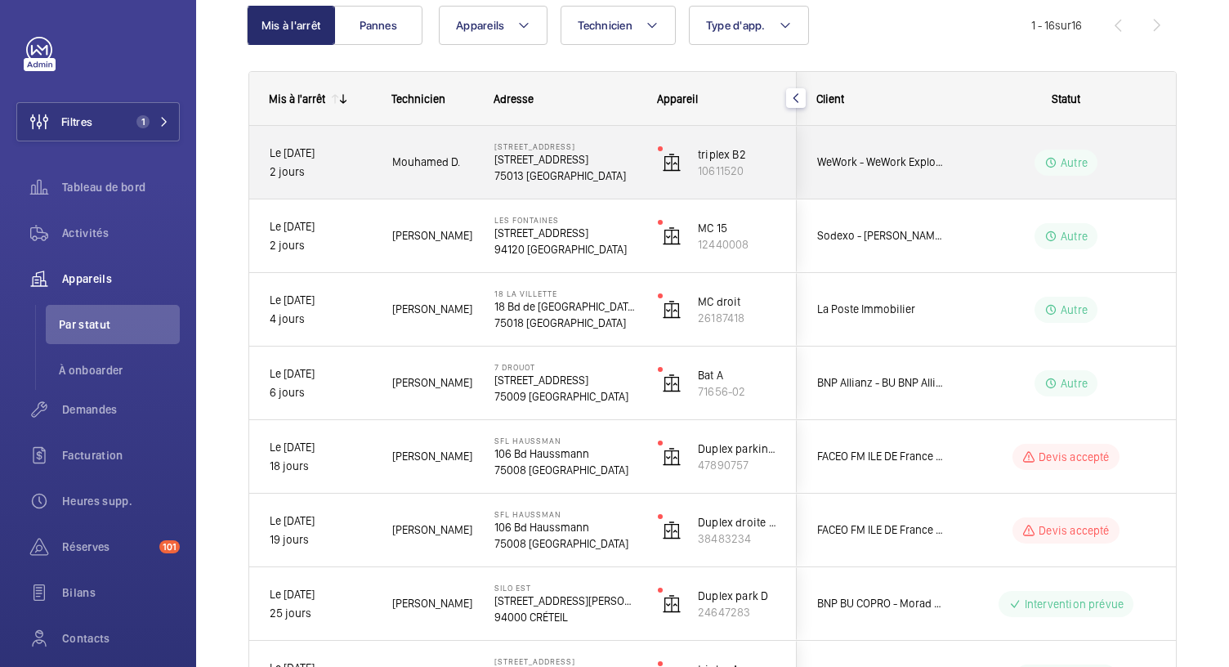
click at [572, 171] on p "75013 [GEOGRAPHIC_DATA]" at bounding box center [565, 176] width 142 height 16
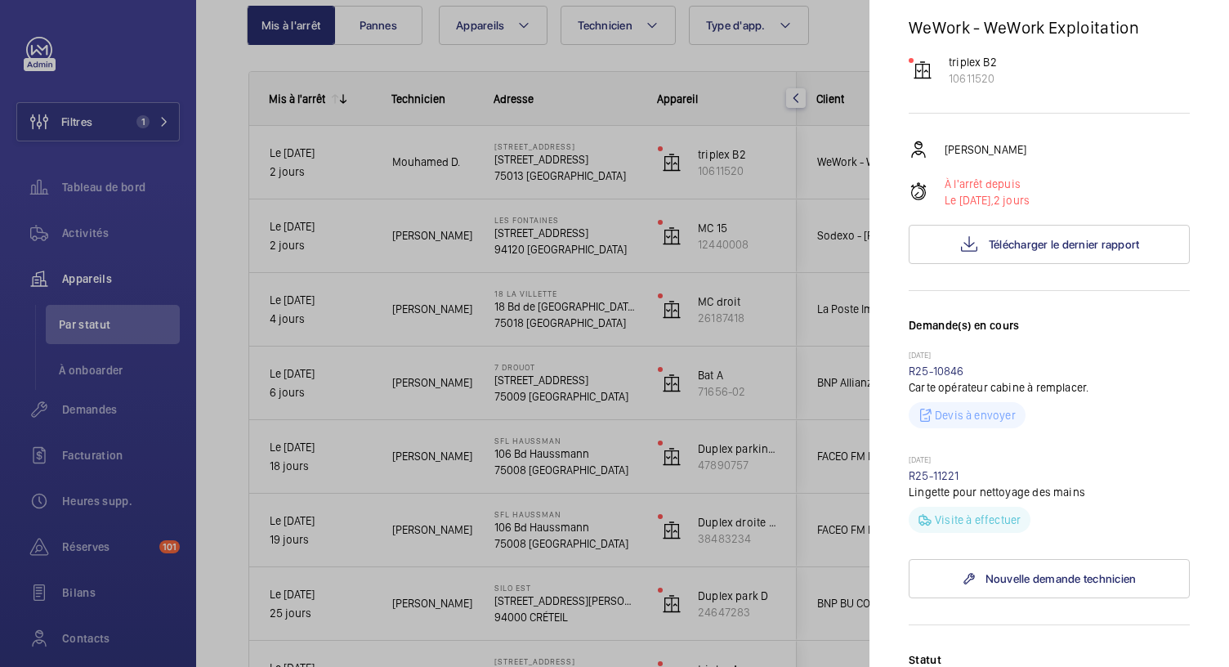
scroll to position [152, 0]
click at [925, 379] on link "R25-10846" at bounding box center [937, 372] width 56 height 13
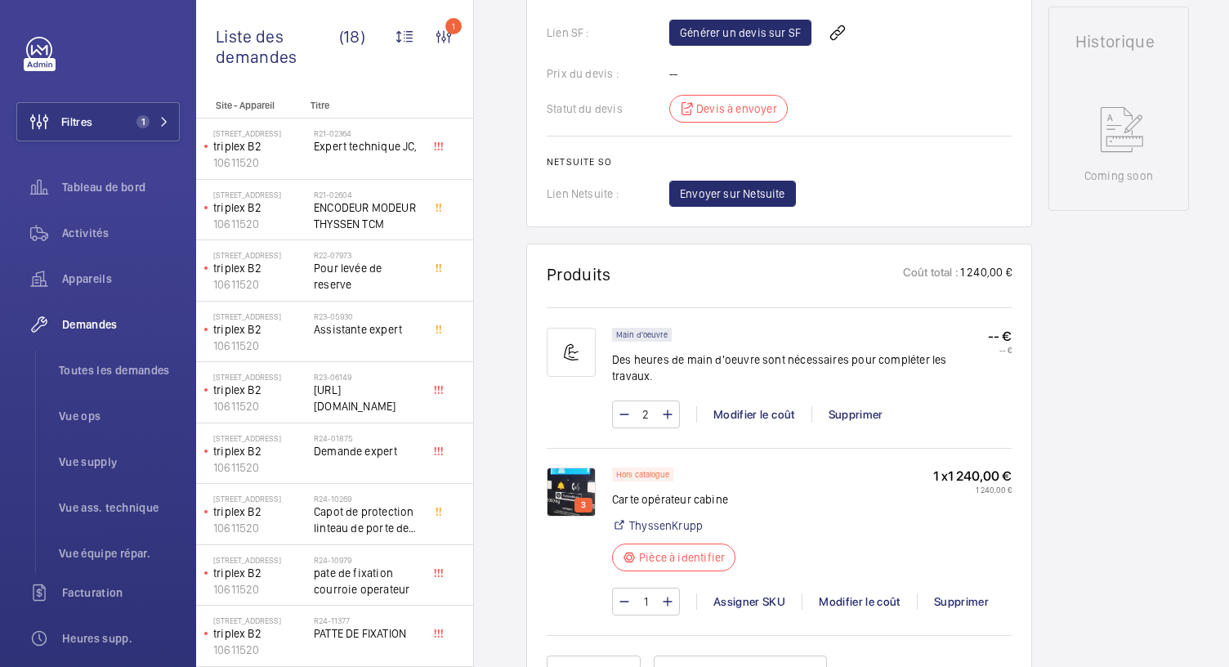
scroll to position [875, 0]
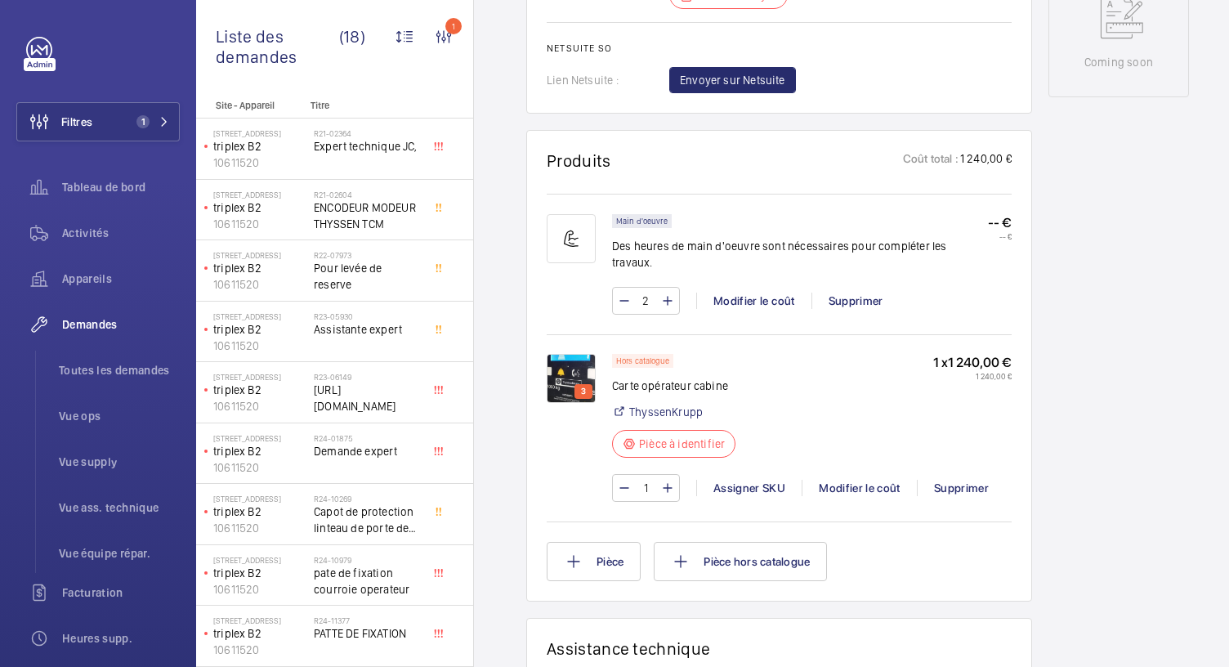
click at [565, 357] on img at bounding box center [571, 378] width 49 height 49
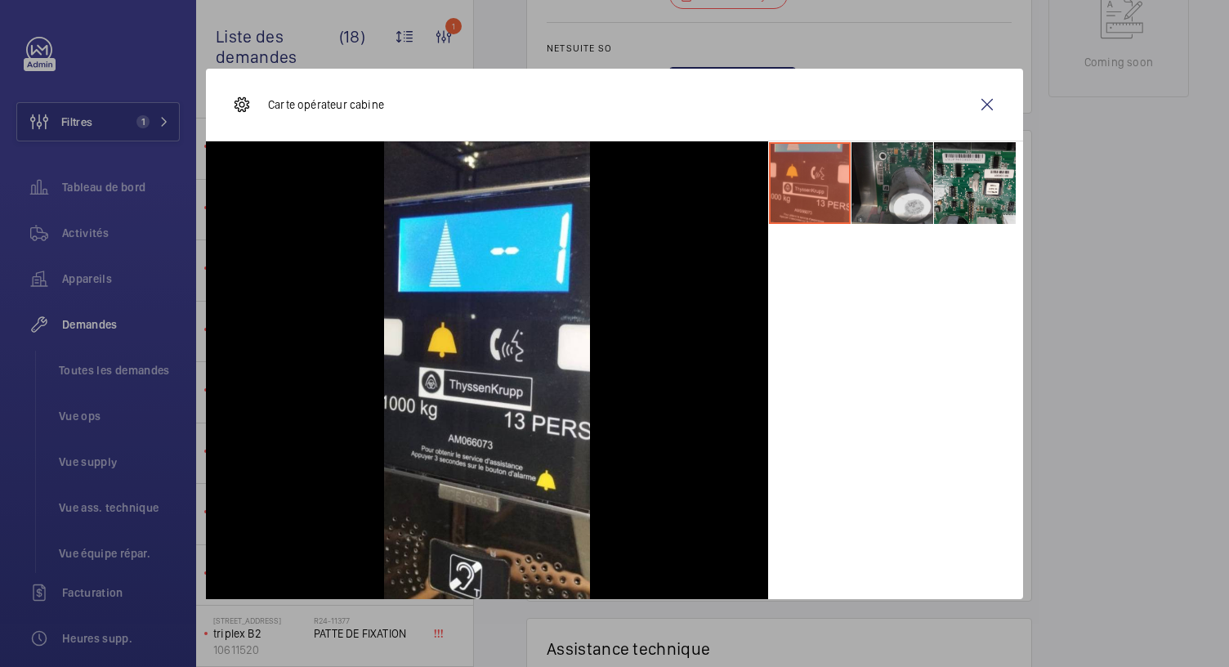
click at [873, 178] on li at bounding box center [892, 183] width 82 height 82
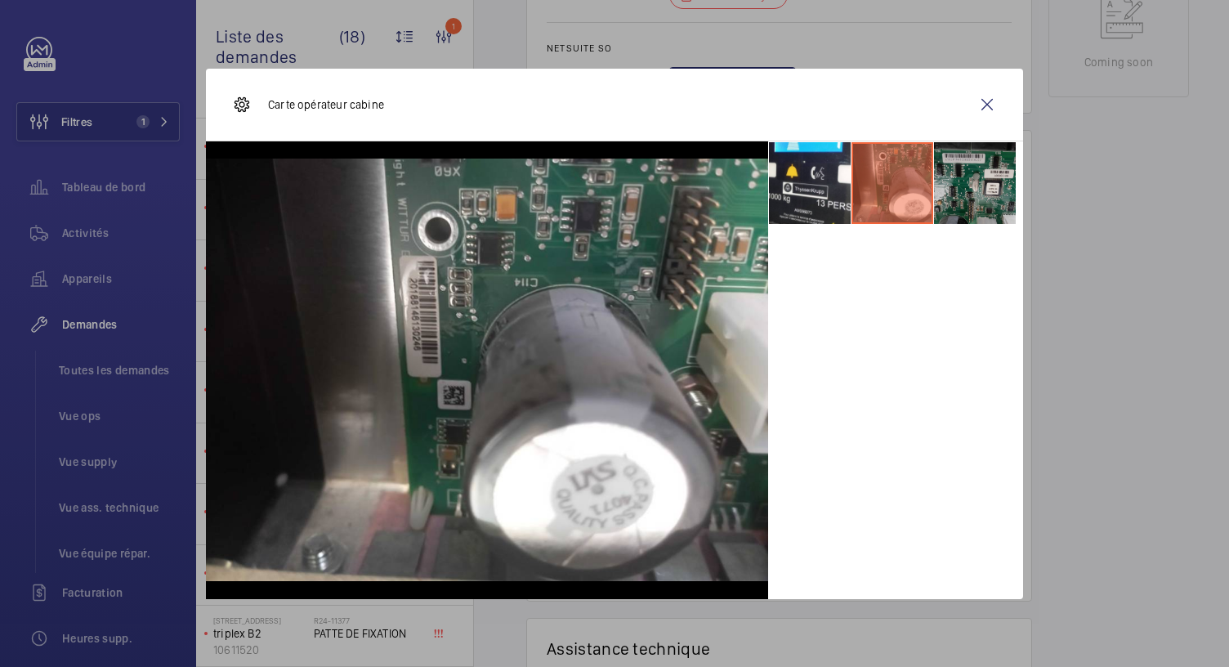
click at [954, 188] on li at bounding box center [975, 183] width 82 height 82
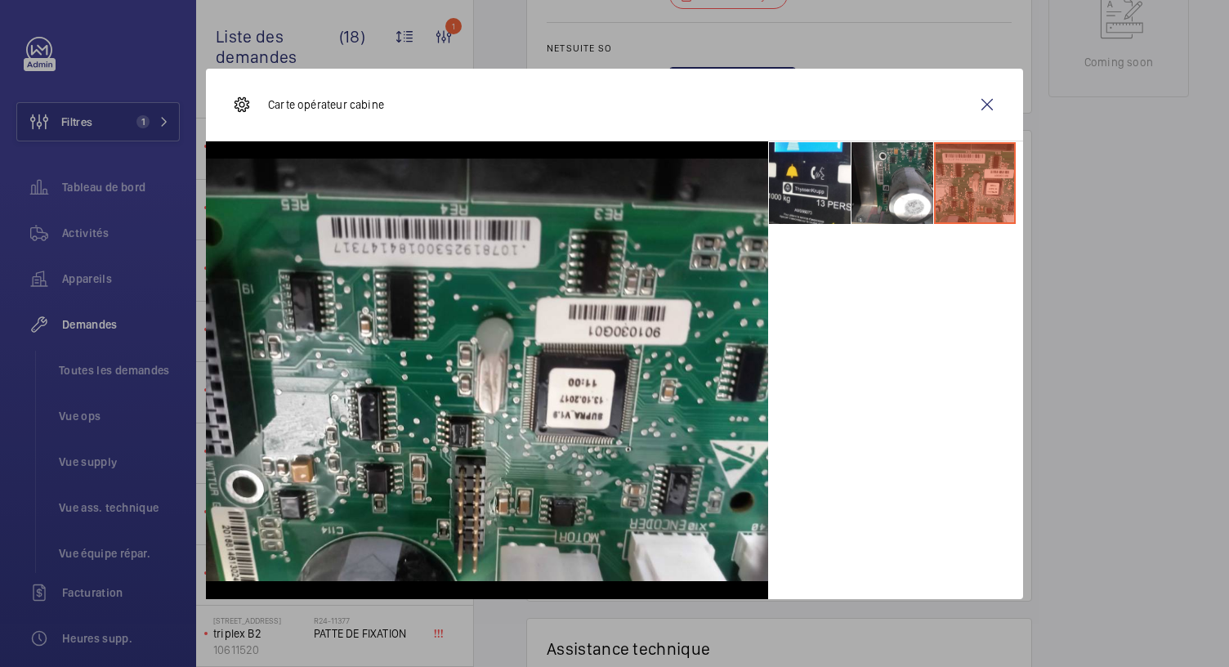
click at [857, 30] on div at bounding box center [614, 333] width 1229 height 667
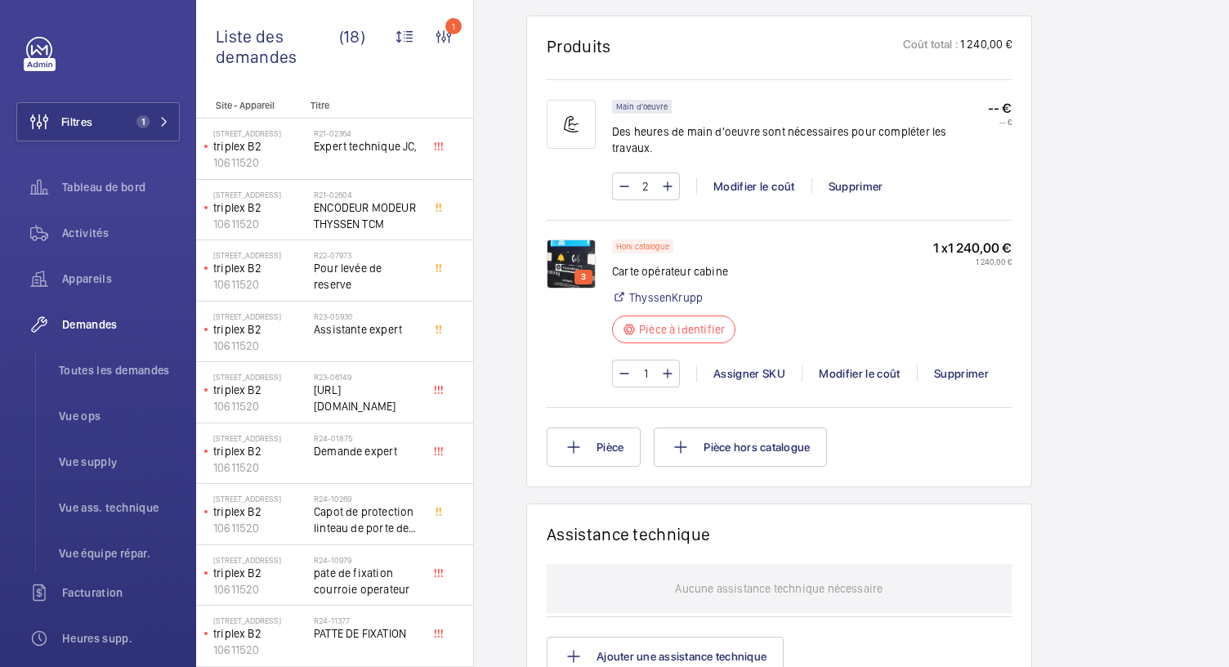
scroll to position [993, 0]
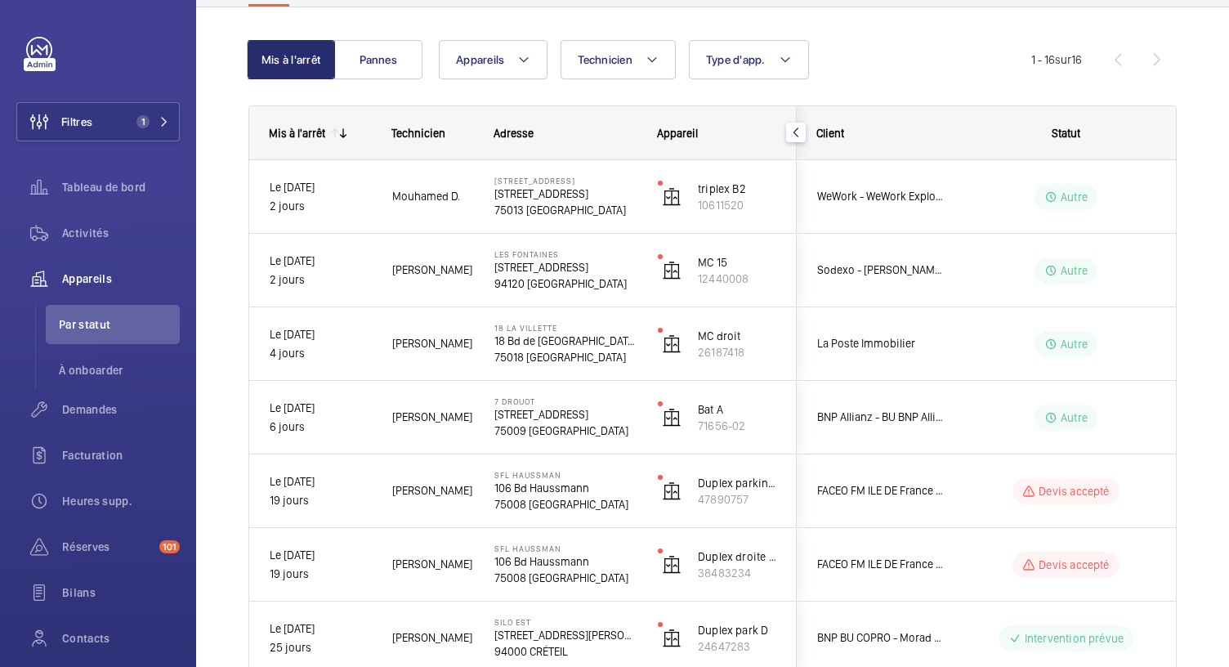
scroll to position [140, 0]
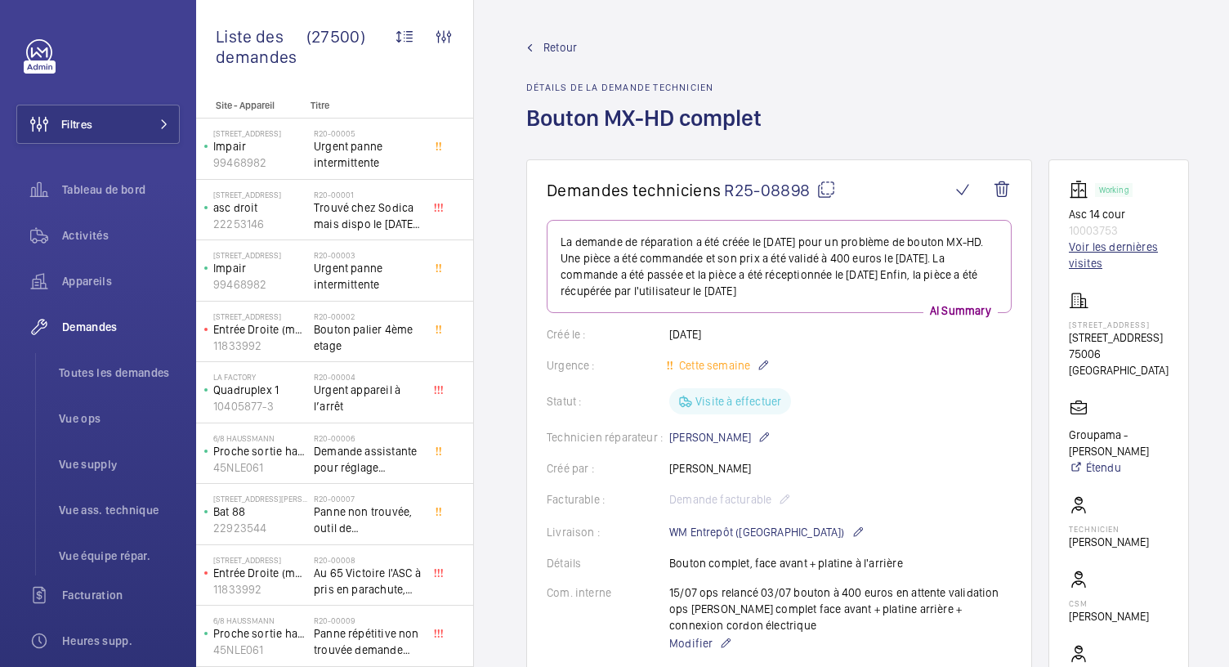
click at [1103, 243] on link "Voir les dernières visites" at bounding box center [1119, 255] width 100 height 33
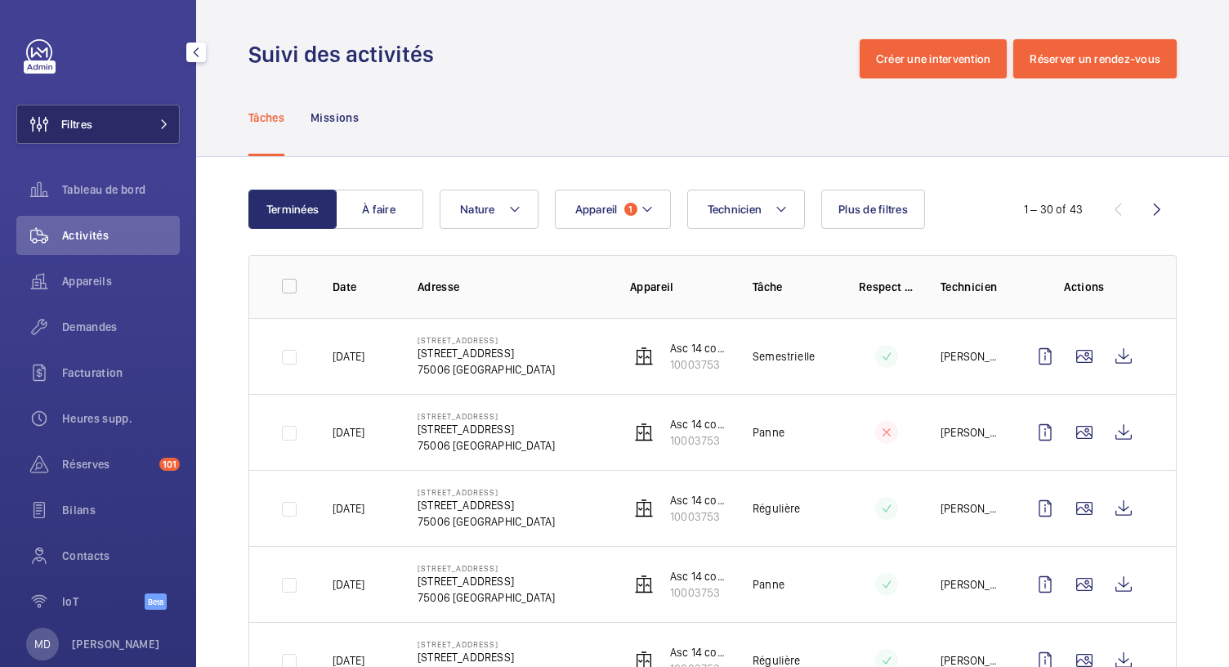
click at [150, 127] on span at bounding box center [160, 124] width 20 height 10
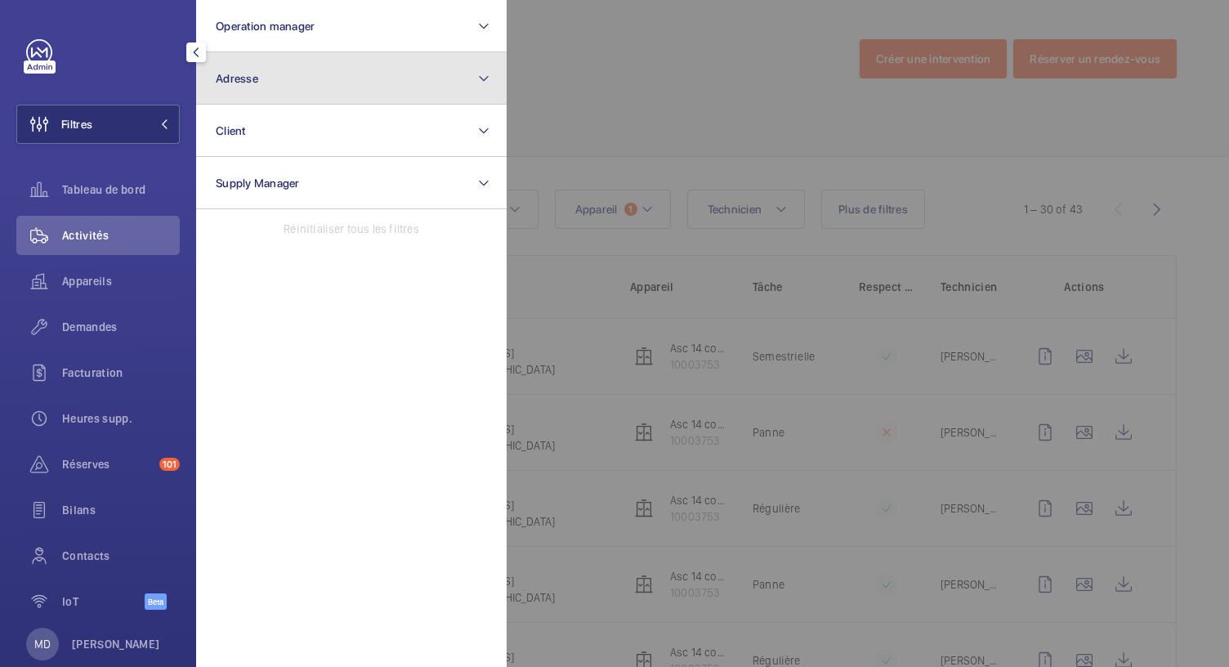
click at [286, 65] on button "Adresse" at bounding box center [351, 78] width 310 height 52
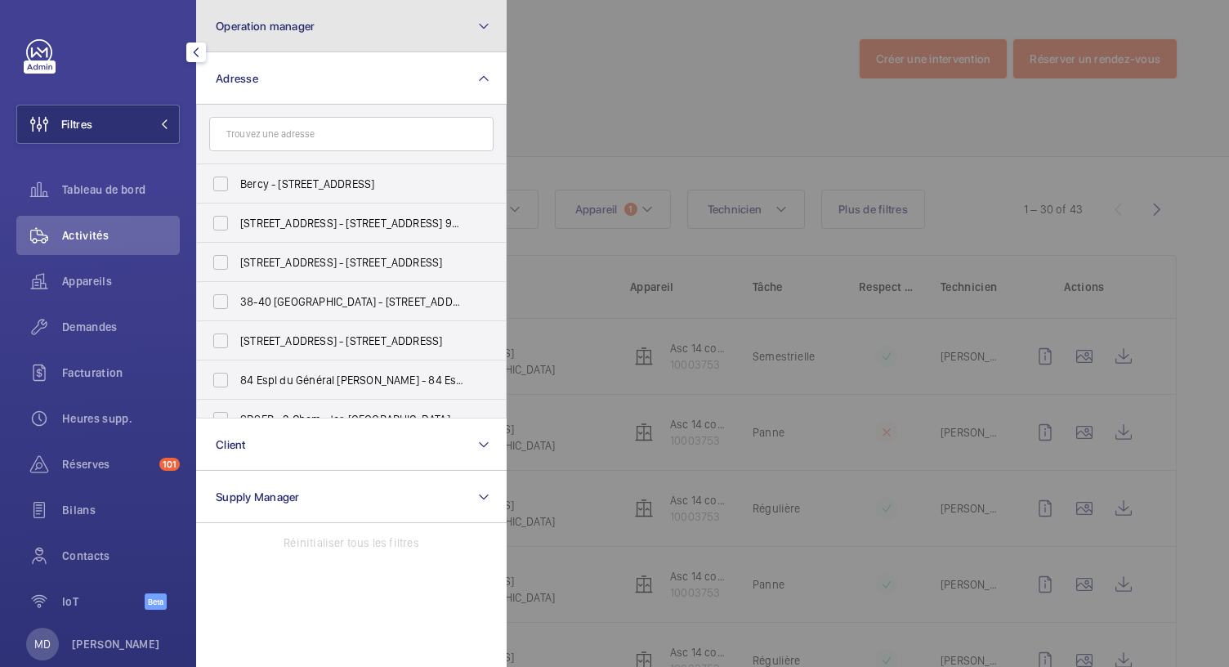
click at [273, 29] on span "Operation manager" at bounding box center [265, 26] width 99 height 13
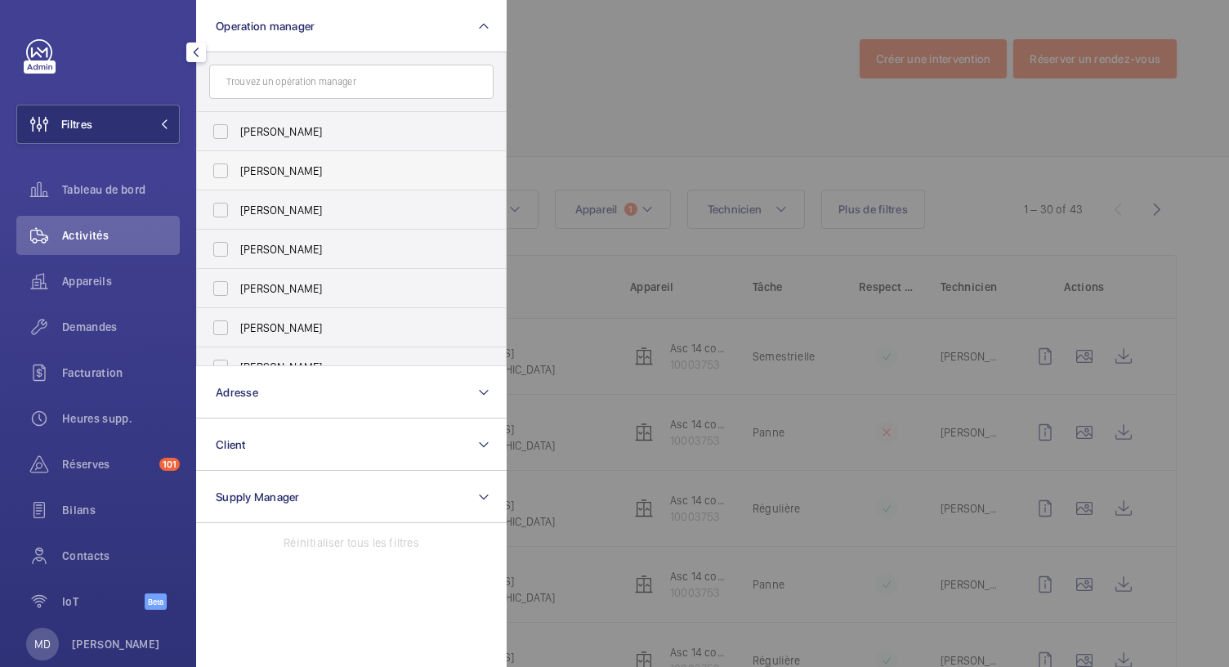
click at [219, 170] on label "[PERSON_NAME]" at bounding box center [339, 170] width 284 height 39
click at [219, 170] on input "[PERSON_NAME]" at bounding box center [220, 170] width 33 height 33
checkbox input "true"
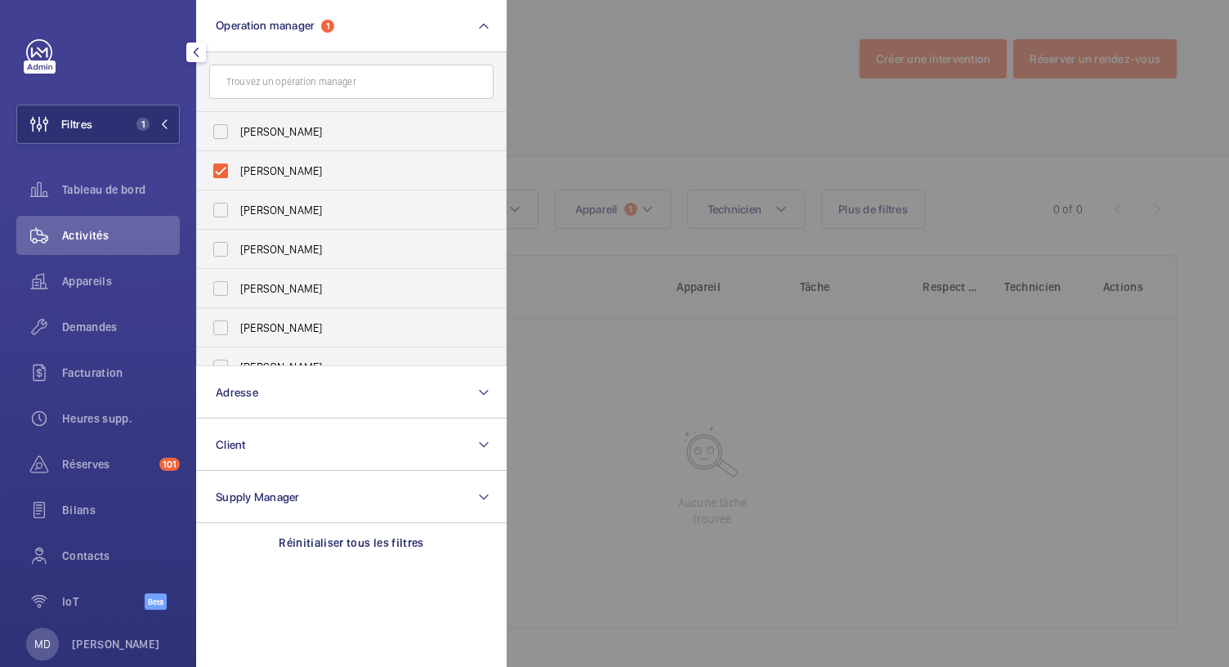
click at [613, 91] on div at bounding box center [1121, 333] width 1229 height 667
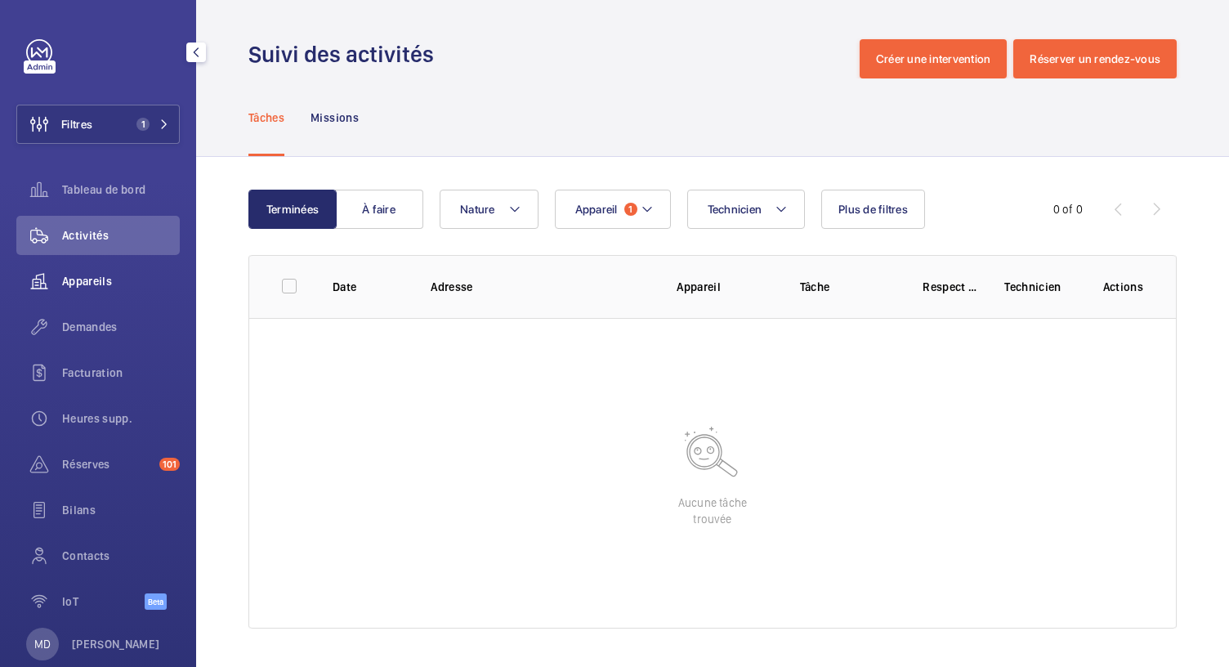
click at [87, 275] on span "Appareils" at bounding box center [121, 281] width 118 height 16
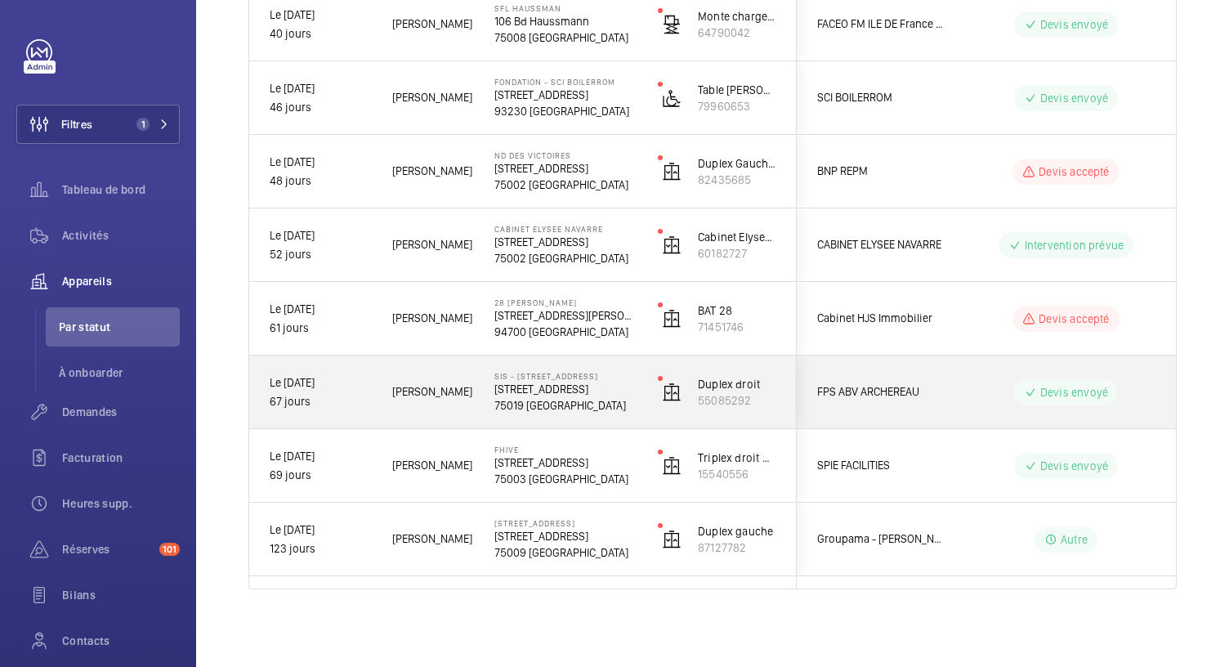
scroll to position [891, 0]
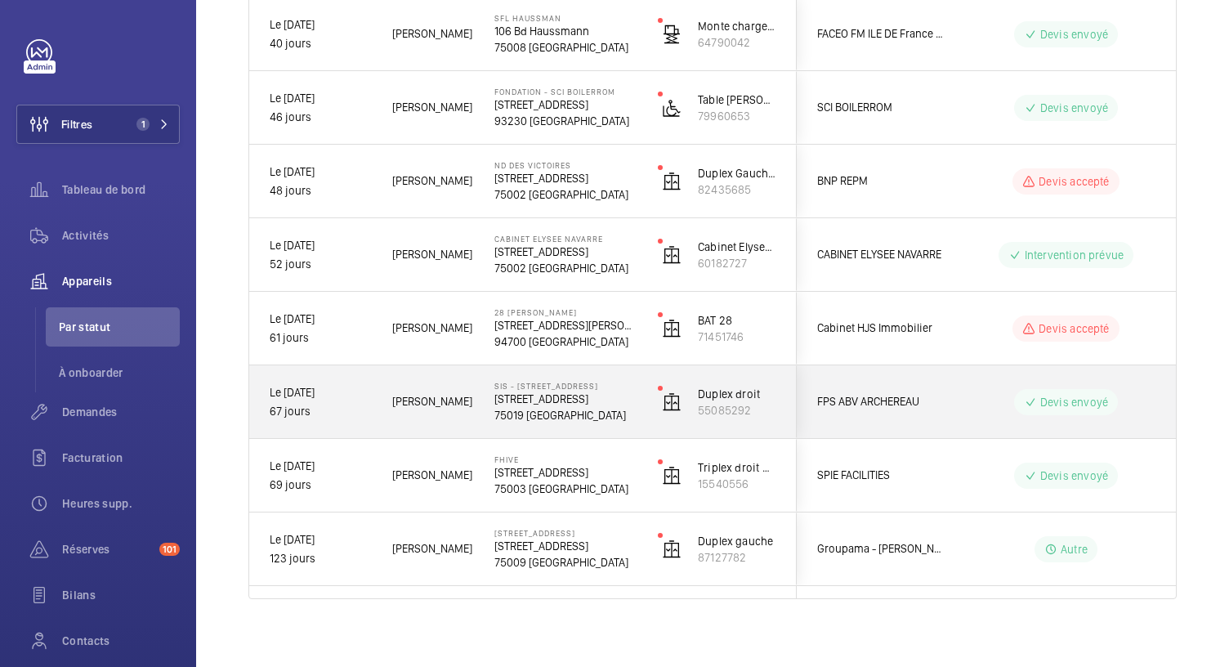
click at [539, 424] on div "SIS - [STREET_ADDRESS][GEOGRAPHIC_DATA][STREET_ADDRESS]" at bounding box center [556, 402] width 162 height 74
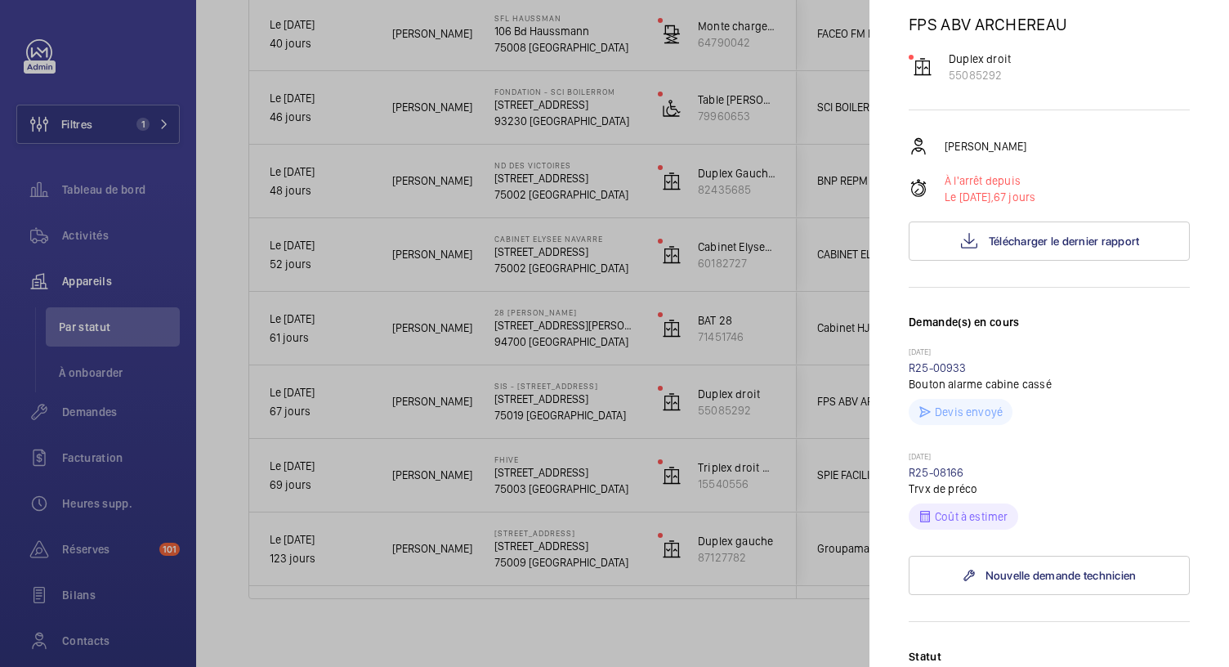
scroll to position [114, 0]
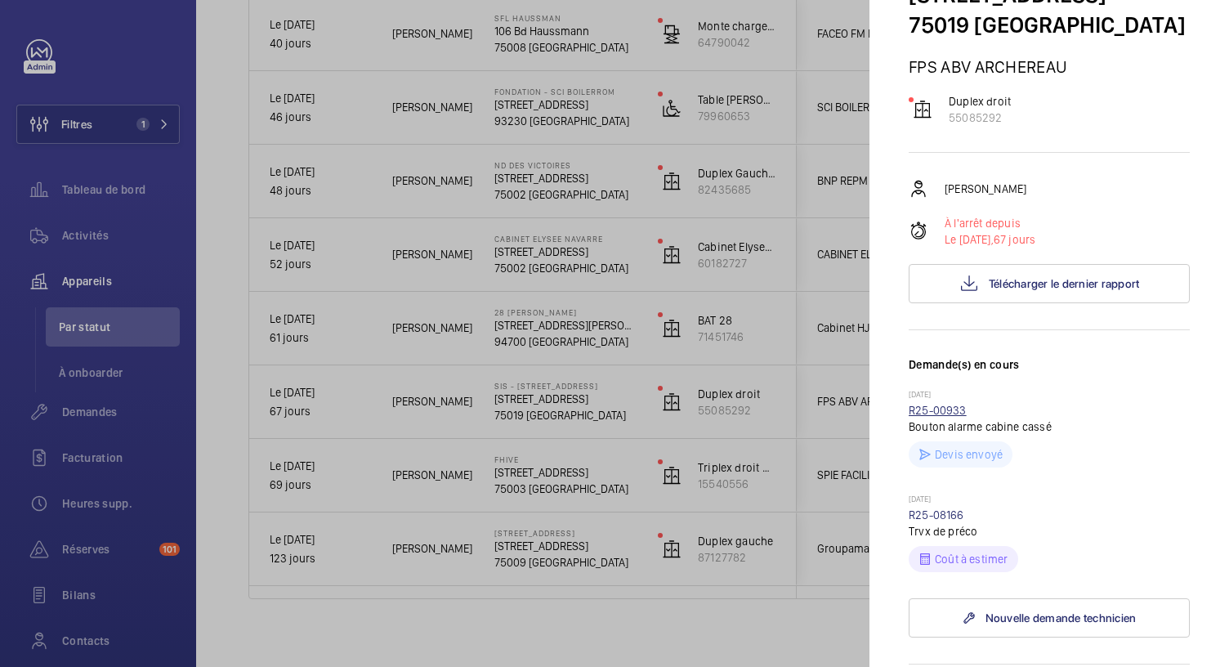
click at [945, 417] on link "R25-00933" at bounding box center [938, 410] width 58 height 13
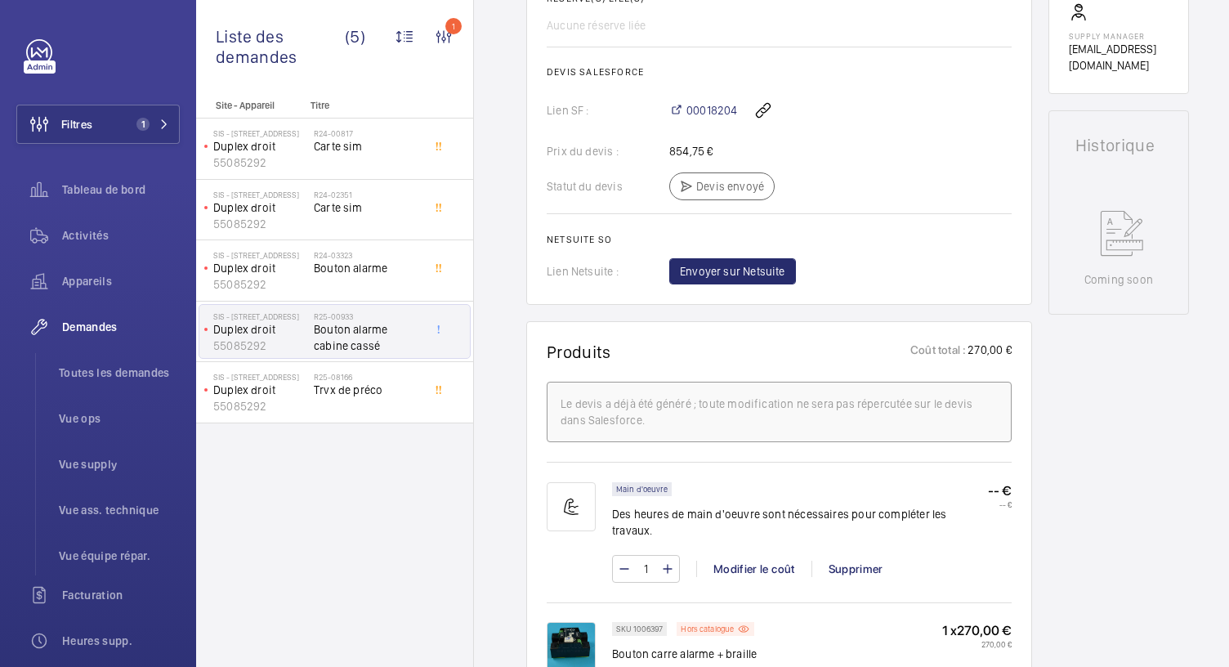
scroll to position [778, 0]
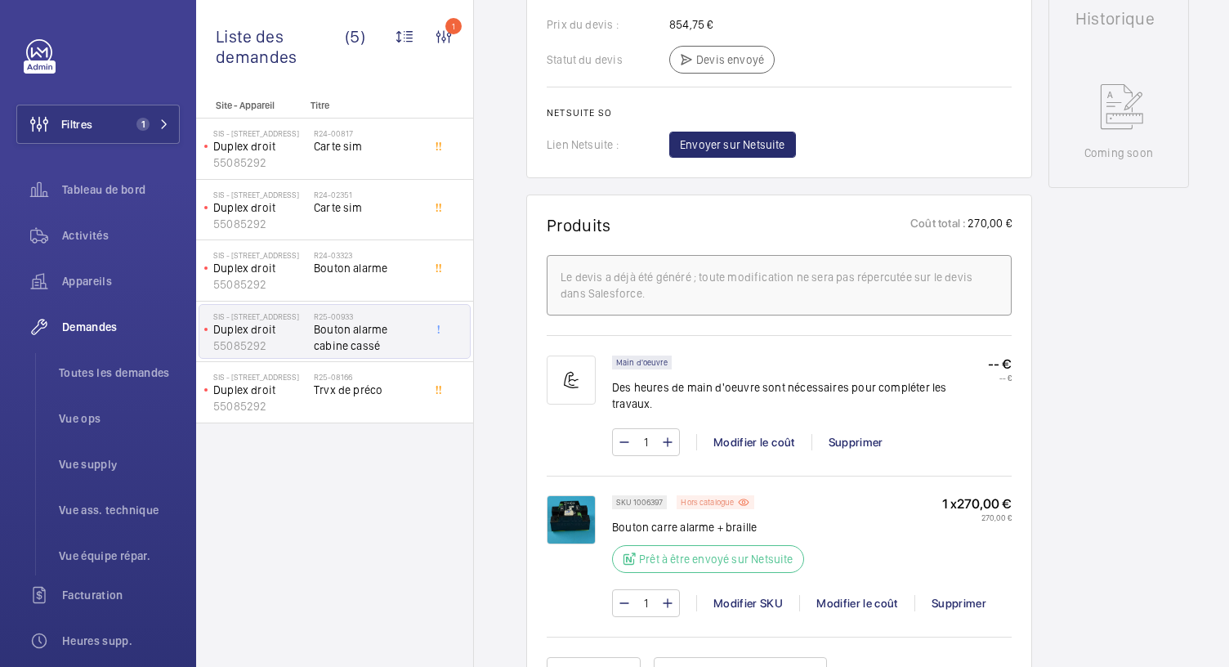
click at [735, 495] on div "Hors catalogue" at bounding box center [716, 502] width 78 height 14
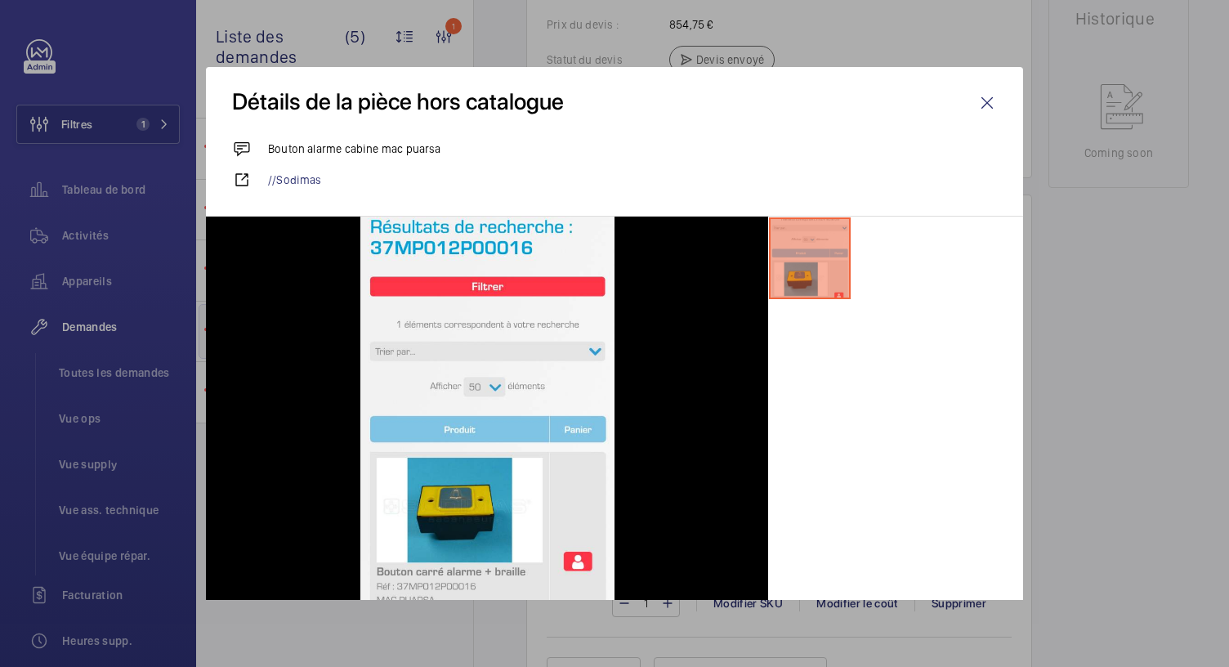
click at [1129, 473] on div at bounding box center [614, 333] width 1229 height 667
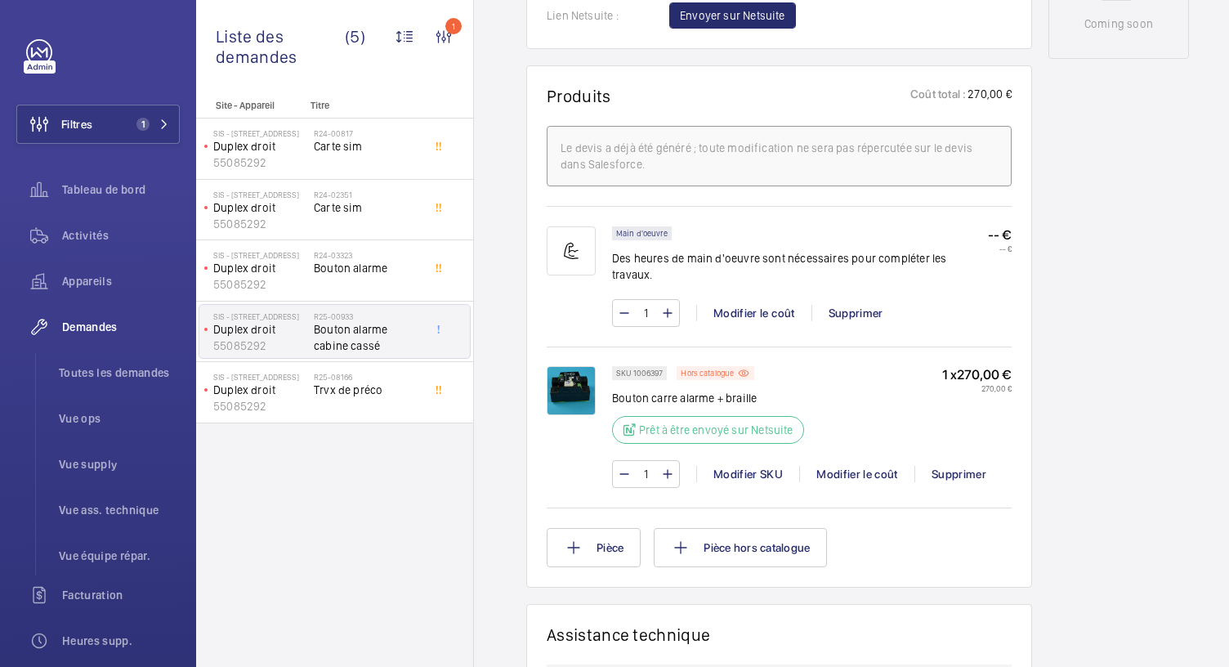
scroll to position [753, 0]
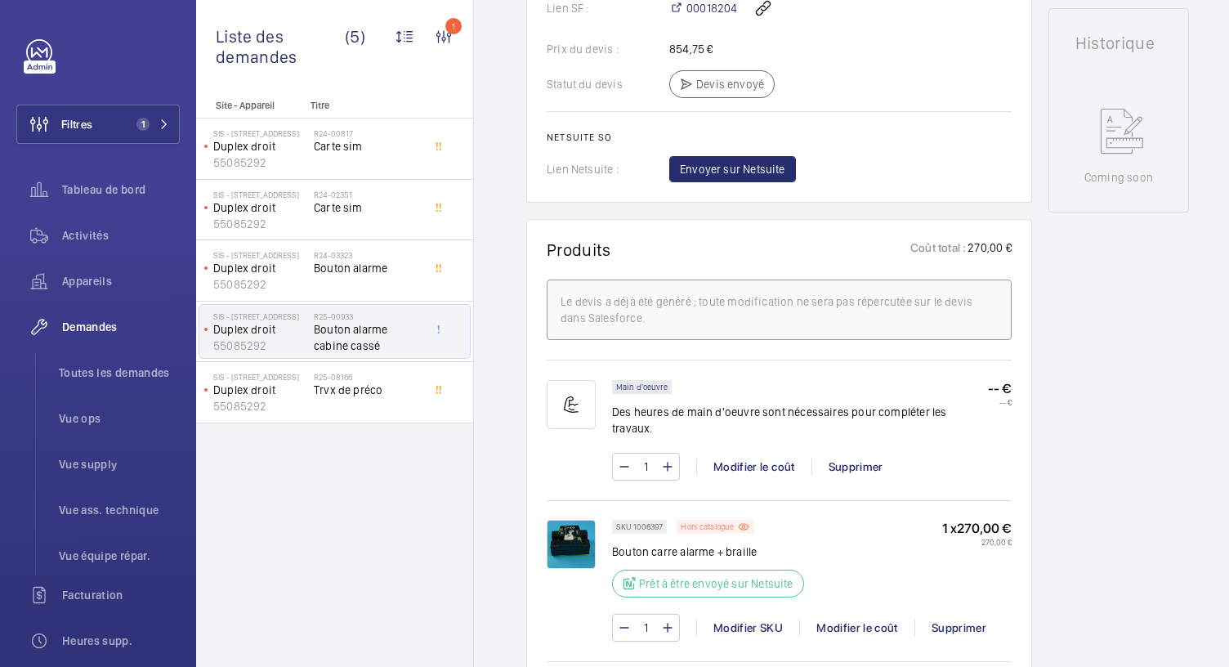
click at [708, 524] on p "Hors catalogue" at bounding box center [707, 527] width 53 height 6
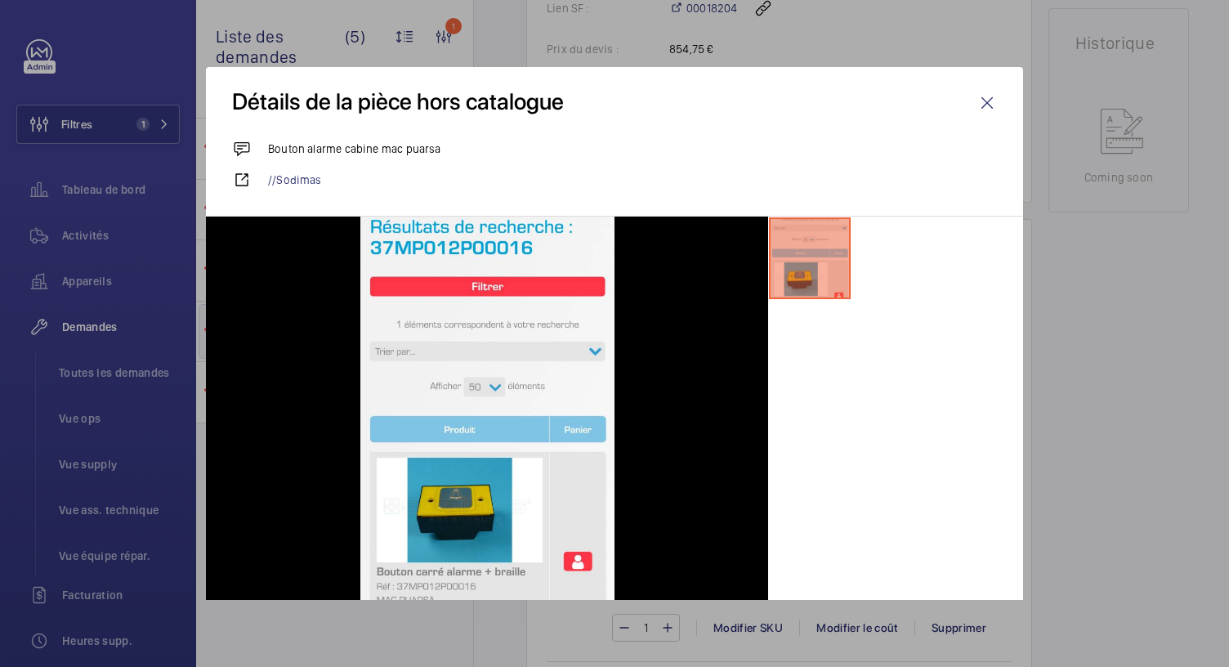
scroll to position [73, 0]
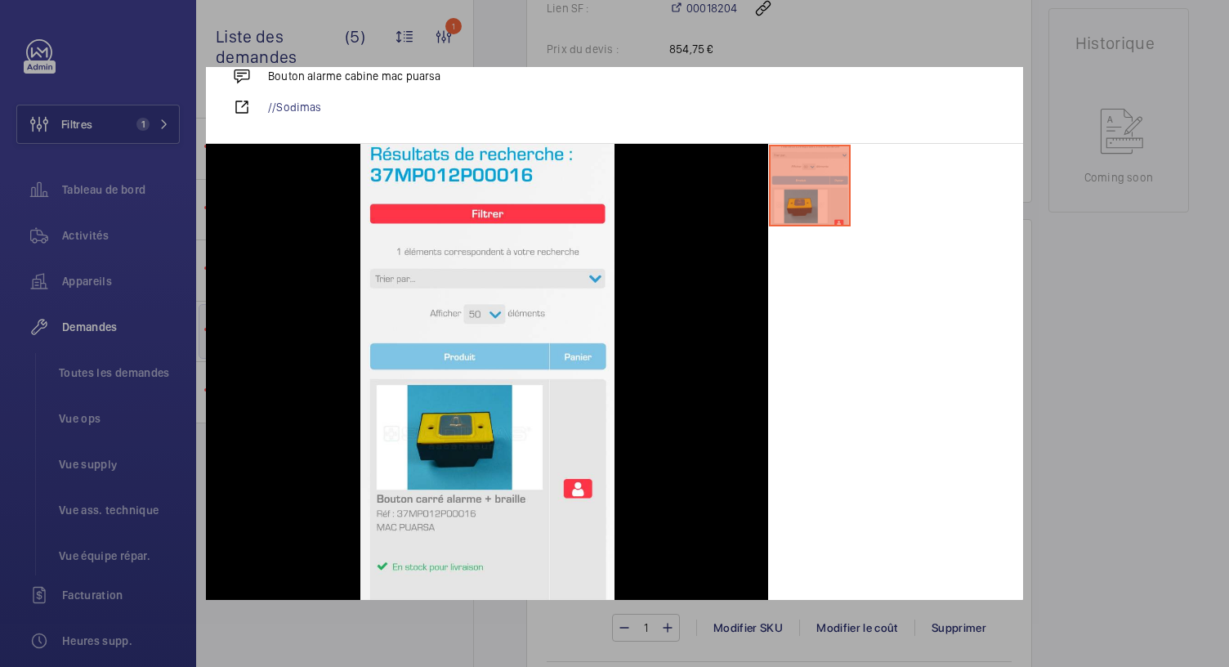
click at [1160, 360] on div at bounding box center [614, 333] width 1229 height 667
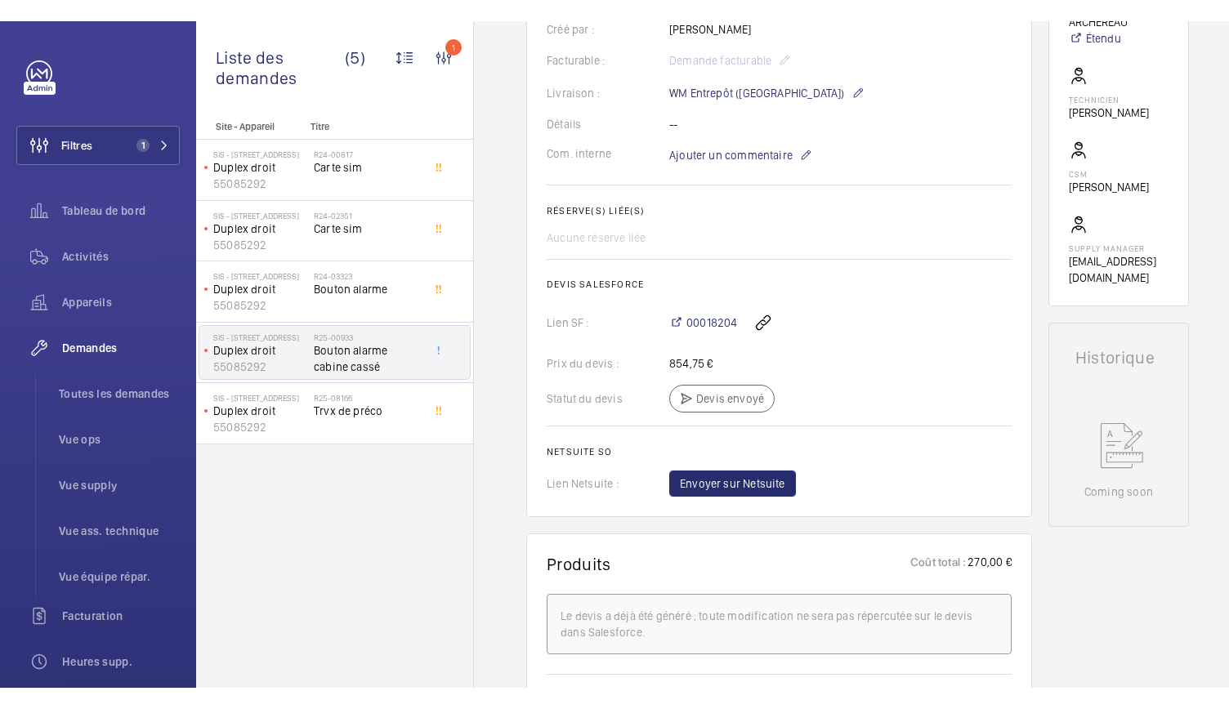
scroll to position [0, 0]
